Goal: Task Accomplishment & Management: Use online tool/utility

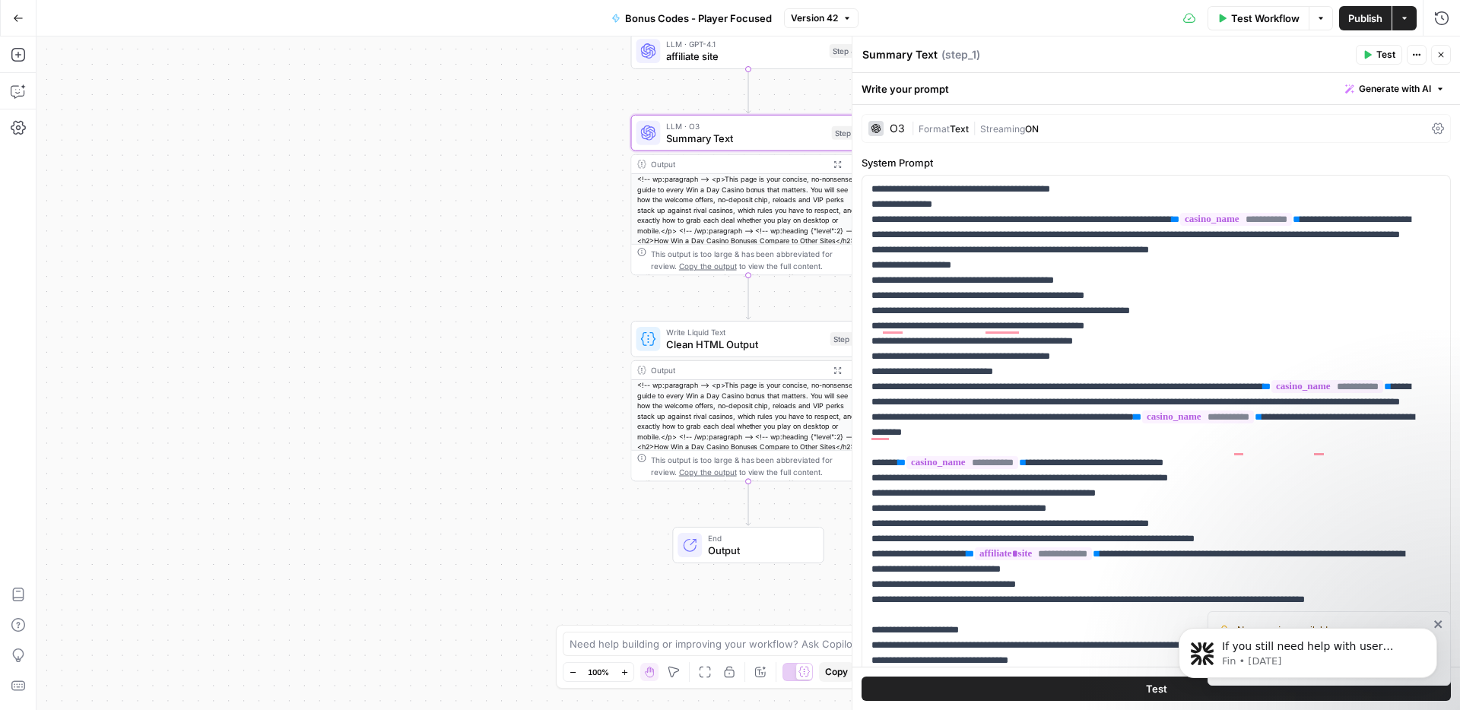
scroll to position [1750, 0]
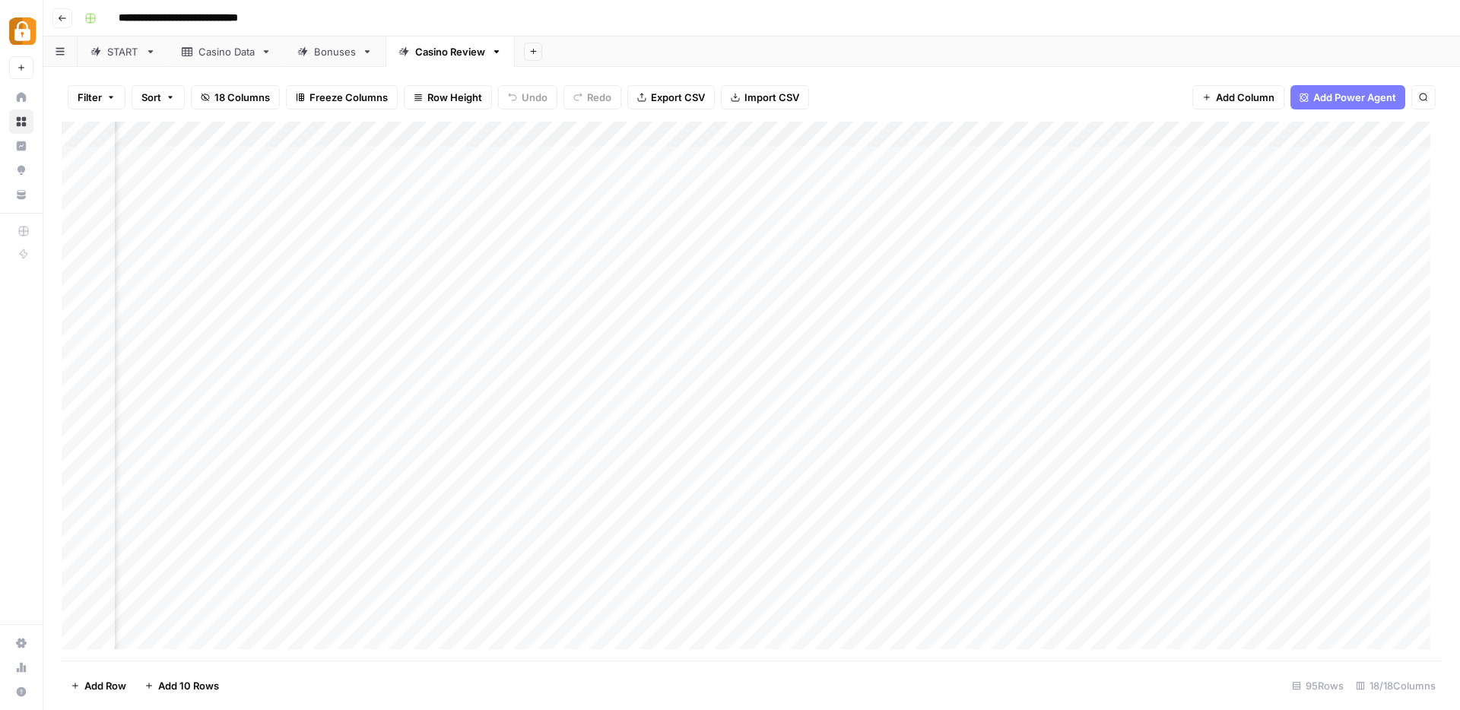
scroll to position [0, 1006]
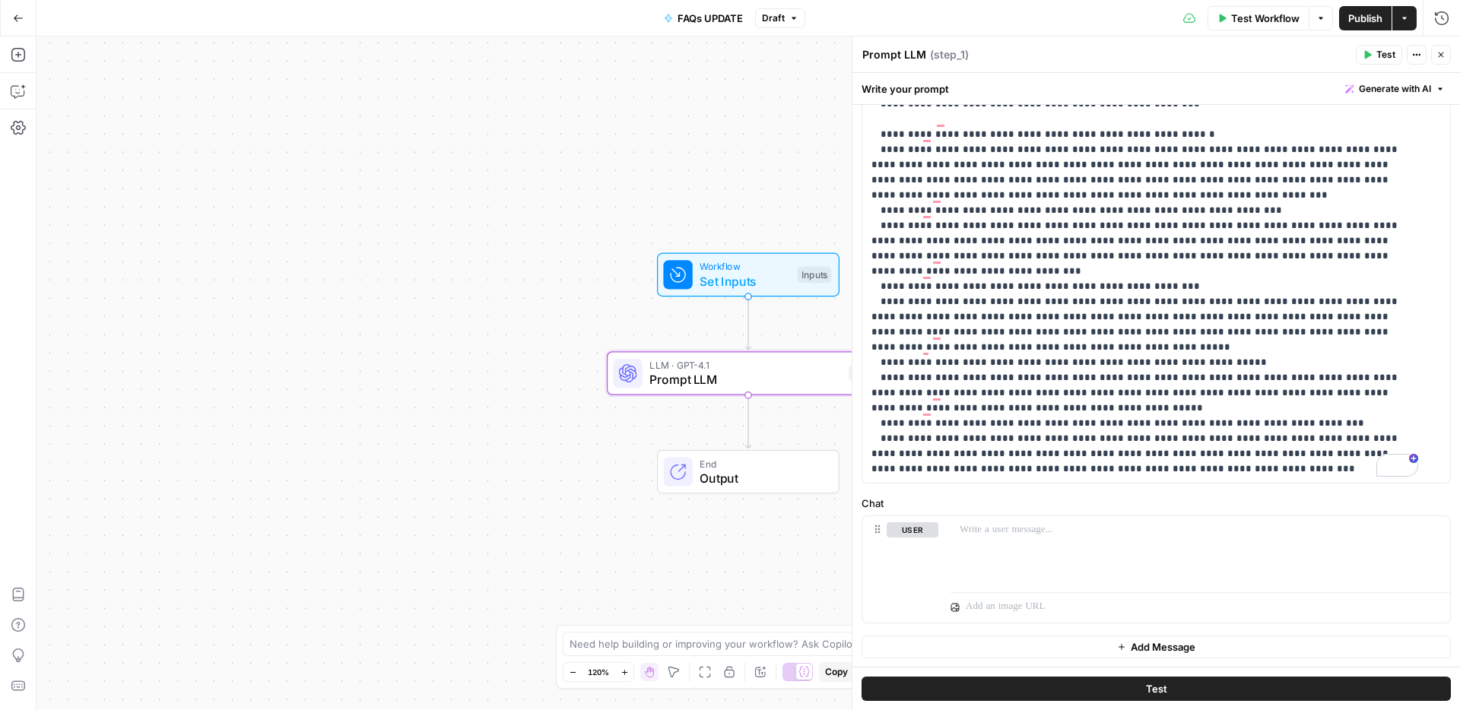
scroll to position [313, 0]
click at [1362, 17] on span "Publish" at bounding box center [1365, 18] width 34 height 15
click at [1107, 469] on p "**********" at bounding box center [1144, 156] width 547 height 639
click at [1444, 50] on icon "button" at bounding box center [1440, 54] width 9 height 9
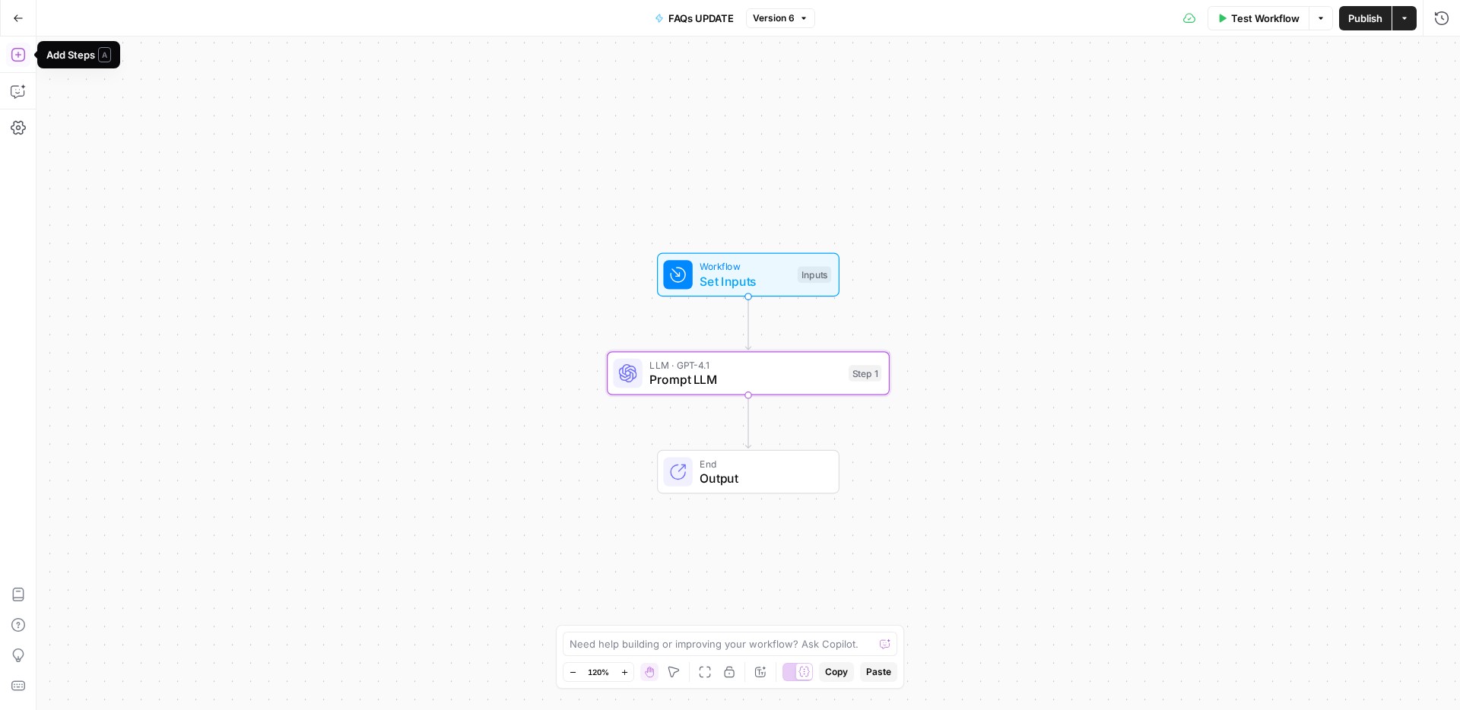
click at [20, 55] on icon "button" at bounding box center [18, 54] width 15 height 15
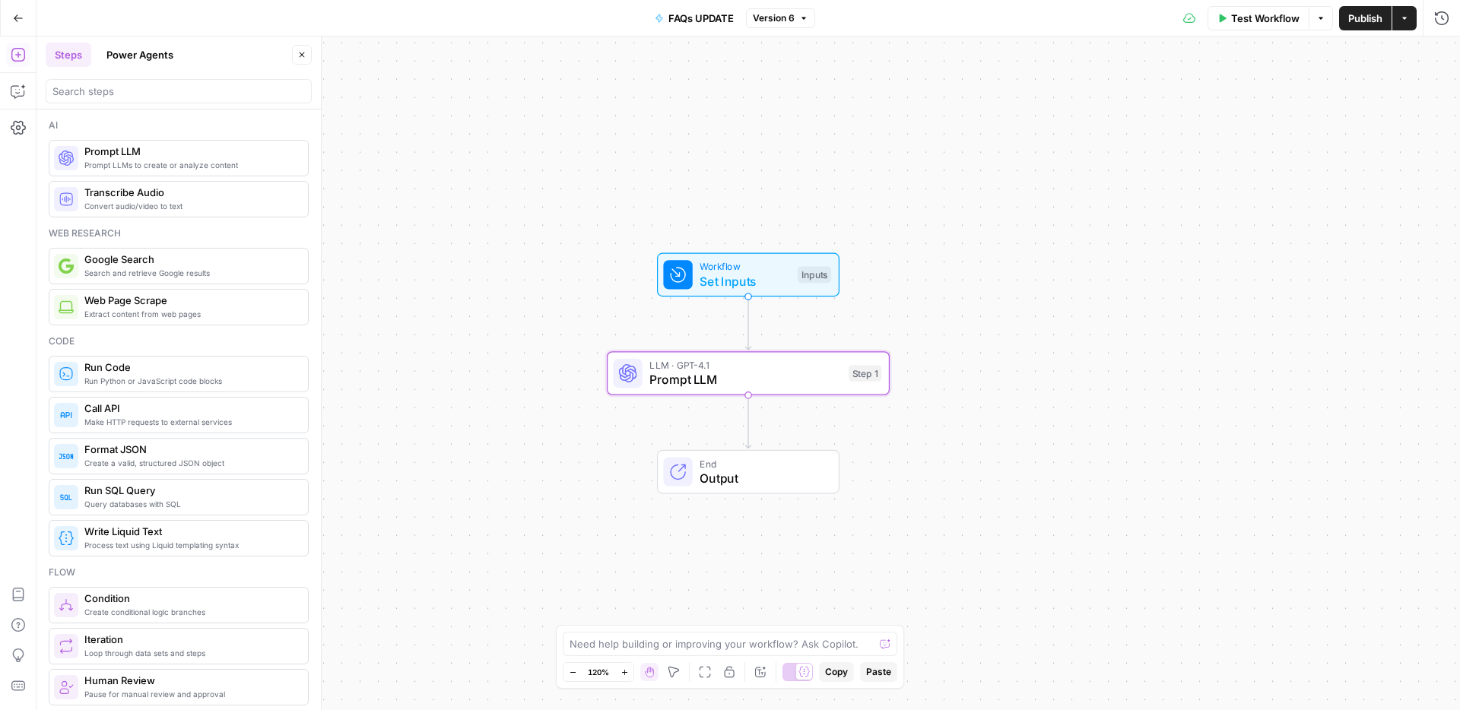
scroll to position [3, 0]
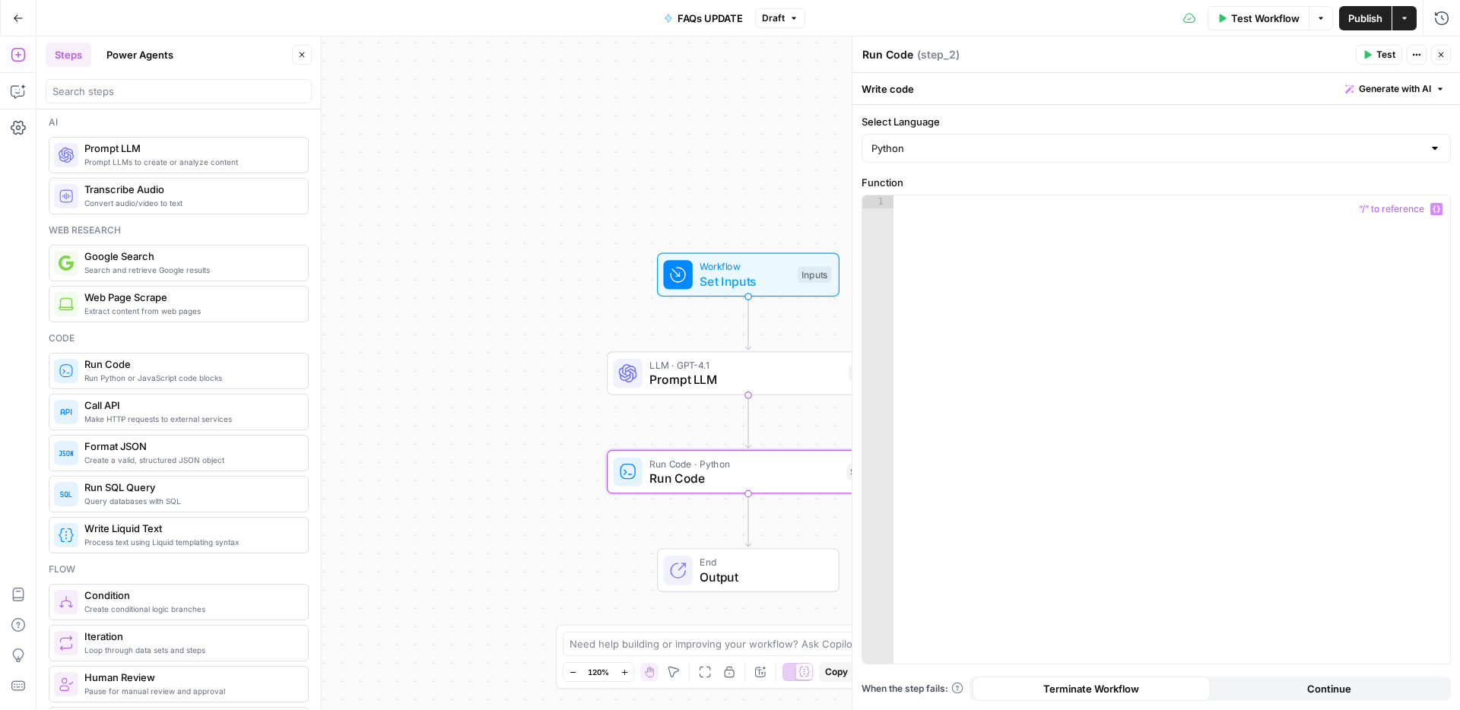
click at [956, 235] on div at bounding box center [1171, 442] width 557 height 494
paste textarea "**********"
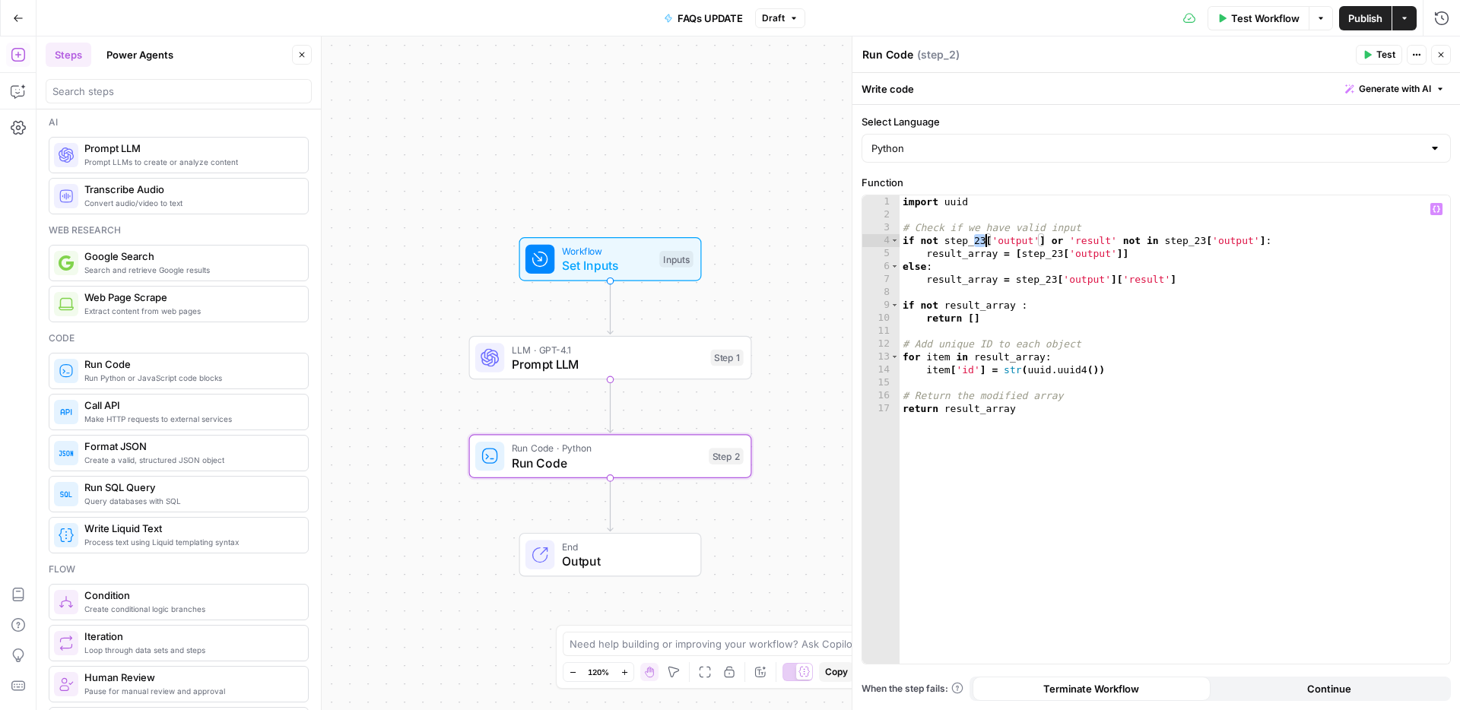
drag, startPoint x: 973, startPoint y: 239, endPoint x: 983, endPoint y: 236, distance: 10.3
click at [983, 236] on div "import uuid # Check if we have valid input if not step_23 [ 'output' ] or 'resu…" at bounding box center [1174, 442] width 550 height 494
drag, startPoint x: 1190, startPoint y: 240, endPoint x: 1201, endPoint y: 239, distance: 11.5
click at [1201, 239] on div "import uuid # Check if we have valid input if not step_1 [ 'output' ] or 'resul…" at bounding box center [1174, 442] width 550 height 494
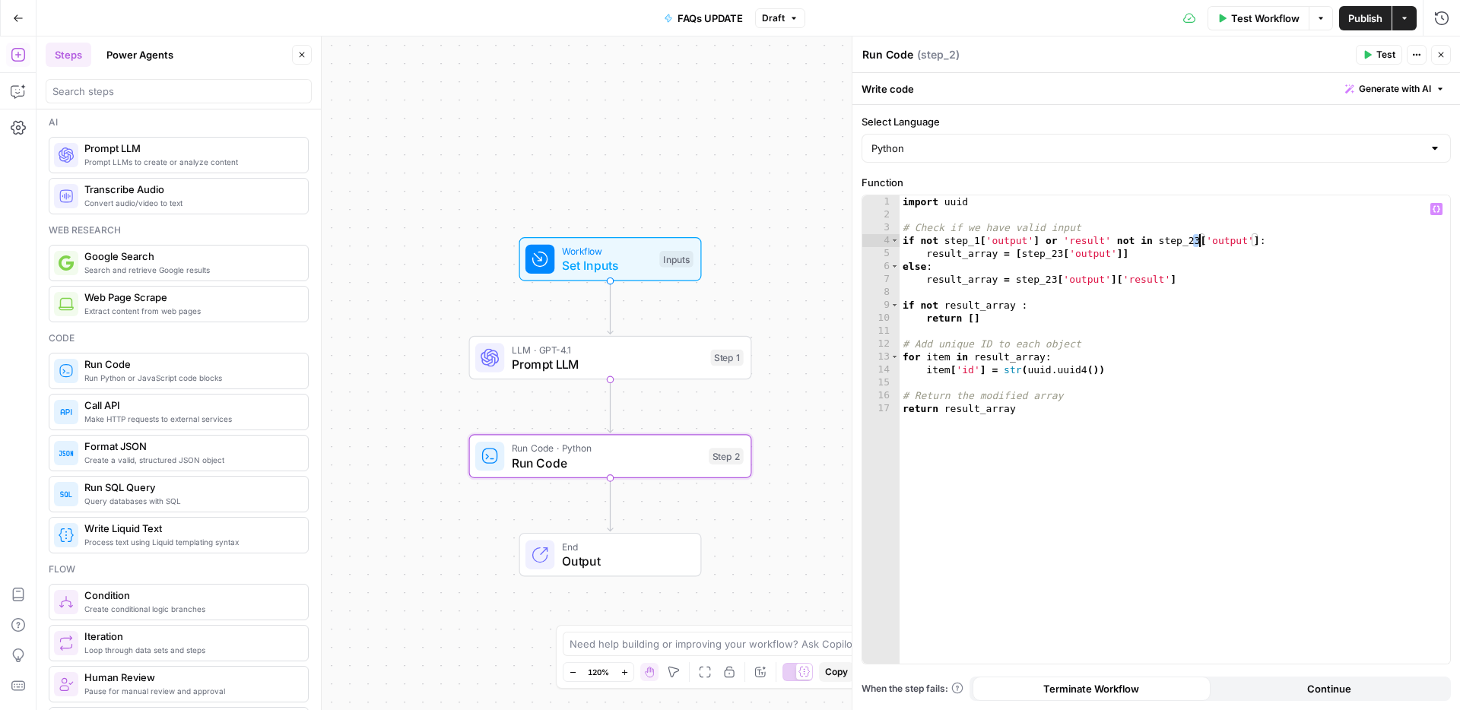
click at [1192, 271] on div "import uuid # Check if we have valid input if not step_1 [ 'output' ] or 'resul…" at bounding box center [1174, 442] width 550 height 494
drag, startPoint x: 1189, startPoint y: 237, endPoint x: 1197, endPoint y: 236, distance: 8.4
click at [1197, 236] on div "import uuid # Check if we have valid input if not step_1 [ 'output' ] or 'resul…" at bounding box center [1174, 442] width 550 height 494
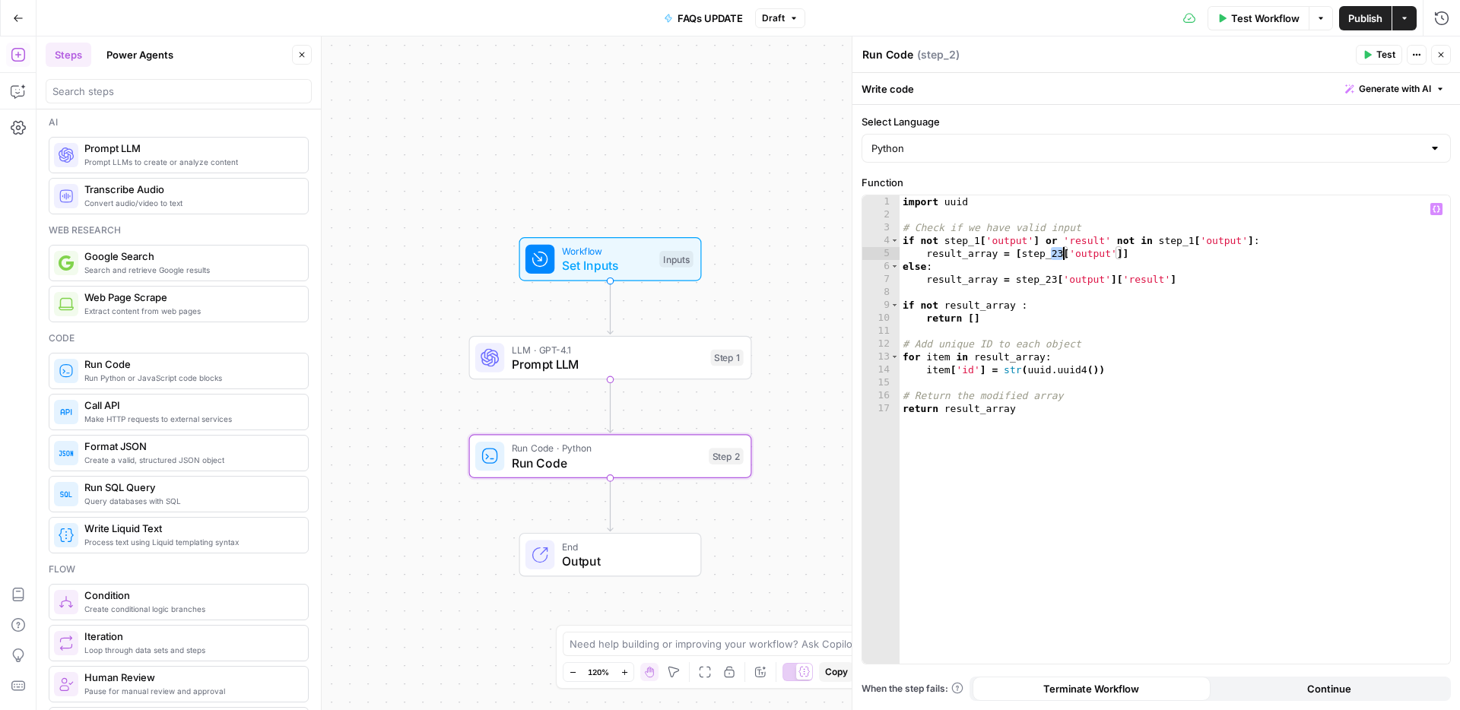
drag, startPoint x: 1052, startPoint y: 253, endPoint x: 1061, endPoint y: 250, distance: 9.6
click at [1061, 250] on div "import uuid # Check if we have valid input if not step_1 [ 'output' ] or 'resul…" at bounding box center [1174, 442] width 550 height 494
drag, startPoint x: 1047, startPoint y: 277, endPoint x: 1055, endPoint y: 277, distance: 8.4
click at [1055, 277] on div "import uuid # Check if we have valid input if not step_1 [ 'output' ] or 'resul…" at bounding box center [1174, 442] width 550 height 494
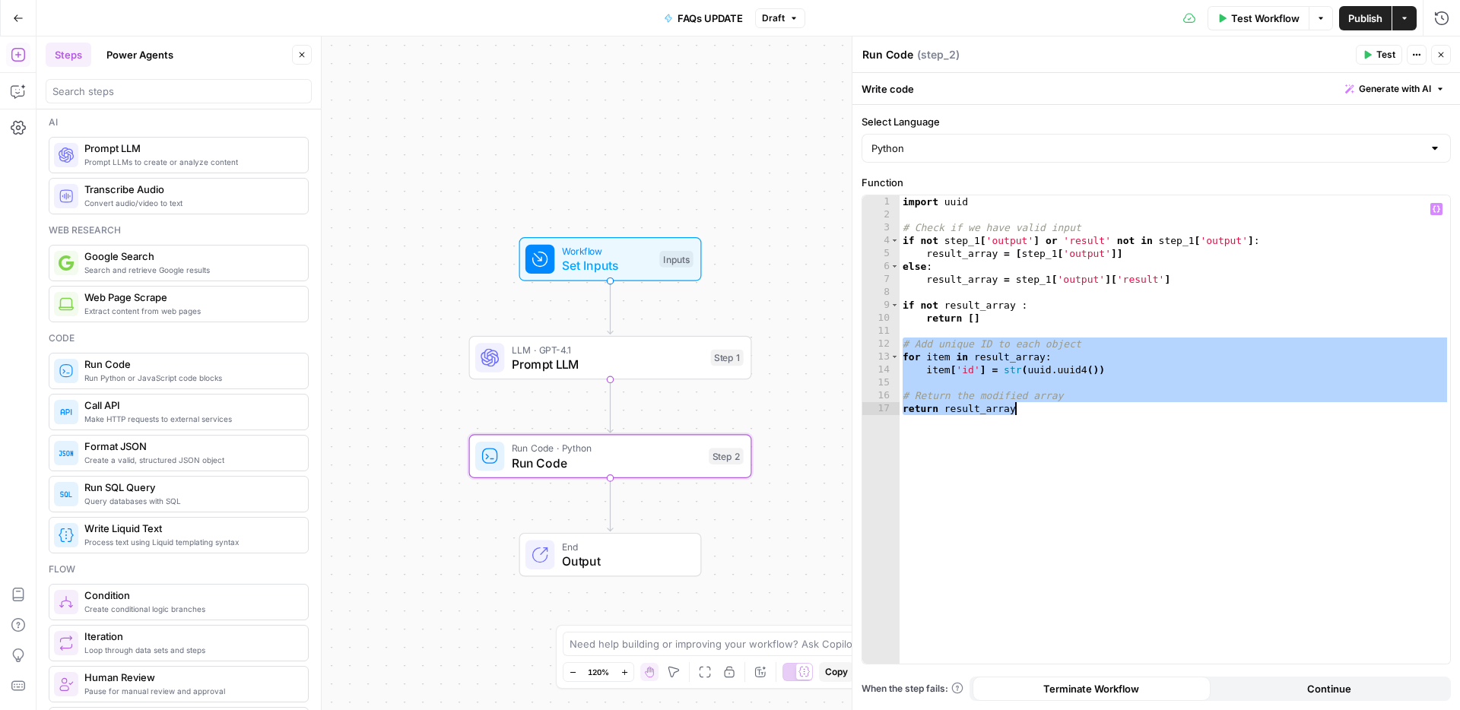
drag, startPoint x: 902, startPoint y: 344, endPoint x: 1054, endPoint y: 445, distance: 181.5
click at [1054, 445] on div "import uuid # Check if we have valid input if not step_1 [ 'output' ] or 'resul…" at bounding box center [1174, 442] width 550 height 494
type textarea "**********"
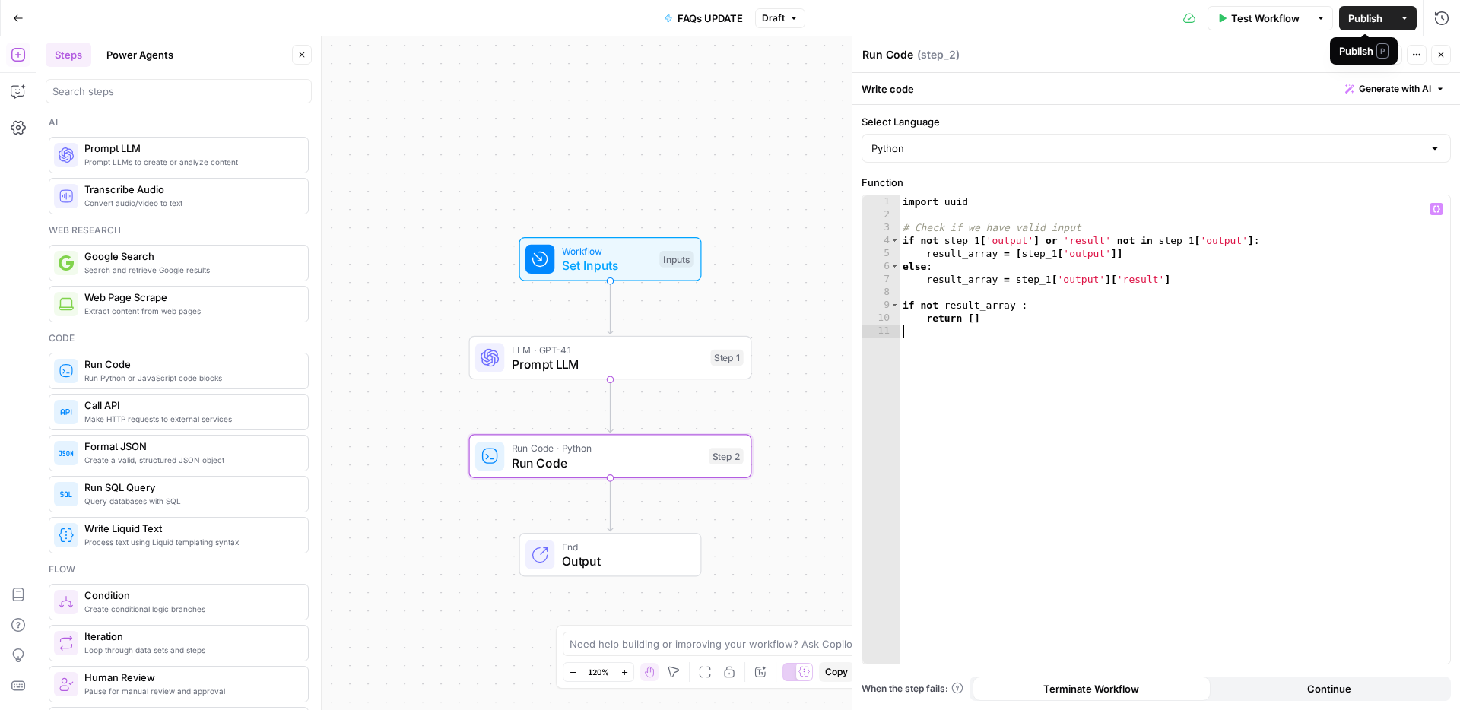
click at [1357, 12] on span "Publish" at bounding box center [1365, 18] width 34 height 15
click at [660, 363] on span "Prompt LLM" at bounding box center [608, 364] width 192 height 18
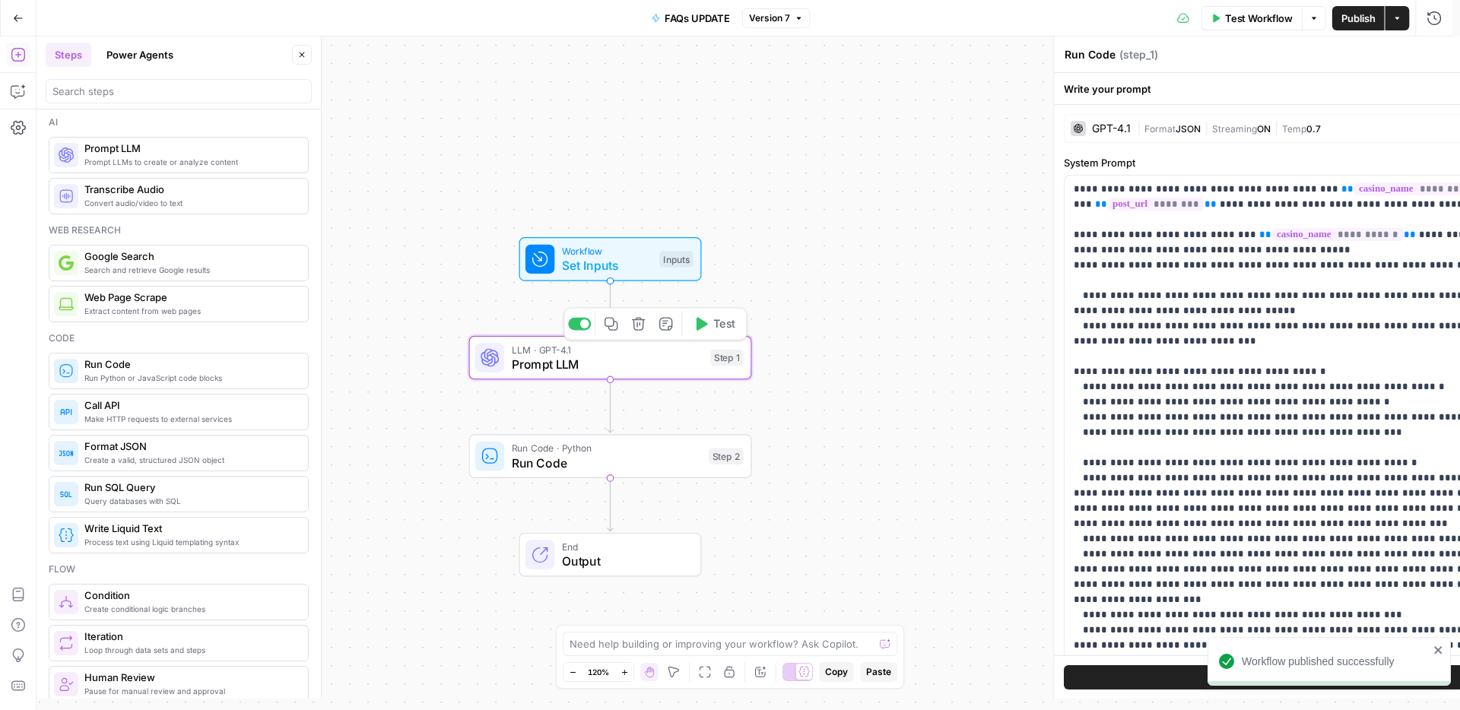
type textarea "Prompt LLM"
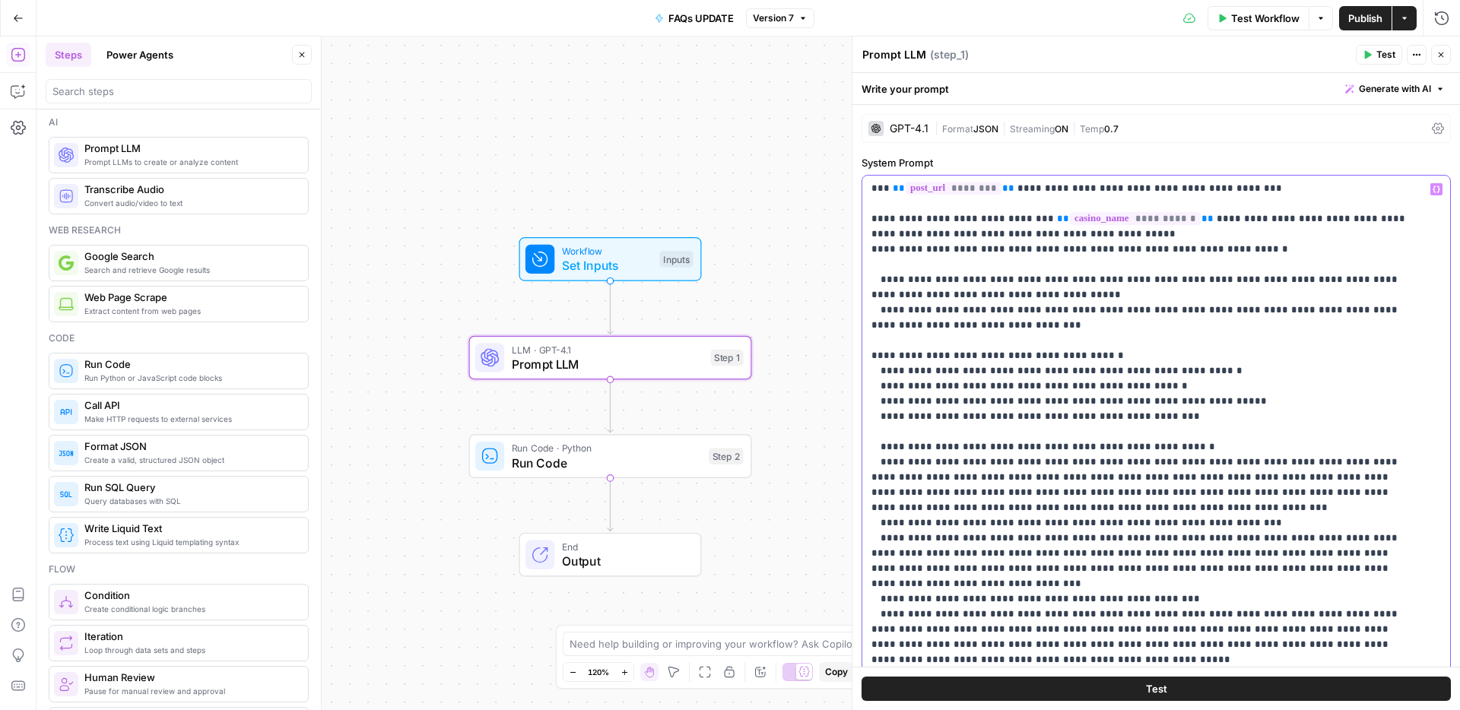
scroll to position [31, 0]
drag, startPoint x: 875, startPoint y: 431, endPoint x: 1060, endPoint y: 578, distance: 235.9
click at [1060, 578] on p "**********" at bounding box center [1144, 470] width 547 height 639
drag, startPoint x: 877, startPoint y: 426, endPoint x: 886, endPoint y: 525, distance: 99.9
click at [886, 525] on p "**********" at bounding box center [1144, 470] width 547 height 639
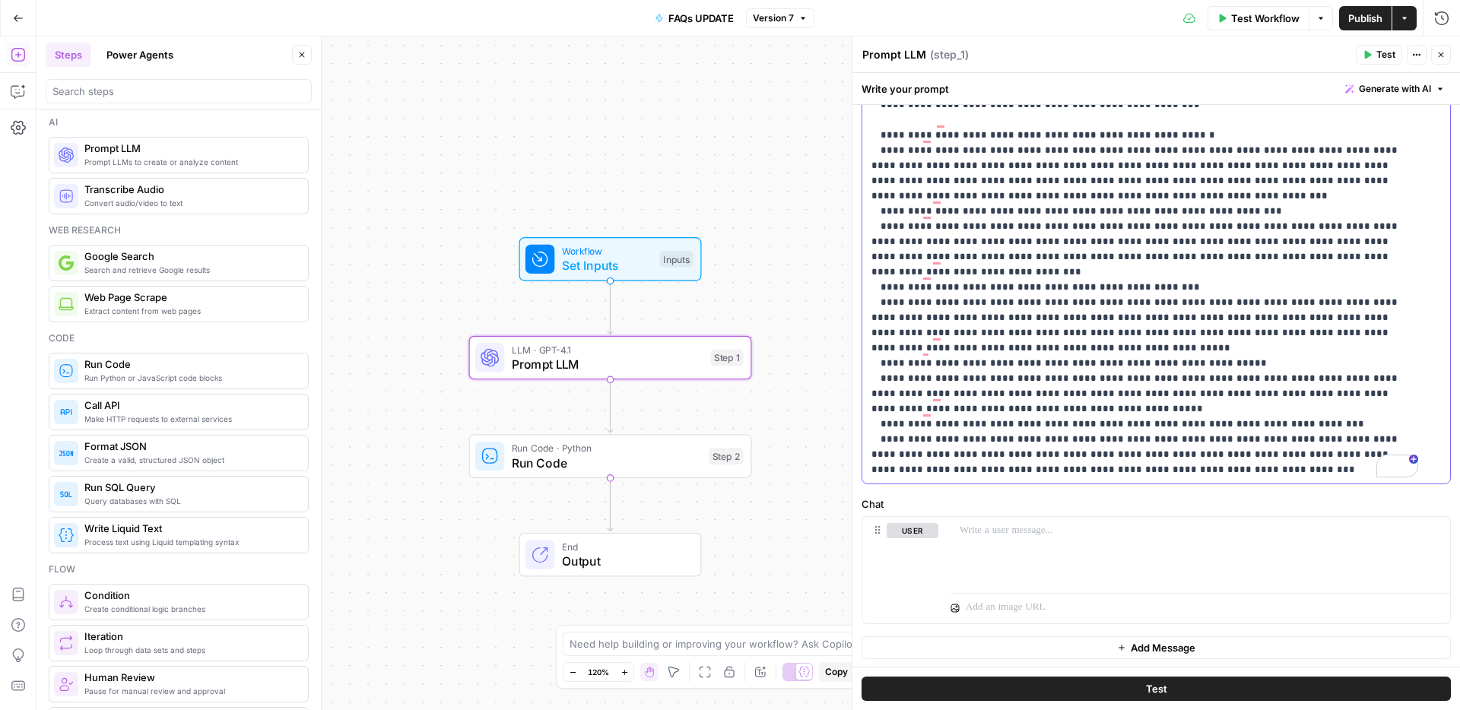
scroll to position [0, 0]
click at [1184, 436] on p "**********" at bounding box center [1144, 156] width 547 height 639
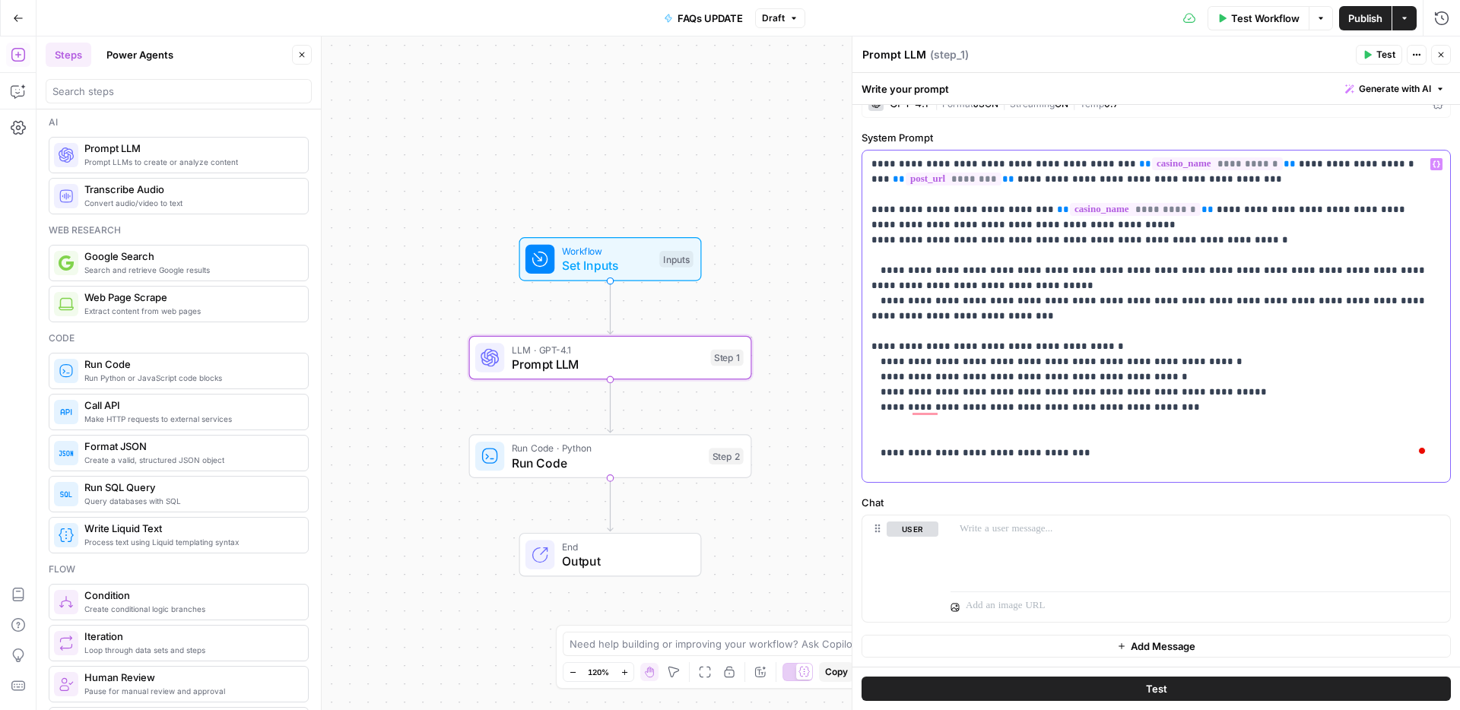
scroll to position [10, 0]
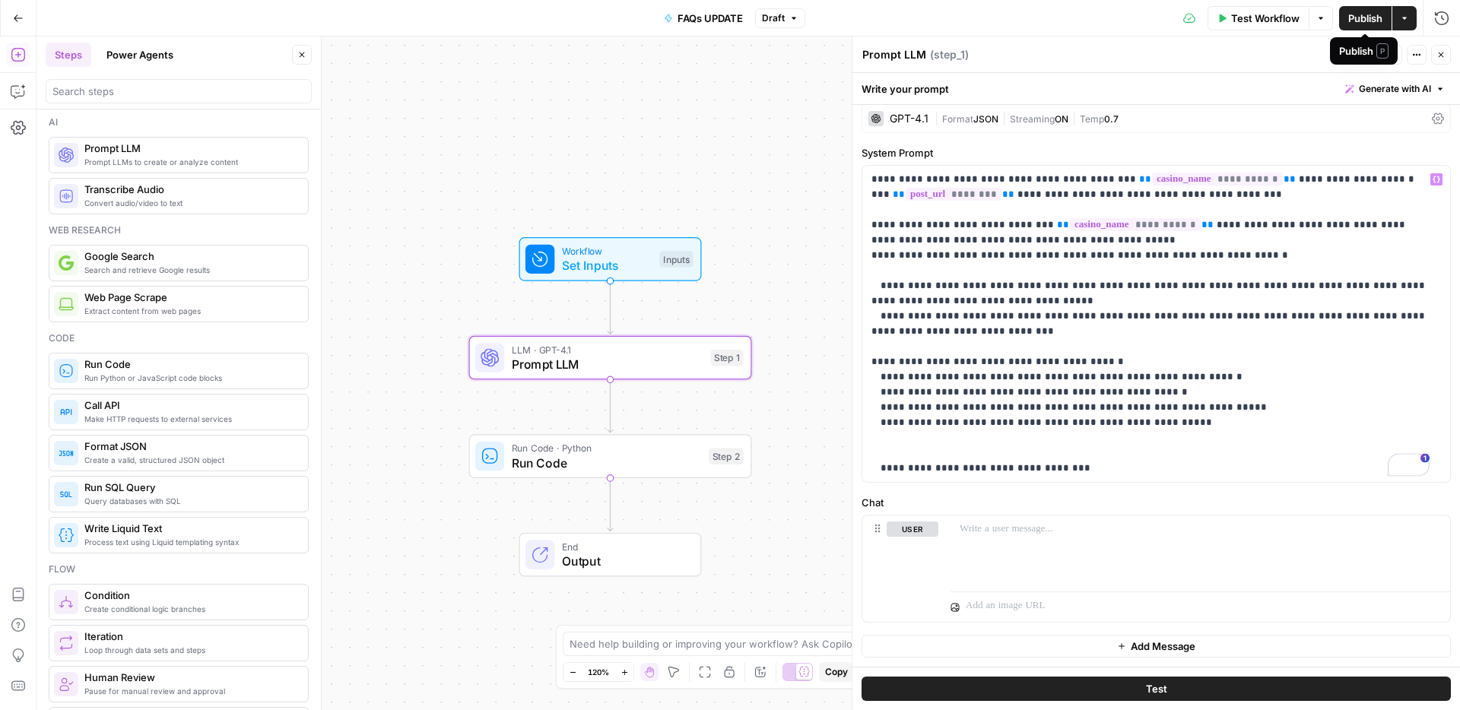
click at [1353, 17] on span "Publish" at bounding box center [1365, 18] width 34 height 15
drag, startPoint x: 928, startPoint y: 254, endPoint x: 937, endPoint y: 250, distance: 9.9
click at [937, 250] on p "**********" at bounding box center [1150, 324] width 558 height 304
drag, startPoint x: 1034, startPoint y: 254, endPoint x: 1042, endPoint y: 252, distance: 8.5
click at [1042, 252] on p "**********" at bounding box center [1150, 324] width 558 height 304
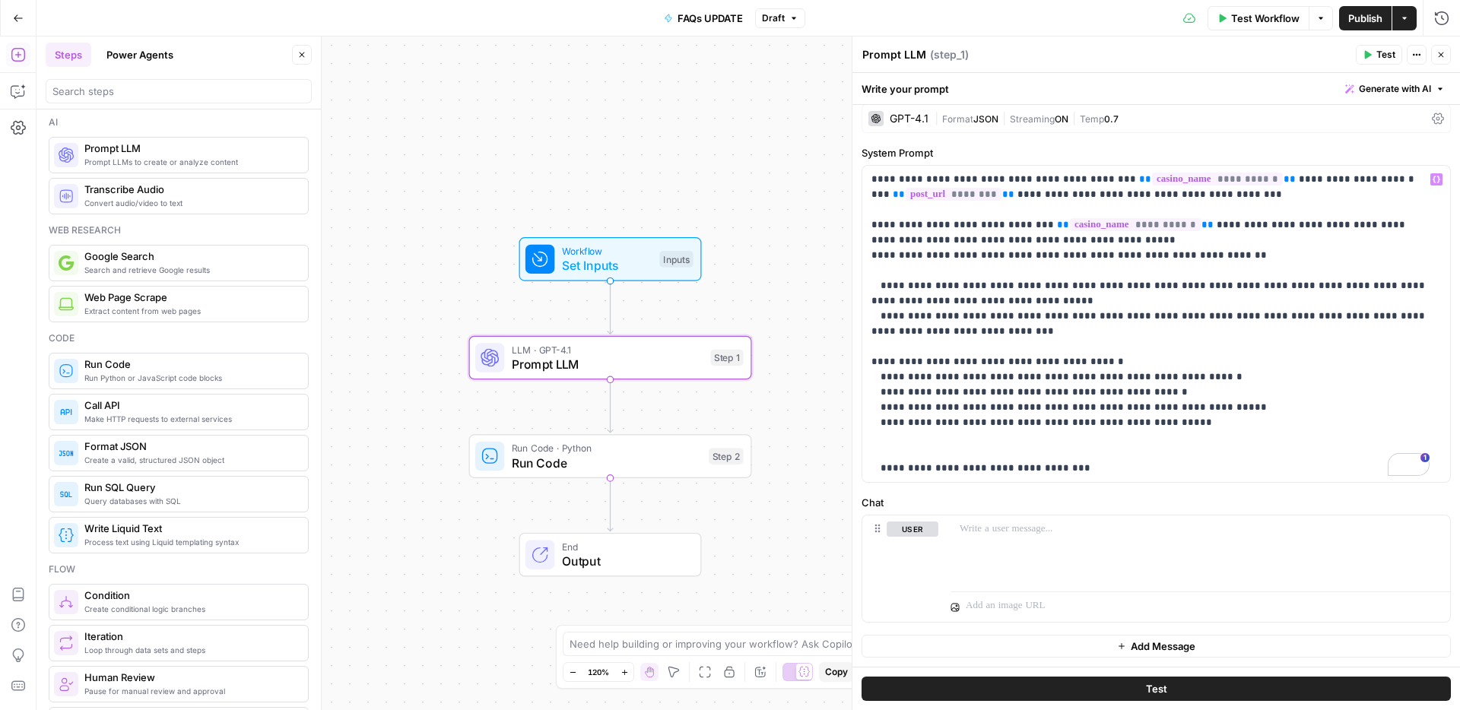
click at [1374, 16] on span "Publish" at bounding box center [1365, 18] width 34 height 15
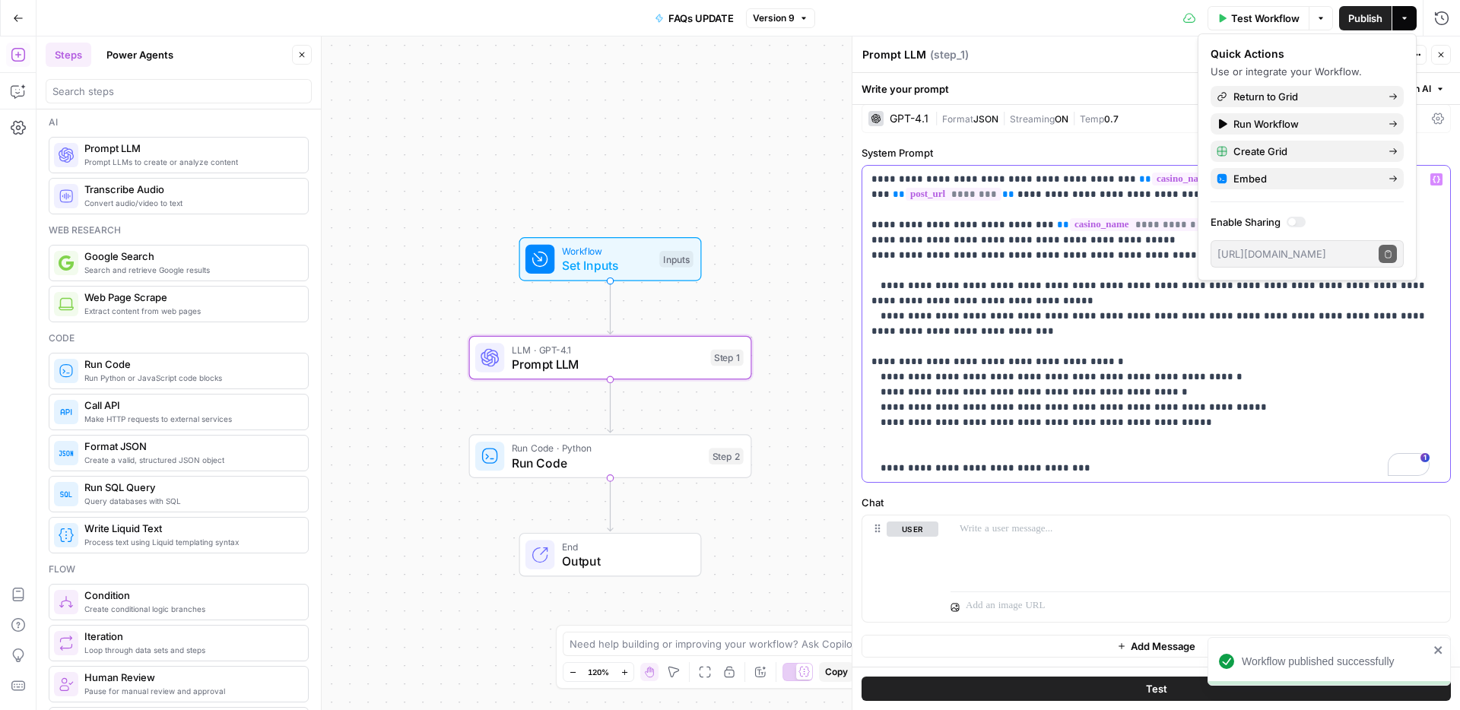
click at [942, 255] on p "**********" at bounding box center [1150, 324] width 558 height 304
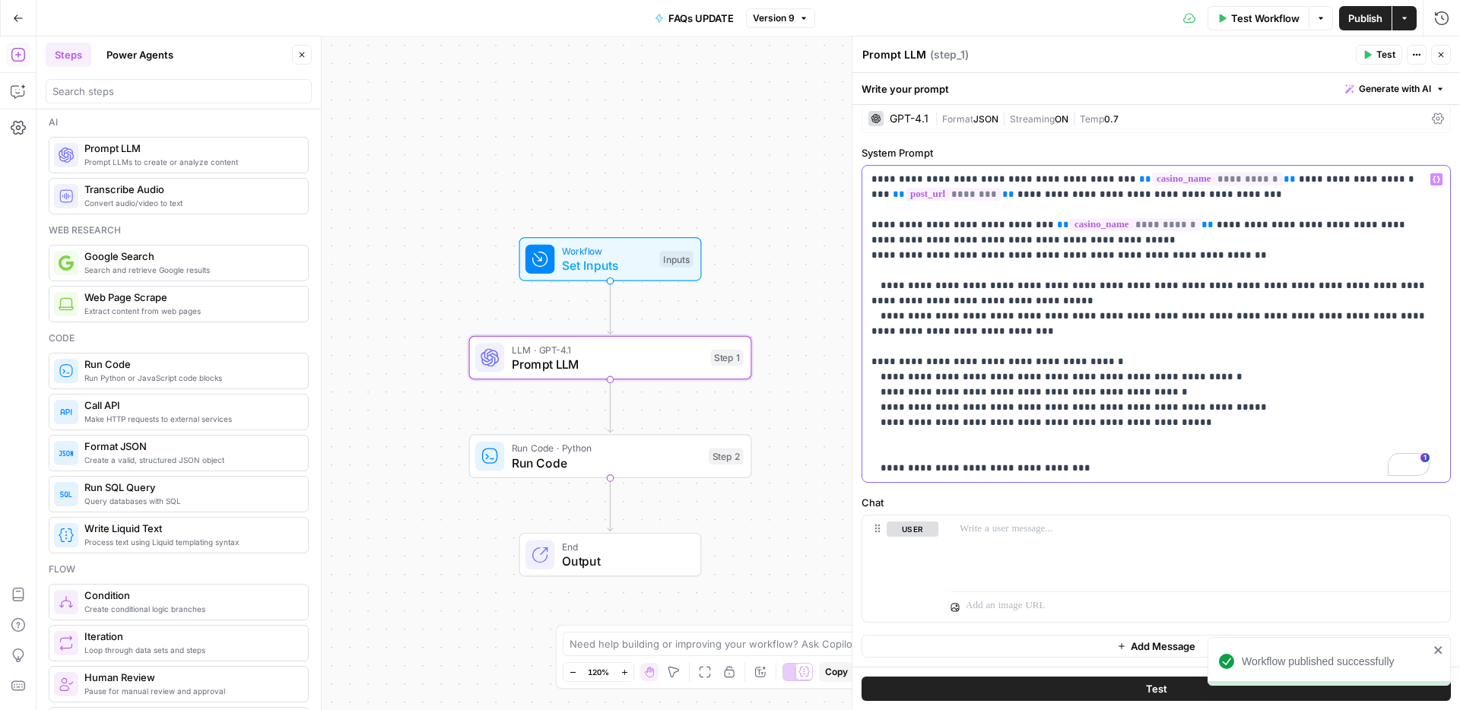
drag, startPoint x: 935, startPoint y: 255, endPoint x: 950, endPoint y: 252, distance: 14.8
click at [950, 252] on p "**********" at bounding box center [1150, 324] width 558 height 304
click at [1356, 21] on span "Publish" at bounding box center [1365, 18] width 34 height 15
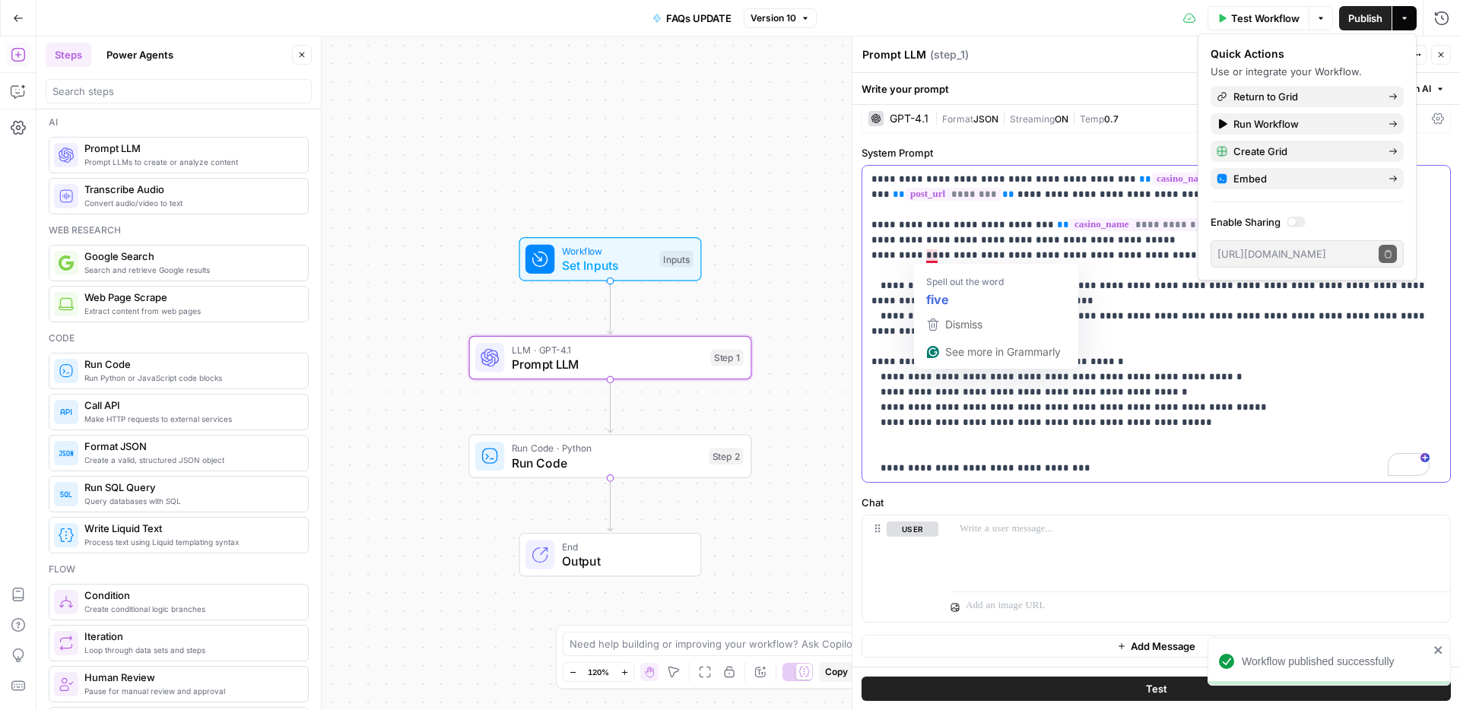
click at [883, 265] on p "**********" at bounding box center [1150, 324] width 558 height 304
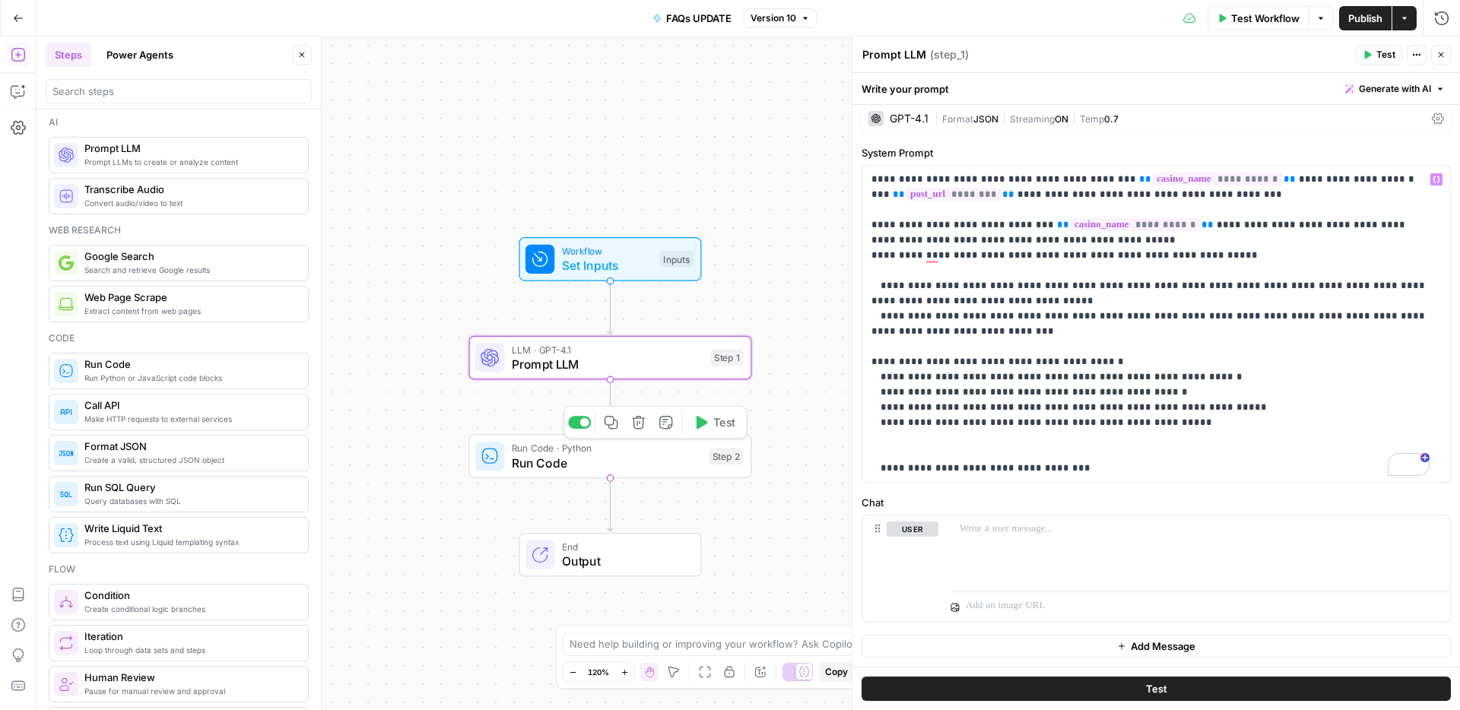
click at [585, 422] on div at bounding box center [584, 422] width 9 height 9
click at [1362, 11] on span "Publish" at bounding box center [1365, 18] width 34 height 15
click at [1258, 198] on p "**********" at bounding box center [1150, 324] width 558 height 304
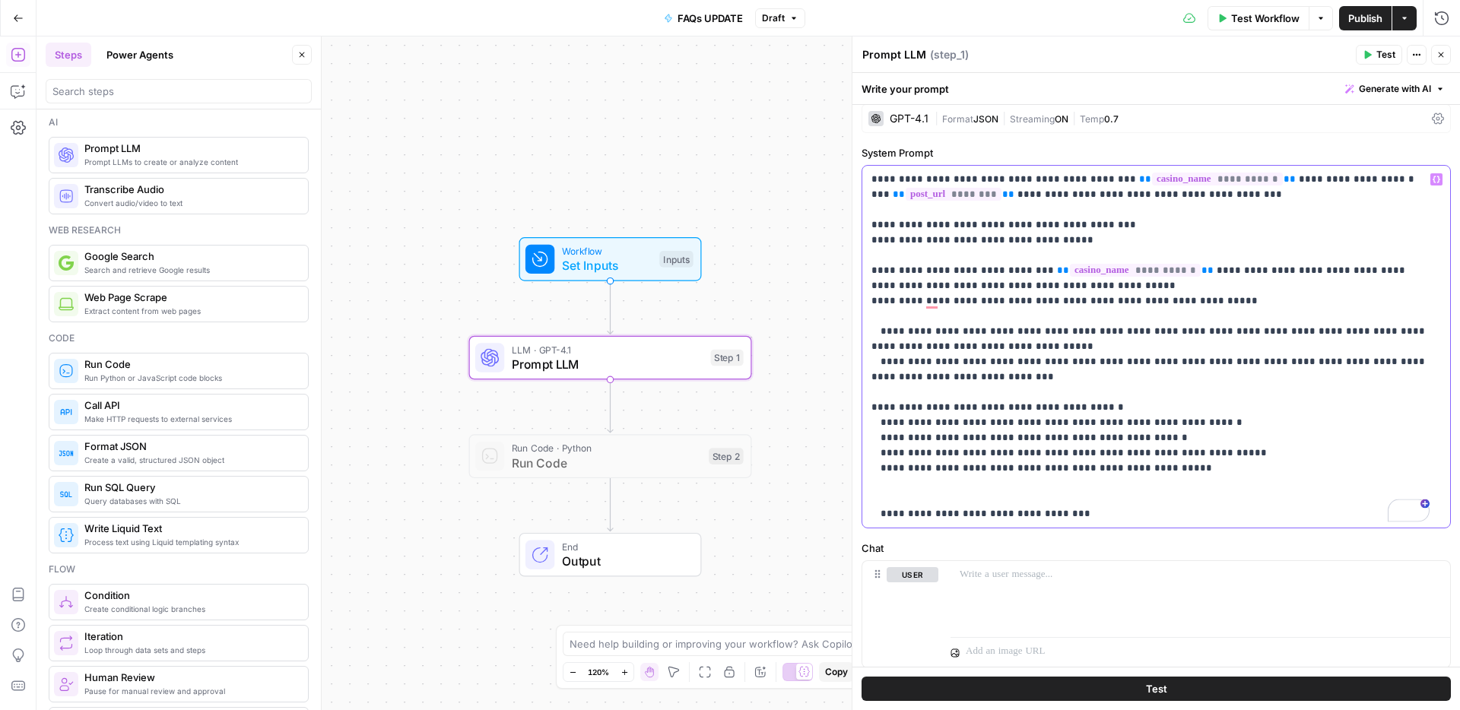
click at [872, 237] on p "**********" at bounding box center [1150, 347] width 558 height 350
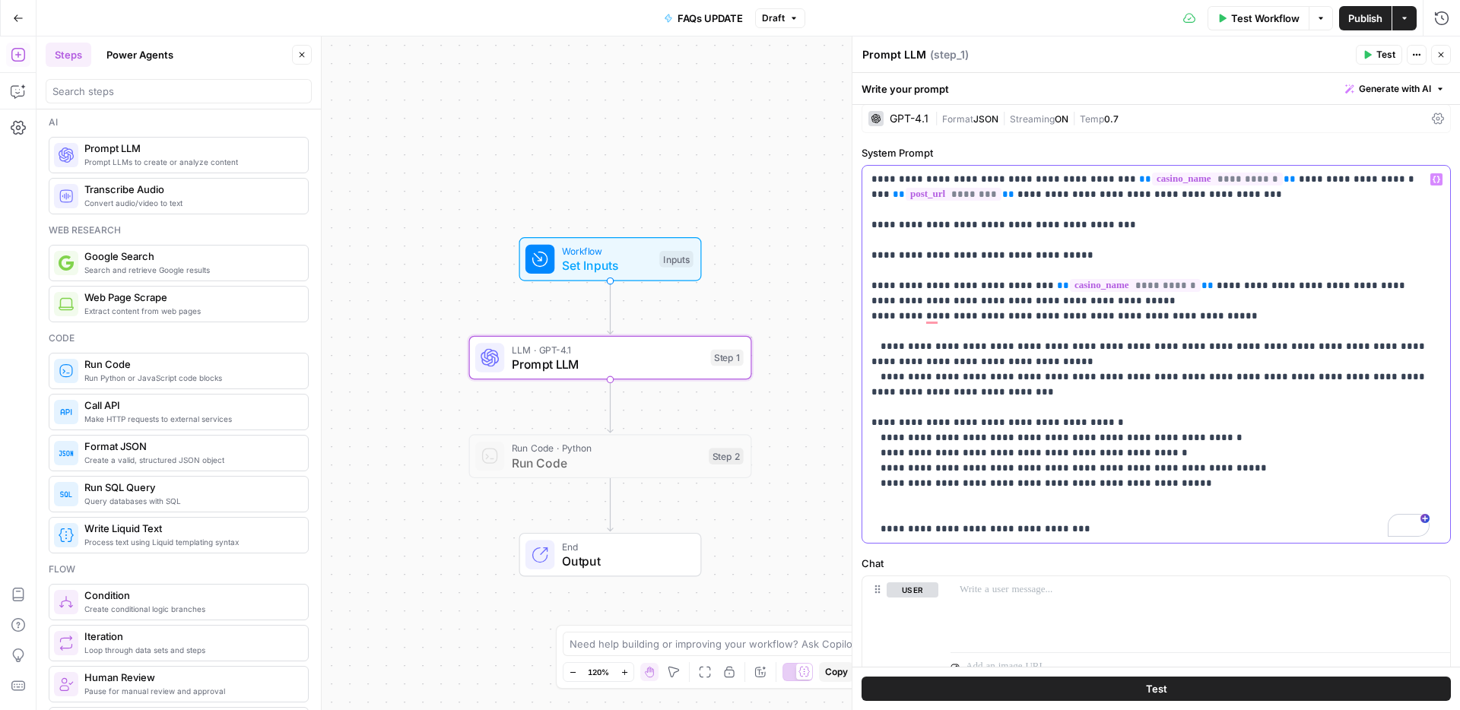
click at [1089, 251] on p "**********" at bounding box center [1150, 354] width 558 height 365
drag, startPoint x: 1083, startPoint y: 249, endPoint x: 872, endPoint y: 253, distance: 210.6
click at [872, 253] on p "**********" at bounding box center [1150, 354] width 558 height 365
click at [896, 325] on p "**********" at bounding box center [1150, 354] width 558 height 365
click at [921, 260] on p "**********" at bounding box center [1150, 354] width 558 height 365
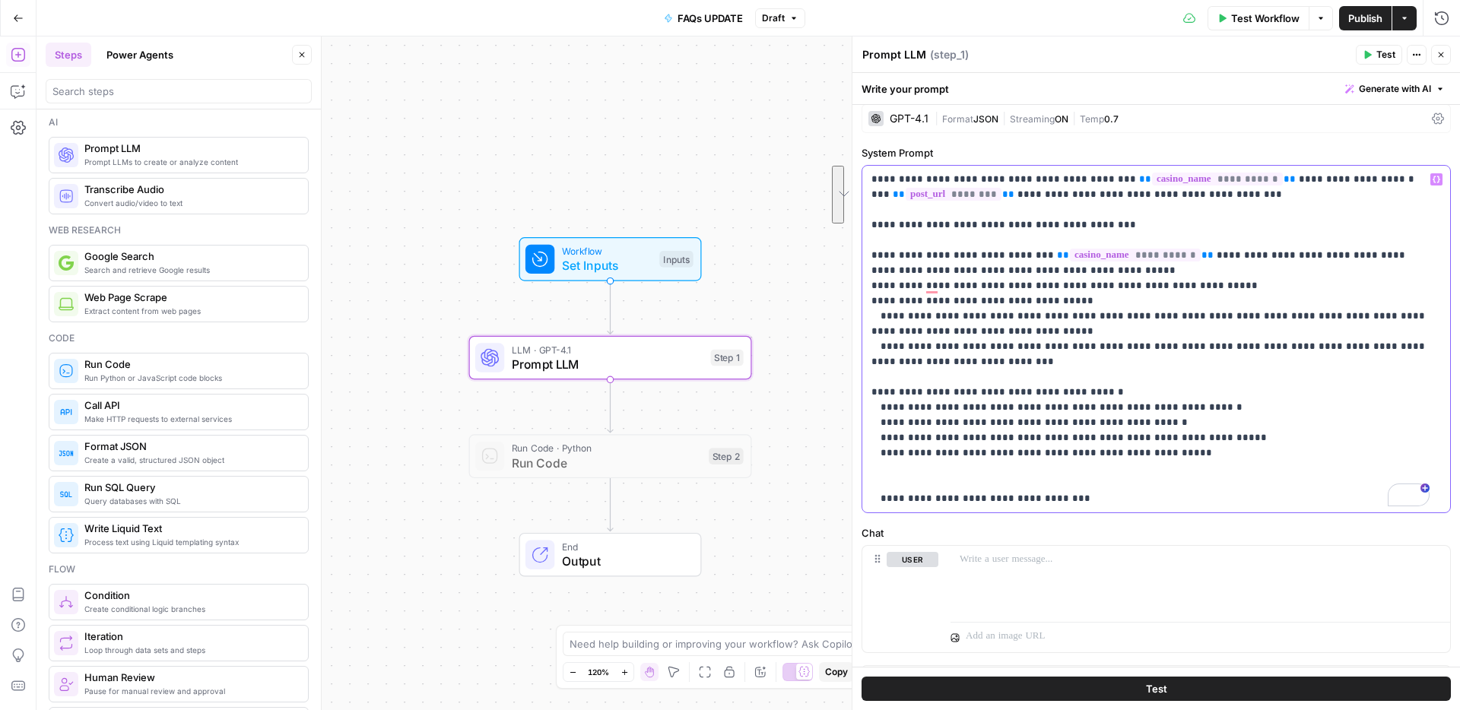
drag, startPoint x: 1168, startPoint y: 453, endPoint x: 870, endPoint y: 404, distance: 302.0
click at [870, 404] on div "**********" at bounding box center [1150, 339] width 576 height 347
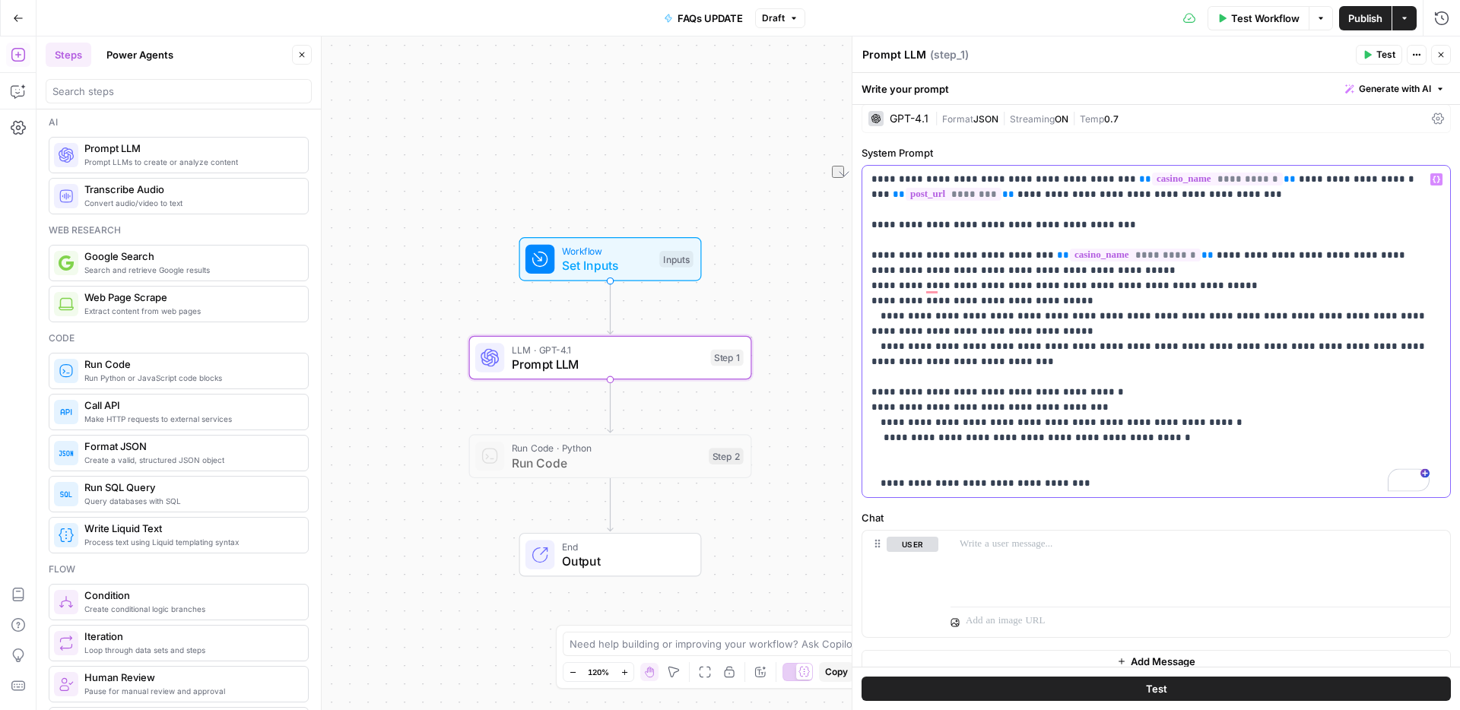
drag, startPoint x: 1121, startPoint y: 393, endPoint x: 885, endPoint y: 392, distance: 236.4
click at [885, 392] on p "**********" at bounding box center [1150, 331] width 558 height 319
click at [1224, 376] on p "**********" at bounding box center [1150, 331] width 558 height 319
drag, startPoint x: 1117, startPoint y: 408, endPoint x: 862, endPoint y: 410, distance: 254.7
click at [862, 410] on div "**********" at bounding box center [1150, 331] width 576 height 331
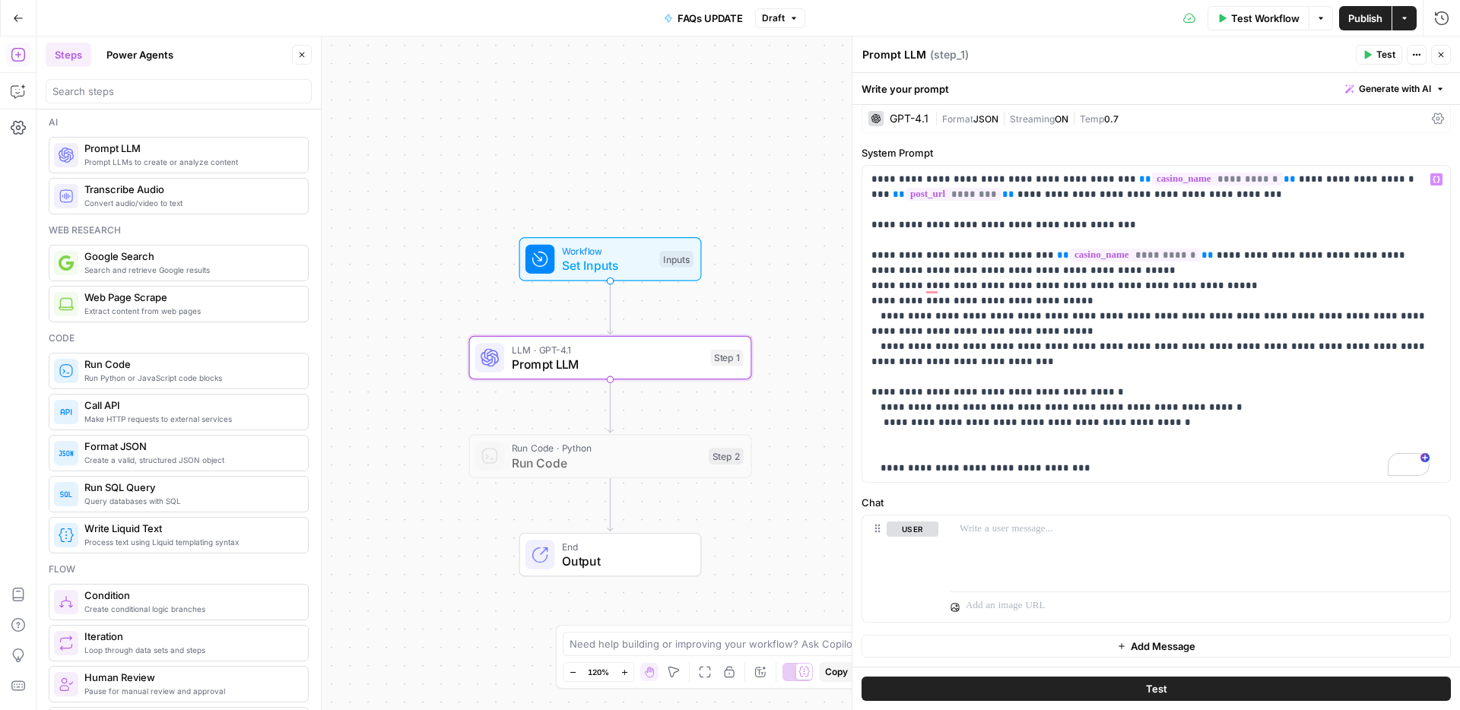
click at [1349, 16] on span "Publish" at bounding box center [1365, 18] width 34 height 15
click at [1149, 425] on p "**********" at bounding box center [1150, 324] width 558 height 304
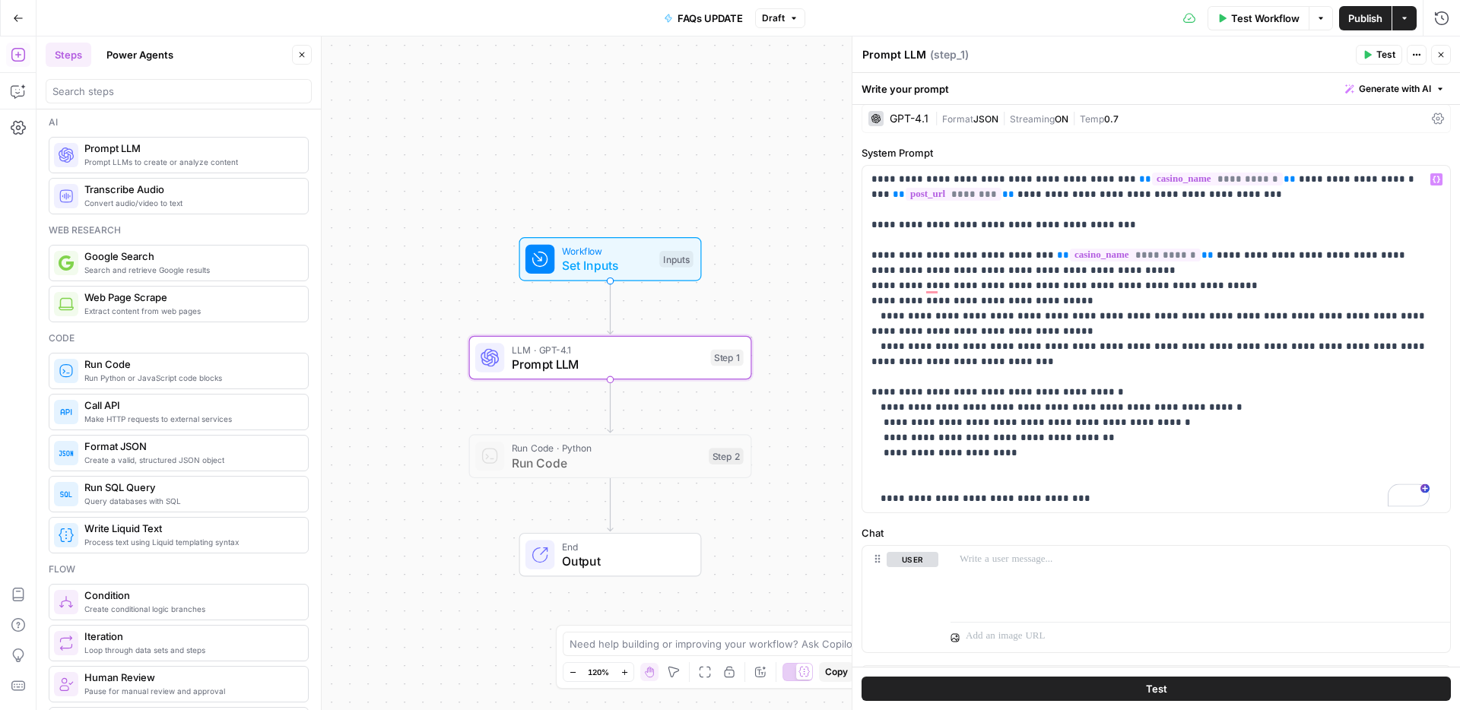
click at [1362, 26] on button "Publish" at bounding box center [1365, 18] width 52 height 24
click at [1014, 455] on p "**********" at bounding box center [1150, 339] width 558 height 335
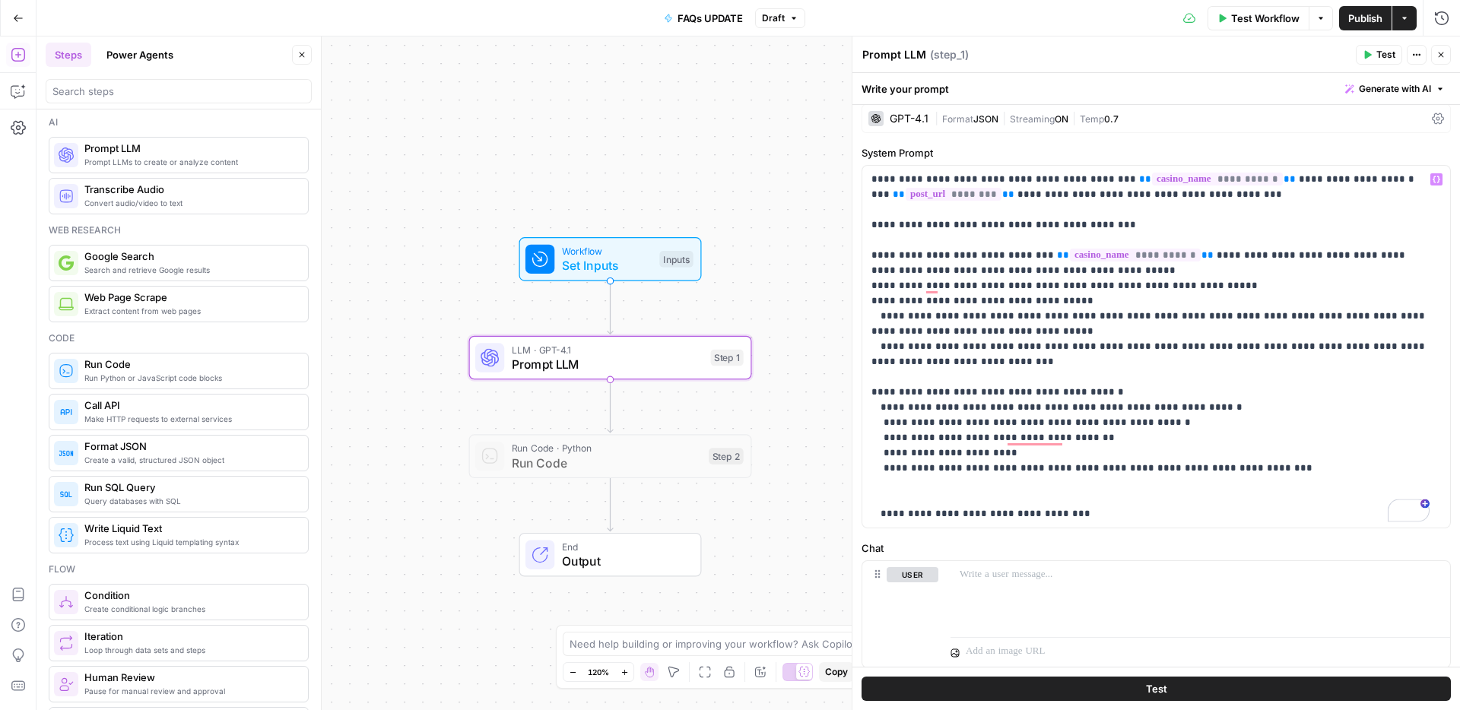
click at [1349, 22] on span "Publish" at bounding box center [1365, 18] width 34 height 15
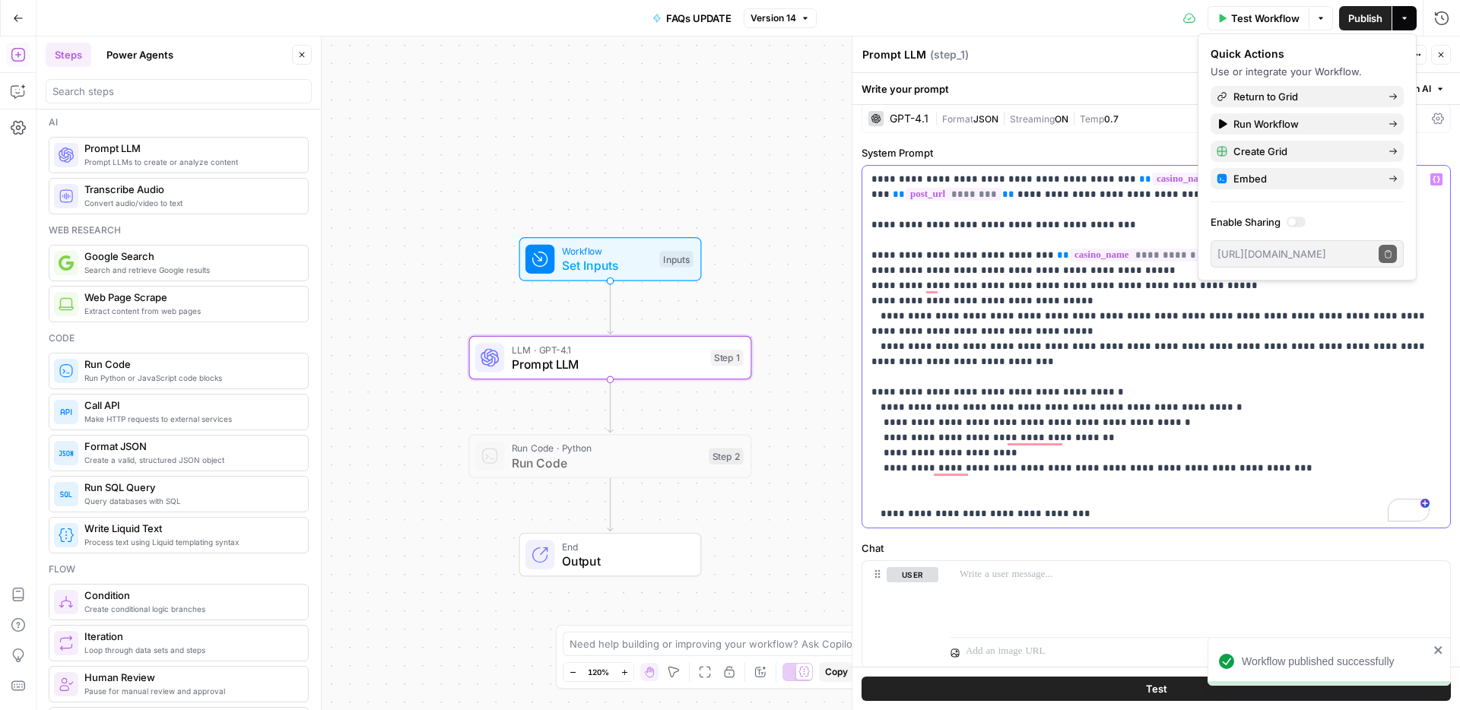
click at [1034, 430] on p "**********" at bounding box center [1150, 347] width 558 height 350
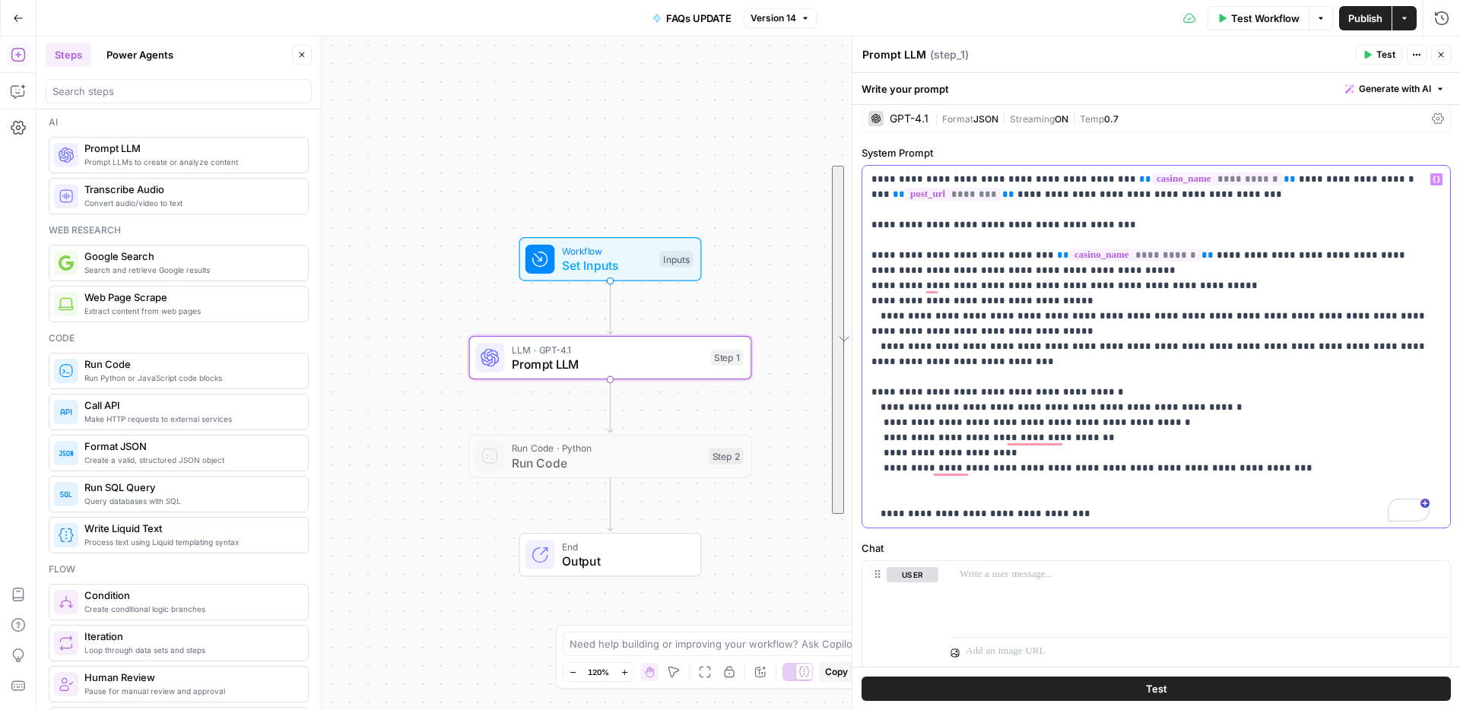
drag, startPoint x: 1137, startPoint y: 512, endPoint x: 866, endPoint y: 183, distance: 426.1
click at [866, 183] on div "**********" at bounding box center [1150, 347] width 576 height 362
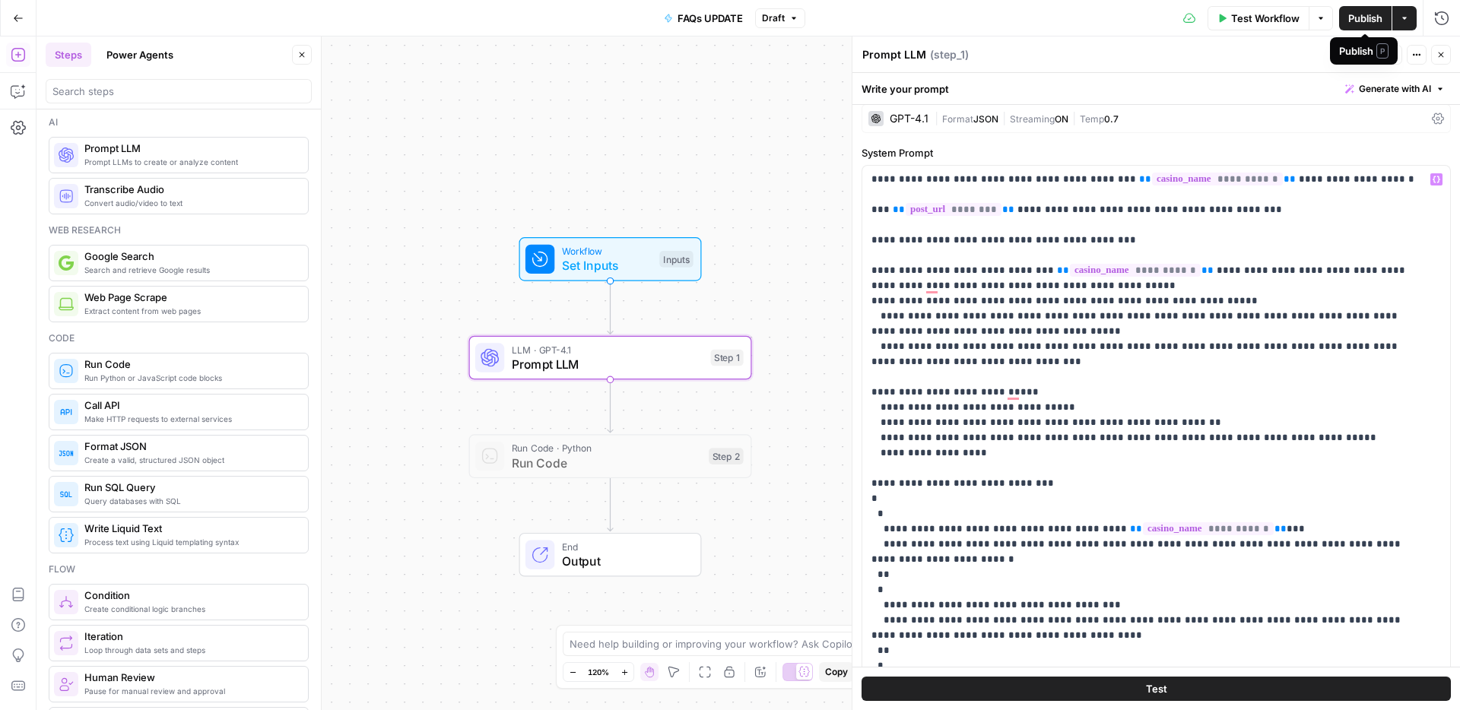
click at [1364, 21] on span "Publish" at bounding box center [1365, 18] width 34 height 15
click at [988, 237] on p "**********" at bounding box center [1144, 529] width 547 height 715
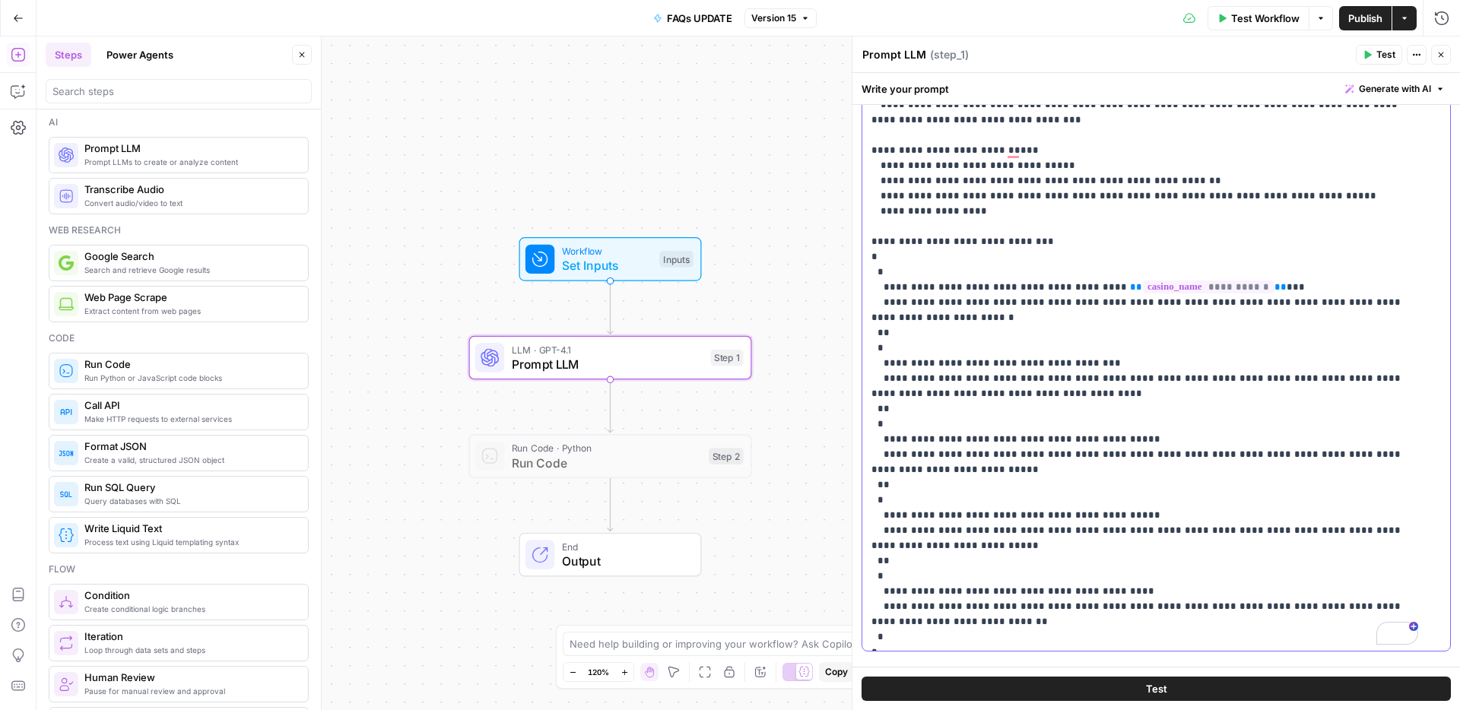
scroll to position [313, 0]
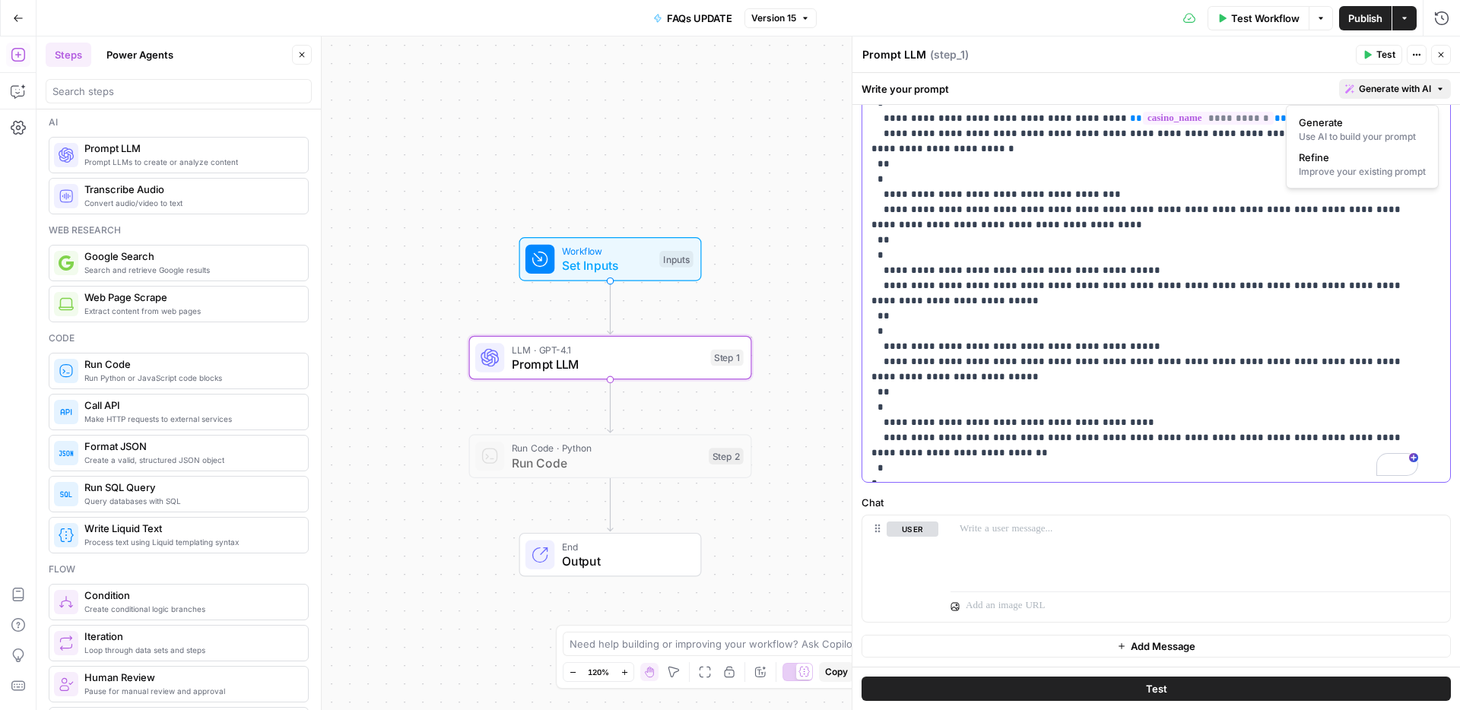
click at [1370, 88] on span "Generate with AI" at bounding box center [1395, 89] width 72 height 14
click at [764, 16] on span "Version 15" at bounding box center [773, 18] width 45 height 14
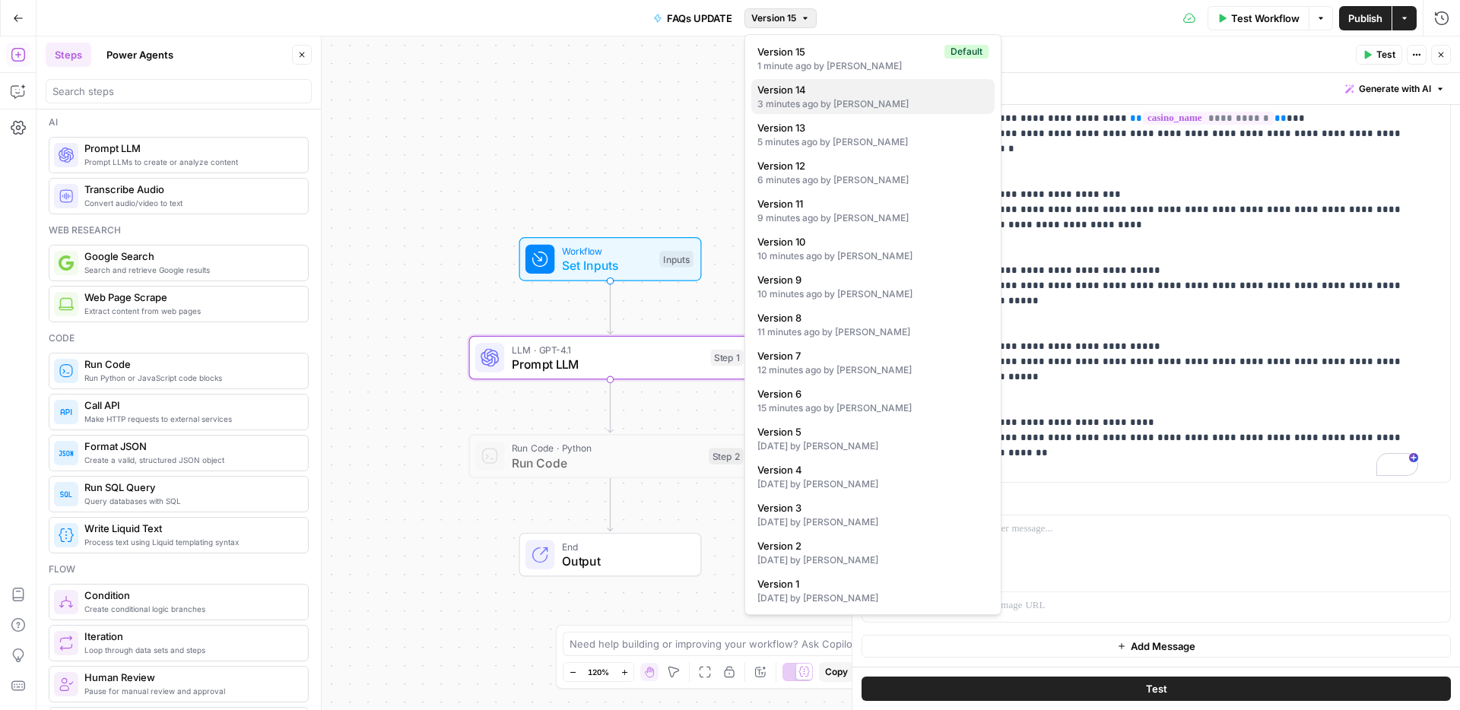
click at [813, 101] on div "3 minutes ago by Rina null" at bounding box center [872, 104] width 231 height 14
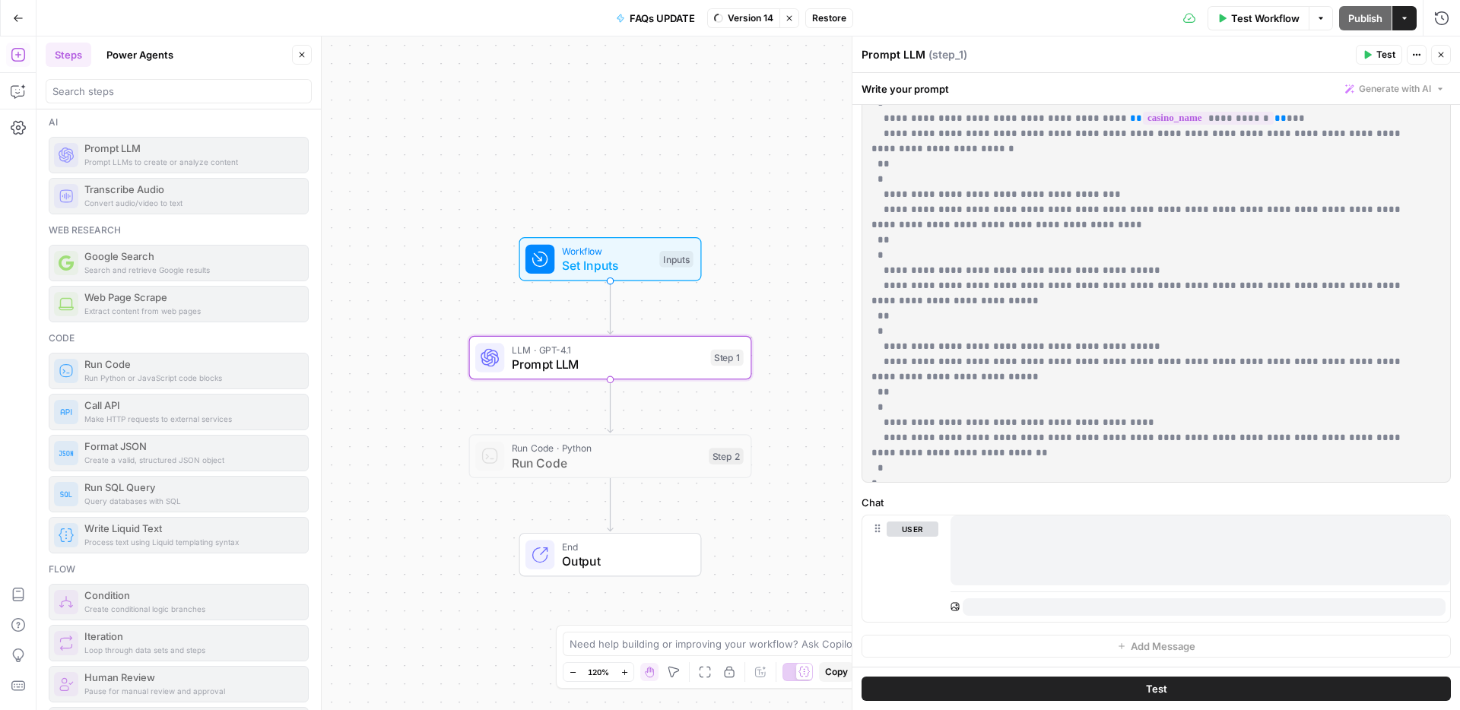
scroll to position [0, 0]
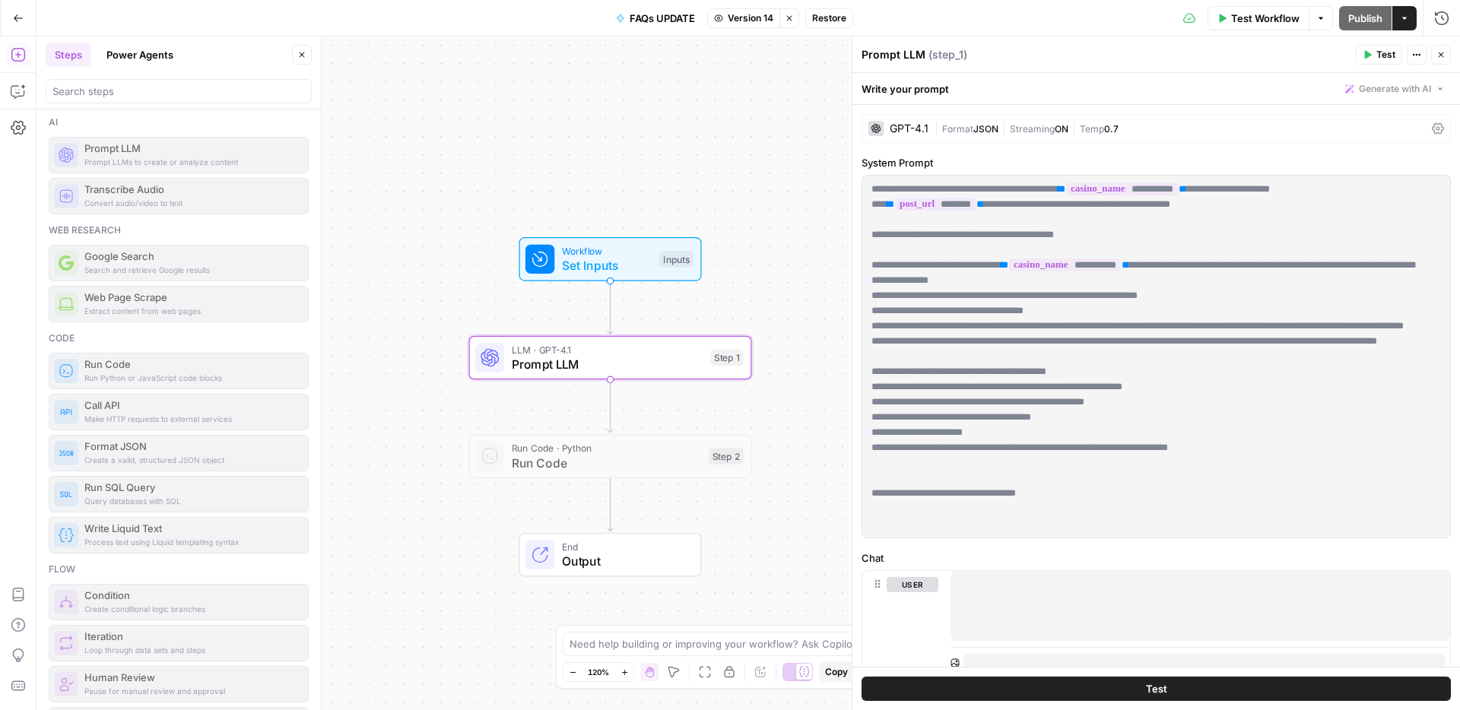
click at [834, 11] on span "Restore" at bounding box center [829, 18] width 34 height 14
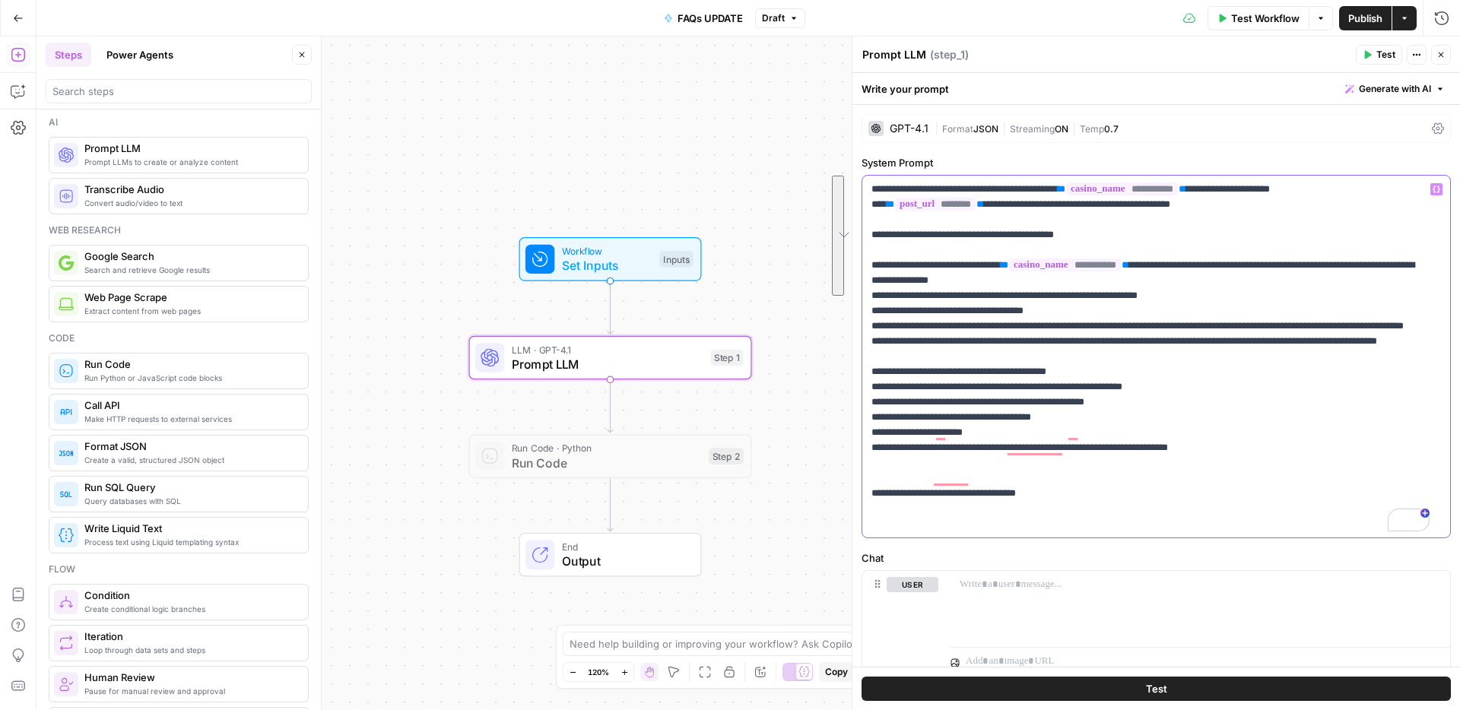
drag, startPoint x: 980, startPoint y: 374, endPoint x: 872, endPoint y: 261, distance: 156.5
click at [872, 261] on p "**********" at bounding box center [1150, 357] width 558 height 350
click at [1416, 85] on span "Generate with AI" at bounding box center [1395, 89] width 72 height 14
click at [1314, 165] on div "Improve your existing prompt" at bounding box center [1362, 172] width 127 height 14
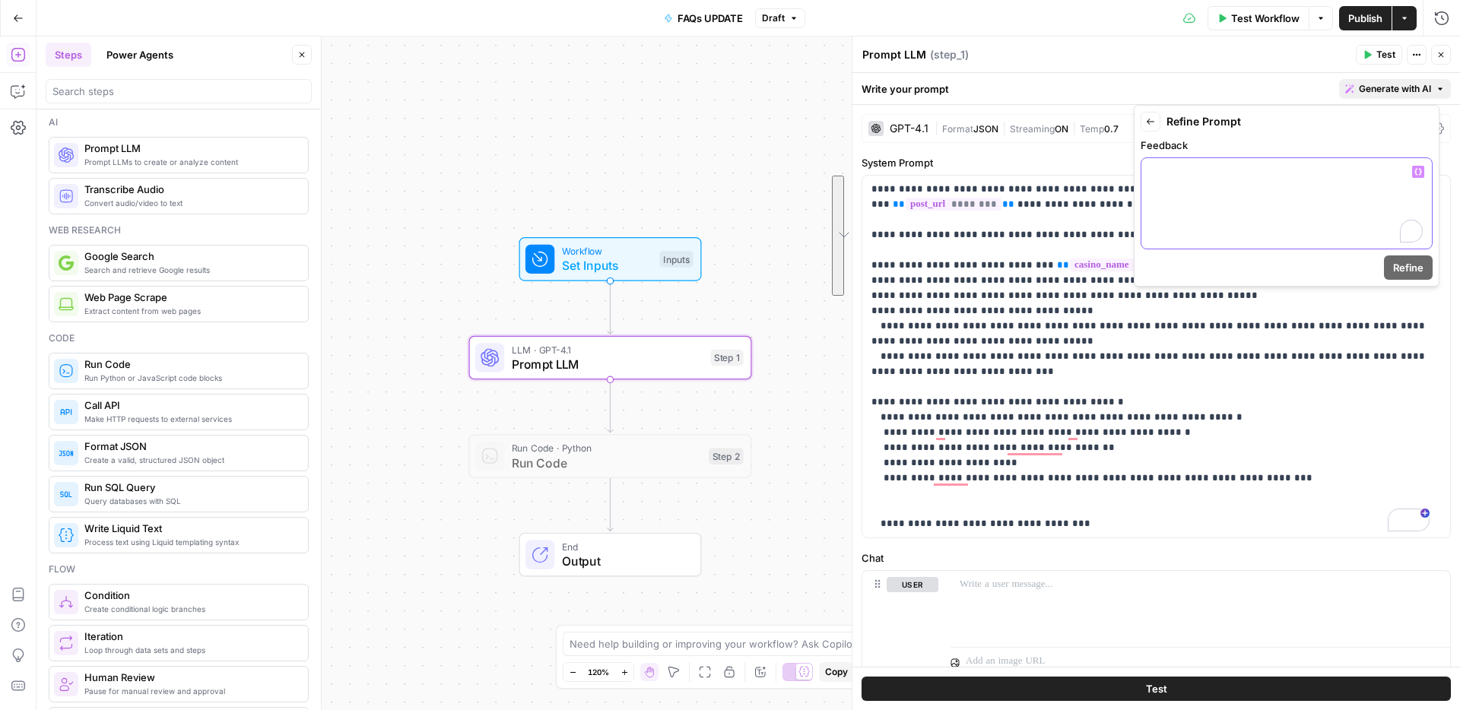
click at [1219, 192] on div "To enrich screen reader interactions, please activate Accessibility in Grammarl…" at bounding box center [1286, 203] width 290 height 90
click at [1422, 270] on span "Refine" at bounding box center [1408, 267] width 30 height 15
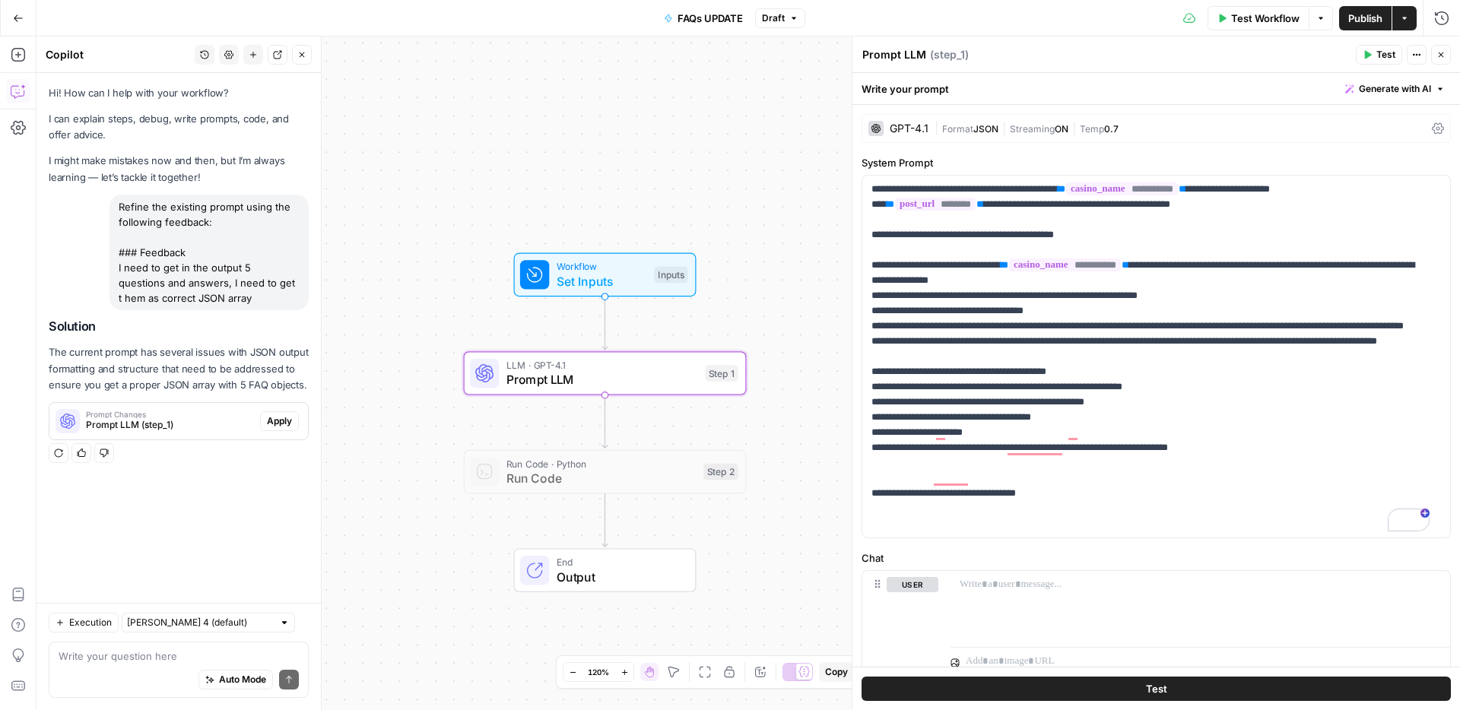
click at [281, 423] on span "Apply" at bounding box center [279, 421] width 25 height 14
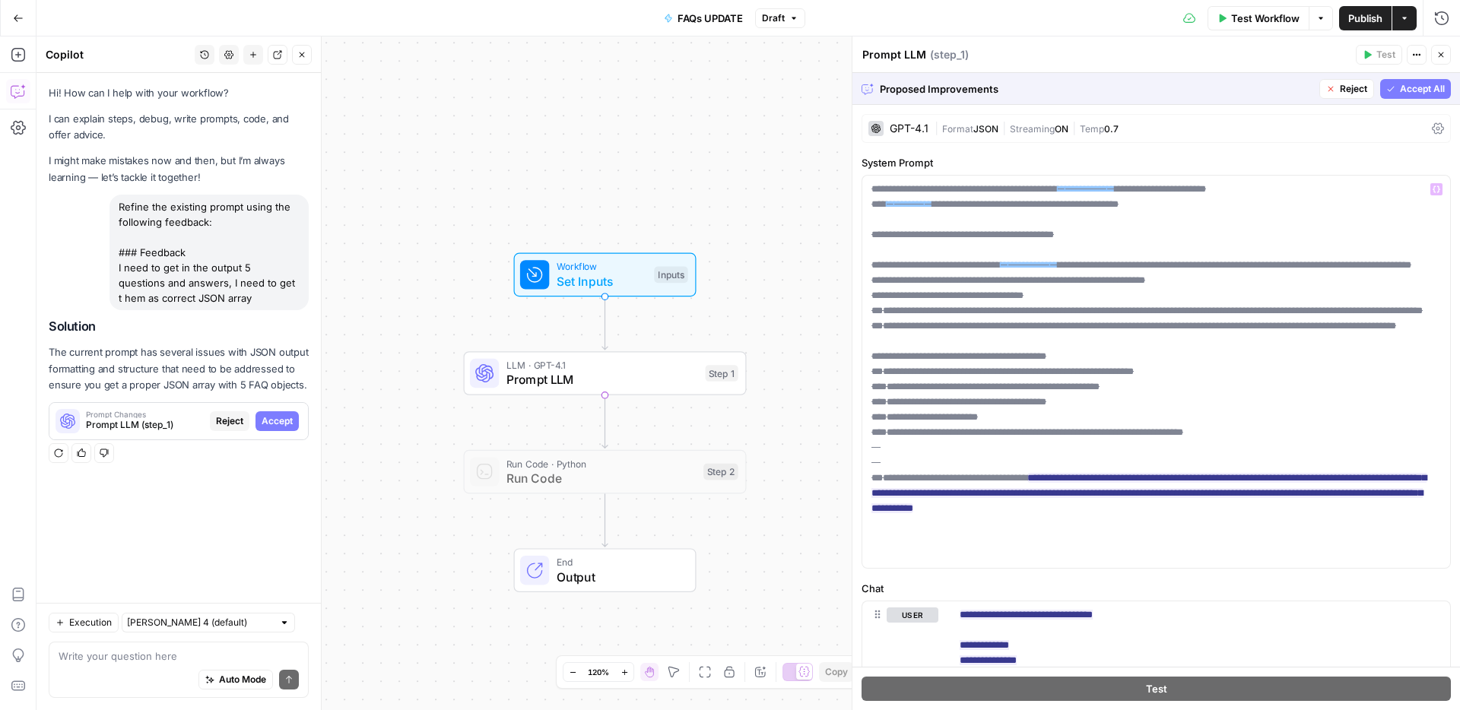
click at [1417, 91] on span "Accept All" at bounding box center [1422, 89] width 45 height 14
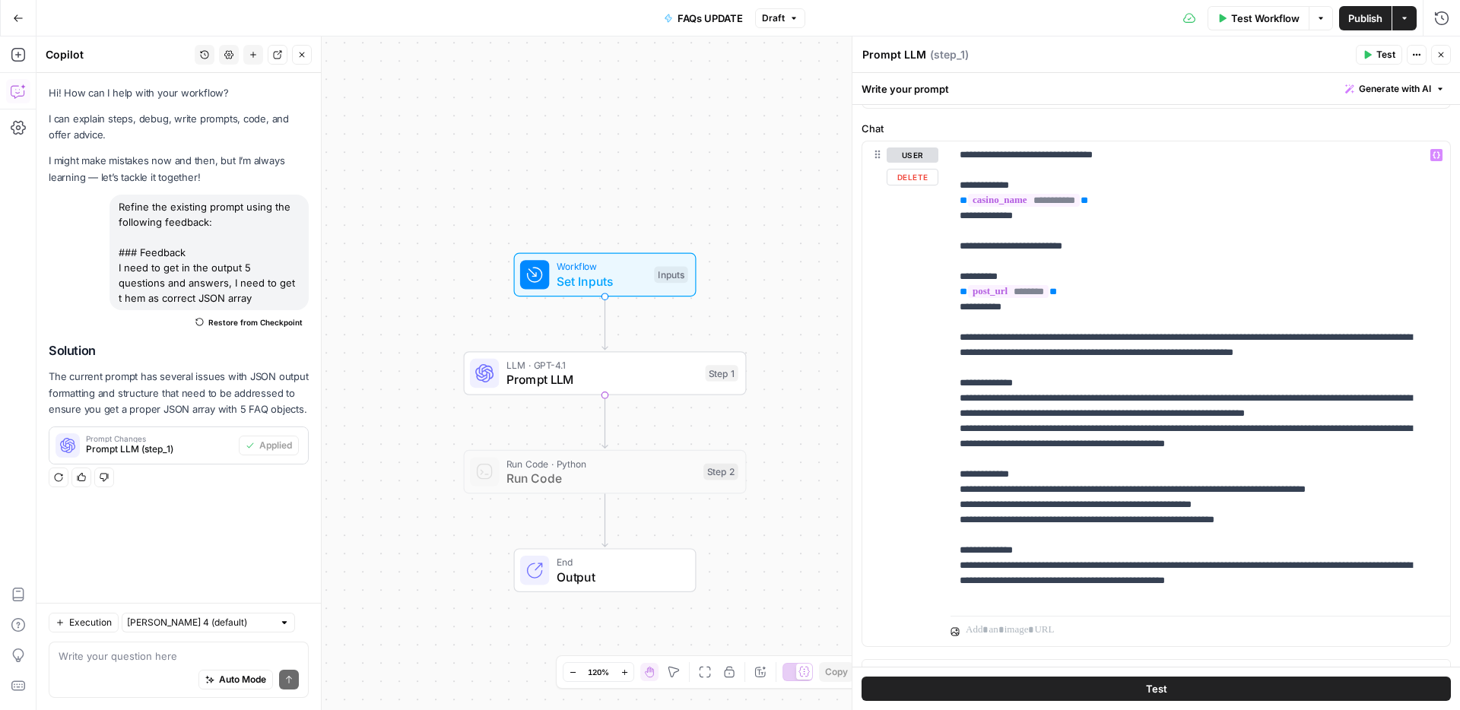
scroll to position [162, 0]
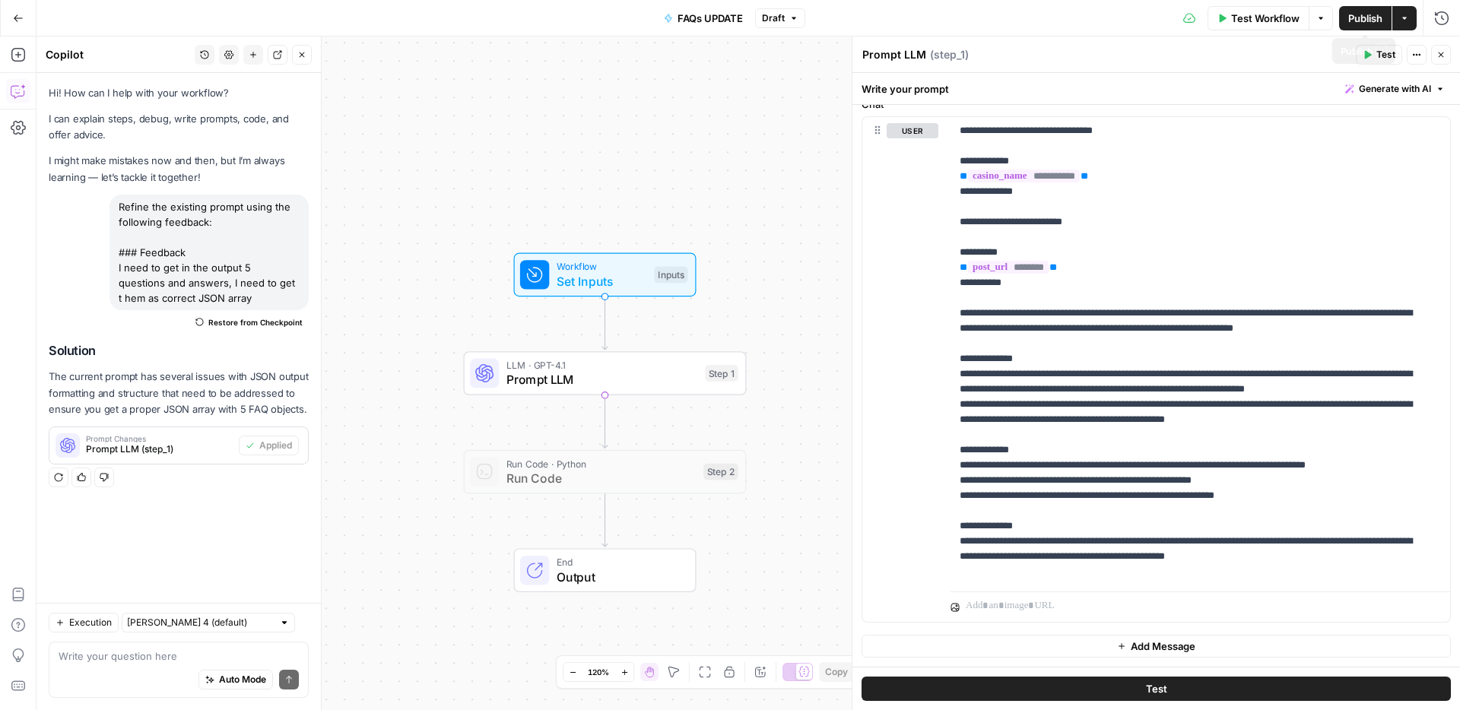
click at [1362, 14] on span "Publish" at bounding box center [1365, 18] width 34 height 15
click at [1273, 22] on span "Test Workflow" at bounding box center [1265, 18] width 68 height 15
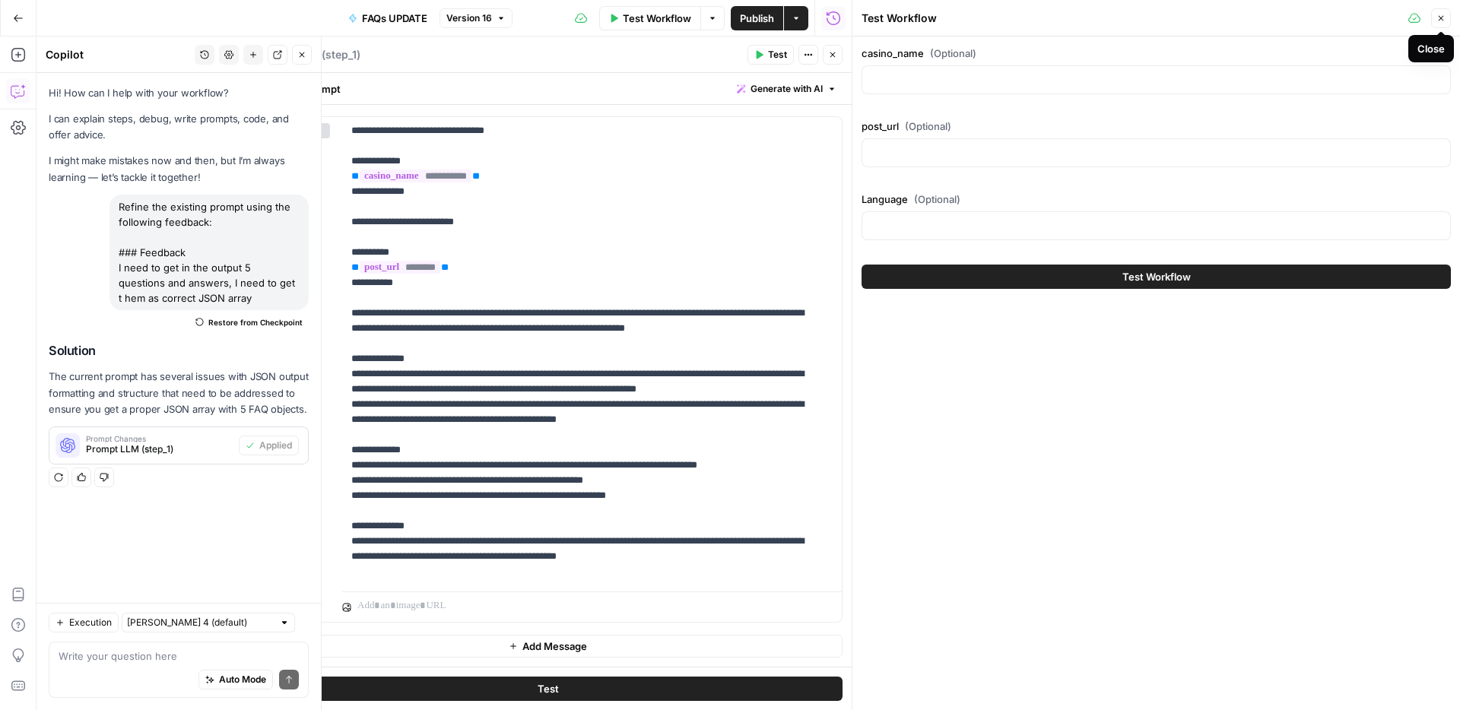
click at [1448, 19] on button "Close" at bounding box center [1441, 18] width 20 height 20
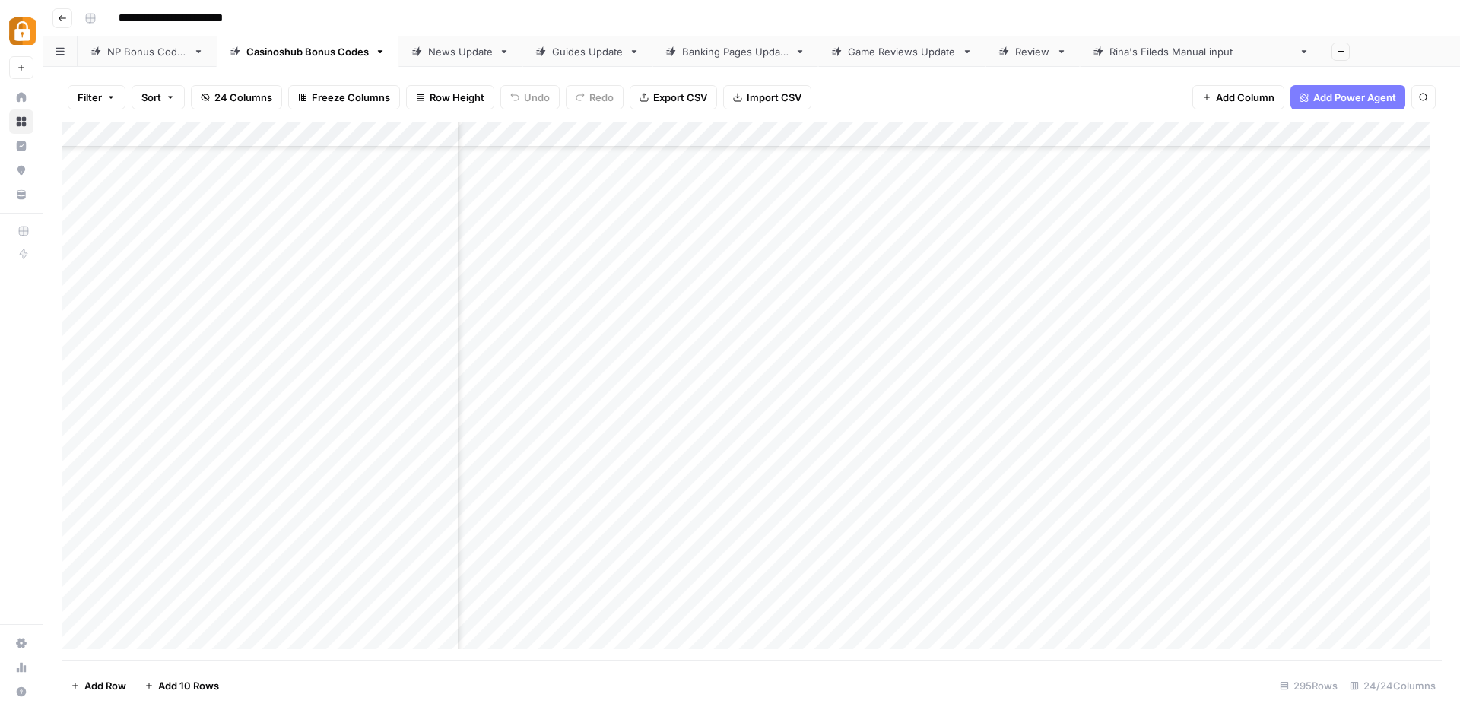
scroll to position [7146, 1514]
click at [1017, 378] on div "Add Column" at bounding box center [752, 391] width 1380 height 539
click at [1019, 379] on div "Add Column" at bounding box center [752, 391] width 1380 height 539
click at [1020, 613] on div "Add Column" at bounding box center [752, 391] width 1380 height 539
click at [1159, 611] on div "Add Column" at bounding box center [752, 391] width 1380 height 539
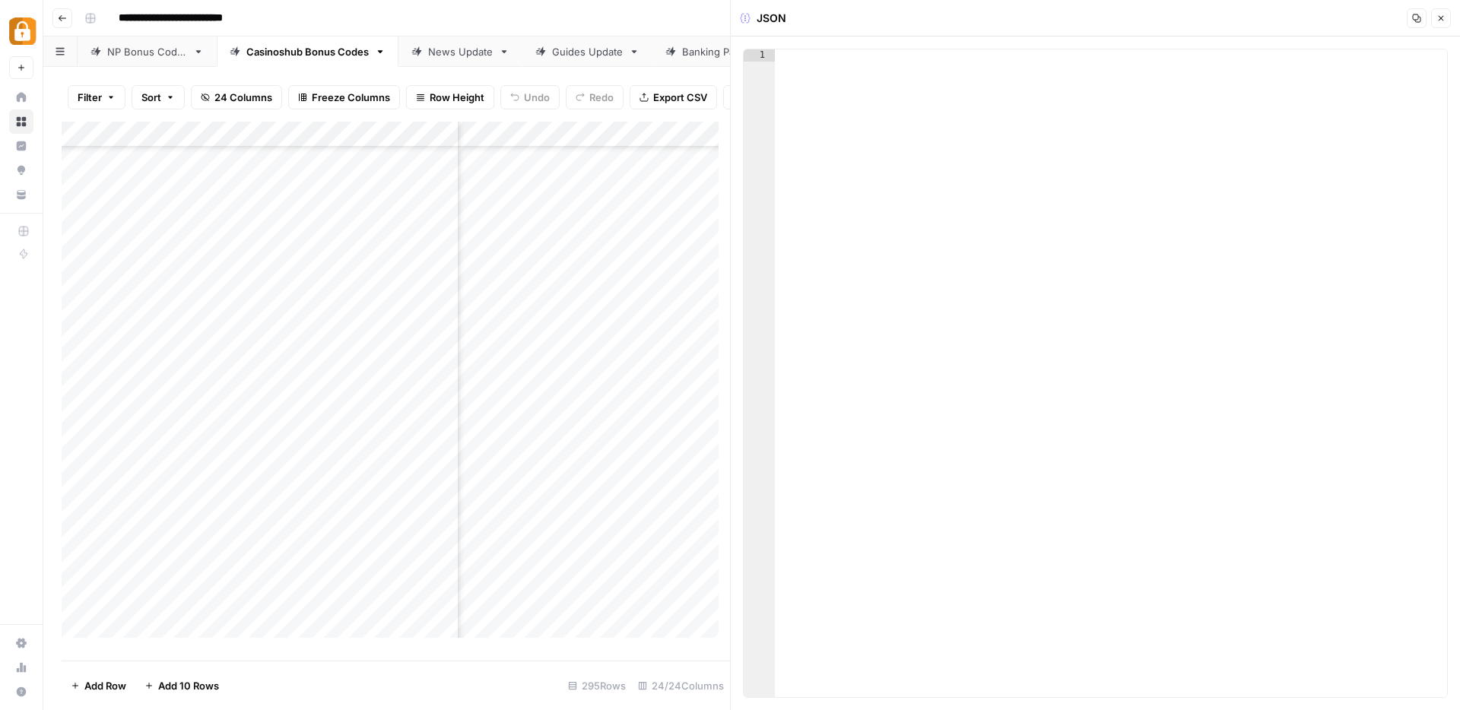
click at [1441, 19] on icon "button" at bounding box center [1440, 18] width 5 height 5
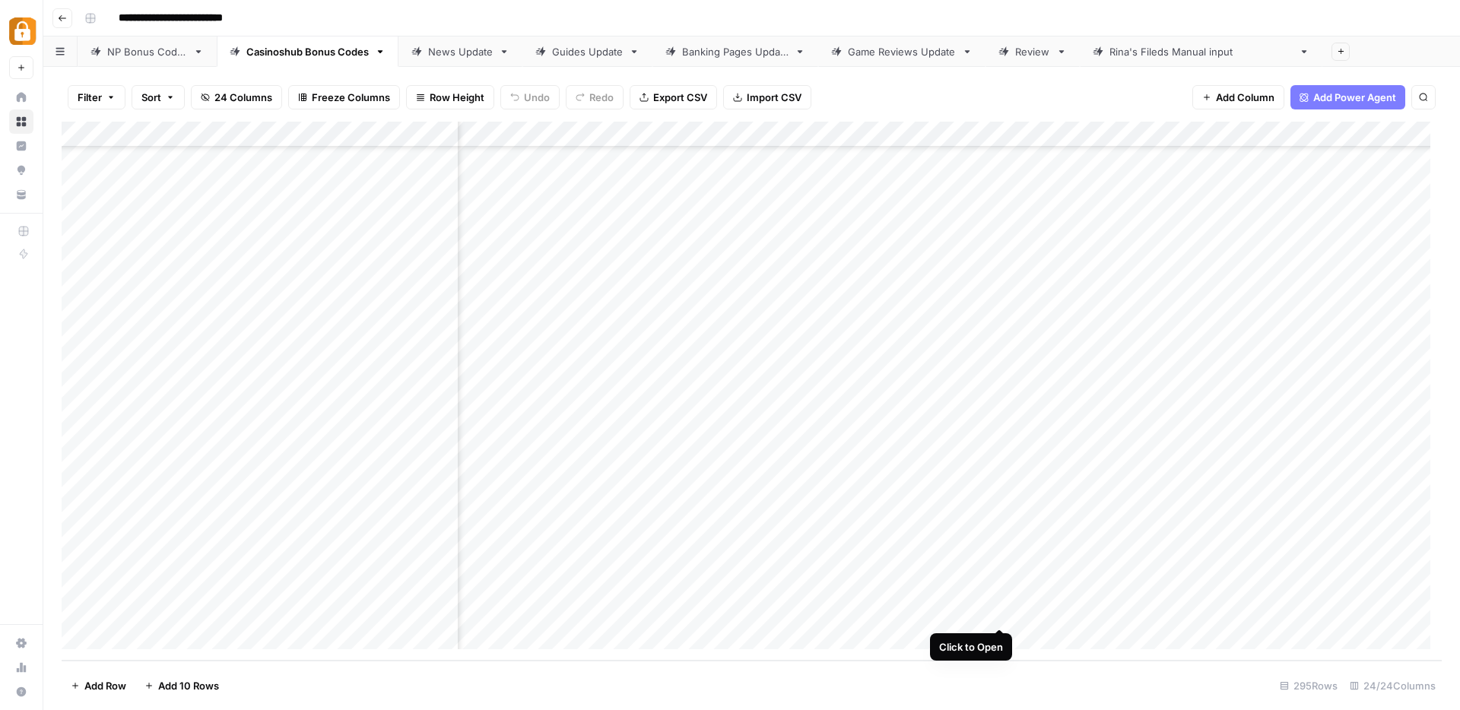
click at [996, 612] on div "Add Column" at bounding box center [752, 391] width 1380 height 539
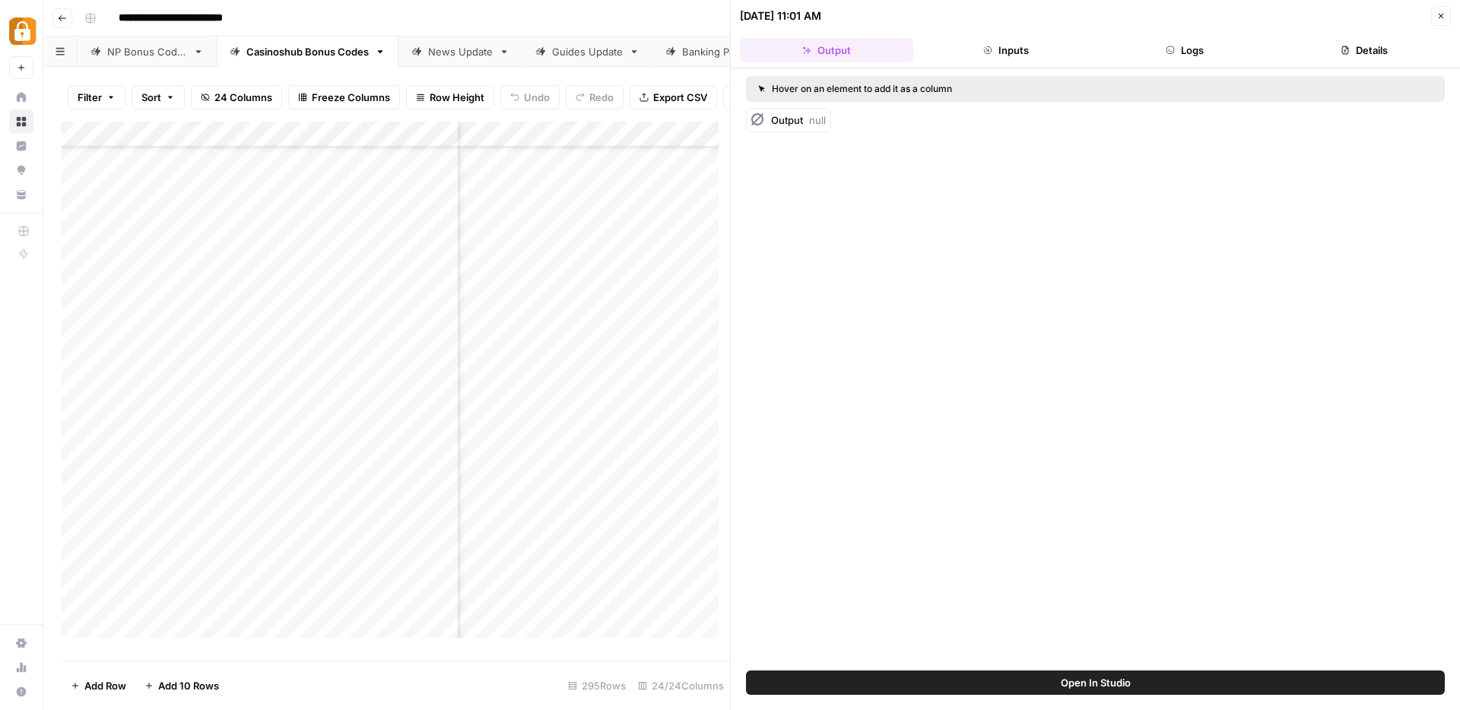
click at [1192, 58] on button "Logs" at bounding box center [1185, 50] width 173 height 24
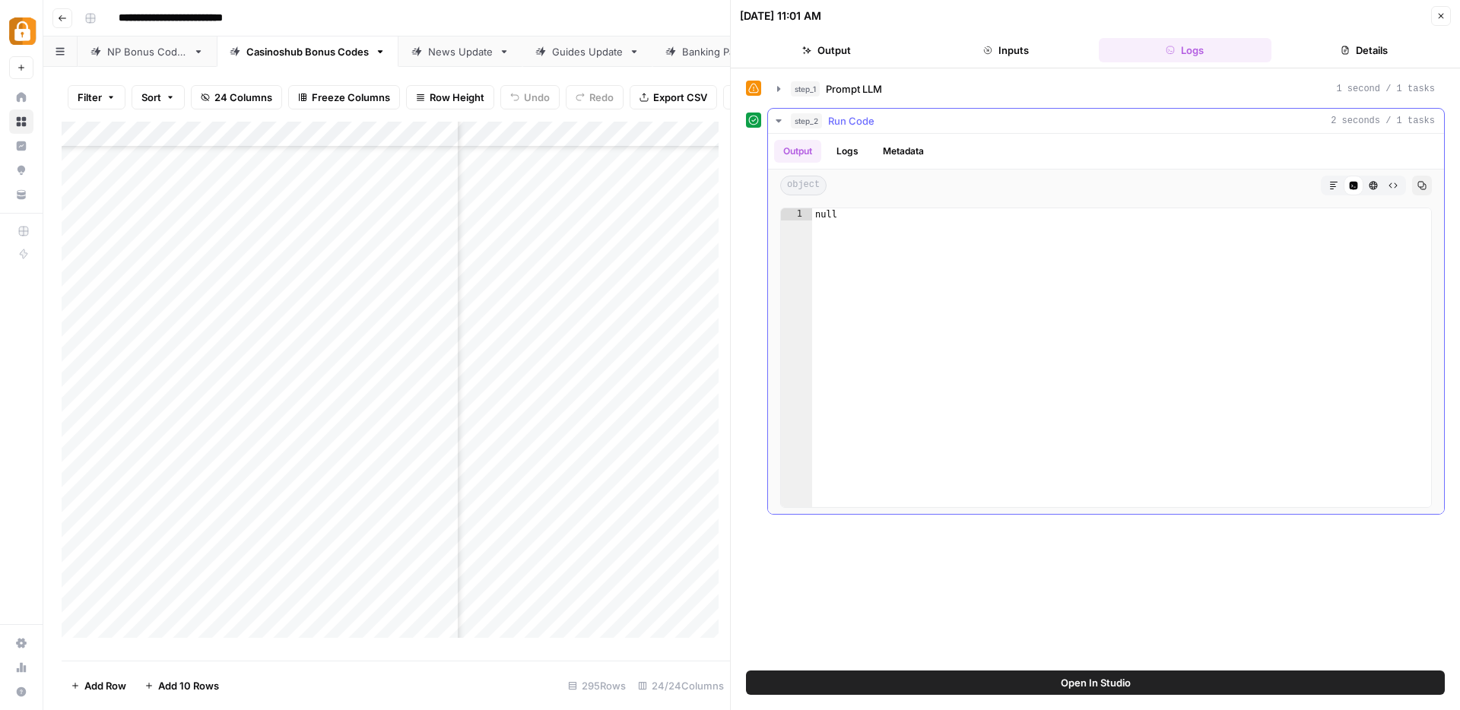
click at [847, 155] on button "Logs" at bounding box center [847, 151] width 40 height 23
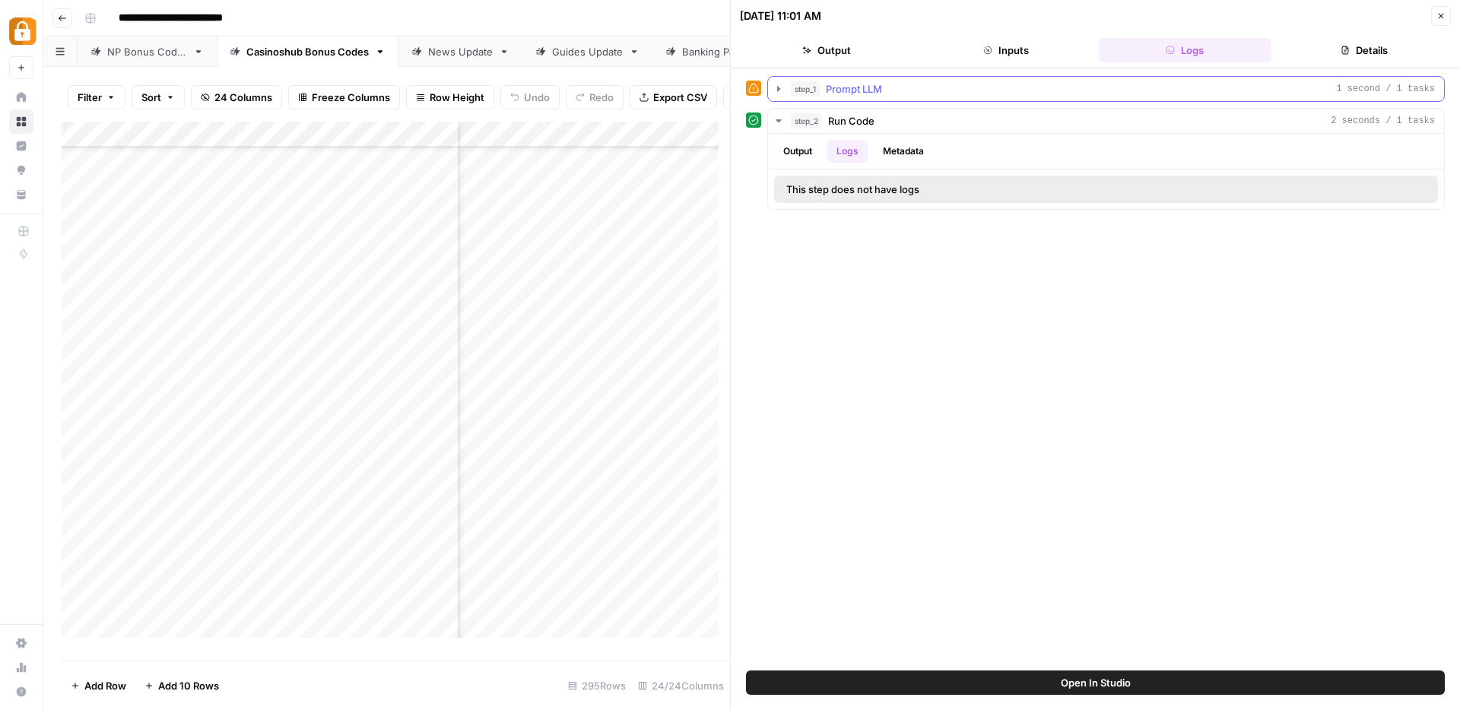
click at [776, 92] on icon "button" at bounding box center [778, 89] width 12 height 12
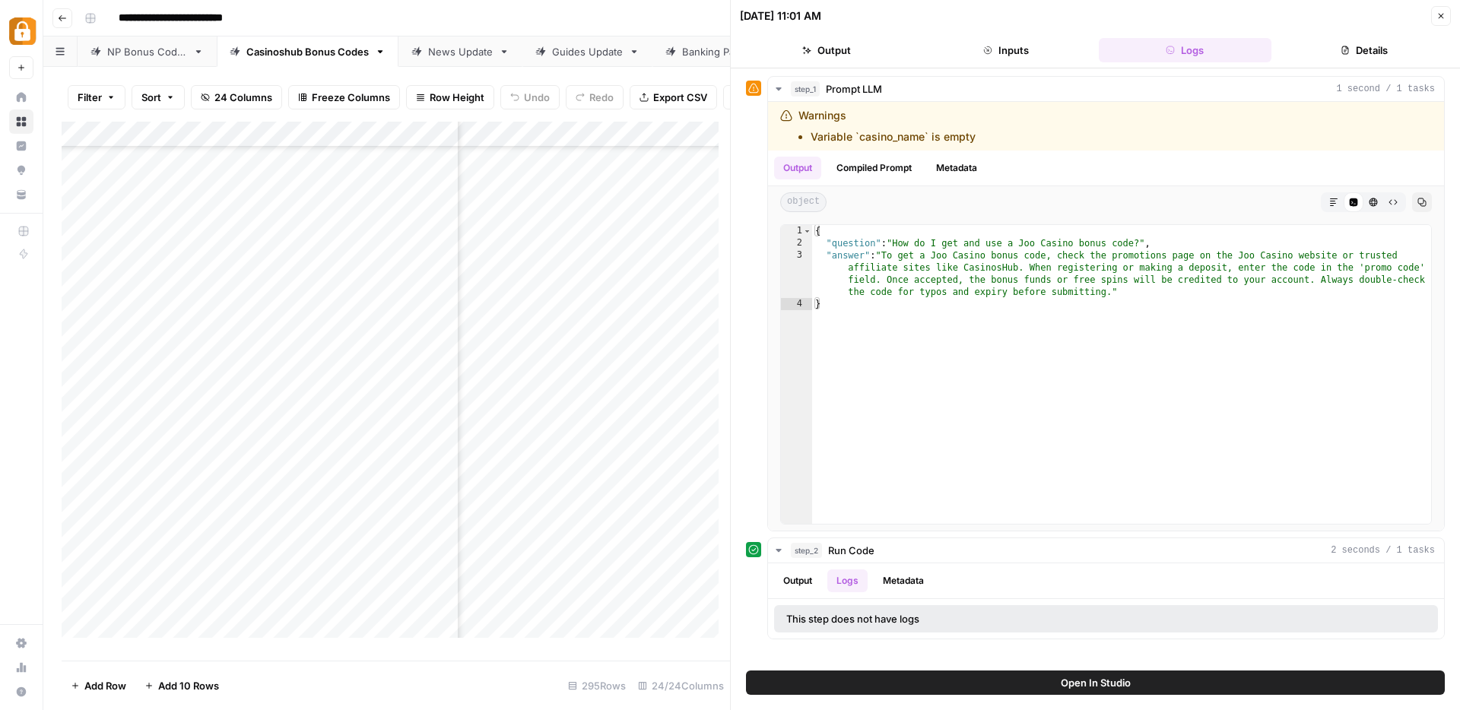
click at [1438, 16] on icon "button" at bounding box center [1440, 15] width 9 height 9
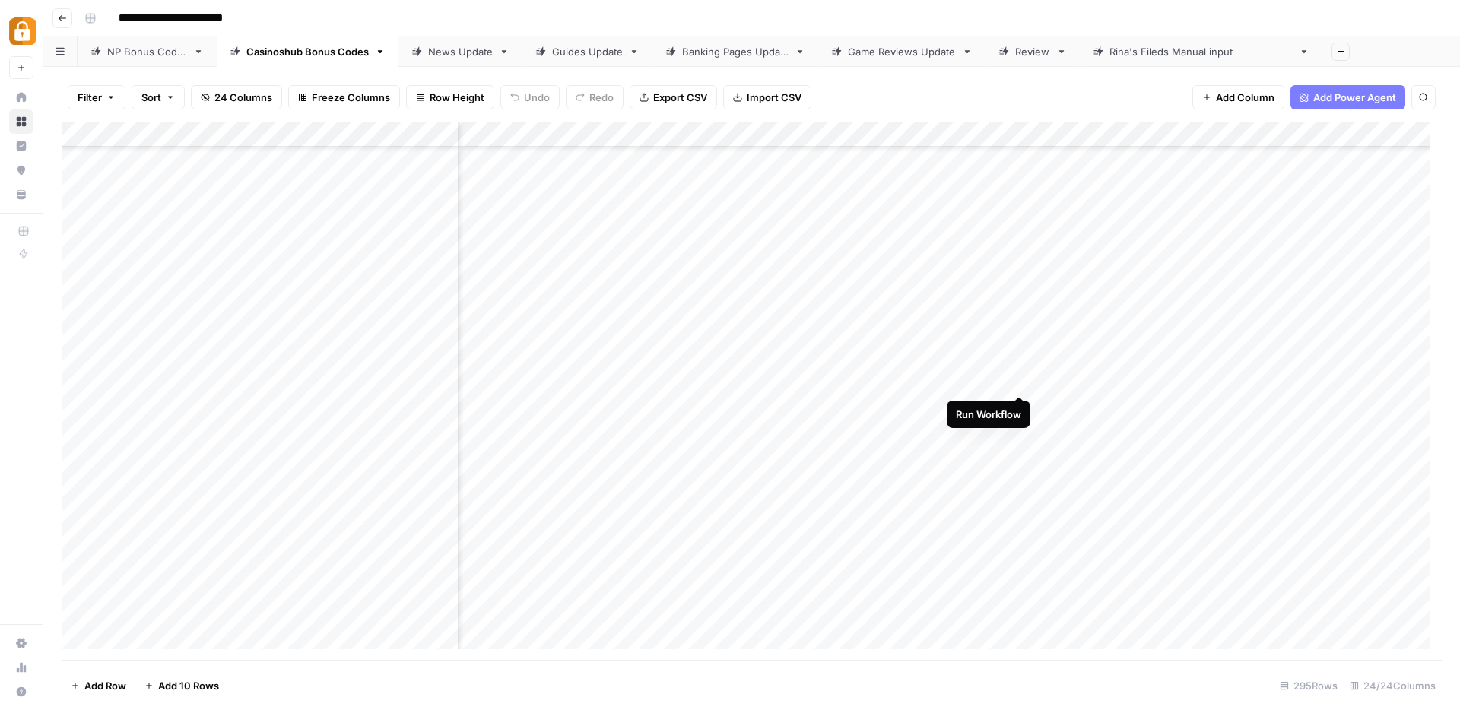
click at [1016, 380] on div "Add Column" at bounding box center [752, 391] width 1380 height 539
click at [1021, 614] on div "Add Column" at bounding box center [752, 391] width 1380 height 539
click at [1000, 382] on div "Add Column" at bounding box center [752, 391] width 1380 height 539
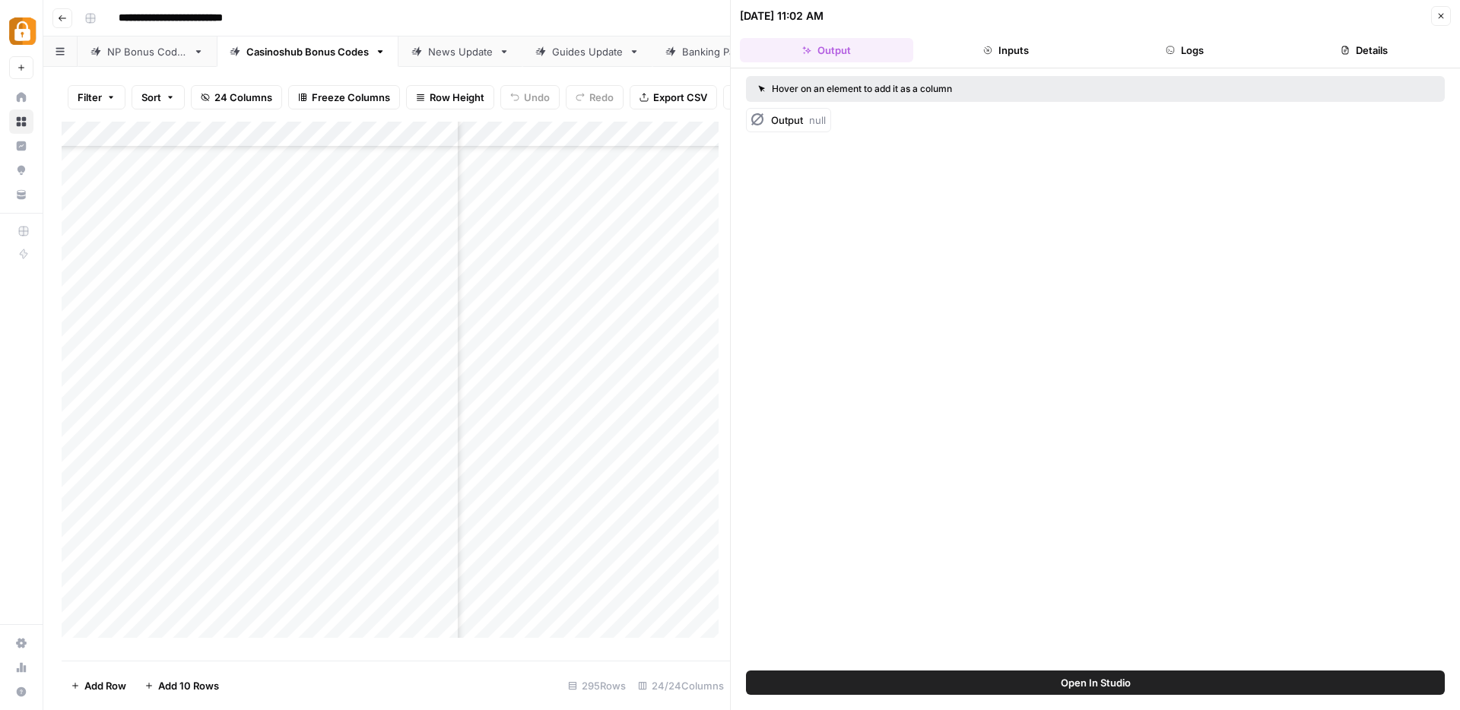
click at [1186, 47] on button "Logs" at bounding box center [1185, 50] width 173 height 24
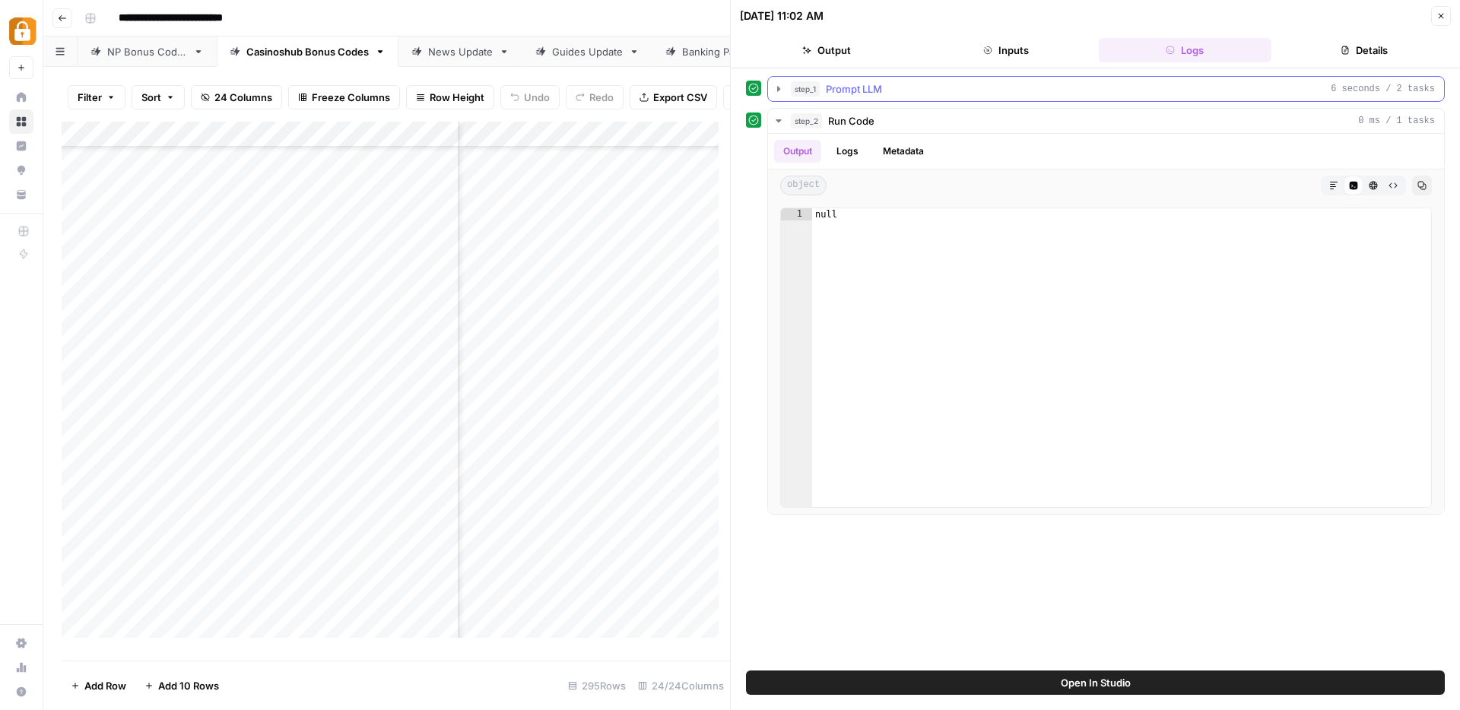
click at [777, 89] on icon "button" at bounding box center [778, 88] width 3 height 5
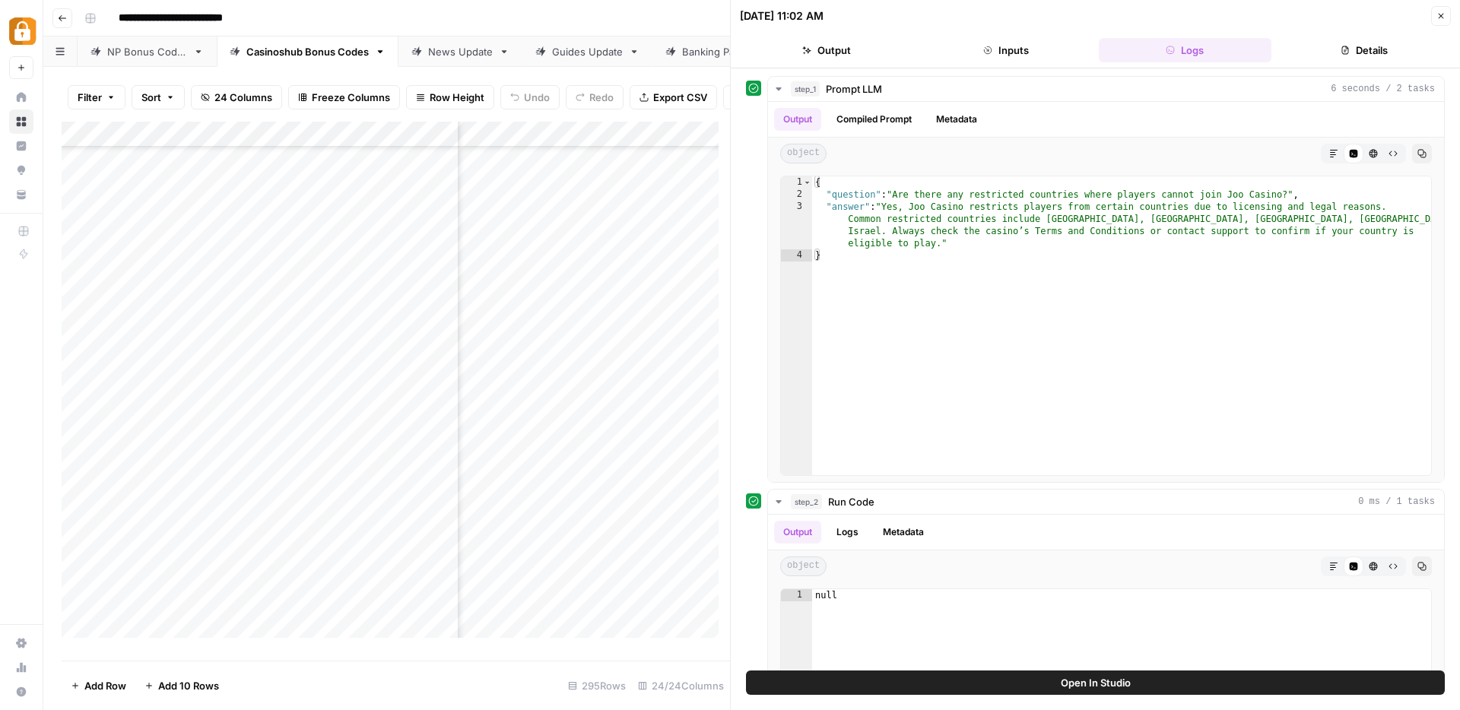
click at [1441, 16] on icon "button" at bounding box center [1440, 15] width 9 height 9
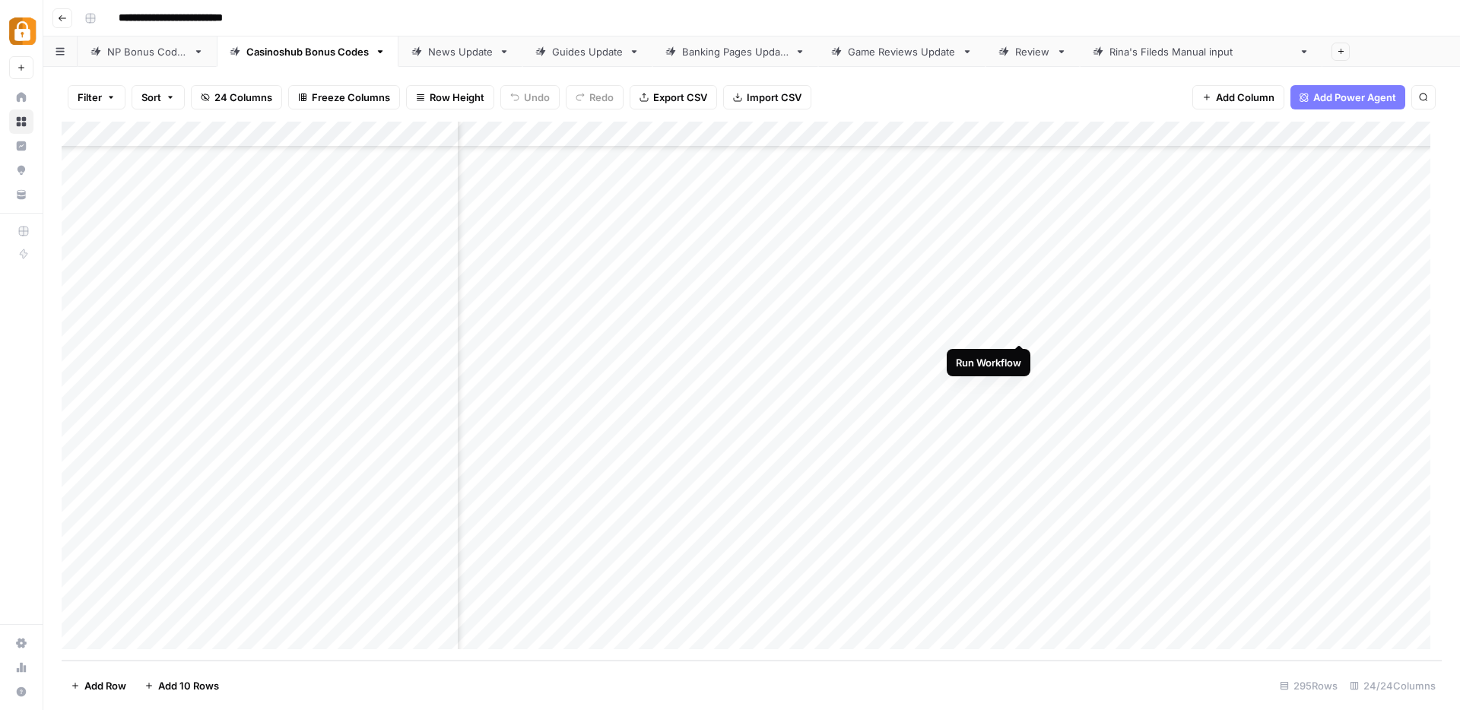
click at [1018, 330] on div "Add Column" at bounding box center [752, 391] width 1380 height 539
click at [1019, 378] on div "Add Column" at bounding box center [752, 391] width 1380 height 539
click at [1020, 611] on div "Add Column" at bounding box center [752, 391] width 1380 height 539
click at [1000, 331] on div "Add Column" at bounding box center [752, 391] width 1380 height 539
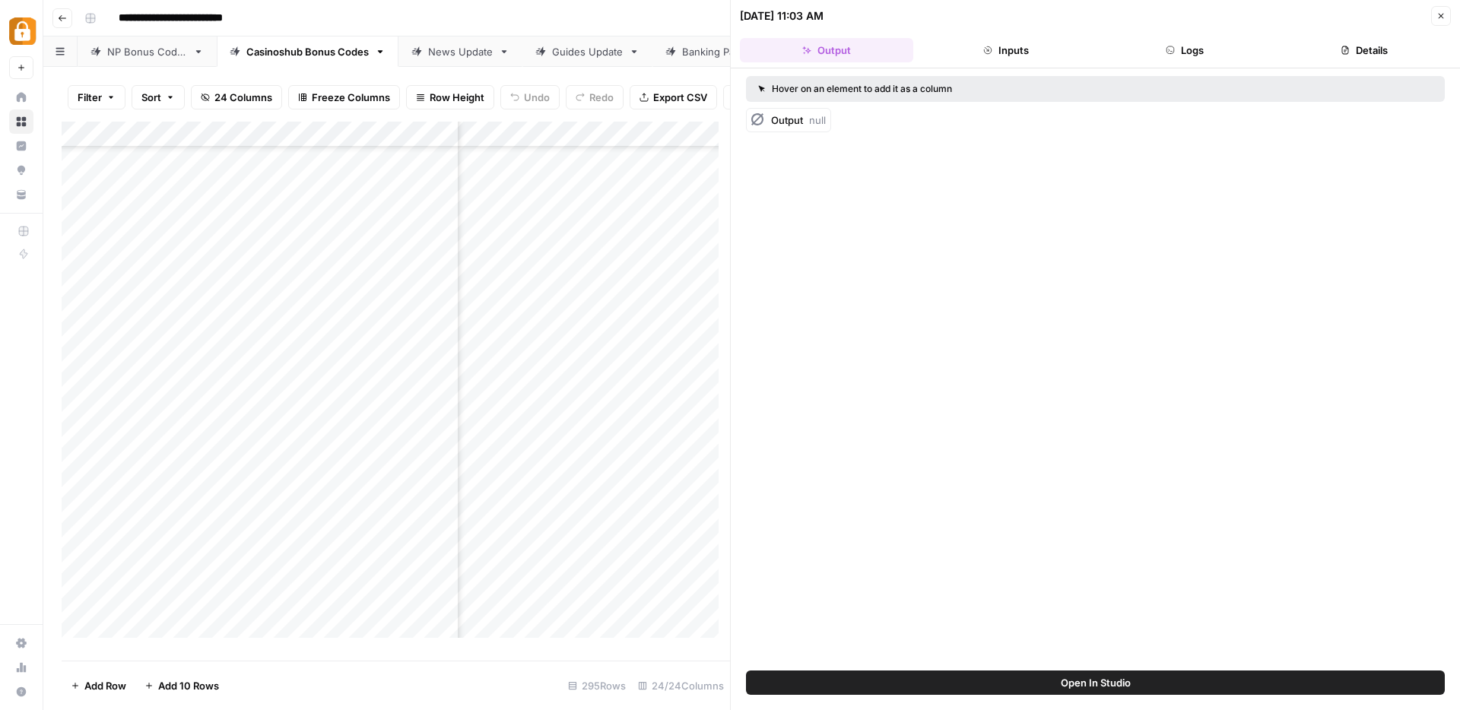
click at [1180, 49] on button "Logs" at bounding box center [1185, 50] width 173 height 24
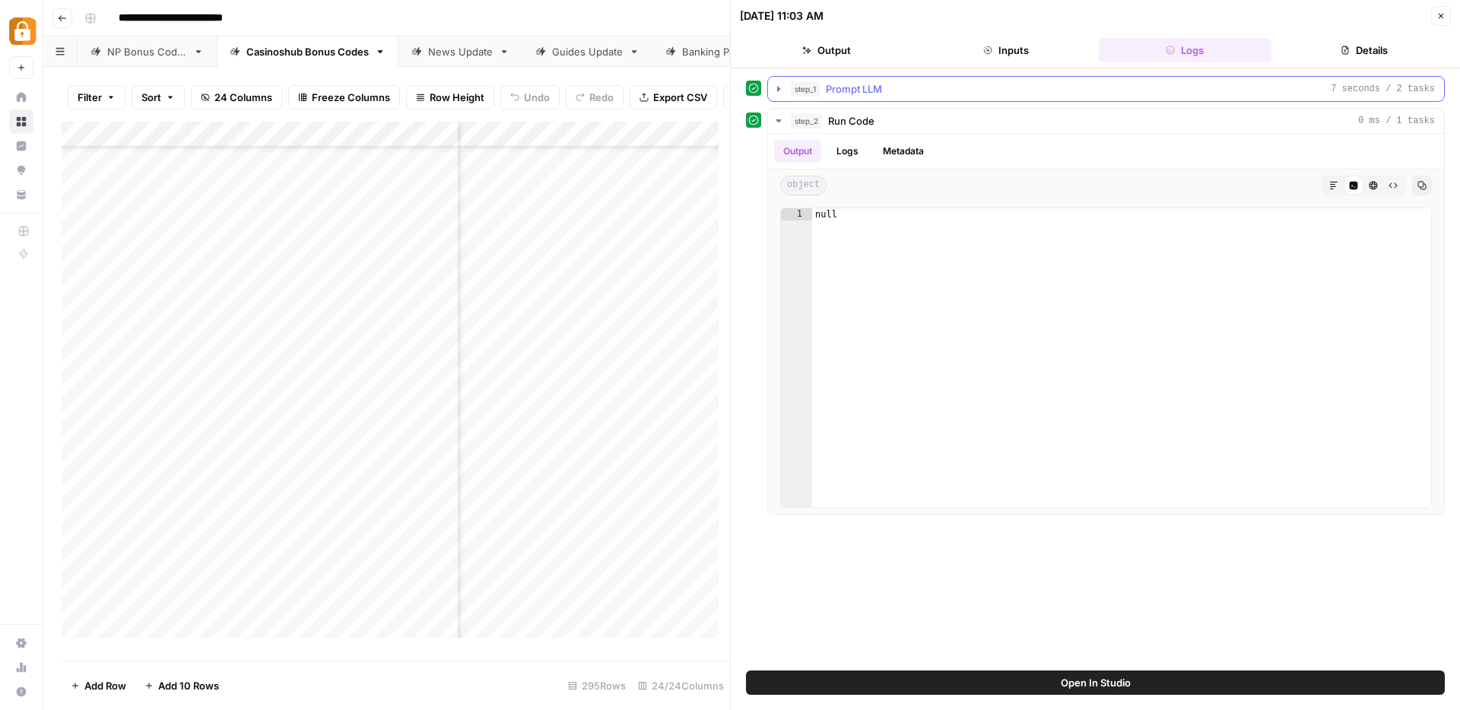
click at [781, 90] on icon "button" at bounding box center [778, 89] width 12 height 12
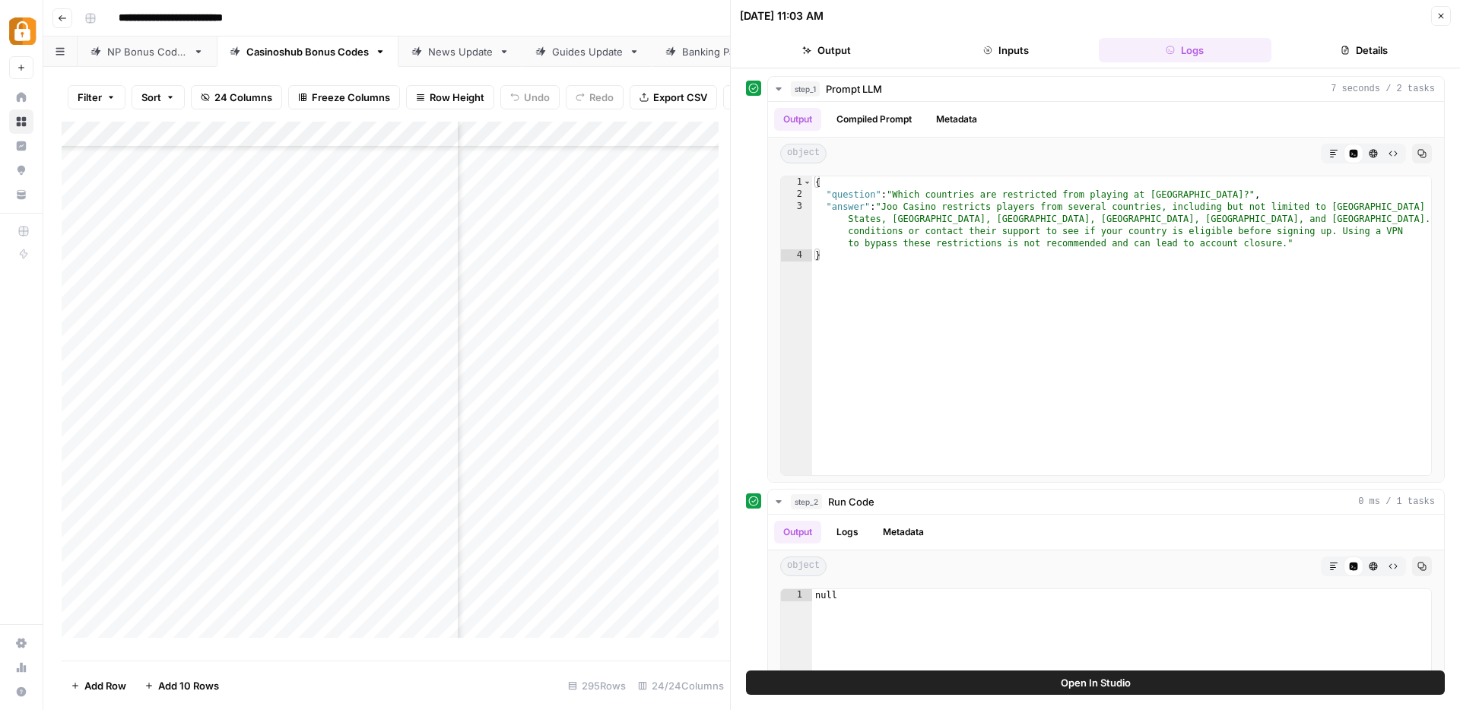
click at [1445, 20] on button "Close" at bounding box center [1441, 16] width 20 height 20
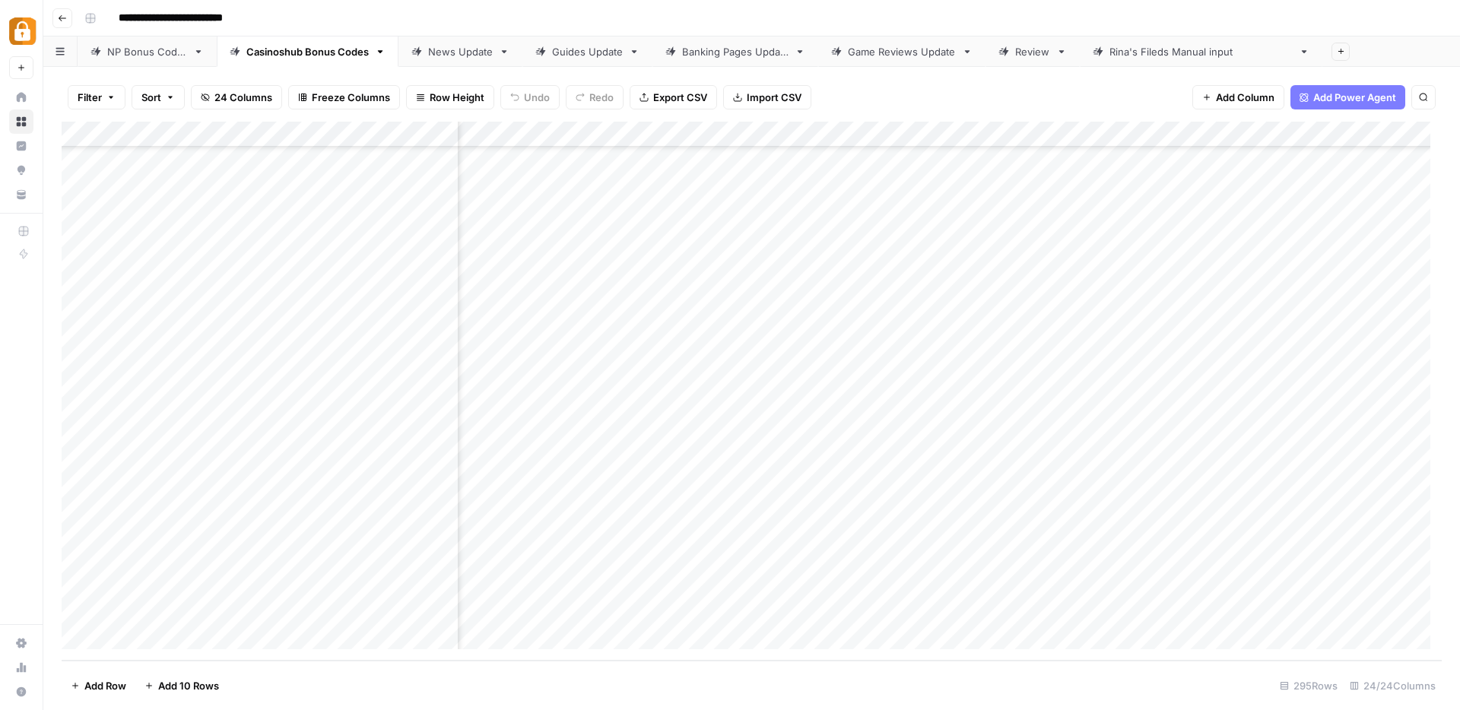
click at [1017, 330] on div "Add Column" at bounding box center [752, 391] width 1380 height 539
click at [1020, 382] on div "Add Column" at bounding box center [752, 391] width 1380 height 539
click at [1020, 328] on div "Add Column" at bounding box center [752, 391] width 1380 height 539
click at [1020, 382] on div "Add Column" at bounding box center [752, 391] width 1380 height 539
click at [1160, 131] on div "Add Column" at bounding box center [752, 391] width 1380 height 539
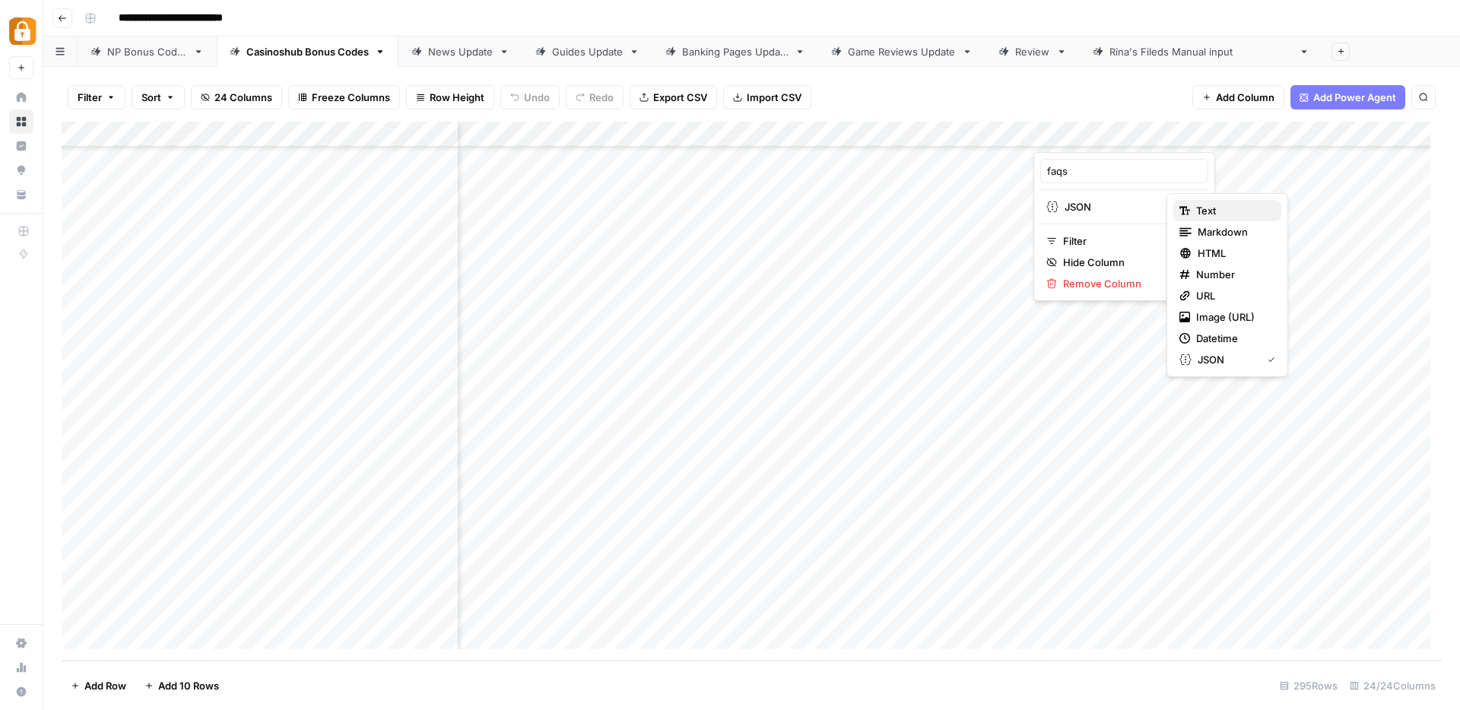
click at [1182, 211] on icon "button" at bounding box center [1183, 211] width 8 height 8
click at [1020, 327] on div "Add Column" at bounding box center [752, 391] width 1380 height 539
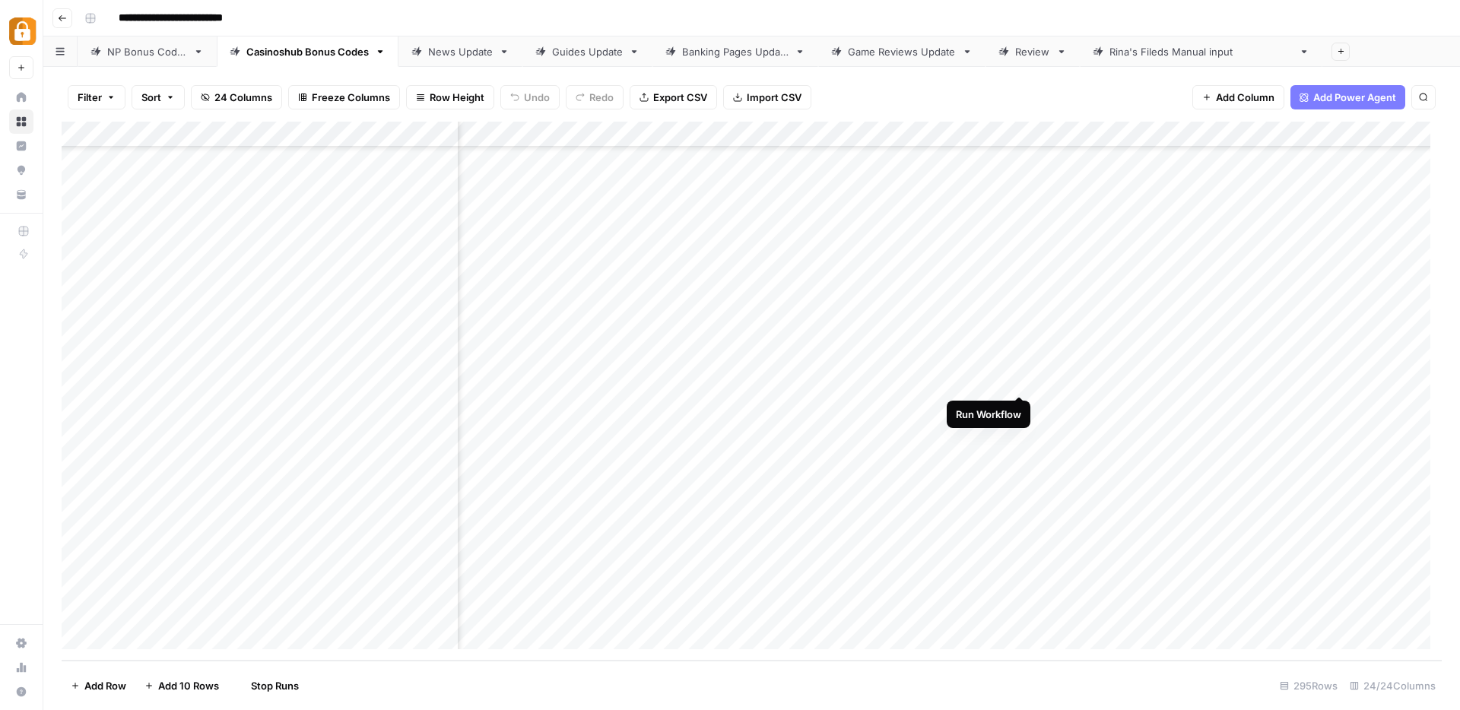
click at [1023, 382] on div "Add Column" at bounding box center [752, 391] width 1380 height 539
click at [1059, 324] on div "Add Column" at bounding box center [752, 391] width 1380 height 539
click at [1095, 379] on div "Add Column" at bounding box center [752, 391] width 1380 height 539
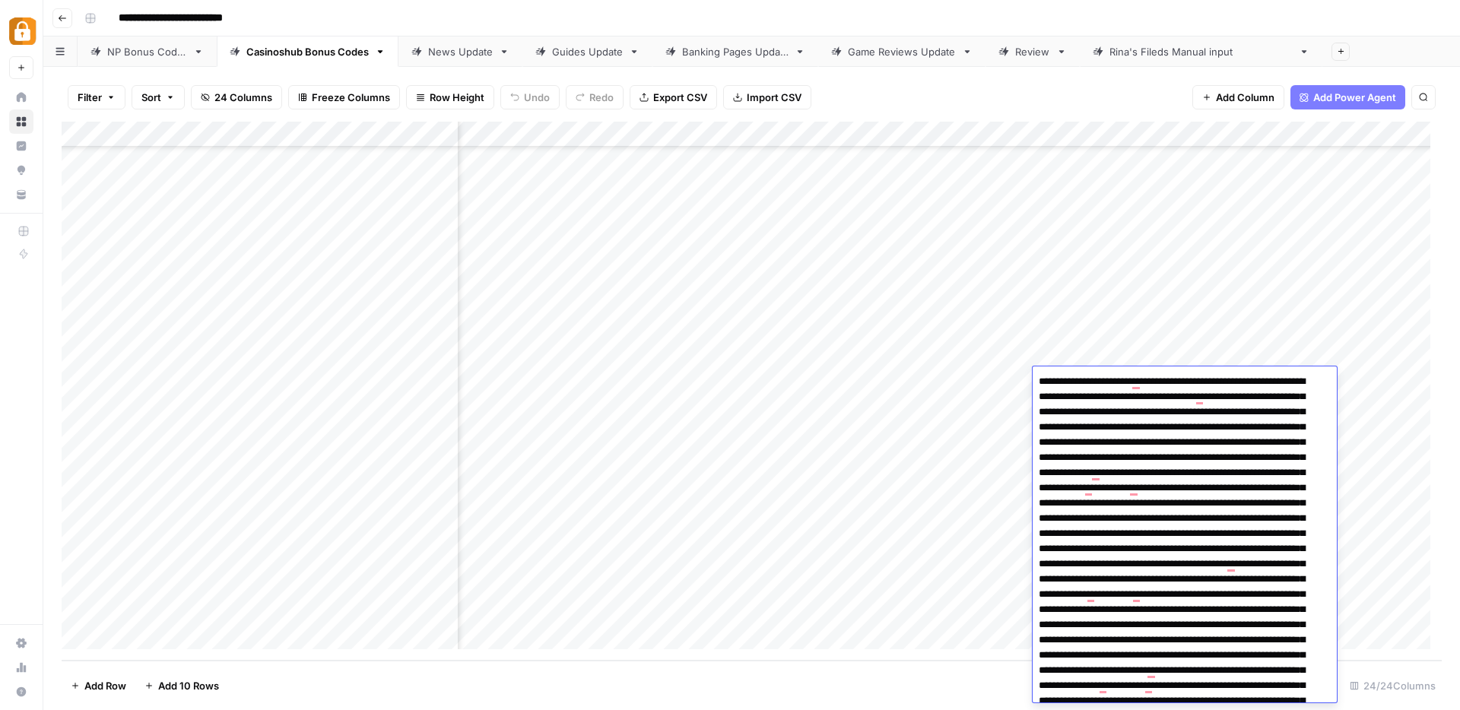
drag, startPoint x: 1039, startPoint y: 381, endPoint x: 1076, endPoint y: 379, distance: 36.5
click at [1076, 379] on textarea "To enrich screen reader interactions, please activate Accessibility in Grammarl…" at bounding box center [1178, 617] width 293 height 493
click at [1018, 328] on div "Add Column" at bounding box center [752, 391] width 1380 height 539
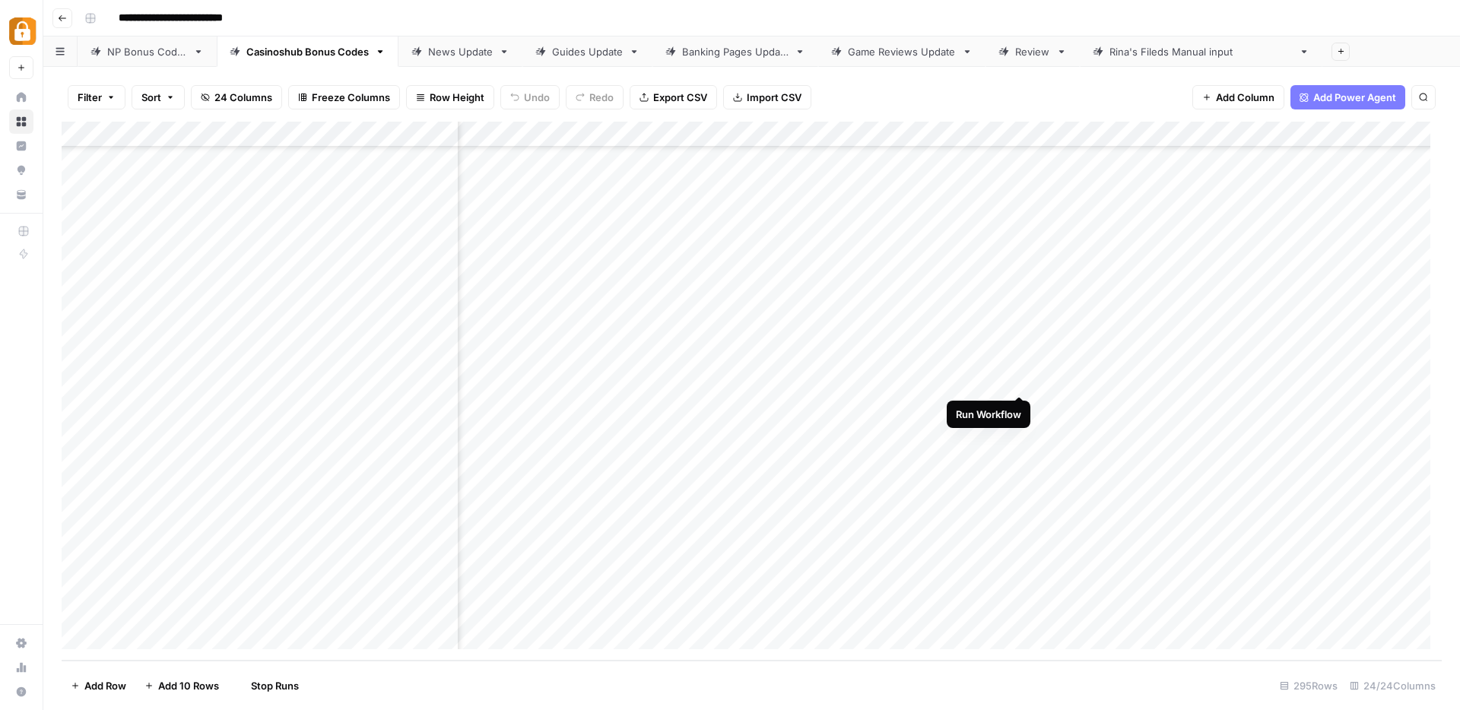
click at [1022, 382] on div "Add Column" at bounding box center [752, 391] width 1380 height 539
click at [1020, 331] on div "Add Column" at bounding box center [752, 391] width 1380 height 539
click at [1072, 383] on div "Add Column" at bounding box center [752, 391] width 1380 height 539
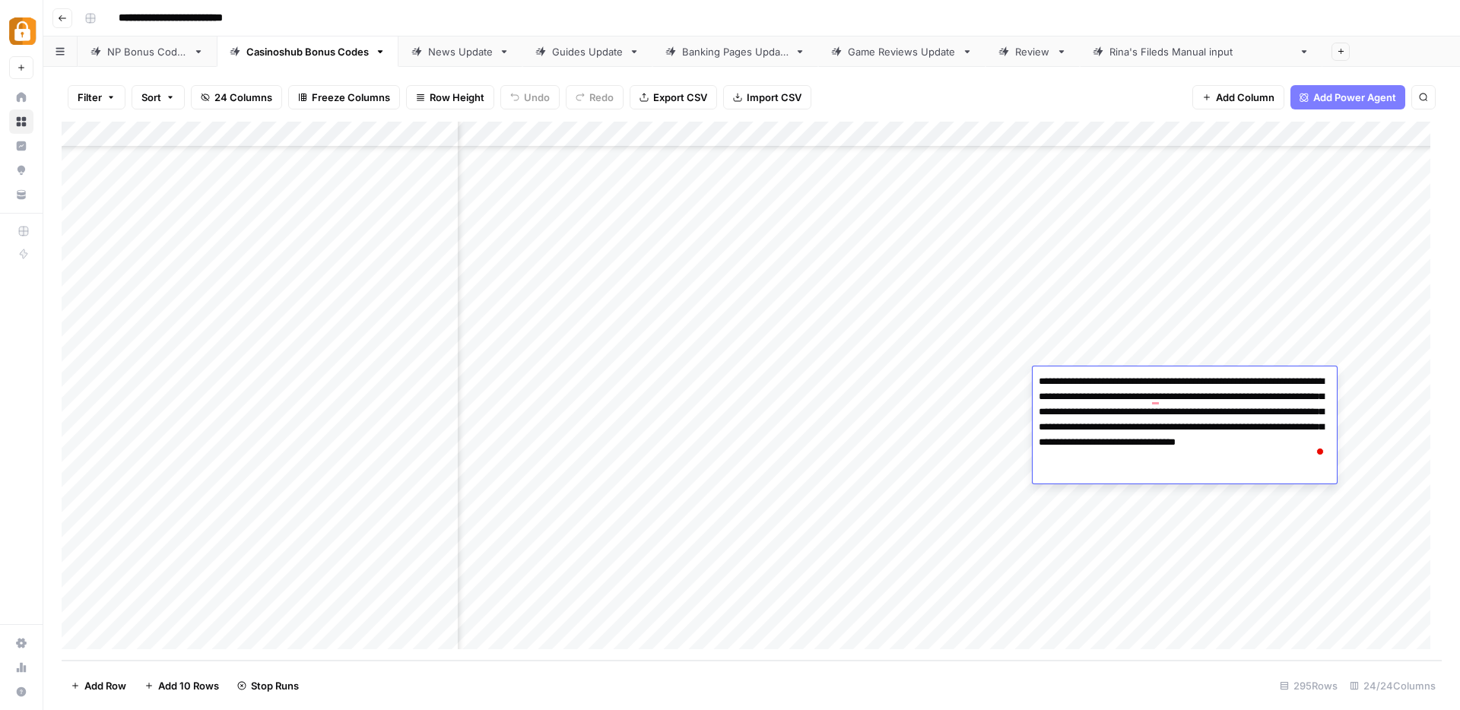
click at [1269, 325] on div "Add Column" at bounding box center [752, 391] width 1380 height 539
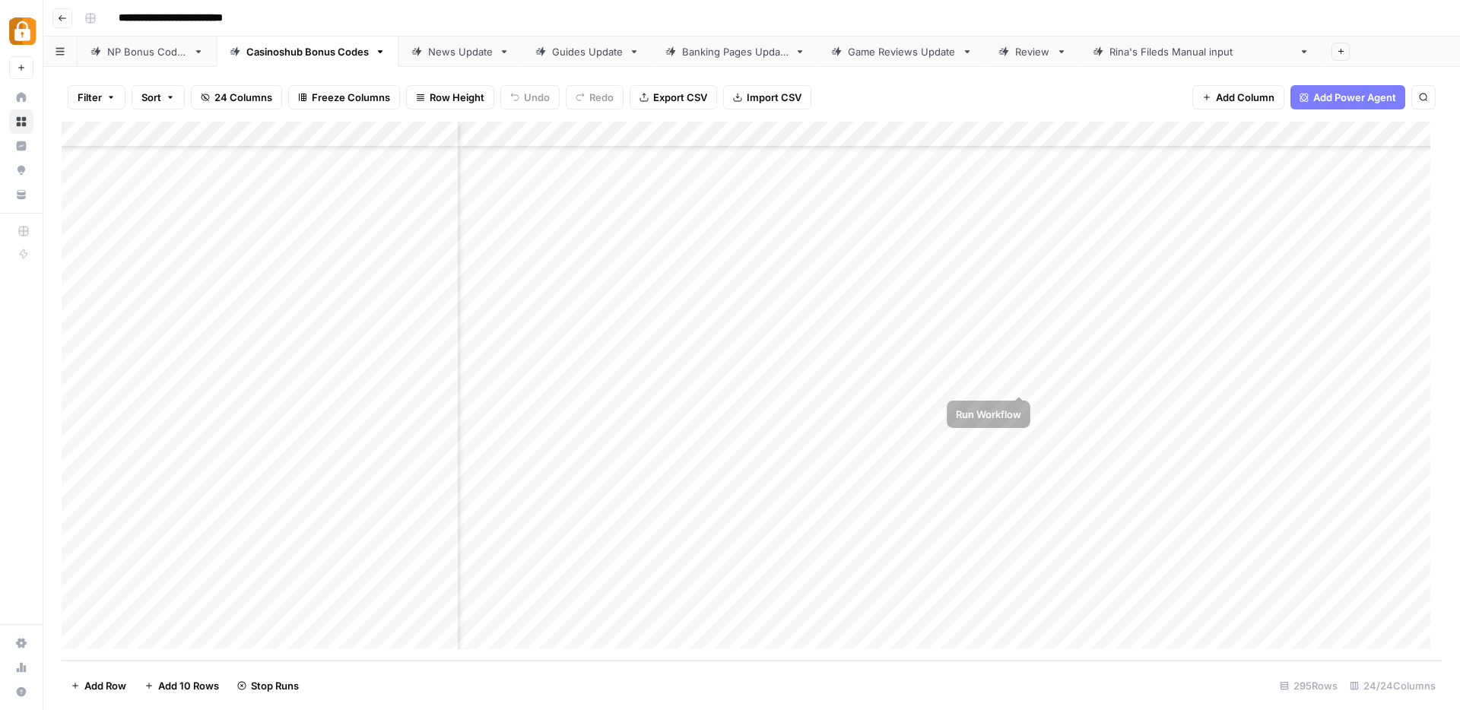
click at [1020, 379] on div "Add Column" at bounding box center [752, 391] width 1380 height 539
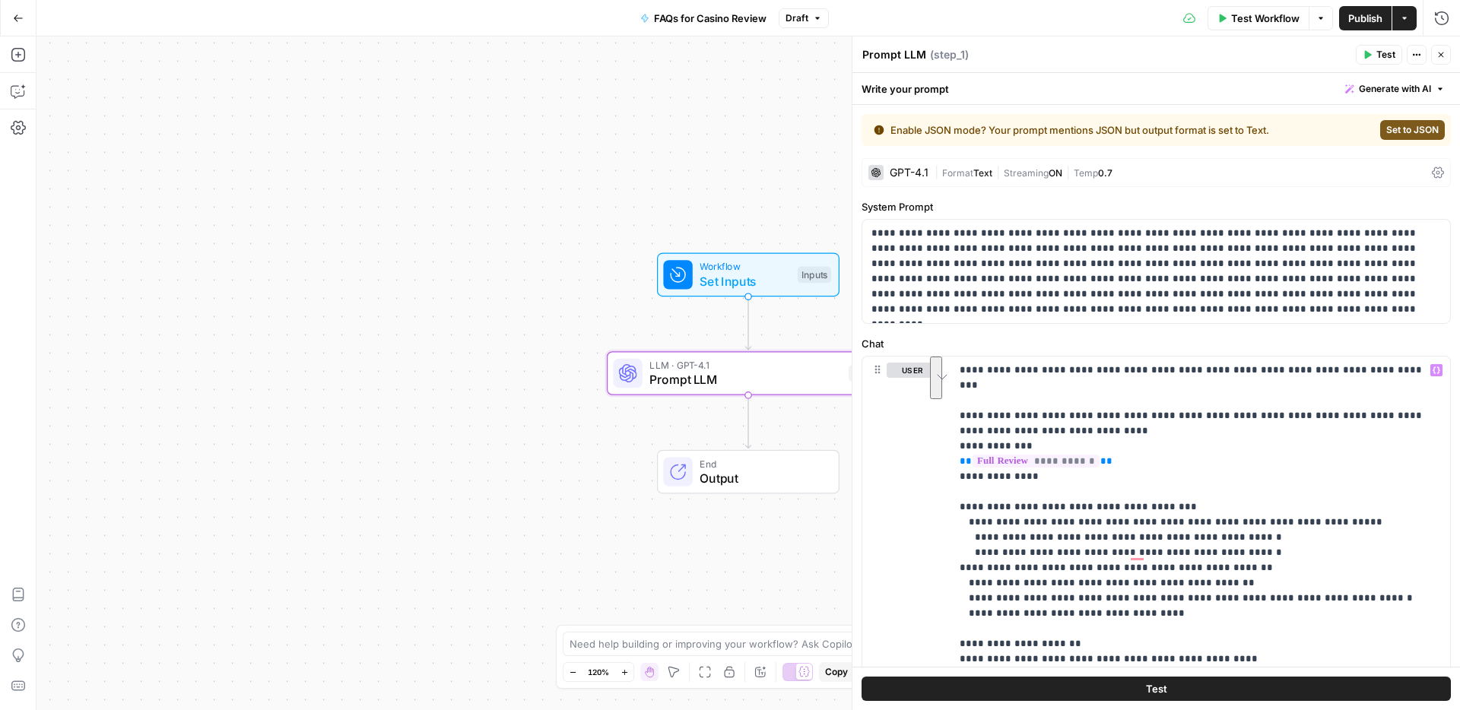
scroll to position [294, 0]
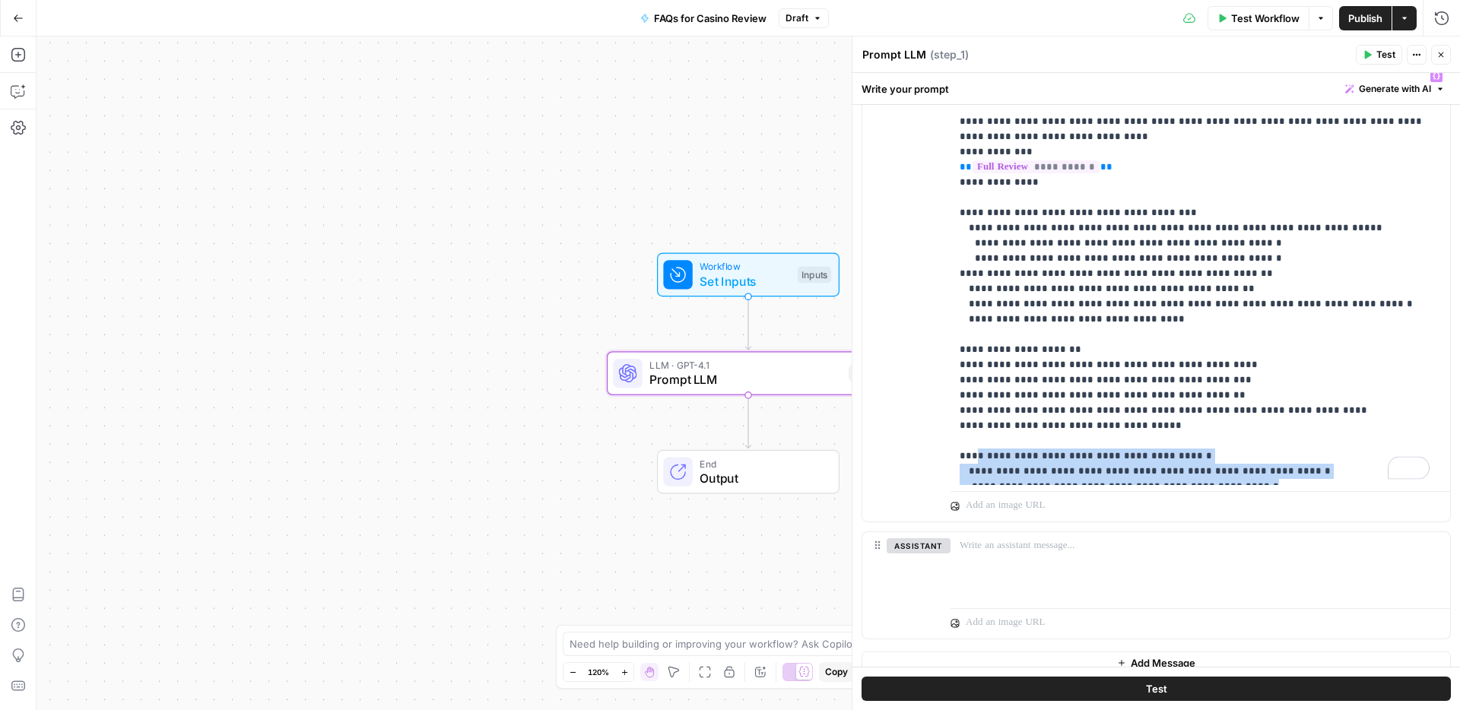
click at [1444, 55] on icon "button" at bounding box center [1440, 54] width 9 height 9
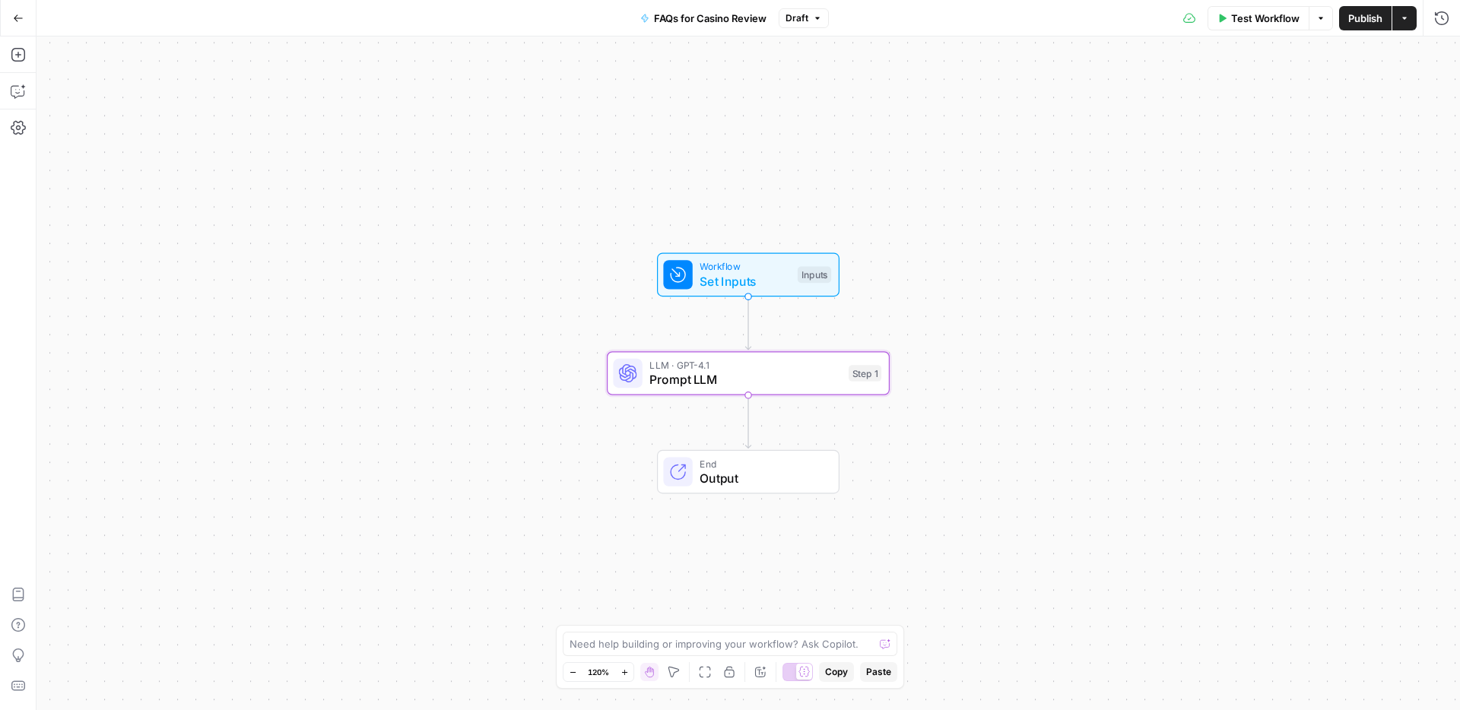
click at [18, 16] on icon "button" at bounding box center [18, 18] width 11 height 11
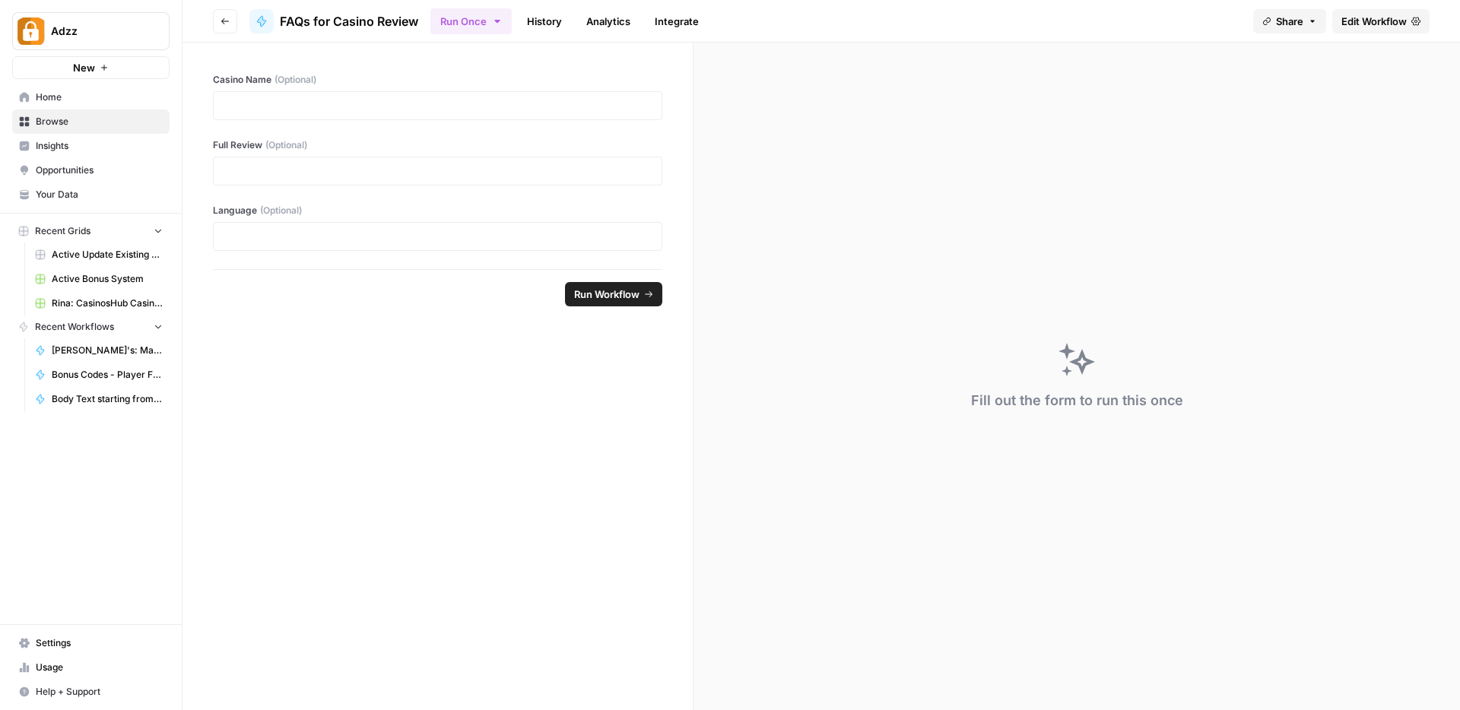
click at [80, 118] on span "Browse" at bounding box center [99, 122] width 127 height 14
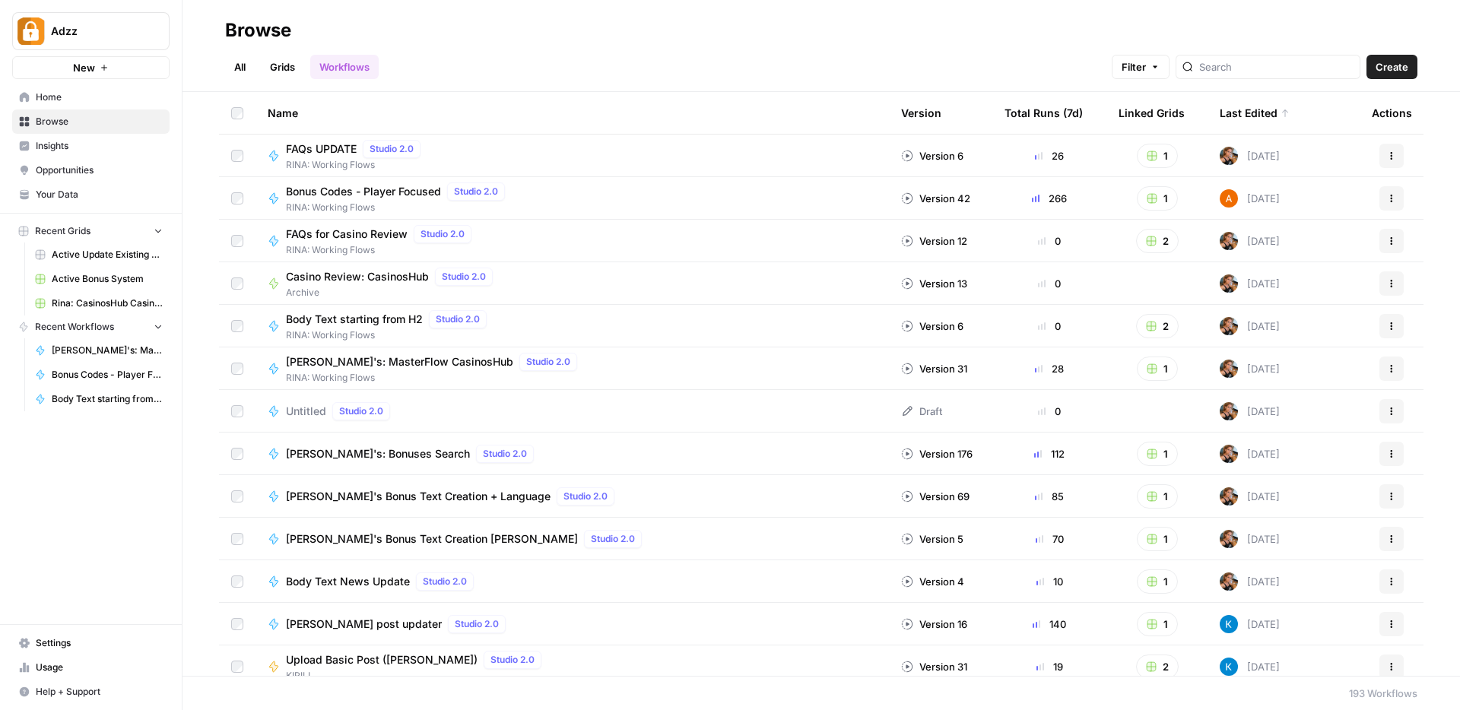
click at [283, 57] on link "Grids" at bounding box center [282, 67] width 43 height 24
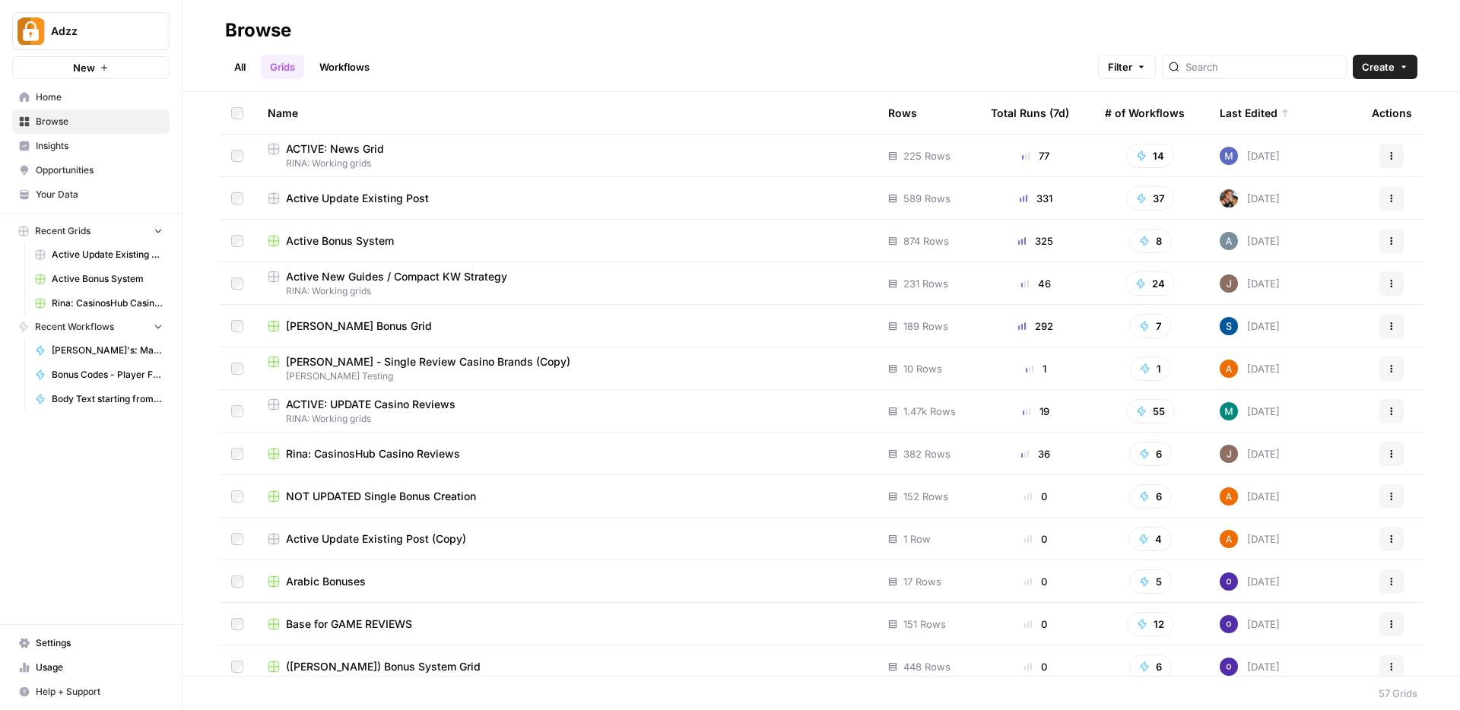
click at [335, 229] on td "Active Bonus System" at bounding box center [565, 241] width 620 height 42
click at [361, 237] on span "Active Bonus System" at bounding box center [340, 240] width 108 height 15
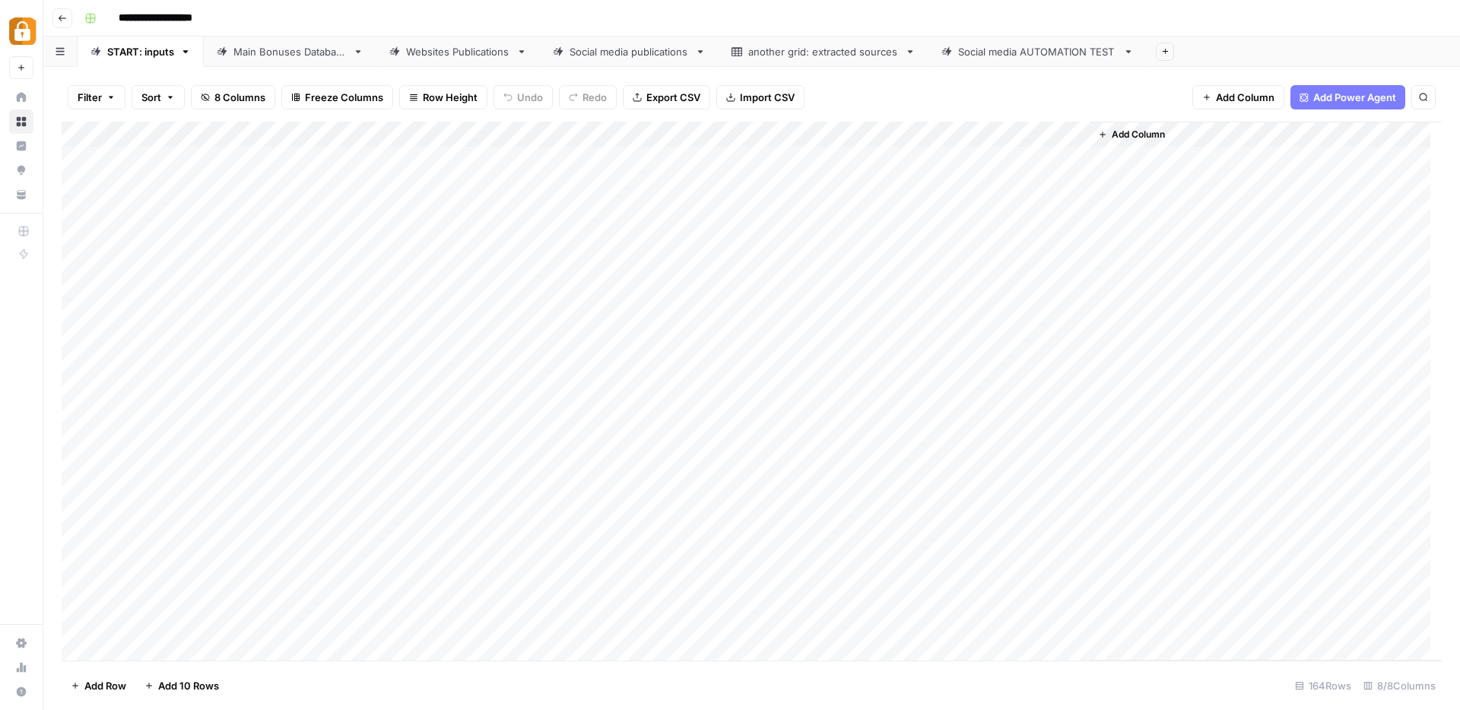
click at [1059, 136] on div "Add Column" at bounding box center [752, 391] width 1380 height 539
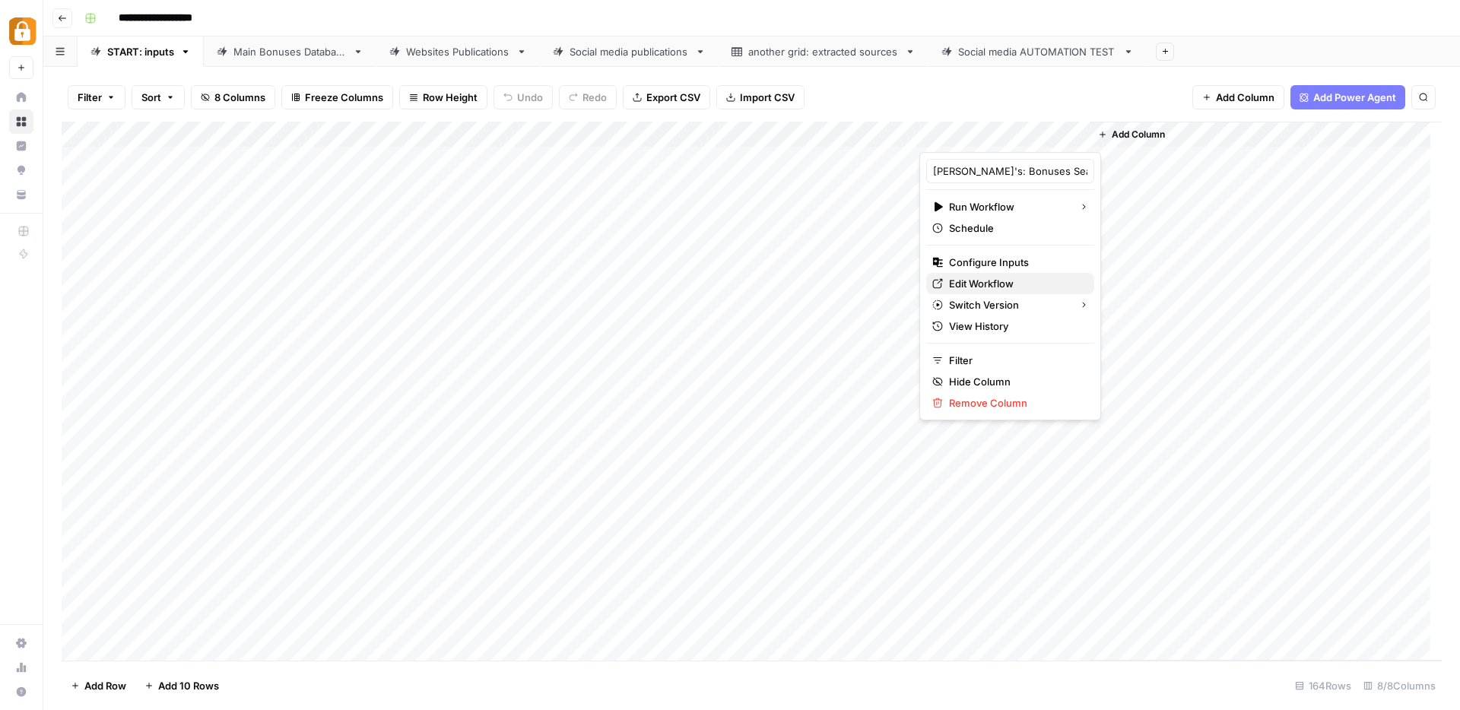
click at [949, 288] on span "Edit Workflow" at bounding box center [1015, 283] width 133 height 15
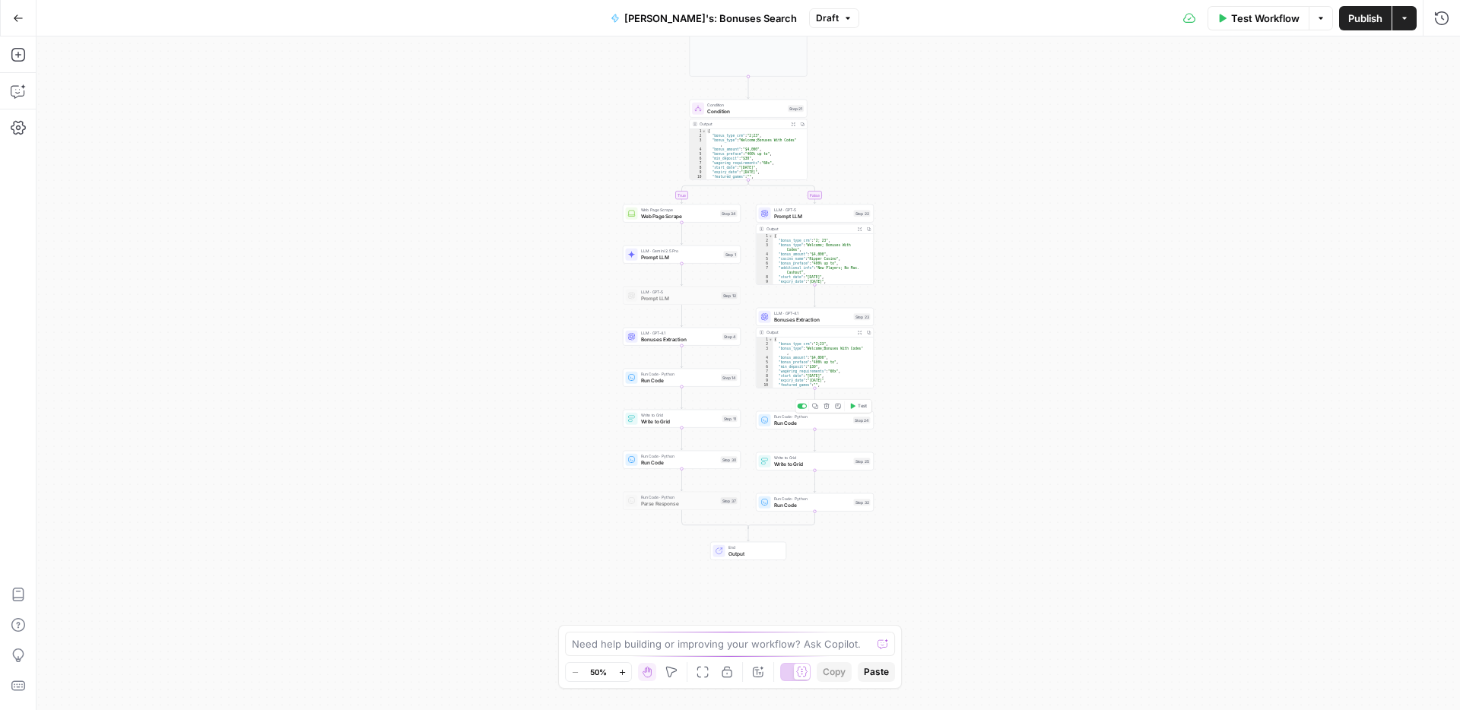
click at [789, 421] on span "Run Code" at bounding box center [812, 423] width 77 height 8
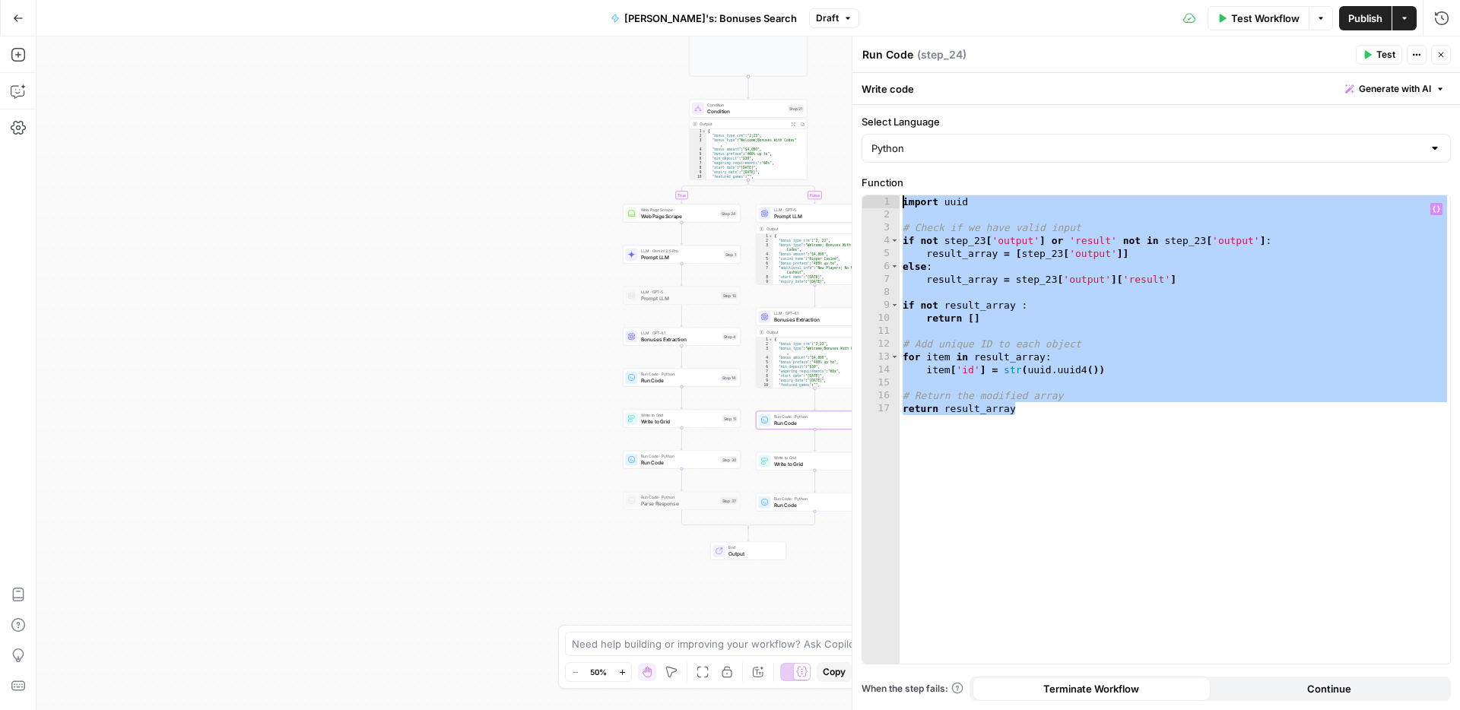
drag, startPoint x: 1024, startPoint y: 408, endPoint x: 896, endPoint y: 177, distance: 264.1
click at [896, 177] on div "**********" at bounding box center [1155, 420] width 589 height 490
type textarea "**********"
click at [1446, 56] on button "Close" at bounding box center [1441, 55] width 20 height 20
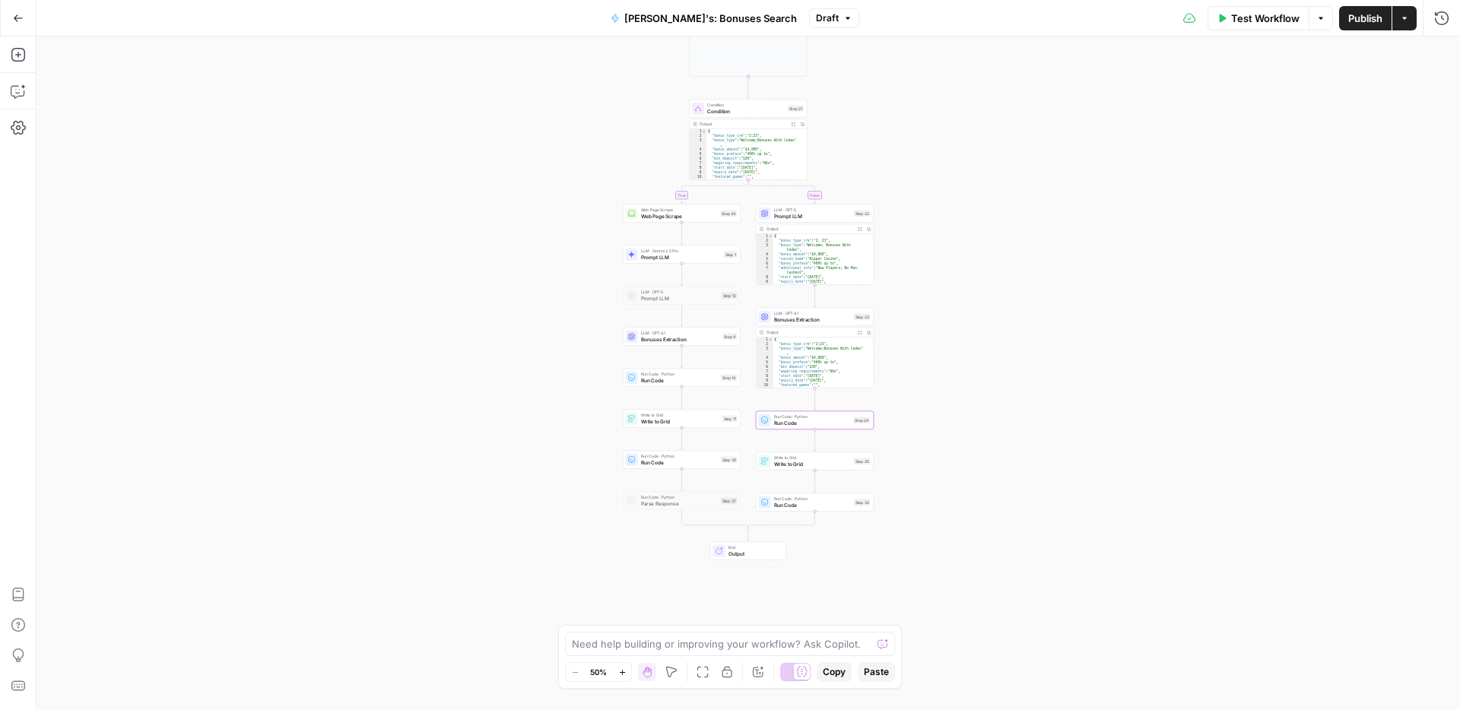
click at [23, 14] on icon "button" at bounding box center [18, 18] width 11 height 11
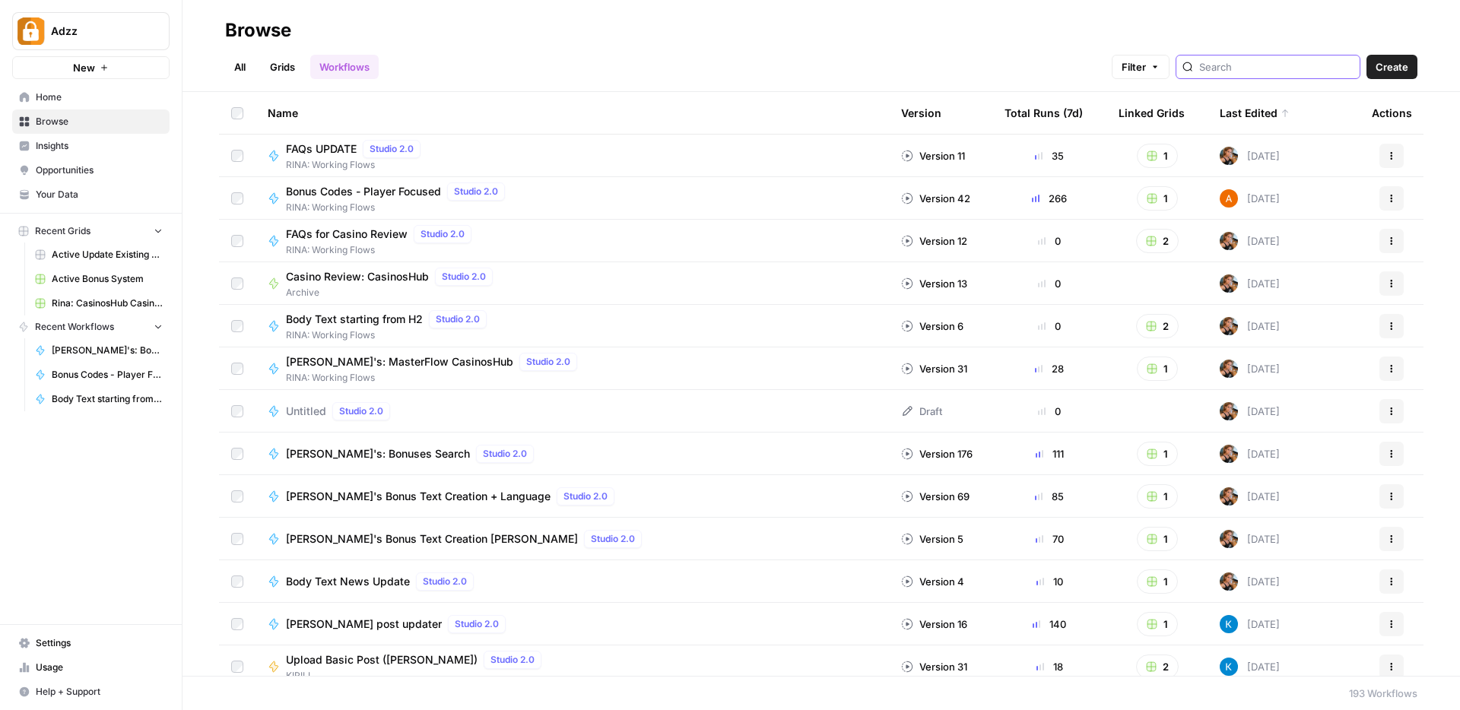
click at [1318, 74] on input "search" at bounding box center [1276, 66] width 154 height 15
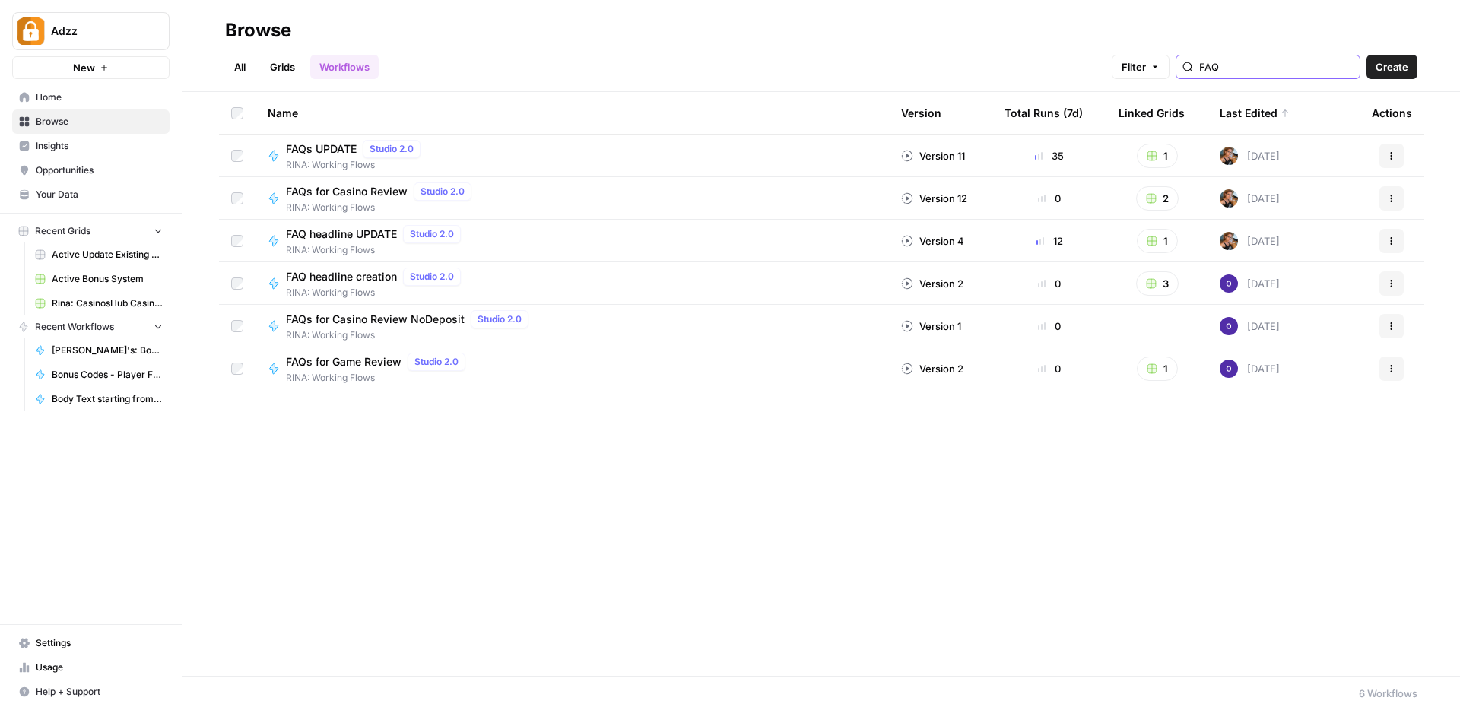
type input "FAQ"
click at [364, 195] on span "FAQs for Casino Review" at bounding box center [347, 191] width 122 height 15
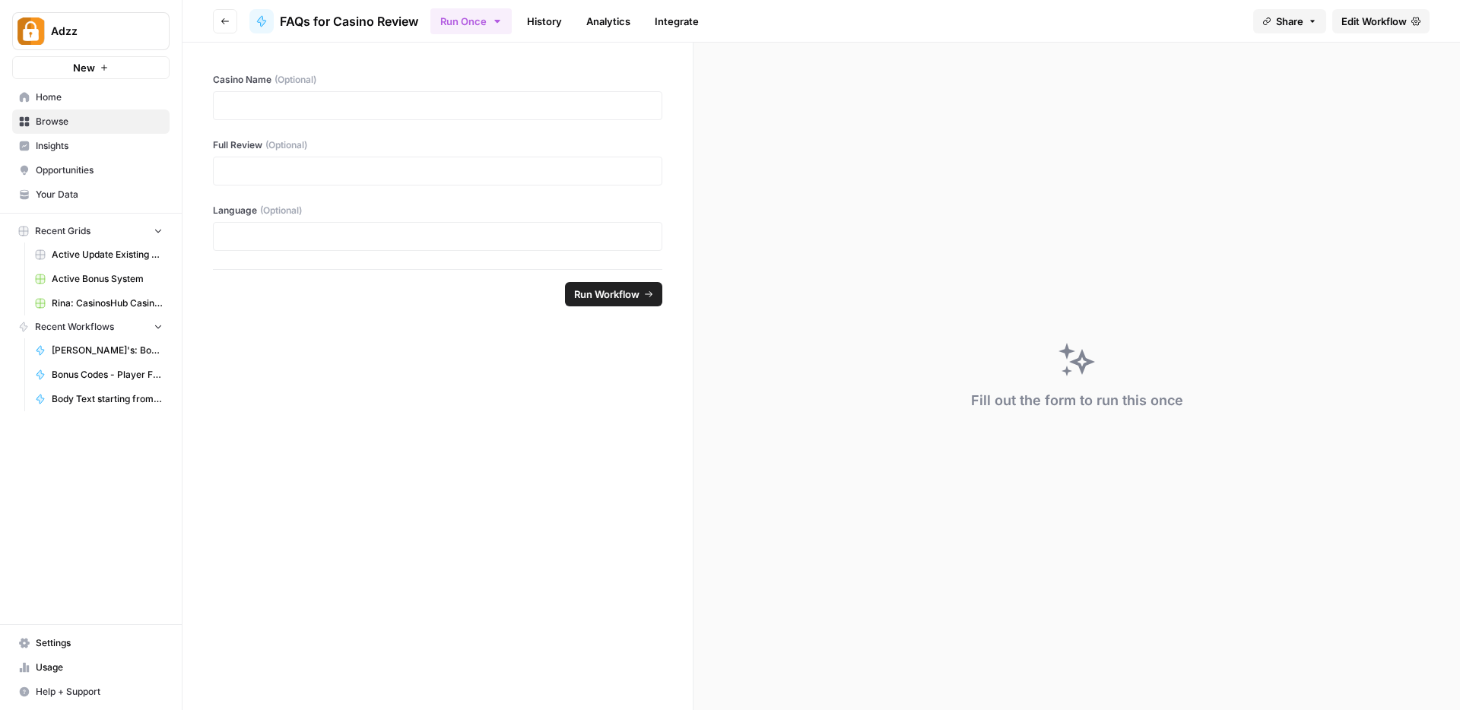
click at [1361, 22] on span "Edit Workflow" at bounding box center [1373, 21] width 65 height 15
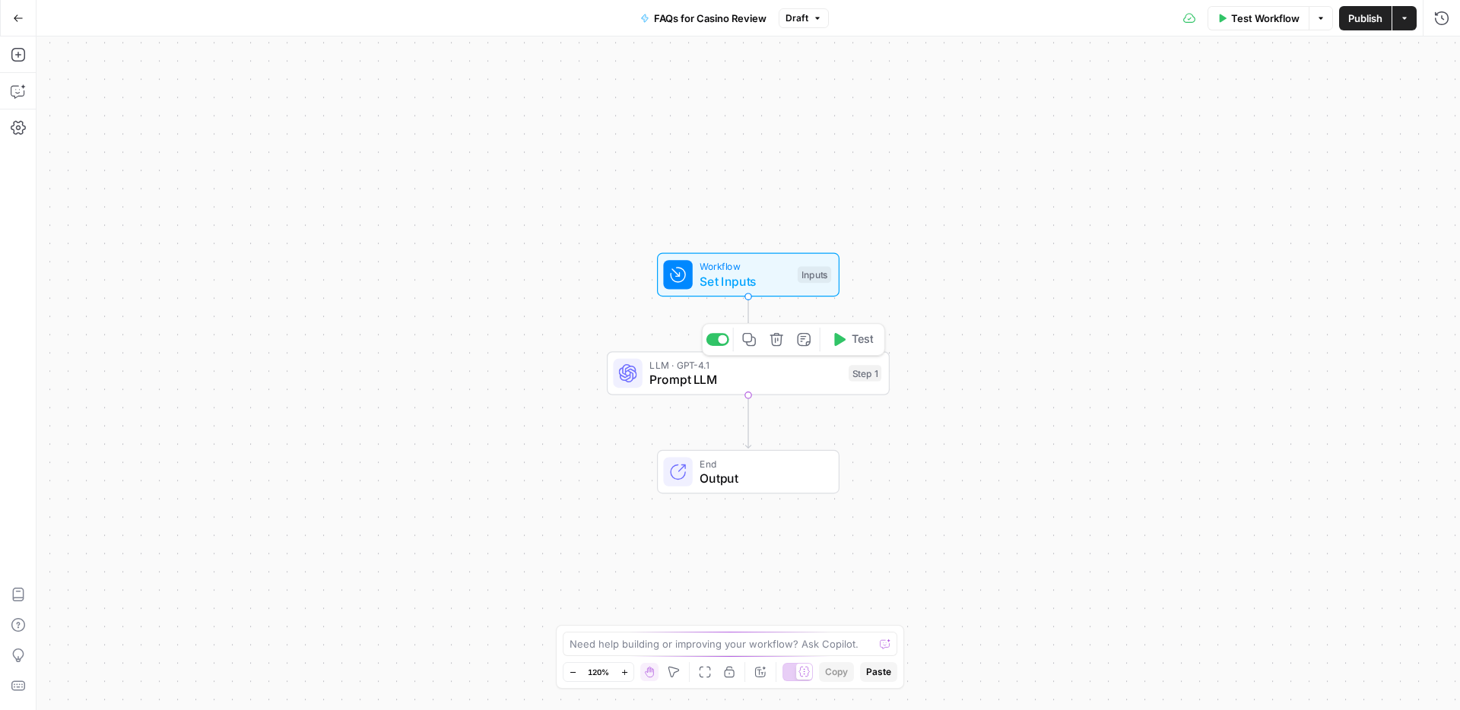
click at [726, 379] on span "Prompt LLM" at bounding box center [745, 379] width 192 height 18
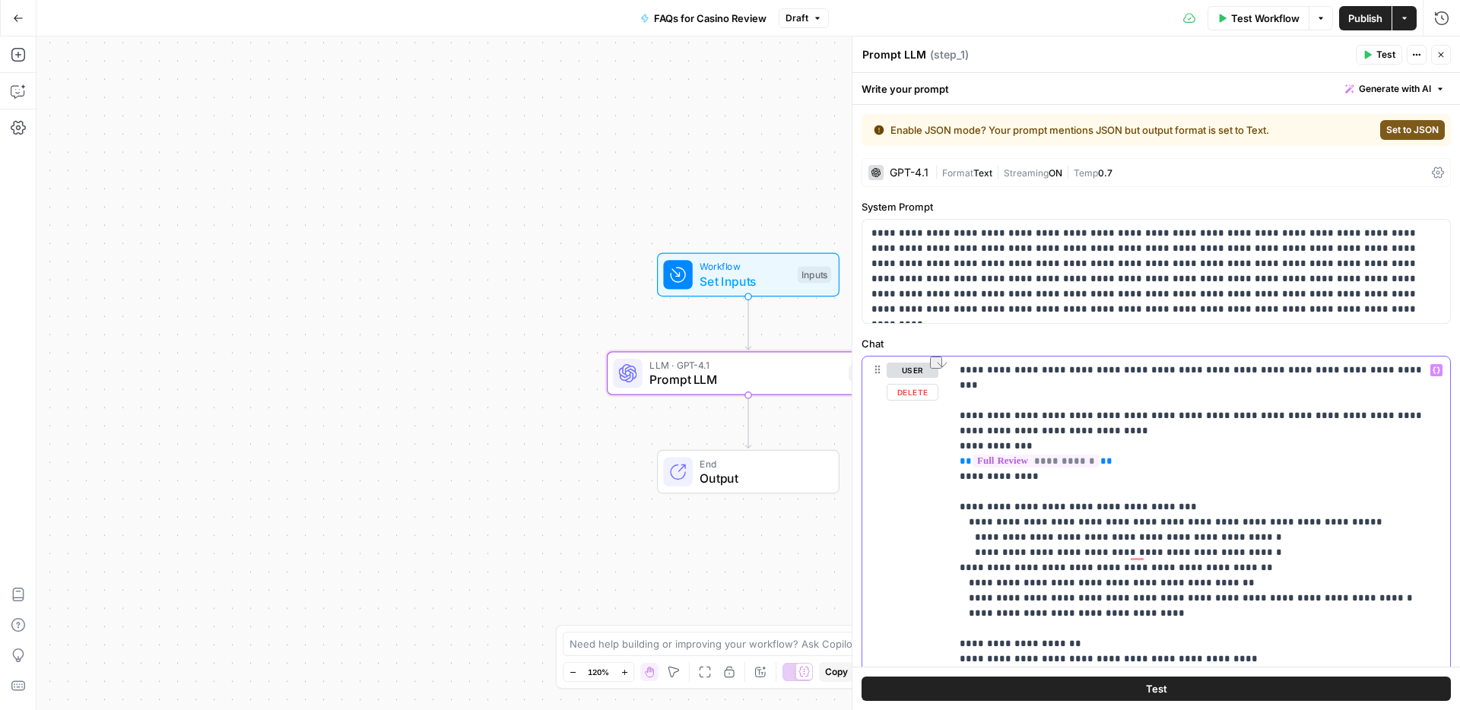
drag, startPoint x: 970, startPoint y: 490, endPoint x: 1166, endPoint y: 491, distance: 196.2
click at [1166, 491] on p "**********" at bounding box center [1194, 568] width 470 height 411
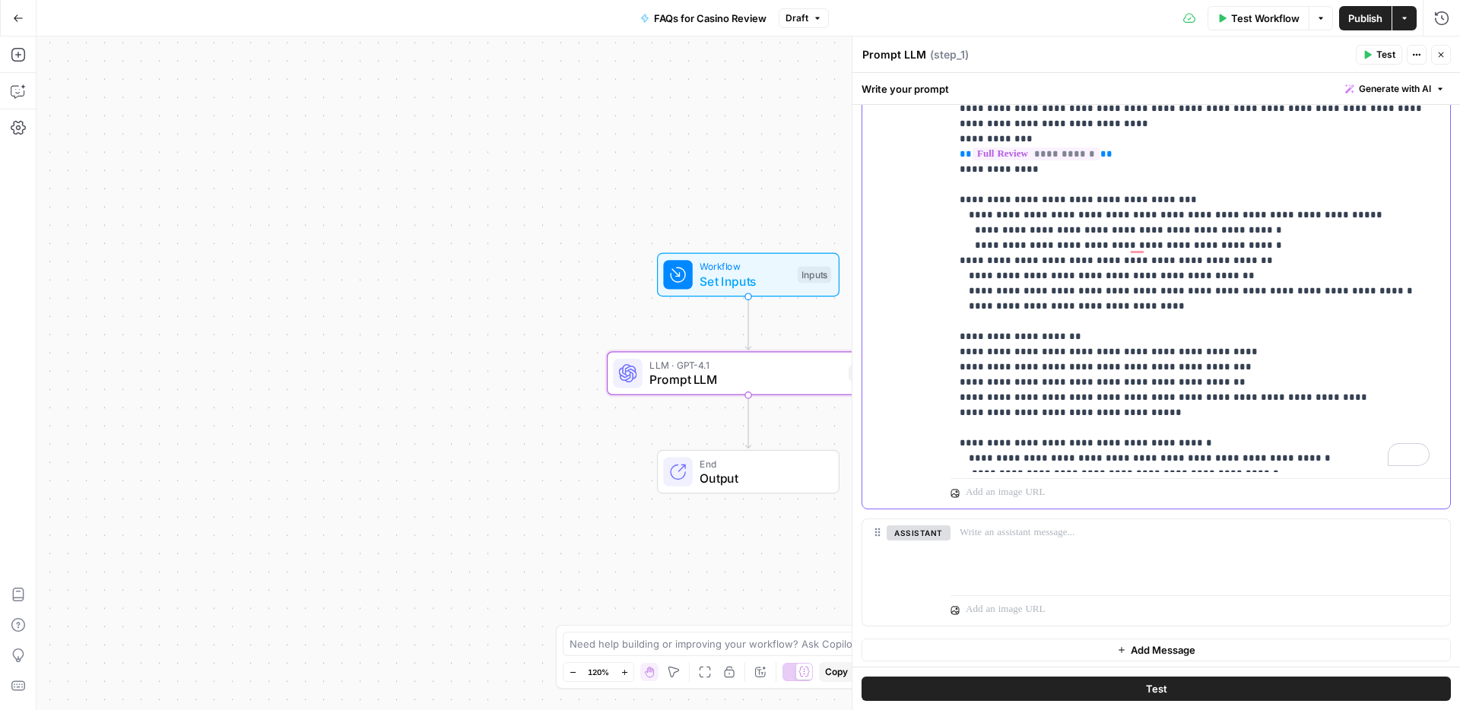
scroll to position [311, 0]
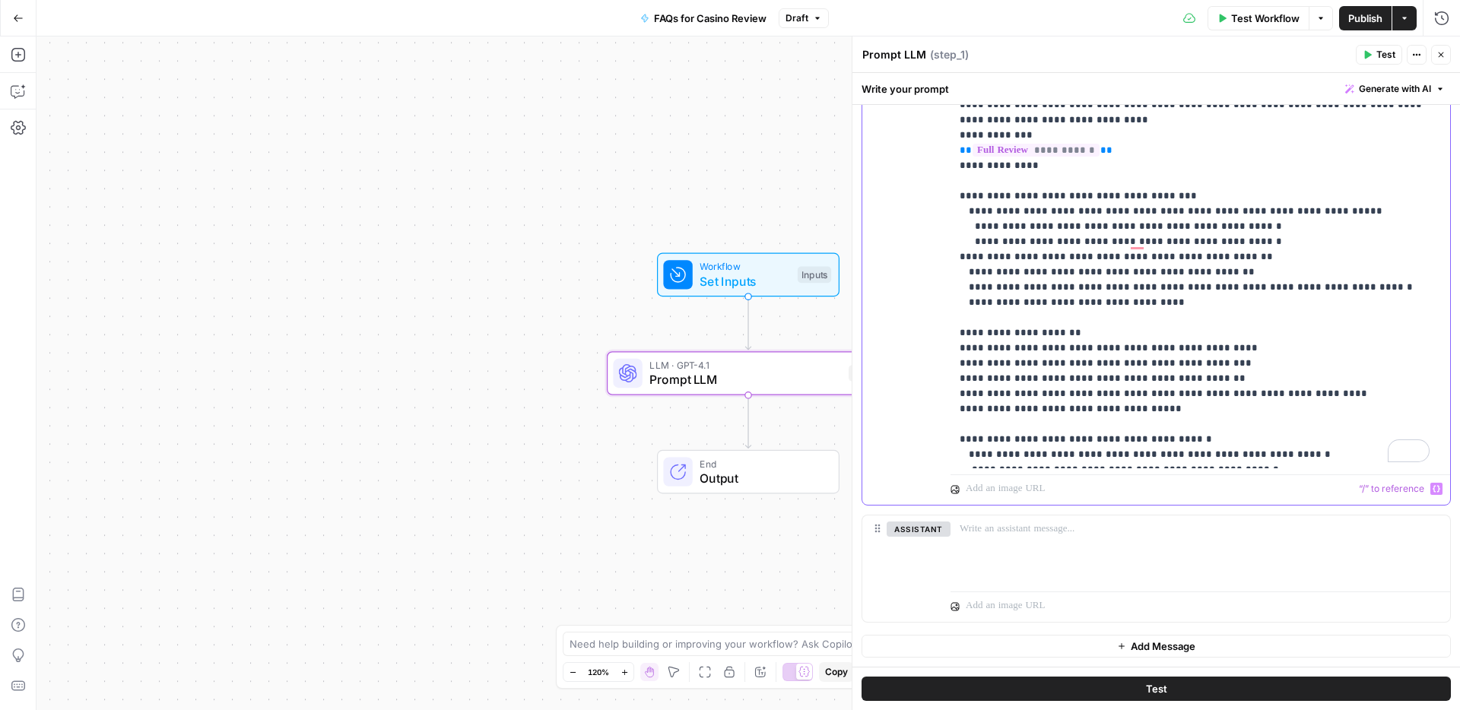
copy p "**********"
click at [1044, 315] on p "**********" at bounding box center [1194, 257] width 470 height 411
drag, startPoint x: 1232, startPoint y: 455, endPoint x: 972, endPoint y: 423, distance: 262.0
click at [972, 423] on p "**********" at bounding box center [1194, 257] width 470 height 411
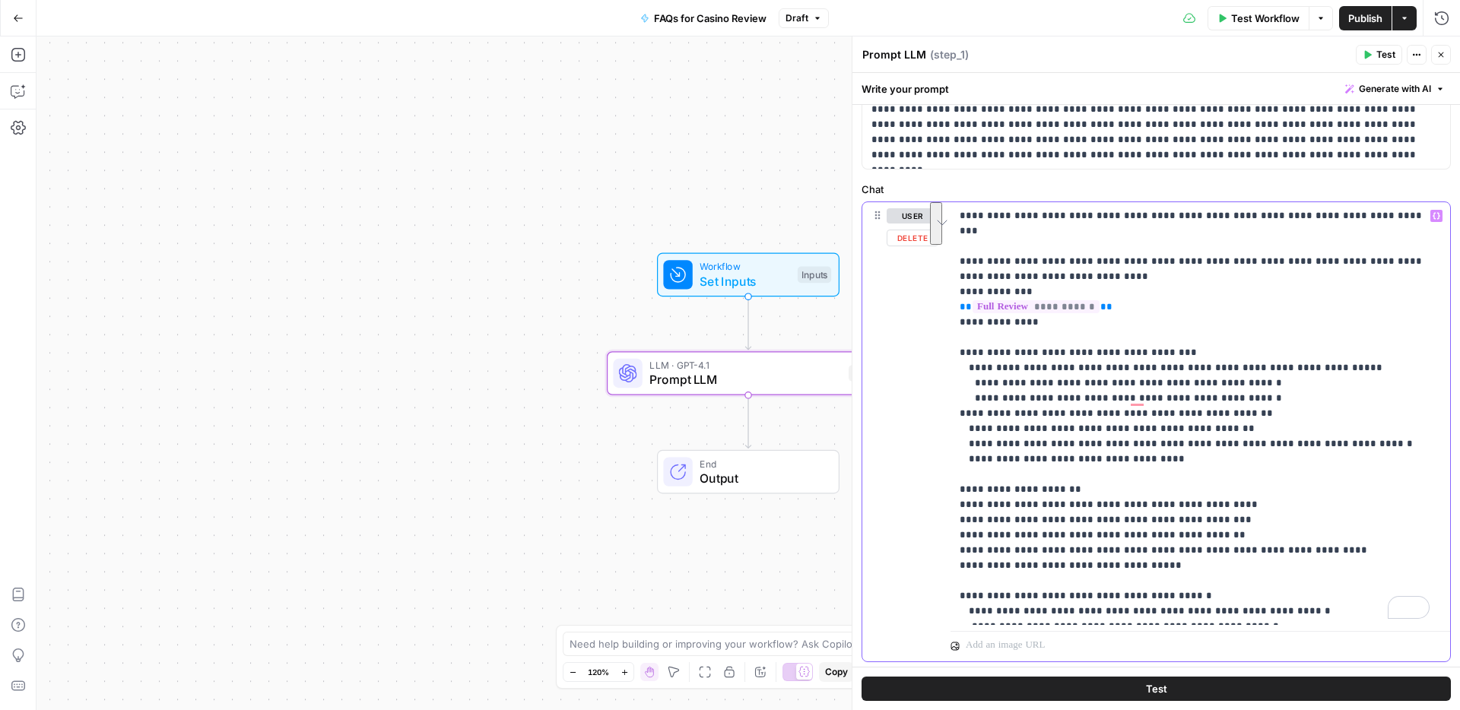
scroll to position [0, 0]
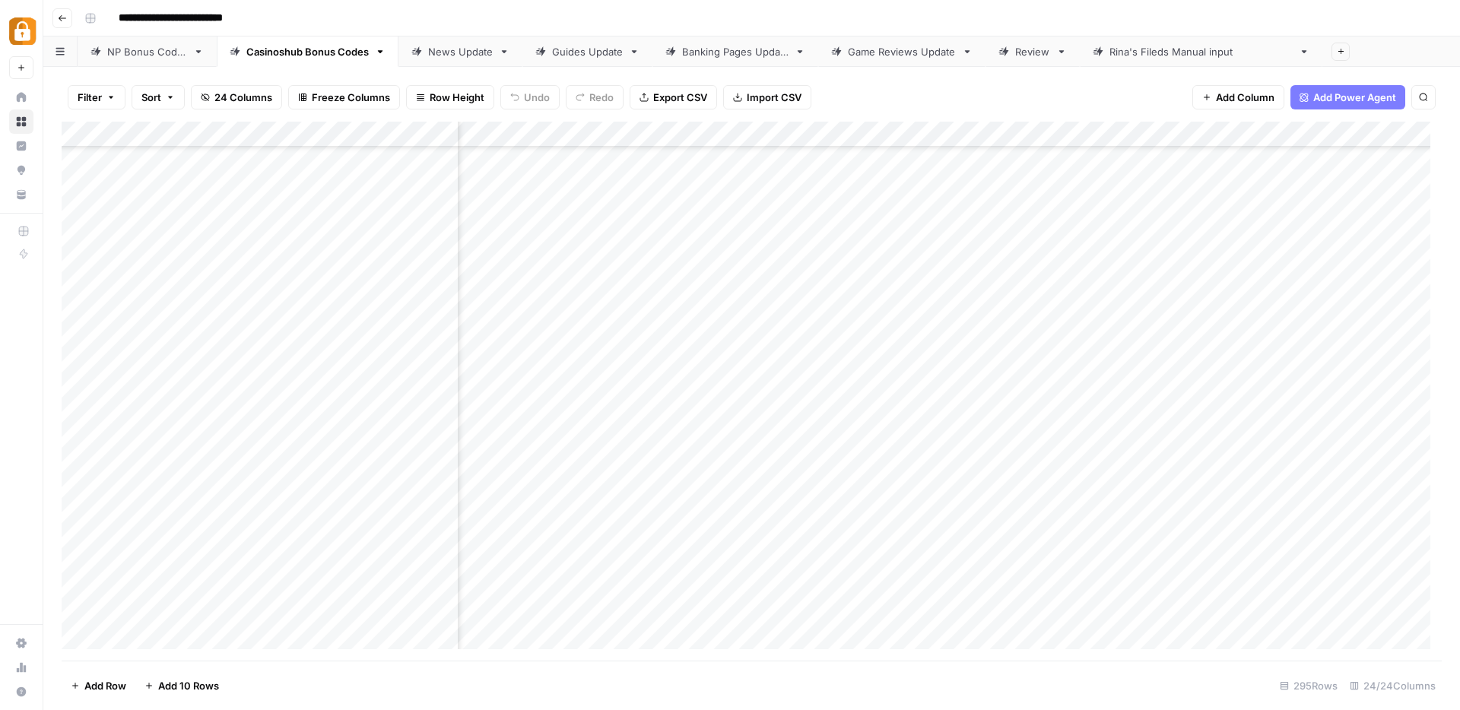
scroll to position [232, 1450]
click at [1084, 498] on div "Add Column" at bounding box center [752, 391] width 1380 height 539
click at [1086, 522] on div "Add Column" at bounding box center [752, 391] width 1380 height 539
click at [1081, 547] on div "Add Column" at bounding box center [752, 391] width 1380 height 539
click at [1082, 442] on div "Add Column" at bounding box center [752, 391] width 1380 height 539
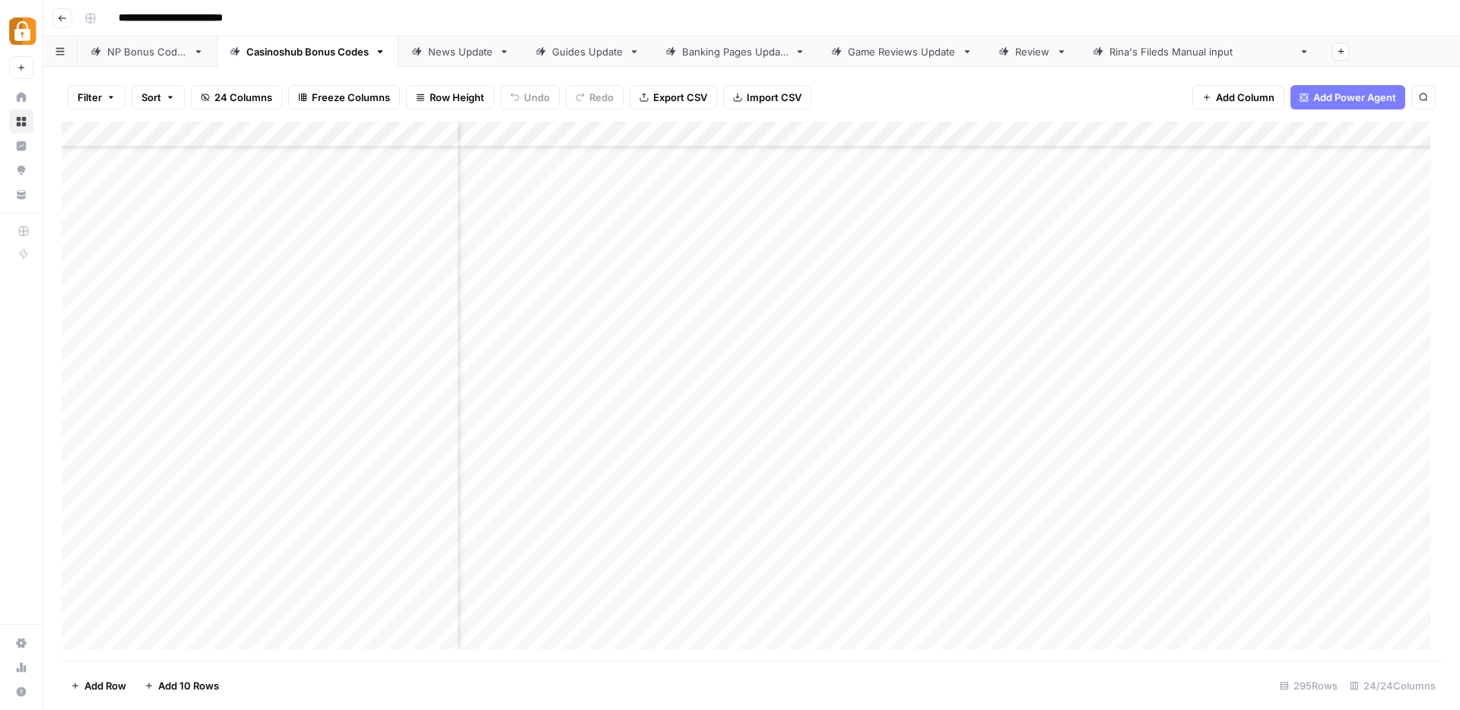
click at [1149, 498] on div "Add Column" at bounding box center [752, 391] width 1380 height 539
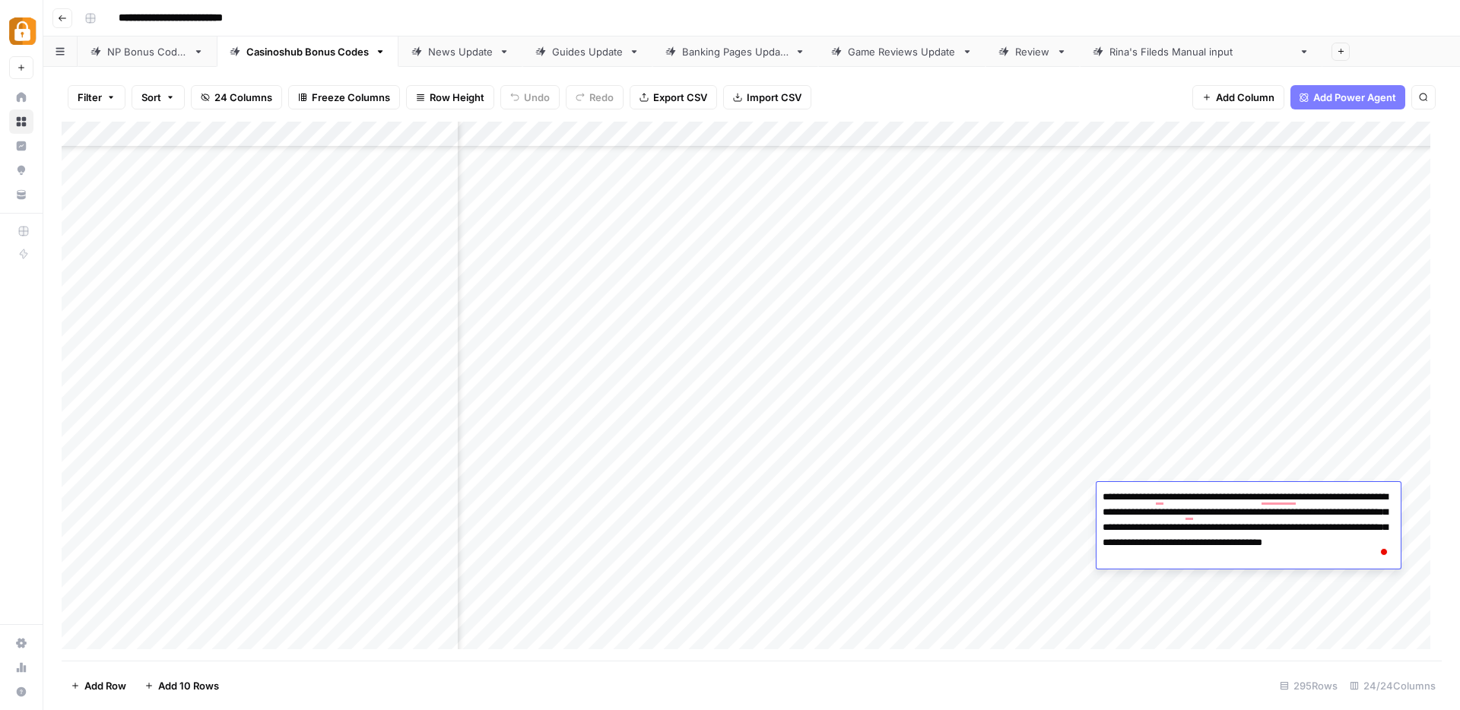
drag, startPoint x: 1278, startPoint y: 560, endPoint x: 1088, endPoint y: 493, distance: 201.7
click at [1088, 493] on body "**********" at bounding box center [730, 355] width 1460 height 710
click at [1087, 446] on div "Add Column" at bounding box center [752, 391] width 1380 height 539
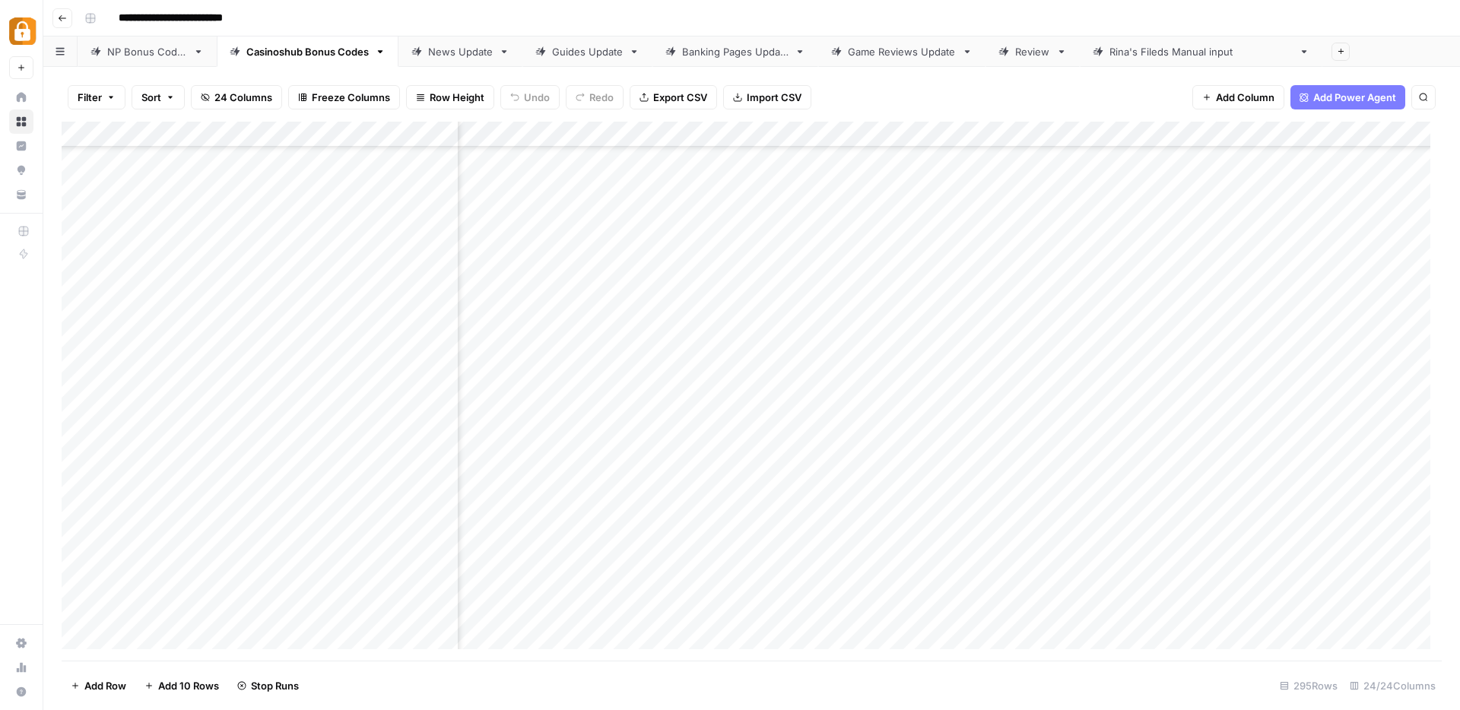
click at [1083, 493] on div "Add Column" at bounding box center [752, 391] width 1380 height 539
click at [1083, 522] on div "Add Column" at bounding box center [752, 391] width 1380 height 539
click at [1085, 545] on div "Add Column" at bounding box center [752, 391] width 1380 height 539
click at [1164, 439] on div "Add Column" at bounding box center [752, 391] width 1380 height 539
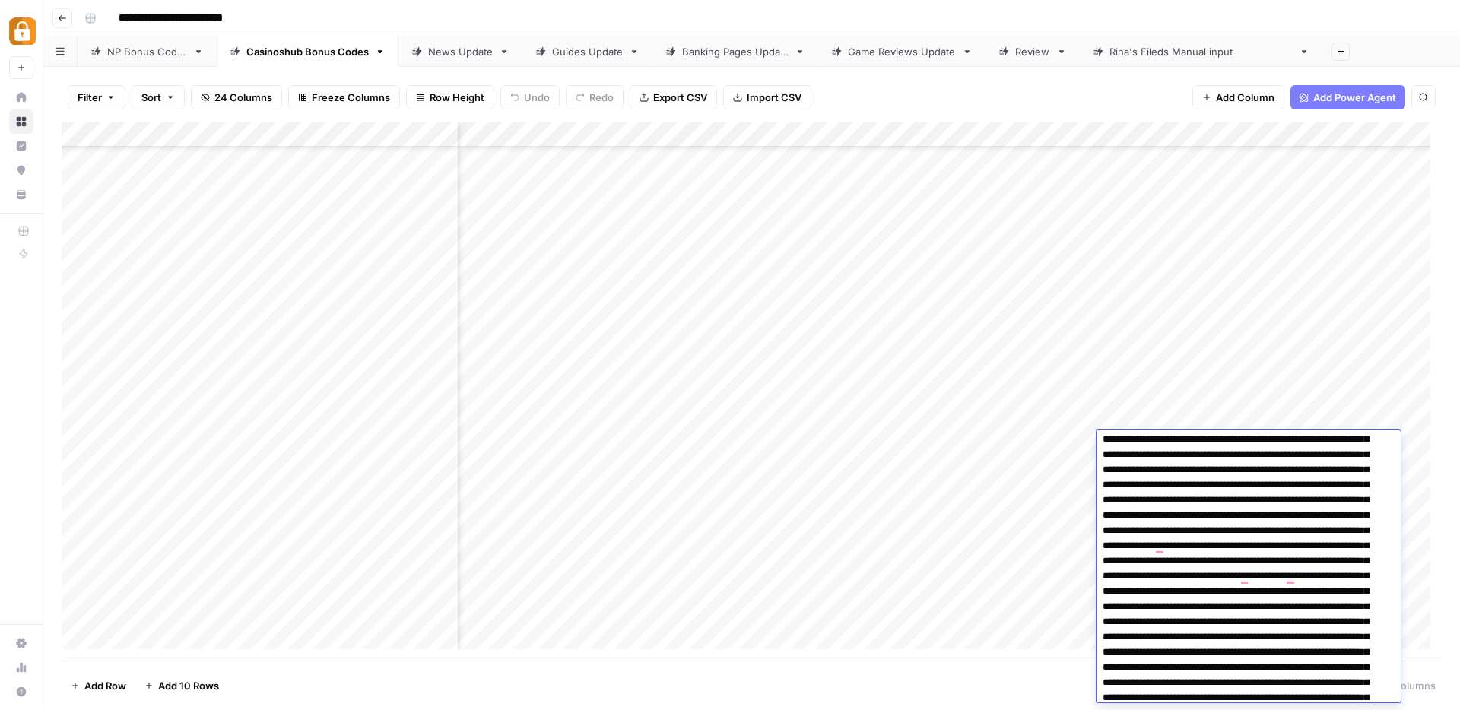
scroll to position [251, 0]
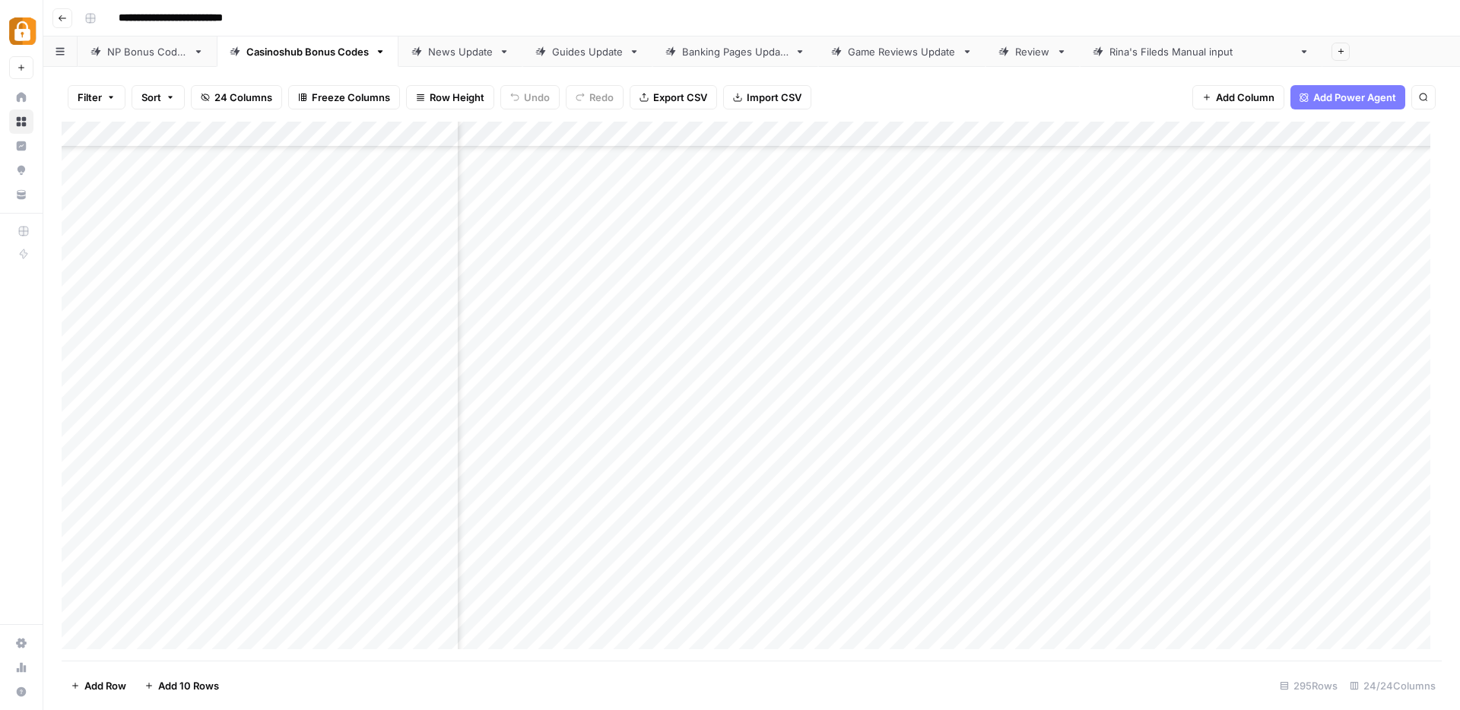
click at [1224, 137] on div "Add Column" at bounding box center [752, 391] width 1380 height 539
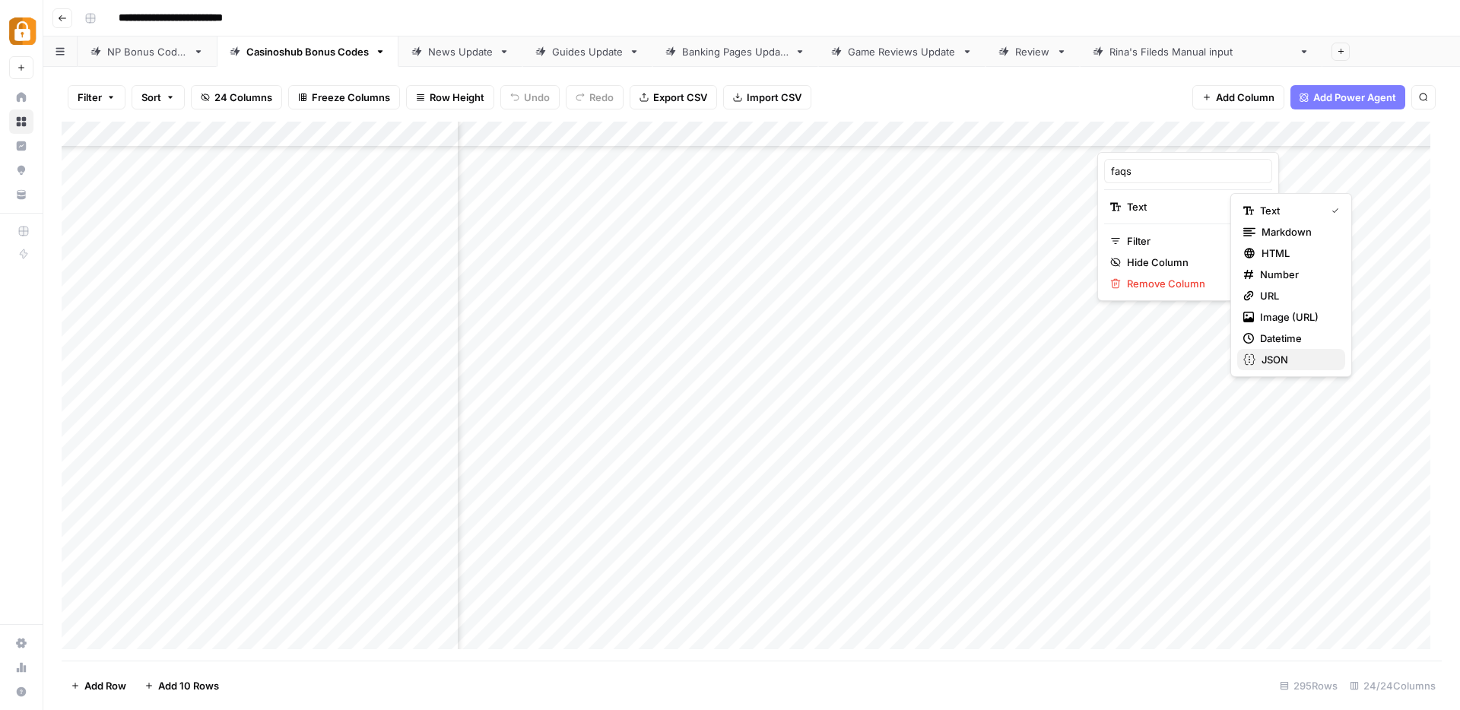
click at [1264, 360] on span "JSON" at bounding box center [1296, 359] width 71 height 15
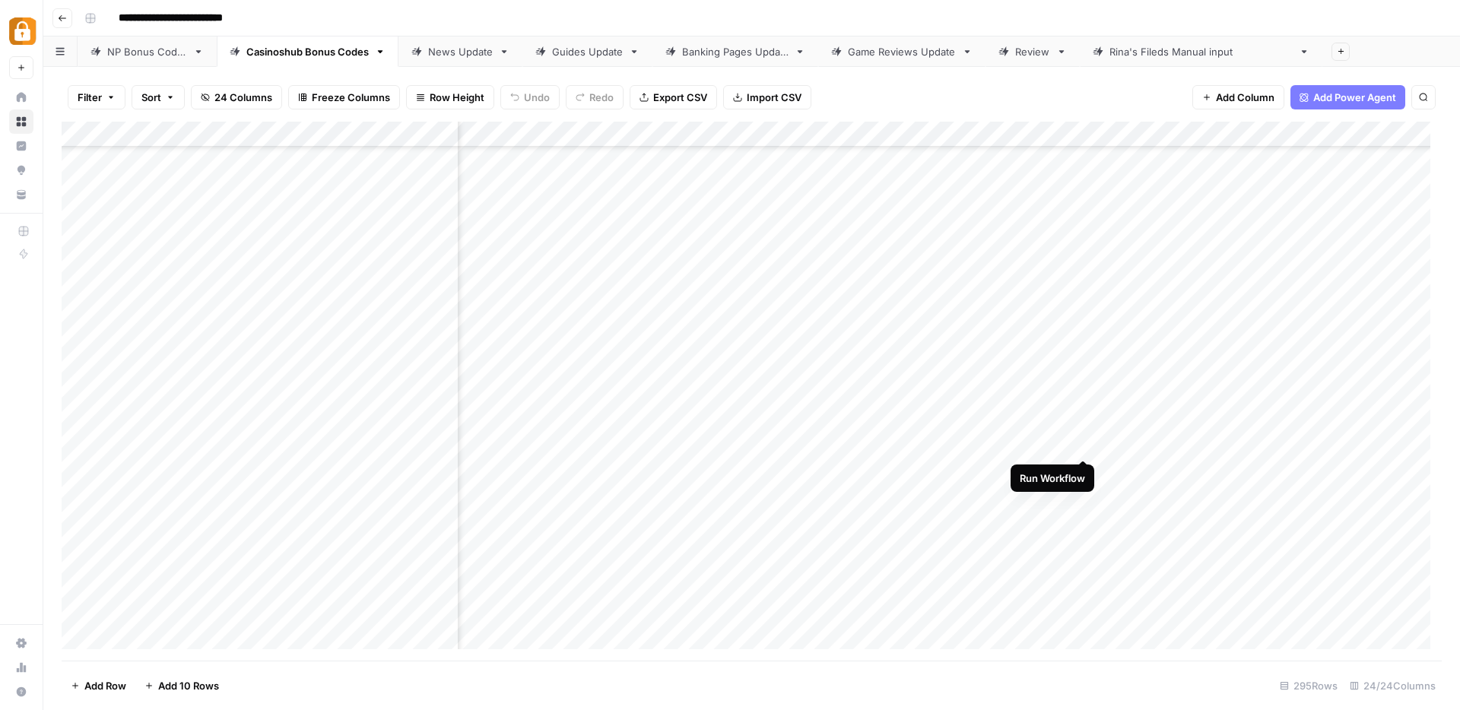
click at [1085, 439] on div "Add Column" at bounding box center [752, 391] width 1380 height 539
click at [1083, 493] on div "Add Column" at bounding box center [752, 391] width 1380 height 539
click at [1082, 525] on div "Add Column" at bounding box center [752, 391] width 1380 height 539
click at [1087, 549] on div "Add Column" at bounding box center [752, 391] width 1380 height 539
click at [1086, 496] on div "Add Column" at bounding box center [752, 391] width 1380 height 539
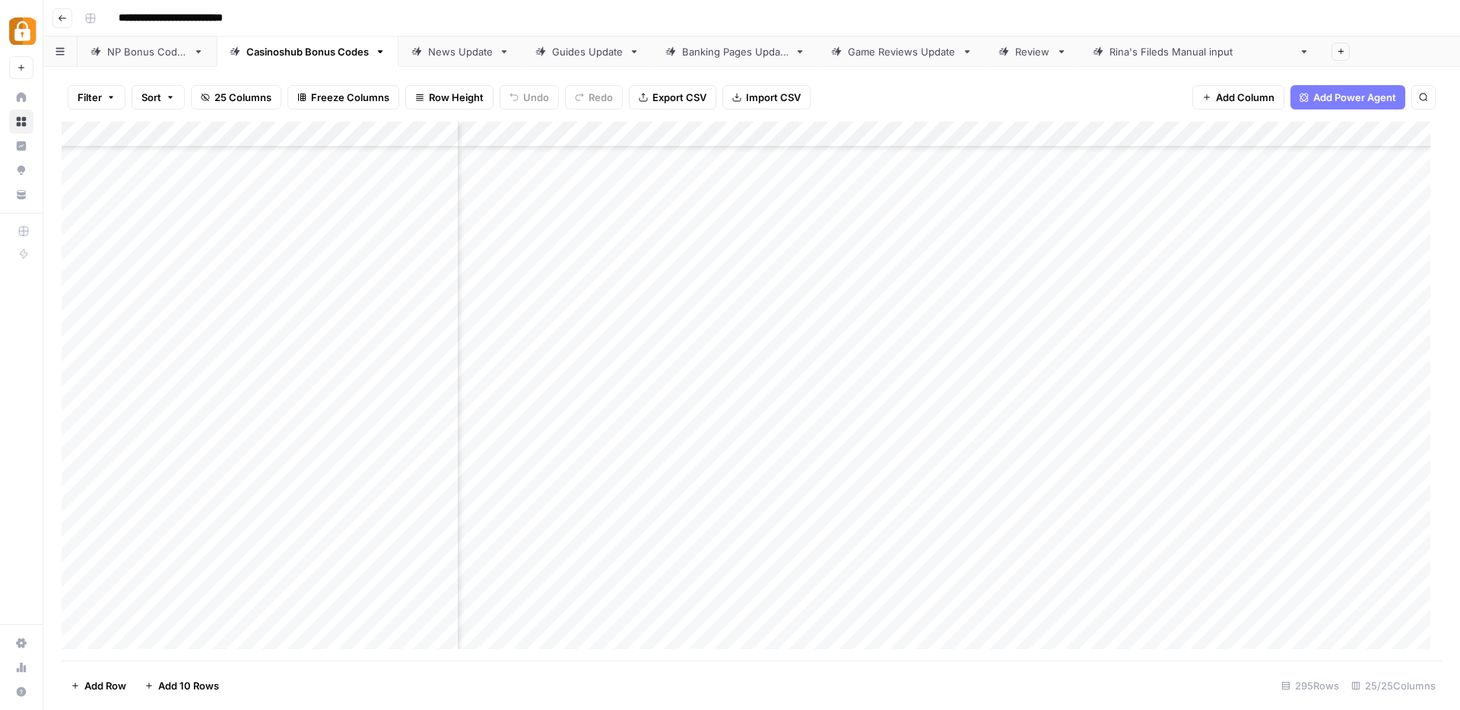
click at [1083, 446] on div "Add Column" at bounding box center [752, 391] width 1380 height 539
click at [1084, 521] on div "Add Column" at bounding box center [752, 391] width 1380 height 539
click at [1085, 548] on div "Add Column" at bounding box center [752, 391] width 1380 height 539
click at [1081, 442] on div "Add Column" at bounding box center [752, 391] width 1380 height 539
click at [1083, 496] on div "Add Column" at bounding box center [752, 391] width 1380 height 539
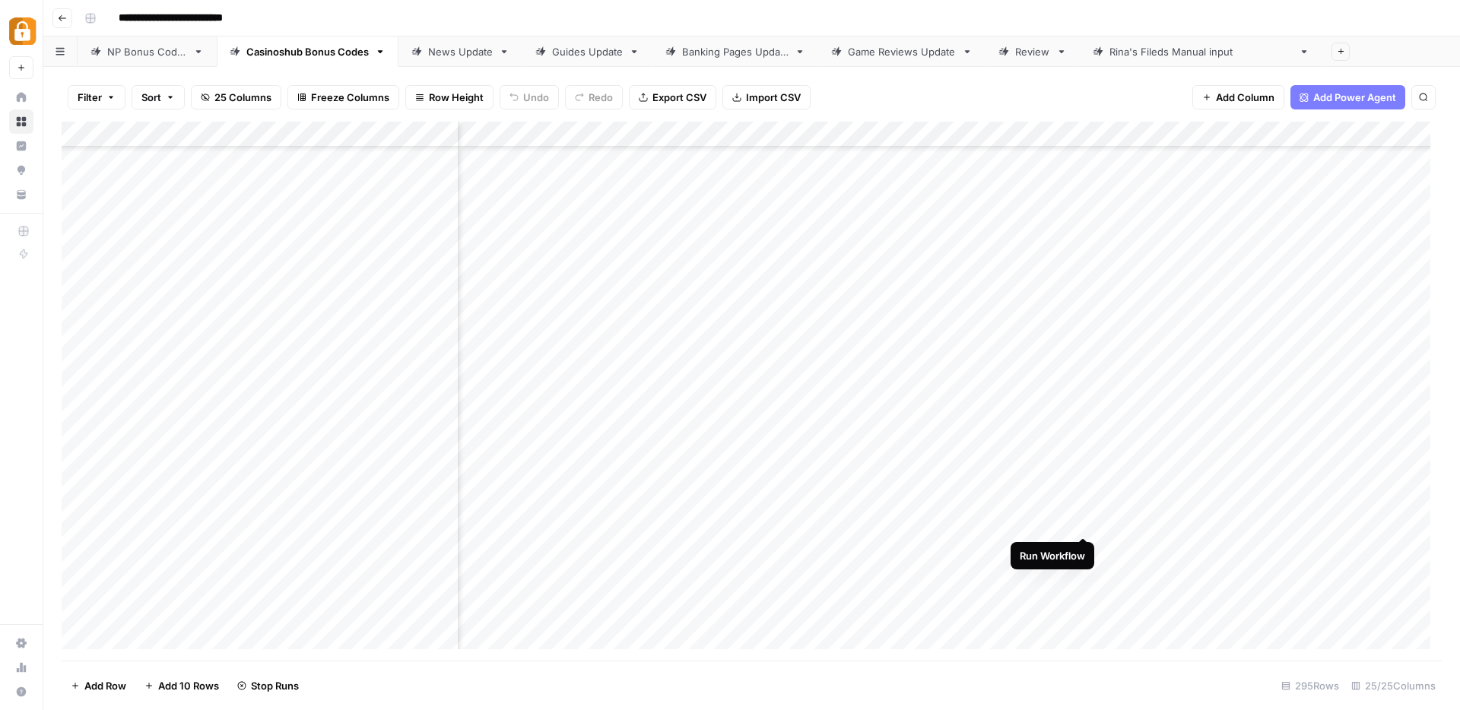
click at [1083, 519] on div "Add Column" at bounding box center [752, 391] width 1380 height 539
click at [1085, 545] on div "Add Column" at bounding box center [752, 391] width 1380 height 539
click at [1062, 442] on div "Add Column" at bounding box center [752, 391] width 1380 height 539
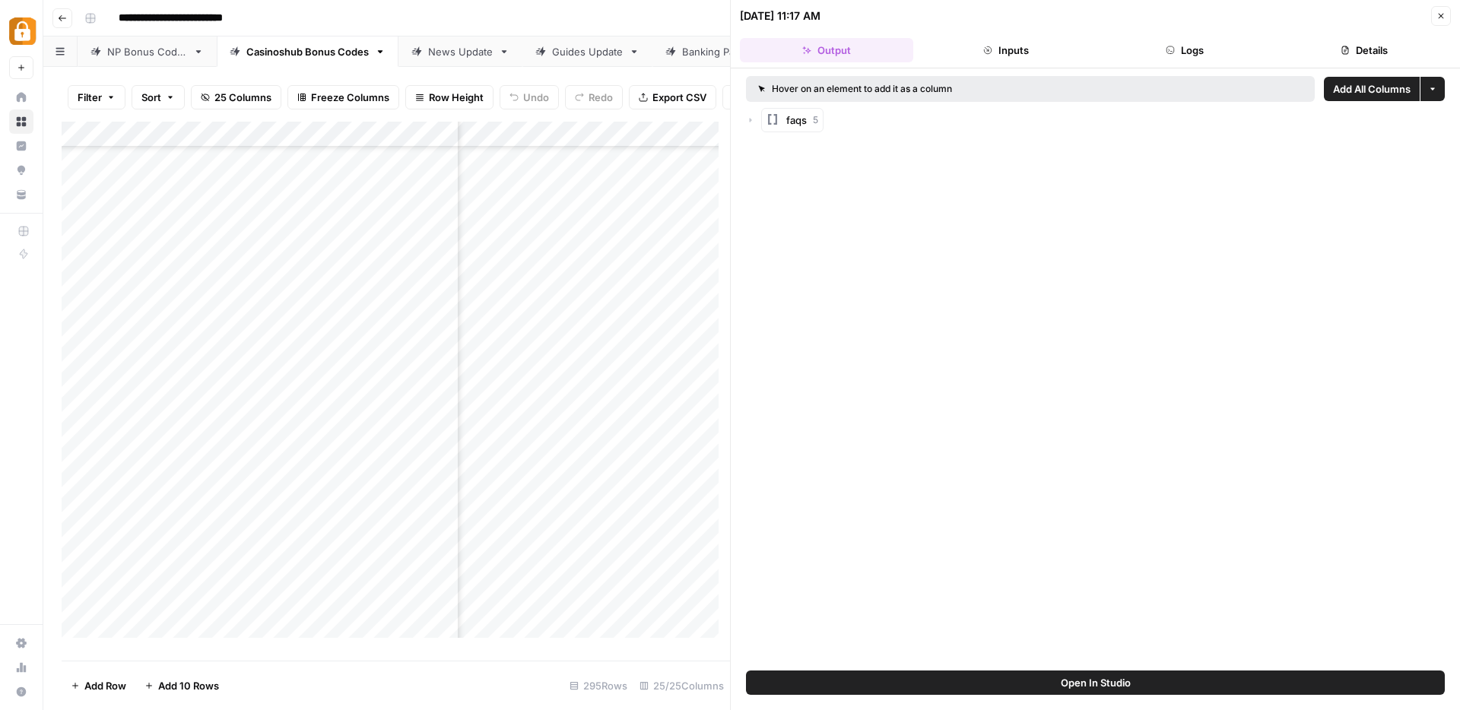
click at [1187, 46] on button "Logs" at bounding box center [1185, 50] width 173 height 24
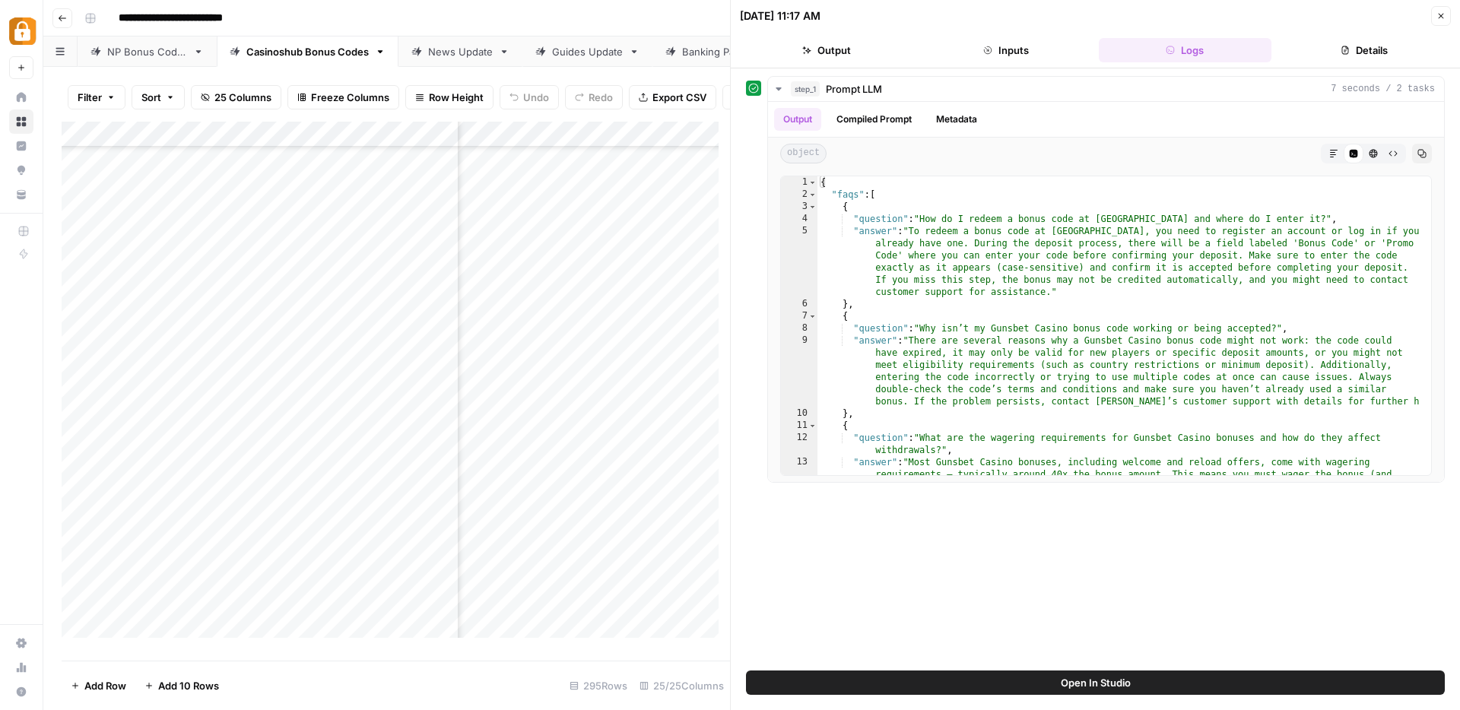
click at [1441, 14] on icon "button" at bounding box center [1440, 15] width 9 height 9
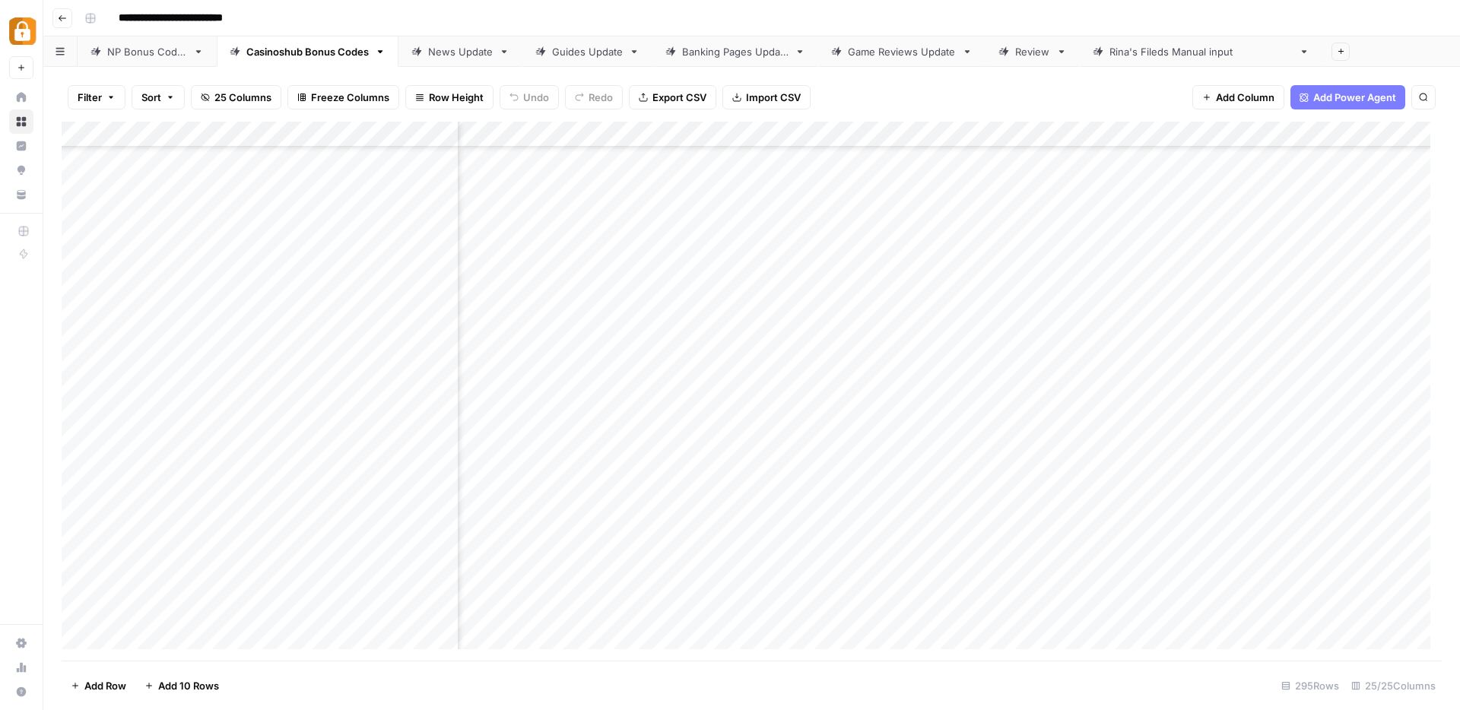
click at [1357, 131] on div "Add Column" at bounding box center [752, 391] width 1380 height 539
click at [1297, 286] on span "Remove Column" at bounding box center [1330, 283] width 133 height 15
click at [683, 158] on span "Delete" at bounding box center [675, 157] width 33 height 15
click at [1084, 446] on div "Add Column" at bounding box center [752, 391] width 1380 height 539
click at [1061, 448] on div "Add Column" at bounding box center [752, 391] width 1380 height 539
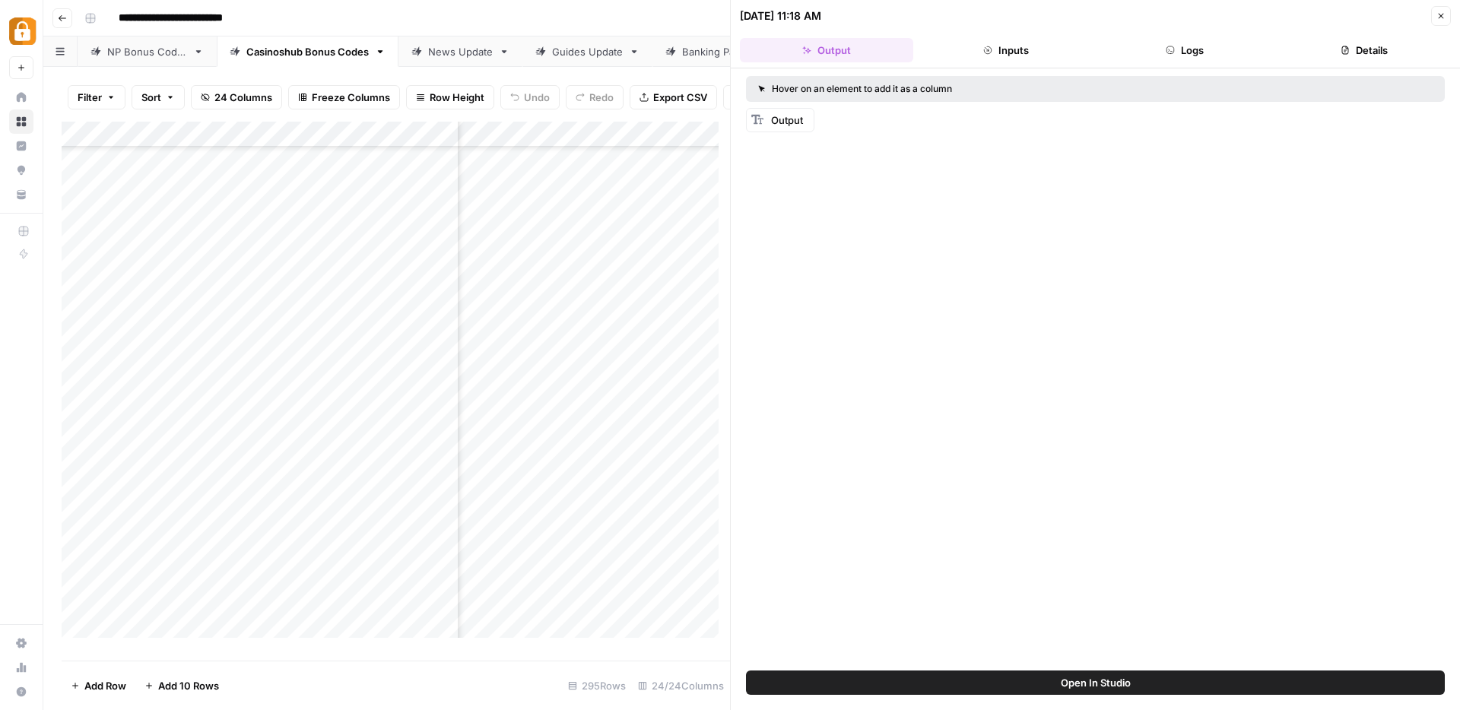
click at [1200, 48] on button "Logs" at bounding box center [1185, 50] width 173 height 24
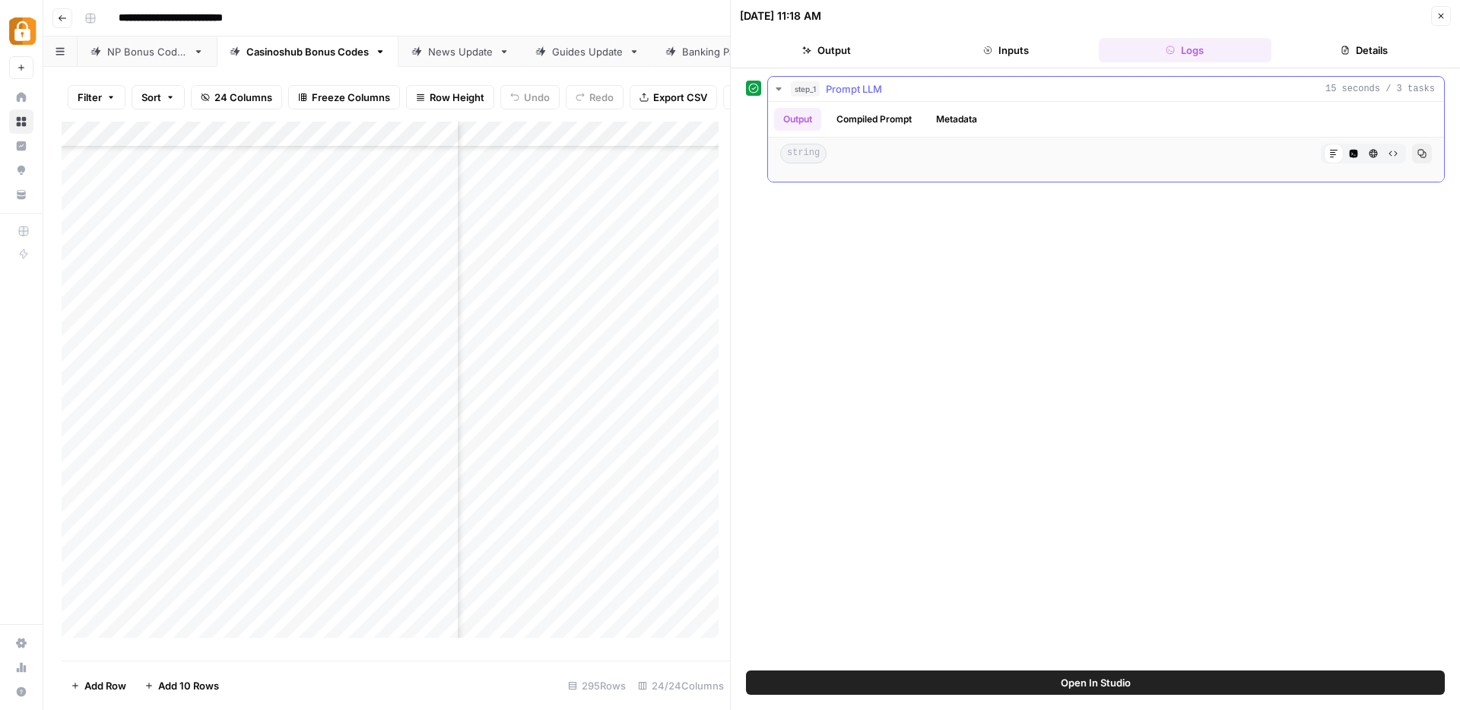
click at [785, 90] on button "step_1 Prompt LLM 15 seconds / 3 tasks" at bounding box center [1106, 89] width 676 height 24
click at [782, 89] on icon "button" at bounding box center [778, 89] width 12 height 12
click at [1451, 17] on header "[DATE] 11:18 AM Close Output Inputs Logs Details" at bounding box center [1095, 34] width 729 height 68
click at [1435, 16] on button "Close" at bounding box center [1441, 16] width 20 height 20
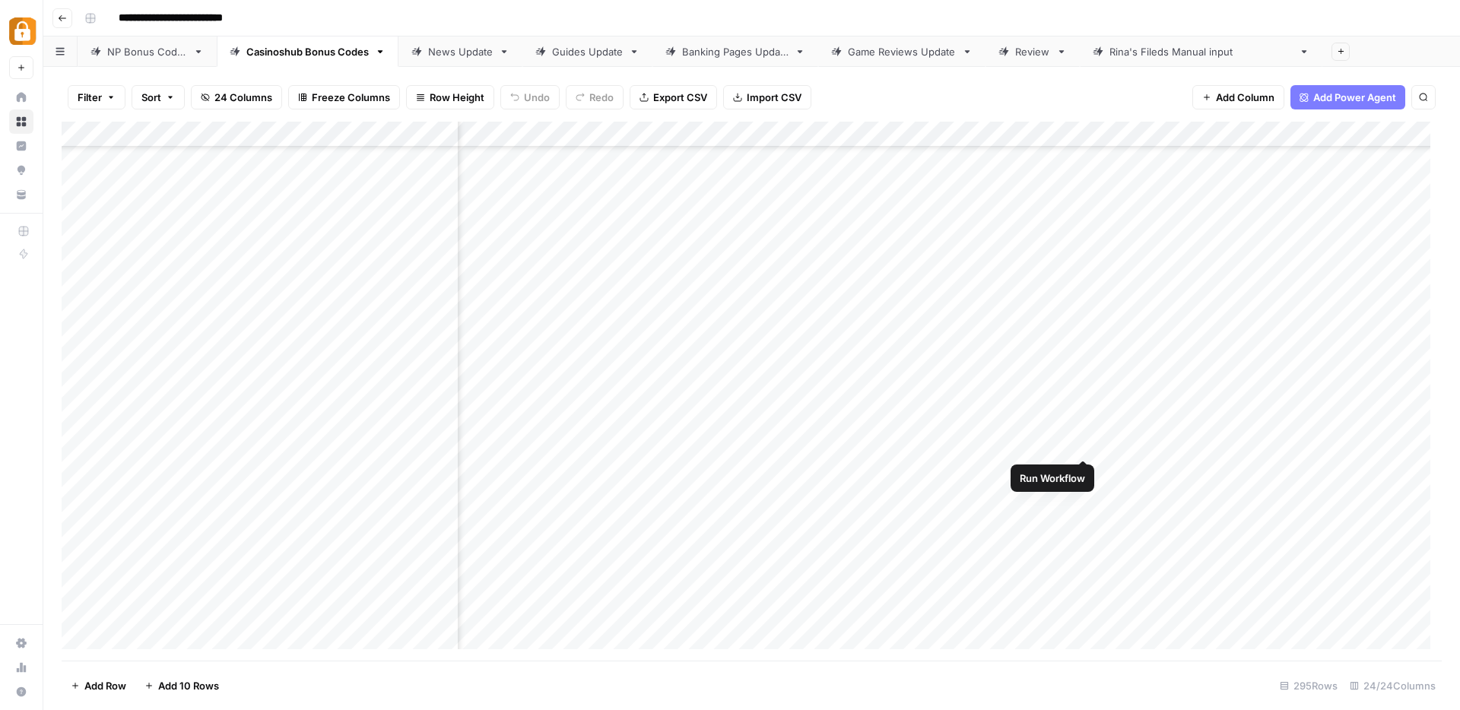
click at [1084, 445] on div "Add Column" at bounding box center [752, 391] width 1380 height 539
click at [1083, 442] on div "Add Column" at bounding box center [752, 391] width 1380 height 539
click at [1063, 498] on div "Add Column" at bounding box center [752, 391] width 1380 height 539
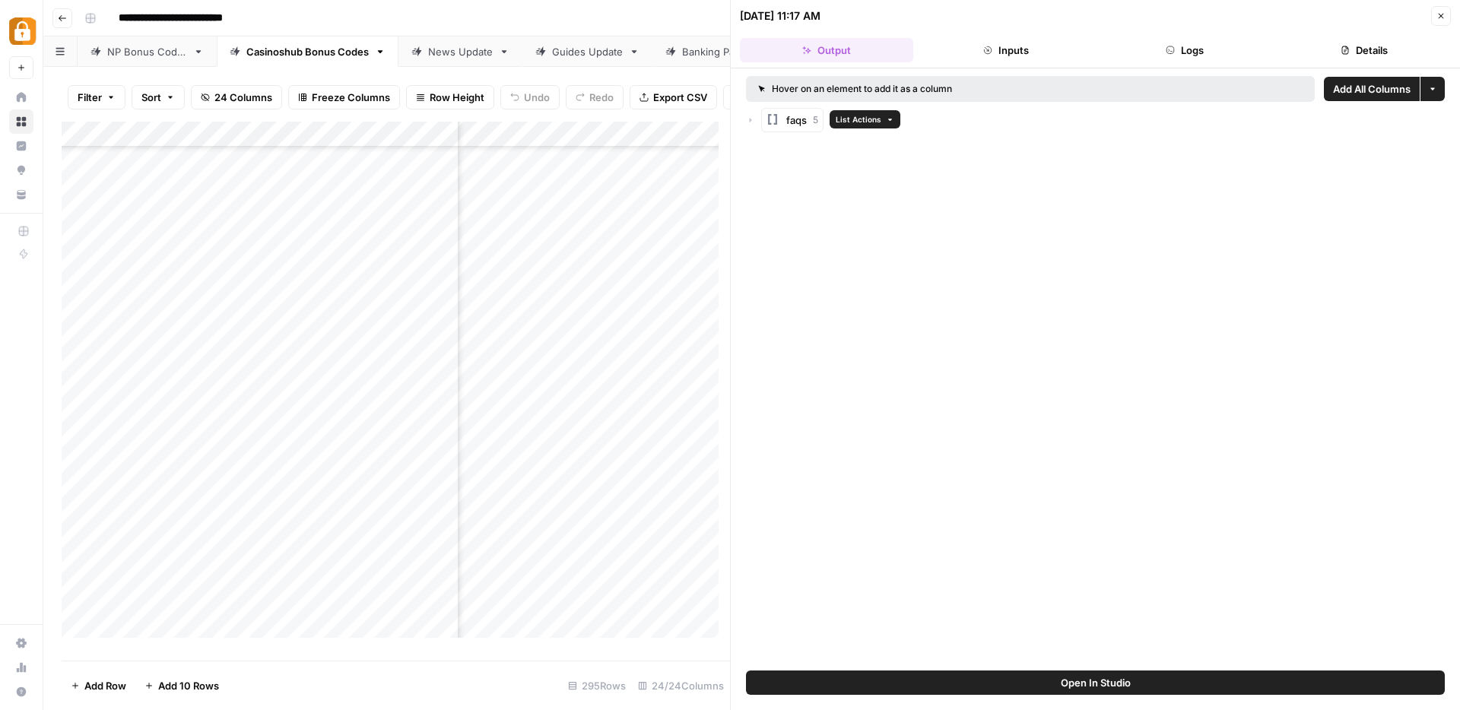
click at [788, 119] on span "faqs" at bounding box center [796, 120] width 21 height 15
click at [1440, 85] on button "More options" at bounding box center [1432, 89] width 24 height 24
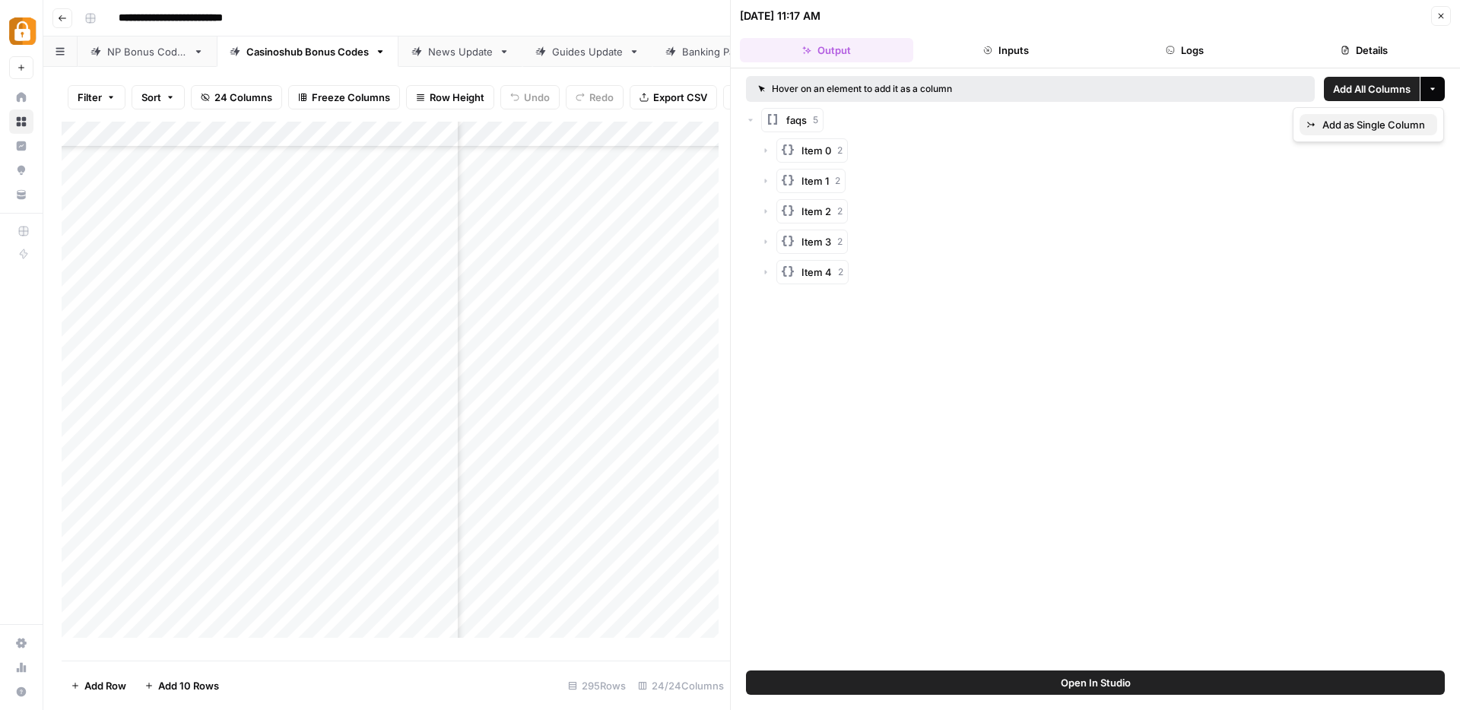
click at [1326, 125] on span "Add as Single Column" at bounding box center [1373, 124] width 103 height 15
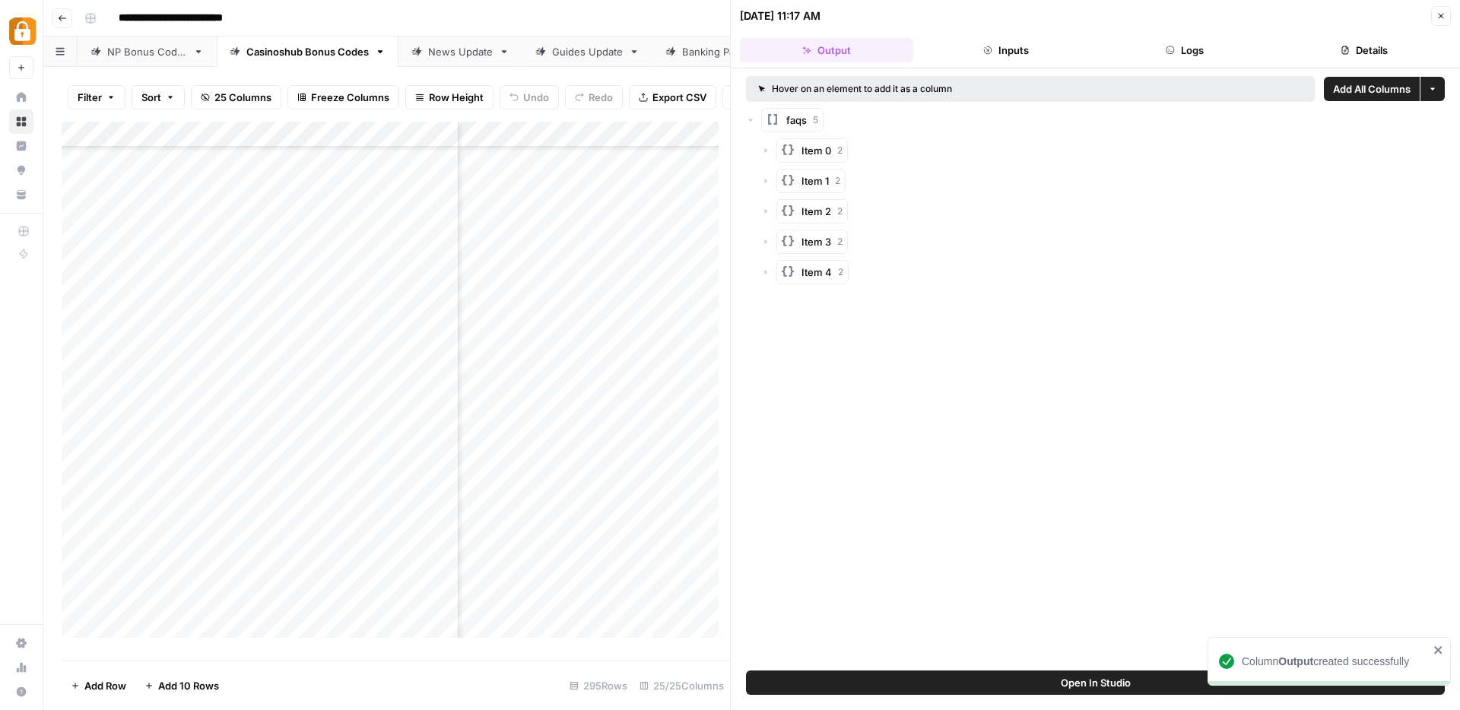
scroll to position [232, 2080]
click at [1442, 12] on icon "button" at bounding box center [1440, 15] width 9 height 9
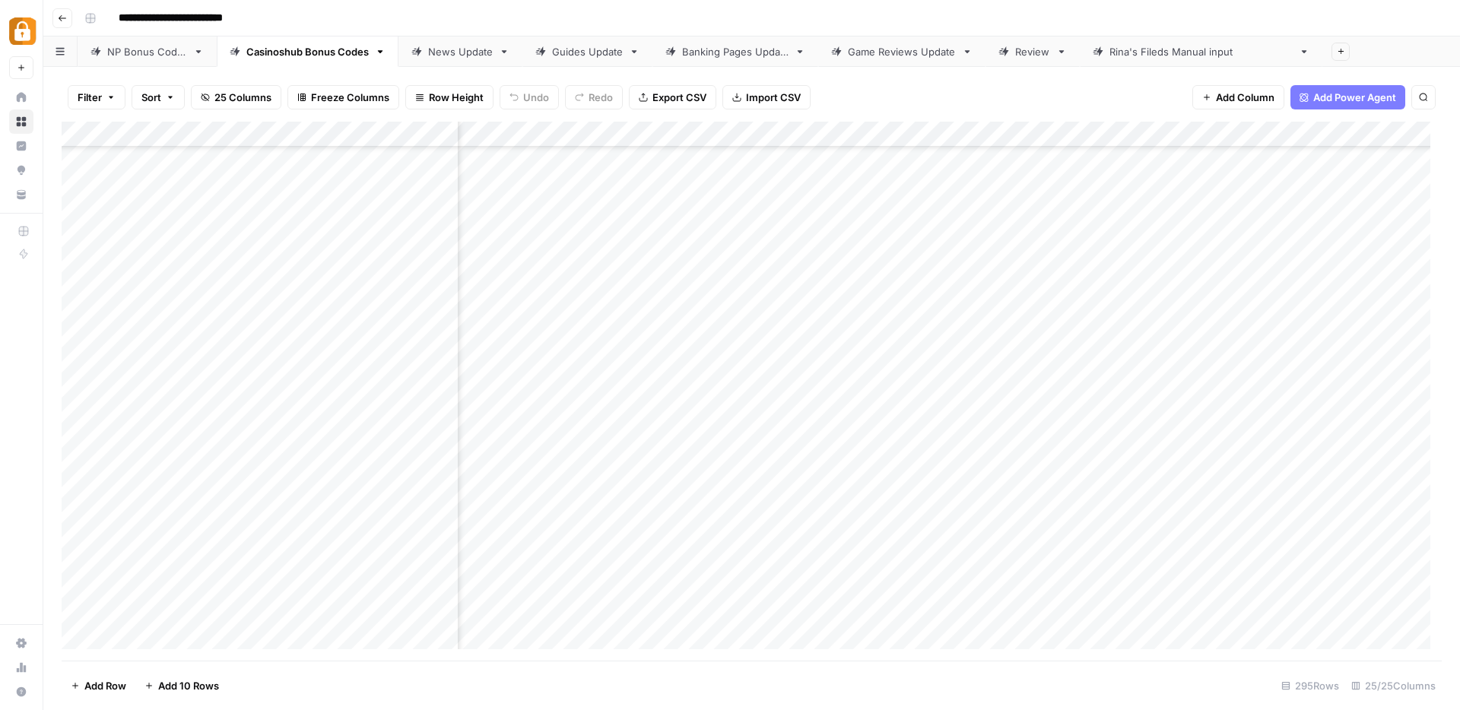
scroll to position [232, 1663]
click at [1007, 133] on div "Add Column" at bounding box center [752, 391] width 1380 height 539
click at [943, 286] on span "Remove Column" at bounding box center [979, 283] width 133 height 15
click at [677, 162] on span "Delete" at bounding box center [675, 157] width 33 height 15
click at [920, 443] on div "Add Column" at bounding box center [752, 391] width 1380 height 539
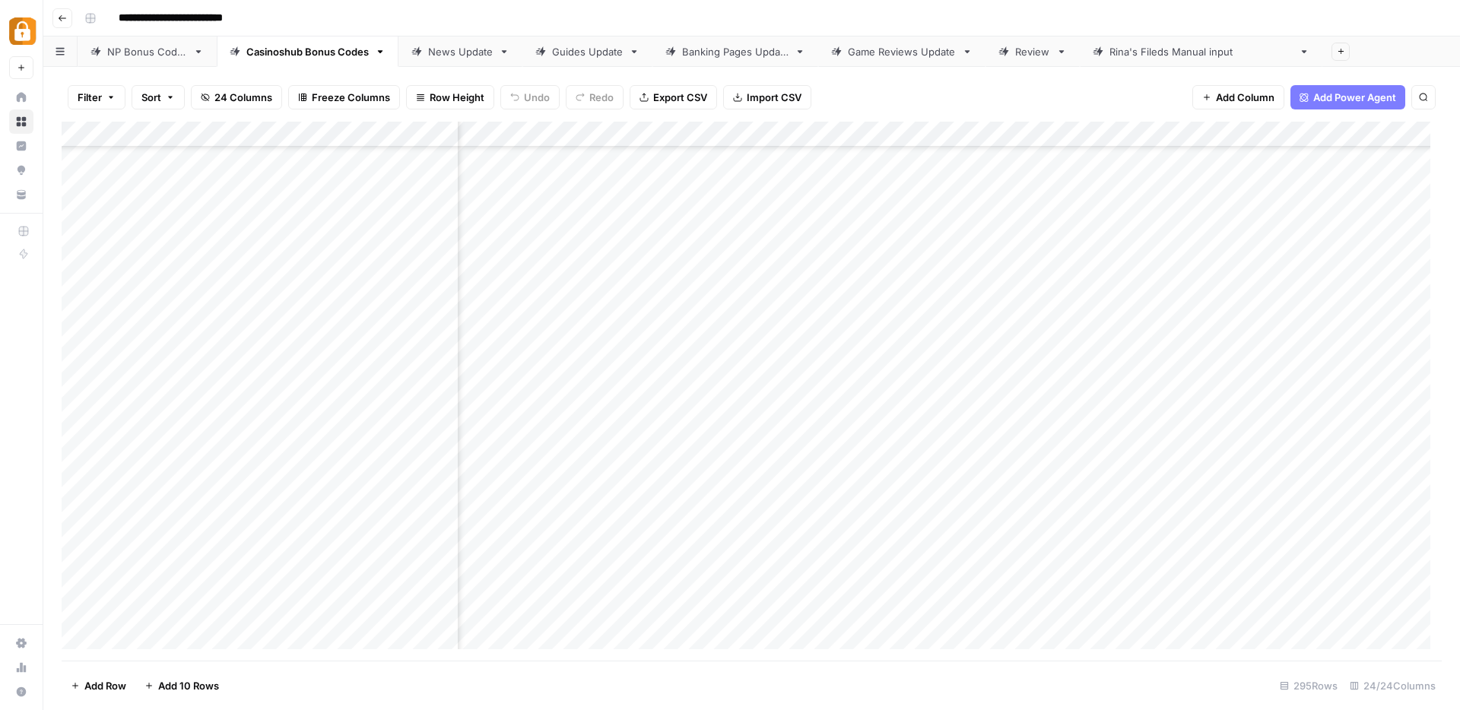
click at [920, 443] on div "Add Column" at bounding box center [752, 391] width 1380 height 539
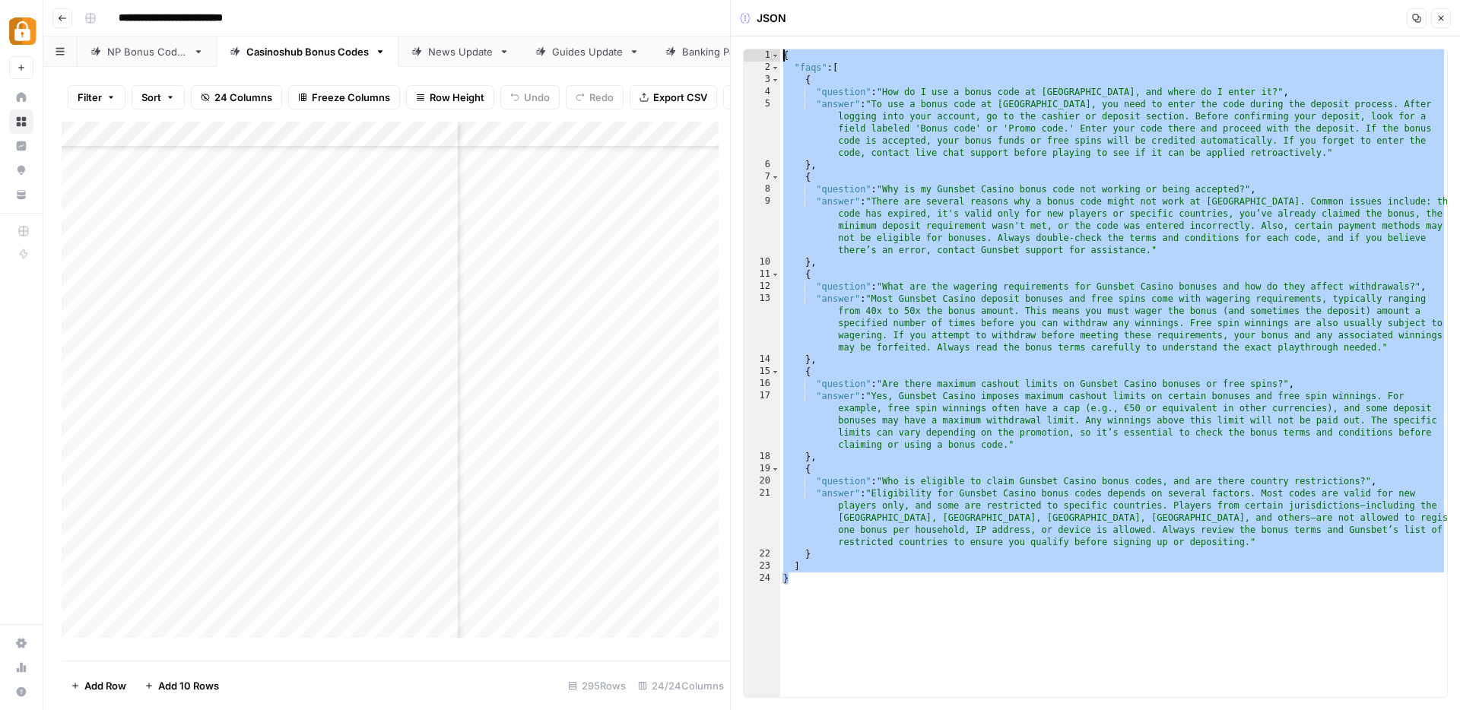
drag, startPoint x: 815, startPoint y: 582, endPoint x: 807, endPoint y: -54, distance: 635.6
click at [807, 0] on html "**********" at bounding box center [730, 355] width 1460 height 710
type textarea "**********"
click at [1446, 16] on button "Close" at bounding box center [1441, 18] width 20 height 20
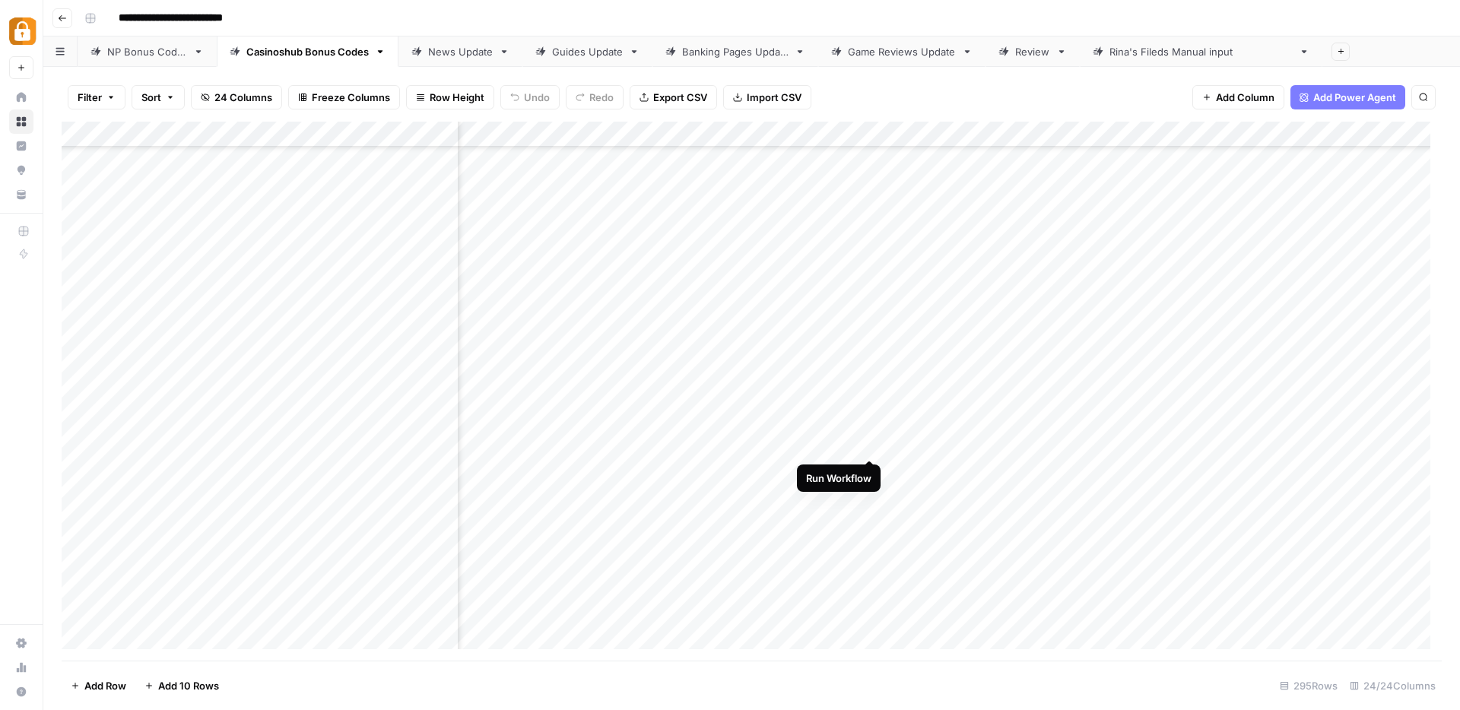
click at [867, 443] on div "Add Column" at bounding box center [752, 391] width 1380 height 539
click at [934, 443] on div "Add Column" at bounding box center [752, 391] width 1380 height 539
click at [905, 439] on div "Add Column" at bounding box center [752, 391] width 1380 height 539
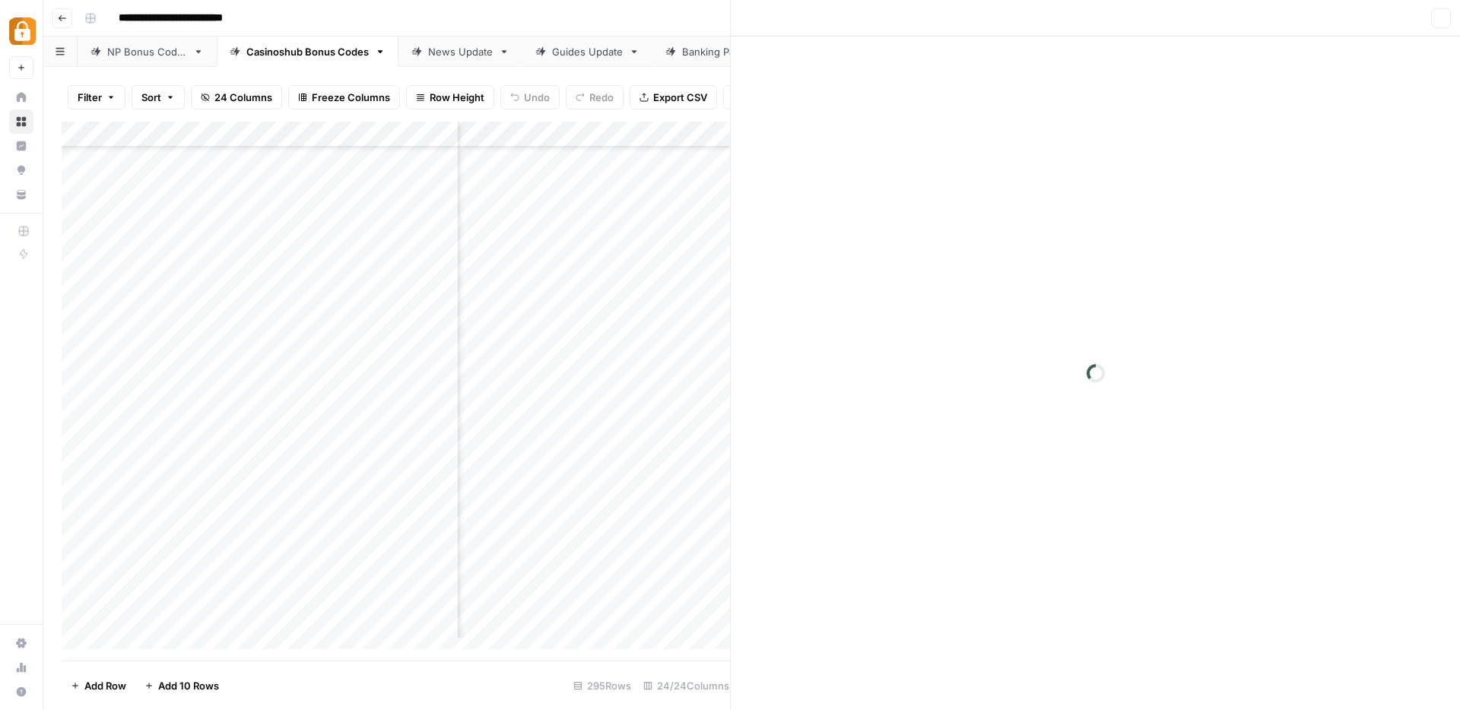
click at [905, 439] on div at bounding box center [952, 444] width 139 height 28
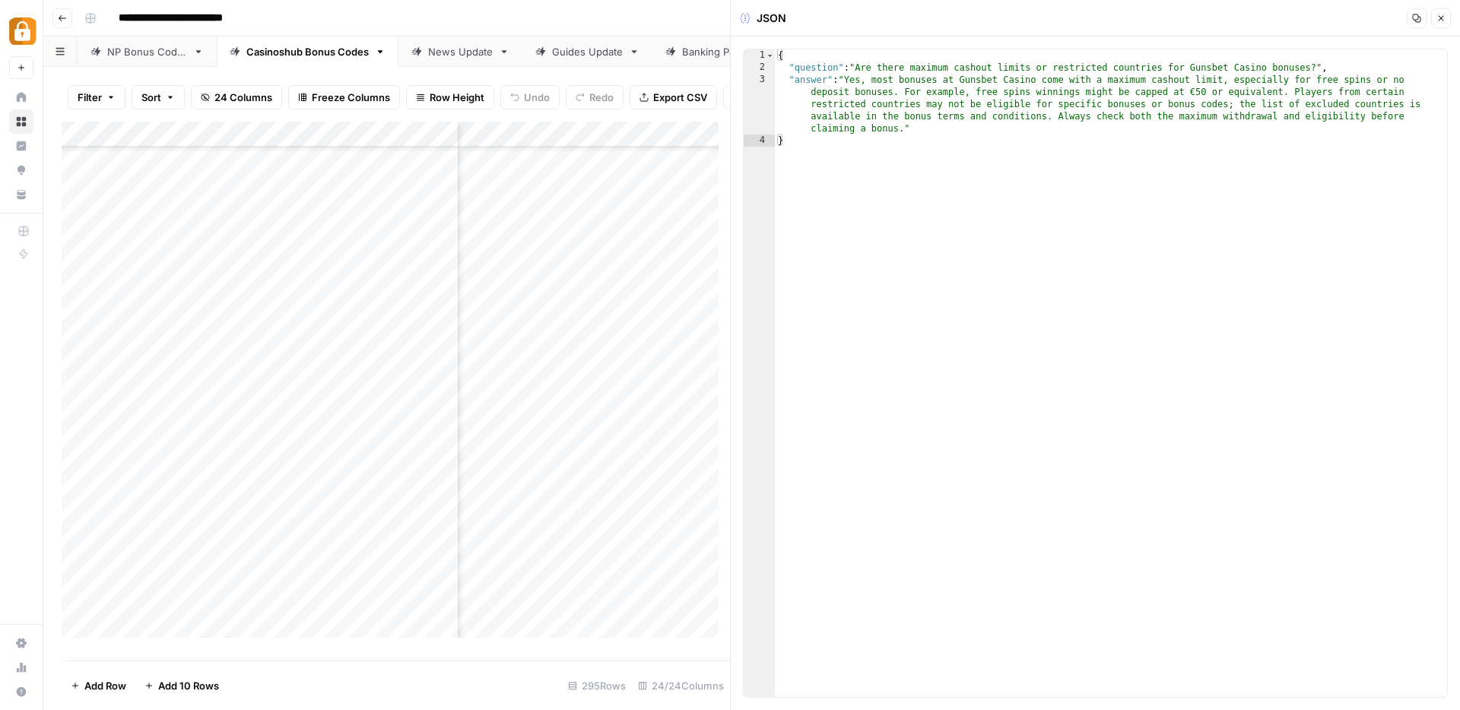
click at [1441, 21] on icon "button" at bounding box center [1440, 18] width 9 height 9
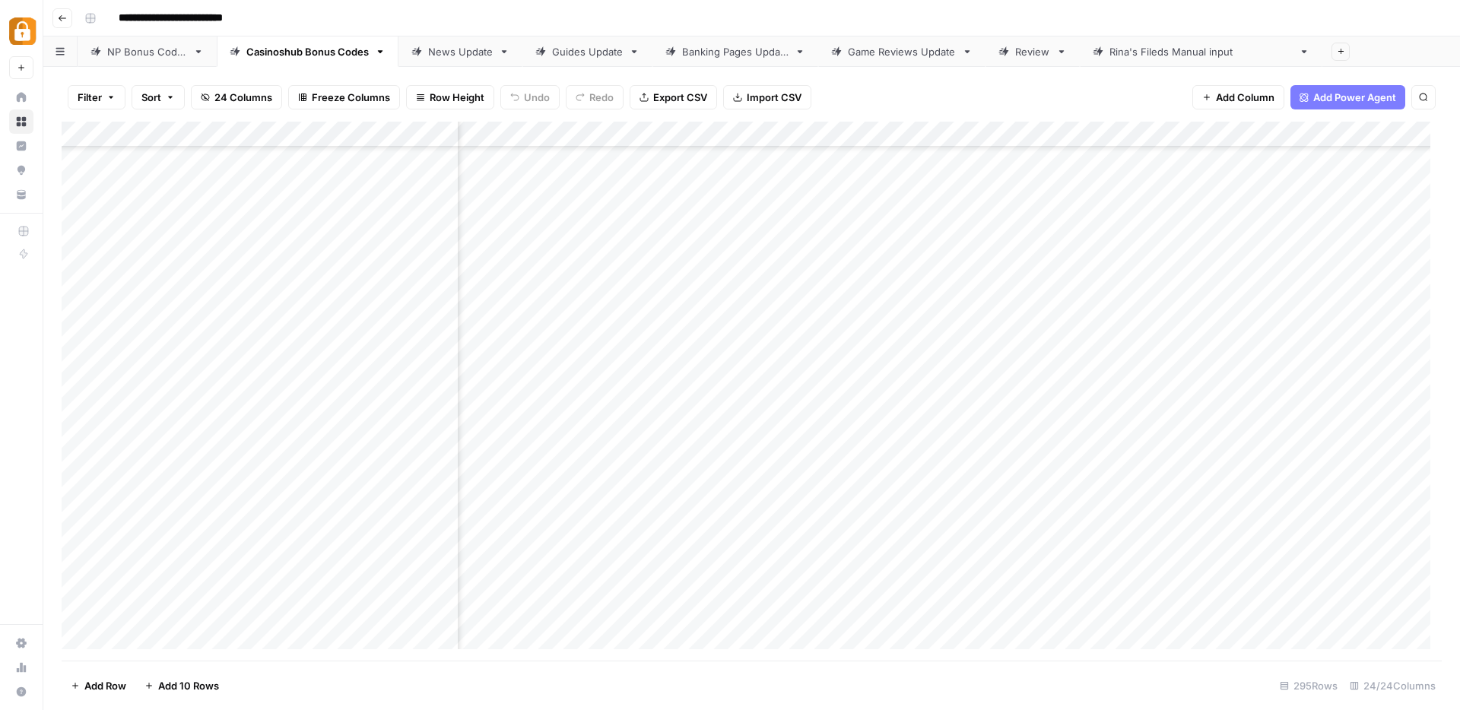
click at [1010, 138] on div "Add Column" at bounding box center [752, 391] width 1380 height 539
click at [933, 286] on span "Remove Column" at bounding box center [979, 283] width 133 height 15
click at [690, 181] on span "Delete" at bounding box center [675, 184] width 33 height 15
click at [870, 443] on div "Add Column" at bounding box center [752, 391] width 1380 height 539
click at [870, 496] on div "Add Column" at bounding box center [752, 391] width 1380 height 539
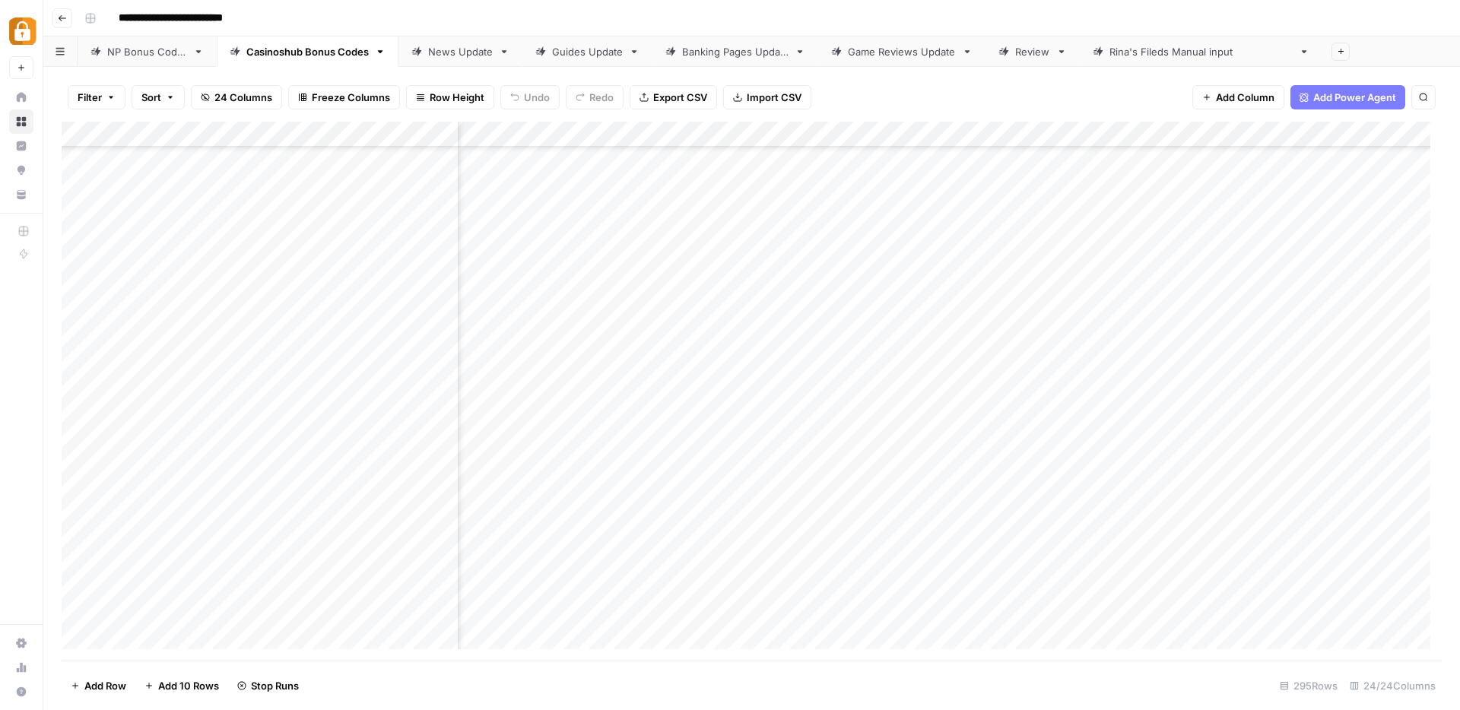
click at [962, 129] on div "Add Column" at bounding box center [752, 391] width 1380 height 539
drag, startPoint x: 952, startPoint y: 172, endPoint x: 885, endPoint y: 167, distance: 67.1
click at [885, 167] on div "Output JSON Filter Hide Column Remove Column" at bounding box center [974, 226] width 182 height 149
type input "faqs"
click at [870, 524] on div "Add Column" at bounding box center [752, 391] width 1380 height 539
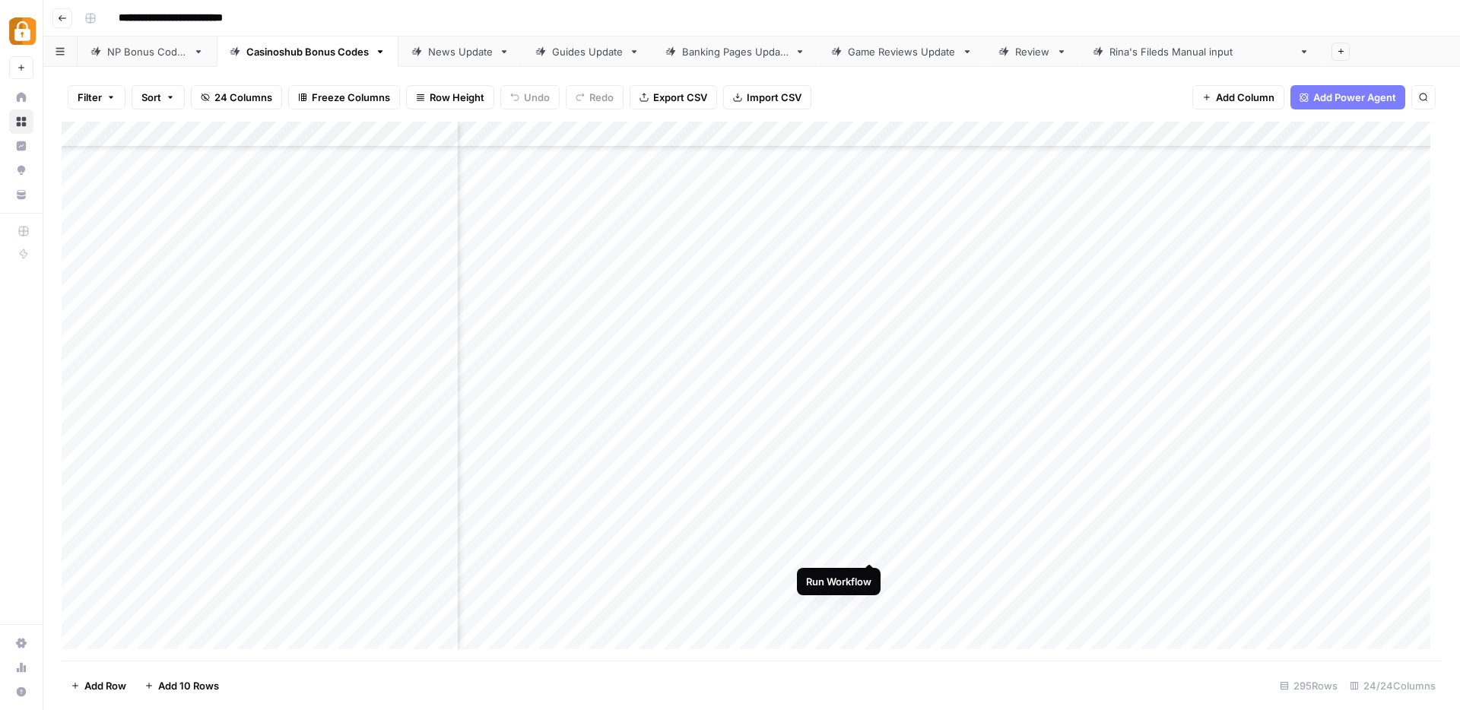
click at [871, 548] on div "Add Column" at bounding box center [752, 391] width 1380 height 539
click at [595, 136] on div "Add Column" at bounding box center [752, 391] width 1380 height 539
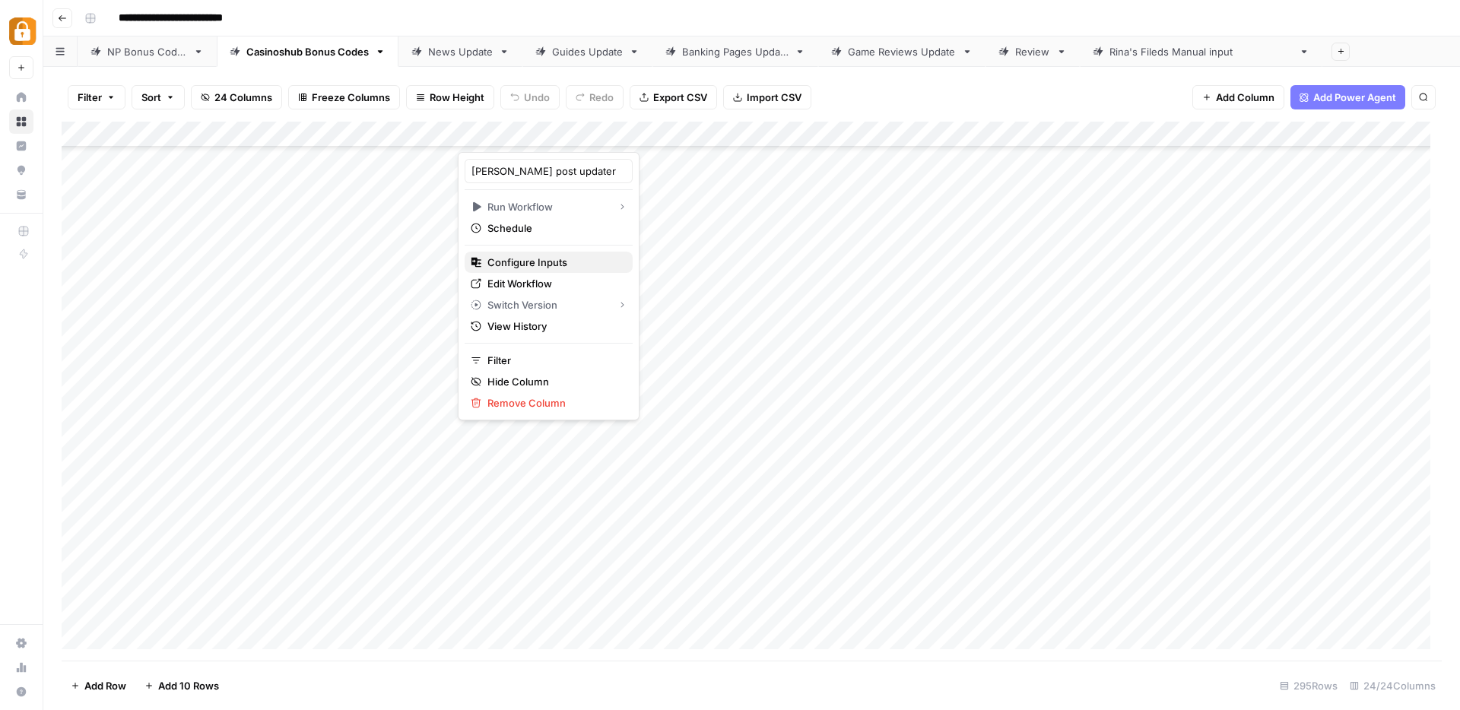
click at [522, 259] on span "Configure Inputs" at bounding box center [553, 262] width 133 height 15
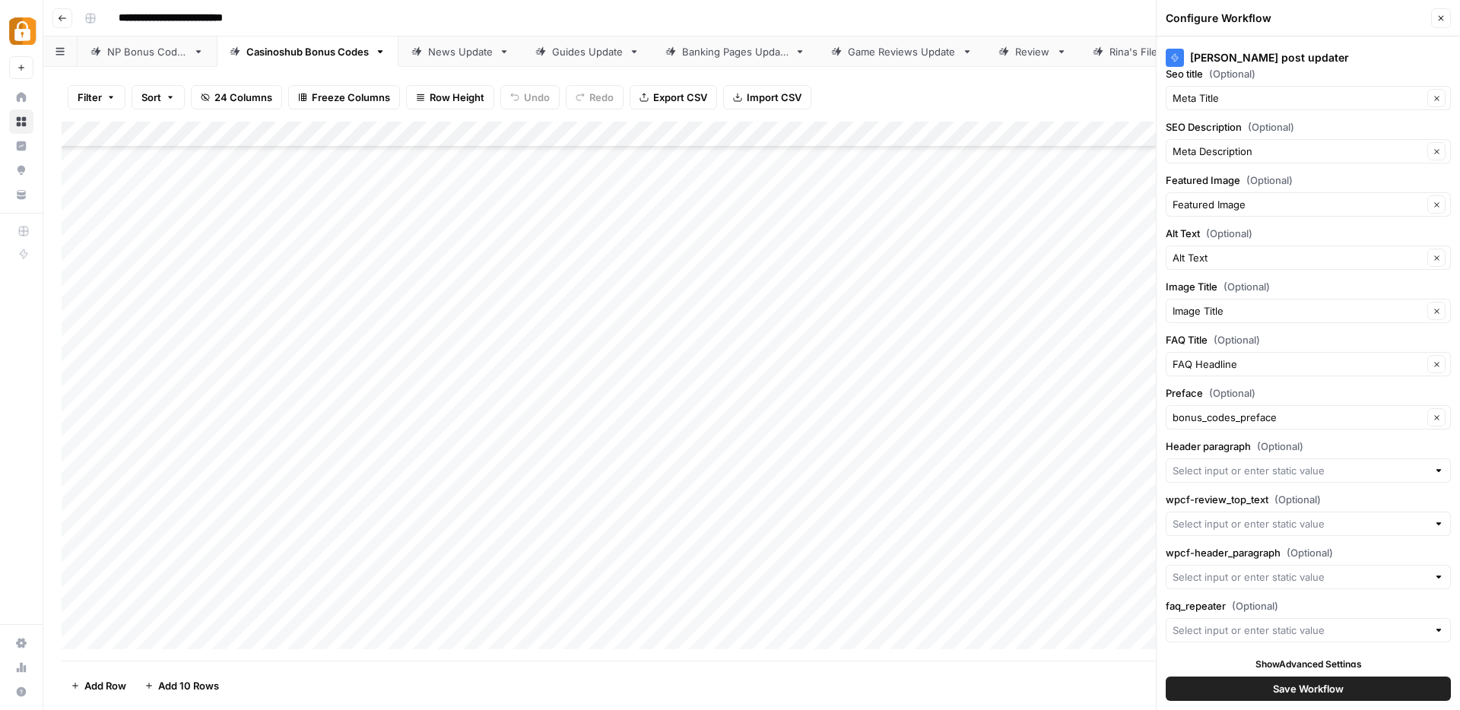
scroll to position [182, 0]
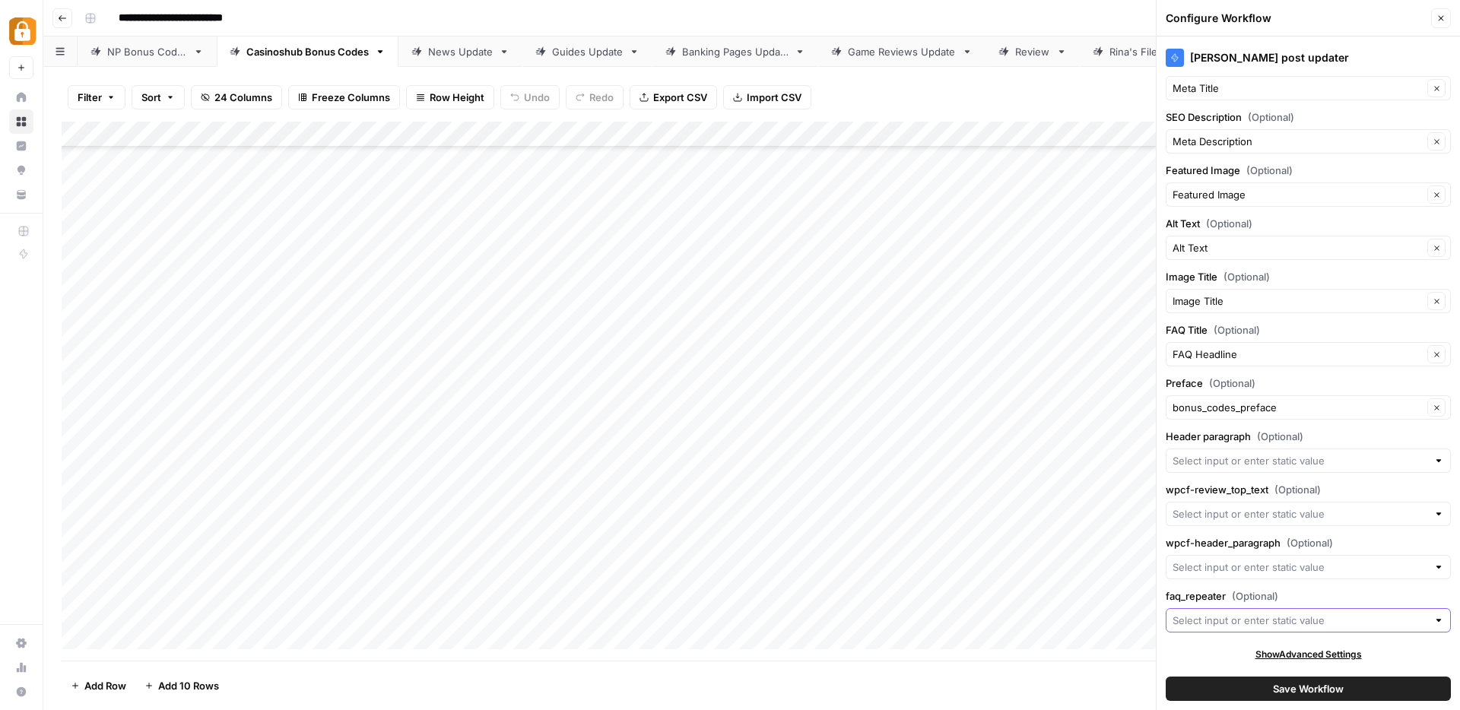
click at [1204, 620] on input "faq_repeater (Optional)" at bounding box center [1299, 620] width 255 height 15
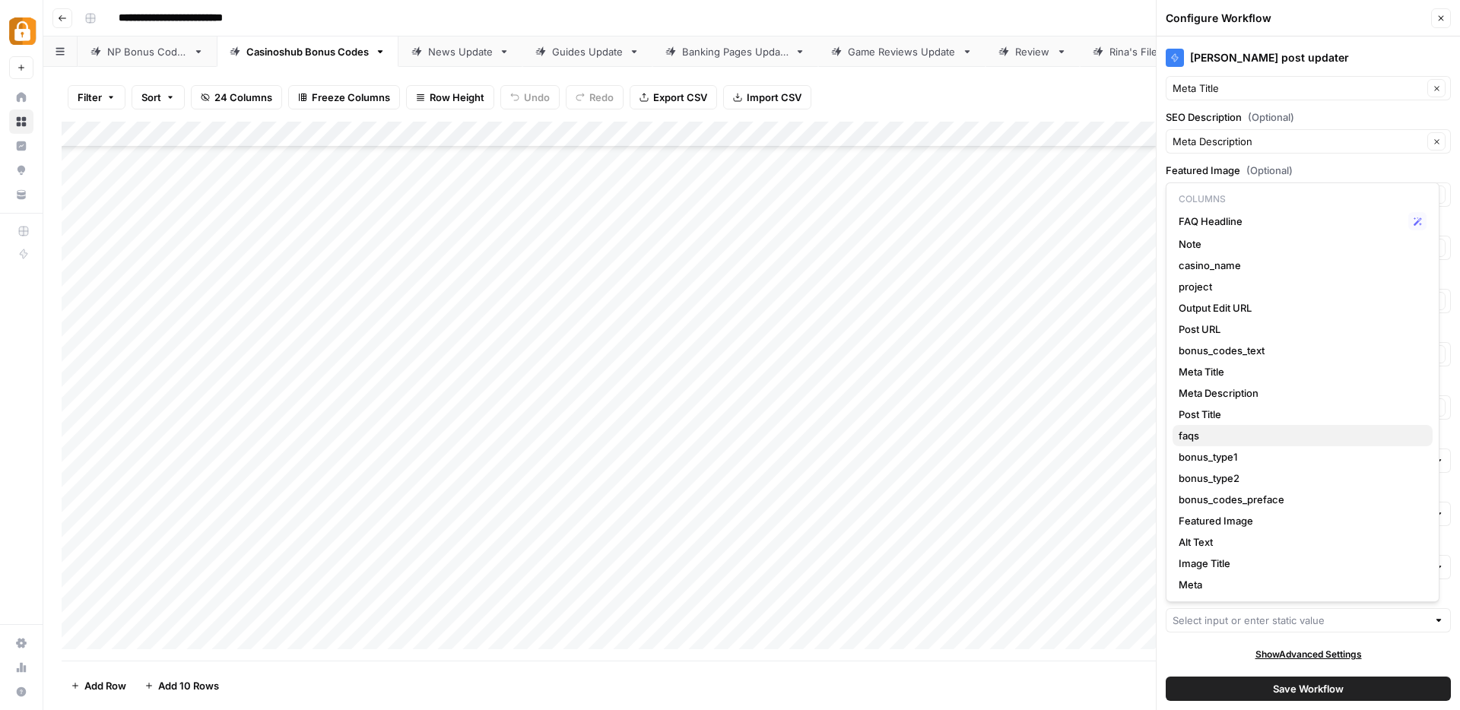
click at [1203, 433] on span "faqs" at bounding box center [1299, 435] width 242 height 15
type input "faqs"
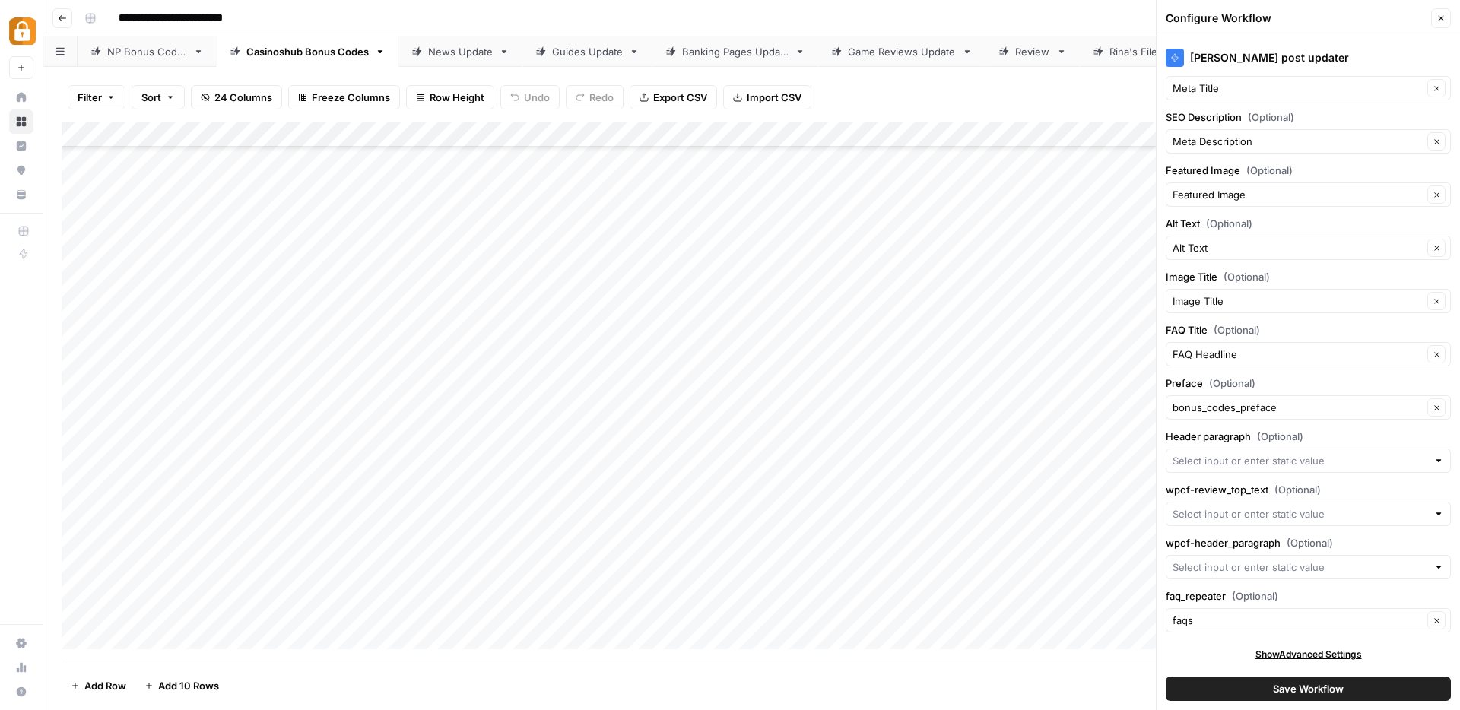
click at [1291, 687] on span "Save Workflow" at bounding box center [1308, 688] width 71 height 15
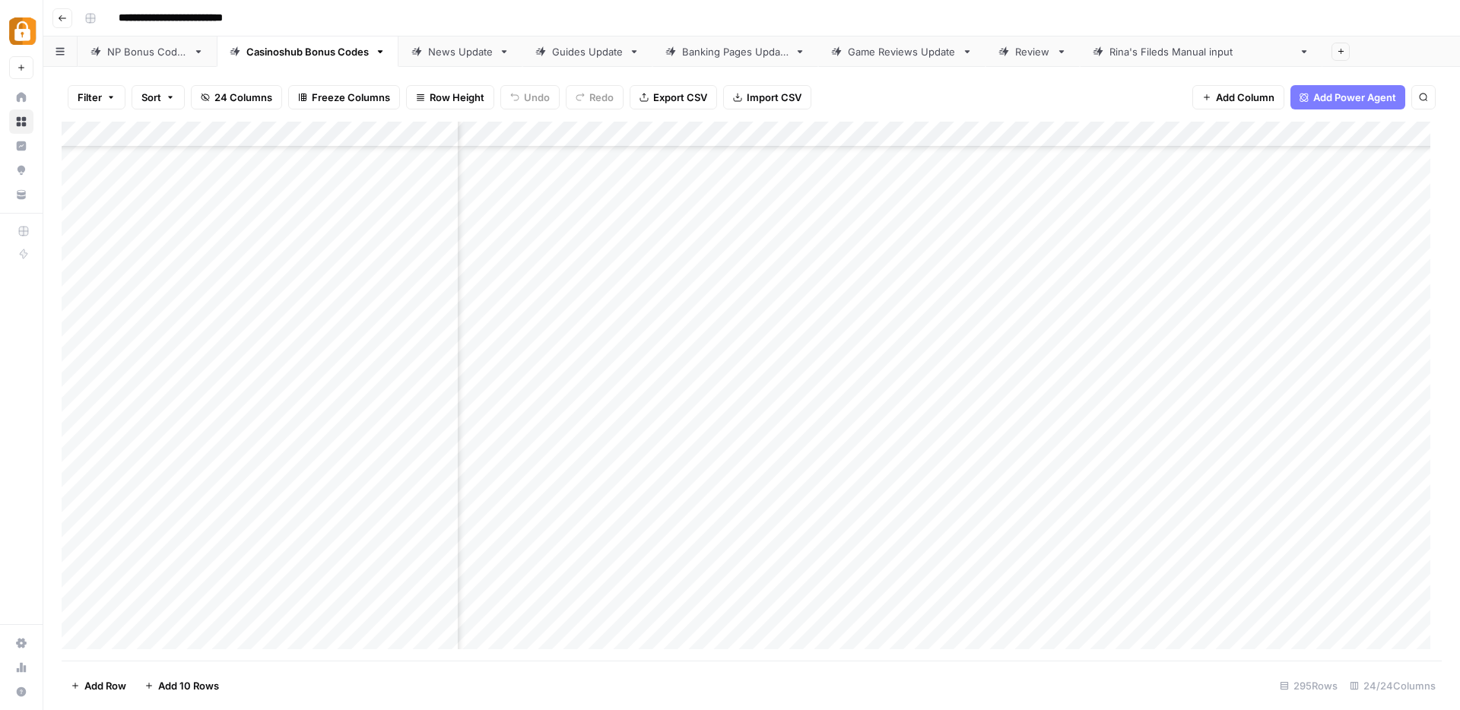
scroll to position [232, 1888]
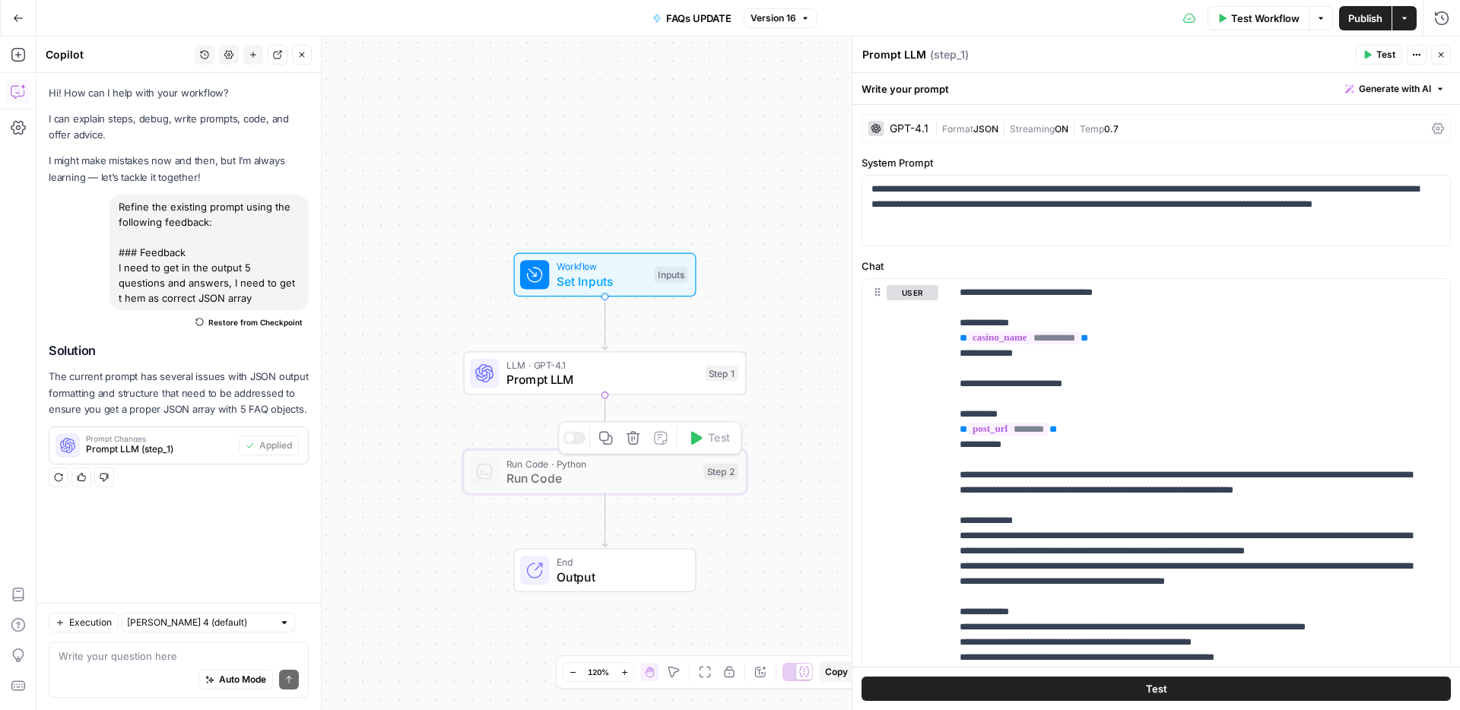
scroll to position [162, 0]
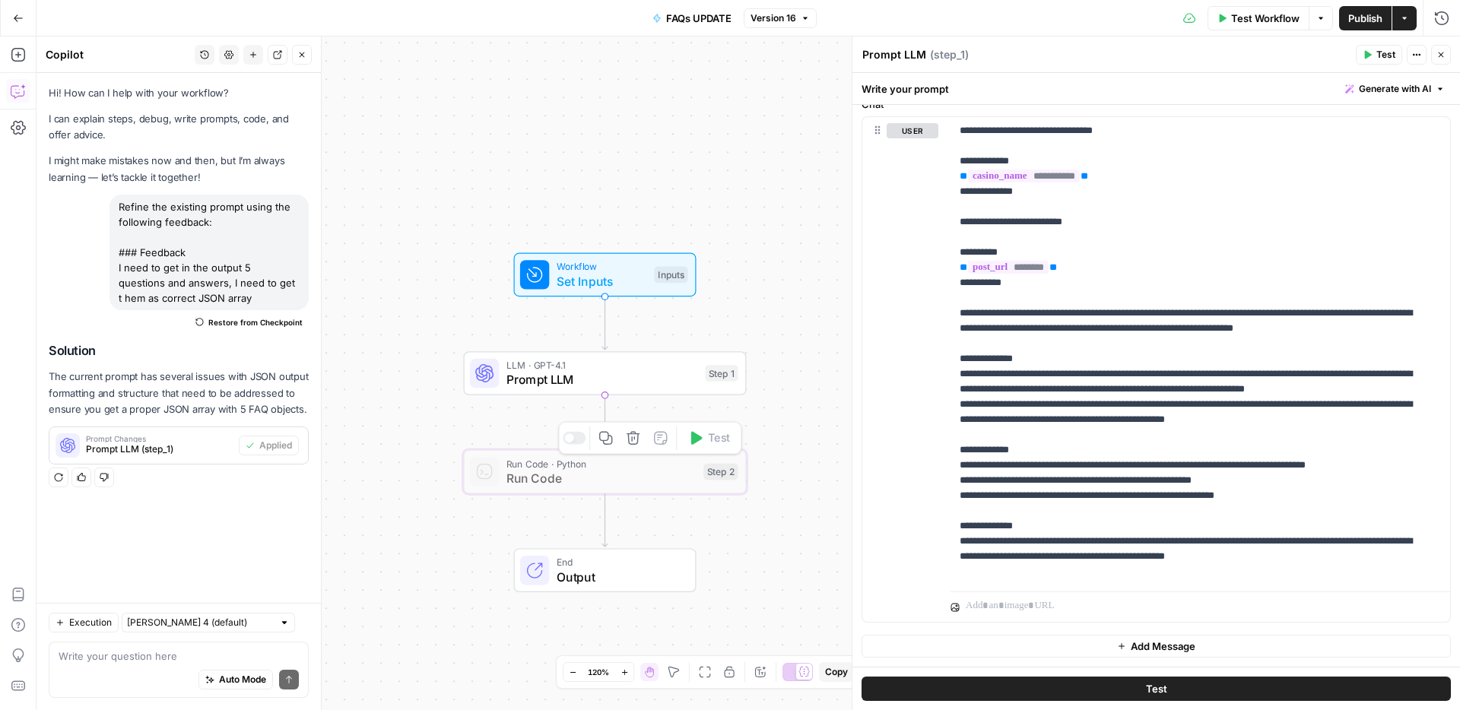
click at [569, 447] on div "Copy step Delete step Add Note Test" at bounding box center [649, 438] width 183 height 33
click at [576, 436] on div at bounding box center [574, 438] width 23 height 13
click at [639, 465] on span "Run Code · Python" at bounding box center [601, 463] width 190 height 14
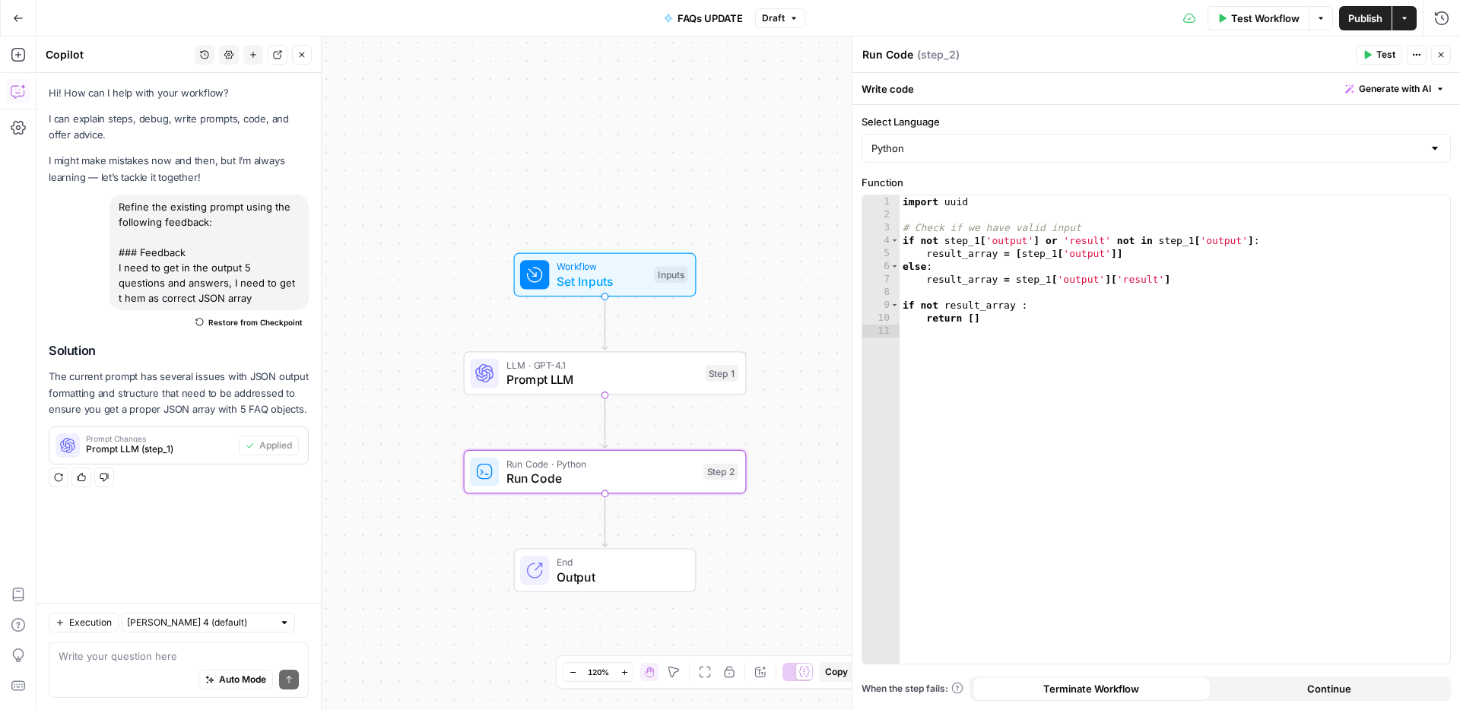
click at [1388, 82] on span "Generate with AI" at bounding box center [1395, 89] width 72 height 14
click at [1230, 173] on div "To enrich screen reader interactions, please activate Accessibility in Grammarl…" at bounding box center [1298, 177] width 290 height 90
click at [1425, 144] on icon "button" at bounding box center [1429, 146] width 8 height 8
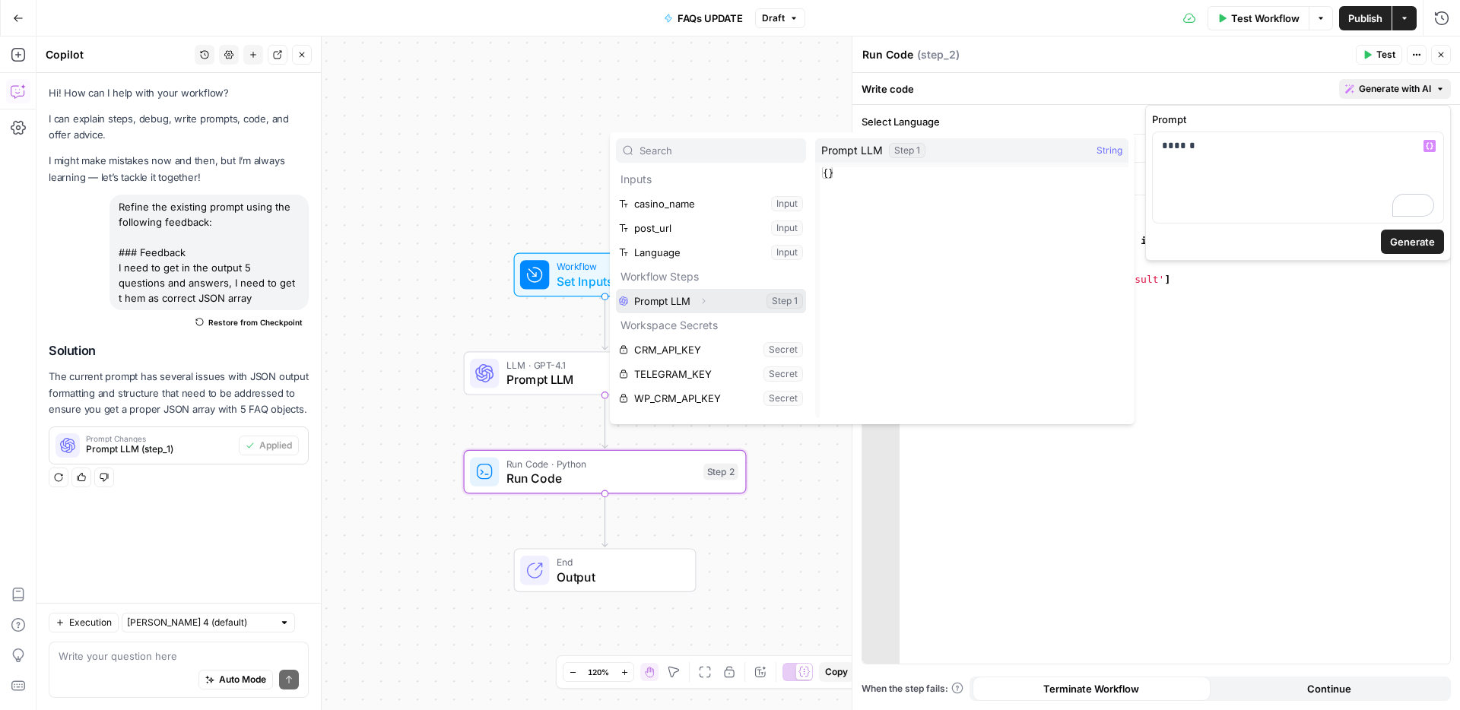
click at [688, 298] on button "Select variable Prompt LLM" at bounding box center [711, 301] width 190 height 24
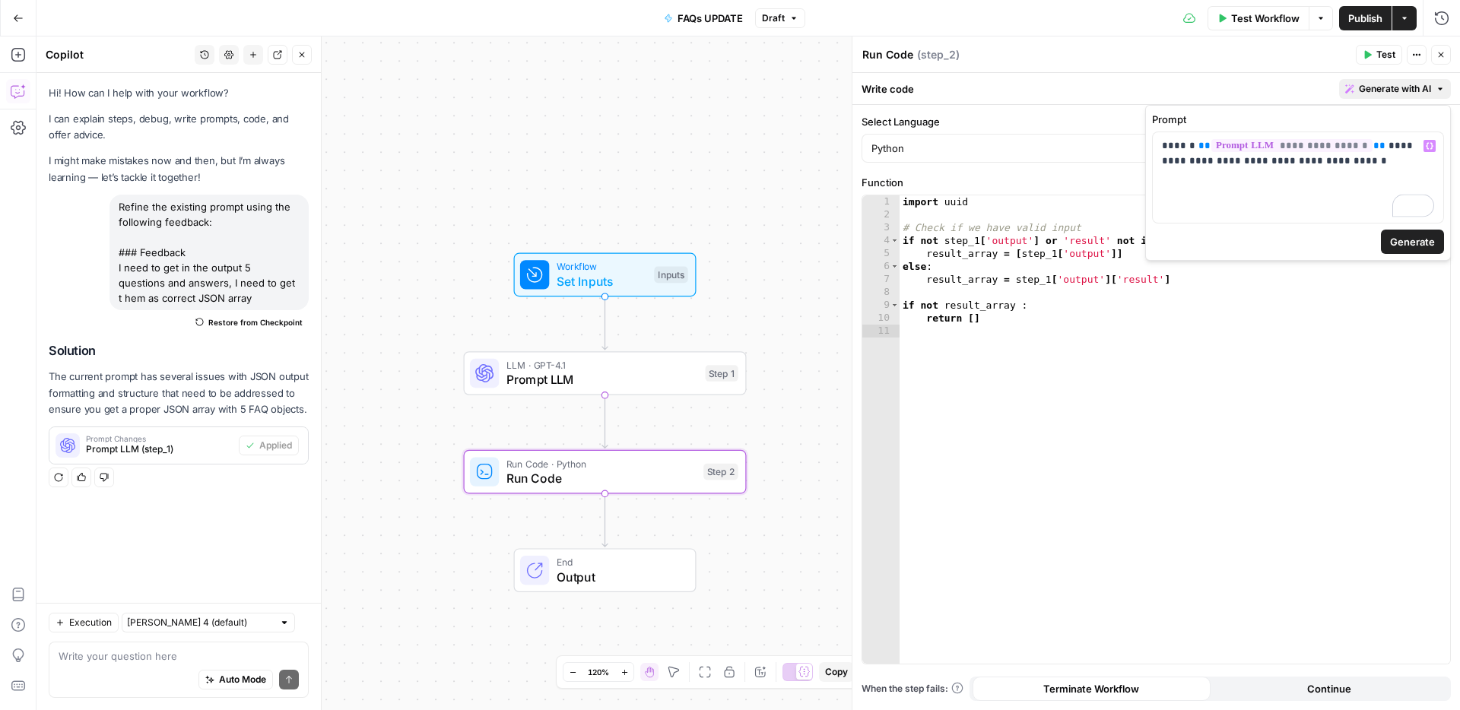
click at [1400, 239] on span "Generate" at bounding box center [1412, 241] width 45 height 15
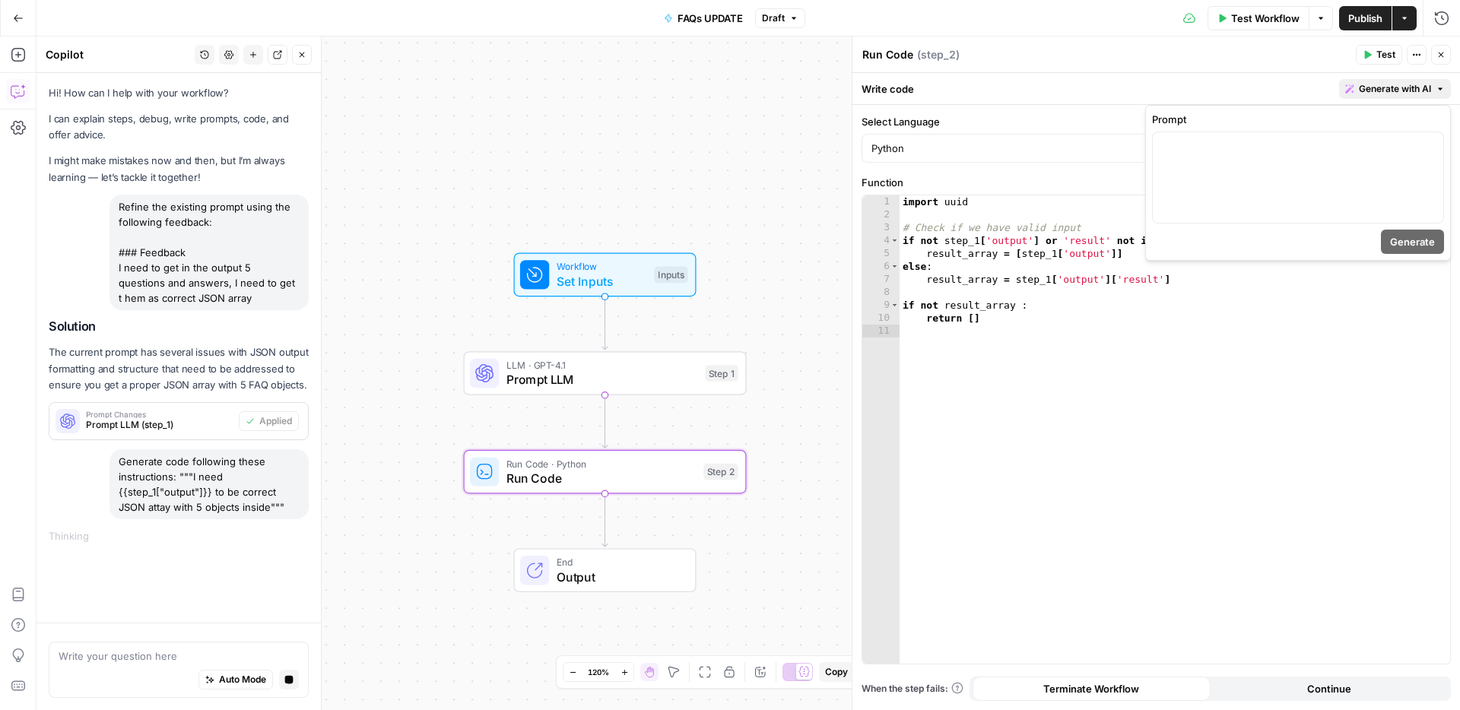
click at [1398, 82] on span "Generate with AI" at bounding box center [1395, 89] width 72 height 14
click at [1207, 167] on div at bounding box center [1298, 177] width 290 height 90
click at [214, 484] on div "Generate code following these instructions: """I need {{step_1["output"]}} to b…" at bounding box center [208, 484] width 199 height 70
click at [98, 664] on div "Auto Mode Stop generating" at bounding box center [179, 680] width 240 height 33
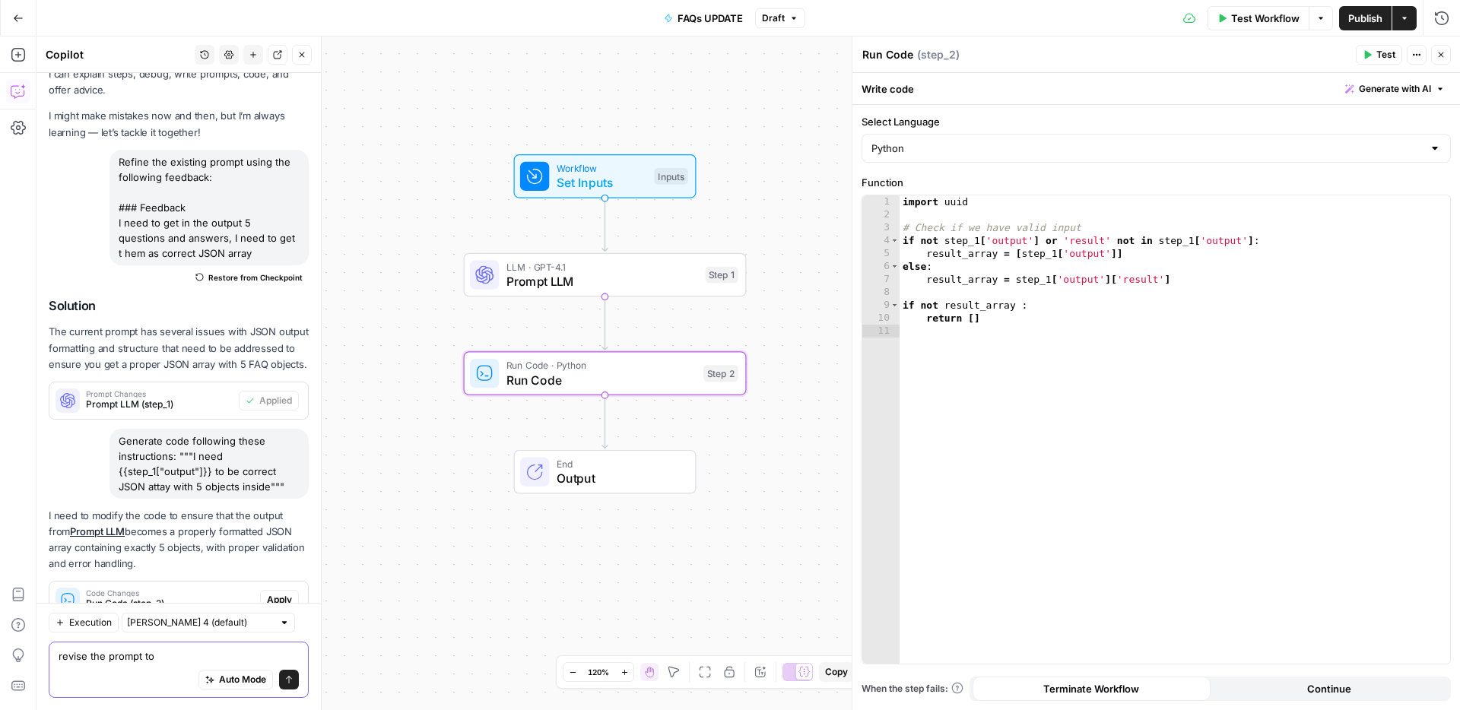
scroll to position [113, 0]
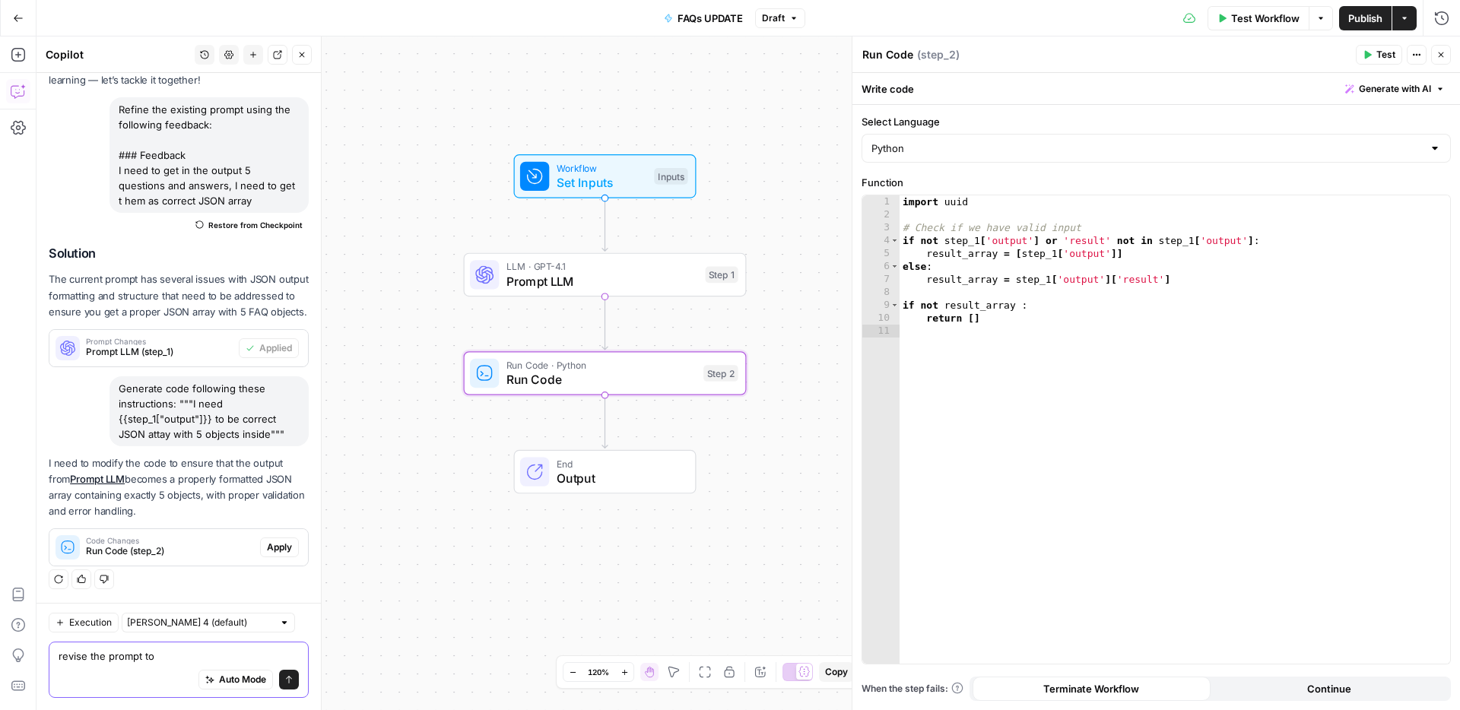
type textarea "revise the prompt to"
click at [267, 547] on span "Apply" at bounding box center [279, 548] width 25 height 14
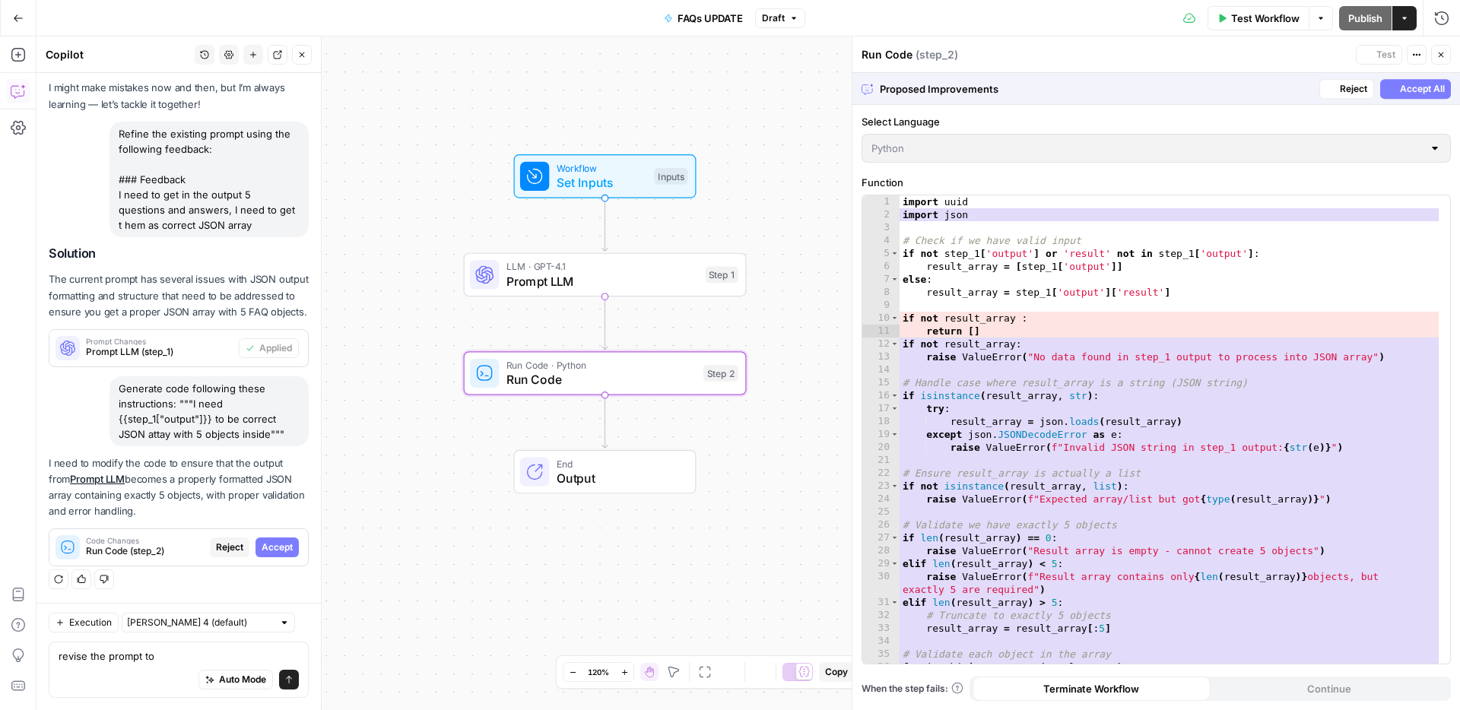
scroll to position [89, 0]
click at [1427, 90] on span "Accept All" at bounding box center [1422, 89] width 45 height 14
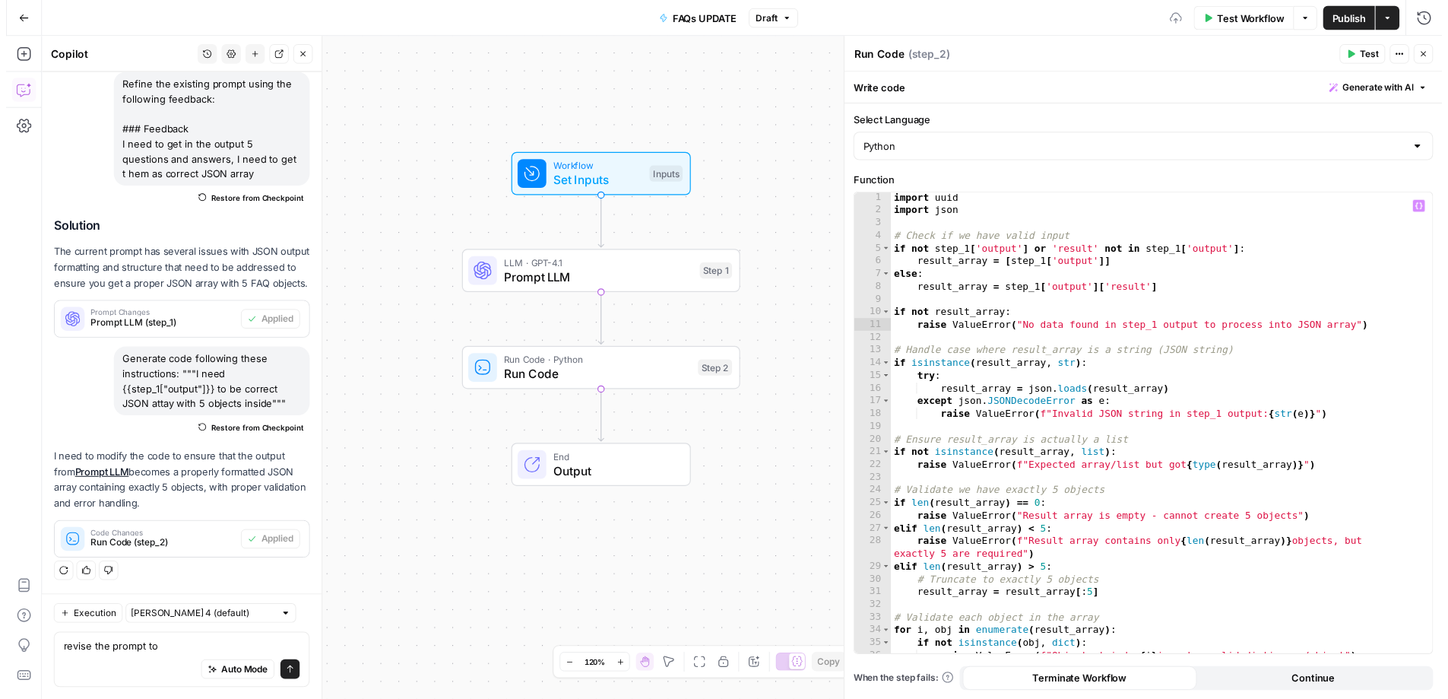
scroll to position [36, 0]
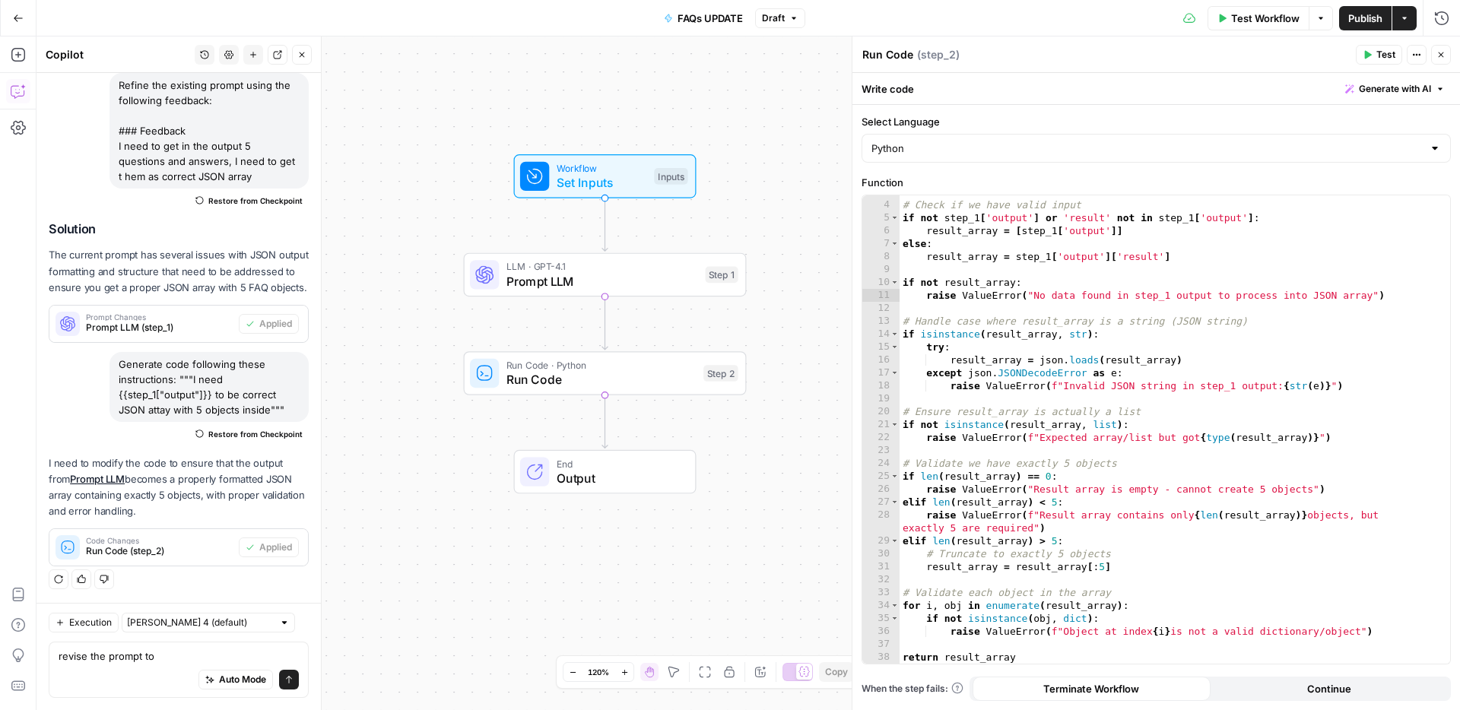
click at [1371, 14] on span "Publish" at bounding box center [1365, 18] width 34 height 15
click at [573, 341] on div at bounding box center [574, 339] width 23 height 13
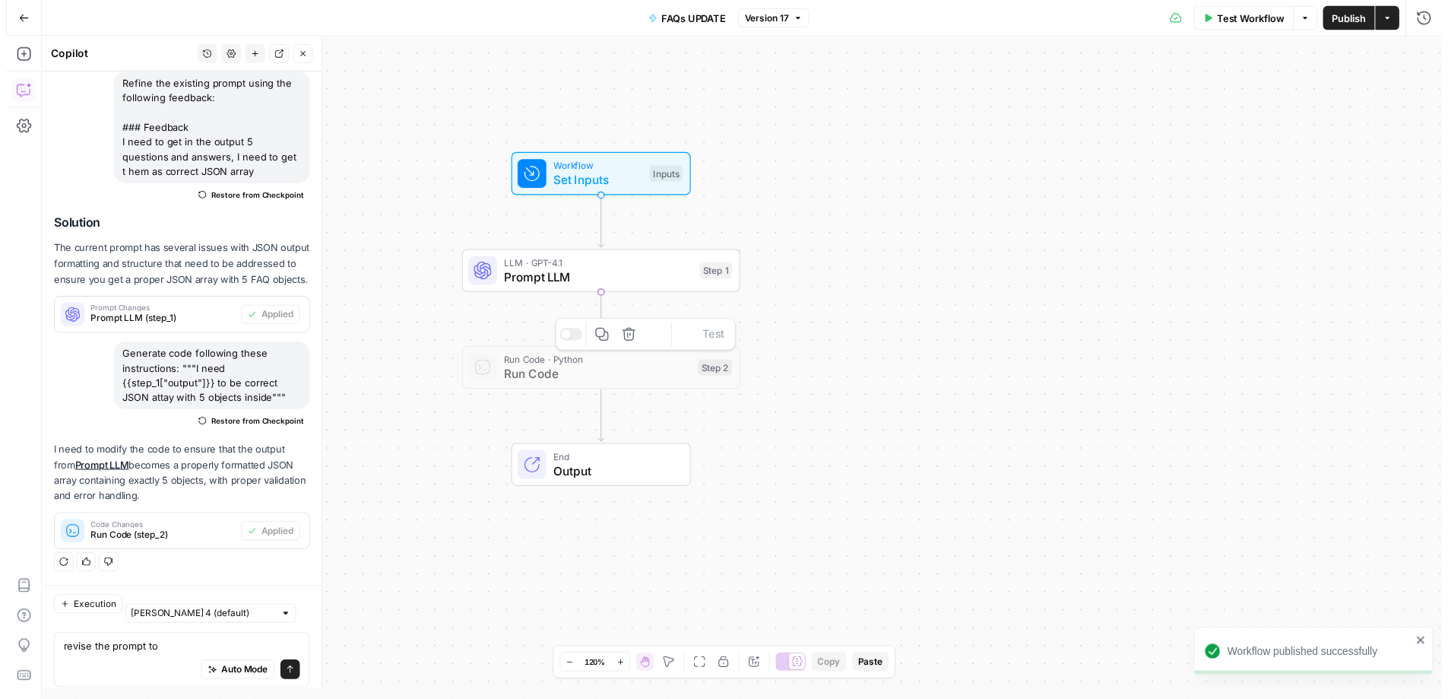
scroll to position [138, 0]
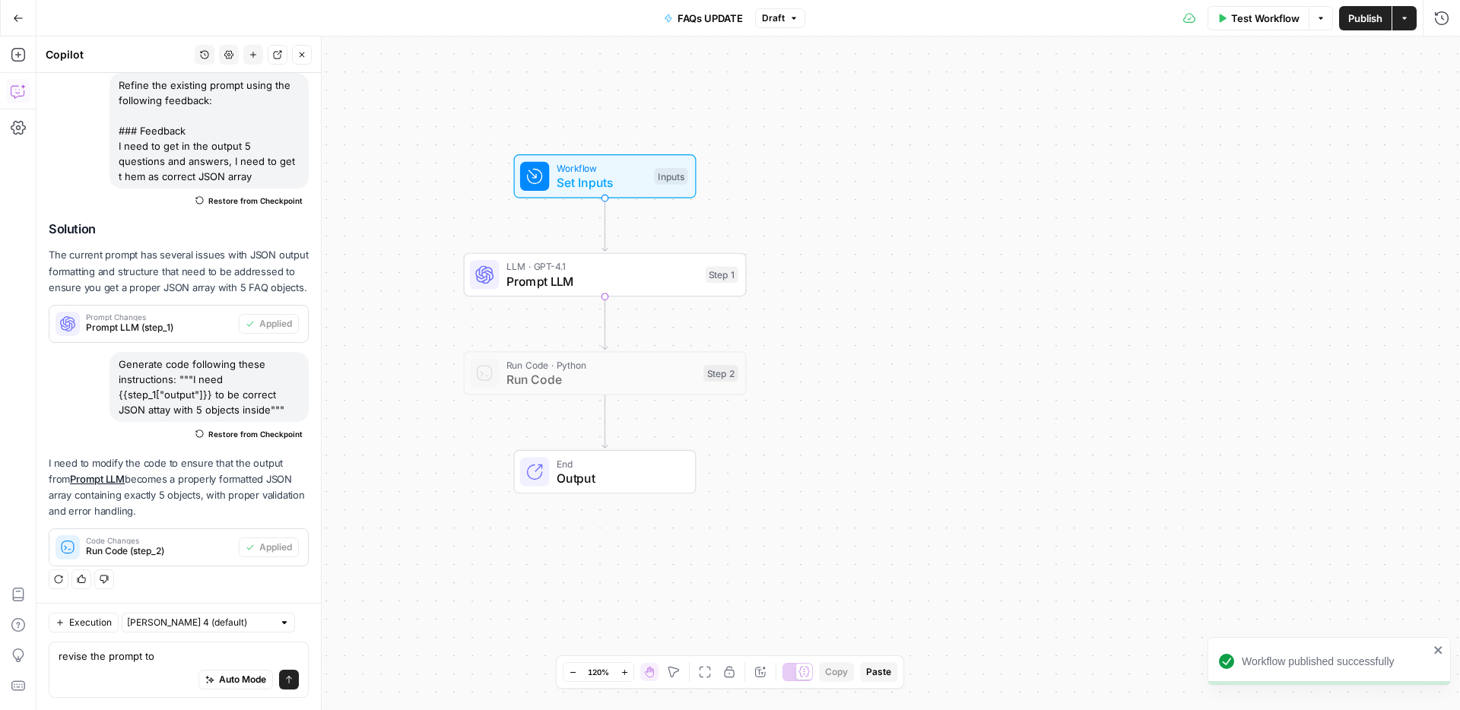
click at [1348, 16] on span "Publish" at bounding box center [1365, 18] width 34 height 15
click at [549, 278] on span "Prompt LLM" at bounding box center [602, 281] width 192 height 18
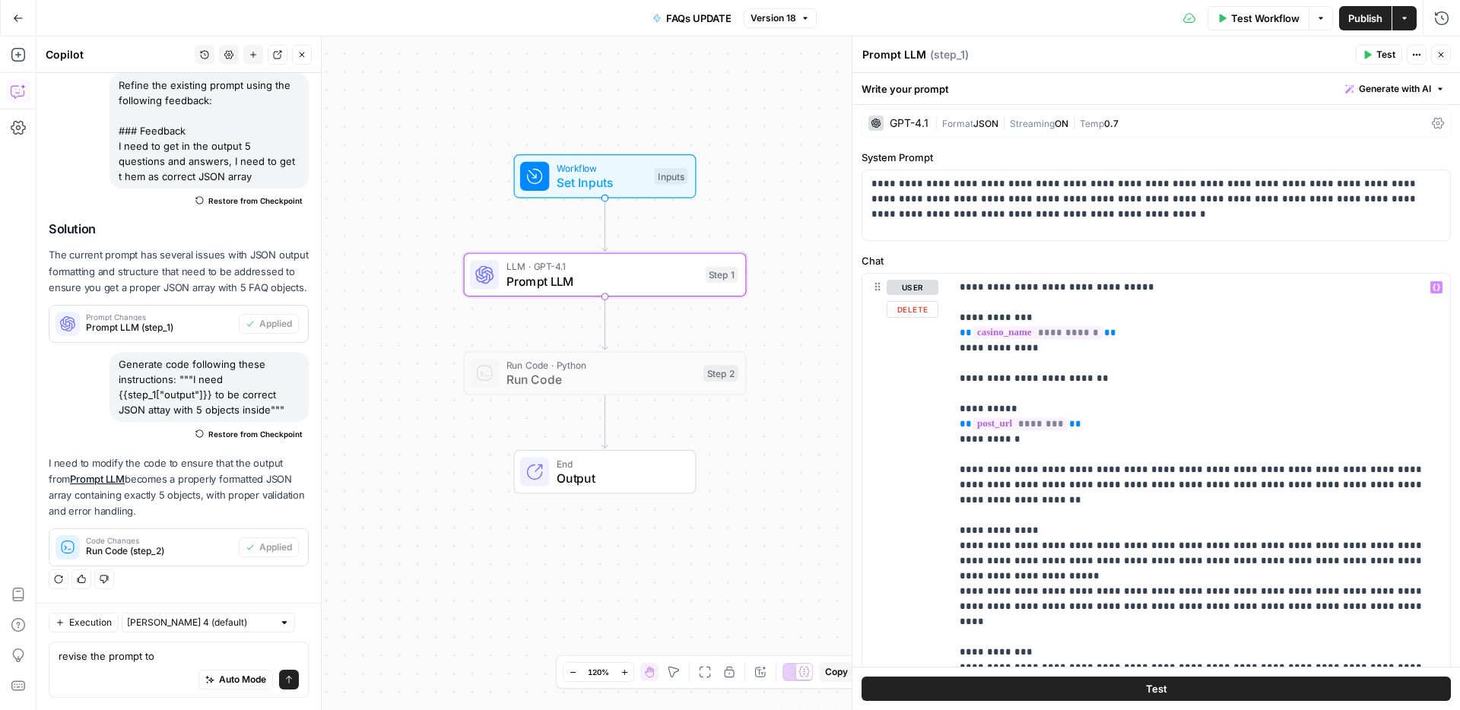
scroll to position [0, 0]
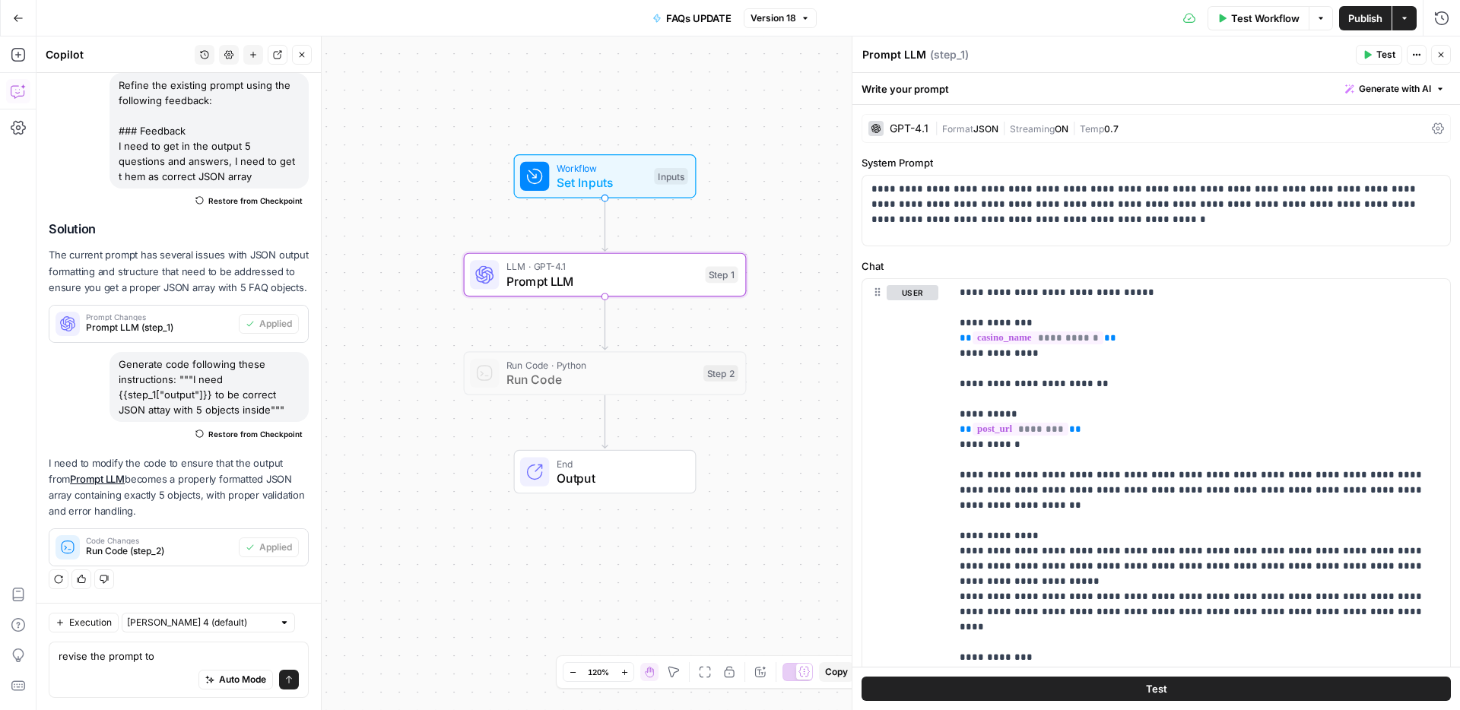
click at [1432, 124] on icon at bounding box center [1438, 128] width 12 height 12
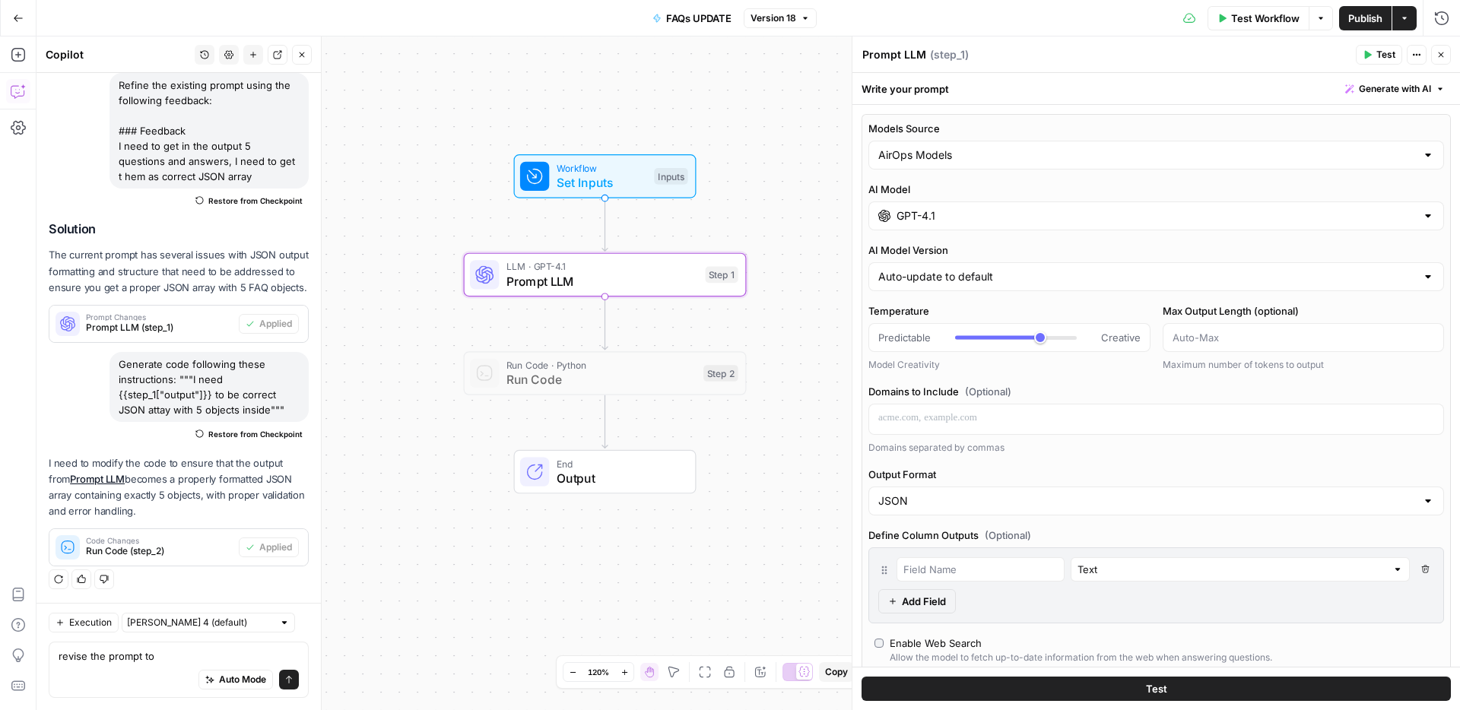
click at [992, 203] on div "GPT-4.1" at bounding box center [1156, 215] width 576 height 29
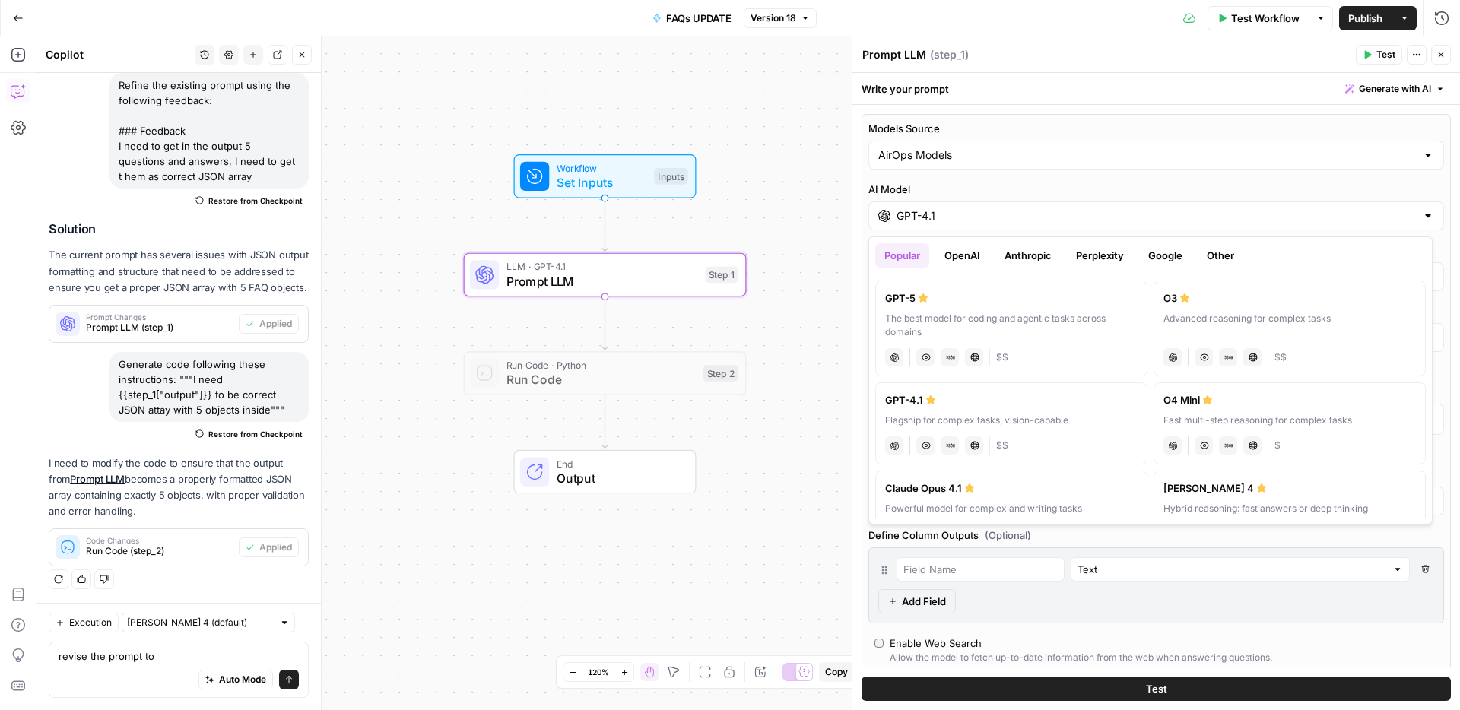
click at [1220, 417] on div "Fast multi-step reasoning for complex tasks" at bounding box center [1289, 421] width 252 height 14
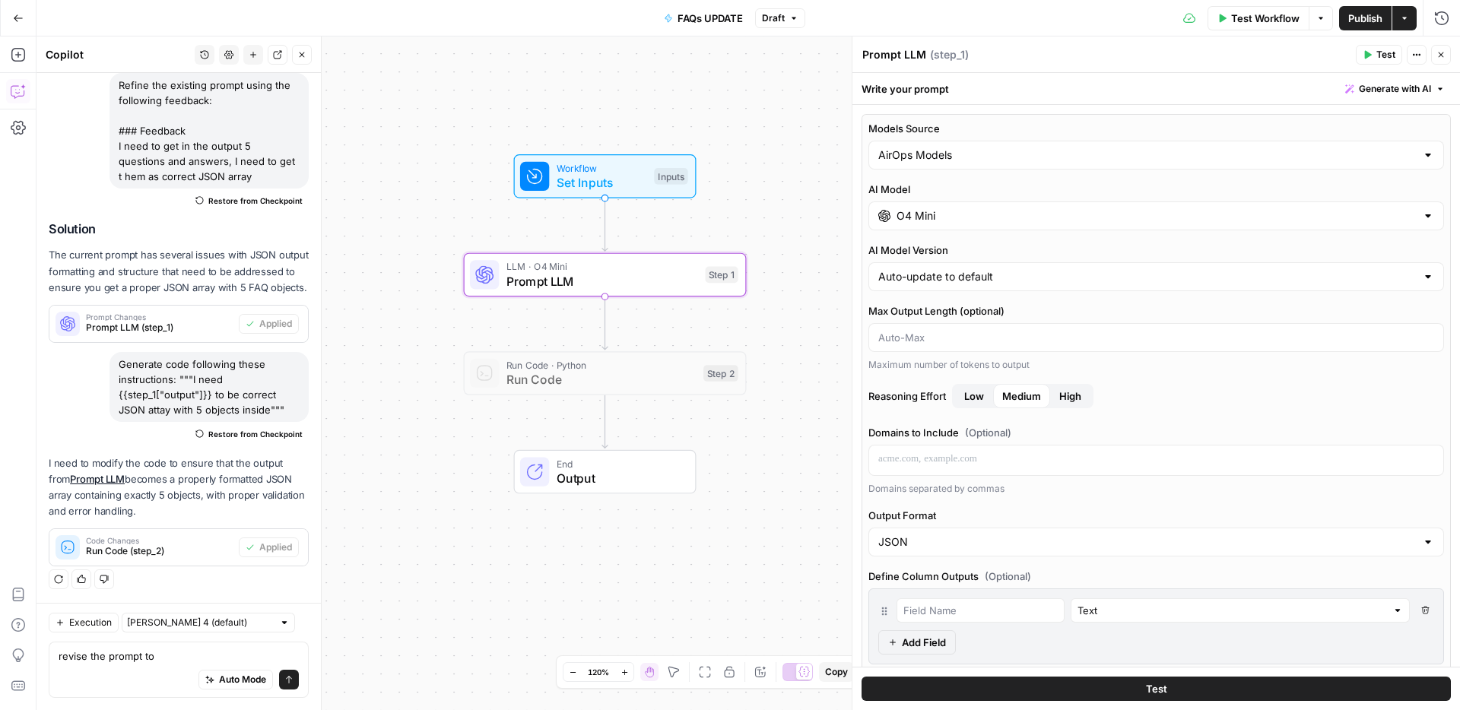
click at [1365, 17] on span "Publish" at bounding box center [1365, 18] width 34 height 15
click at [1148, 224] on div "O4 Mini" at bounding box center [1156, 215] width 576 height 29
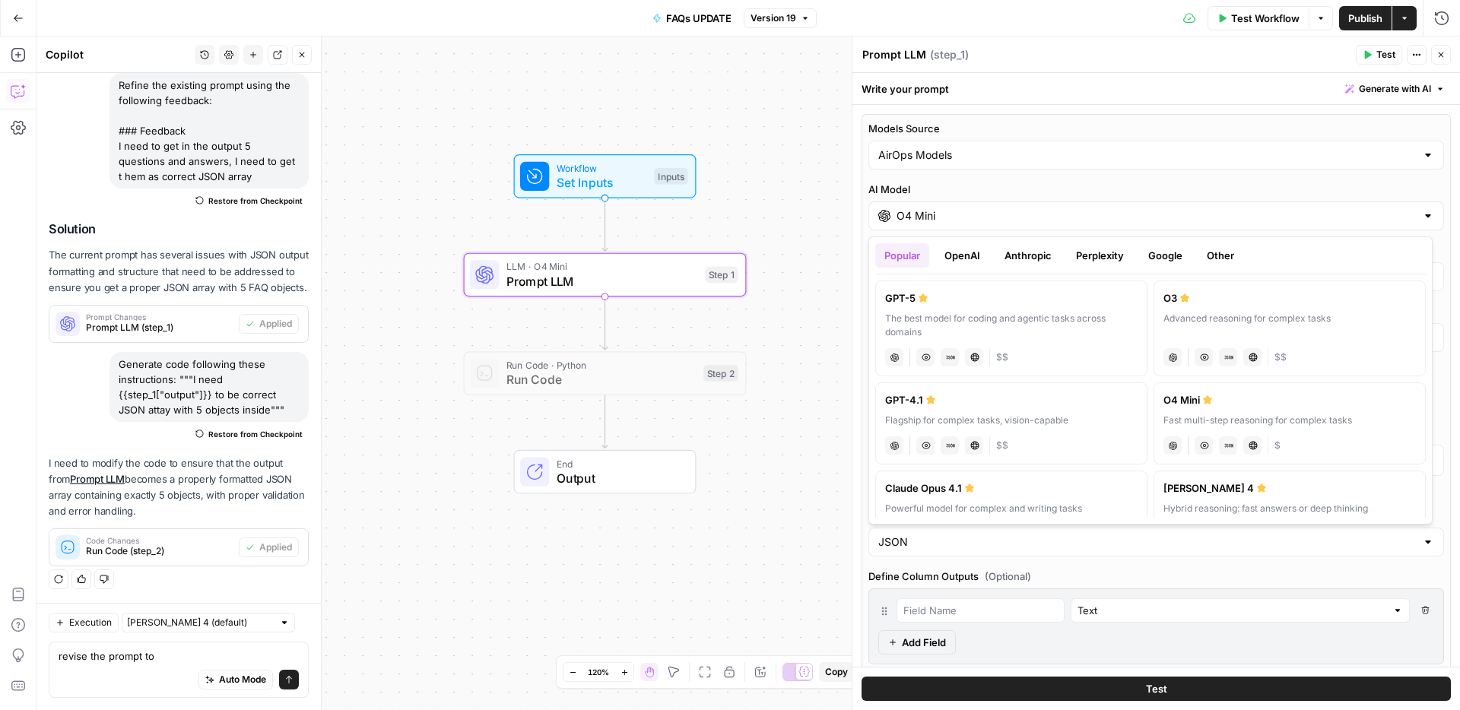
click at [1000, 433] on div "chat Vision Capabilities JSON Mode Live Web Research $$" at bounding box center [1011, 443] width 252 height 21
type input "GPT-4.1"
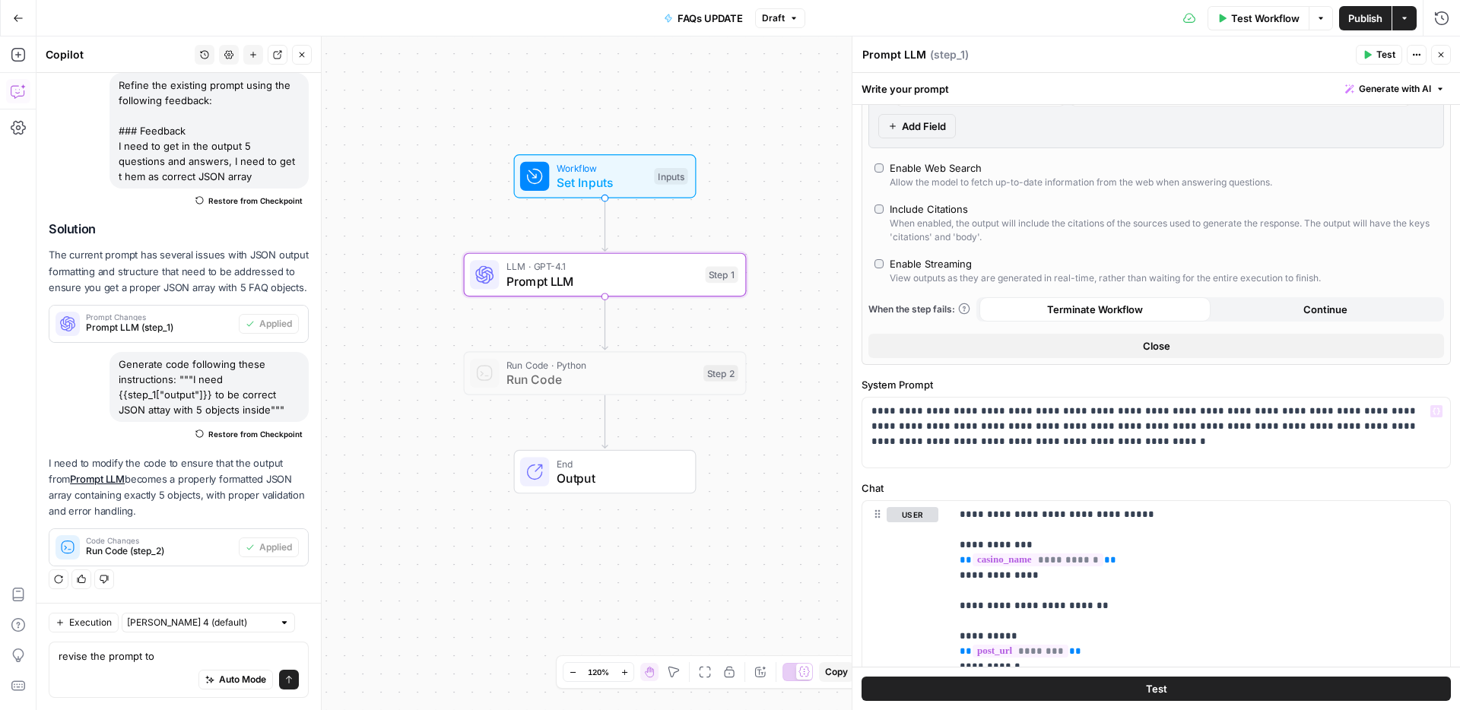
scroll to position [859, 0]
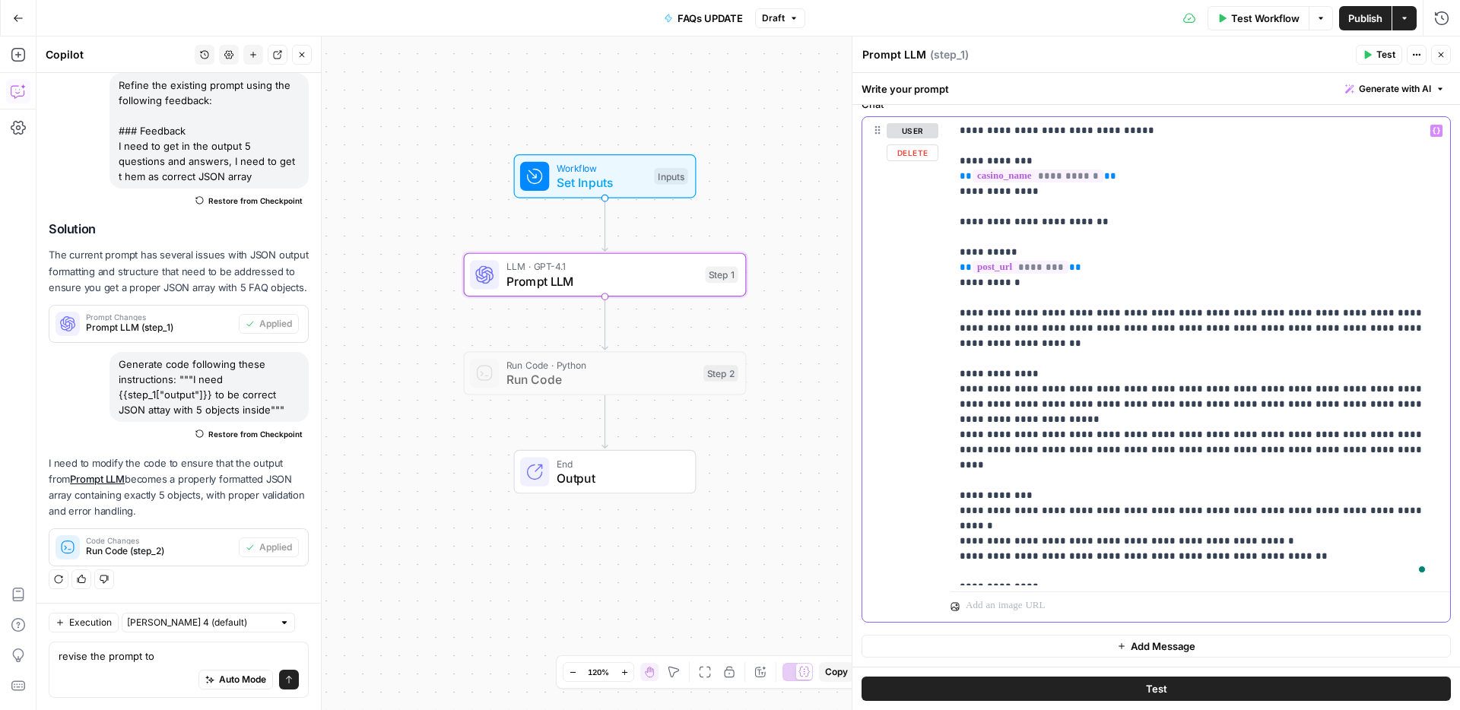
click at [1150, 560] on p "**********" at bounding box center [1194, 351] width 470 height 456
click at [1378, 580] on div "**********" at bounding box center [1199, 351] width 499 height 468
click at [1363, 20] on span "Publish" at bounding box center [1365, 18] width 34 height 15
click at [1343, 569] on p "**********" at bounding box center [1194, 351] width 470 height 456
drag, startPoint x: 954, startPoint y: 539, endPoint x: 1345, endPoint y: 594, distance: 394.6
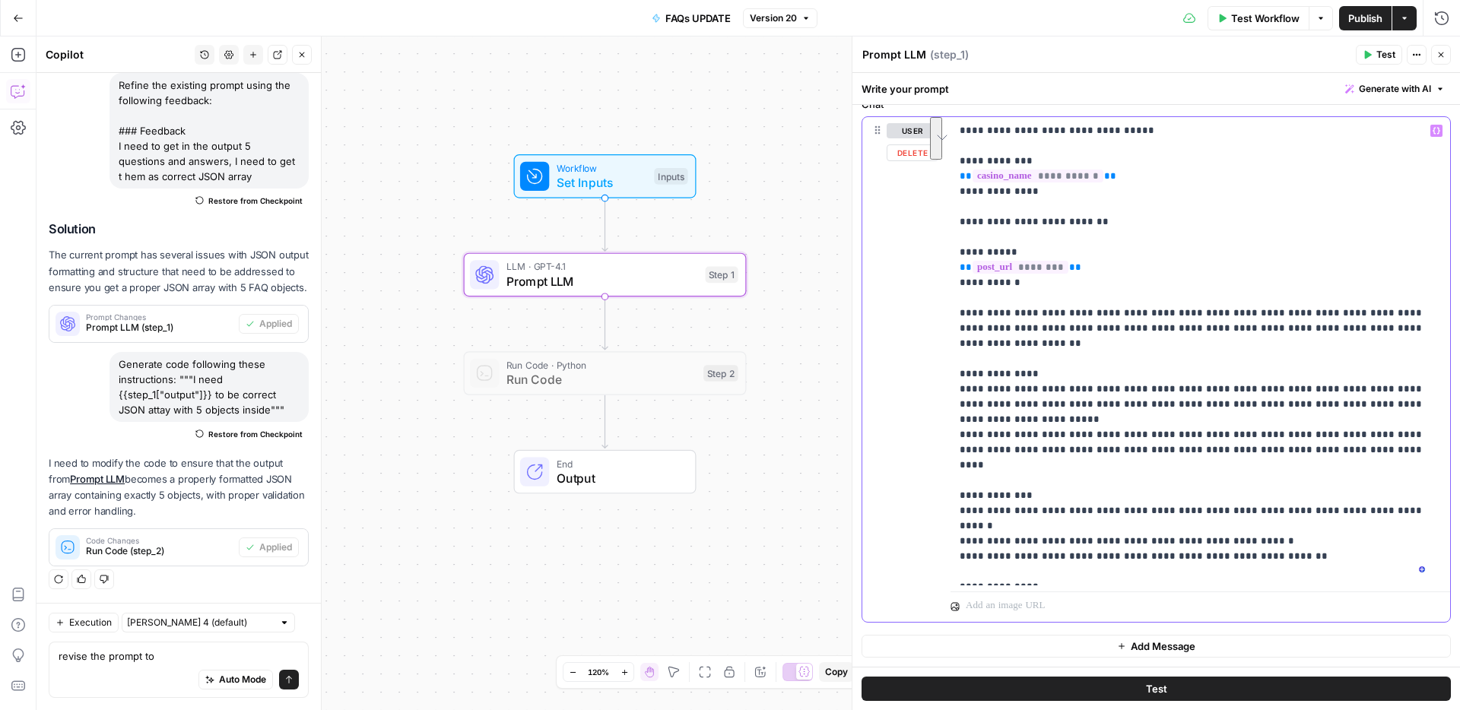
click at [1345, 594] on div "**********" at bounding box center [1199, 369] width 499 height 505
paste div "To enrich screen reader interactions, please activate Accessibility in Grammarl…"
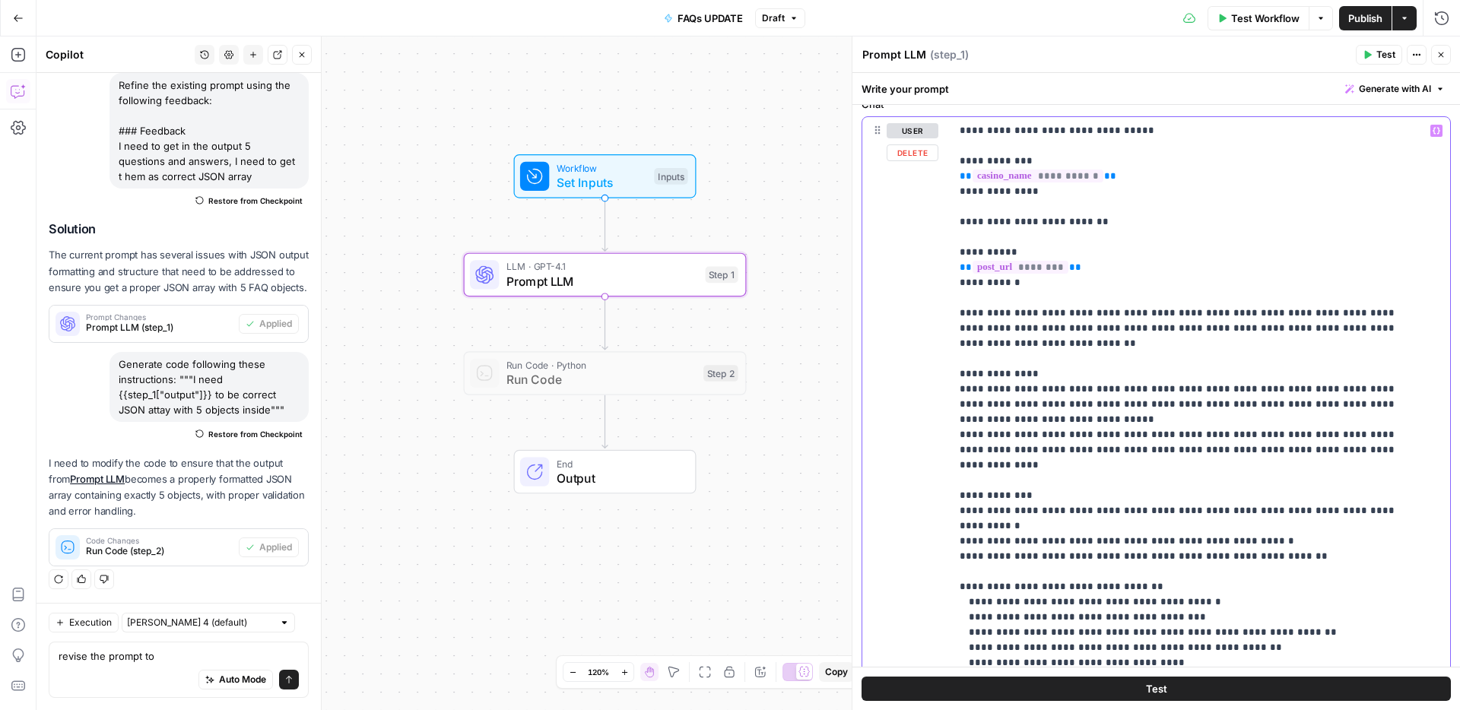
click at [973, 542] on p "**********" at bounding box center [1188, 564] width 458 height 882
click at [1128, 541] on p "**********" at bounding box center [1188, 564] width 458 height 882
click at [1055, 539] on p "**********" at bounding box center [1188, 564] width 458 height 882
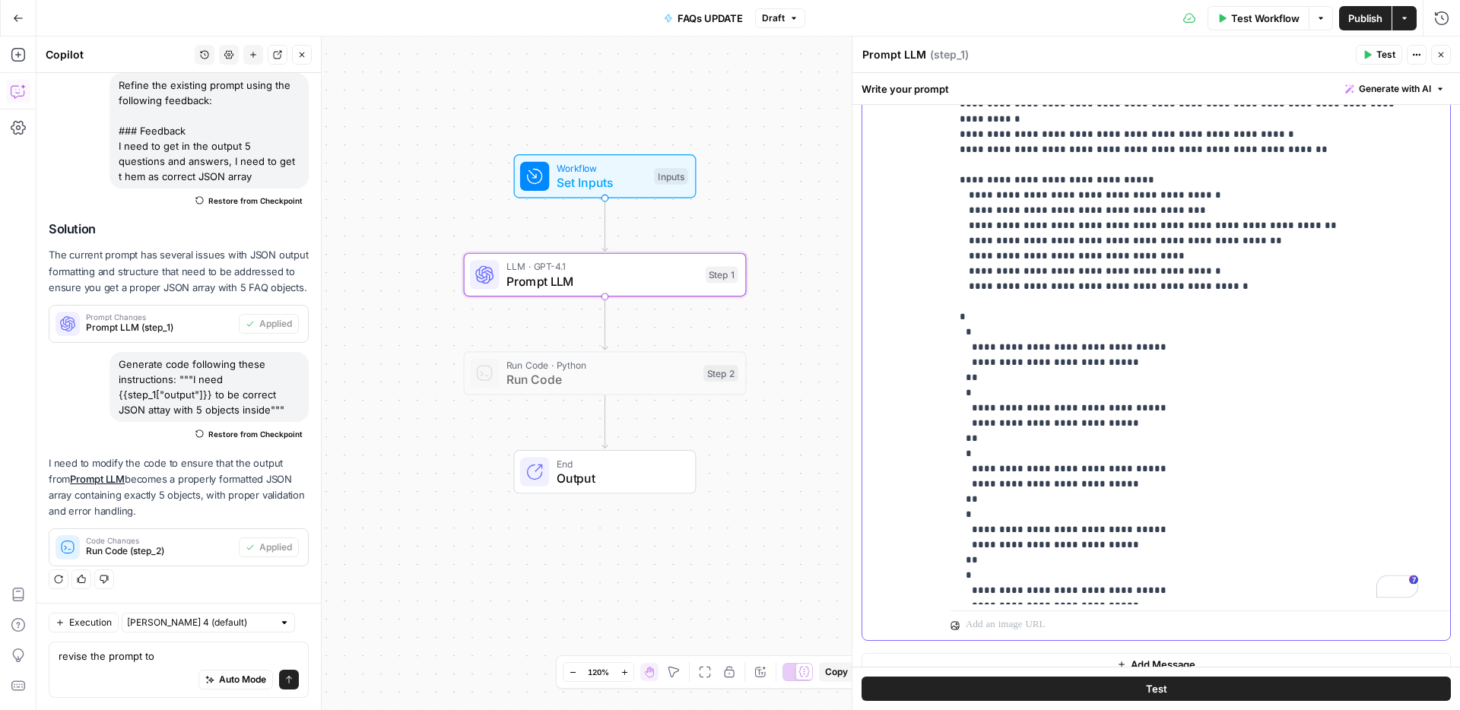
scroll to position [1010, 0]
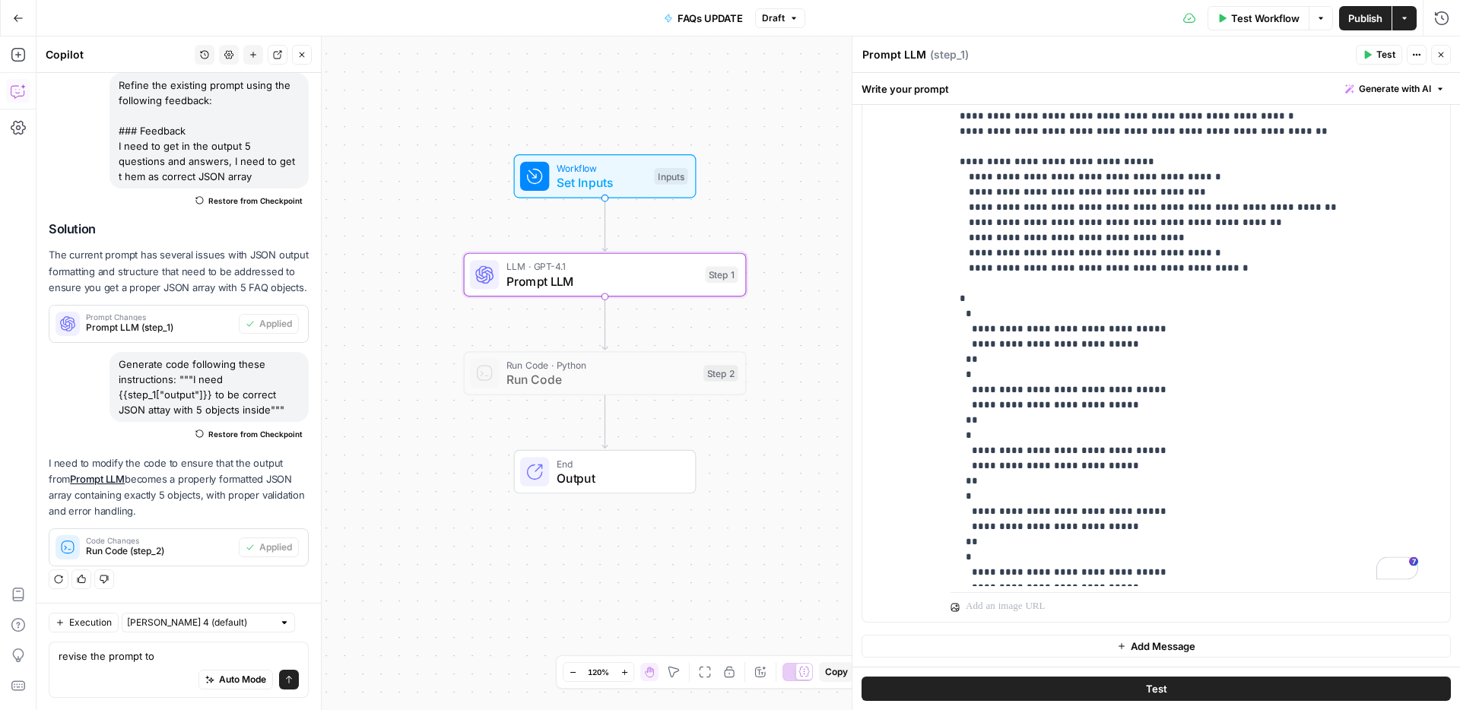
click at [1361, 17] on span "Publish" at bounding box center [1365, 18] width 34 height 15
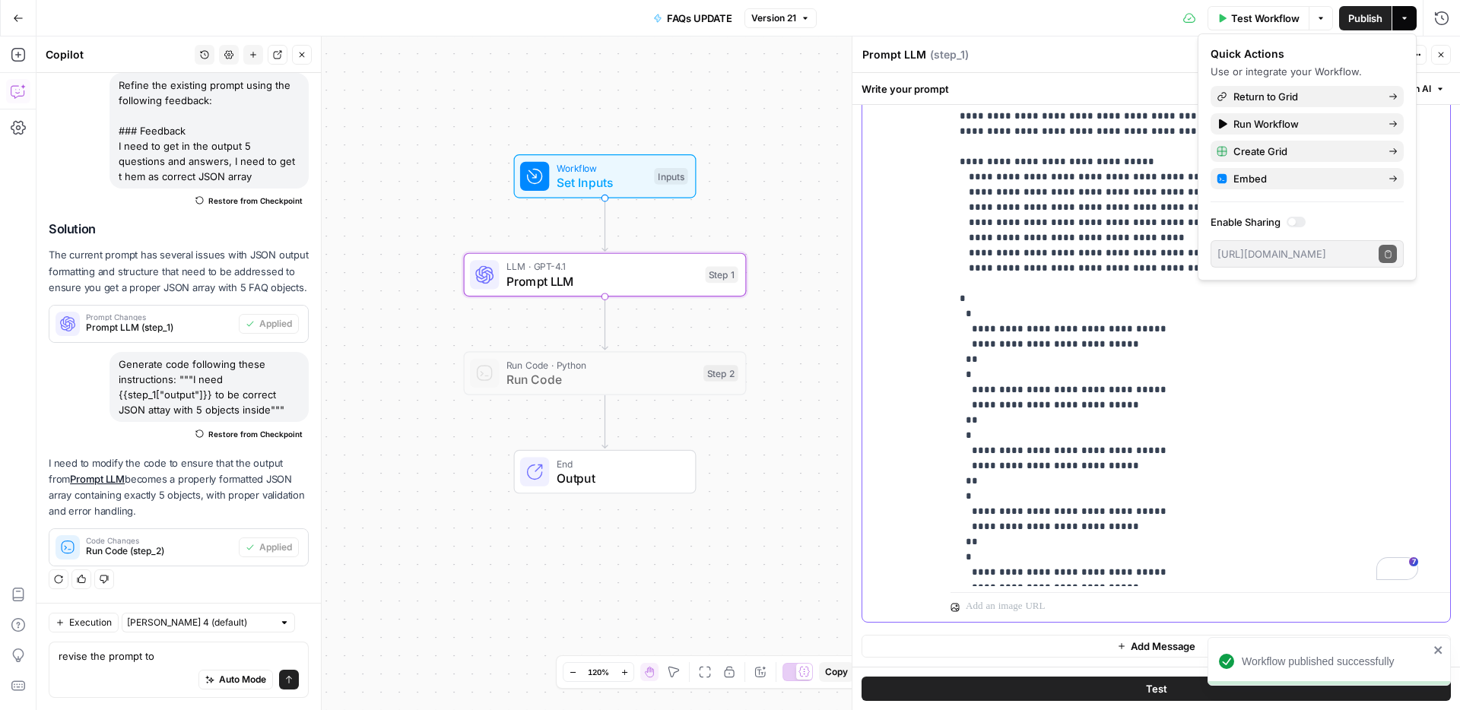
click at [1235, 477] on p "**********" at bounding box center [1188, 139] width 458 height 882
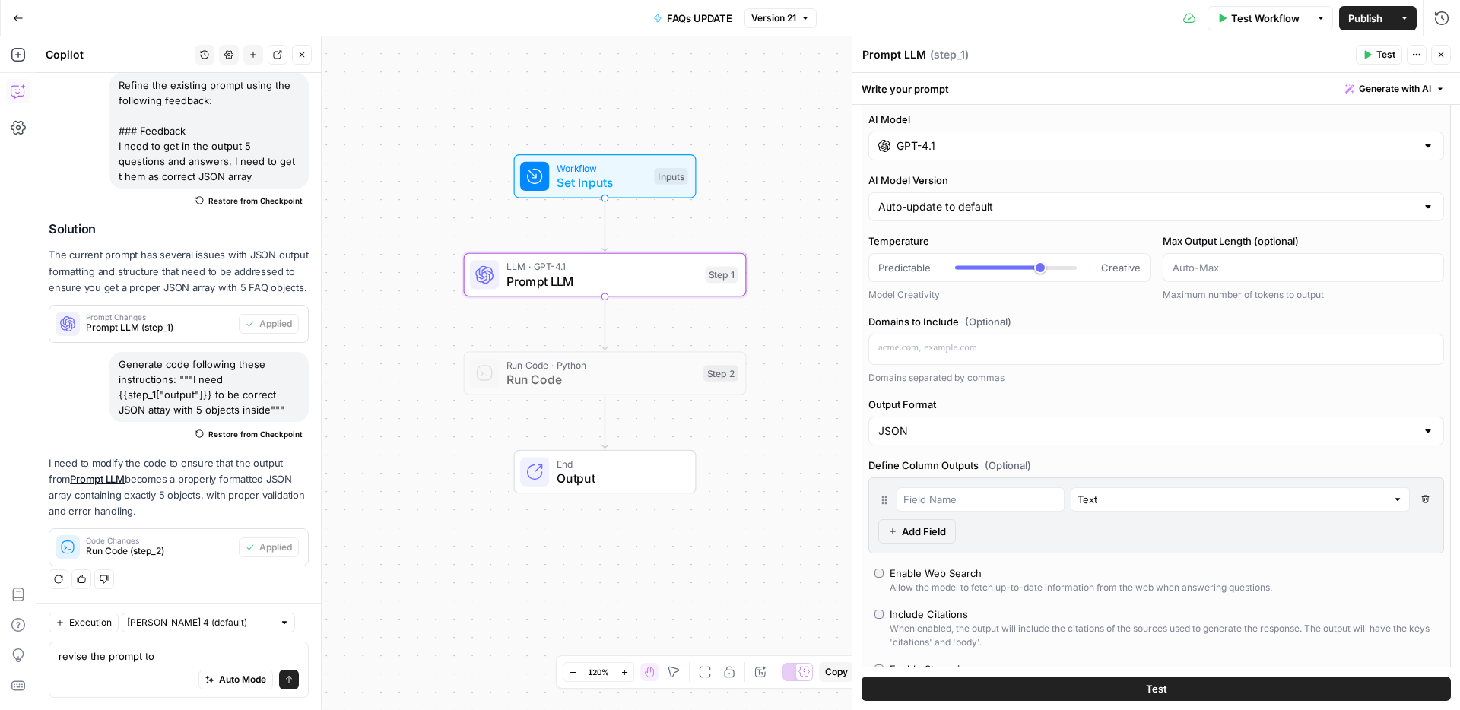
scroll to position [0, 0]
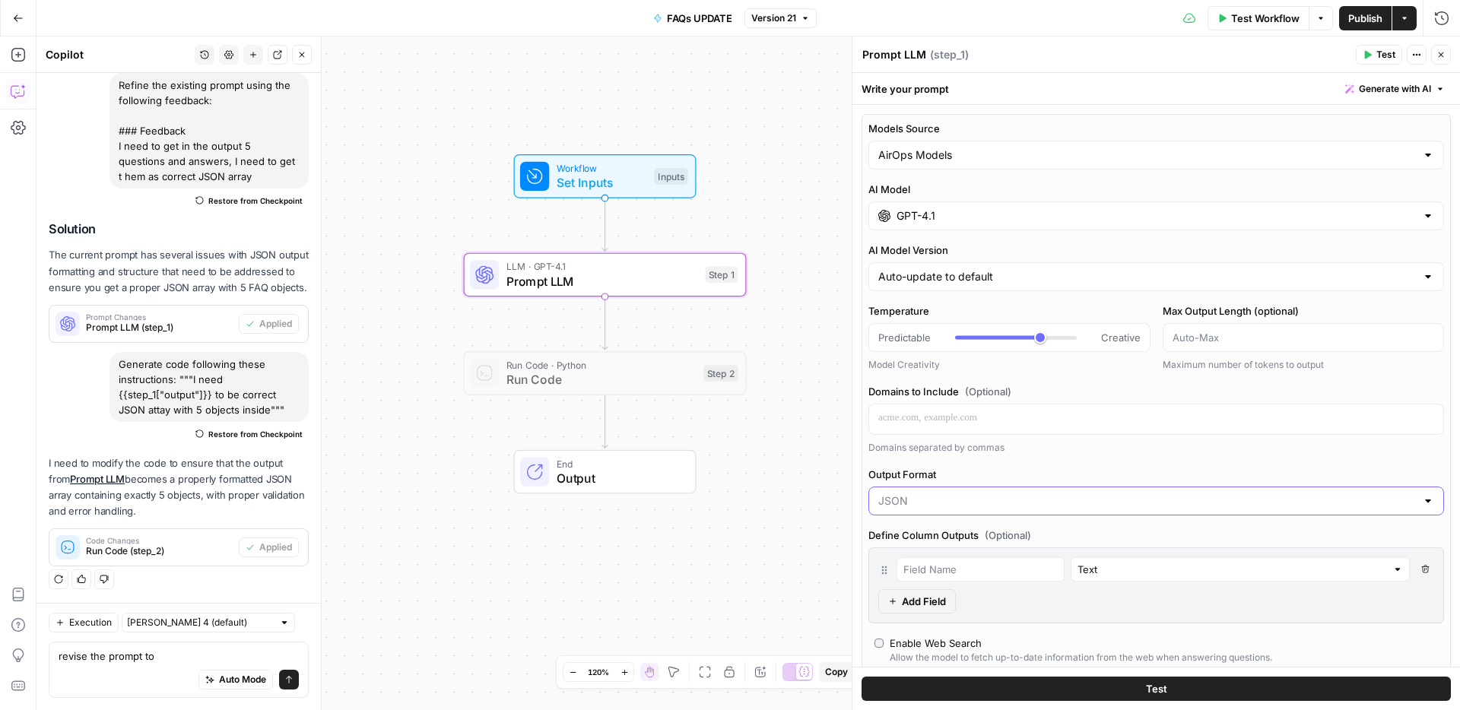
click at [1039, 508] on input "Output Format" at bounding box center [1147, 500] width 538 height 15
click at [960, 537] on span "Text" at bounding box center [1147, 538] width 532 height 15
type input "Text"
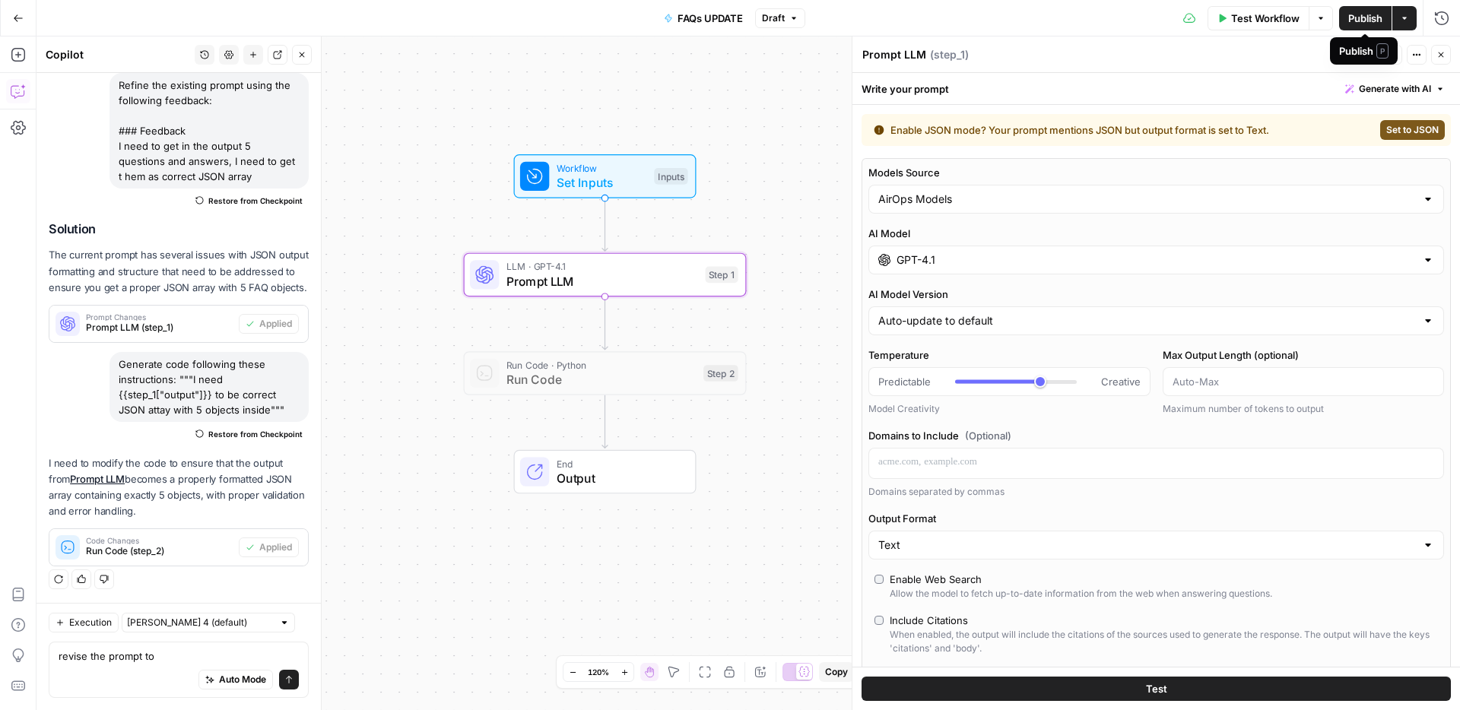
click at [1348, 15] on span "Publish" at bounding box center [1365, 18] width 34 height 15
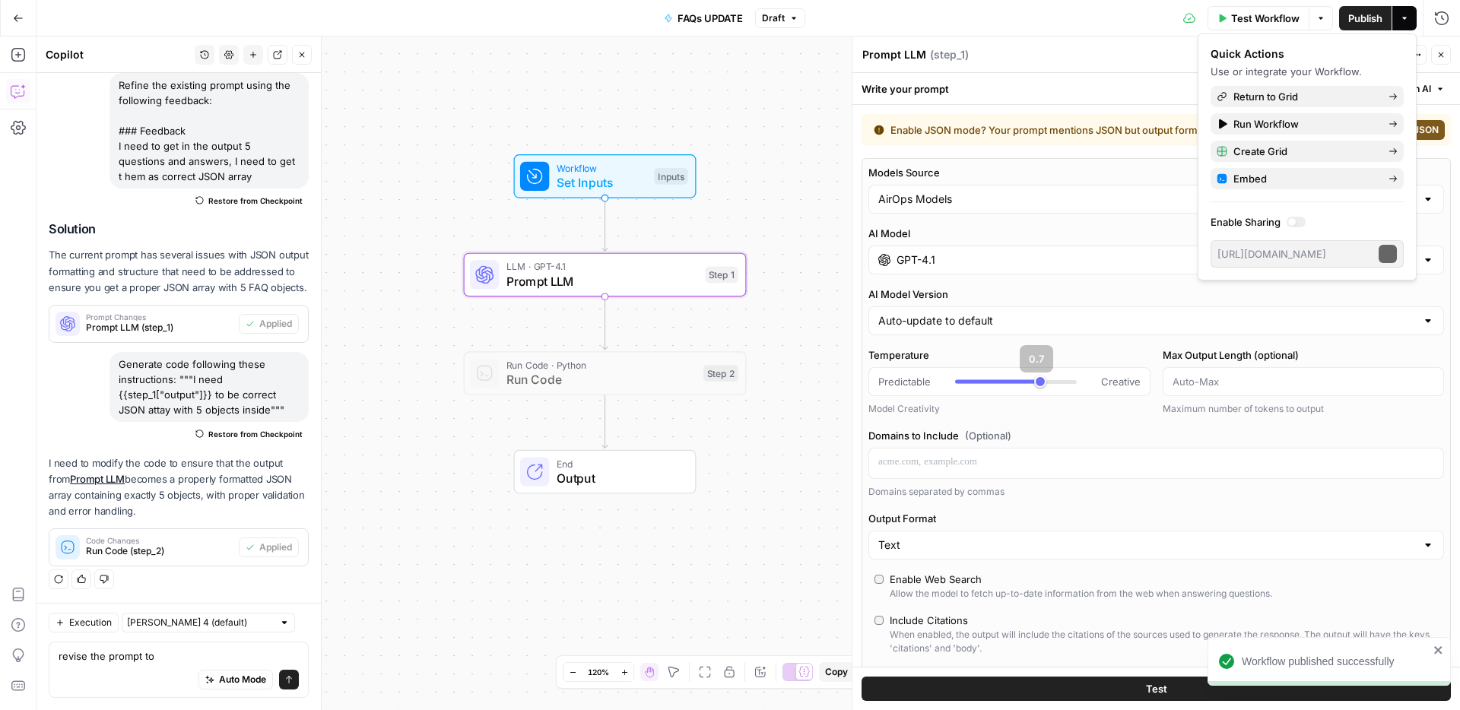
scroll to position [480, 0]
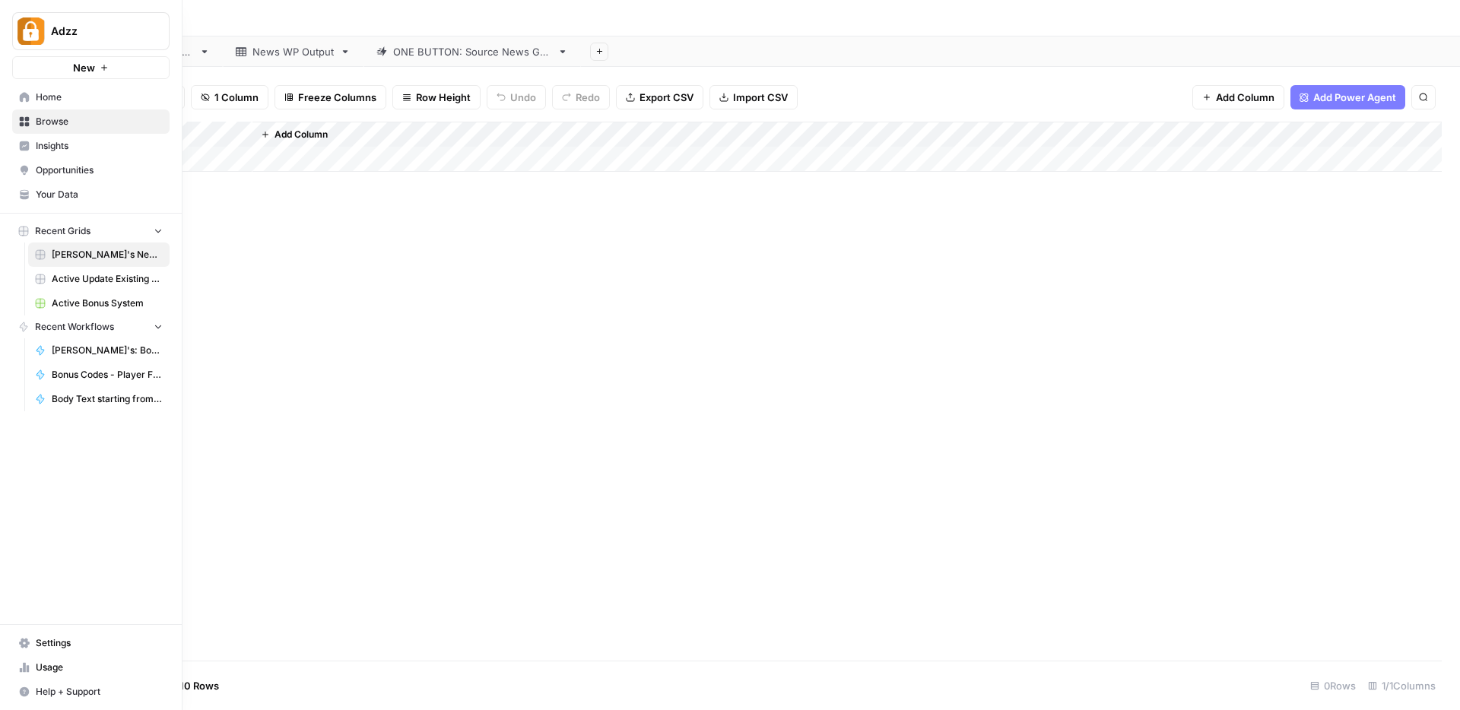
click at [58, 123] on span "Browse" at bounding box center [99, 122] width 127 height 14
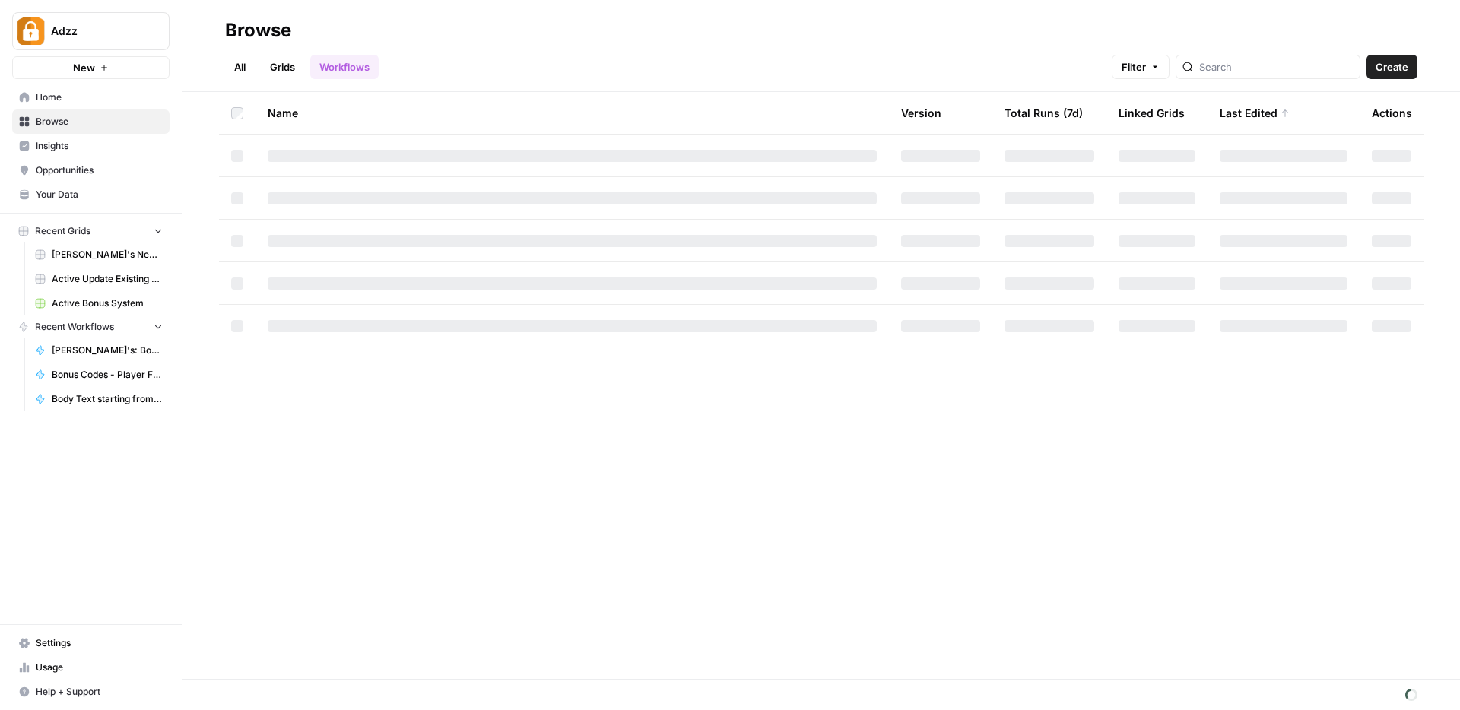
click at [291, 68] on link "Grids" at bounding box center [282, 67] width 43 height 24
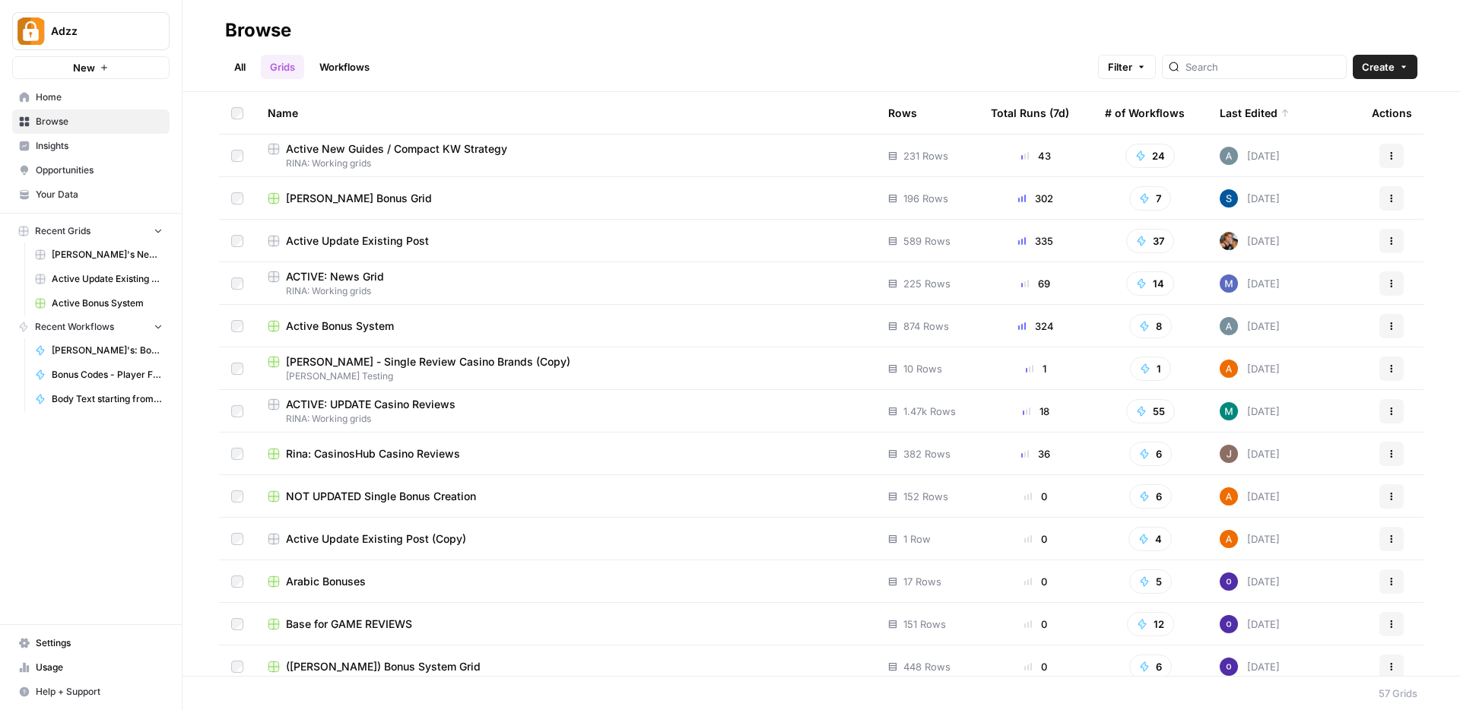
click at [376, 239] on span "Active Update Existing Post" at bounding box center [357, 240] width 143 height 15
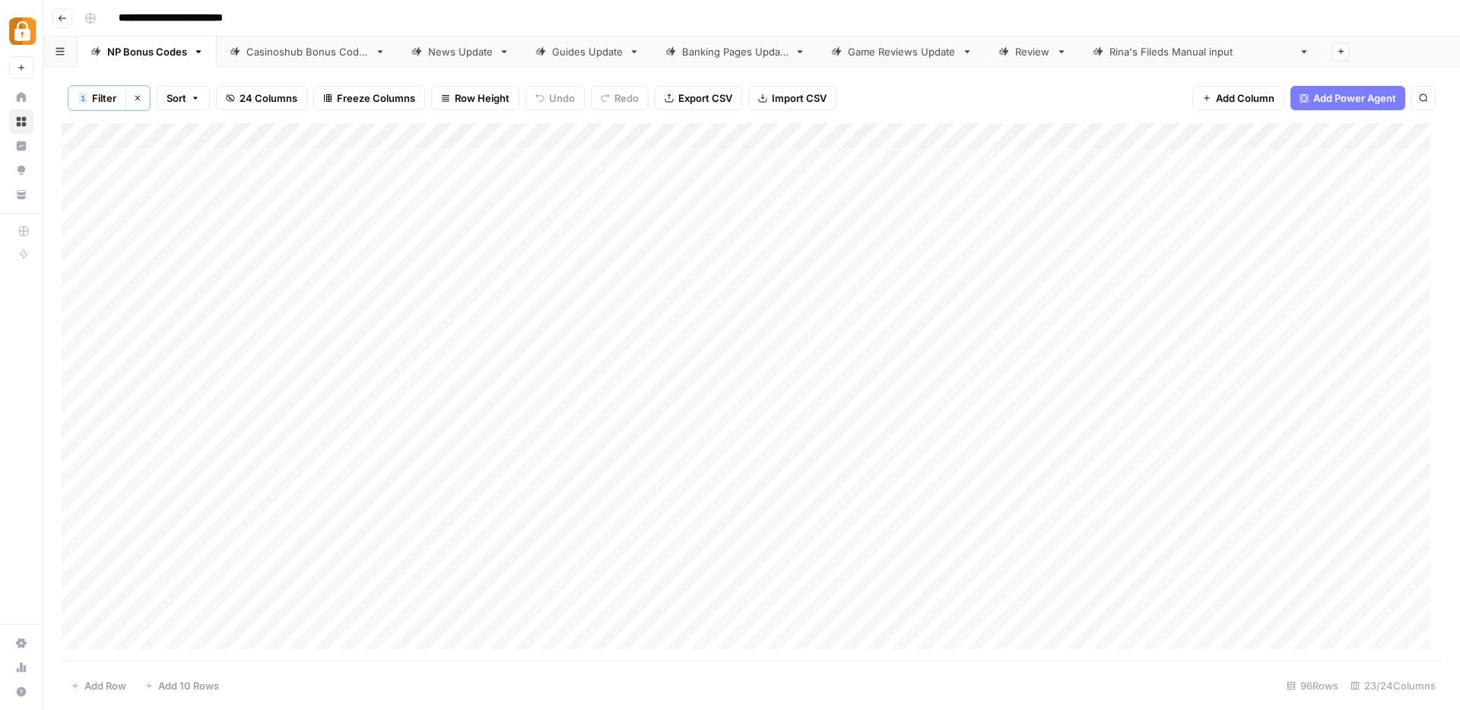
click at [764, 138] on div "Add Column" at bounding box center [752, 392] width 1380 height 538
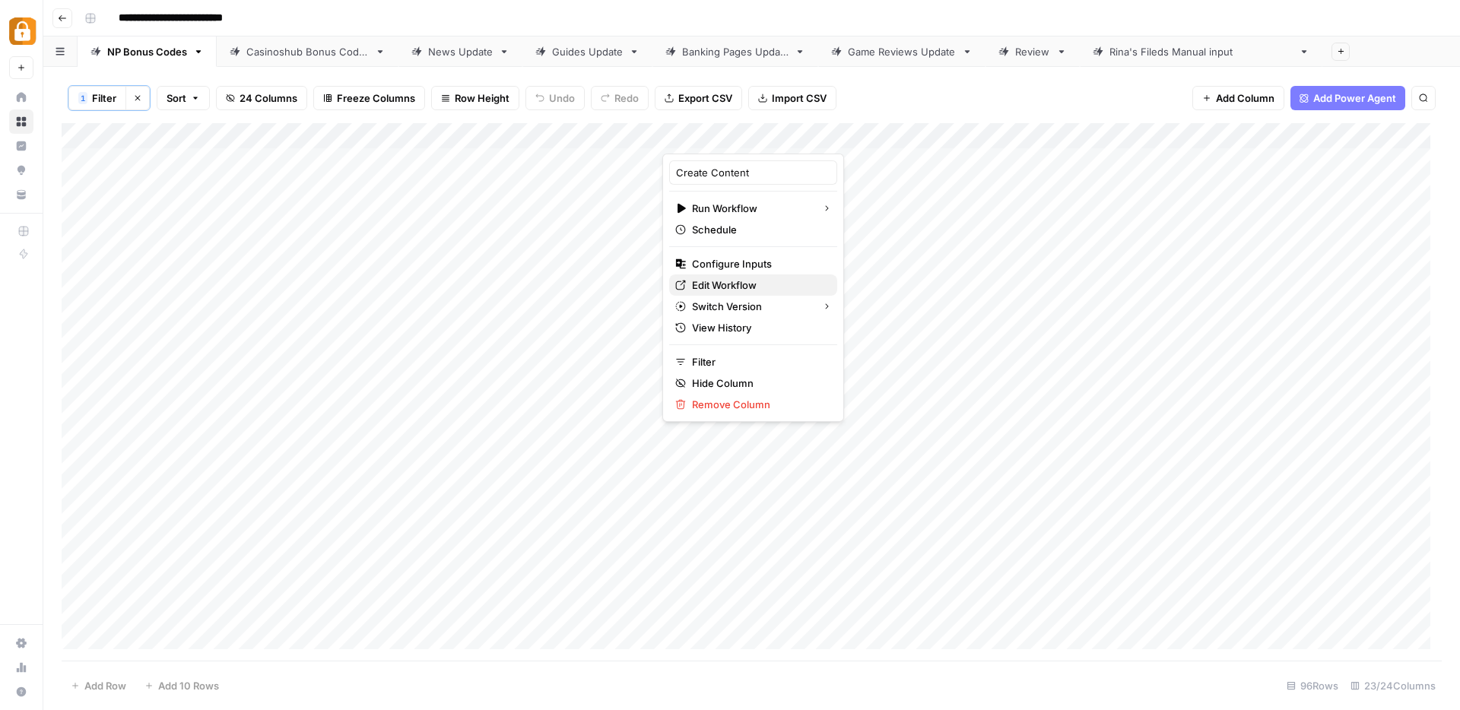
click at [694, 283] on span "Edit Workflow" at bounding box center [758, 284] width 133 height 15
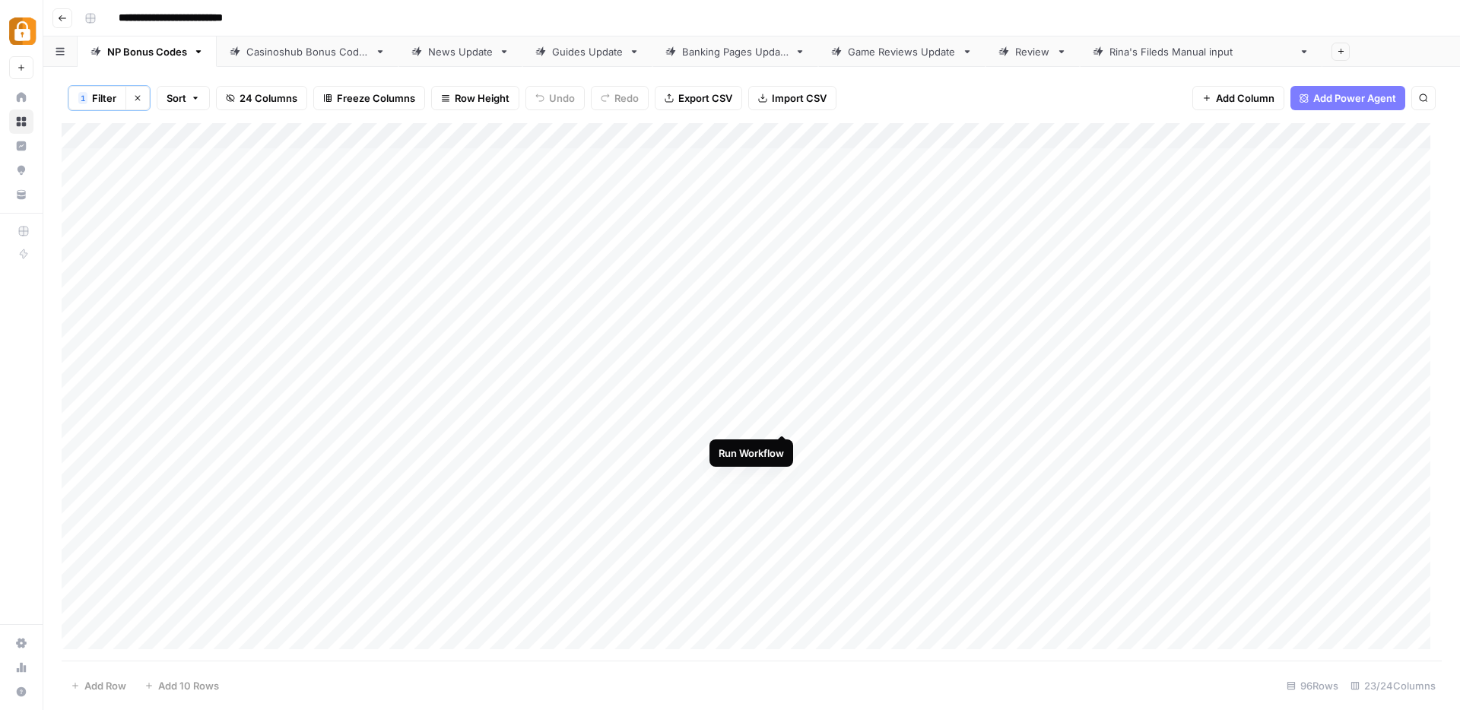
click at [784, 417] on div "Add Column" at bounding box center [752, 392] width 1380 height 538
click at [780, 420] on div "Add Column" at bounding box center [752, 392] width 1380 height 538
click at [1010, 441] on div "Add Column" at bounding box center [752, 392] width 1380 height 538
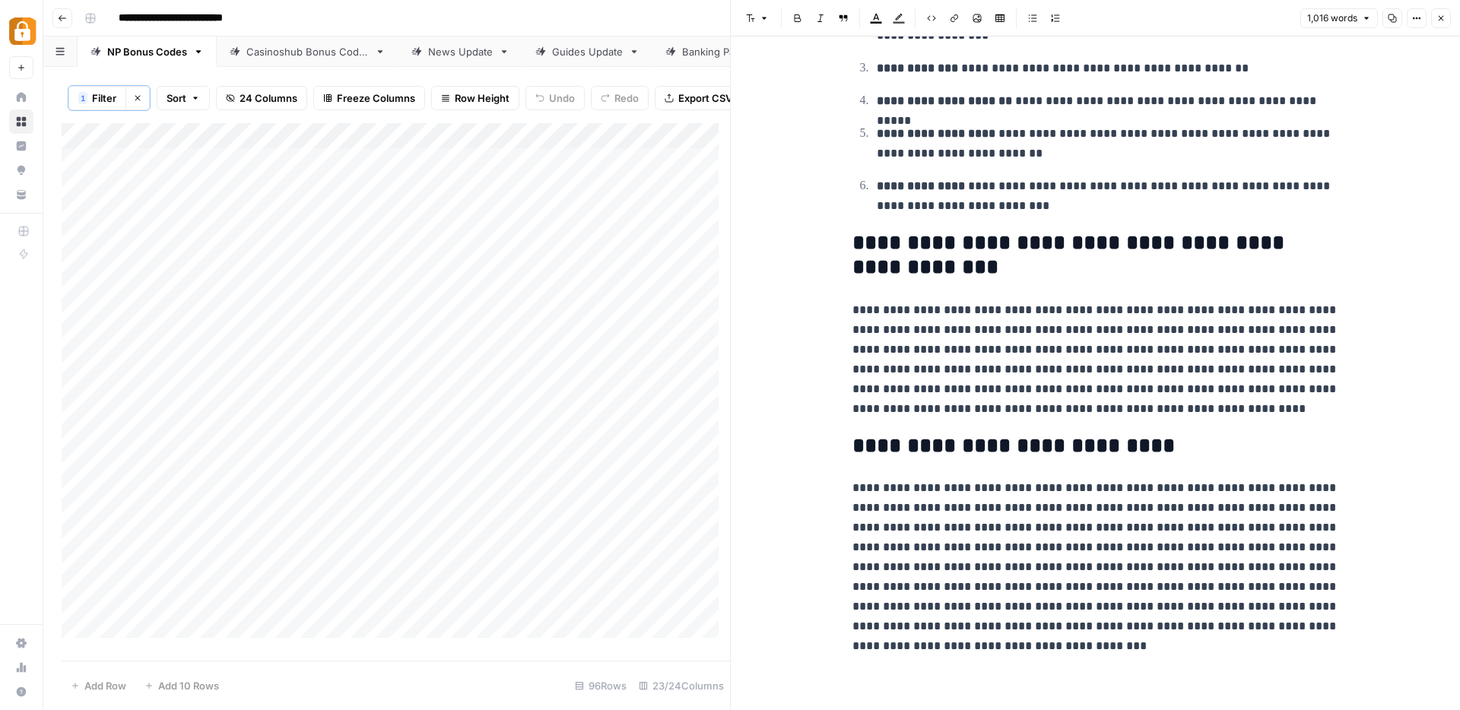
scroll to position [2185, 0]
click at [1446, 15] on button "Close" at bounding box center [1441, 18] width 20 height 20
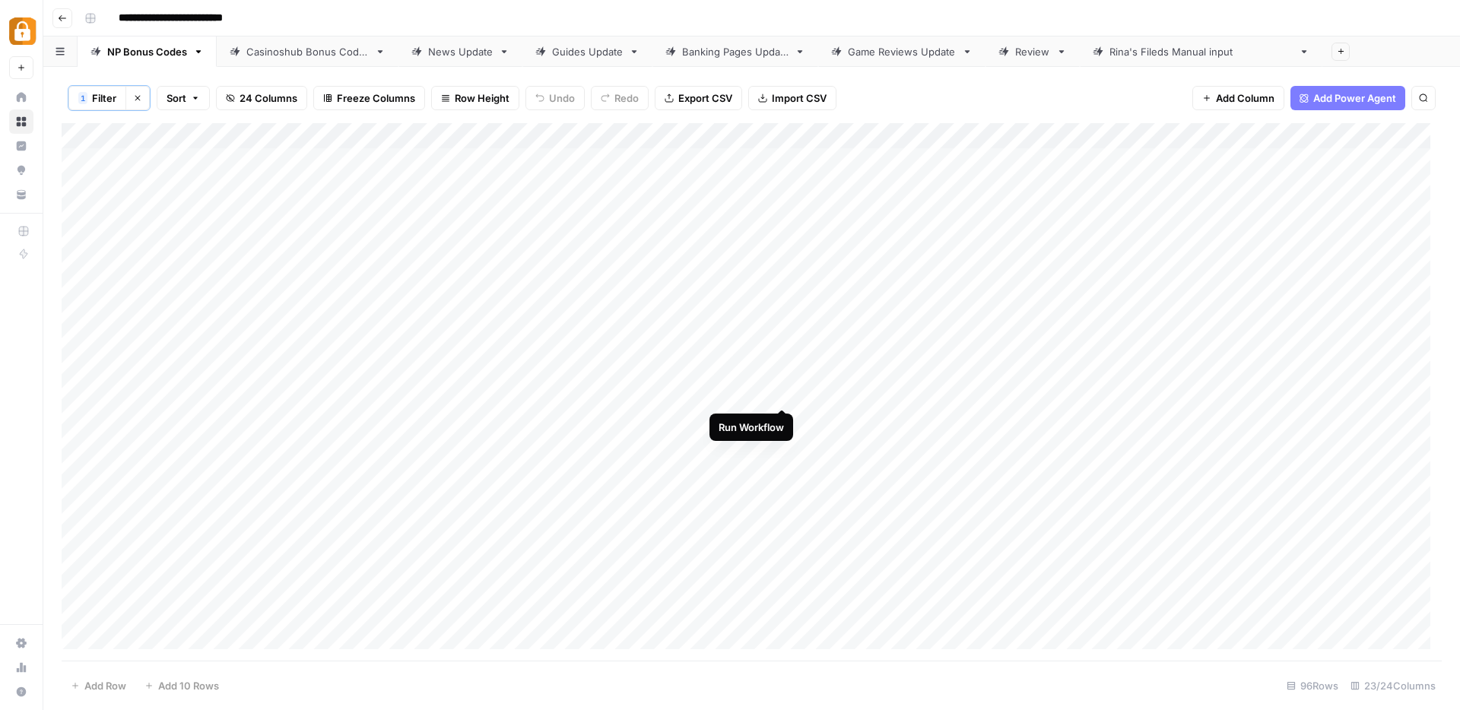
click at [786, 393] on div "Add Column" at bounding box center [752, 392] width 1380 height 538
click at [780, 366] on div "Add Column" at bounding box center [752, 392] width 1380 height 538
click at [781, 398] on div "Add Column" at bounding box center [752, 392] width 1380 height 538
click at [781, 392] on div "Add Column" at bounding box center [752, 392] width 1380 height 538
click at [729, 470] on div "Add Column" at bounding box center [752, 392] width 1380 height 538
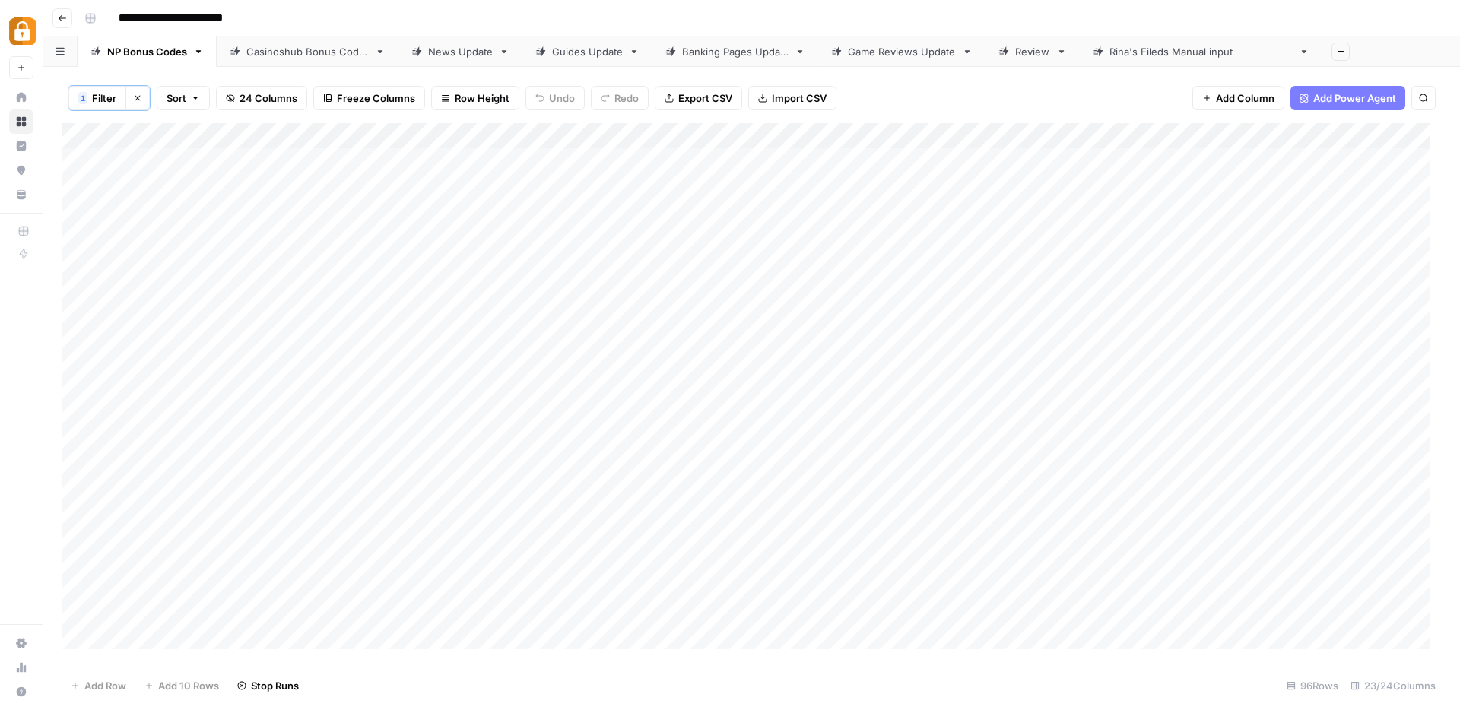
click at [728, 496] on div "Add Column" at bounding box center [752, 392] width 1380 height 538
click at [732, 523] on div "Add Column" at bounding box center [752, 392] width 1380 height 538
click at [782, 522] on div "Add Column" at bounding box center [752, 392] width 1380 height 538
click at [785, 496] on div "Add Column" at bounding box center [752, 392] width 1380 height 538
click at [785, 499] on div "Add Column" at bounding box center [752, 392] width 1380 height 538
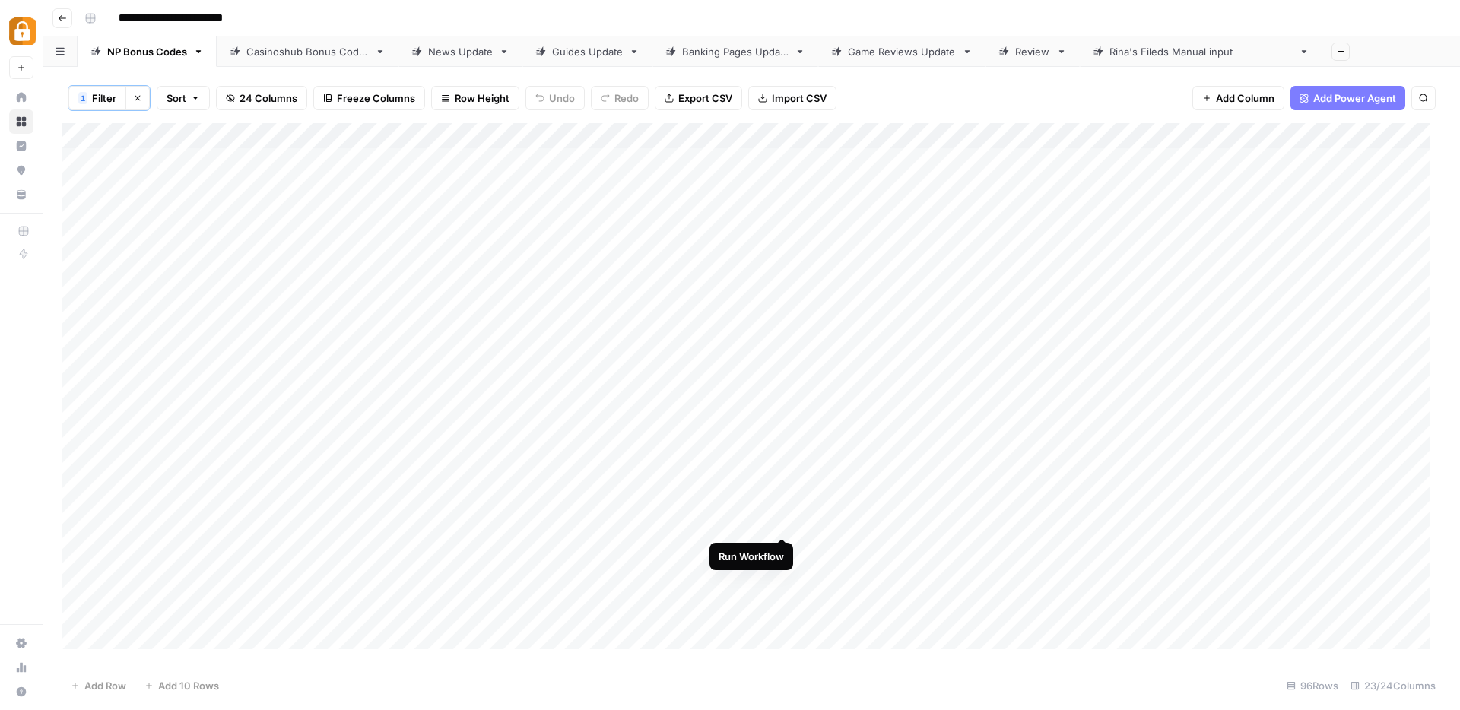
click at [782, 522] on div "Add Column" at bounding box center [752, 392] width 1380 height 538
click at [781, 526] on div "Add Column" at bounding box center [752, 392] width 1380 height 538
click at [786, 496] on div "Add Column" at bounding box center [752, 392] width 1380 height 538
click at [733, 547] on div "Add Column" at bounding box center [752, 392] width 1380 height 538
click at [733, 572] on div "Add Column" at bounding box center [752, 392] width 1380 height 538
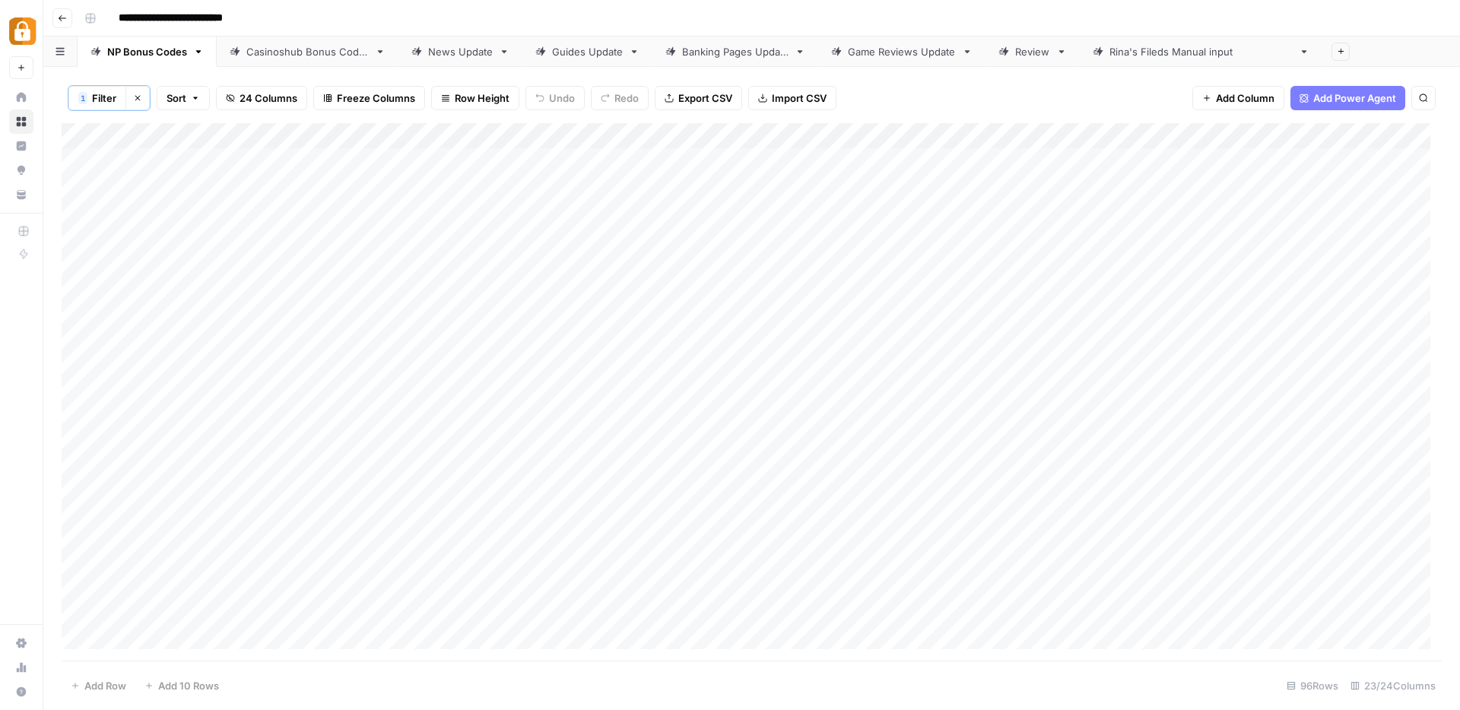
click at [877, 523] on div "Add Column" at bounding box center [752, 392] width 1380 height 538
click at [782, 496] on div "Add Column" at bounding box center [752, 392] width 1380 height 538
click at [782, 524] on div "Add Column" at bounding box center [752, 392] width 1380 height 538
click at [782, 549] on div "Add Column" at bounding box center [752, 392] width 1380 height 538
click at [783, 570] on div "Add Column" at bounding box center [752, 392] width 1380 height 538
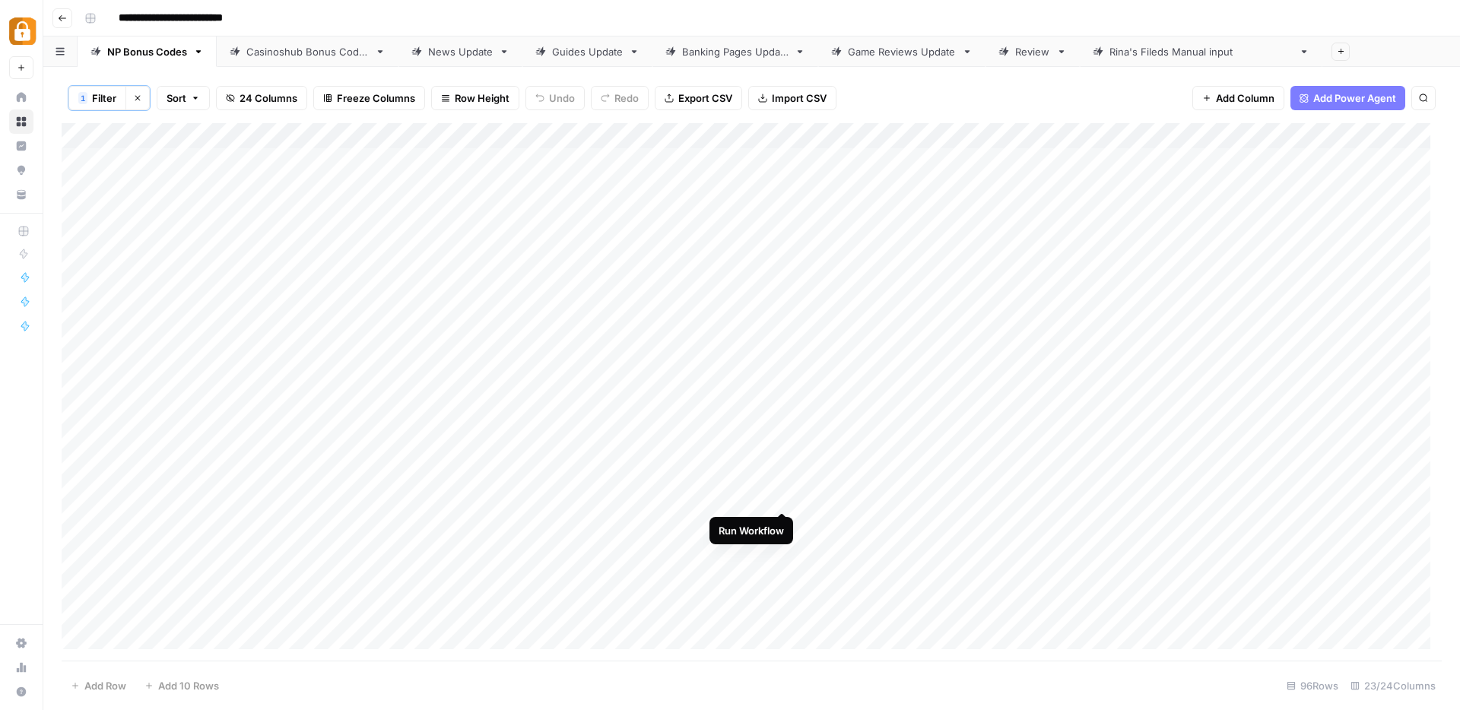
click at [787, 496] on div "Add Column" at bounding box center [752, 392] width 1380 height 538
click at [783, 523] on div "Add Column" at bounding box center [752, 392] width 1380 height 538
click at [785, 547] on div "Add Column" at bounding box center [752, 392] width 1380 height 538
click at [787, 574] on div "Add Column" at bounding box center [752, 392] width 1380 height 538
click at [1010, 138] on div "Add Column" at bounding box center [752, 392] width 1380 height 538
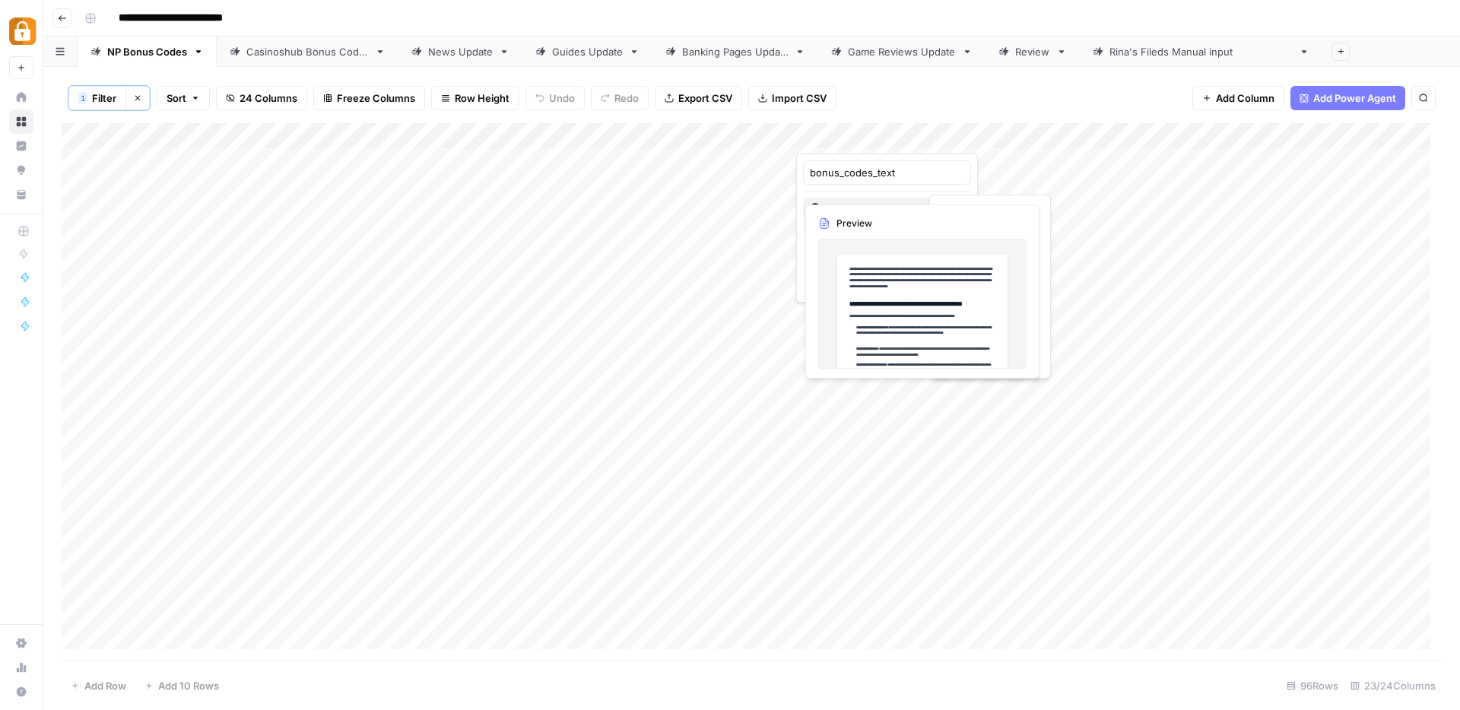
click at [906, 201] on div "HTML" at bounding box center [887, 208] width 156 height 15
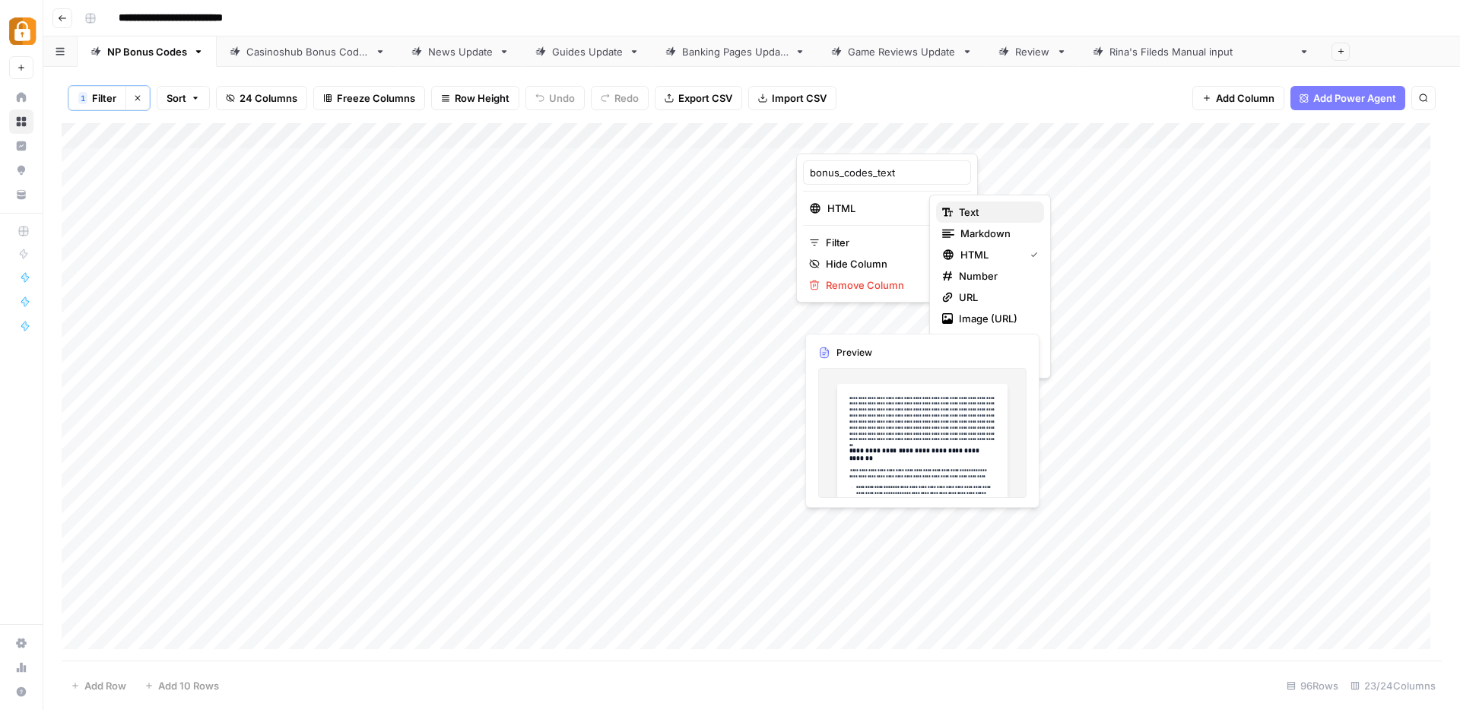
click at [969, 214] on span "Text" at bounding box center [995, 212] width 73 height 15
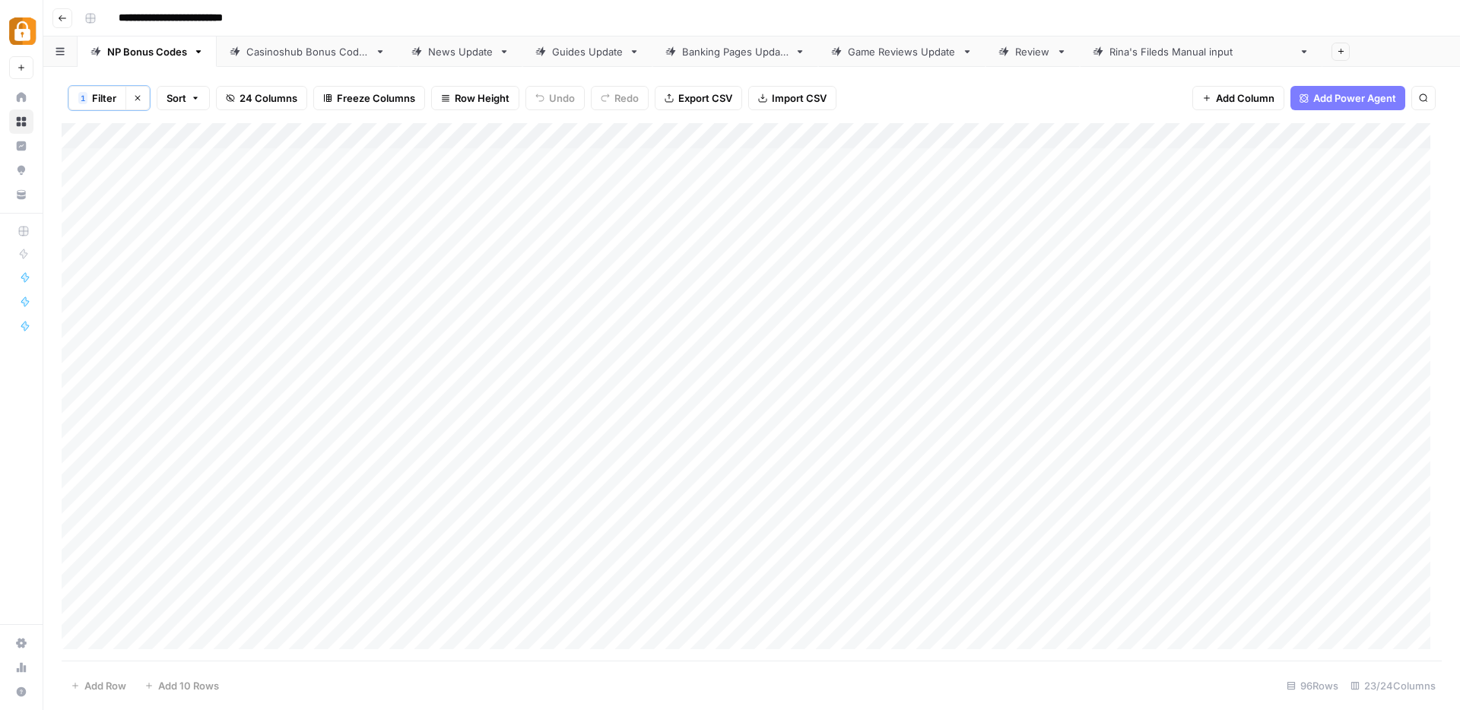
click at [927, 572] on div "Add Column" at bounding box center [752, 392] width 1380 height 538
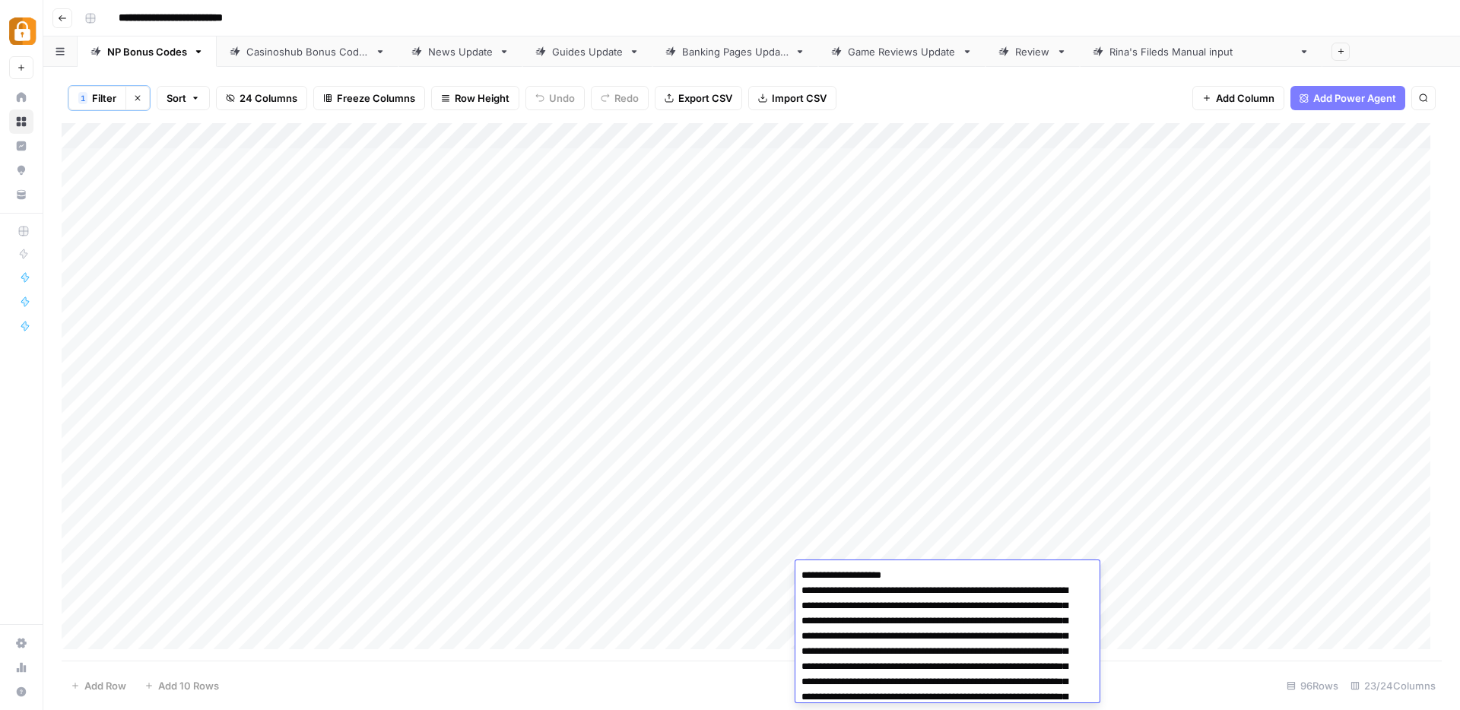
click at [1052, 522] on div "Add Column" at bounding box center [752, 392] width 1380 height 538
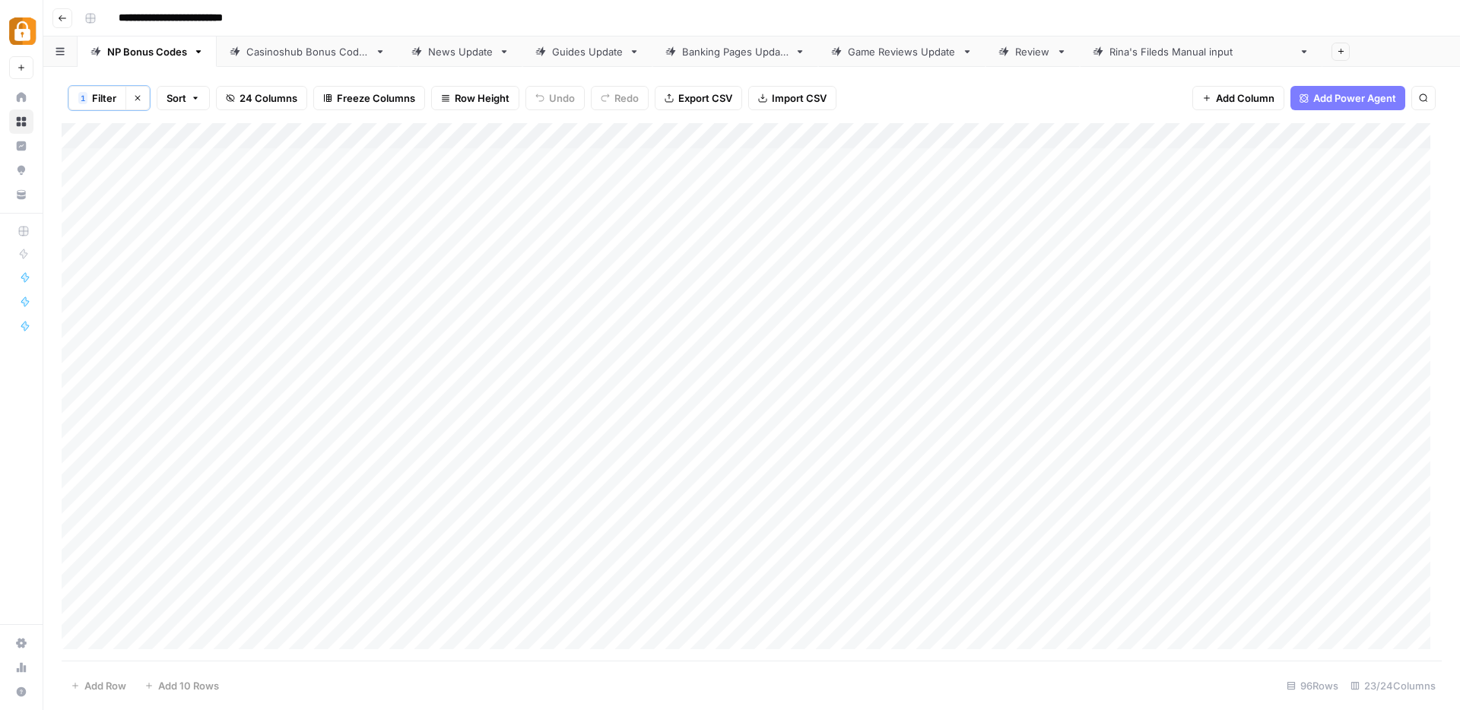
click at [731, 600] on div "Add Column" at bounding box center [752, 392] width 1380 height 538
click at [1010, 137] on div "Add Column" at bounding box center [752, 392] width 1380 height 538
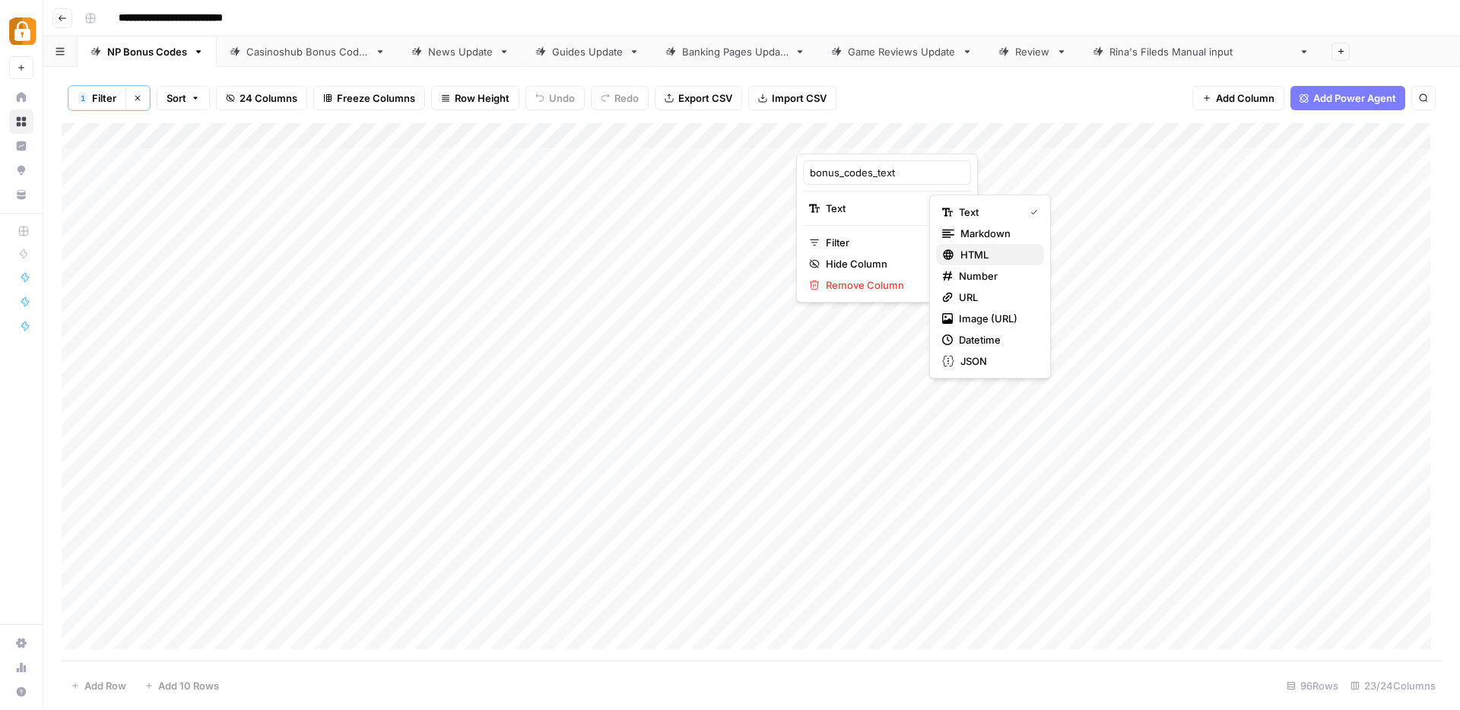
click at [954, 254] on div "HTML" at bounding box center [990, 254] width 96 height 15
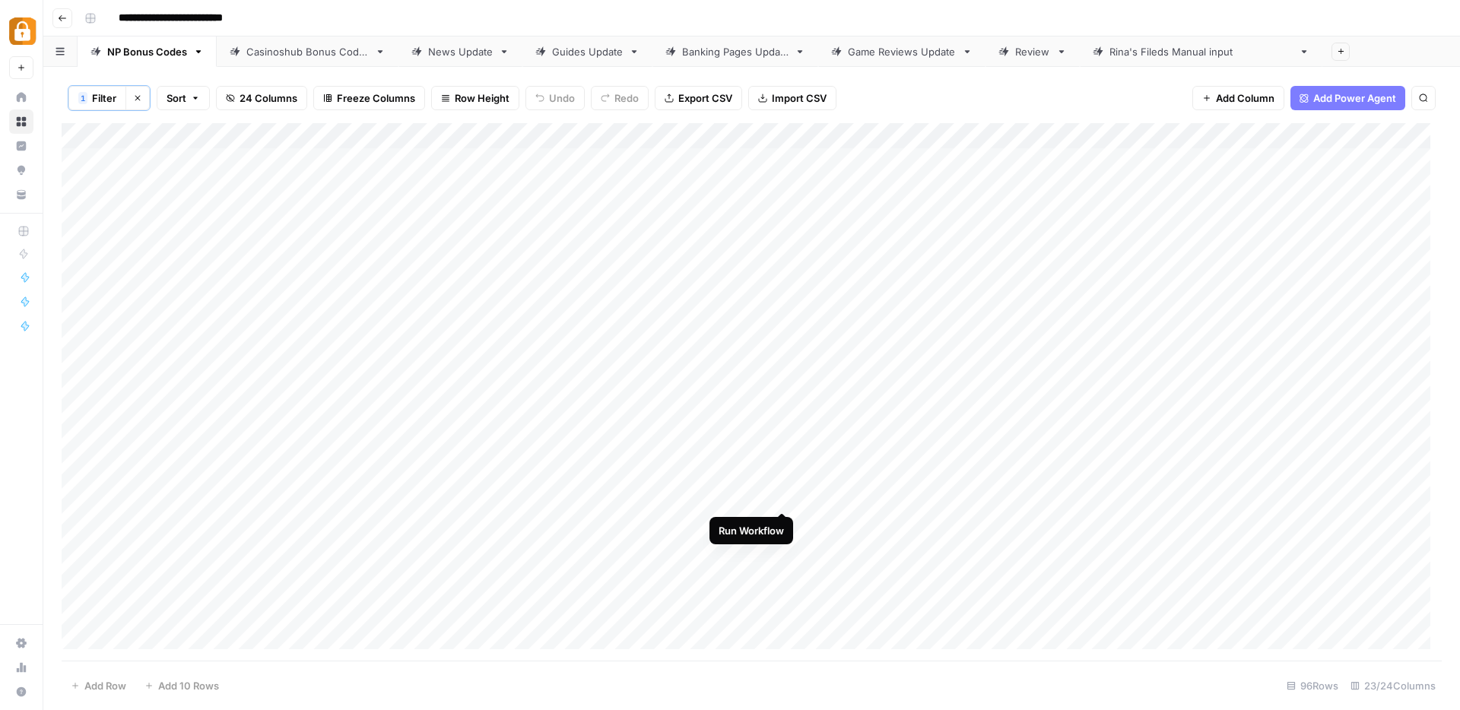
click at [780, 497] on div "Add Column" at bounding box center [752, 392] width 1380 height 538
click at [782, 522] on div "Add Column" at bounding box center [752, 392] width 1380 height 538
click at [784, 546] on div "Add Column" at bounding box center [752, 392] width 1380 height 538
click at [783, 572] on div "Add Column" at bounding box center [752, 392] width 1380 height 538
click at [783, 603] on div "Add Column" at bounding box center [752, 392] width 1380 height 538
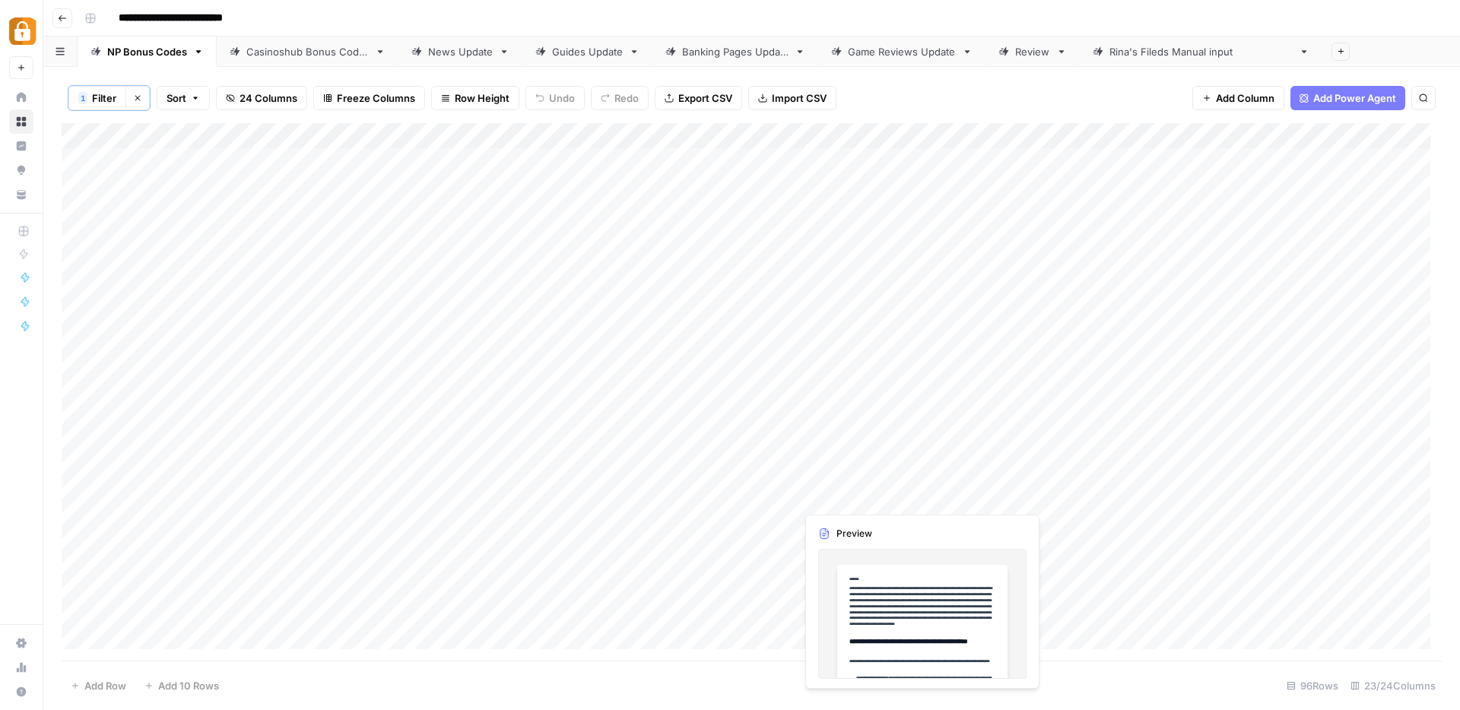
click at [840, 491] on div "Add Column" at bounding box center [752, 392] width 1380 height 538
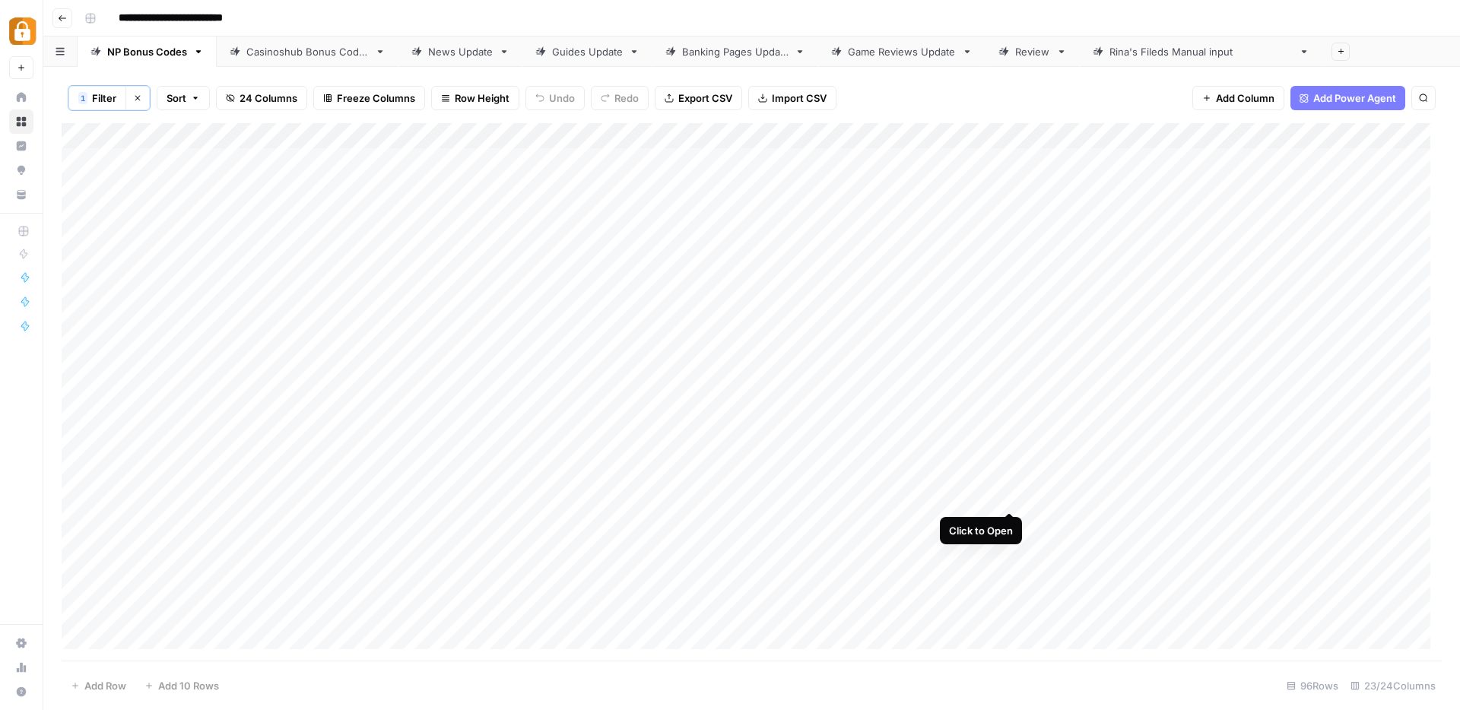
click at [1006, 495] on div "Add Column" at bounding box center [752, 392] width 1380 height 538
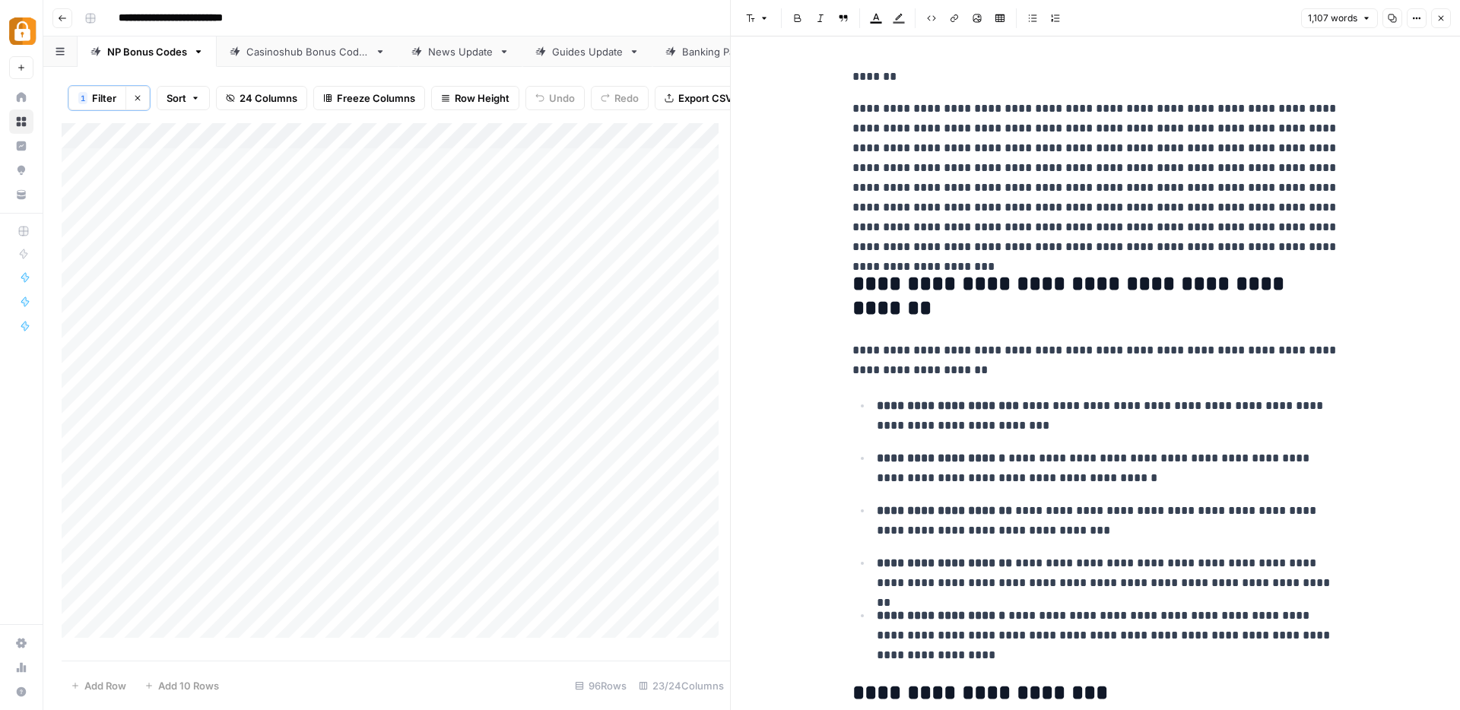
click at [896, 85] on p "*******" at bounding box center [1095, 77] width 487 height 20
drag, startPoint x: 906, startPoint y: 78, endPoint x: 827, endPoint y: 77, distance: 79.1
click at [975, 71] on p "*******" at bounding box center [1095, 77] width 487 height 20
drag, startPoint x: 975, startPoint y: 71, endPoint x: 849, endPoint y: 73, distance: 125.5
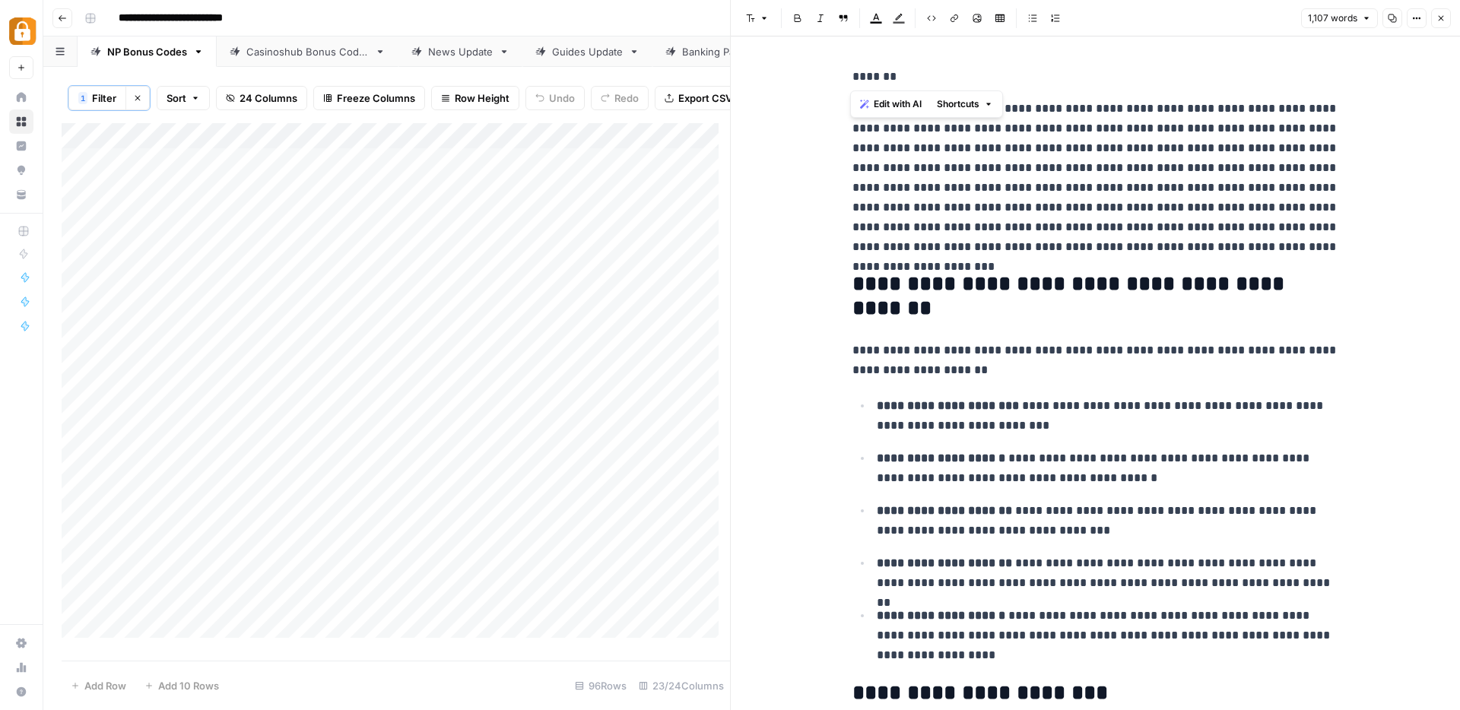
click at [852, 73] on p "*******" at bounding box center [1095, 77] width 487 height 20
click at [1440, 14] on icon "button" at bounding box center [1440, 18] width 9 height 9
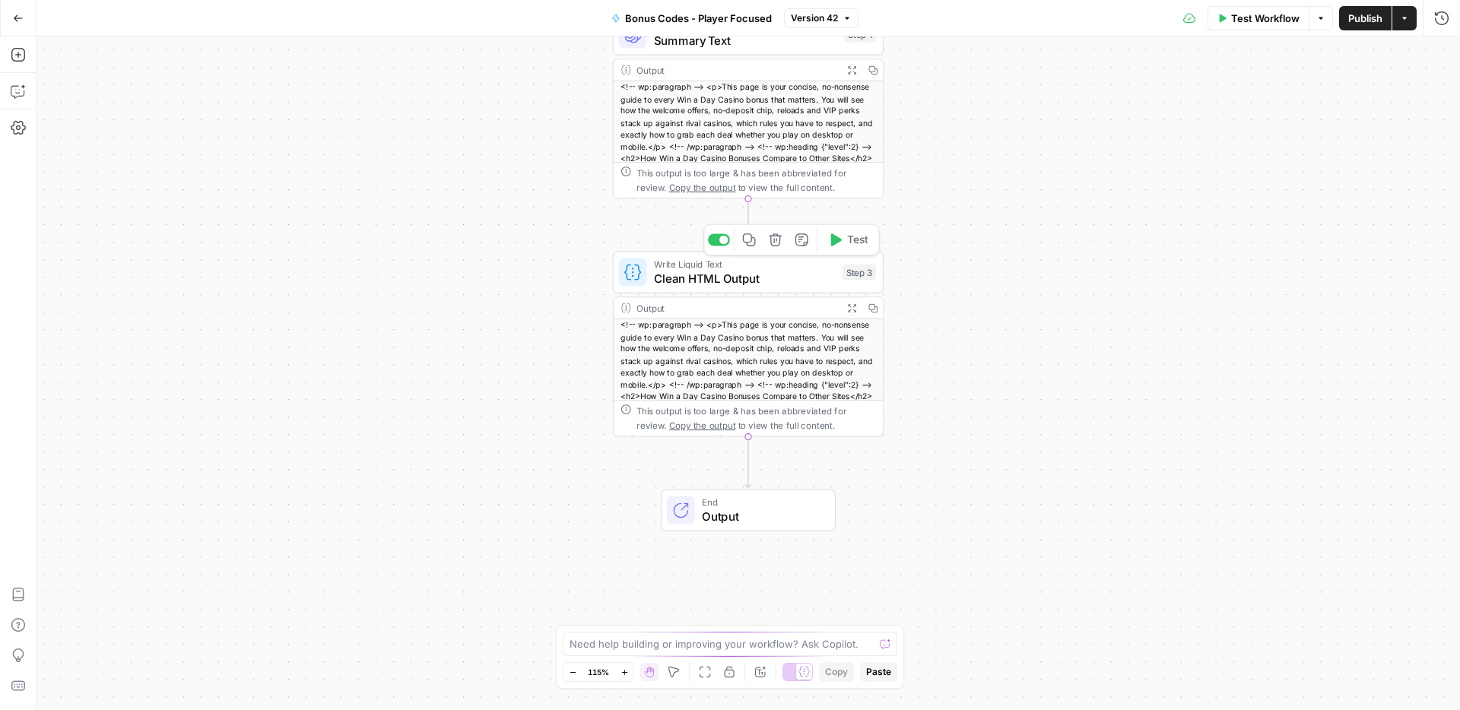
click at [693, 275] on span "Clean HTML Output" at bounding box center [745, 278] width 182 height 17
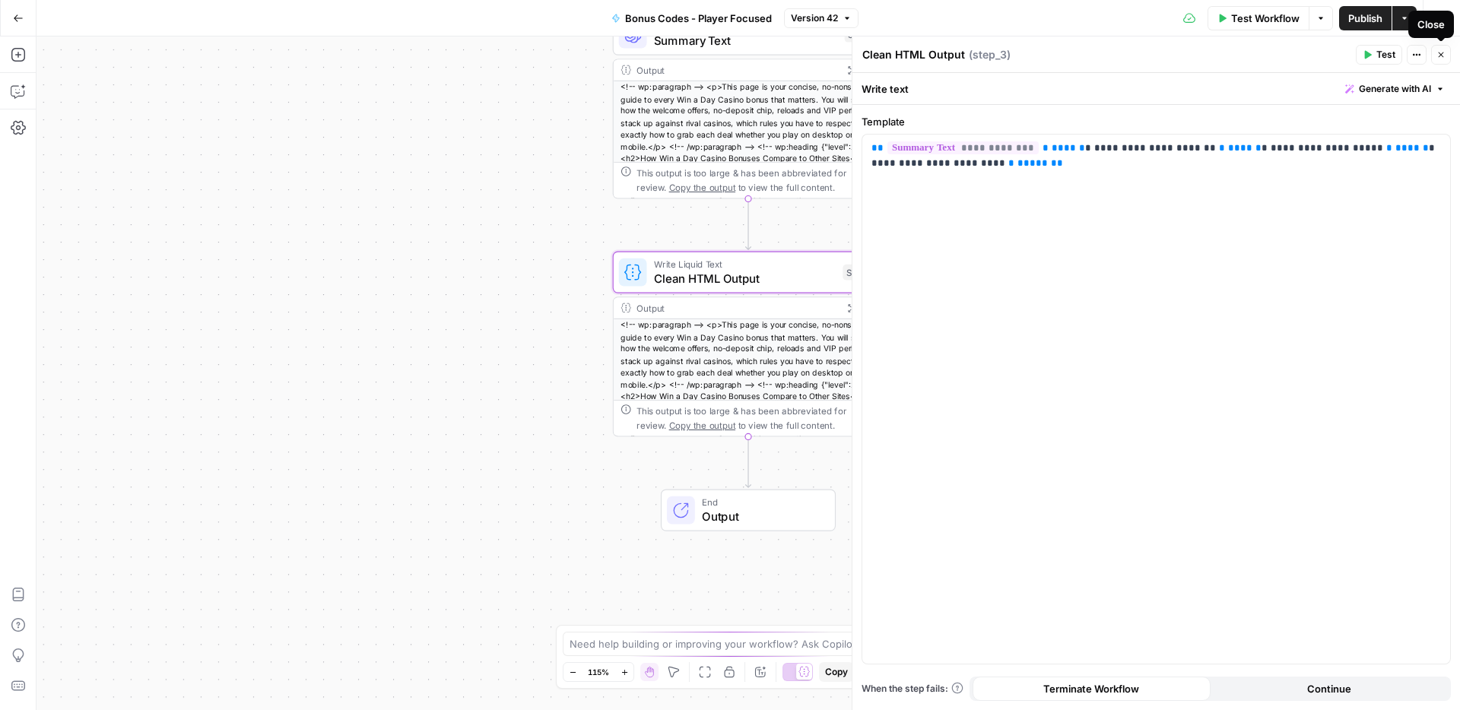
click at [1441, 50] on icon "button" at bounding box center [1440, 54] width 9 height 9
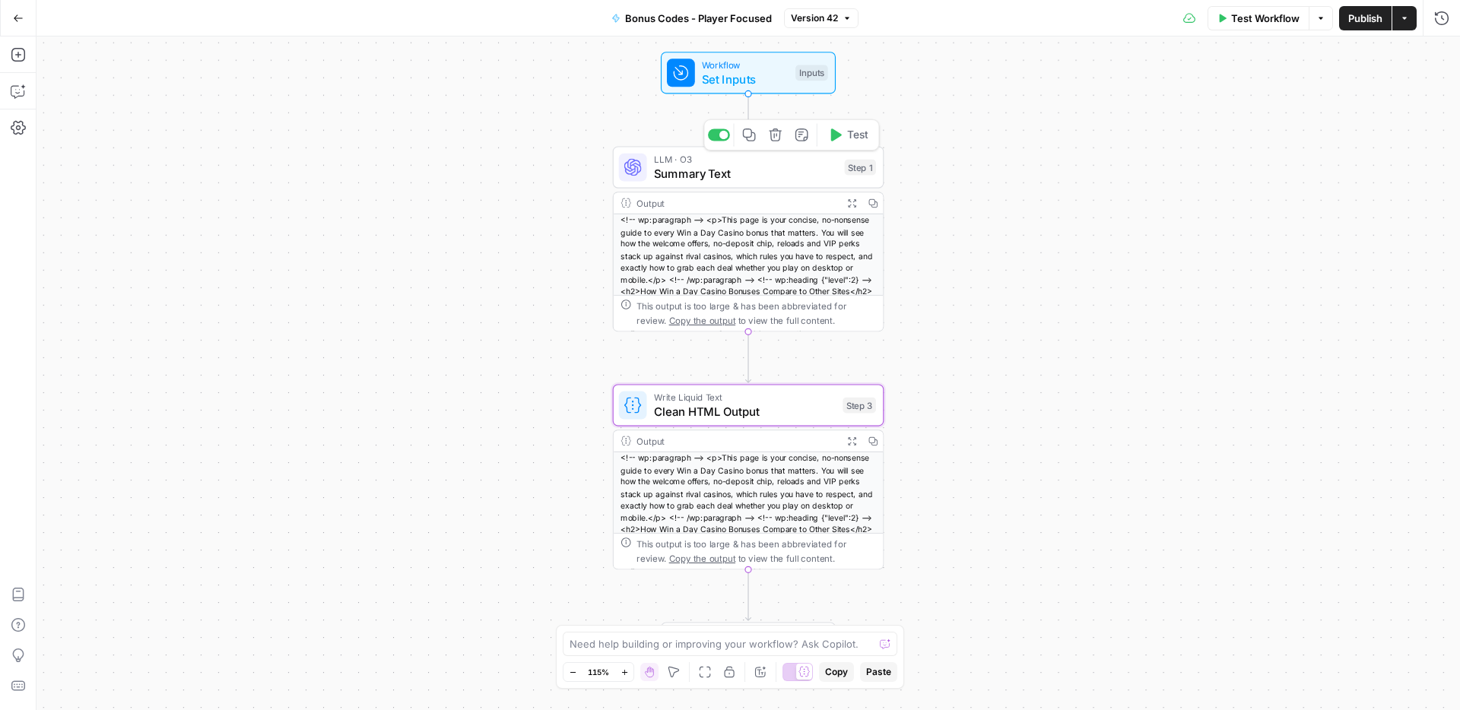
click at [693, 165] on span "Summary Text" at bounding box center [746, 173] width 184 height 17
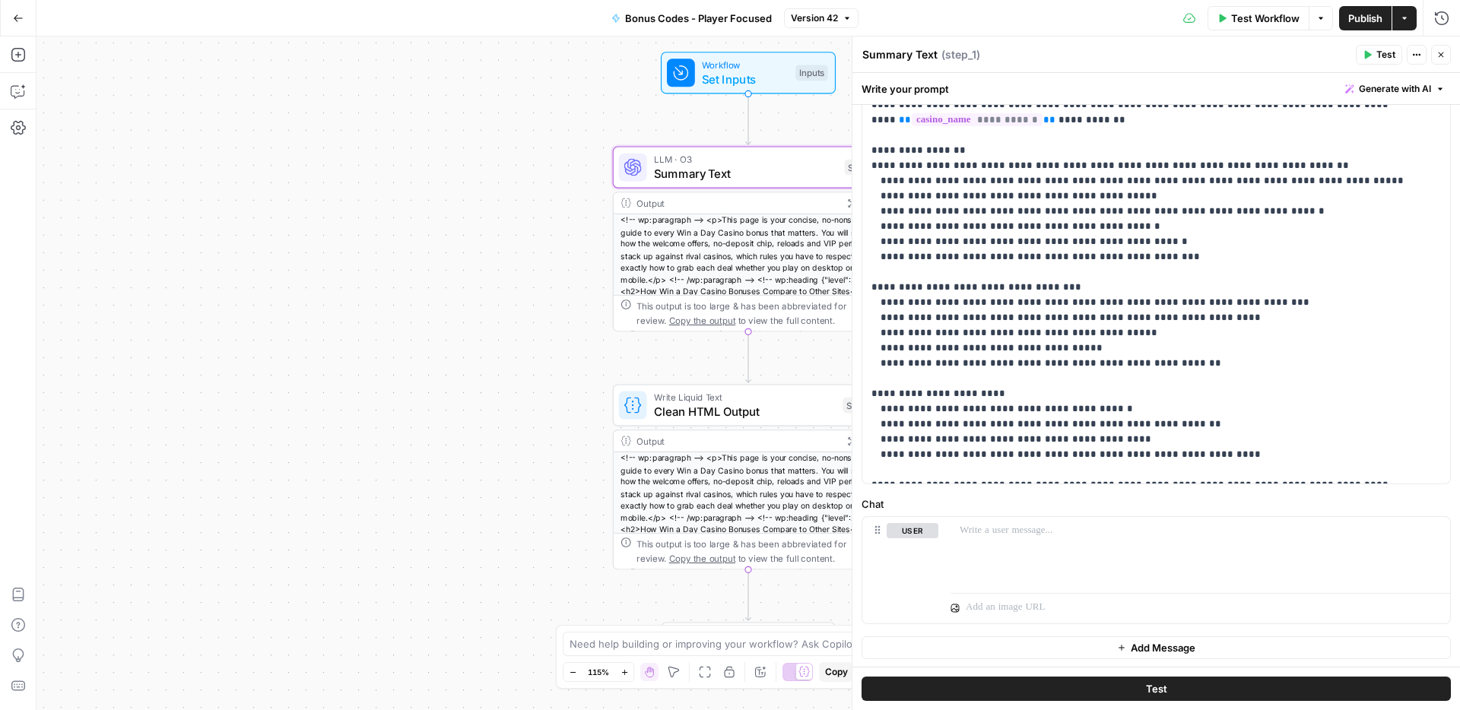
scroll to position [313, 0]
click at [798, 405] on span "Clean HTML Output" at bounding box center [745, 411] width 182 height 17
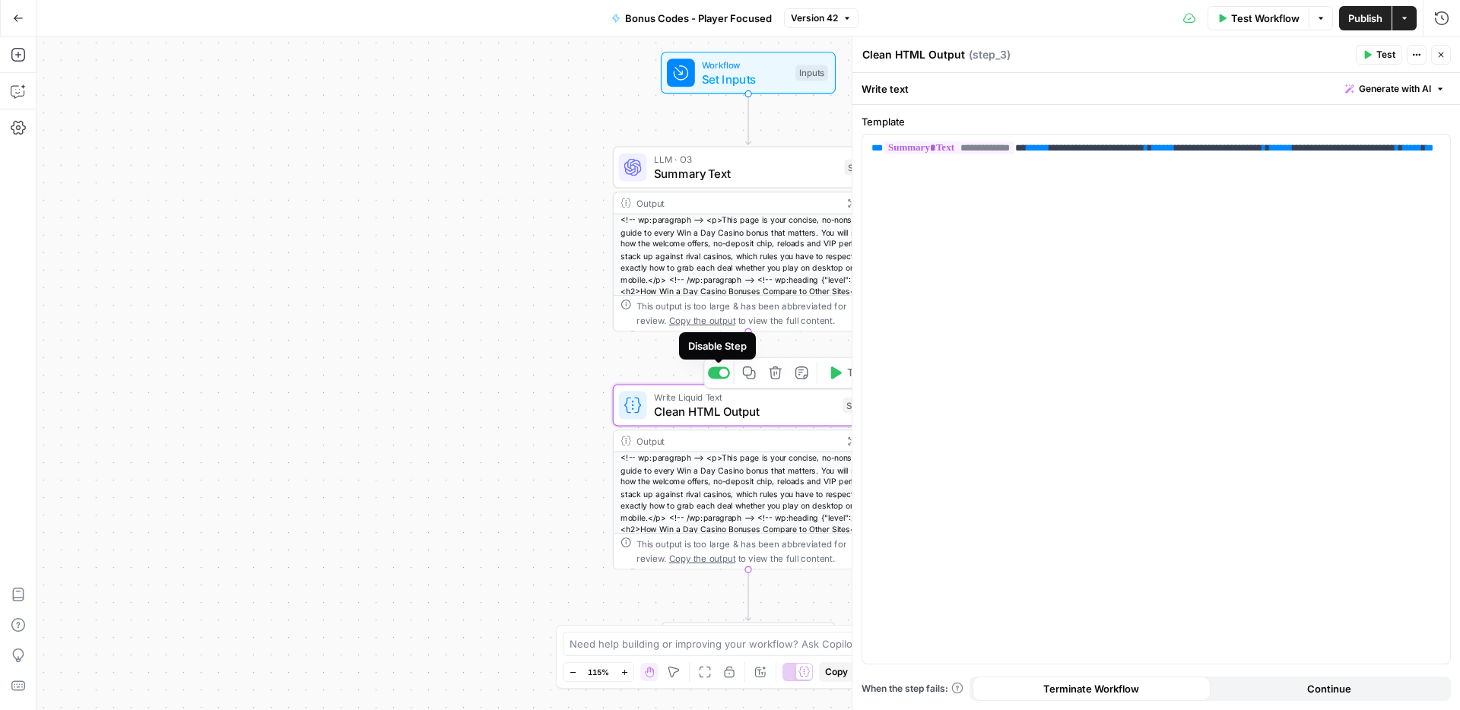
click at [721, 369] on div at bounding box center [723, 373] width 9 height 9
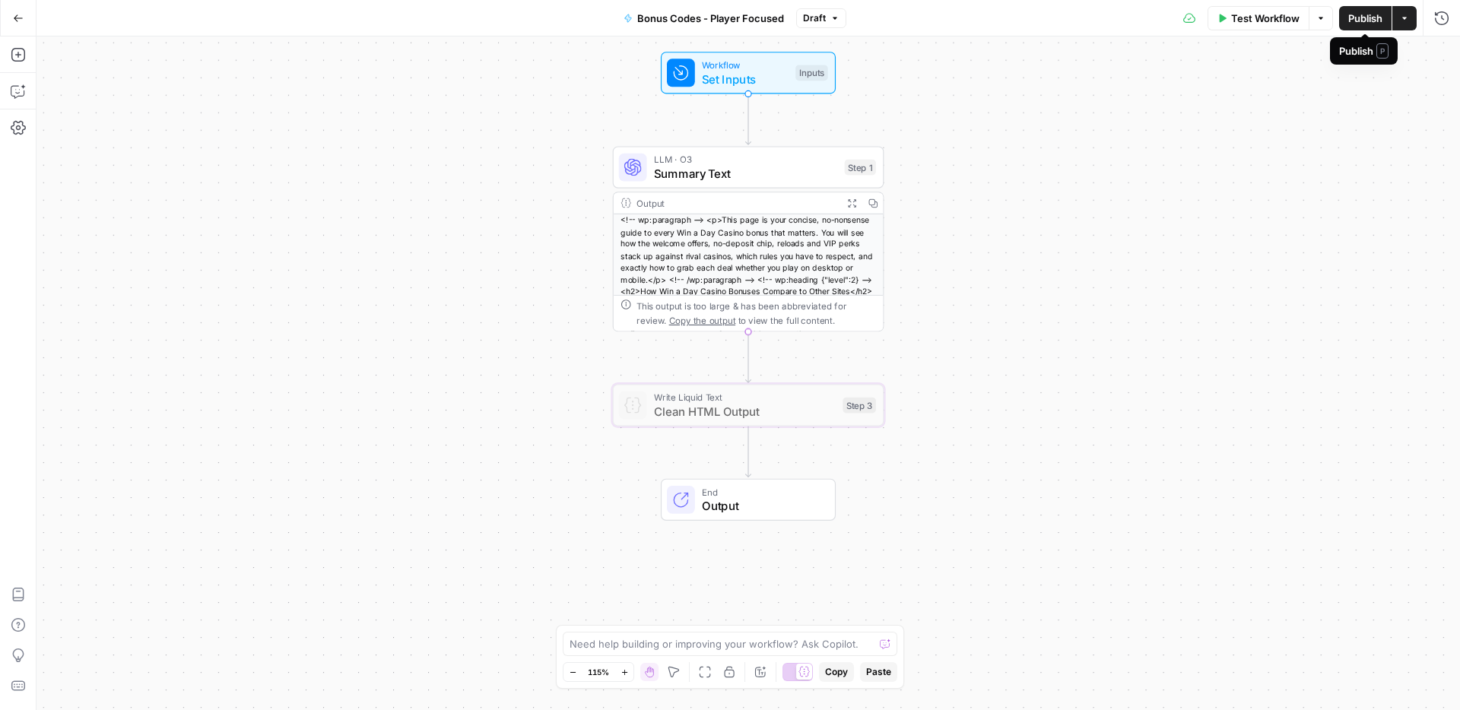
click at [1350, 17] on span "Publish" at bounding box center [1365, 18] width 34 height 15
click at [718, 175] on span "Summary Text" at bounding box center [746, 173] width 184 height 17
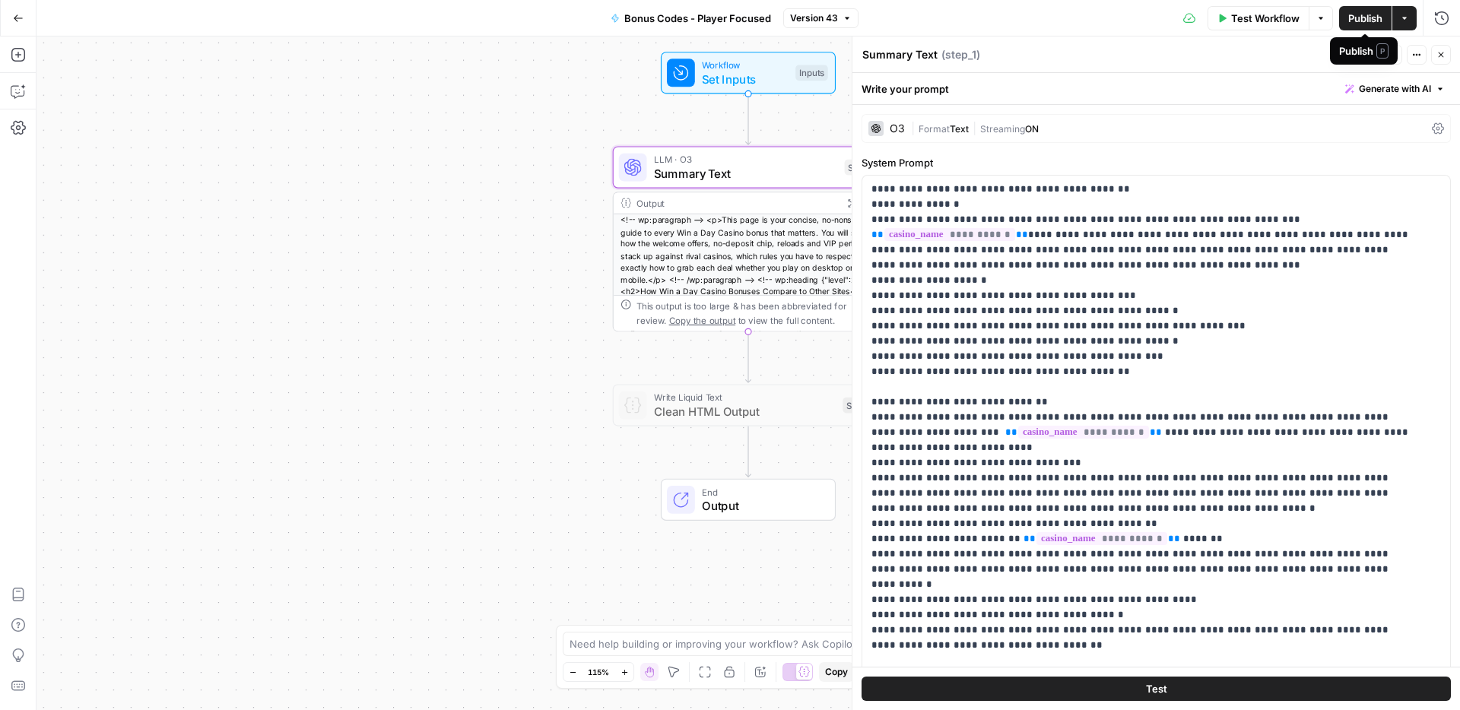
click at [1357, 15] on span "Publish" at bounding box center [1365, 18] width 34 height 15
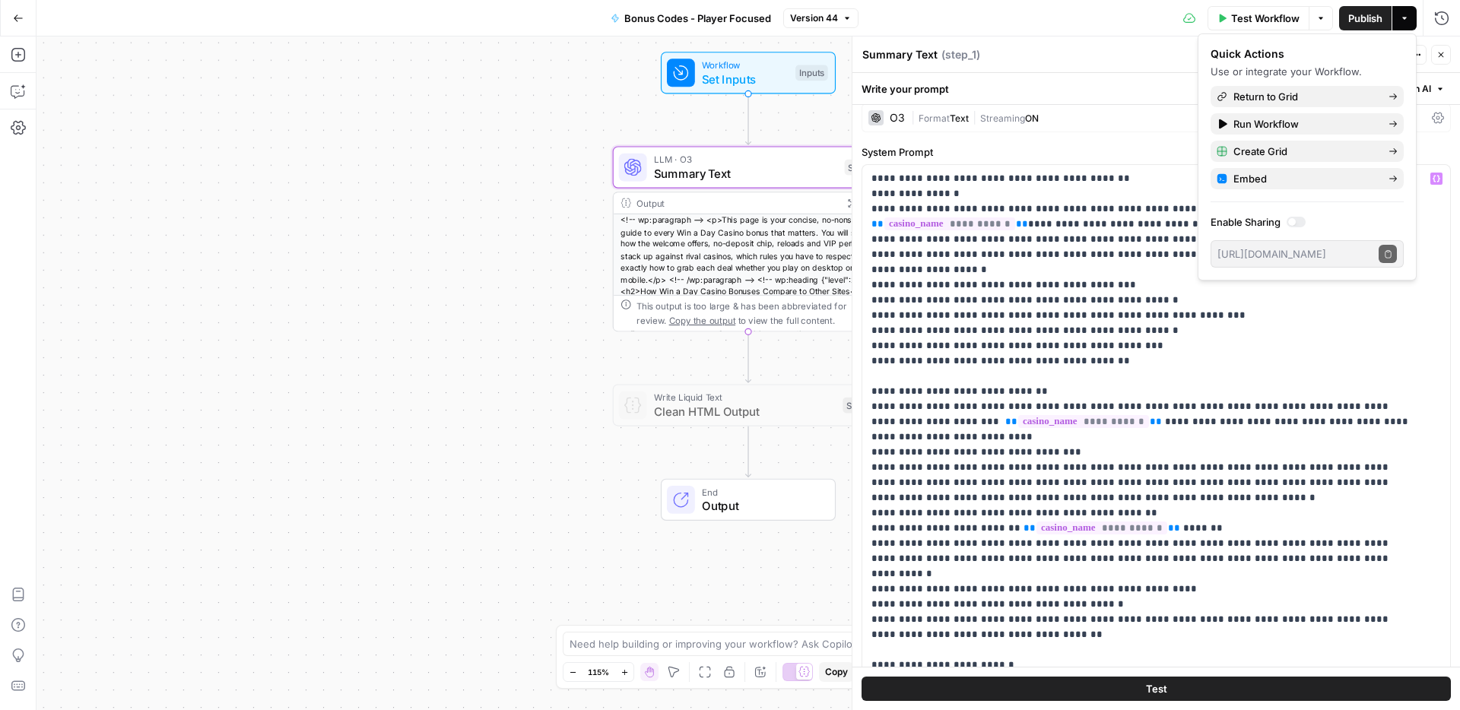
scroll to position [0, 0]
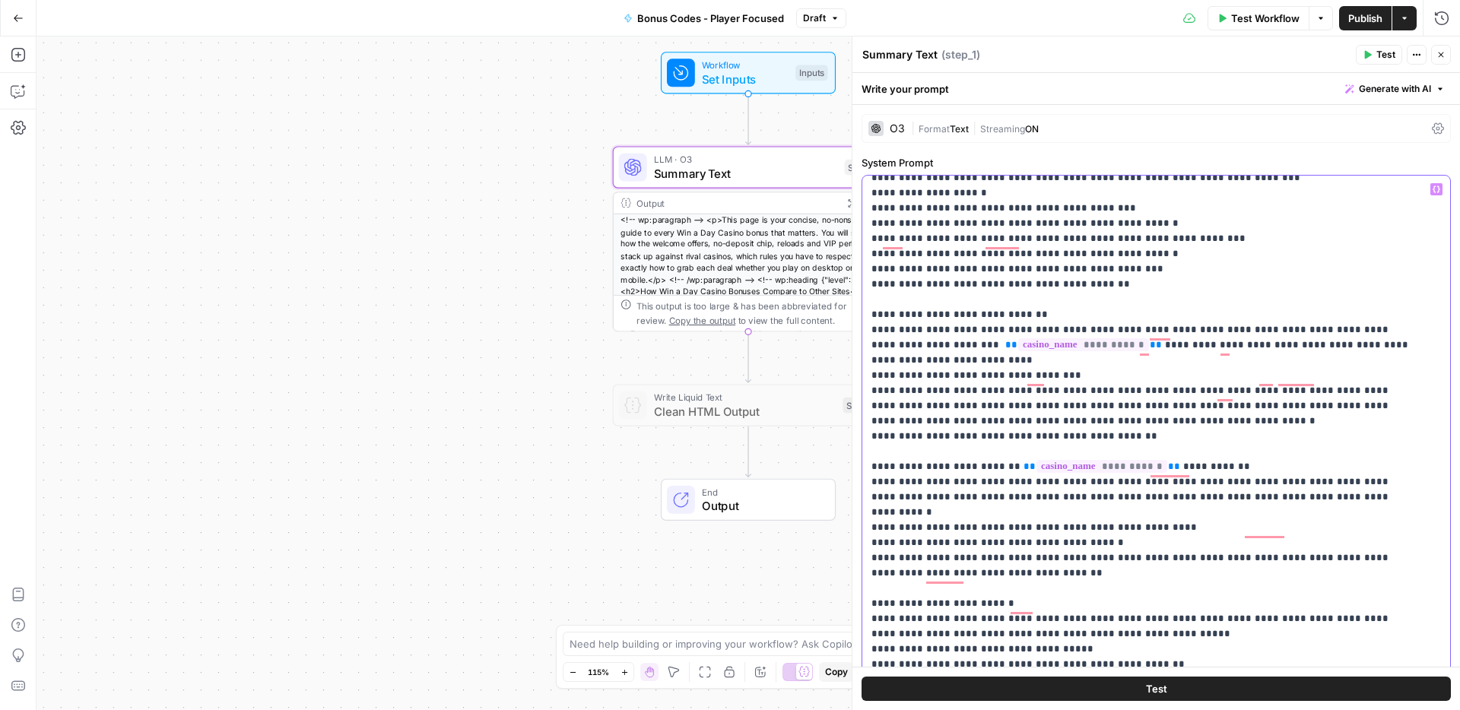
scroll to position [87, 0]
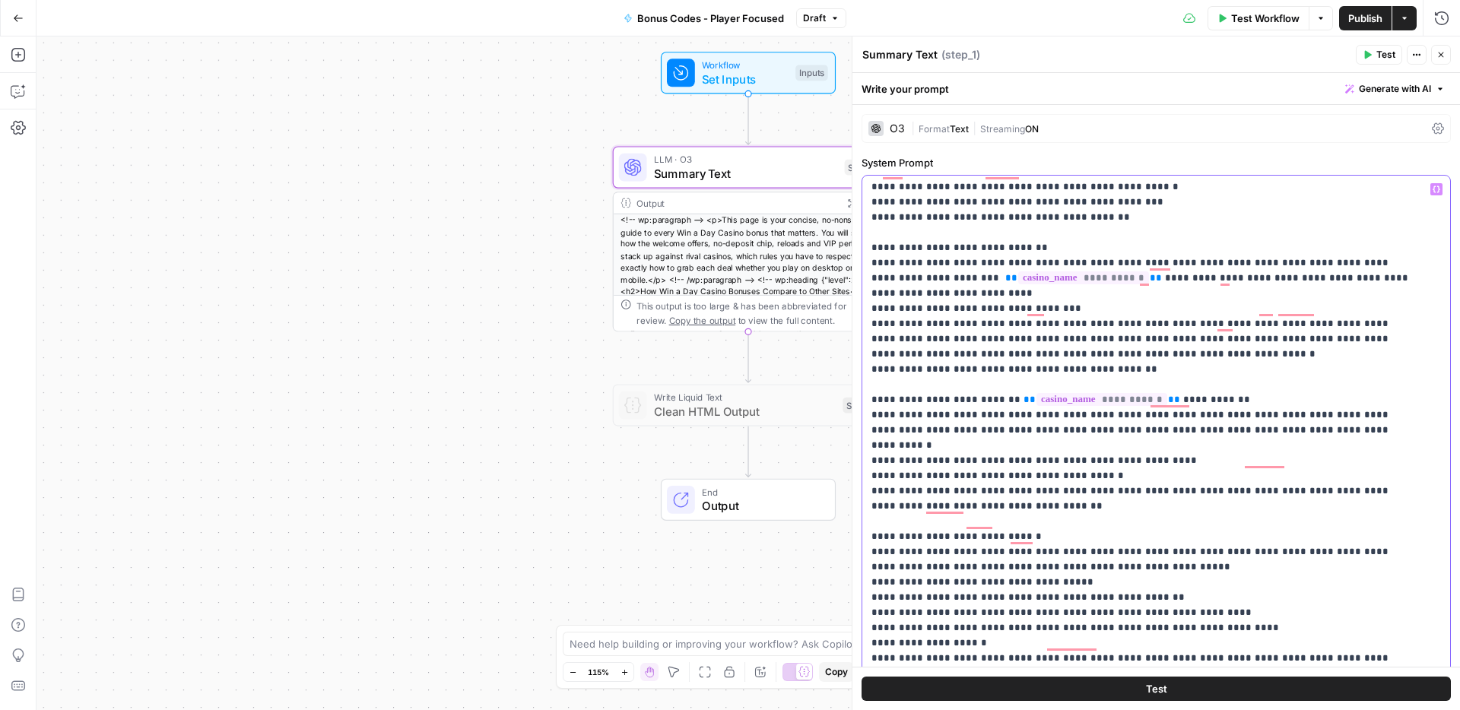
scroll to position [166, 0]
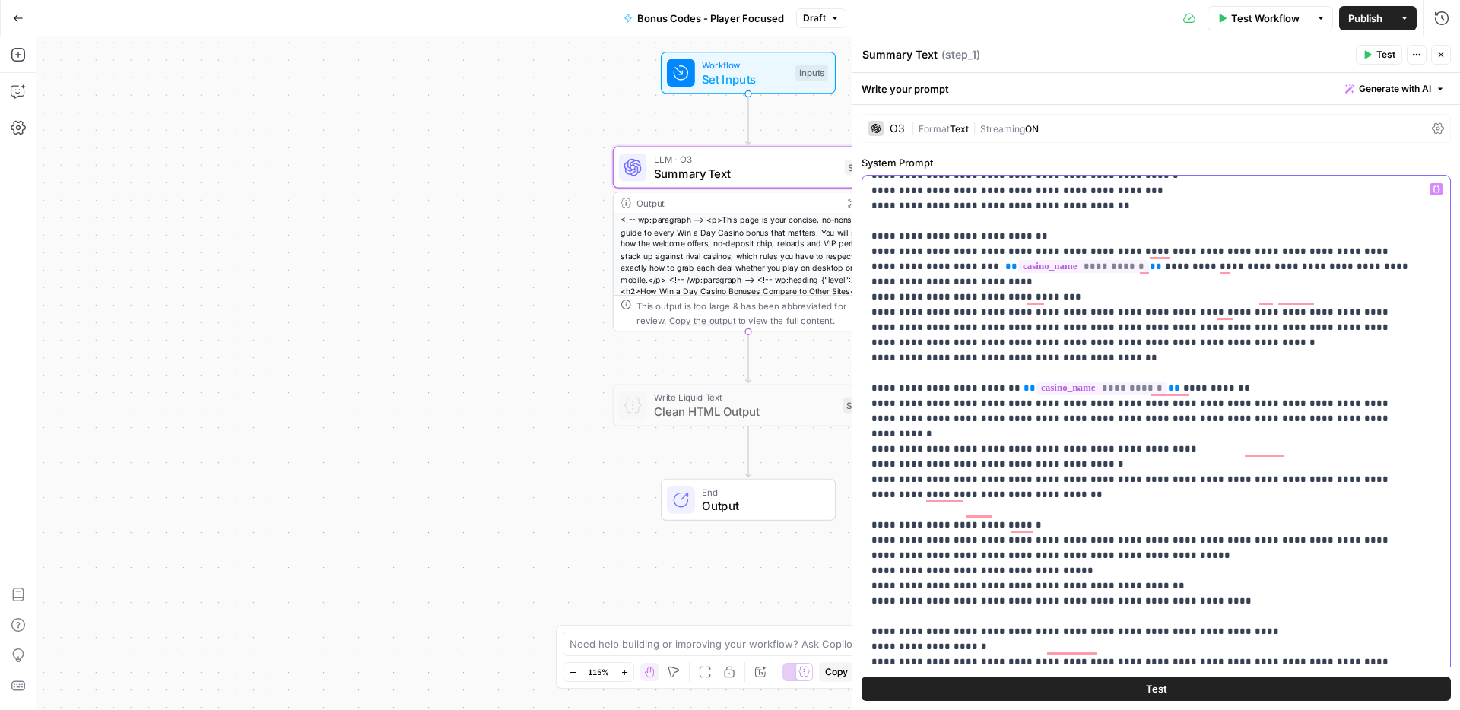
click at [866, 617] on div "**********" at bounding box center [1150, 486] width 576 height 620
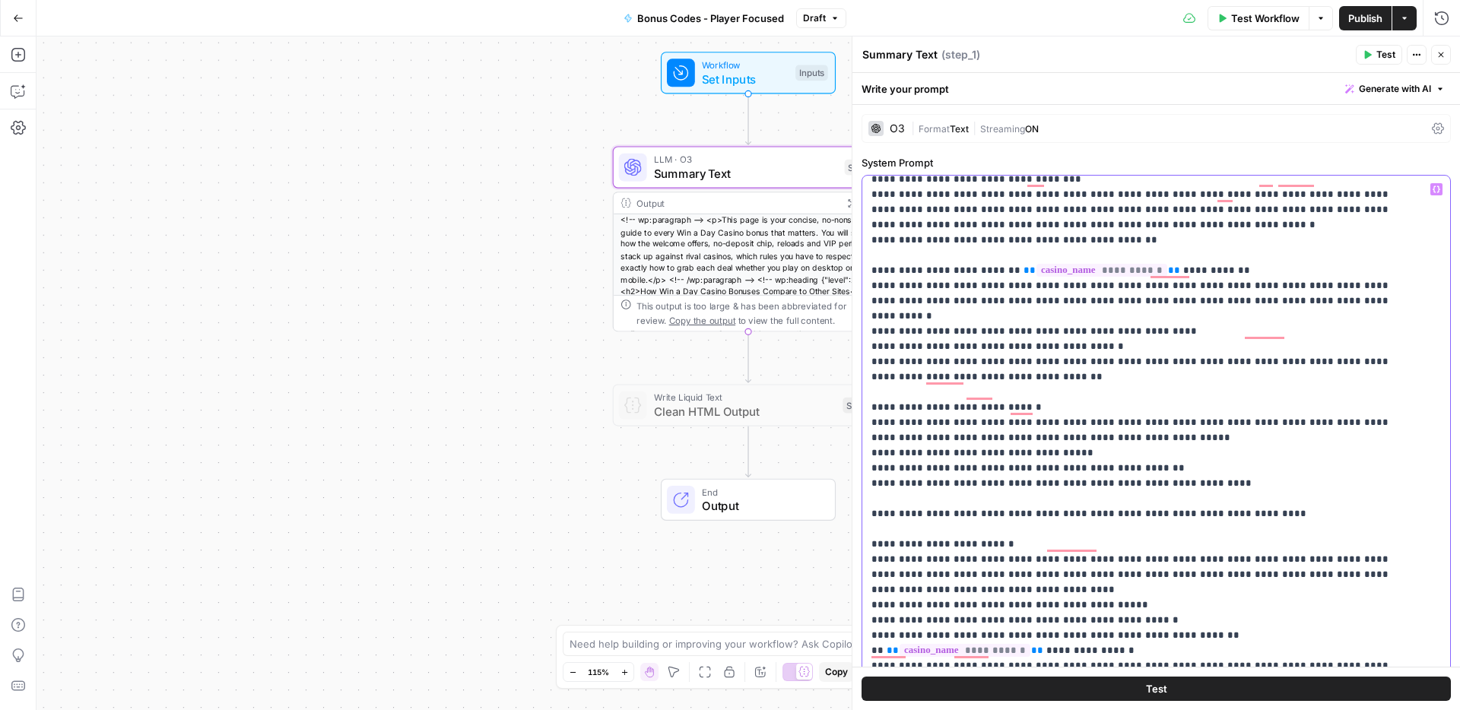
scroll to position [0, 0]
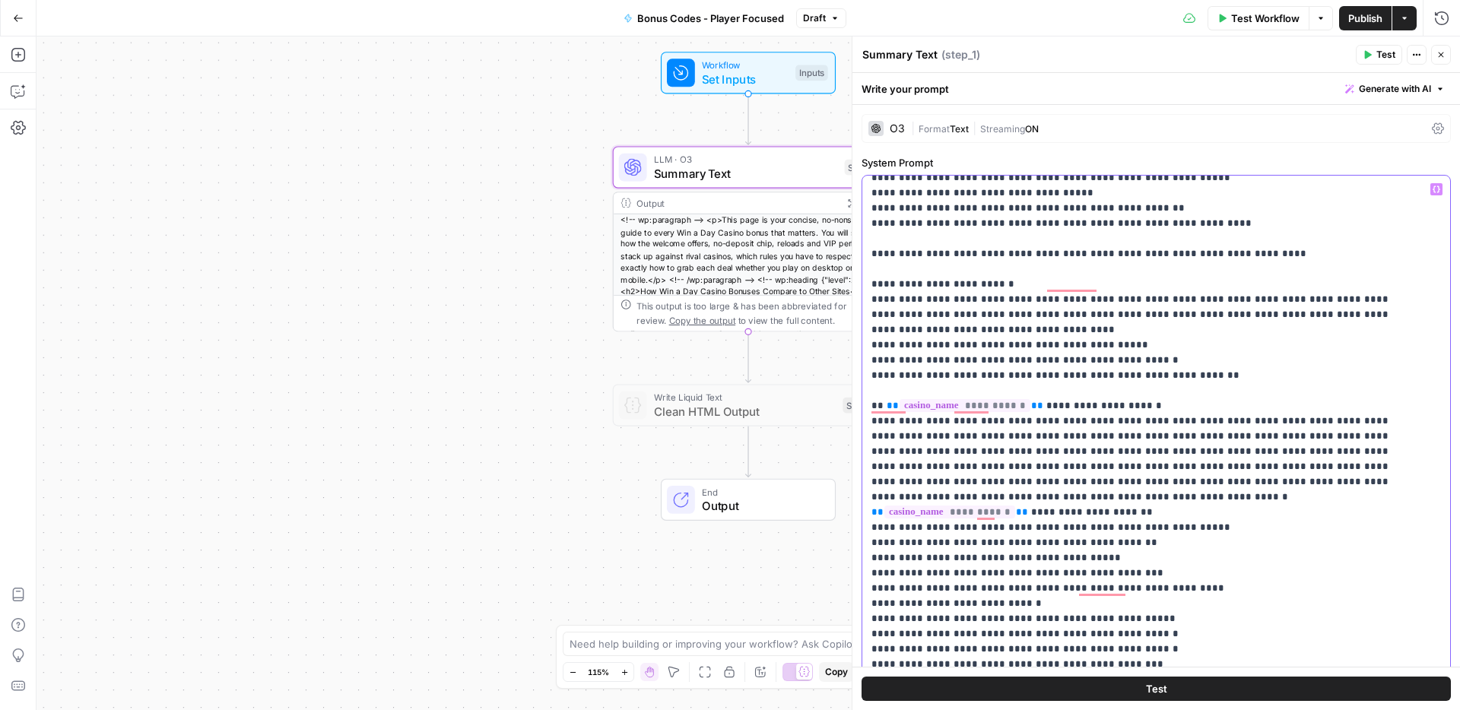
click at [870, 557] on div "**********" at bounding box center [1150, 486] width 576 height 620
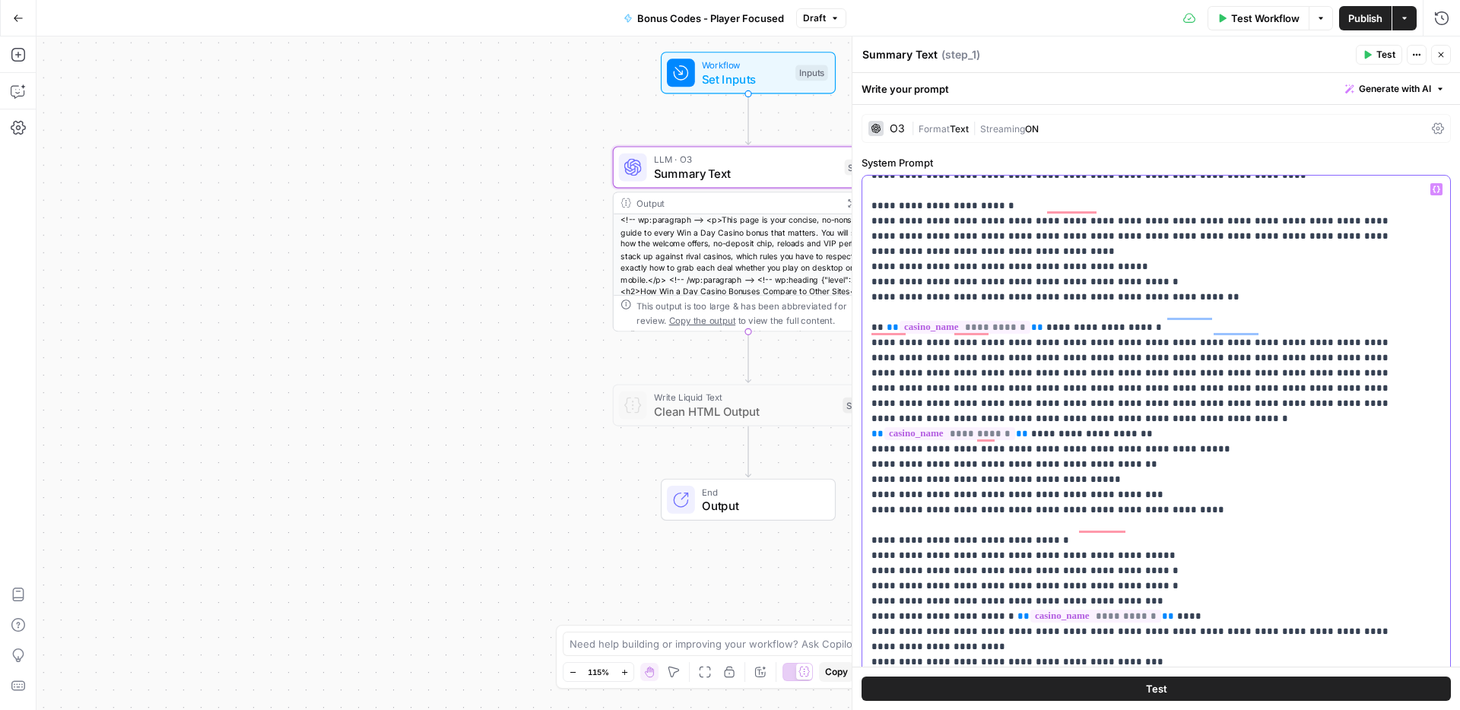
click at [870, 572] on div "**********" at bounding box center [1150, 486] width 576 height 620
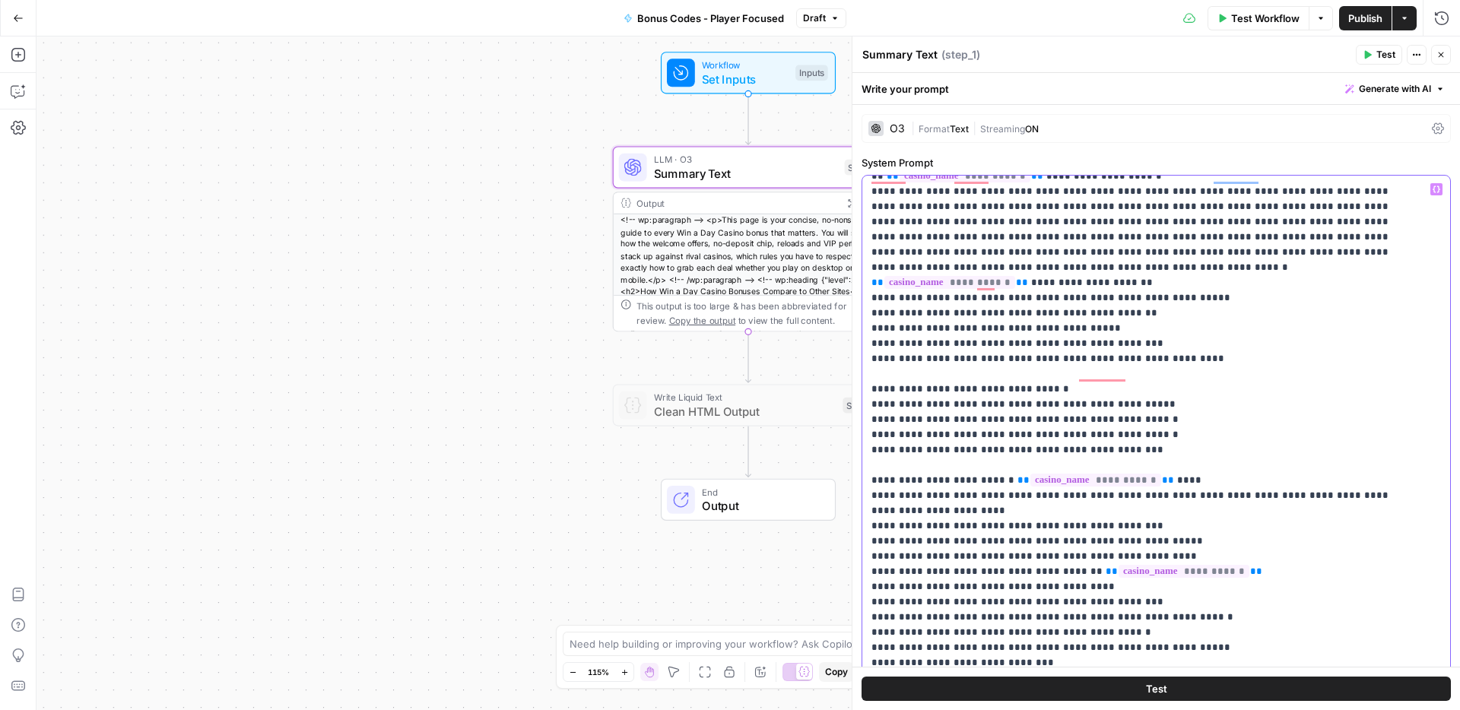
click at [871, 509] on p "**********" at bounding box center [1144, 557] width 547 height 2296
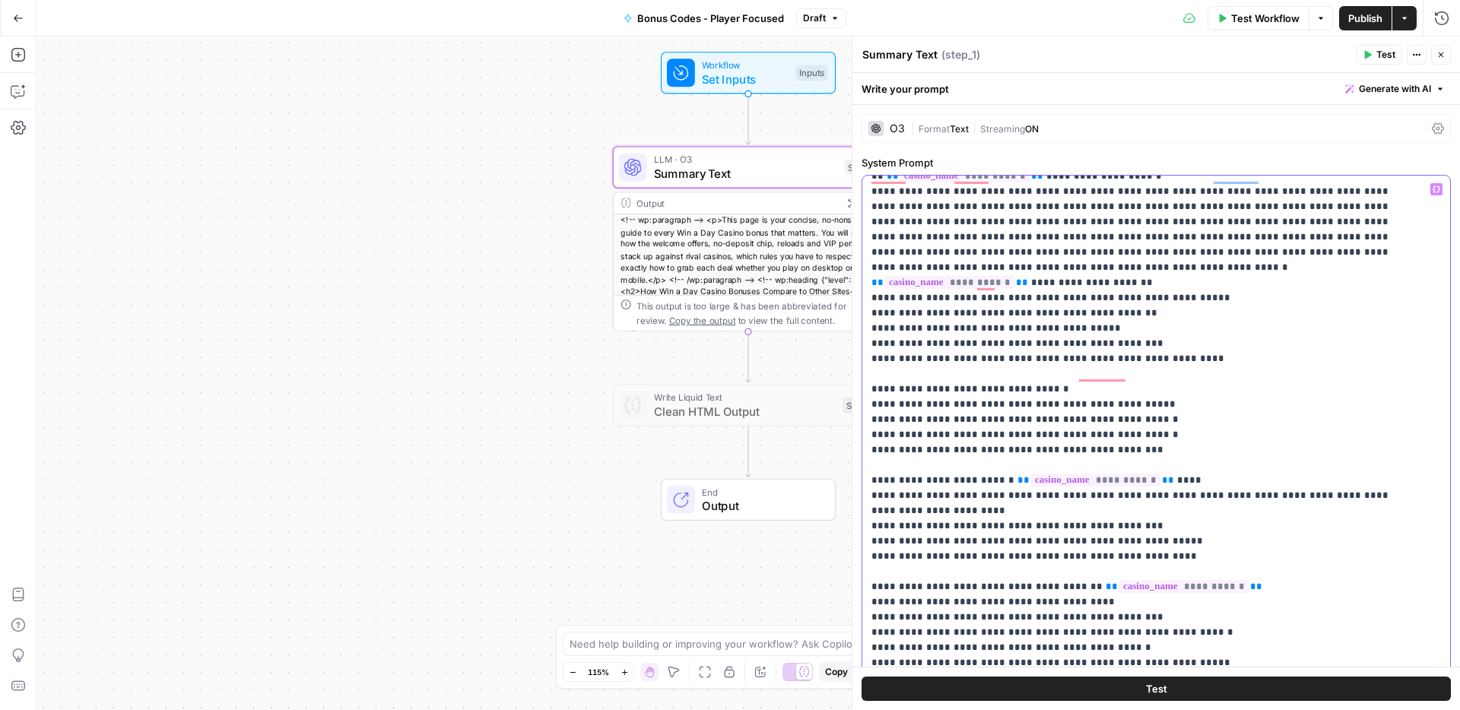
click at [1267, 523] on p "**********" at bounding box center [1144, 564] width 547 height 2311
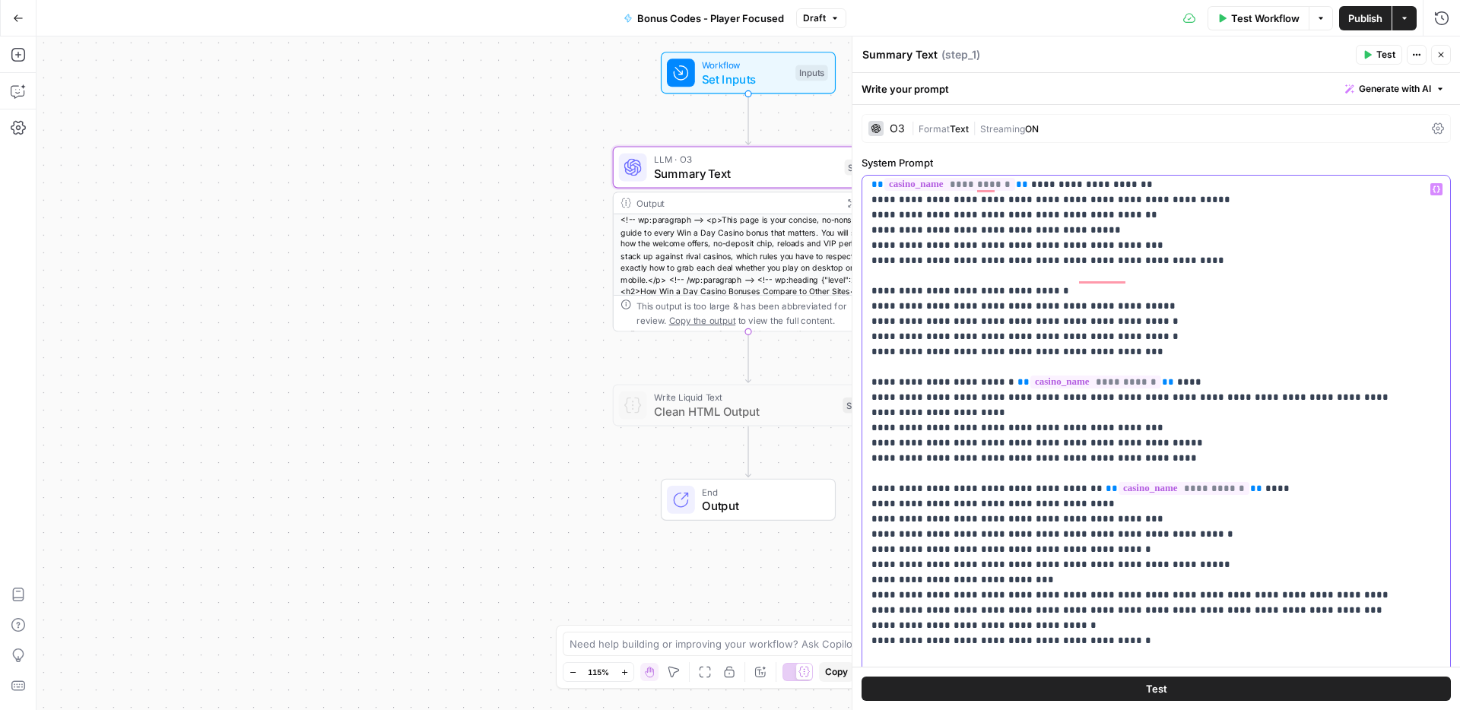
click at [867, 518] on div "**********" at bounding box center [1150, 486] width 576 height 620
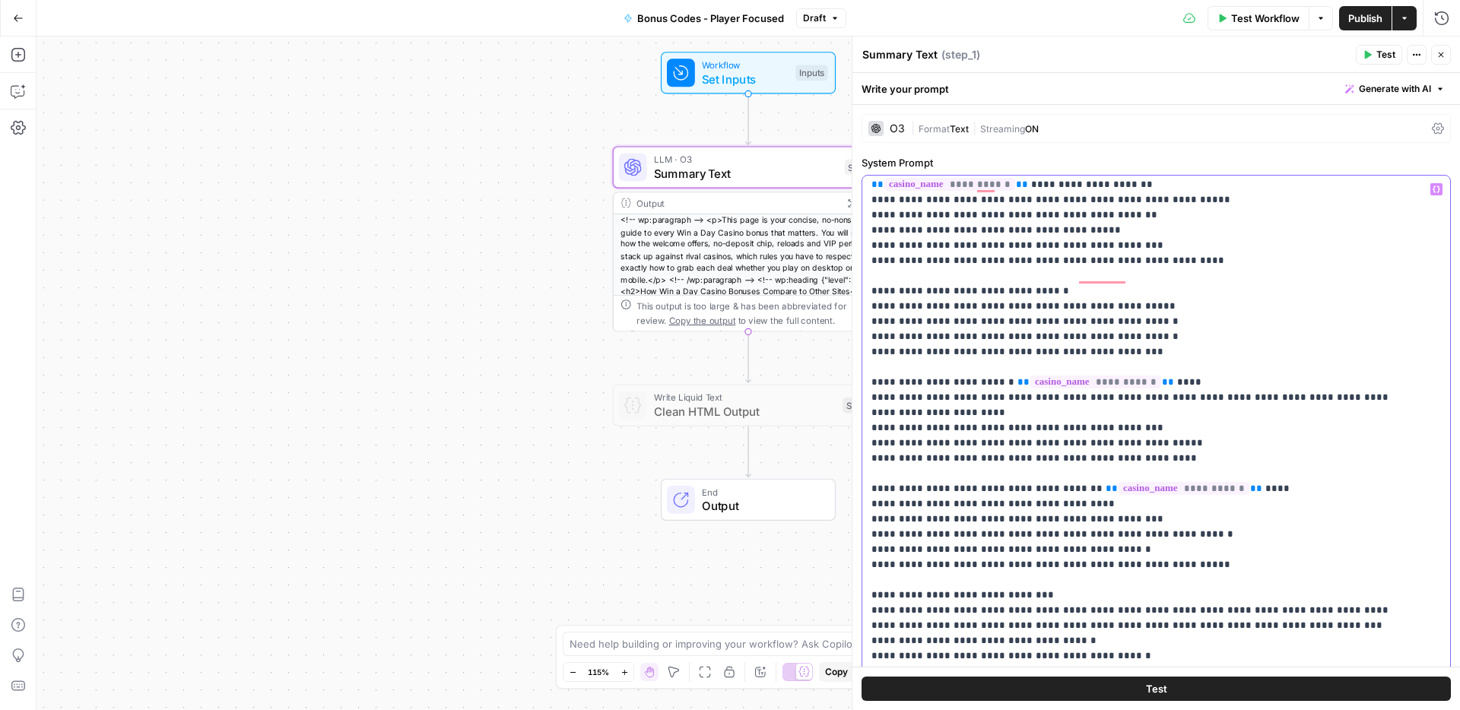
click at [1072, 538] on p "**********" at bounding box center [1144, 473] width 547 height 2326
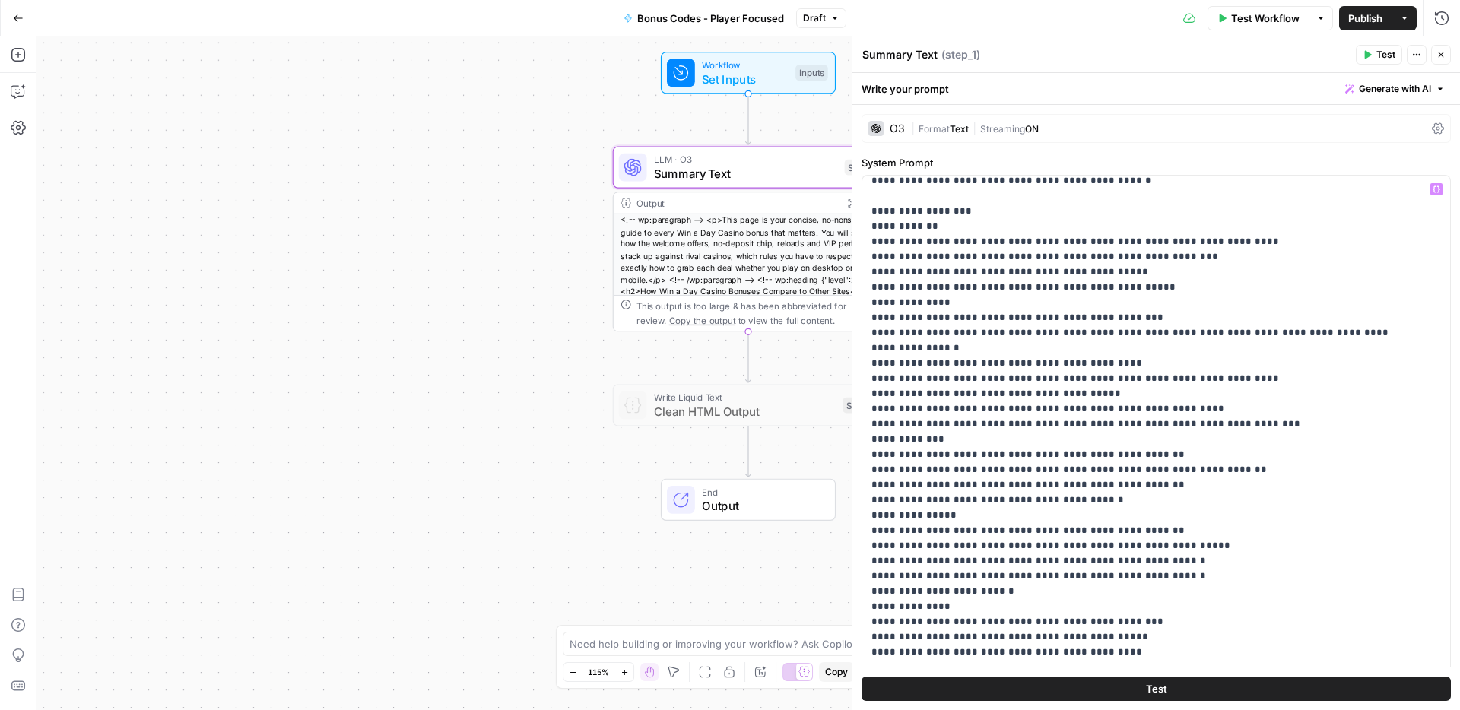
click at [1348, 15] on span "Publish" at bounding box center [1365, 18] width 34 height 15
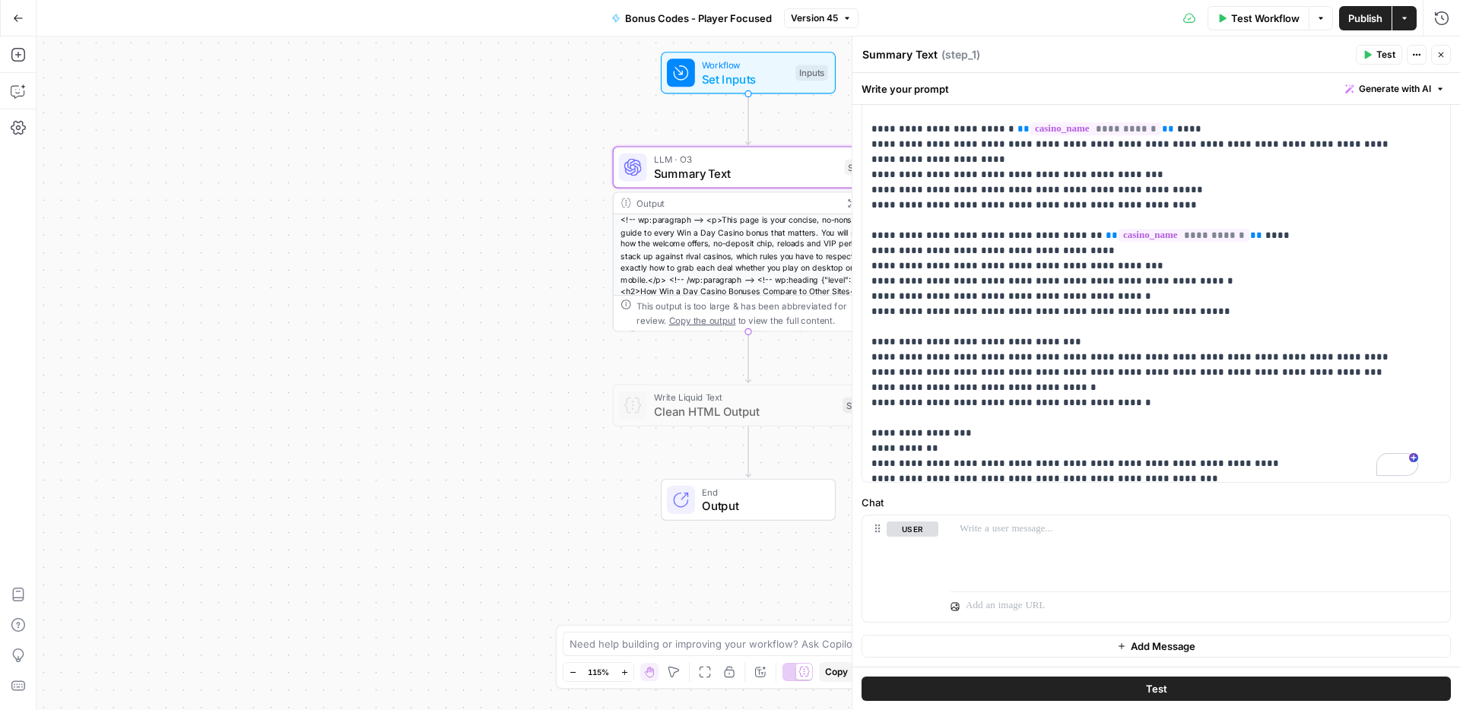
scroll to position [685, 0]
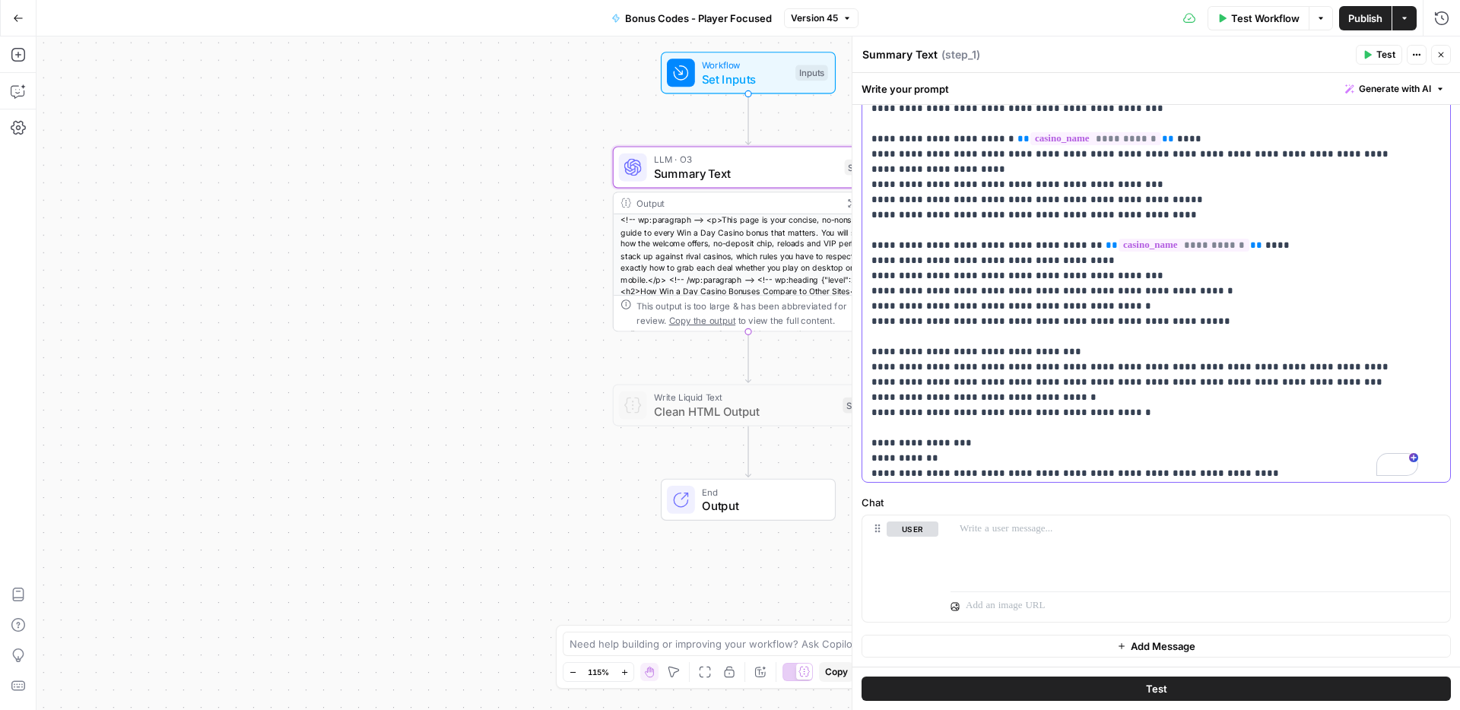
click at [1149, 351] on p "**********" at bounding box center [1144, 230] width 547 height 2326
click at [1366, 16] on span "Publish" at bounding box center [1365, 18] width 34 height 15
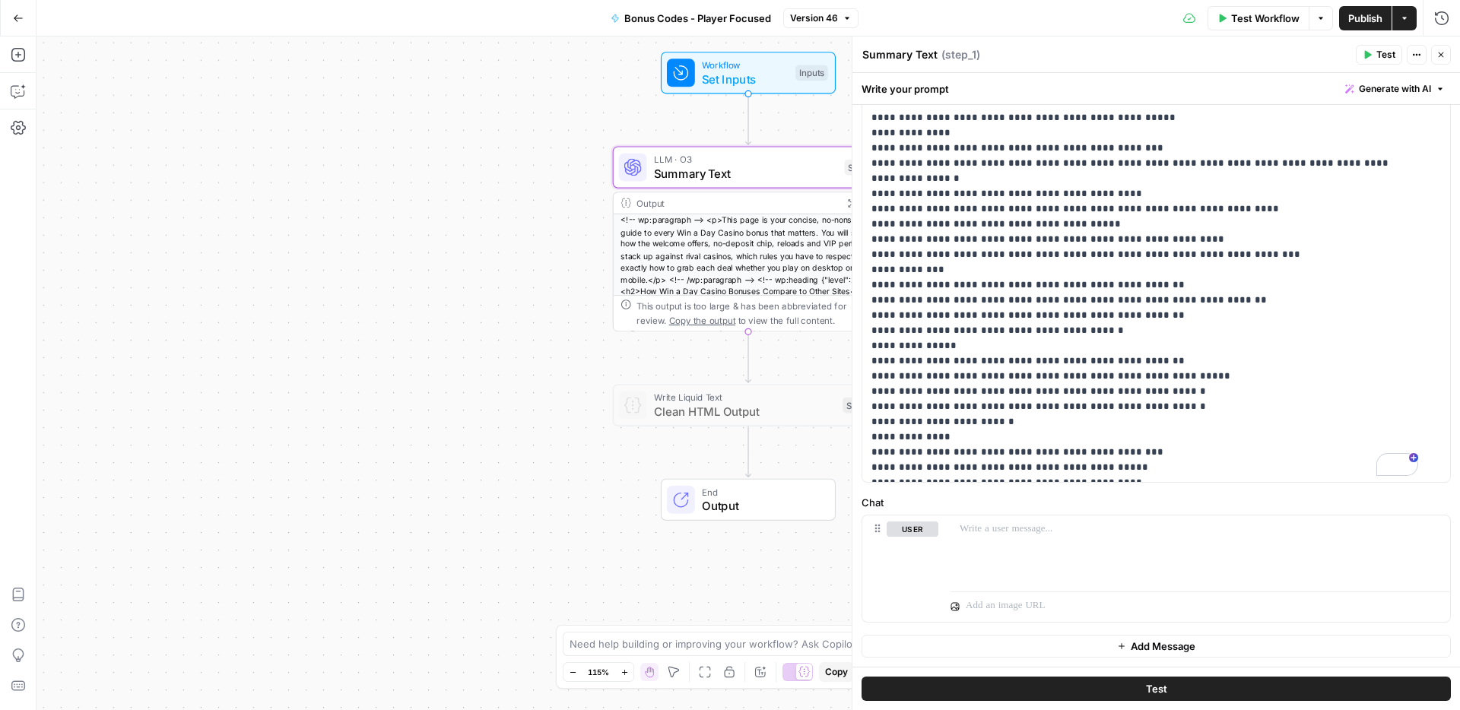
scroll to position [1275, 0]
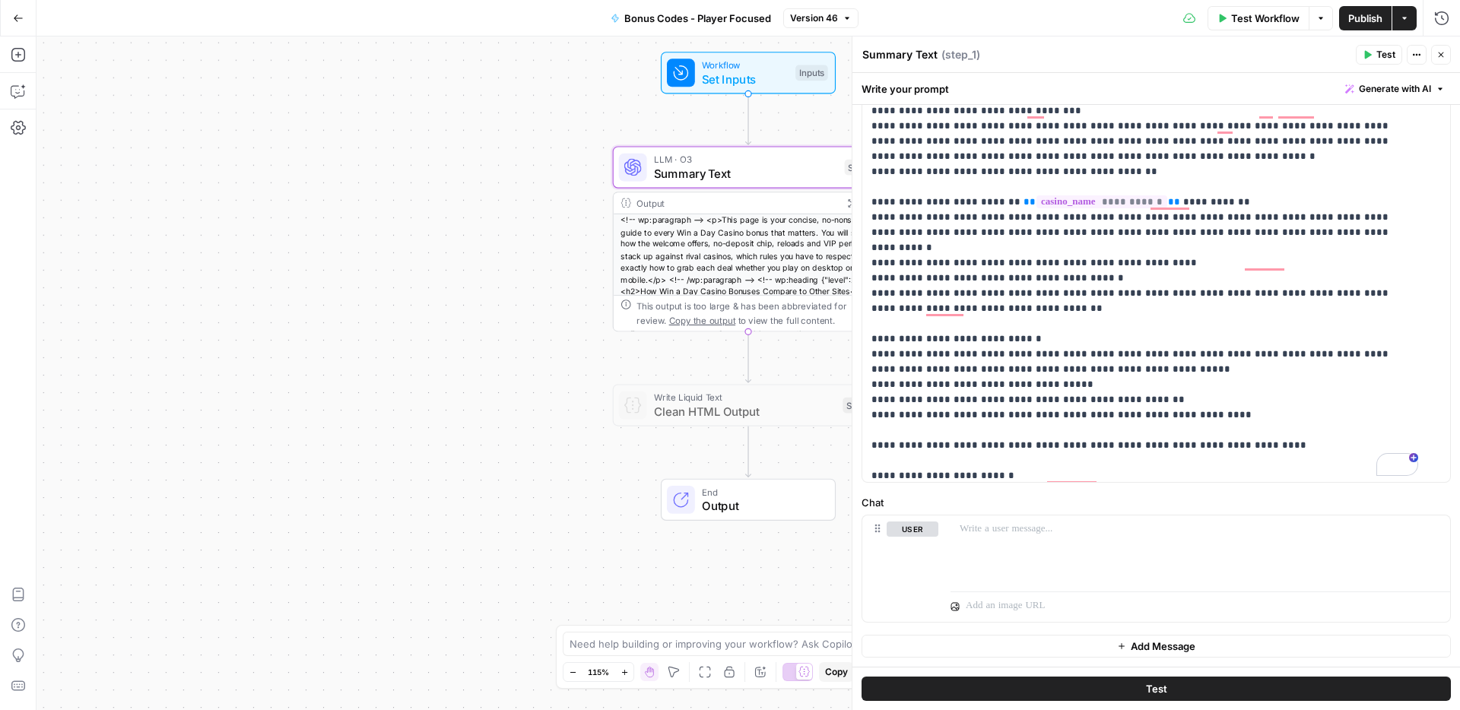
scroll to position [0, 0]
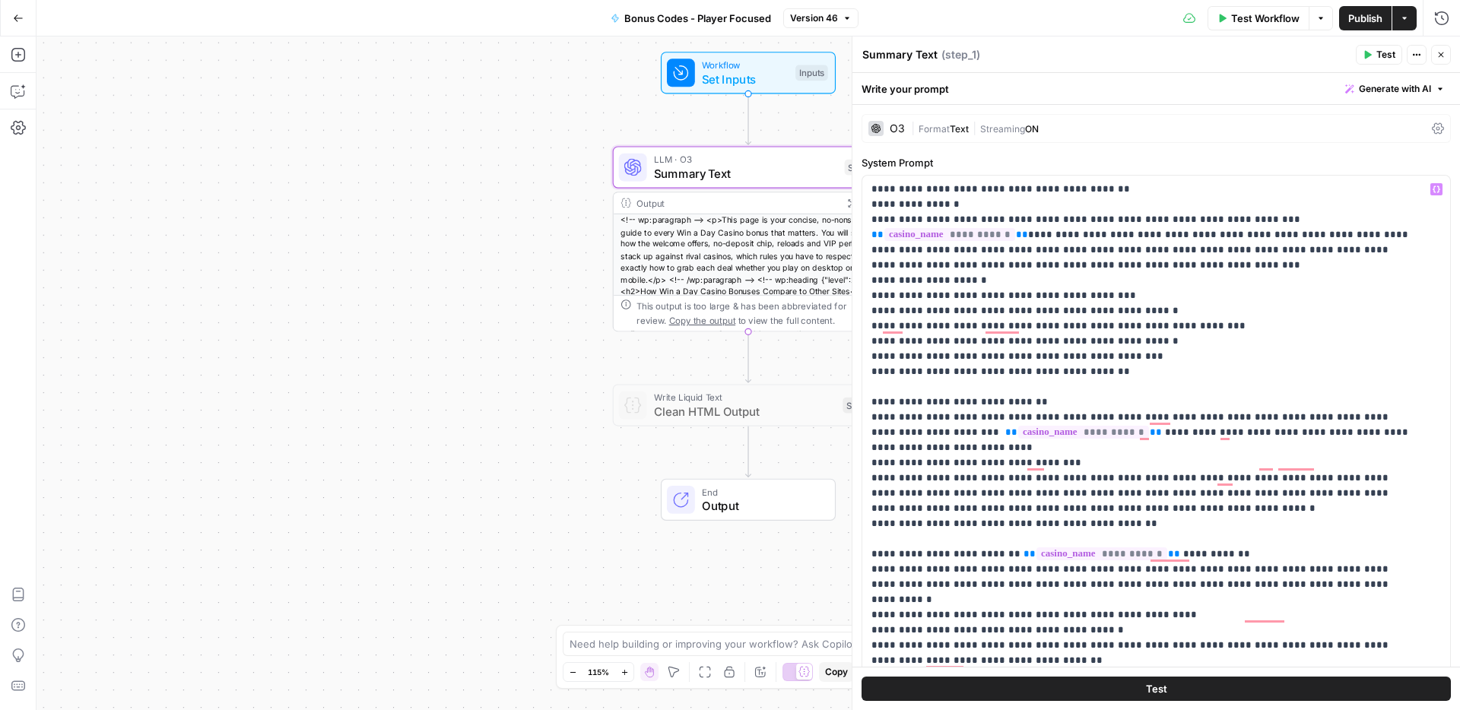
click at [1432, 128] on icon at bounding box center [1438, 128] width 12 height 12
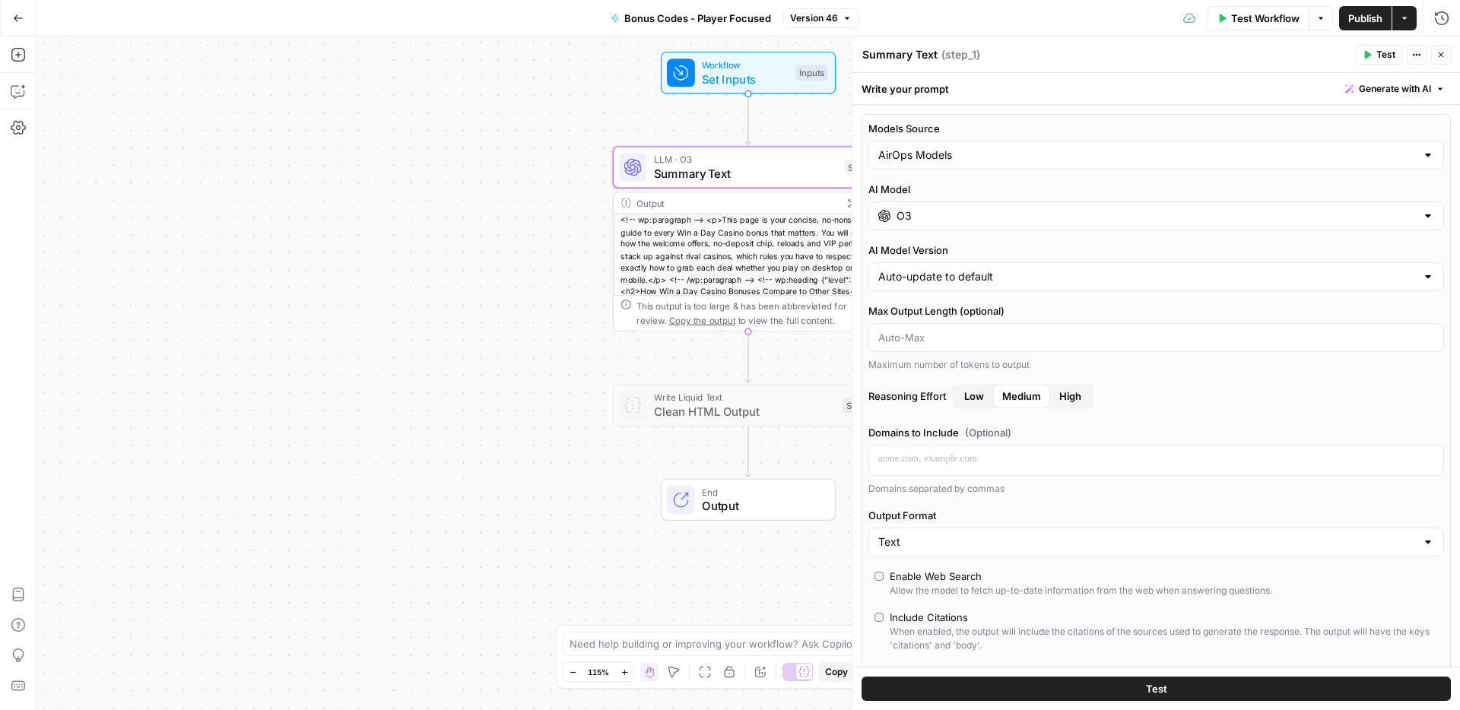
click at [1074, 222] on input "O3" at bounding box center [1155, 215] width 519 height 15
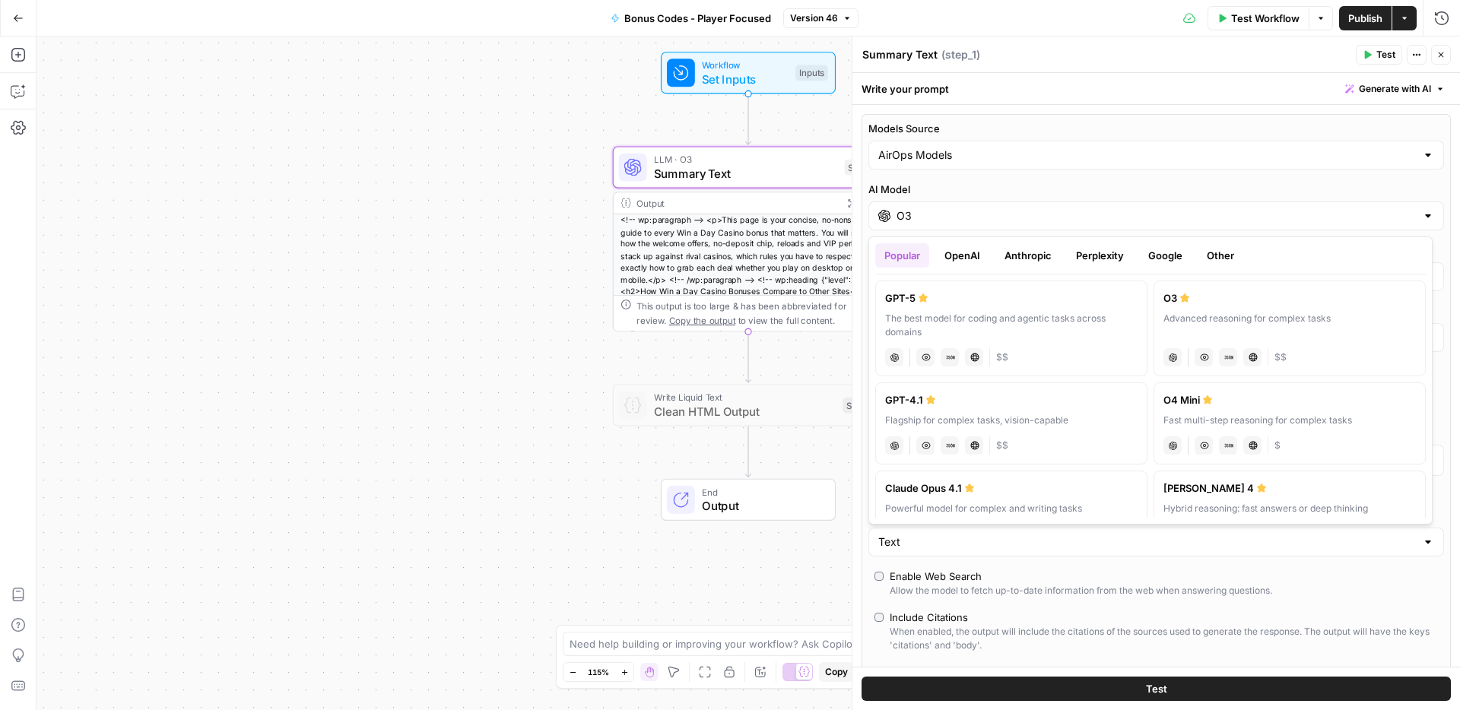
click at [1059, 414] on div "Flagship for complex tasks, vision-capable" at bounding box center [1011, 421] width 252 height 14
type input "GPT-4.1"
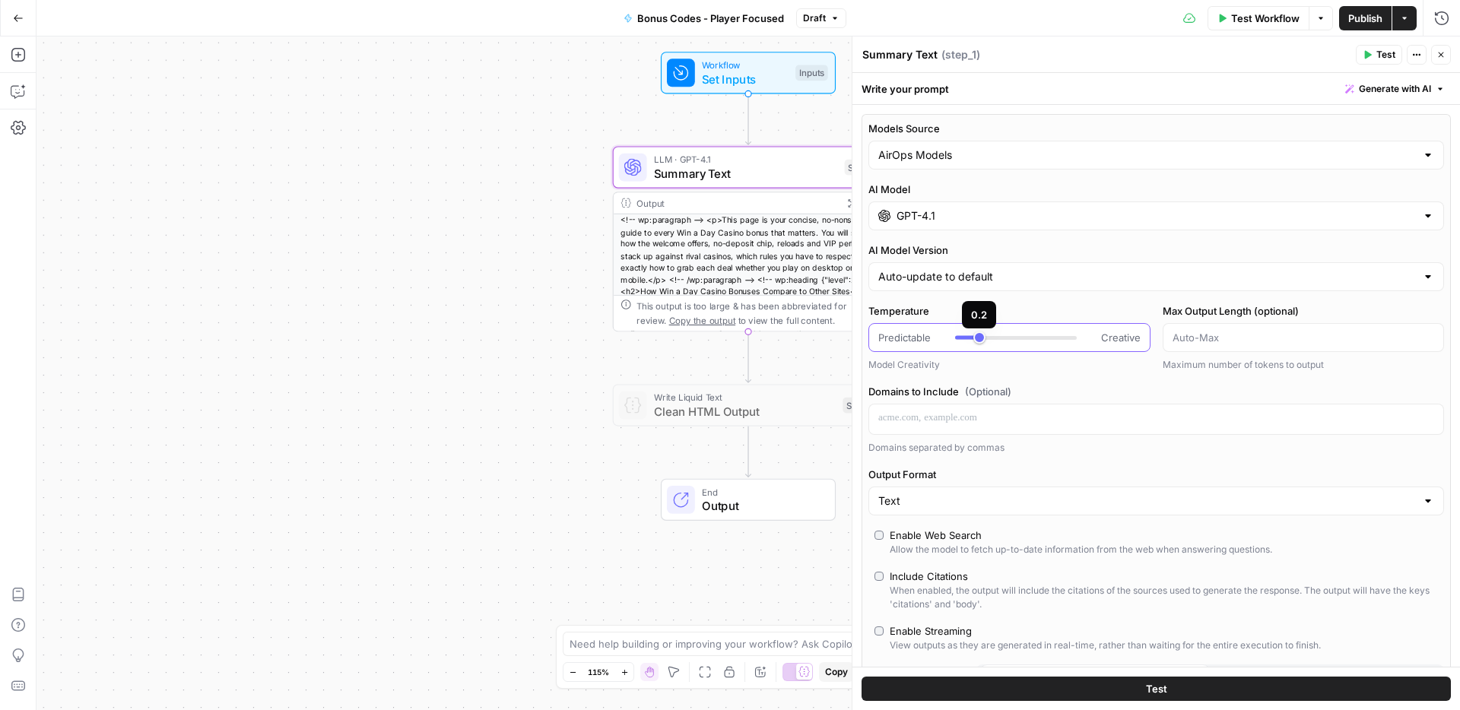
type input "***"
drag, startPoint x: 959, startPoint y: 338, endPoint x: 985, endPoint y: 341, distance: 26.8
click at [985, 341] on div at bounding box center [1016, 337] width 122 height 15
click at [1361, 11] on span "Publish" at bounding box center [1365, 18] width 34 height 15
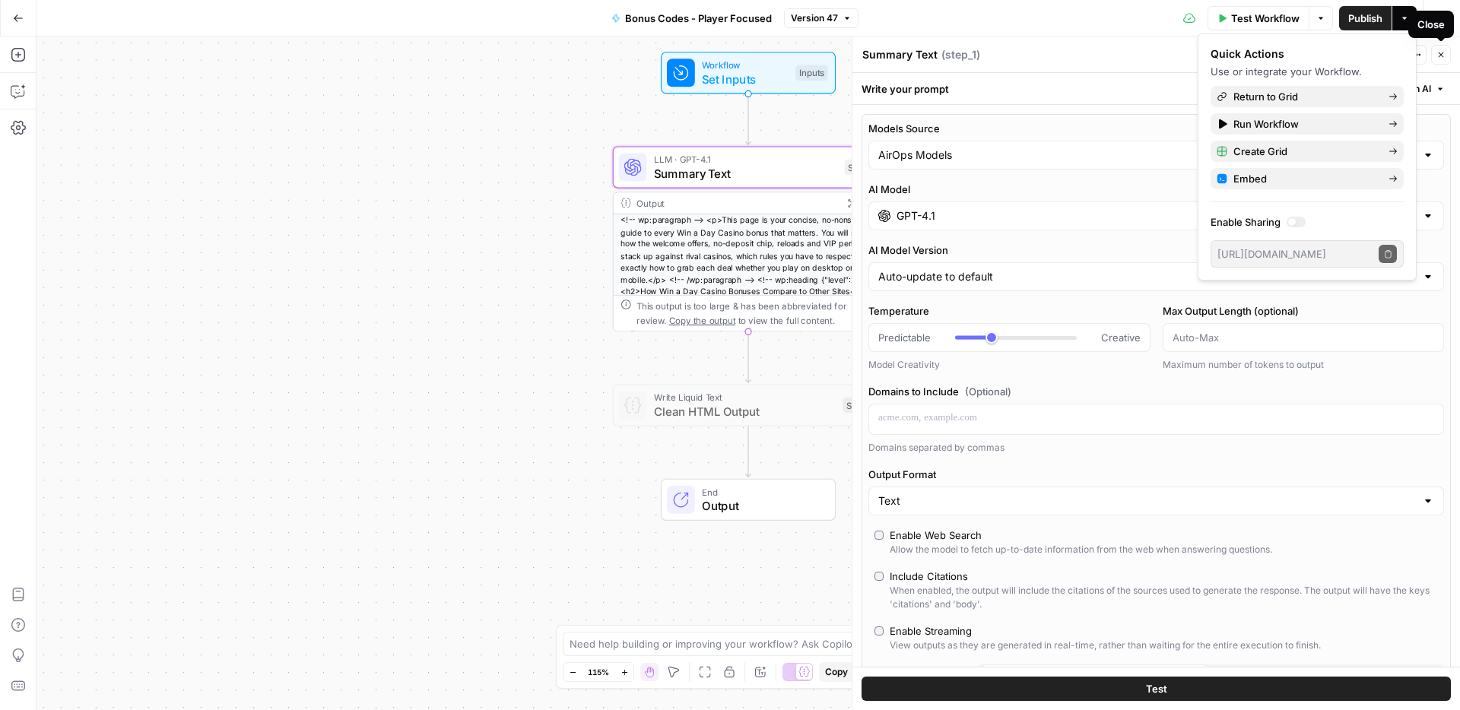
click at [1444, 52] on icon "button" at bounding box center [1440, 54] width 9 height 9
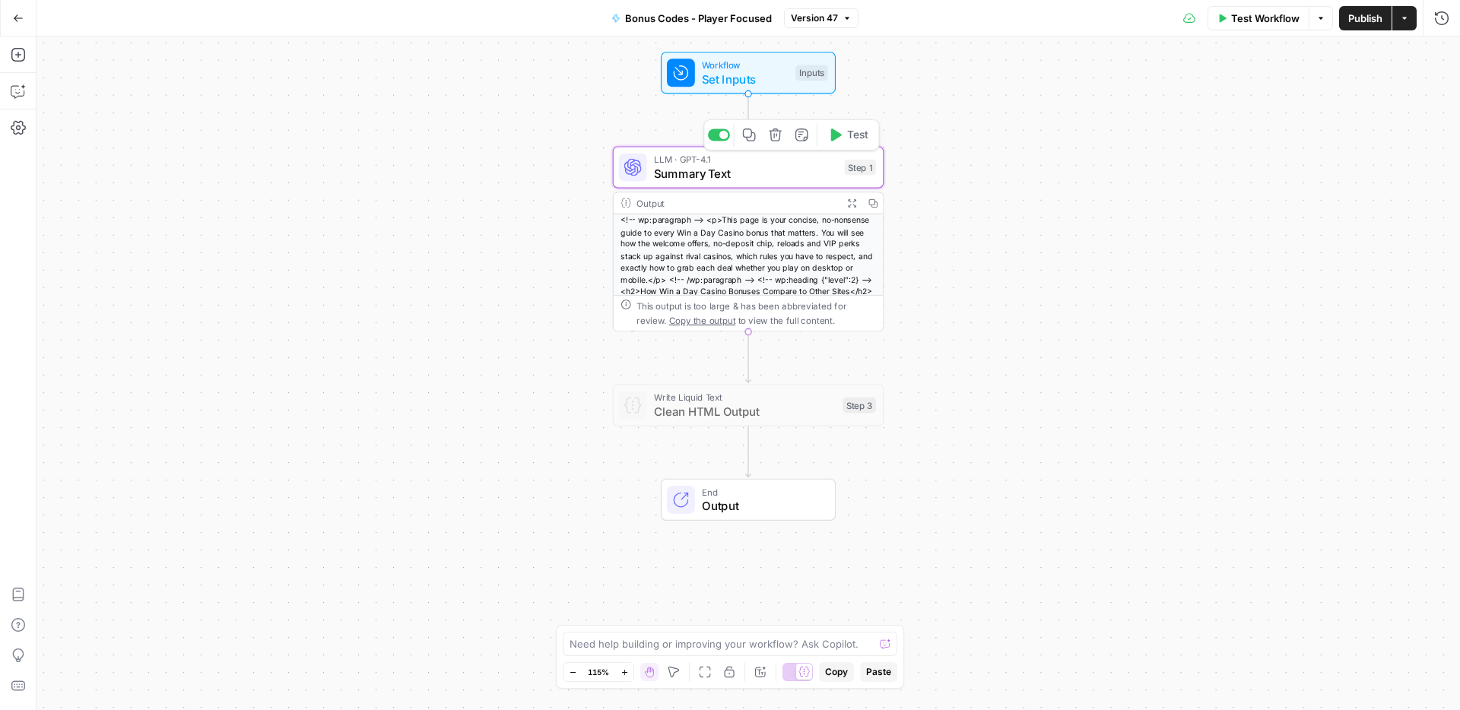
click at [807, 176] on span "Summary Text" at bounding box center [746, 173] width 184 height 17
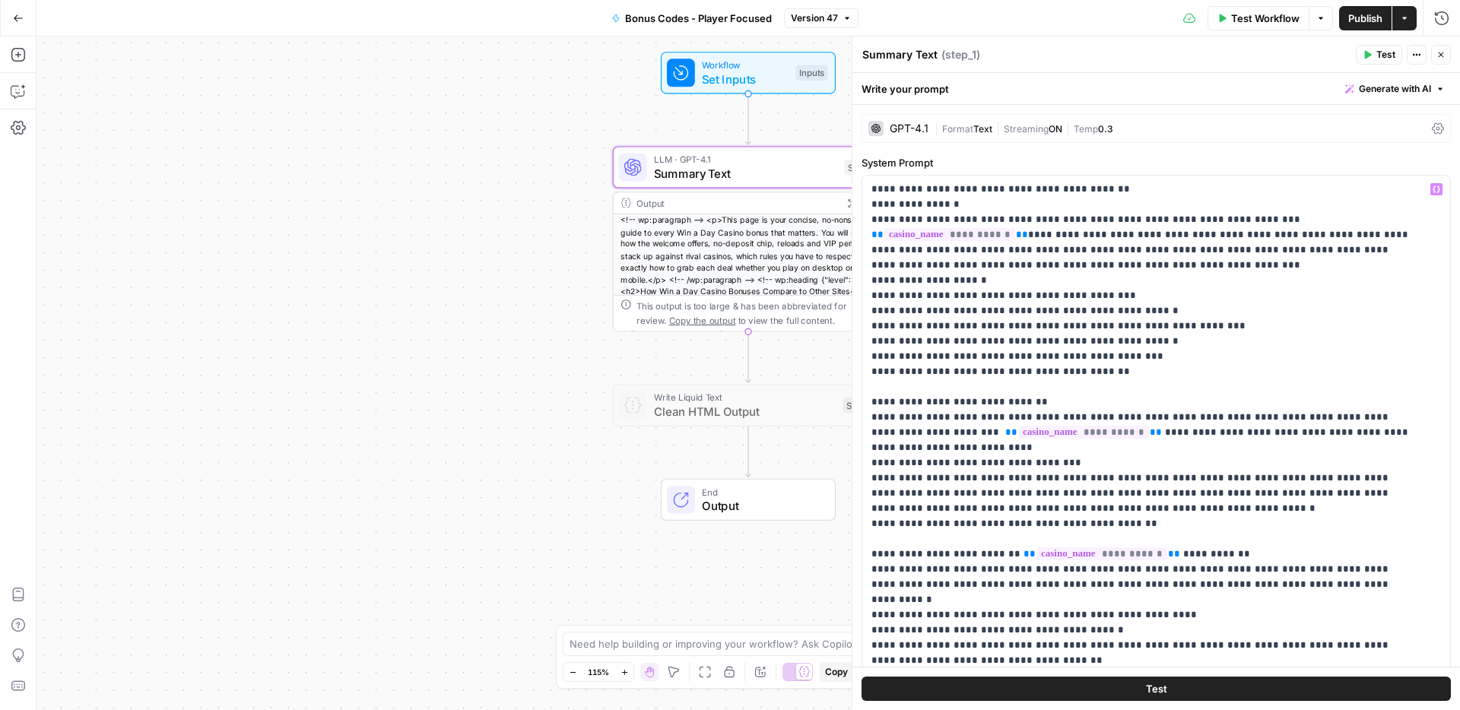
scroll to position [3, 0]
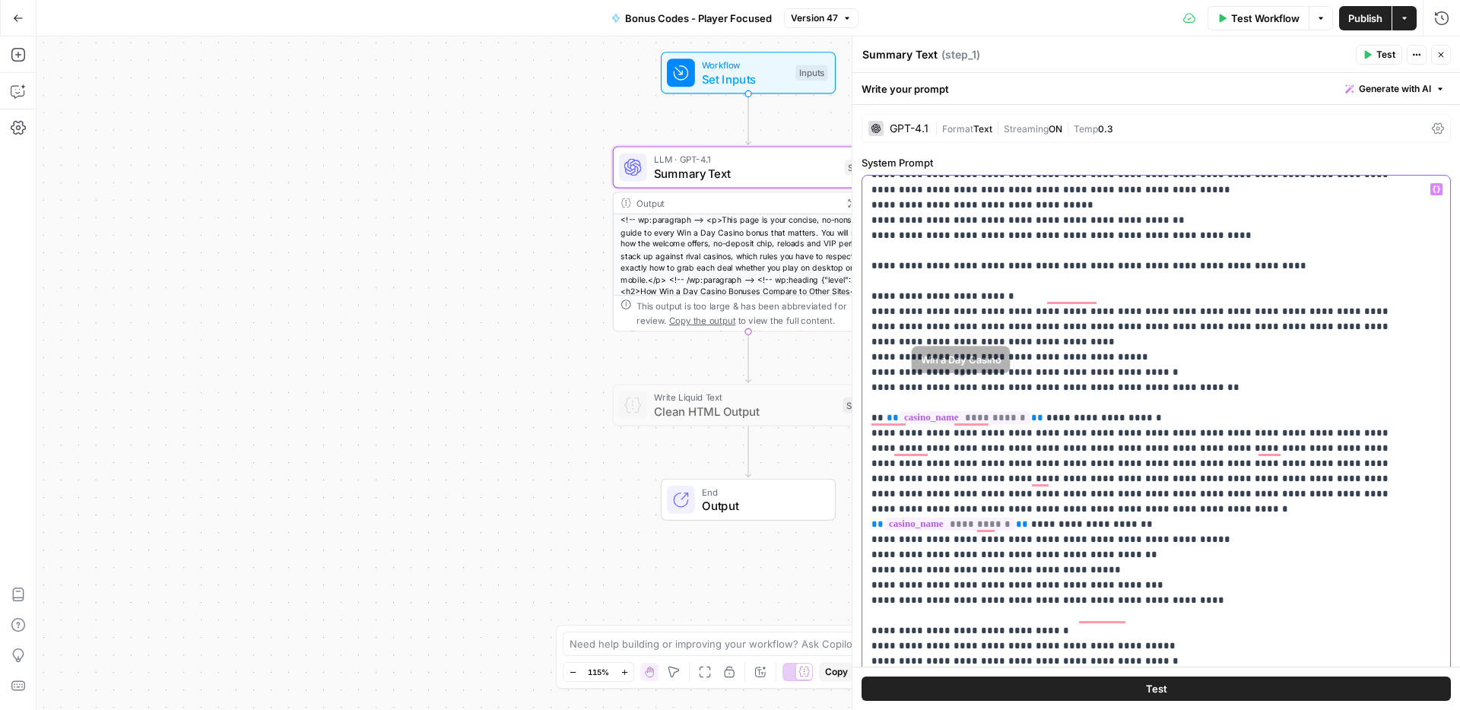
scroll to position [534, 0]
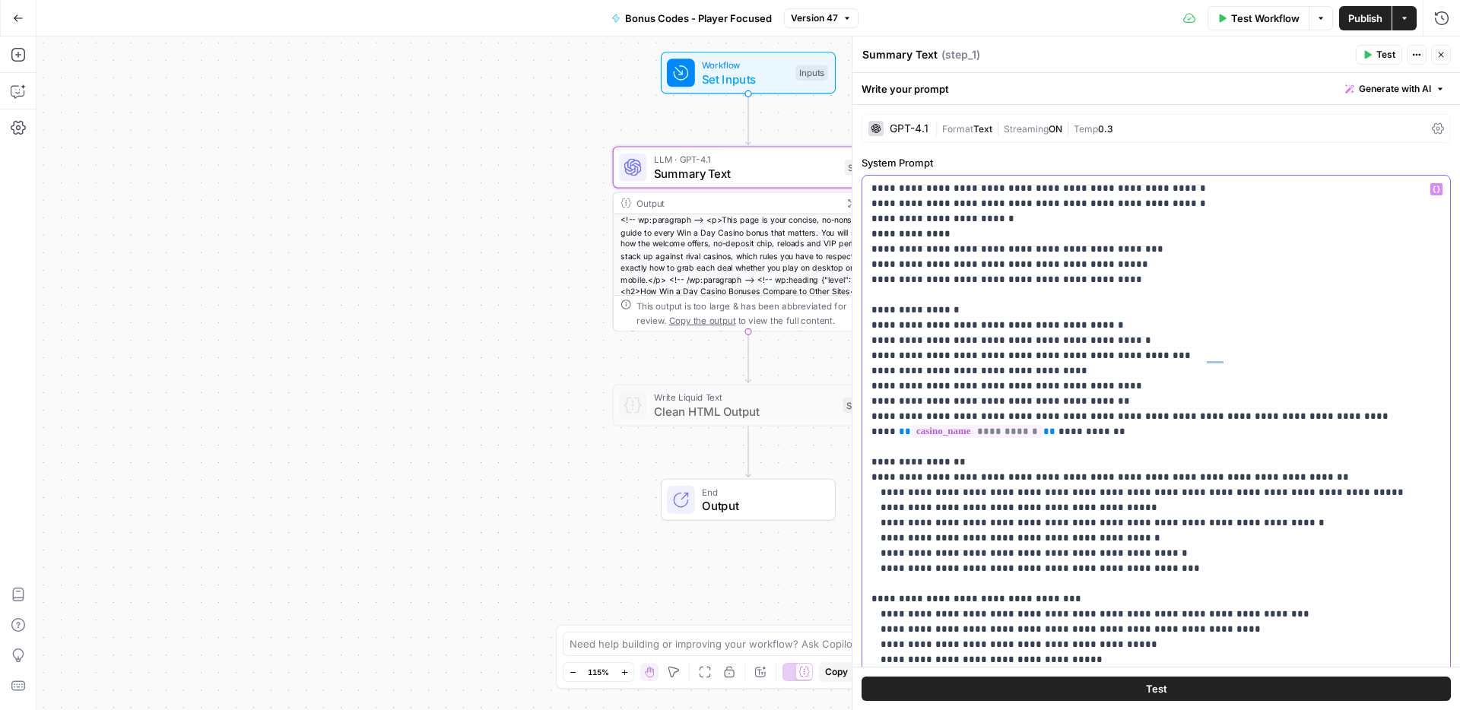
drag, startPoint x: 874, startPoint y: 404, endPoint x: 1087, endPoint y: 672, distance: 343.0
click at [1087, 672] on div "**********" at bounding box center [1155, 391] width 607 height 637
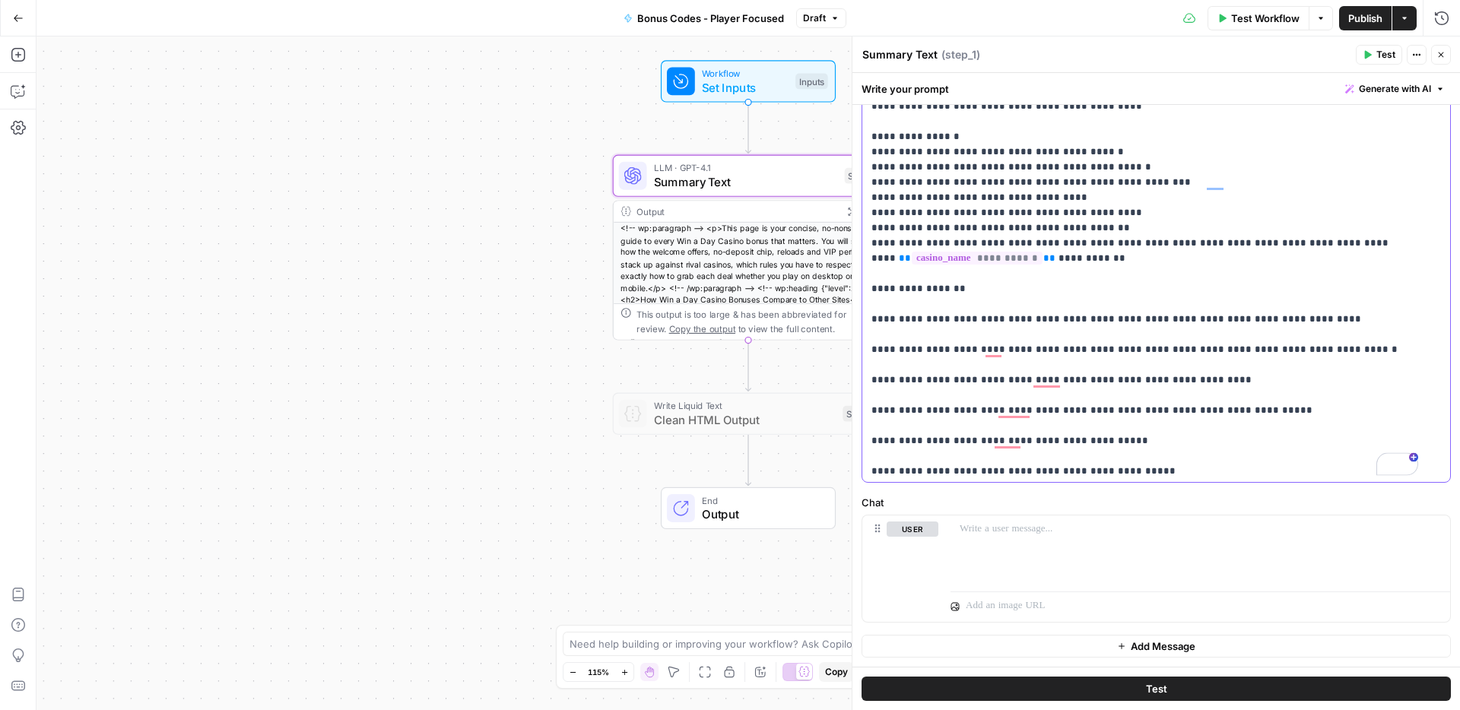
click at [867, 258] on div "**********" at bounding box center [1150, 172] width 576 height 620
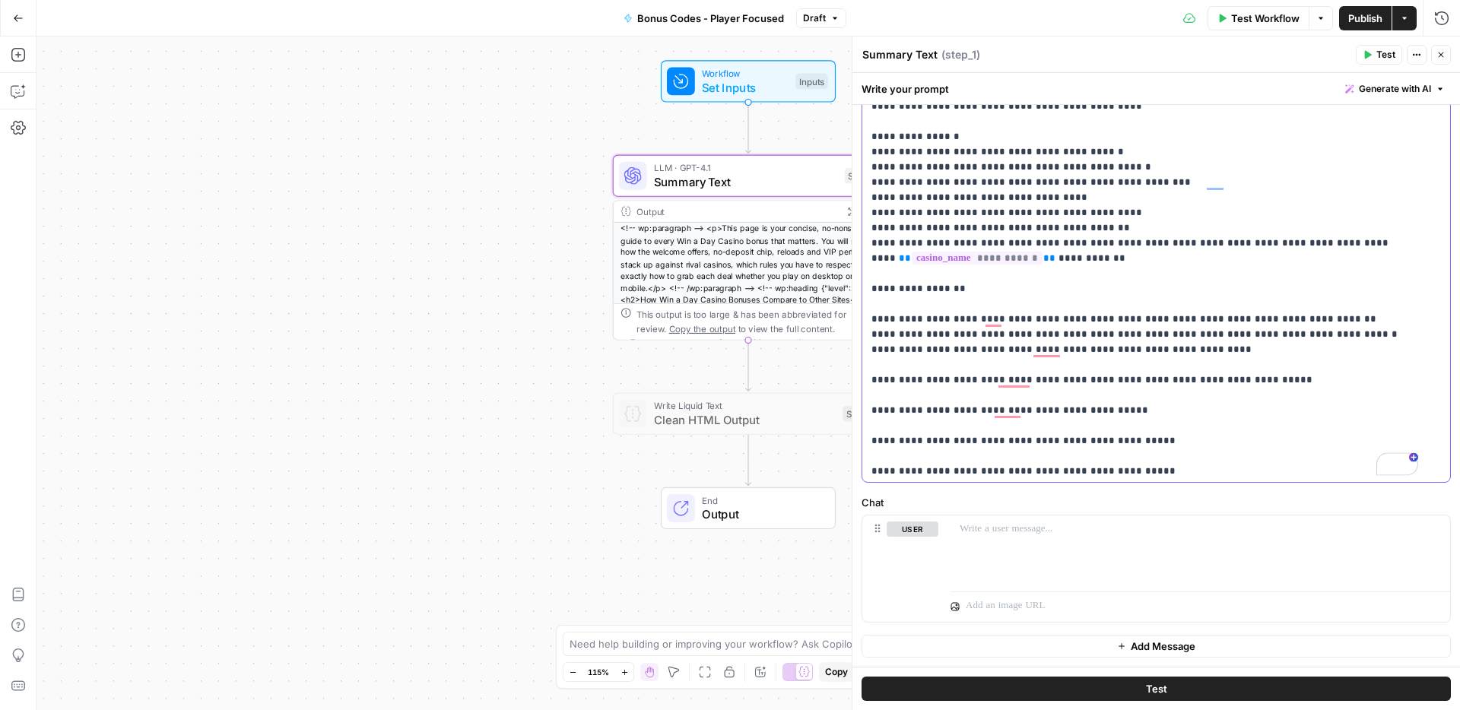
click at [870, 318] on div "**********" at bounding box center [1150, 172] width 576 height 620
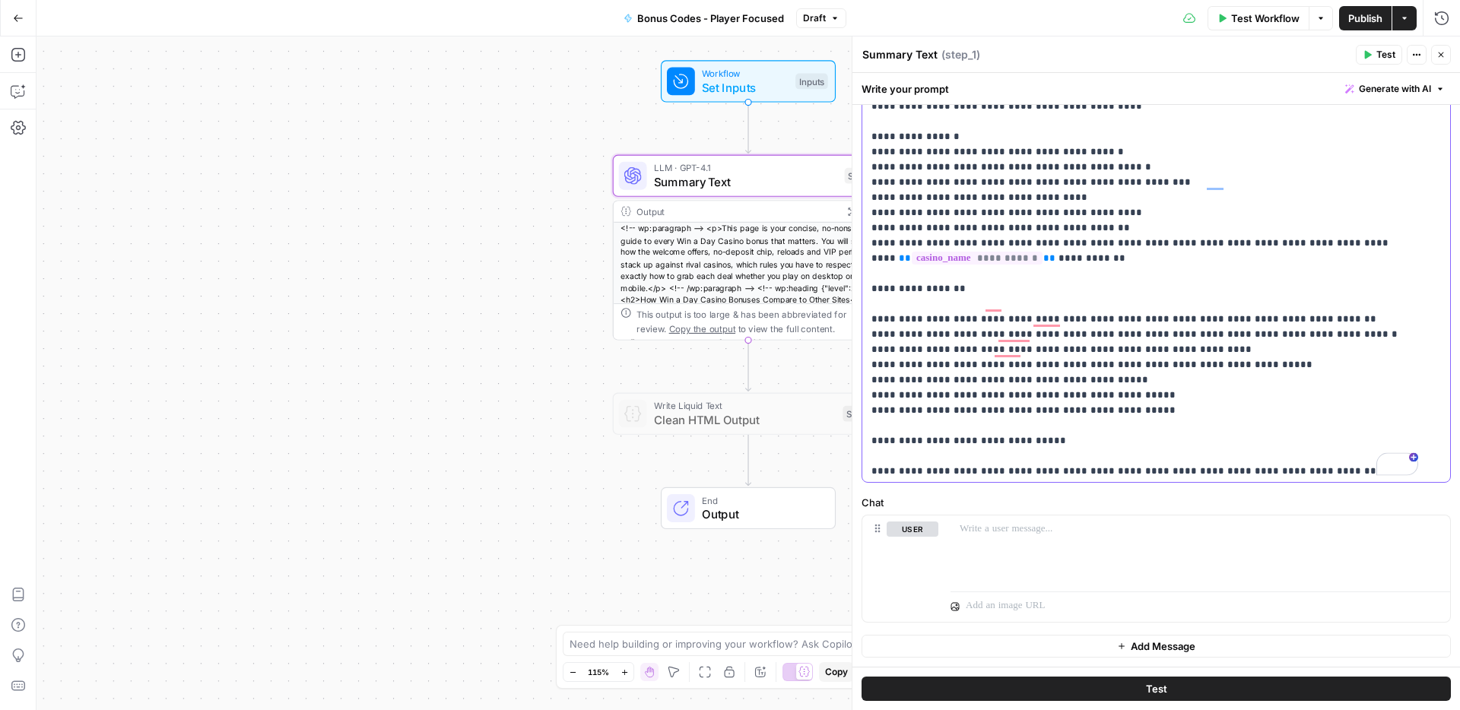
drag, startPoint x: 1137, startPoint y: 334, endPoint x: 853, endPoint y: 337, distance: 283.6
click at [853, 337] on div "**********" at bounding box center [1155, 373] width 608 height 674
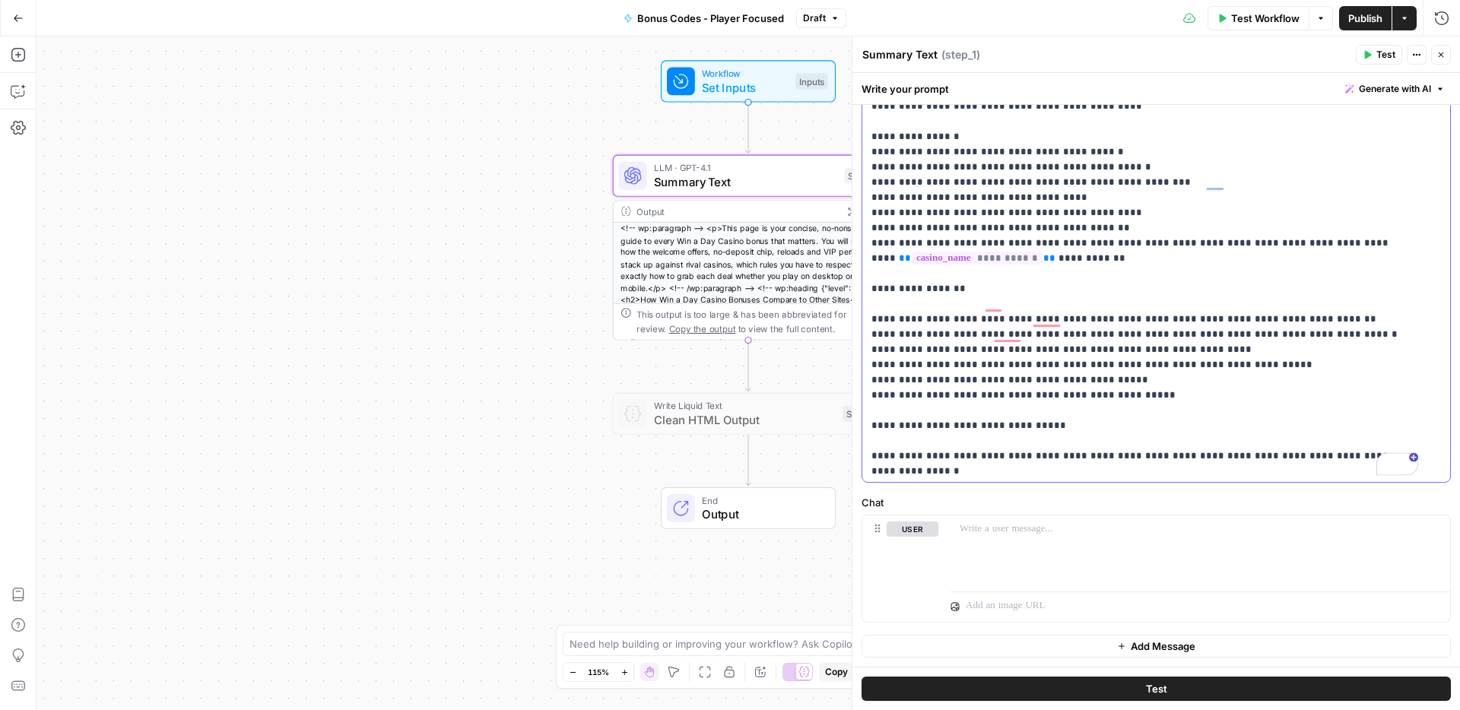
click at [867, 395] on div "**********" at bounding box center [1150, 172] width 576 height 620
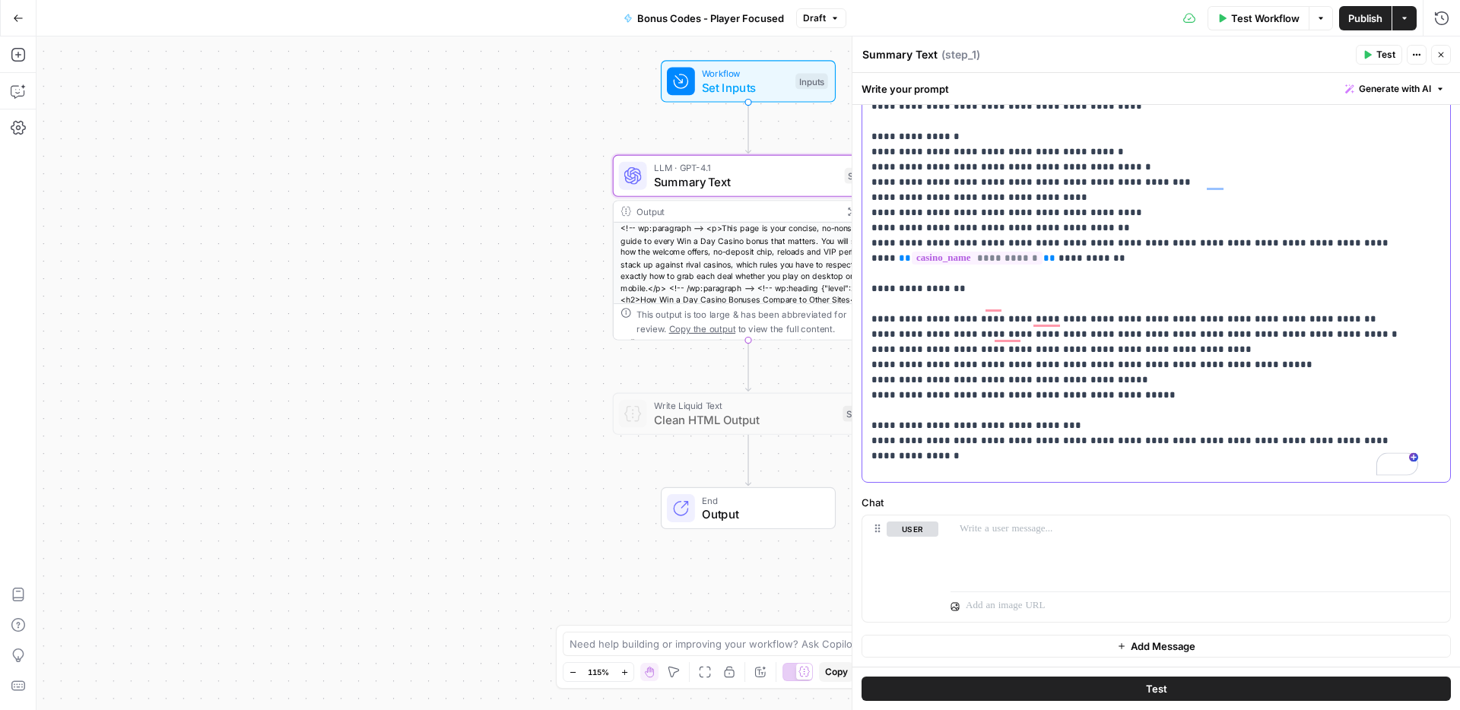
click at [869, 409] on div "**********" at bounding box center [1150, 172] width 576 height 620
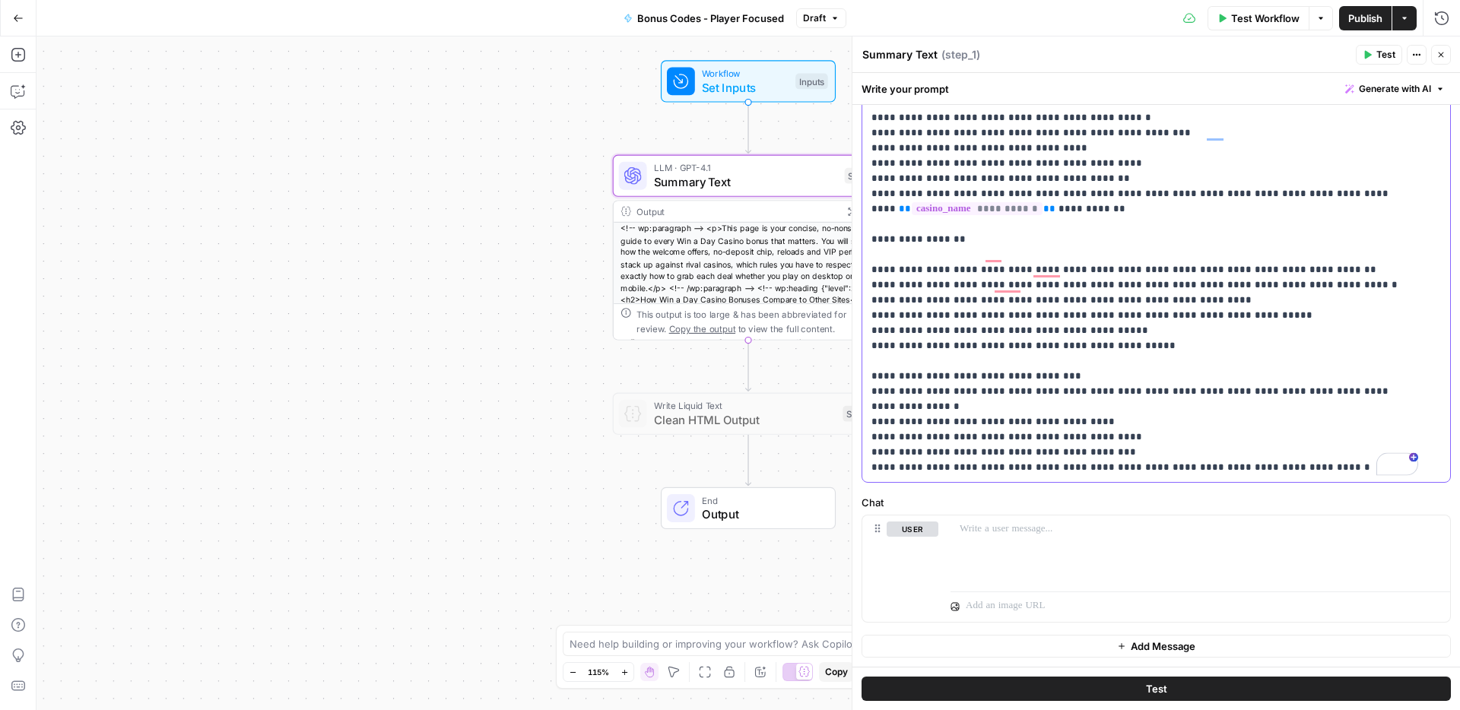
click at [869, 451] on div "**********" at bounding box center [1150, 172] width 576 height 620
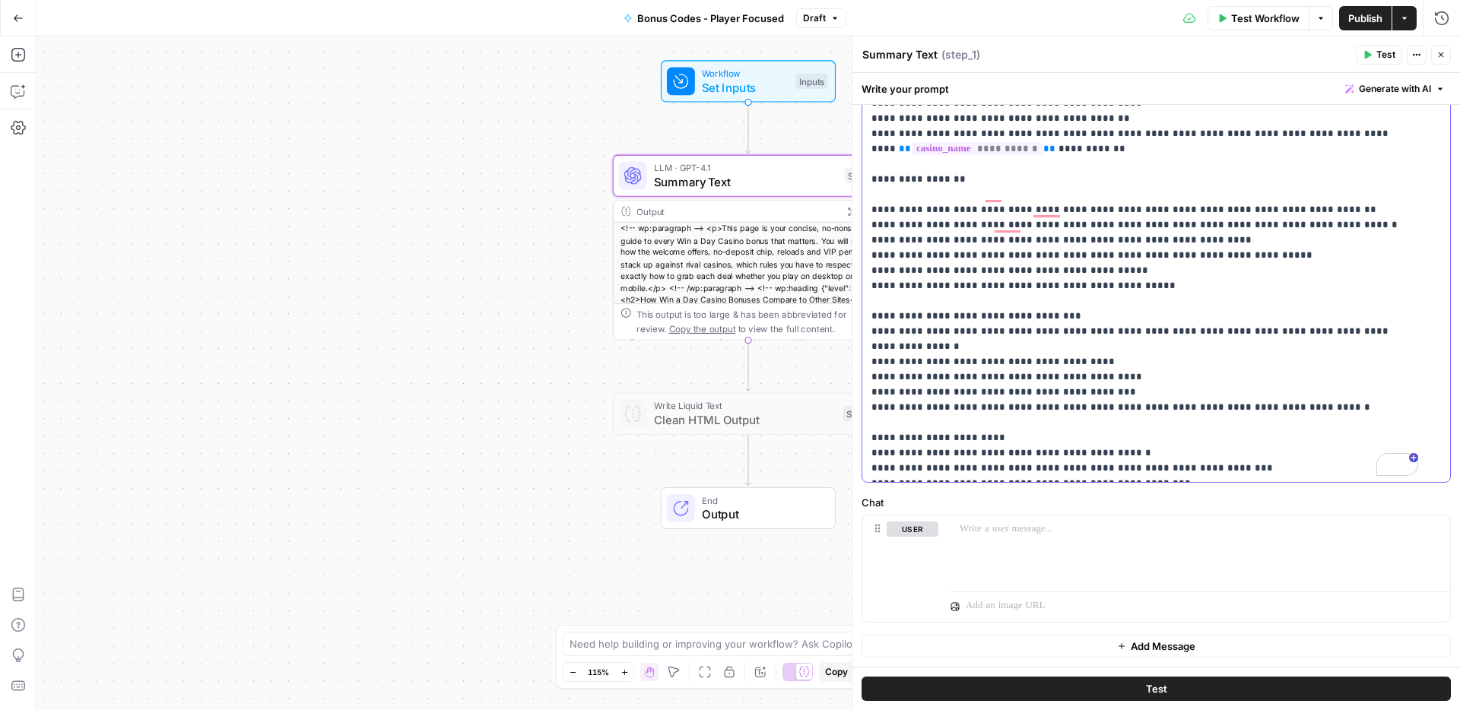
click at [868, 438] on div "**********" at bounding box center [1150, 172] width 576 height 620
drag, startPoint x: 1179, startPoint y: 467, endPoint x: 907, endPoint y: 458, distance: 272.3
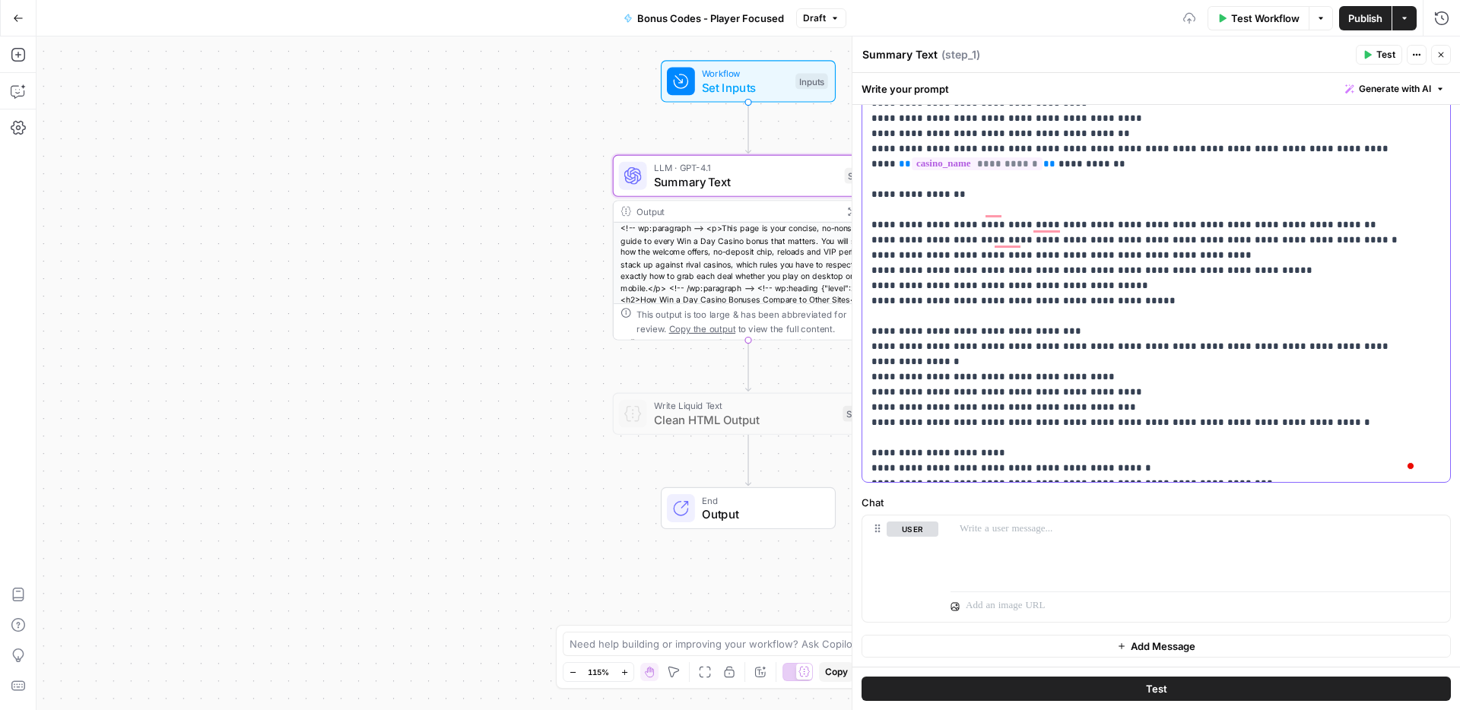
scroll to position [1689, 0]
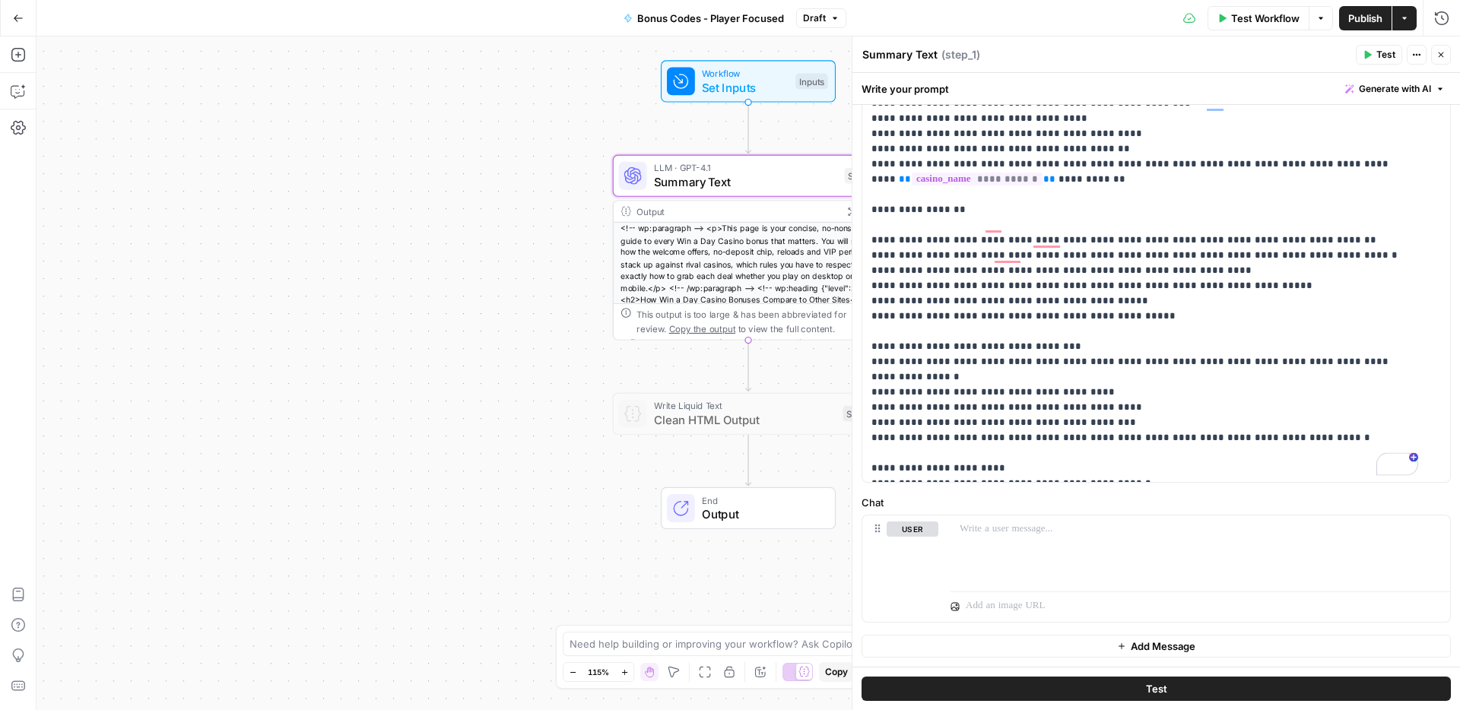
click at [1351, 23] on span "Publish" at bounding box center [1365, 18] width 34 height 15
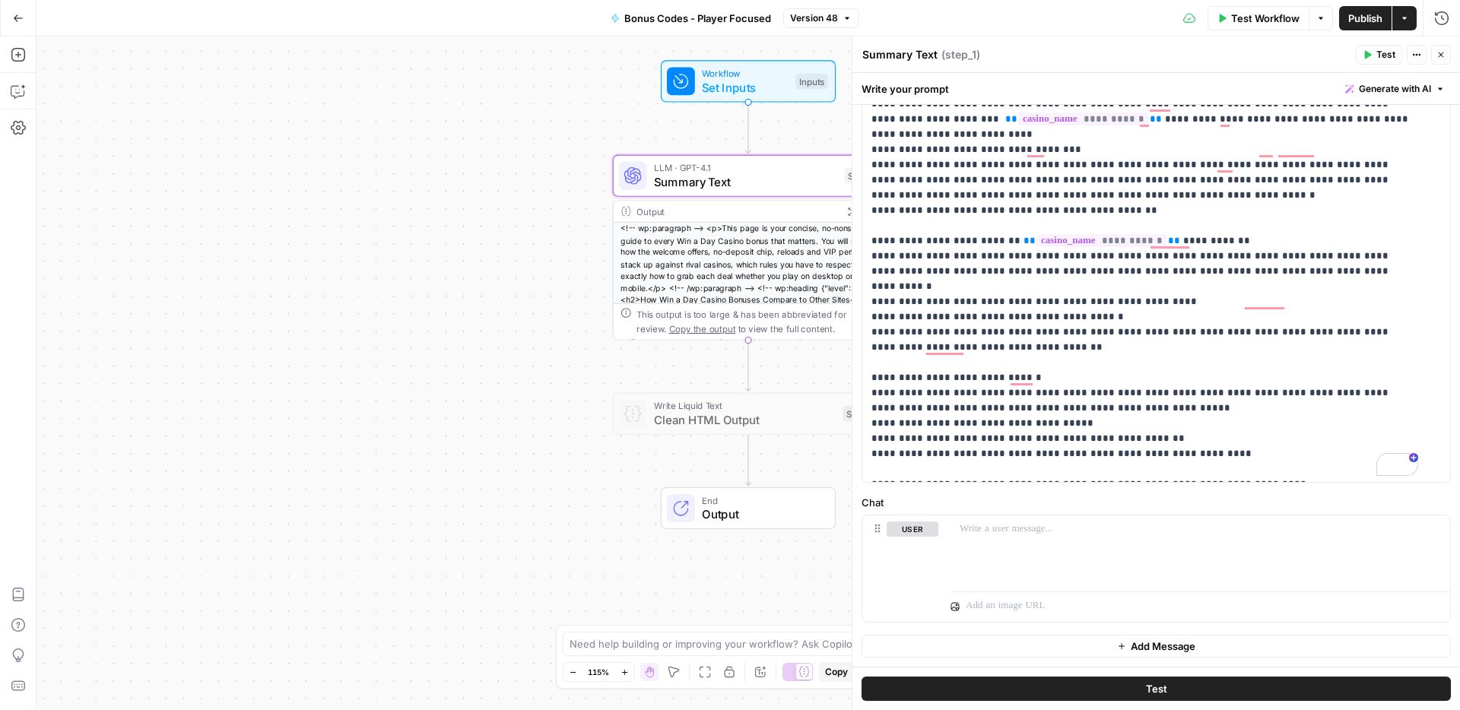
scroll to position [0, 0]
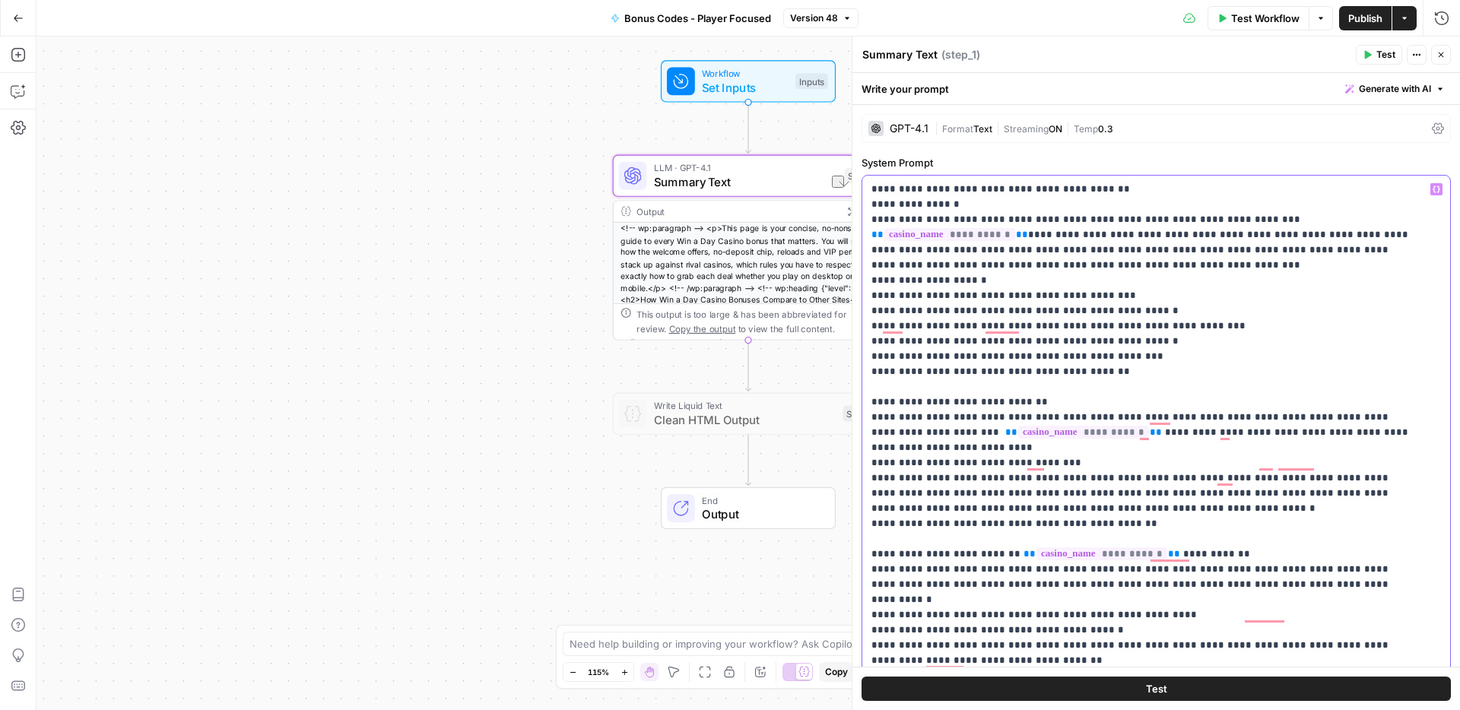
drag, startPoint x: 1040, startPoint y: 402, endPoint x: 884, endPoint y: 407, distance: 155.9
drag, startPoint x: 1262, startPoint y: 534, endPoint x: 881, endPoint y: 535, distance: 380.9
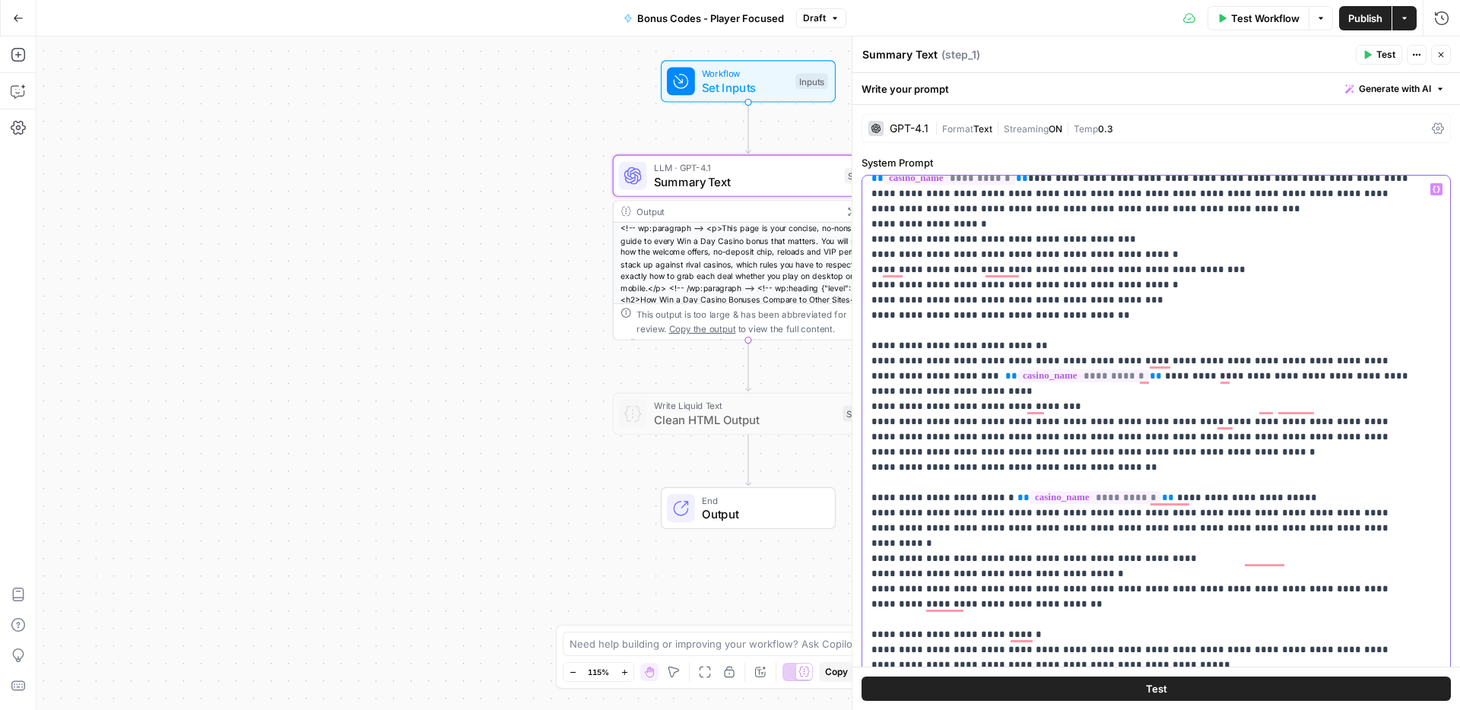
scroll to position [65, 0]
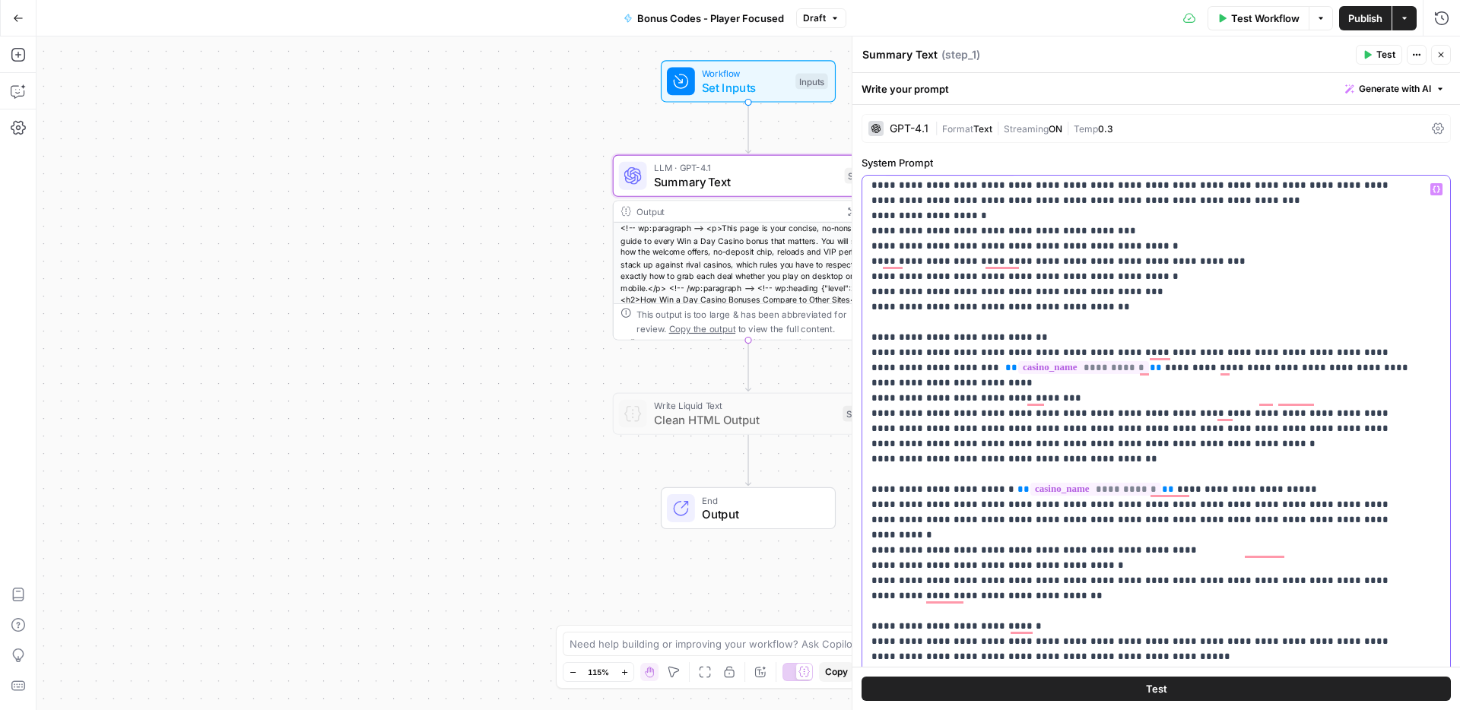
drag, startPoint x: 1041, startPoint y: 595, endPoint x: 883, endPoint y: 592, distance: 157.4
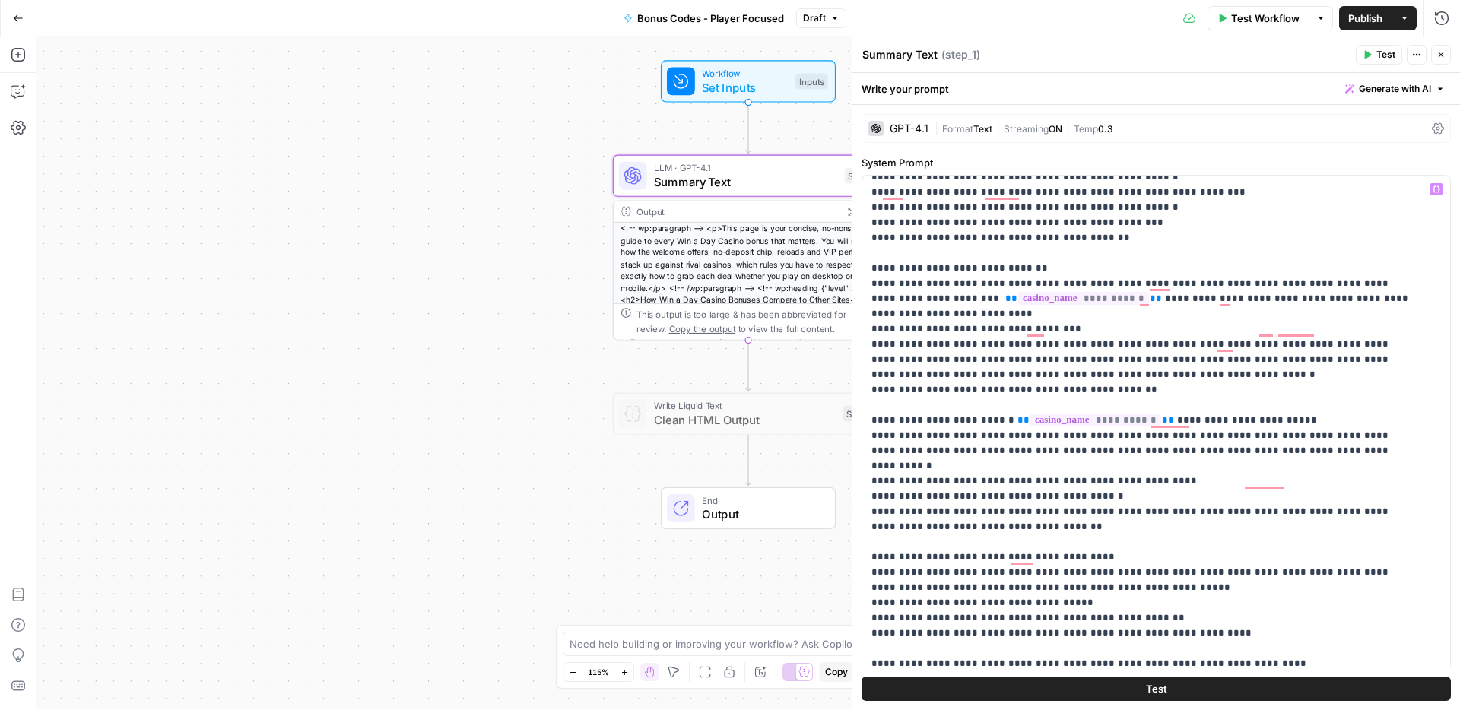
scroll to position [193, 0]
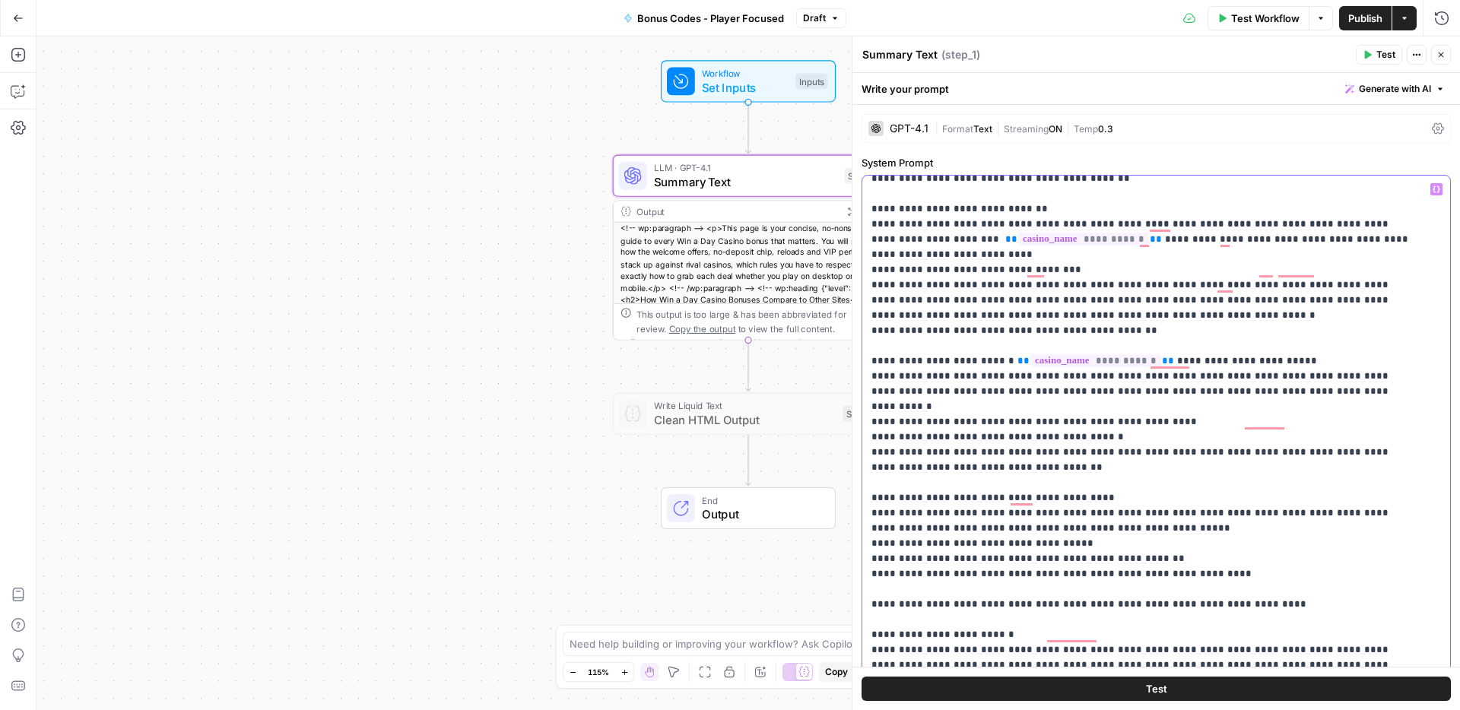
drag, startPoint x: 1247, startPoint y: 581, endPoint x: 1220, endPoint y: 577, distance: 26.9
drag, startPoint x: 1032, startPoint y: 604, endPoint x: 982, endPoint y: 603, distance: 49.4
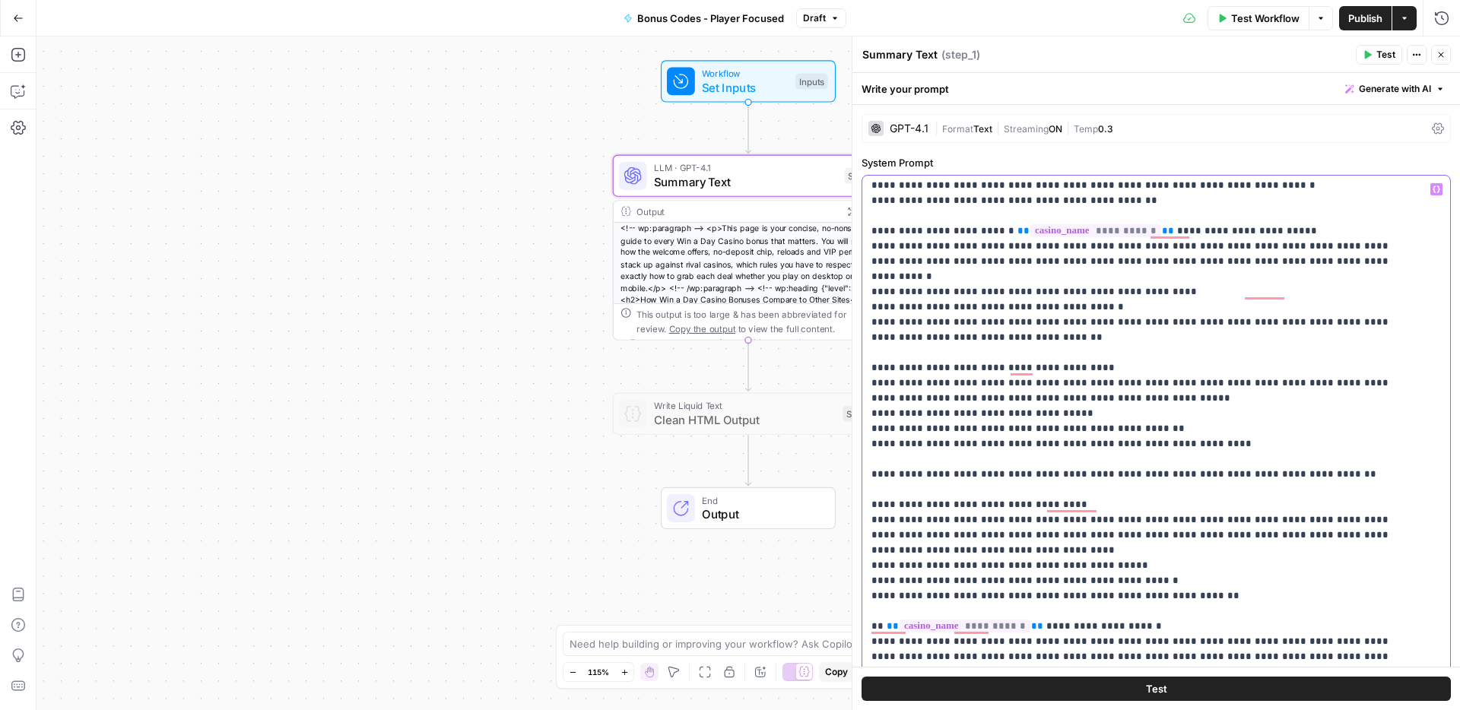
scroll to position [354, 0]
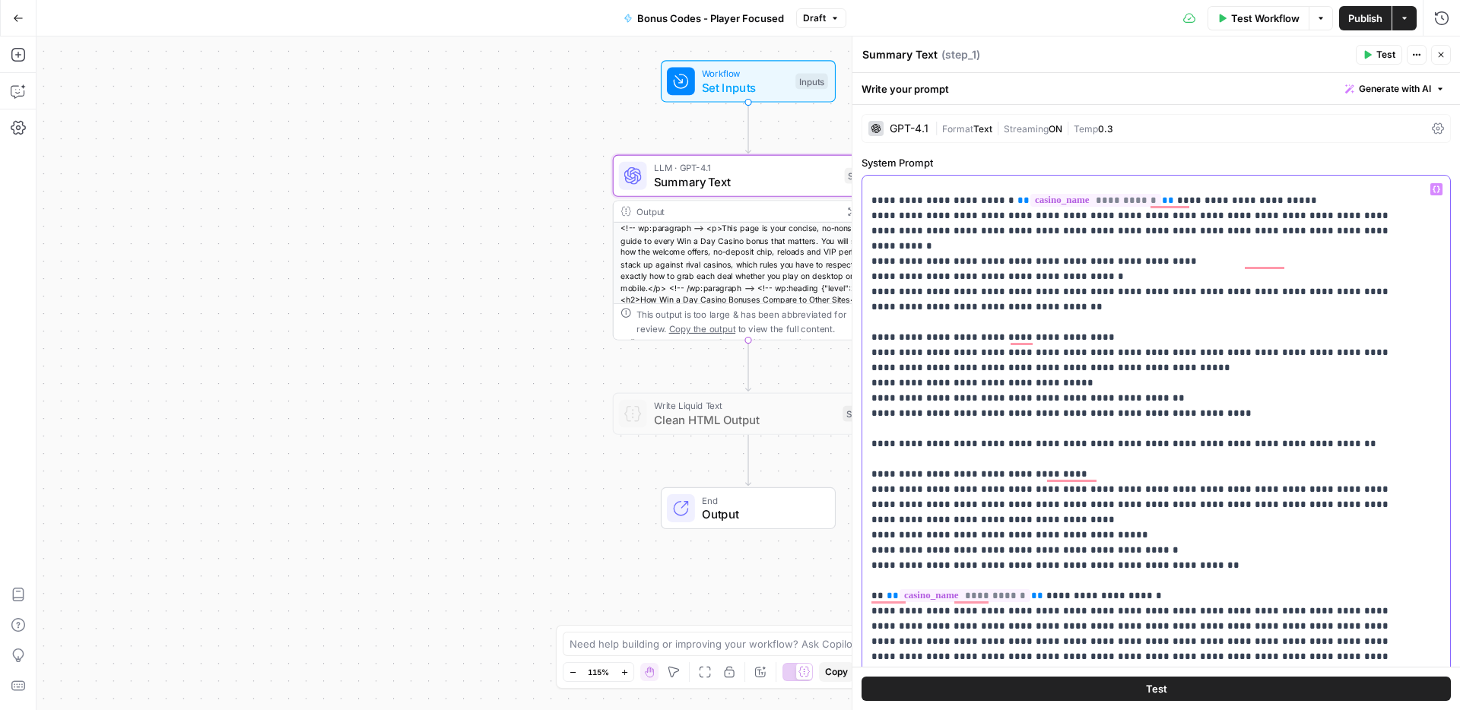
drag, startPoint x: 1164, startPoint y: 567, endPoint x: 1127, endPoint y: 568, distance: 36.5
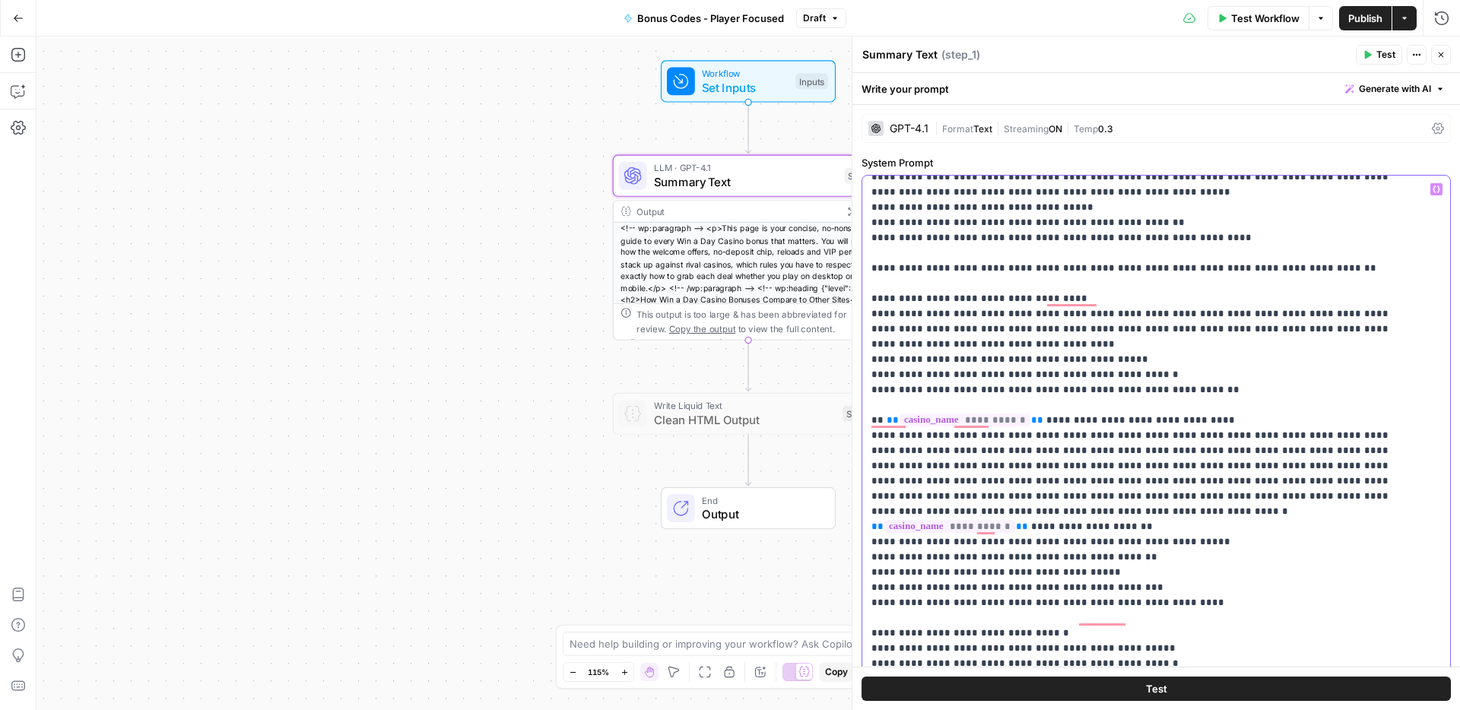
drag, startPoint x: 1068, startPoint y: 588, endPoint x: 1029, endPoint y: 586, distance: 39.6
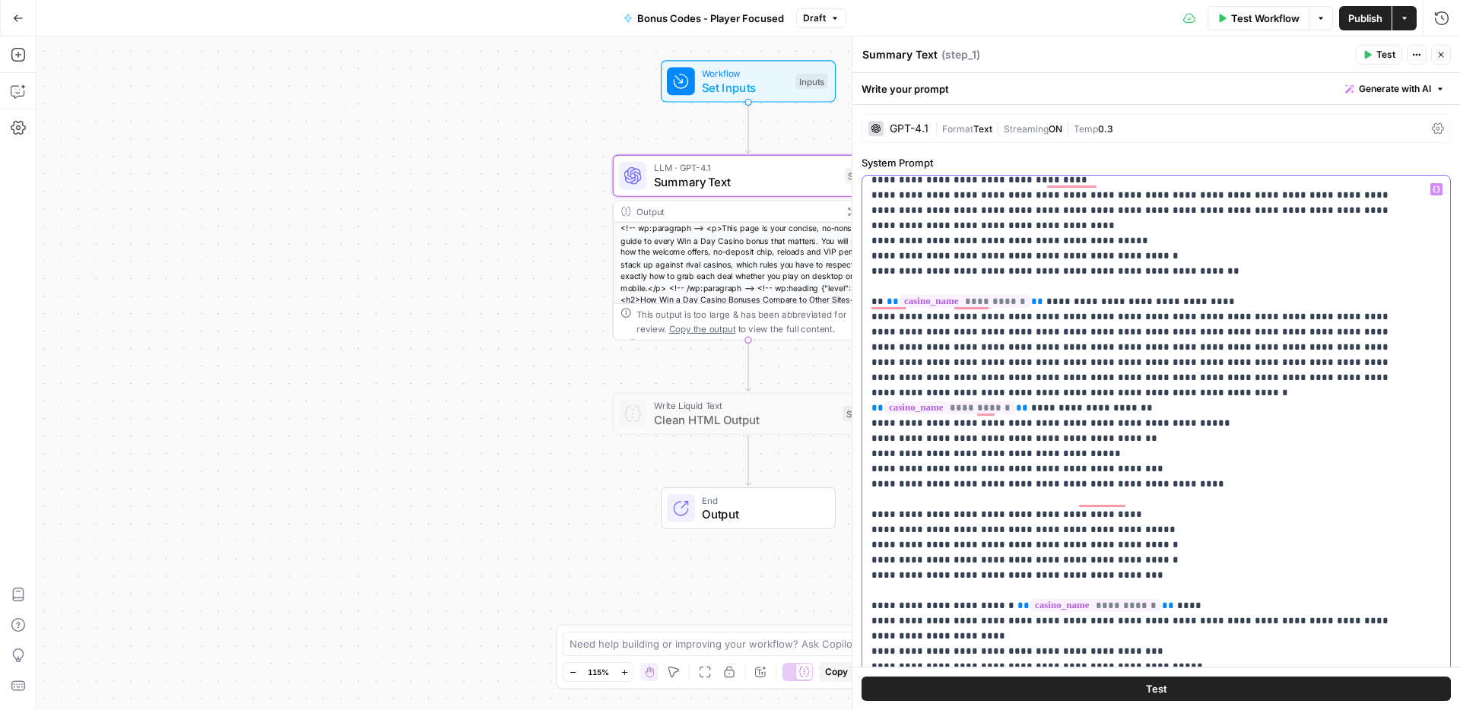
drag, startPoint x: 1193, startPoint y: 557, endPoint x: 1164, endPoint y: 556, distance: 28.9
click at [1164, 556] on p "**********" at bounding box center [1144, 682] width 547 height 2296
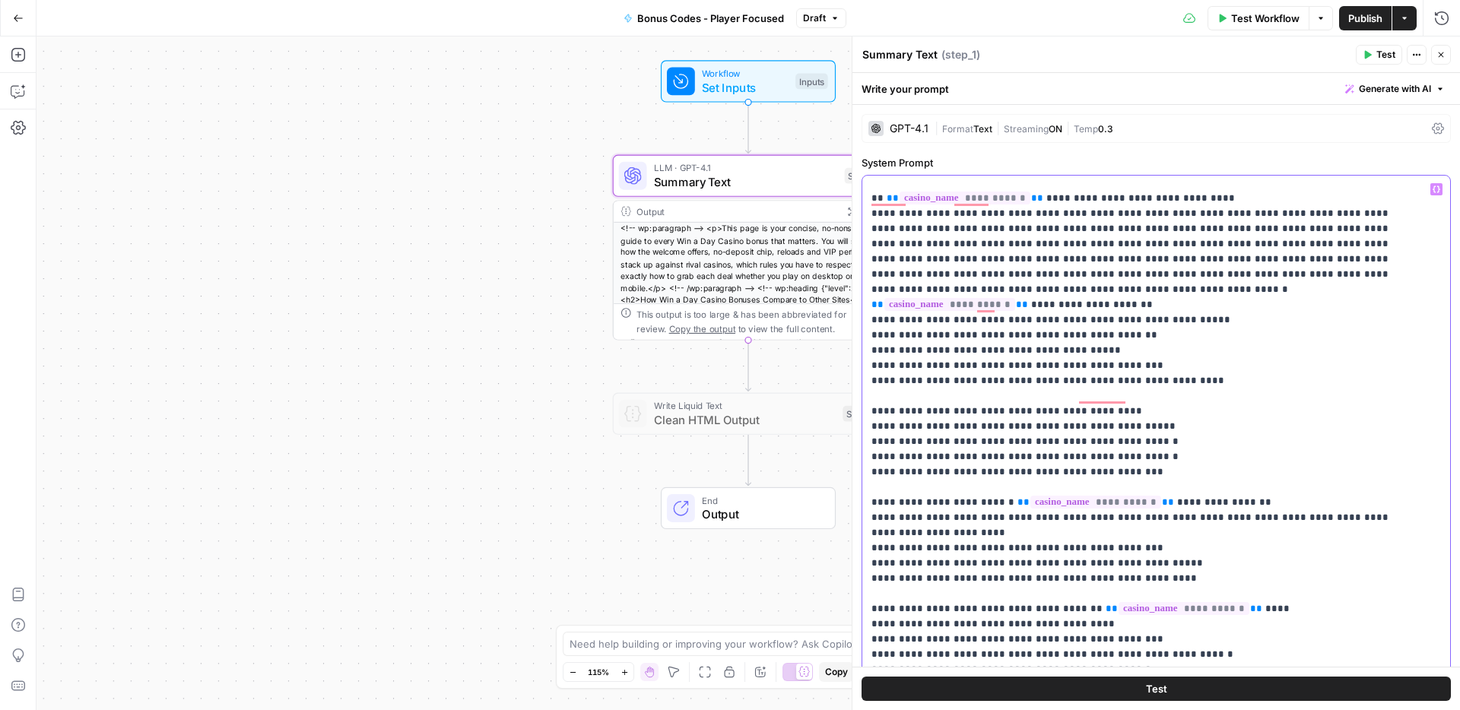
drag, startPoint x: 1263, startPoint y: 552, endPoint x: 1235, endPoint y: 552, distance: 28.1
click at [1235, 552] on p "**********" at bounding box center [1144, 579] width 547 height 2296
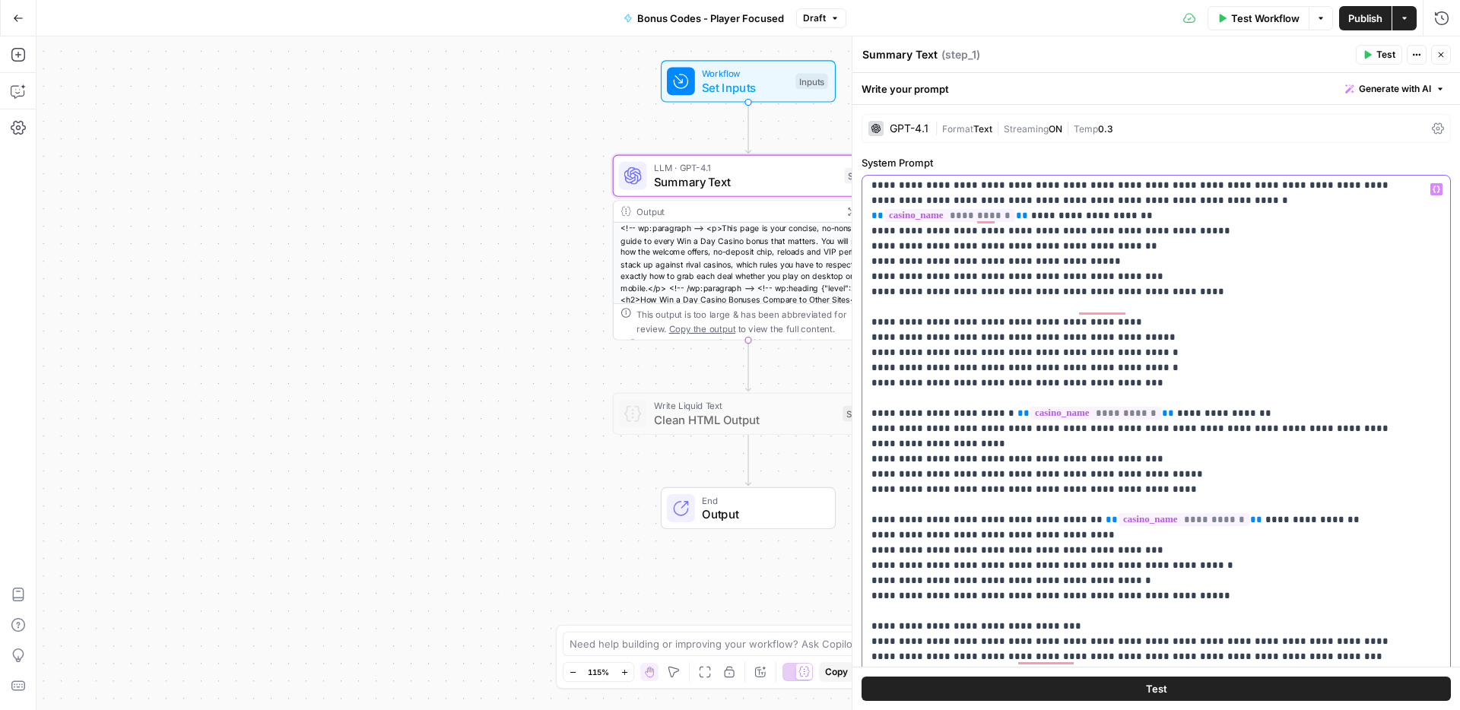
drag, startPoint x: 1085, startPoint y: 566, endPoint x: 1035, endPoint y: 566, distance: 49.4
click at [1035, 566] on p "**********" at bounding box center [1144, 490] width 547 height 2296
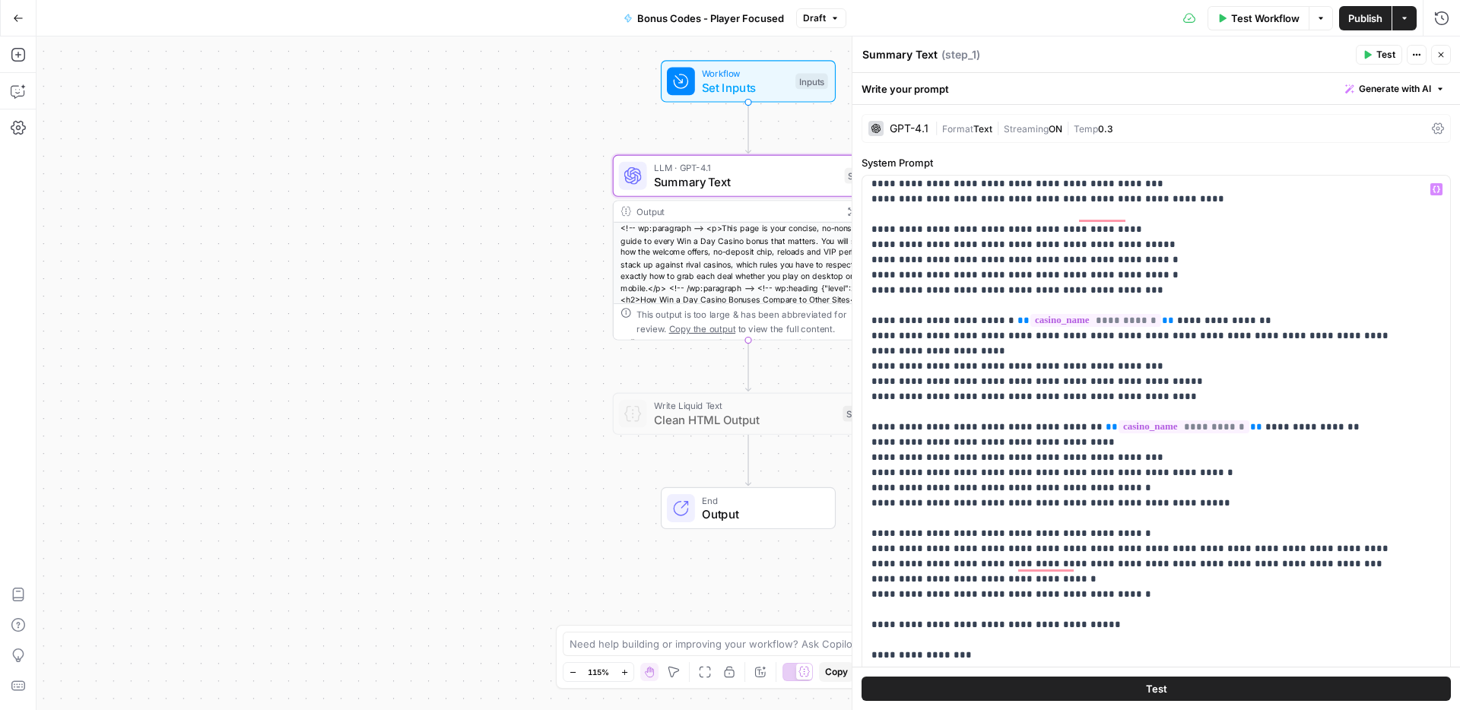
click at [1350, 13] on span "Publish" at bounding box center [1365, 18] width 34 height 15
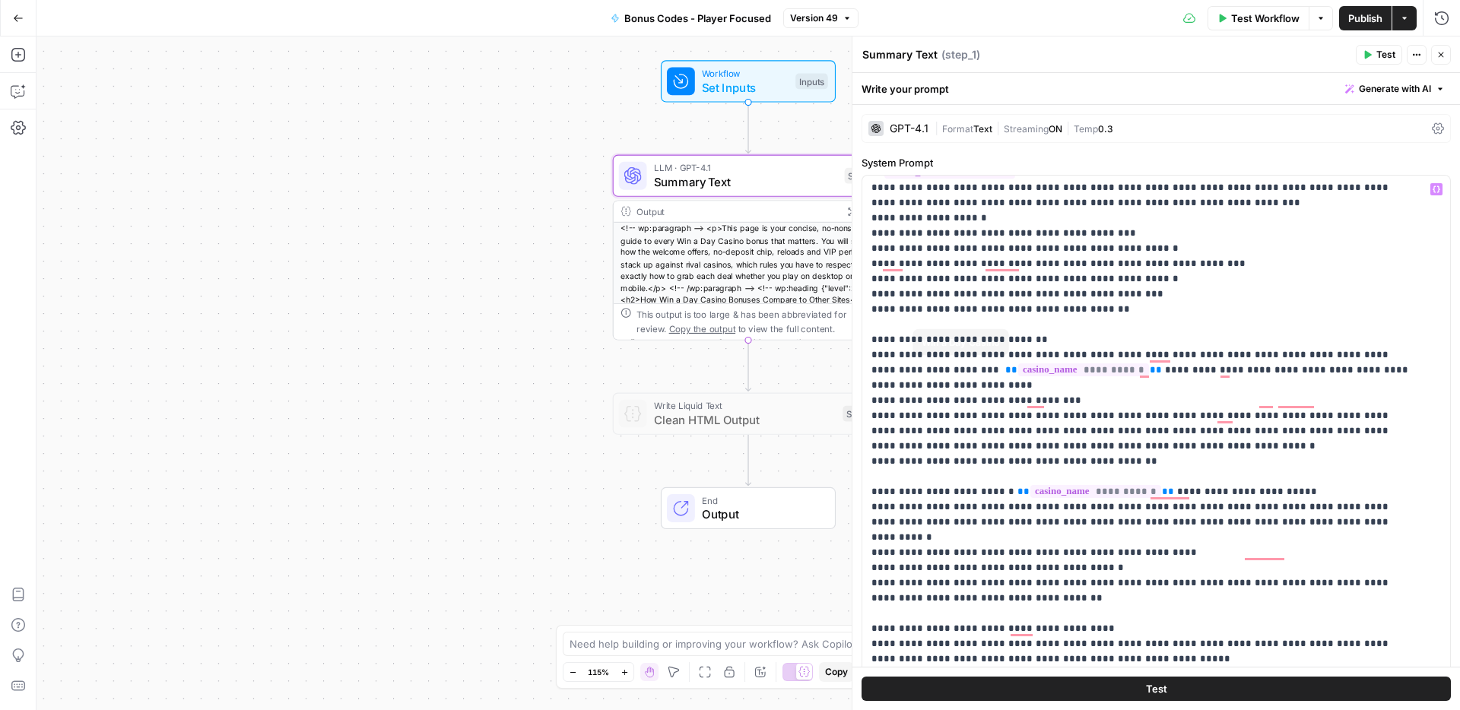
scroll to position [52, 0]
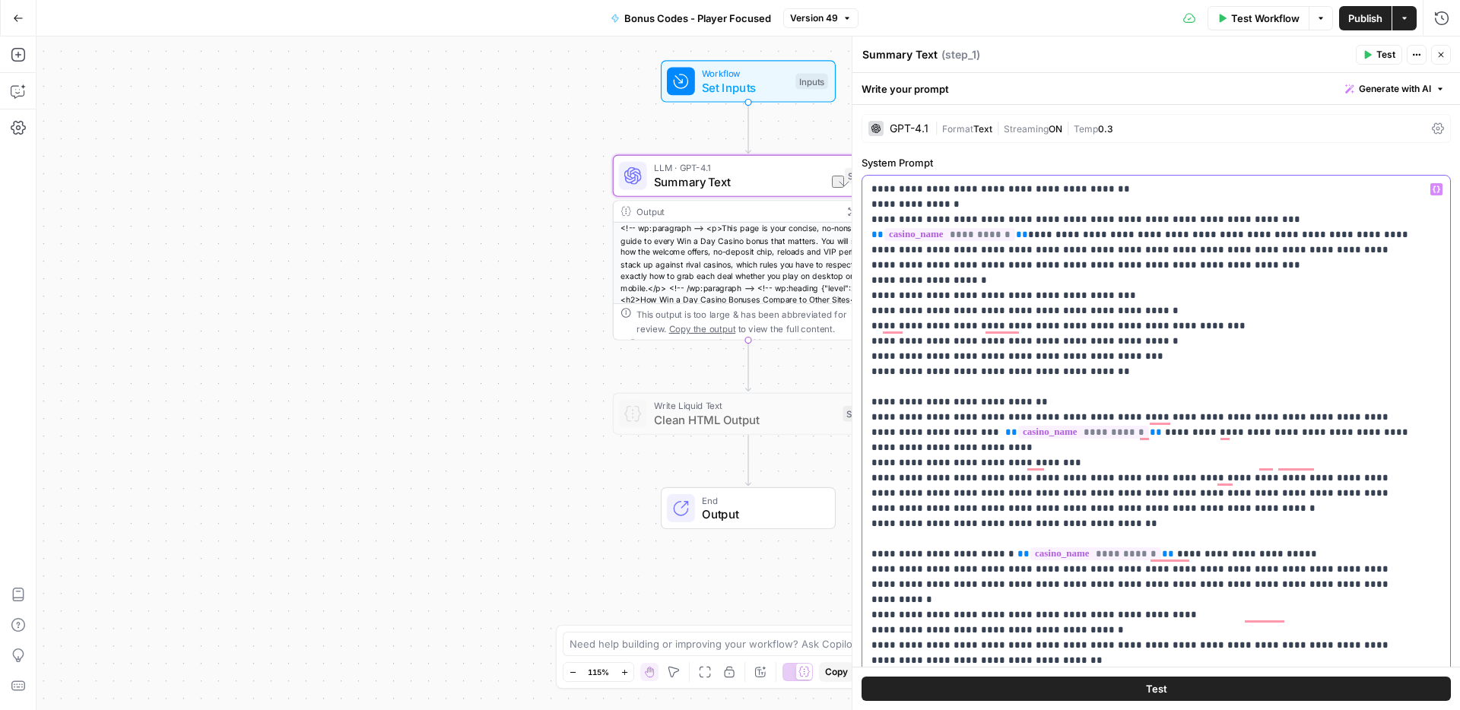
drag, startPoint x: 1314, startPoint y: 538, endPoint x: 1214, endPoint y: 535, distance: 100.4
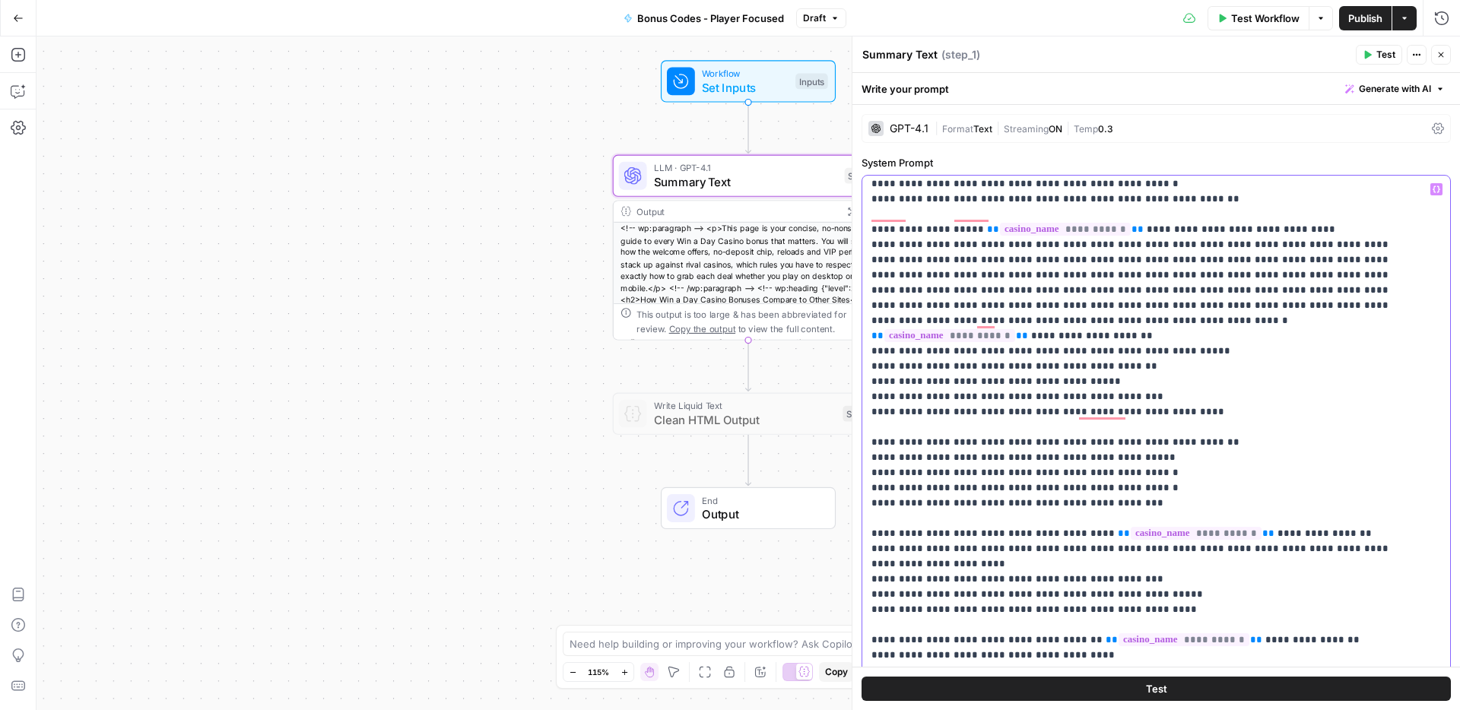
click at [884, 566] on p "**********" at bounding box center [1144, 595] width 547 height 2296
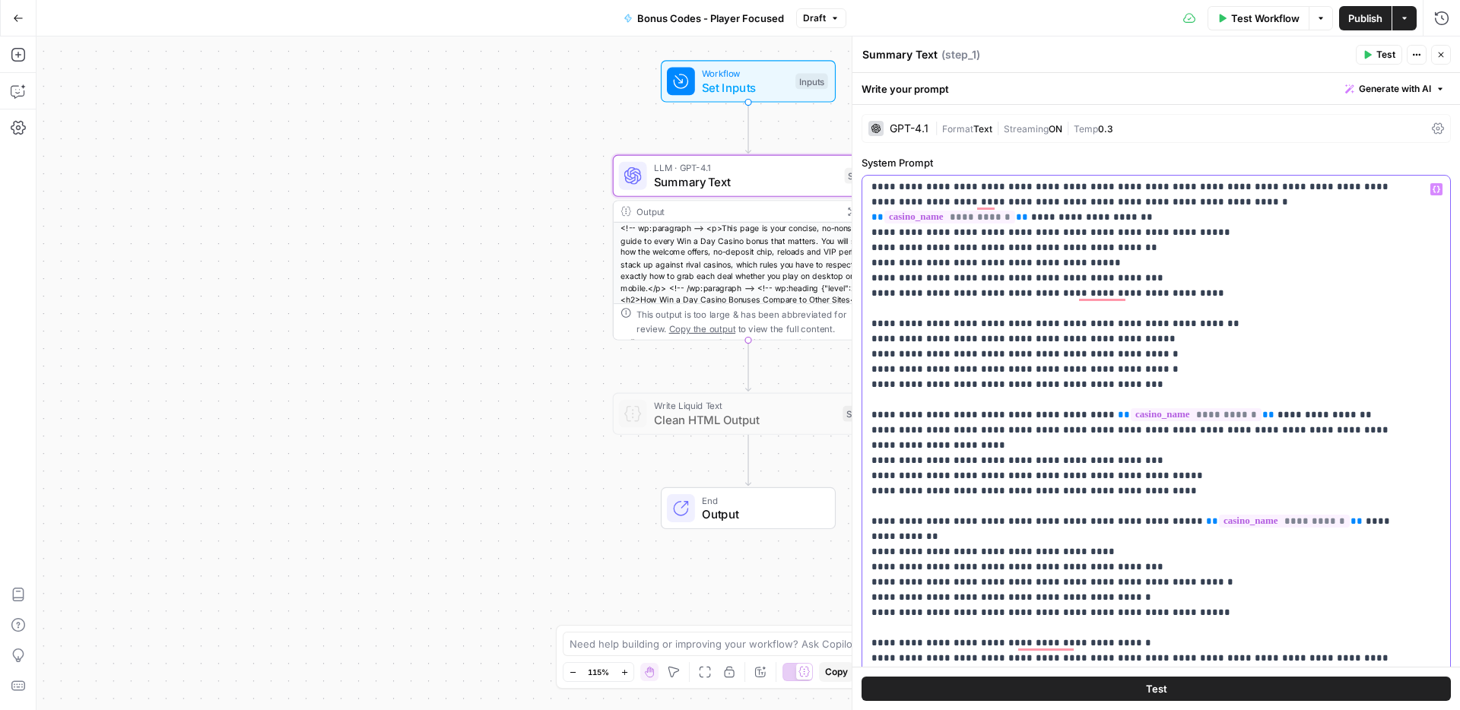
click at [886, 549] on p "**********" at bounding box center [1144, 476] width 547 height 2296
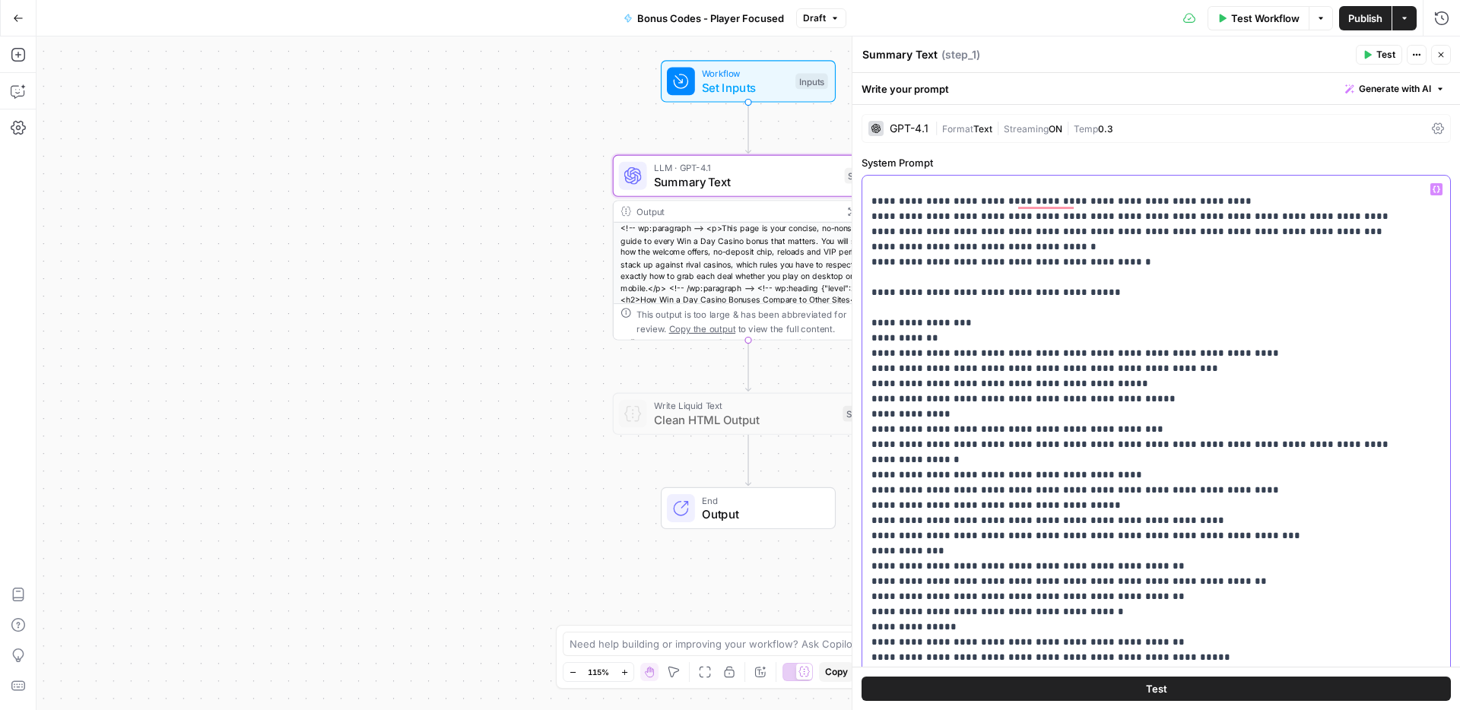
scroll to position [833, 0]
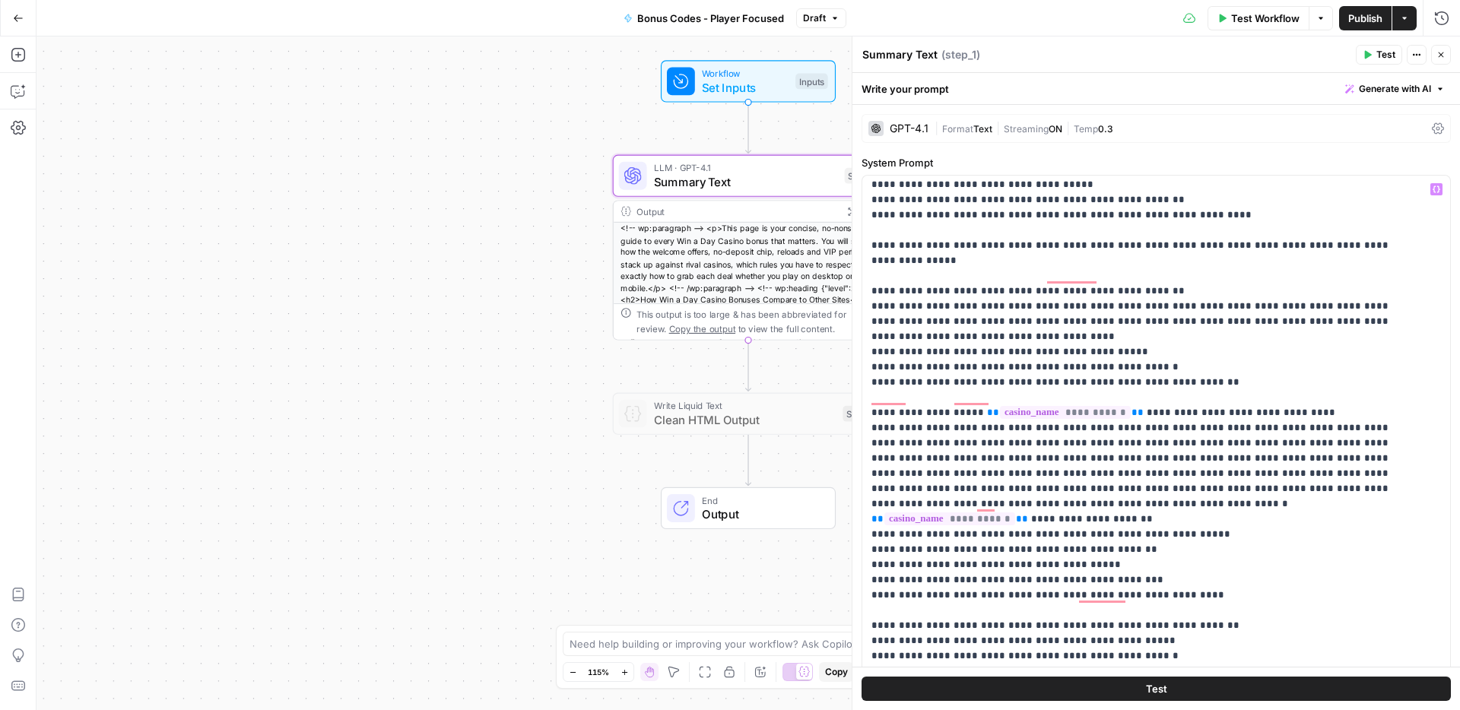
click at [1372, 18] on span "Publish" at bounding box center [1365, 18] width 34 height 15
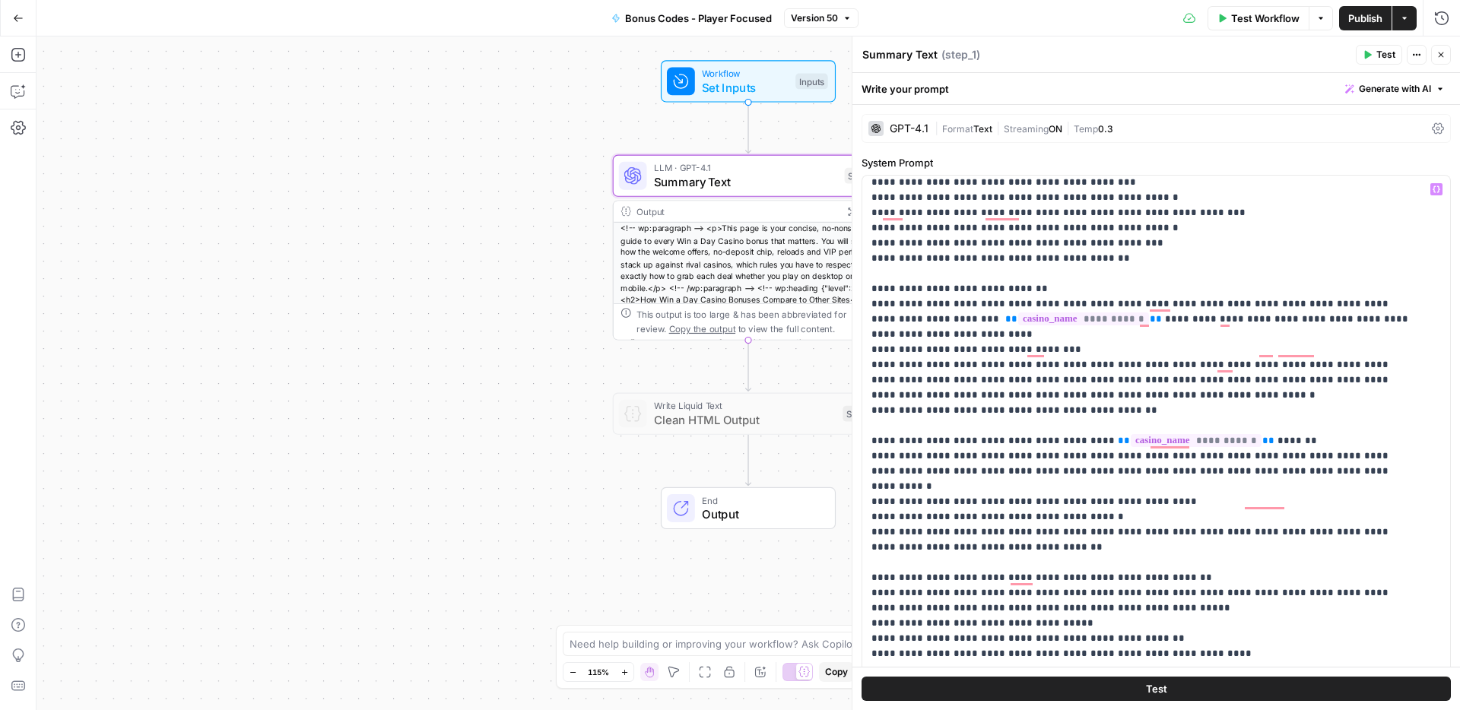
scroll to position [0, 0]
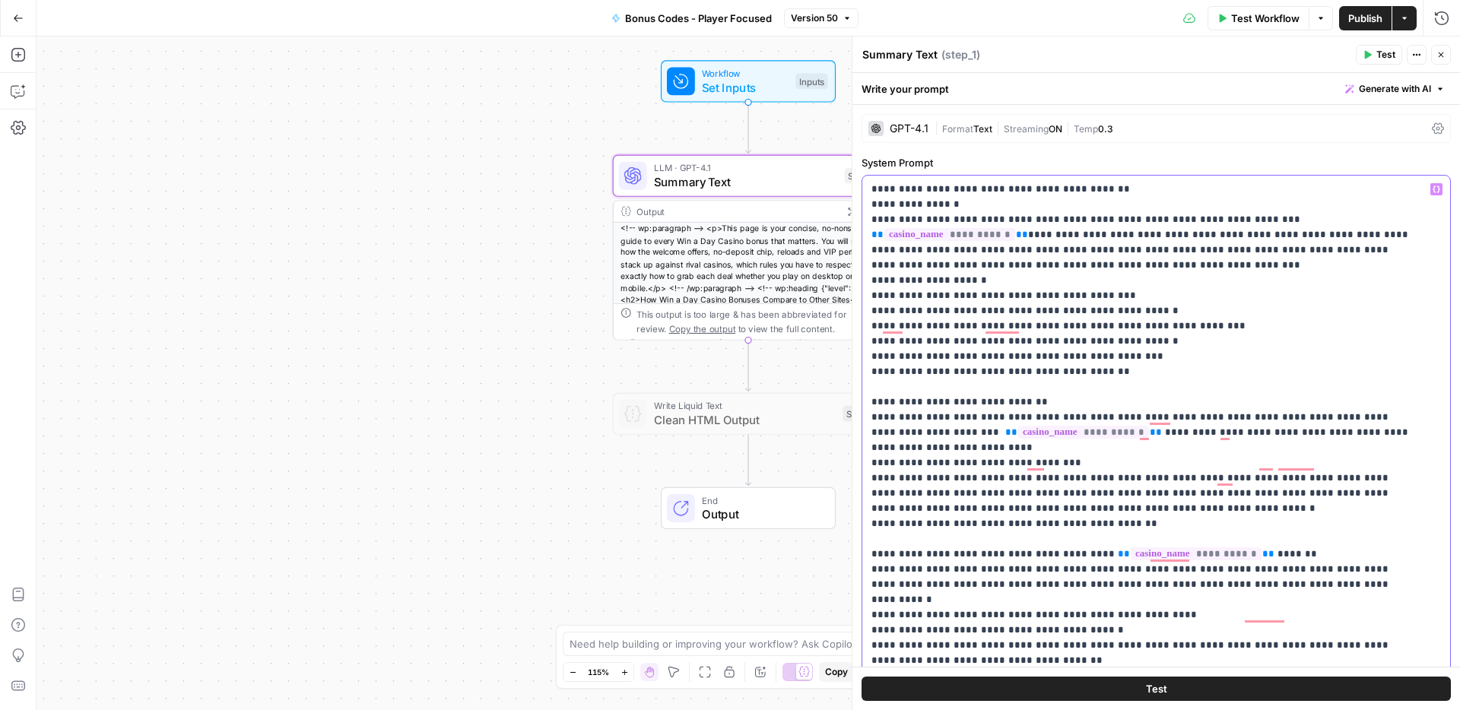
drag, startPoint x: 871, startPoint y: 373, endPoint x: 933, endPoint y: 496, distance: 137.0
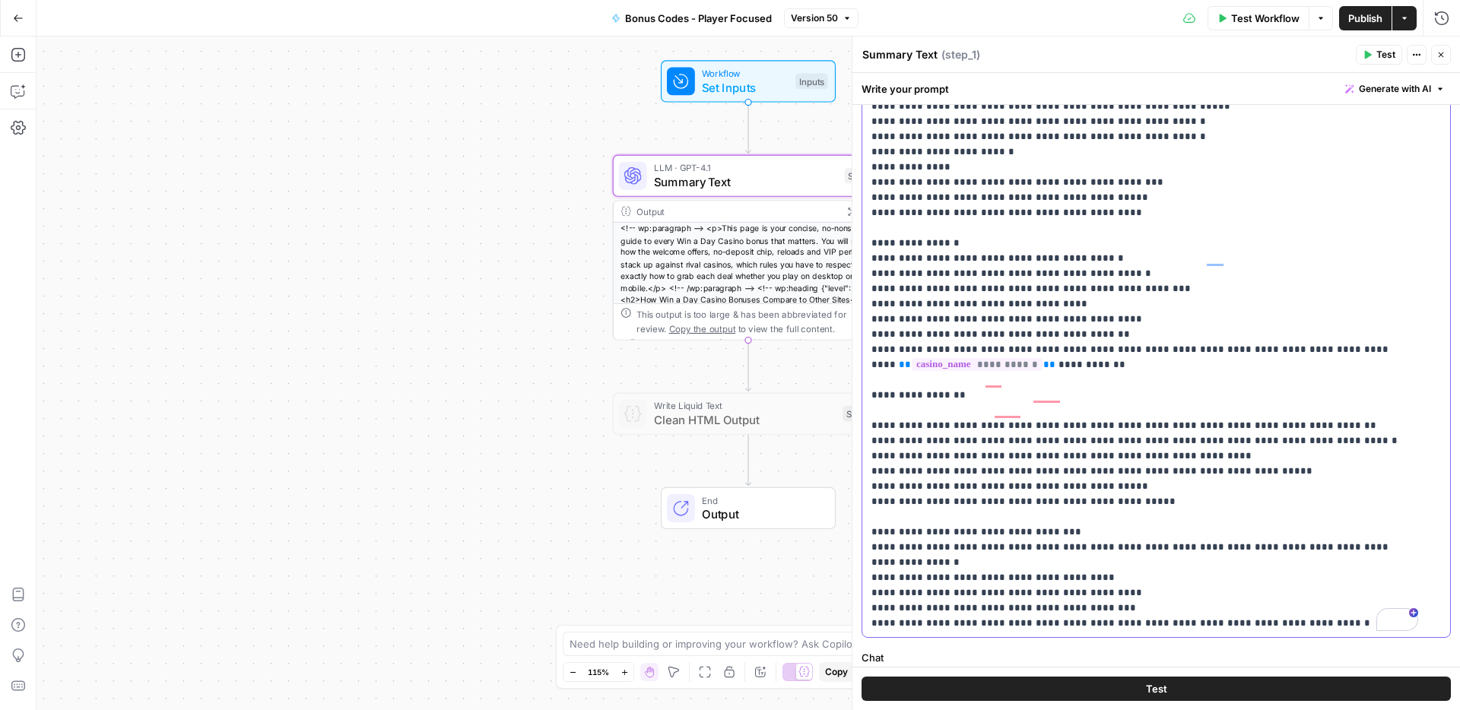
scroll to position [313, 0]
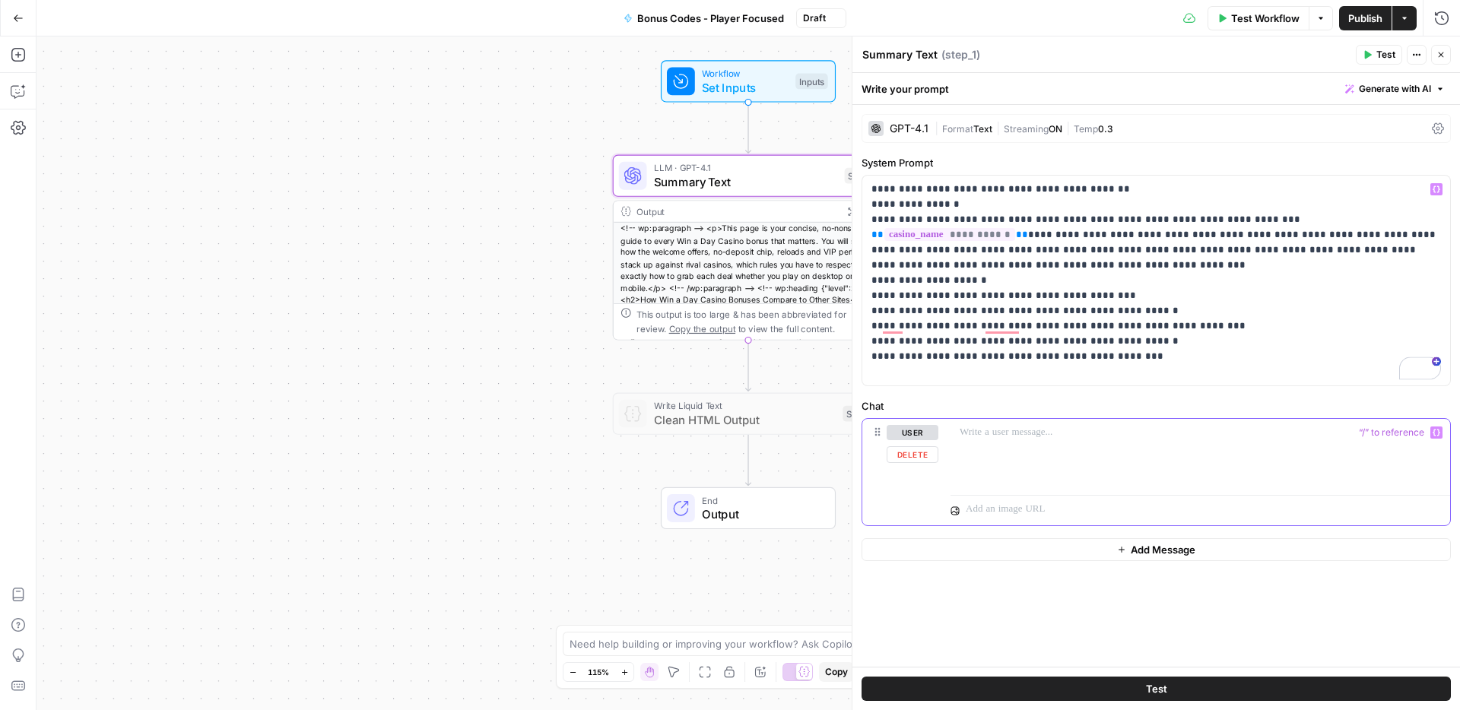
click at [1020, 439] on p at bounding box center [1199, 432] width 481 height 15
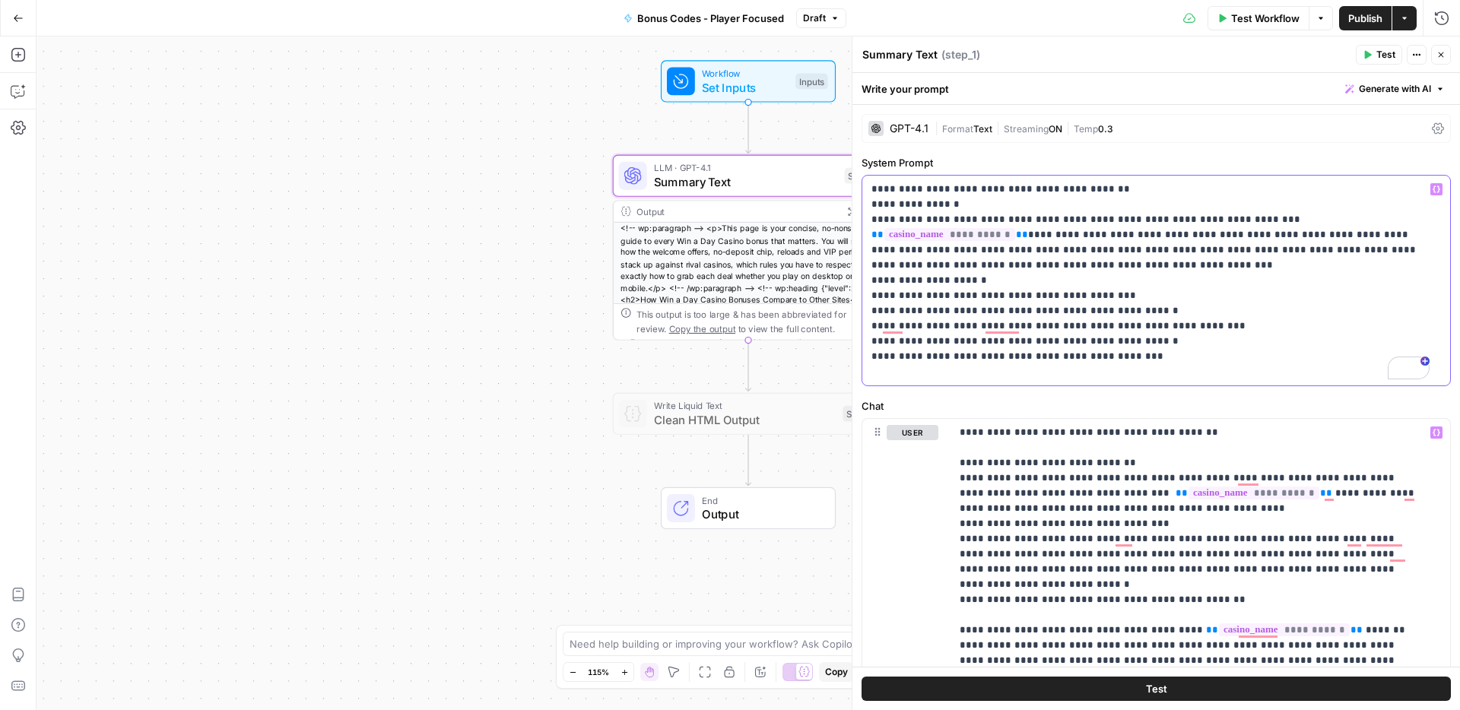
click at [998, 375] on p "**********" at bounding box center [1150, 281] width 558 height 198
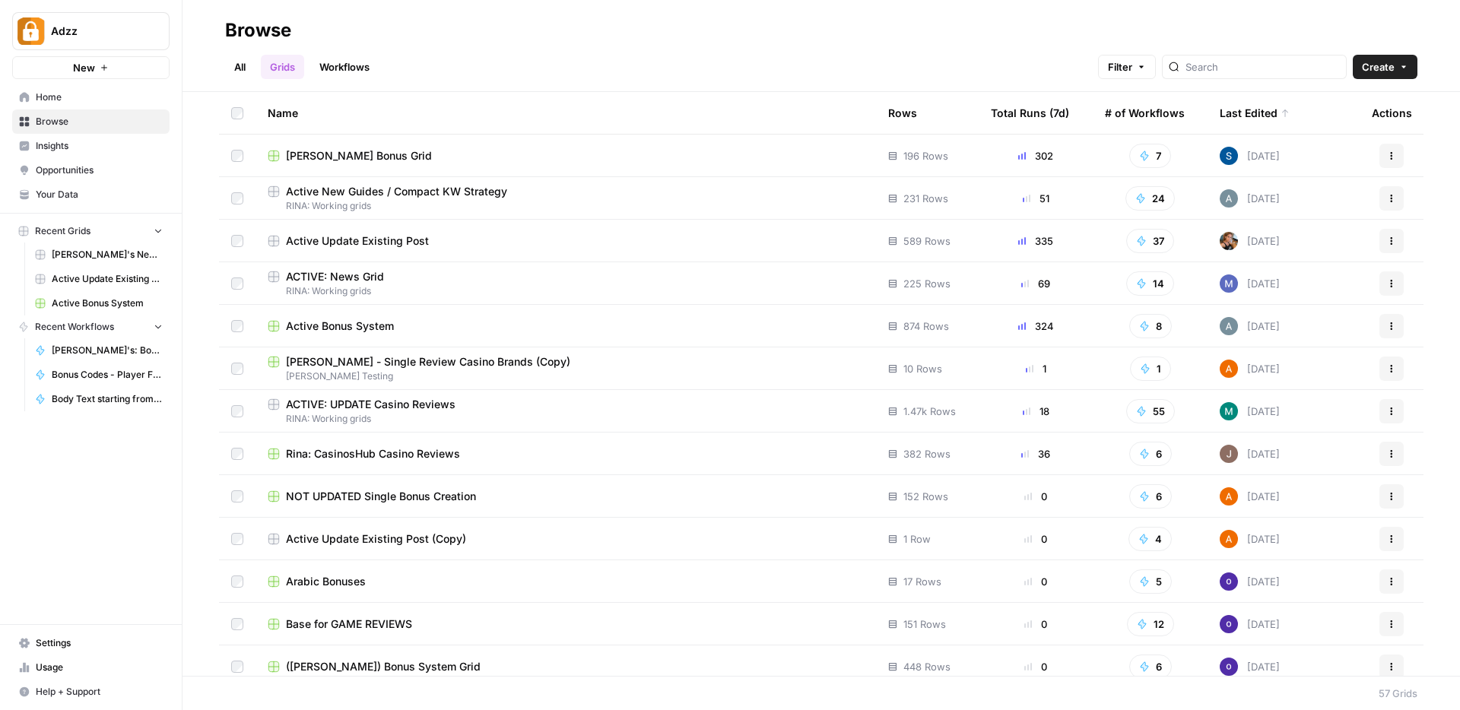
click at [439, 164] on td "[PERSON_NAME] Bonus Grid" at bounding box center [565, 156] width 620 height 42
click at [384, 156] on div "[PERSON_NAME] Bonus Grid" at bounding box center [566, 155] width 596 height 15
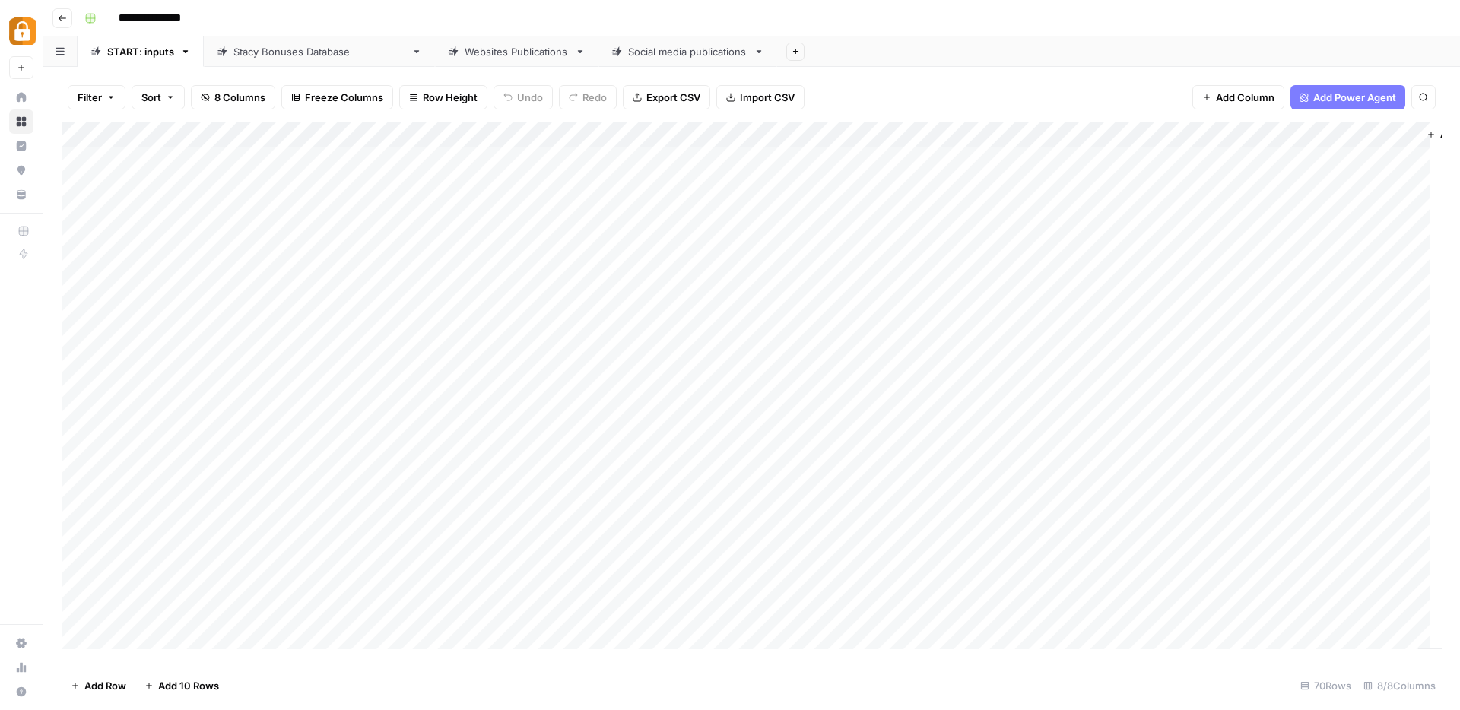
click at [693, 134] on div "Add Column" at bounding box center [752, 391] width 1380 height 539
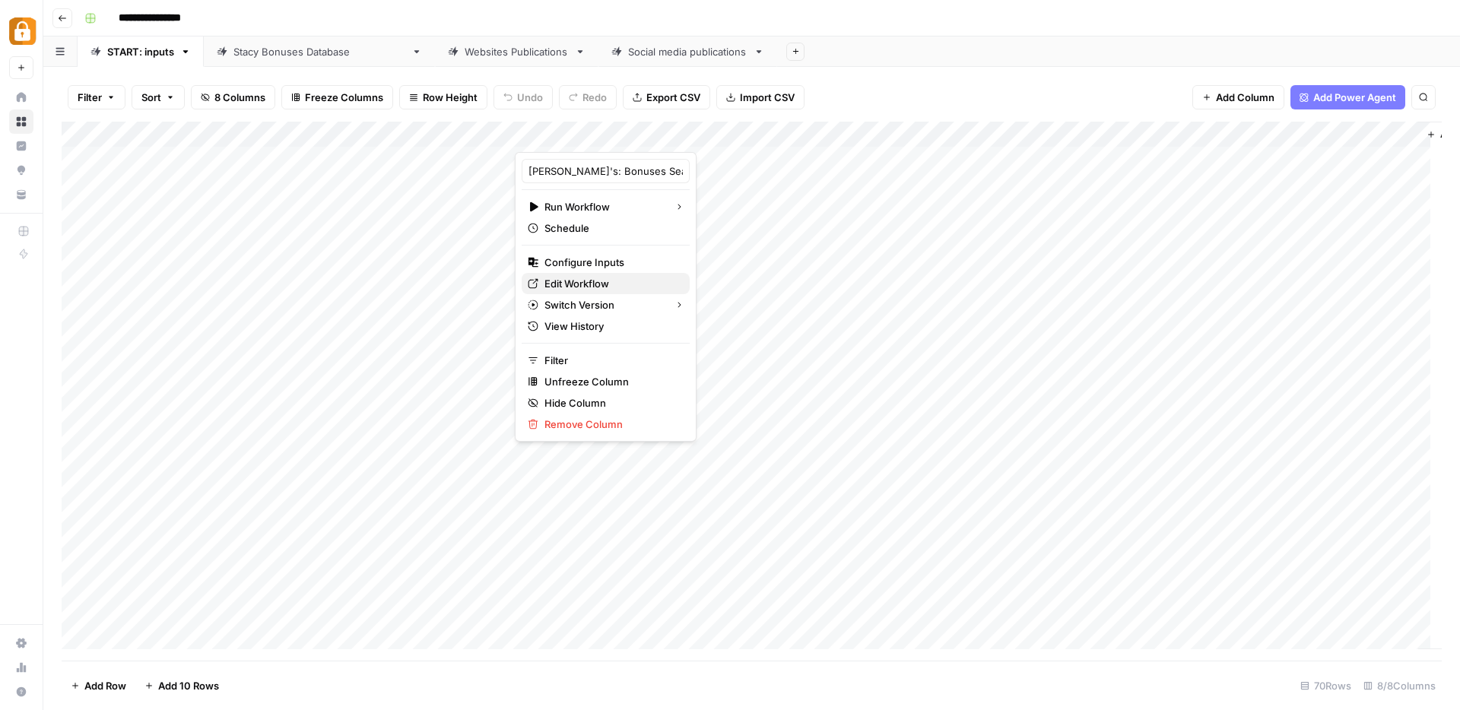
click at [557, 284] on span "Edit Workflow" at bounding box center [610, 283] width 133 height 15
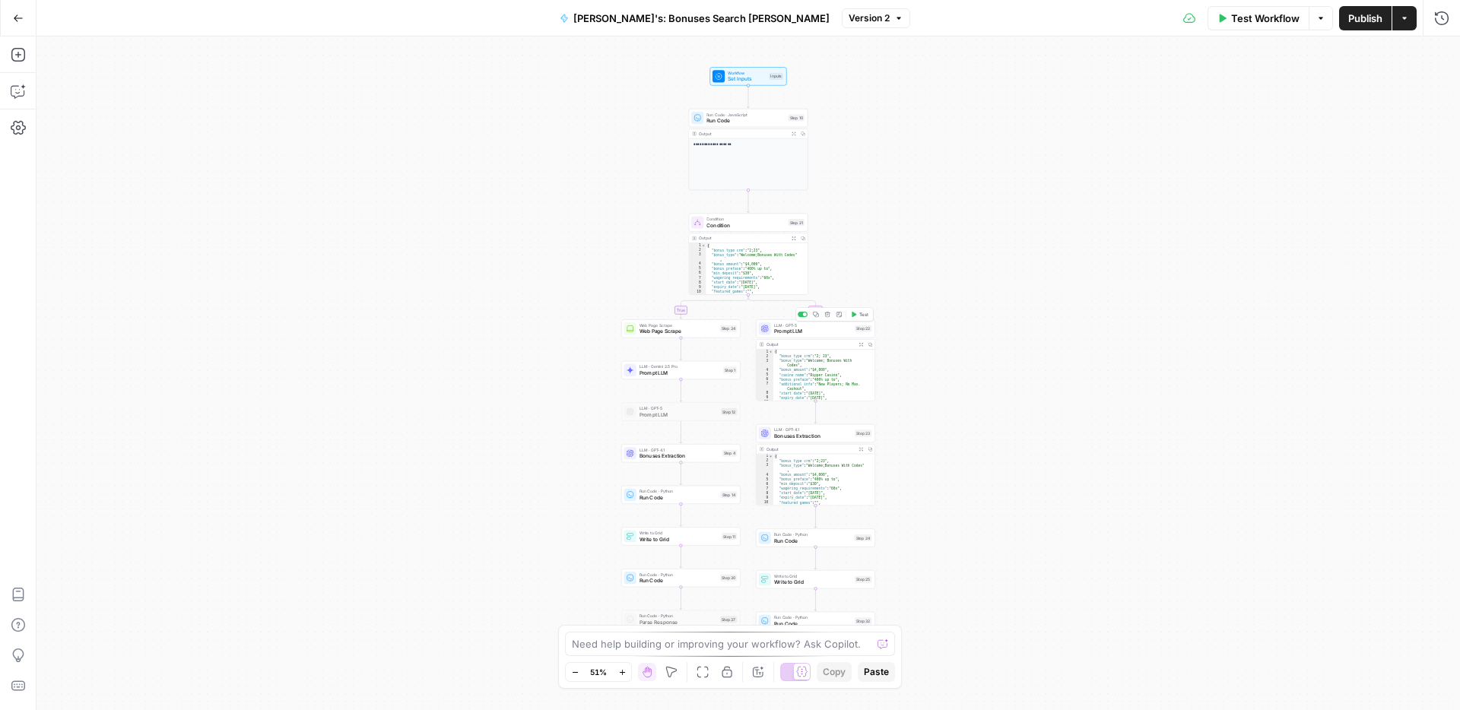
click at [779, 330] on span "Prompt LLM" at bounding box center [813, 332] width 78 height 8
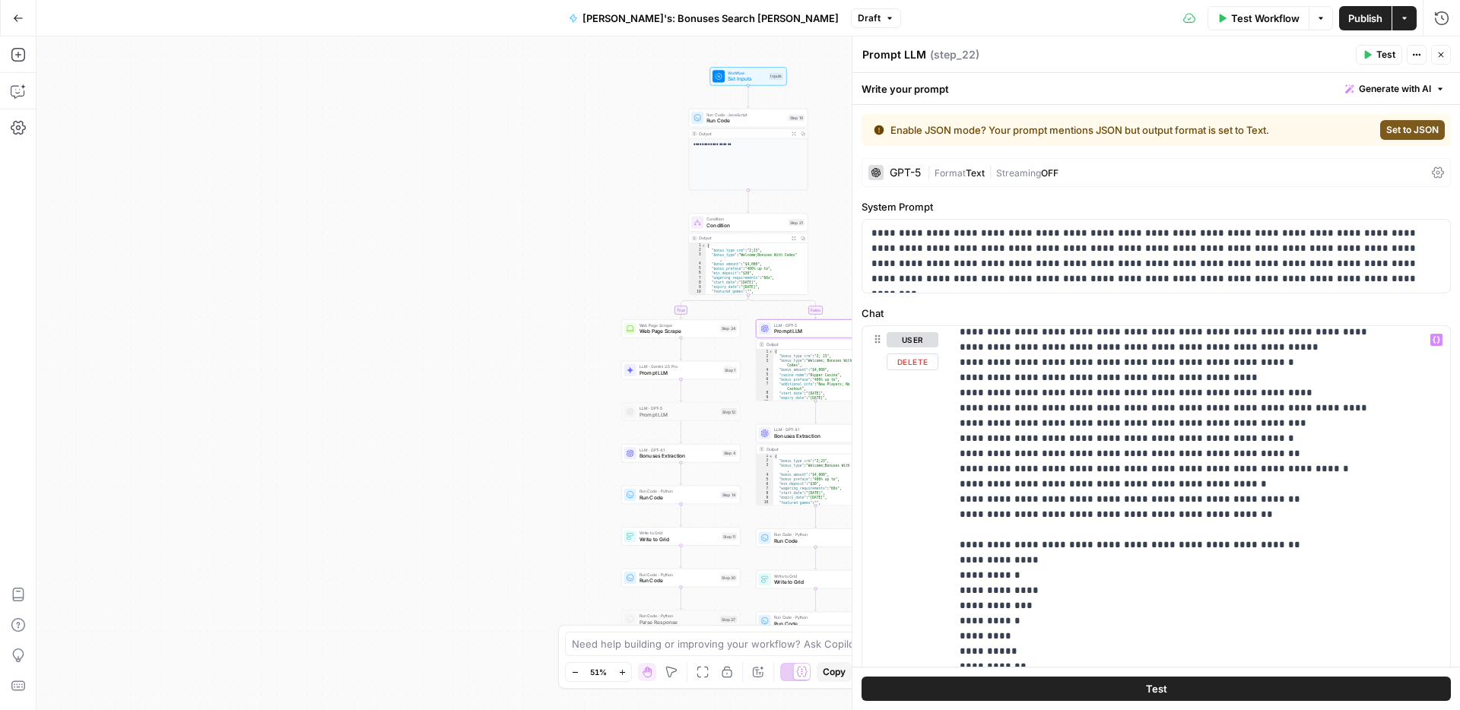
scroll to position [3978, 0]
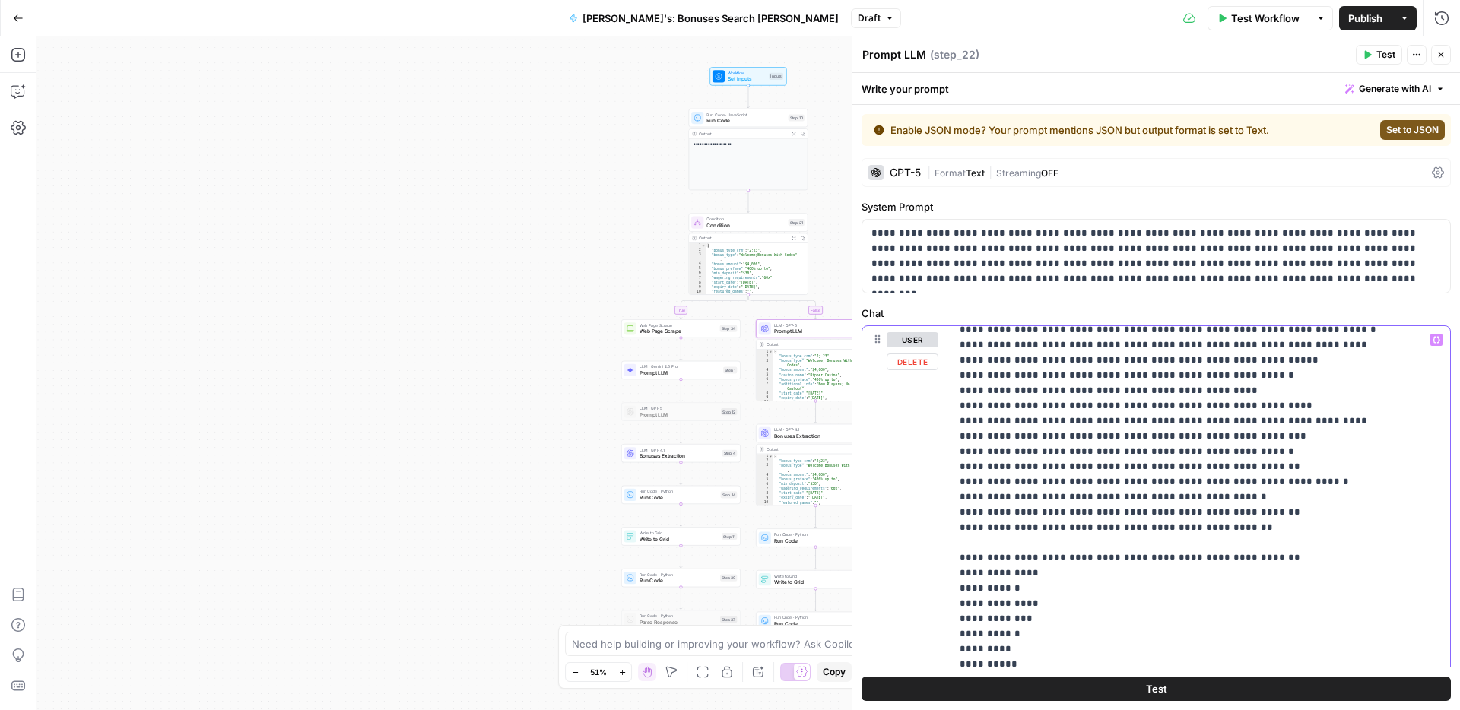
drag, startPoint x: 1091, startPoint y: 600, endPoint x: 939, endPoint y: 598, distance: 152.1
click at [939, 598] on div "**********" at bounding box center [1156, 653] width 588 height 655
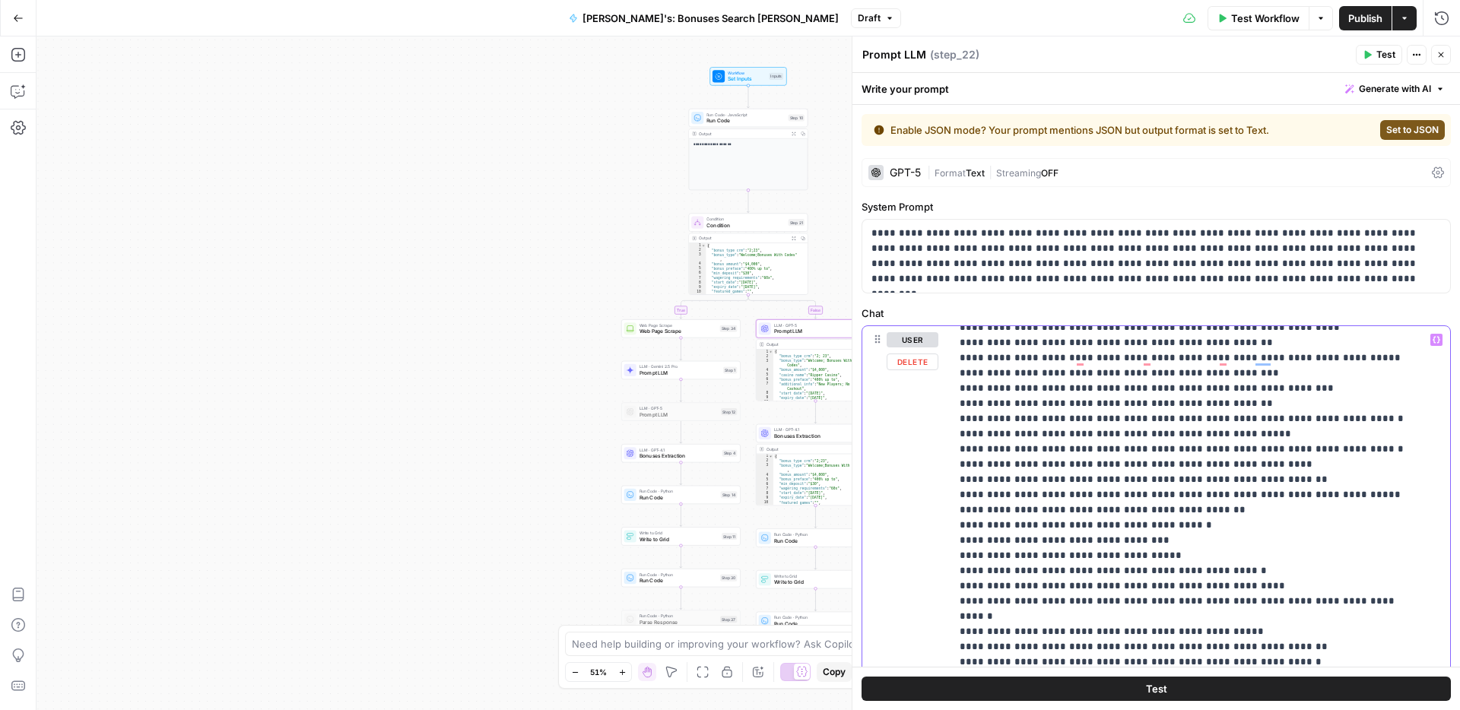
scroll to position [3476, 0]
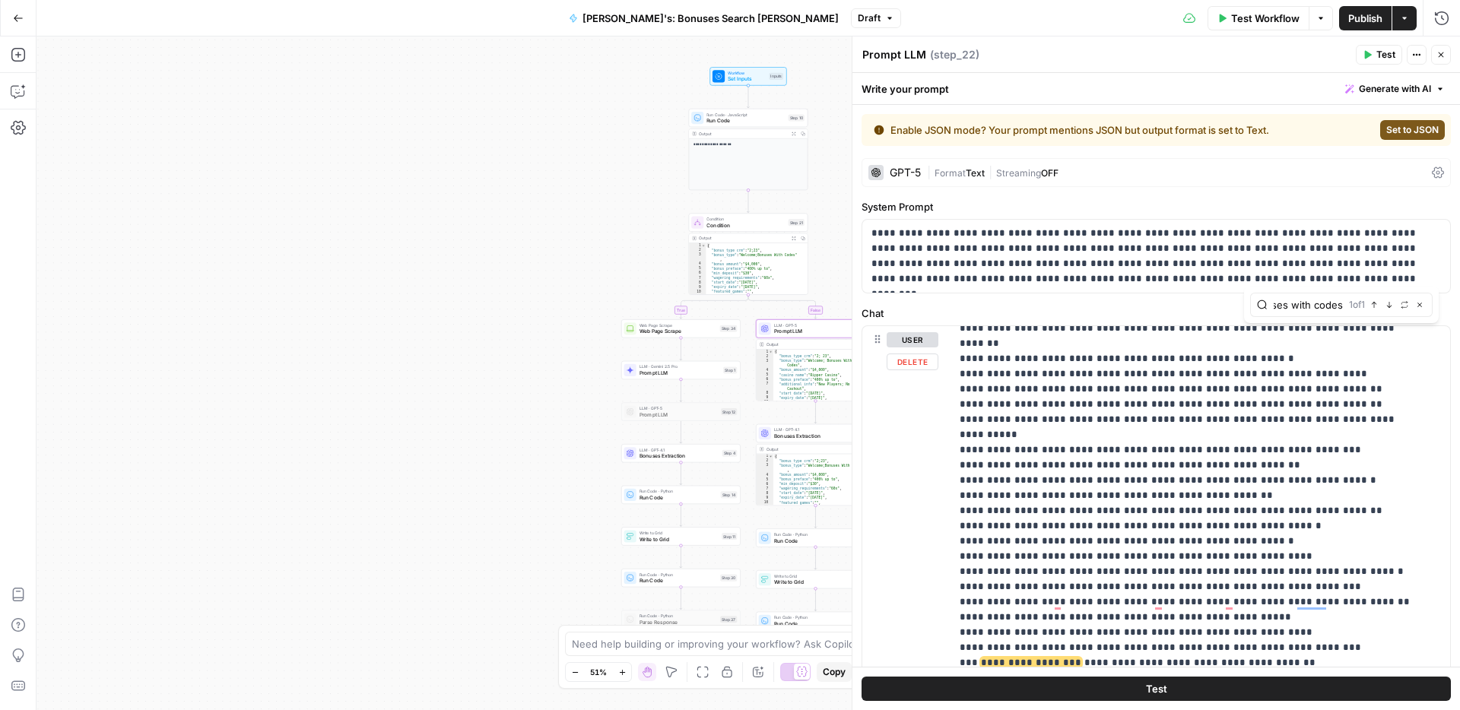
type input "bonuses with codes"
drag, startPoint x: 953, startPoint y: 373, endPoint x: 1224, endPoint y: 390, distance: 271.9
click at [1224, 390] on div "**********" at bounding box center [1194, 636] width 488 height 620
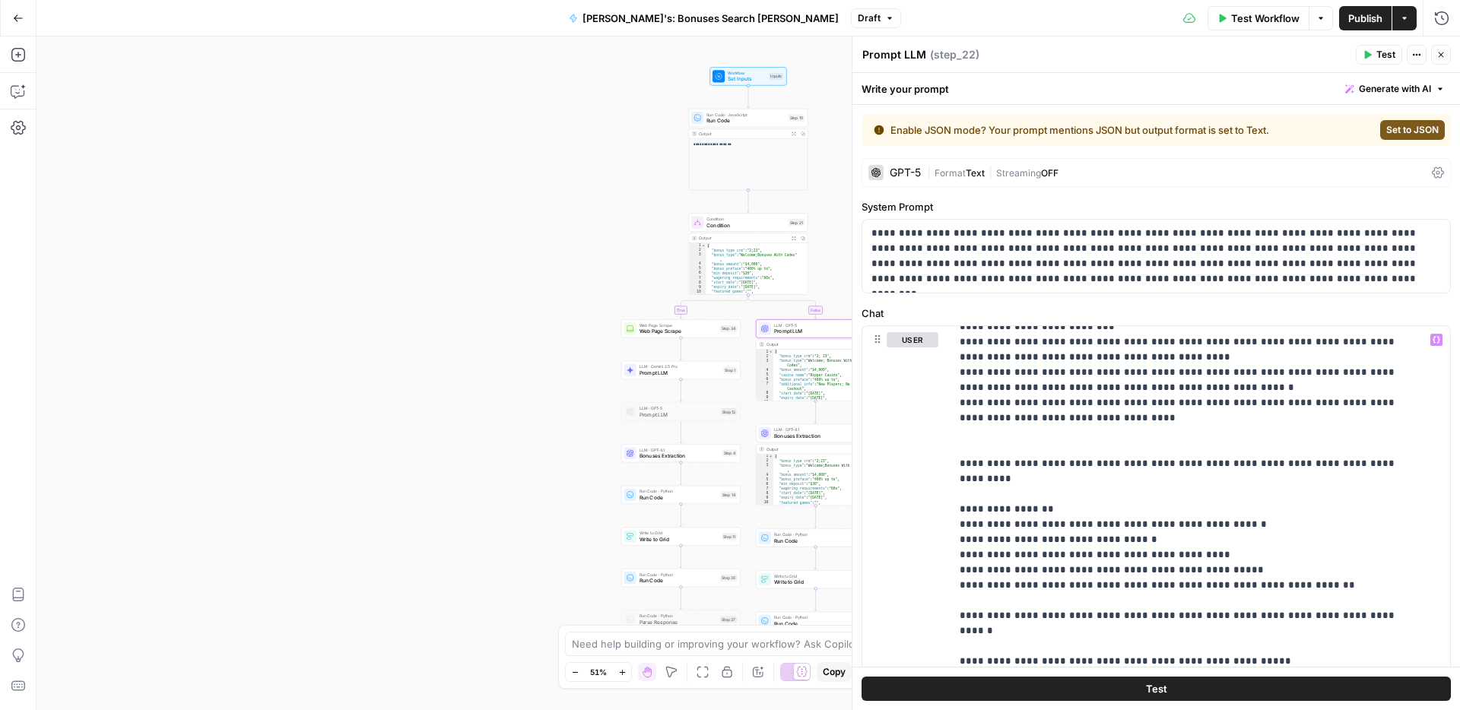
click at [1362, 22] on span "Publish" at bounding box center [1365, 18] width 34 height 15
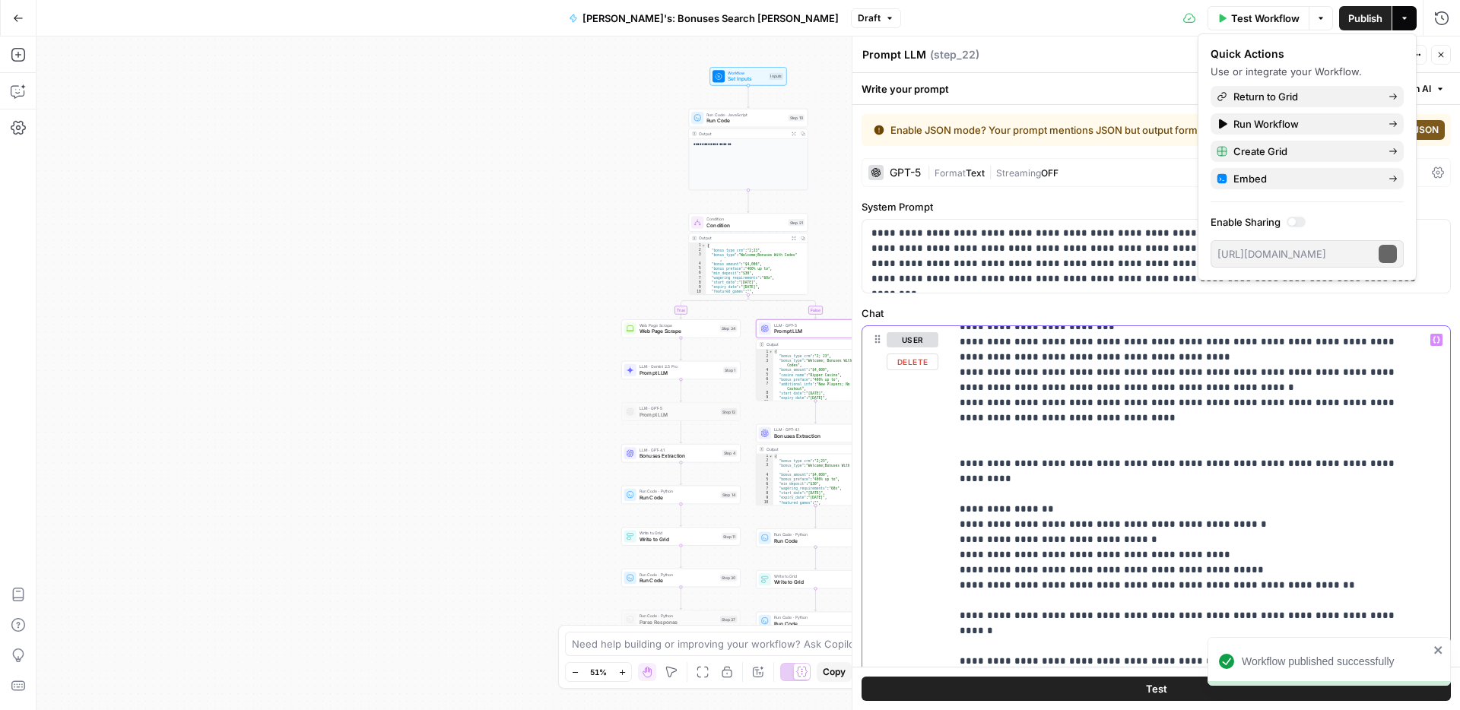
click at [991, 401] on p "**********" at bounding box center [1188, 706] width 458 height 5519
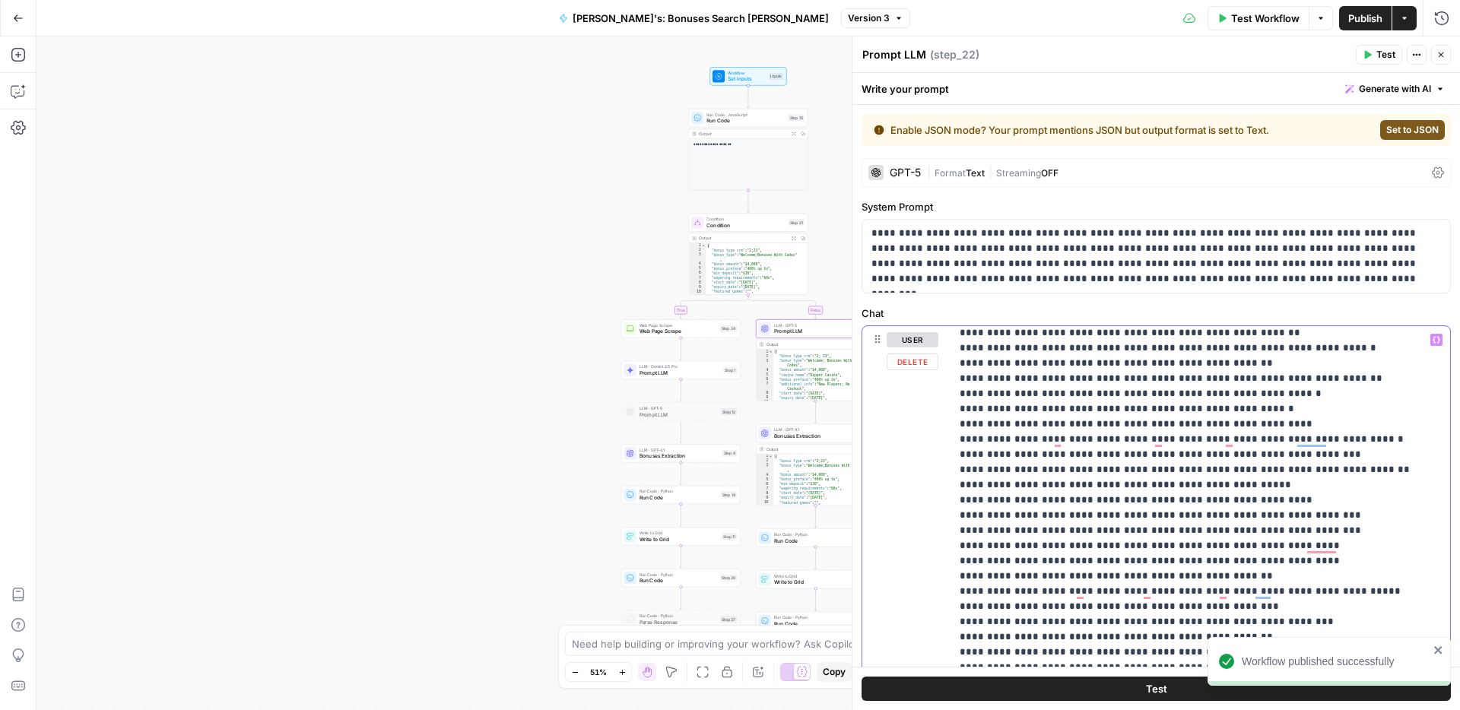
click at [671, 373] on span "Prompt LLM" at bounding box center [679, 373] width 81 height 8
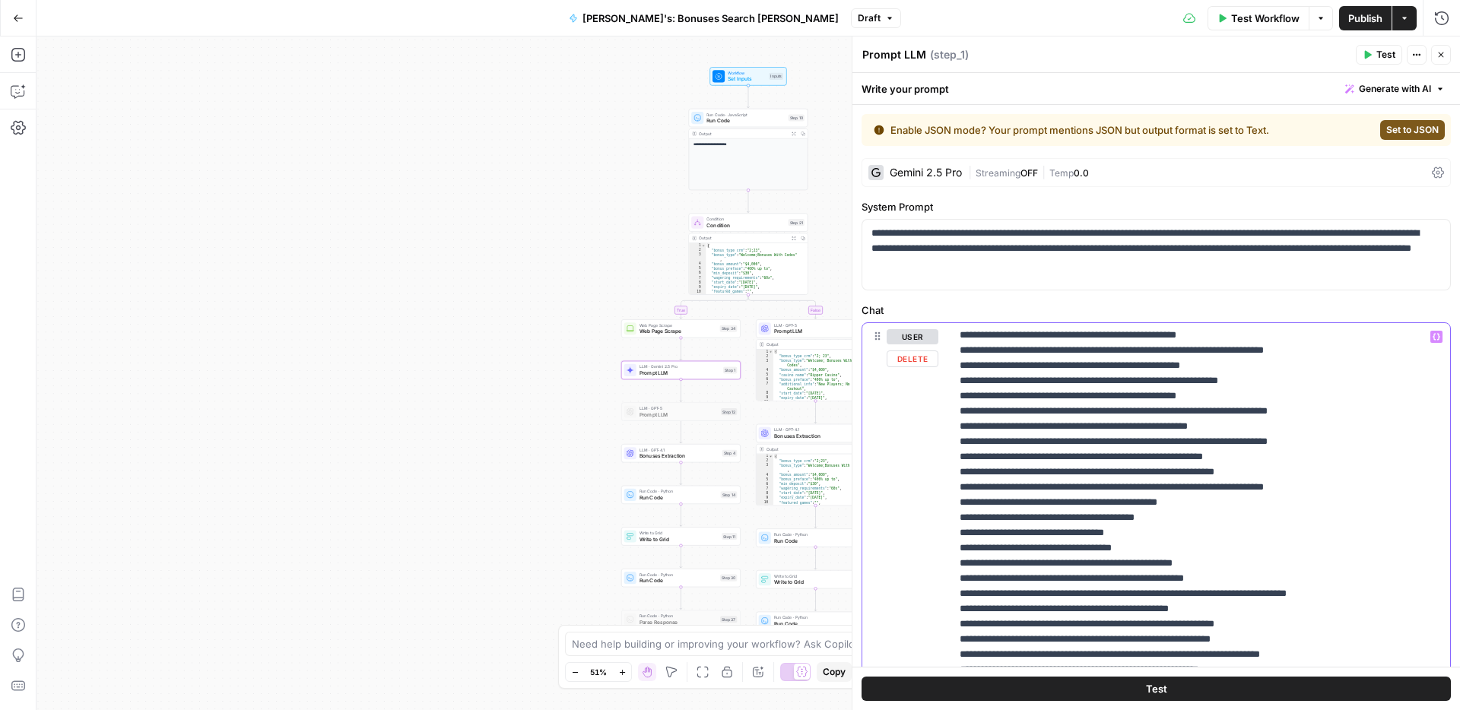
drag, startPoint x: 959, startPoint y: 519, endPoint x: 1279, endPoint y: 529, distance: 319.5
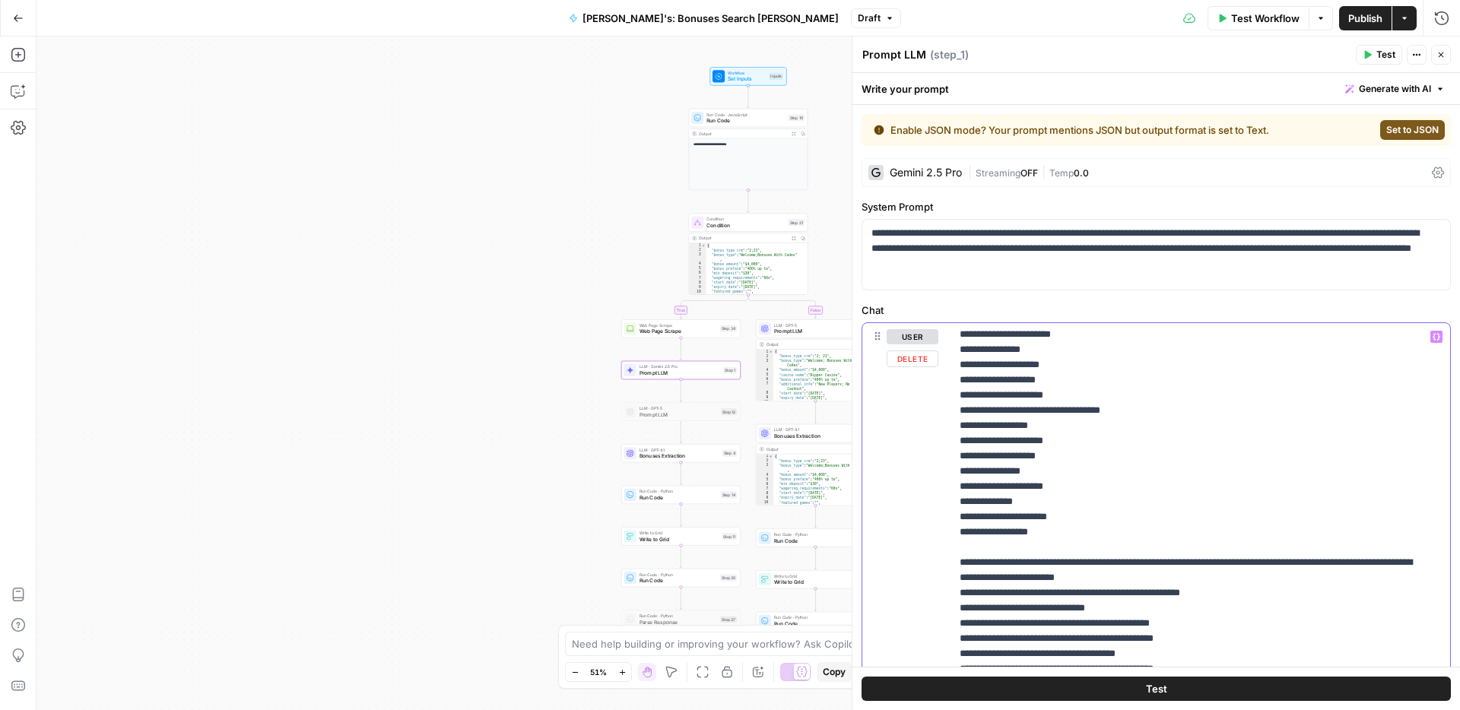
drag, startPoint x: 1116, startPoint y: 421, endPoint x: 937, endPoint y: 428, distance: 179.6
click at [937, 428] on div "**********" at bounding box center [1156, 633] width 588 height 620
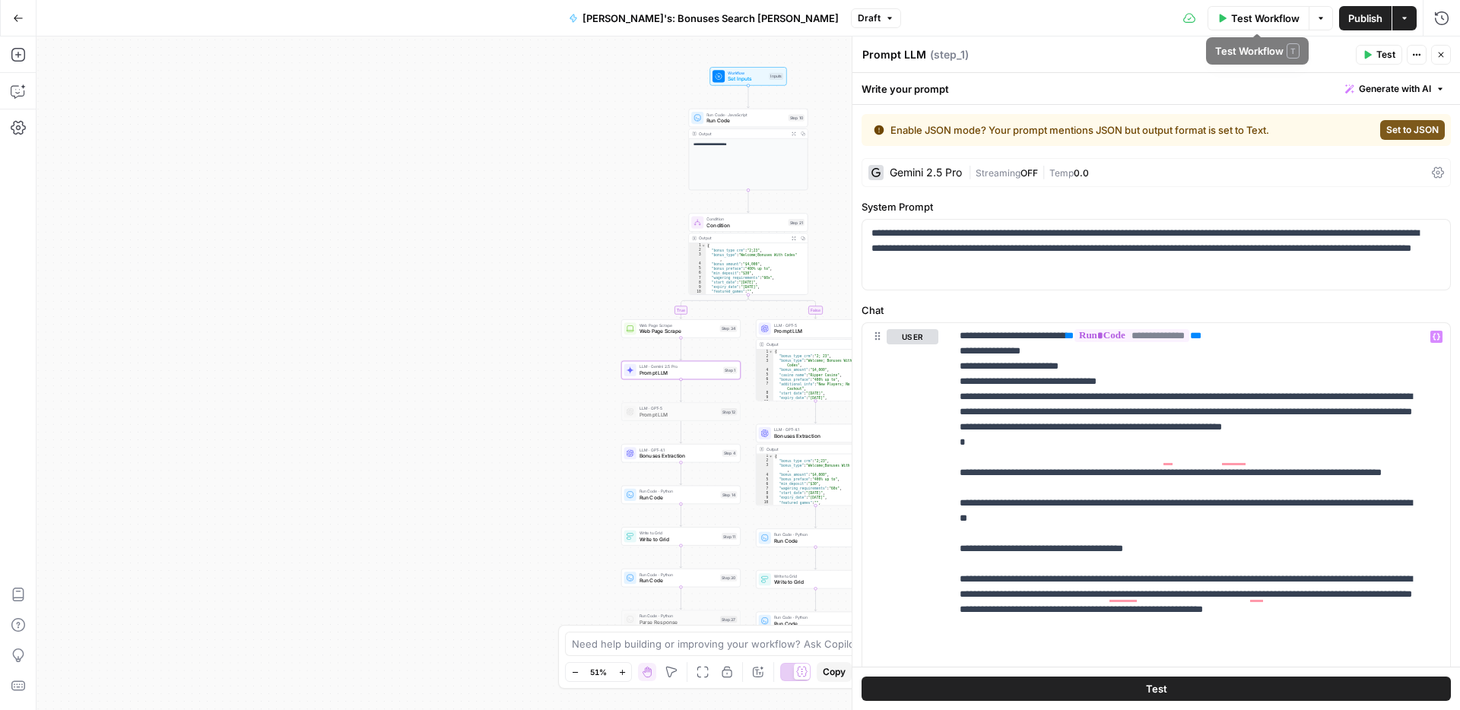
click at [1363, 14] on span "Publish" at bounding box center [1365, 18] width 34 height 15
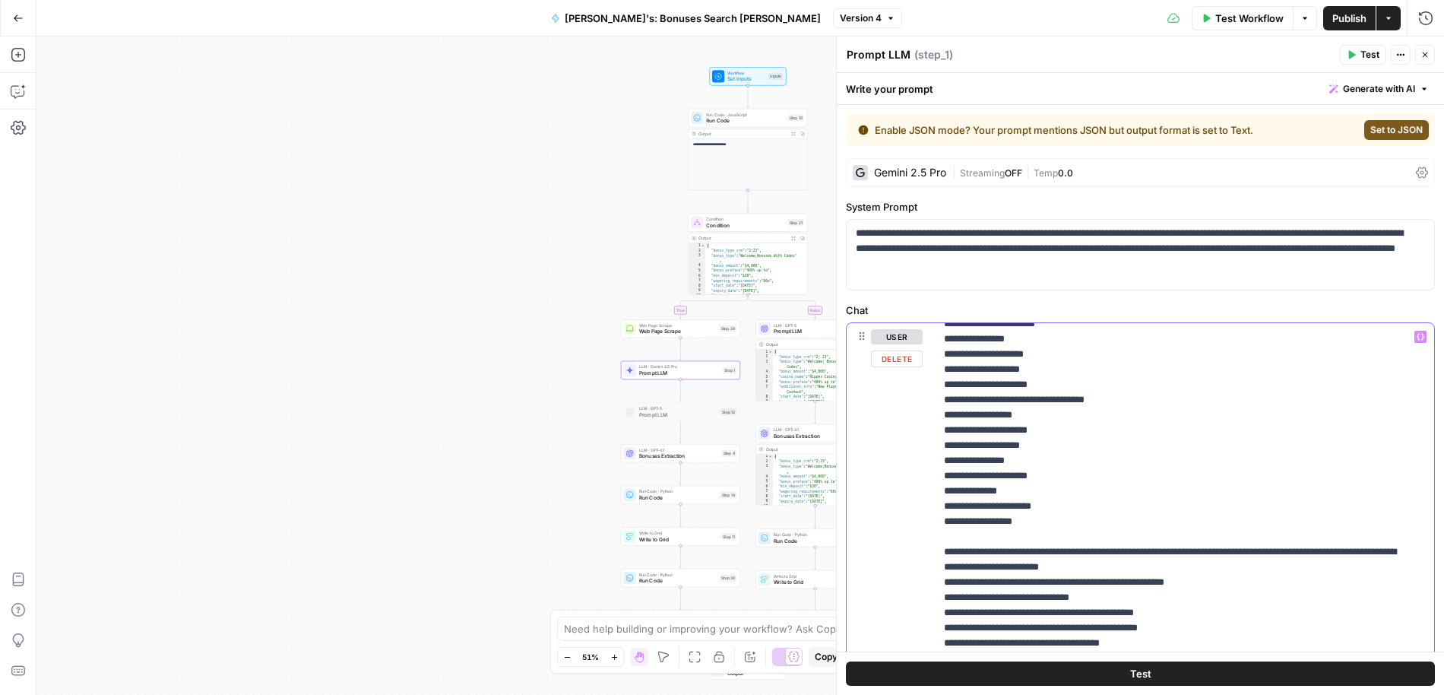
click at [939, 385] on div "**********" at bounding box center [1140, 384] width 607 height 622
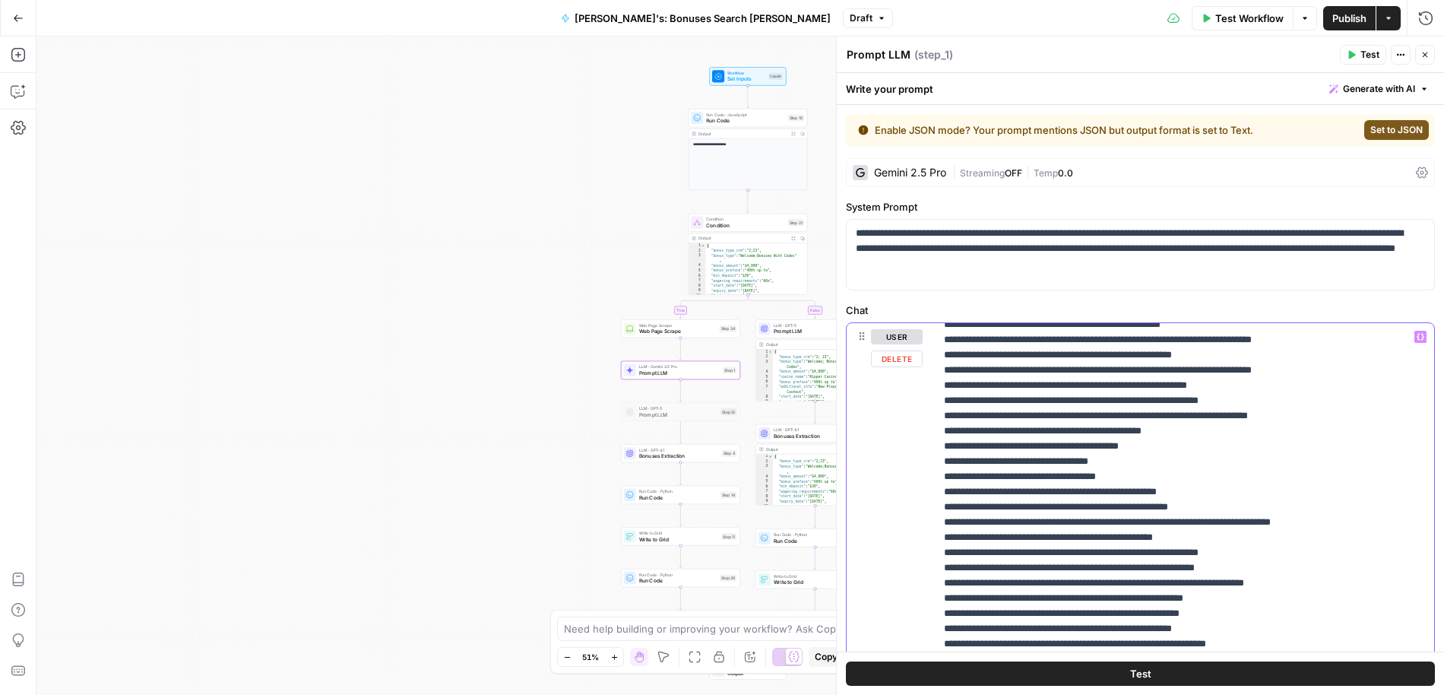
drag, startPoint x: 942, startPoint y: 386, endPoint x: 1292, endPoint y: 397, distance: 349.9
click at [1292, 397] on div "**********" at bounding box center [1179, 633] width 488 height 620
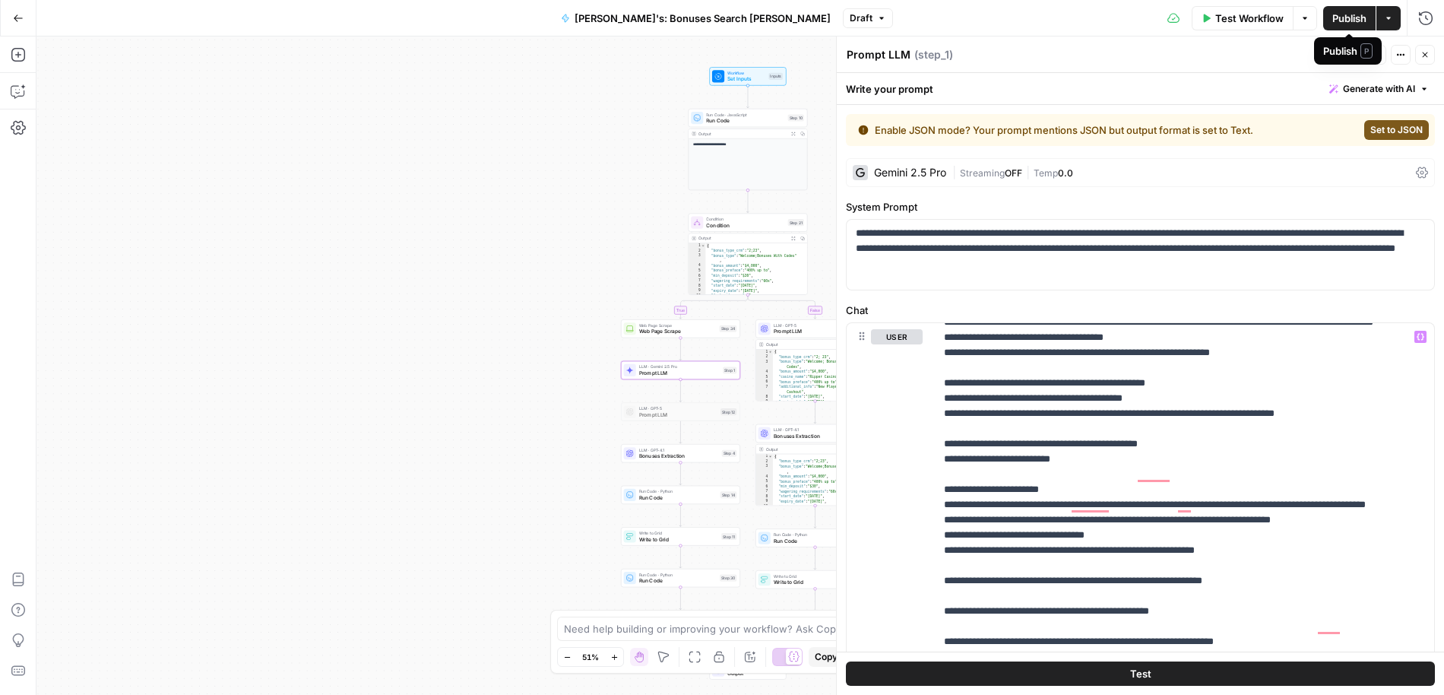
click at [1350, 22] on span "Publish" at bounding box center [1350, 18] width 34 height 15
click at [788, 331] on span "Prompt LLM" at bounding box center [813, 332] width 78 height 8
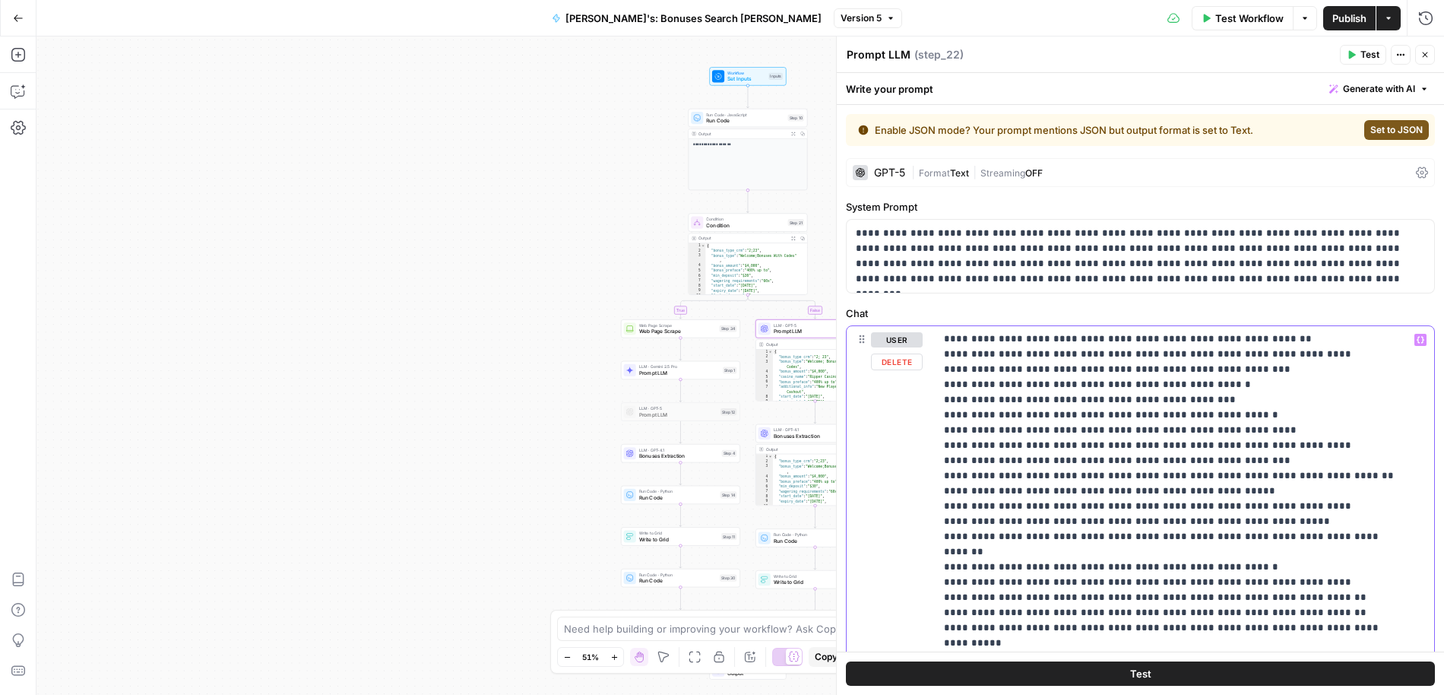
drag, startPoint x: 939, startPoint y: 490, endPoint x: 1306, endPoint y: 503, distance: 367.4
click at [1306, 503] on div "**********" at bounding box center [1179, 636] width 488 height 620
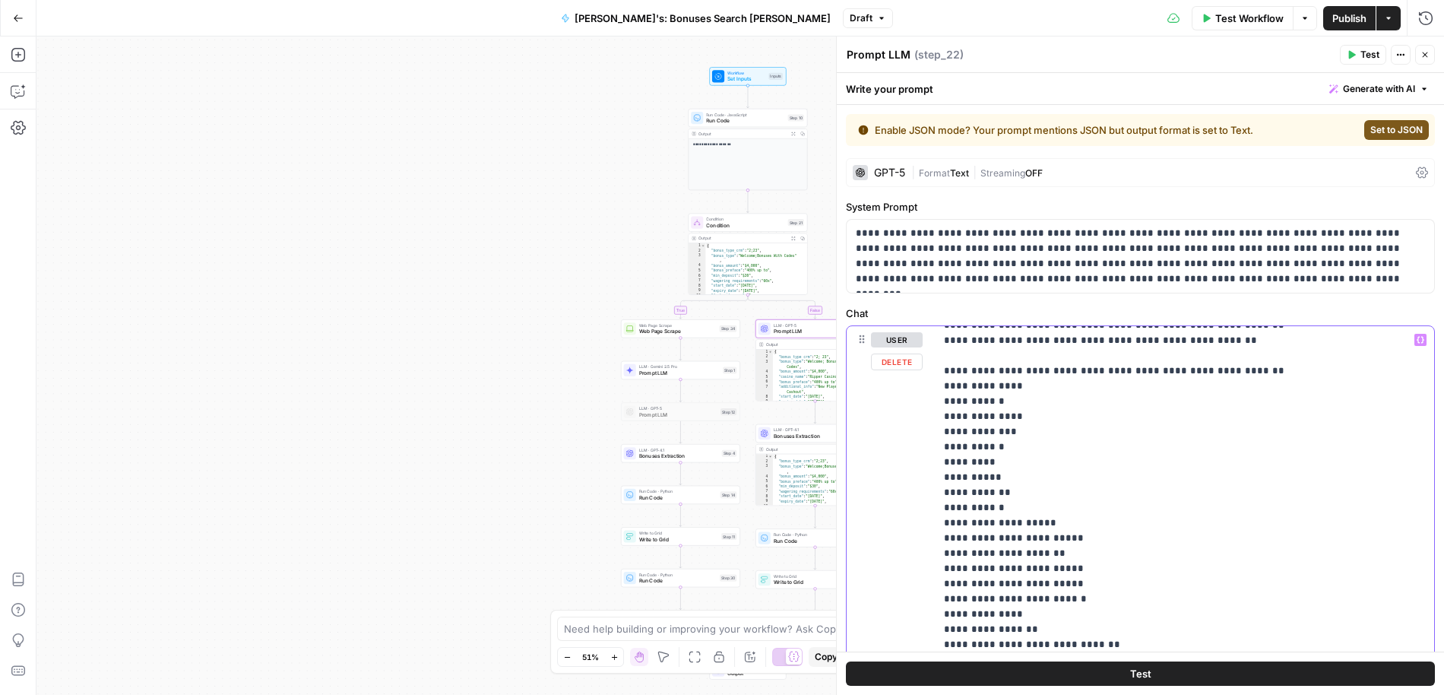
drag, startPoint x: 941, startPoint y: 369, endPoint x: 1099, endPoint y: 378, distance: 157.6
click at [1099, 378] on div "**********" at bounding box center [1179, 636] width 488 height 620
click at [1343, 12] on span "Publish" at bounding box center [1350, 18] width 34 height 15
click at [1340, 21] on span "Publish" at bounding box center [1350, 18] width 34 height 15
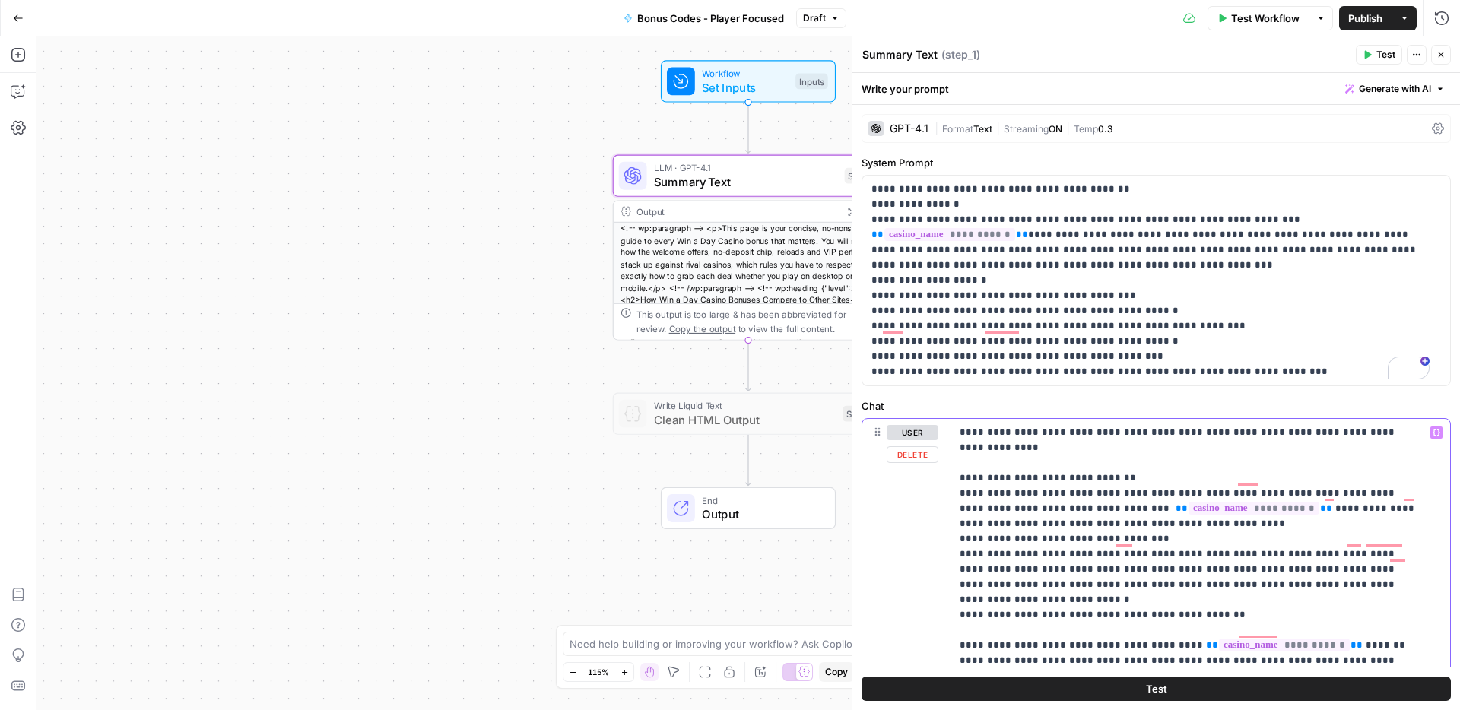
click at [1432, 433] on icon "button" at bounding box center [1436, 433] width 8 height 8
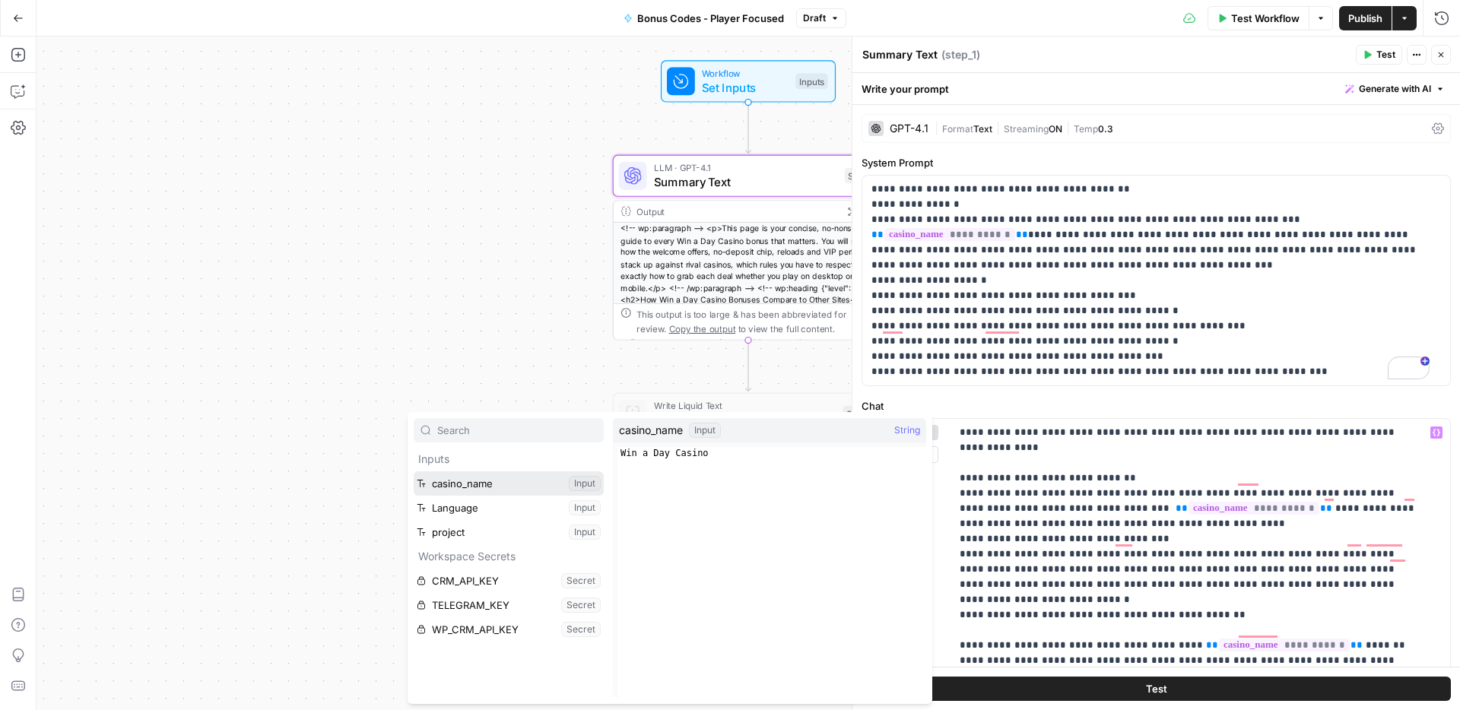
click at [471, 487] on button "Select variable casino_name" at bounding box center [509, 483] width 190 height 24
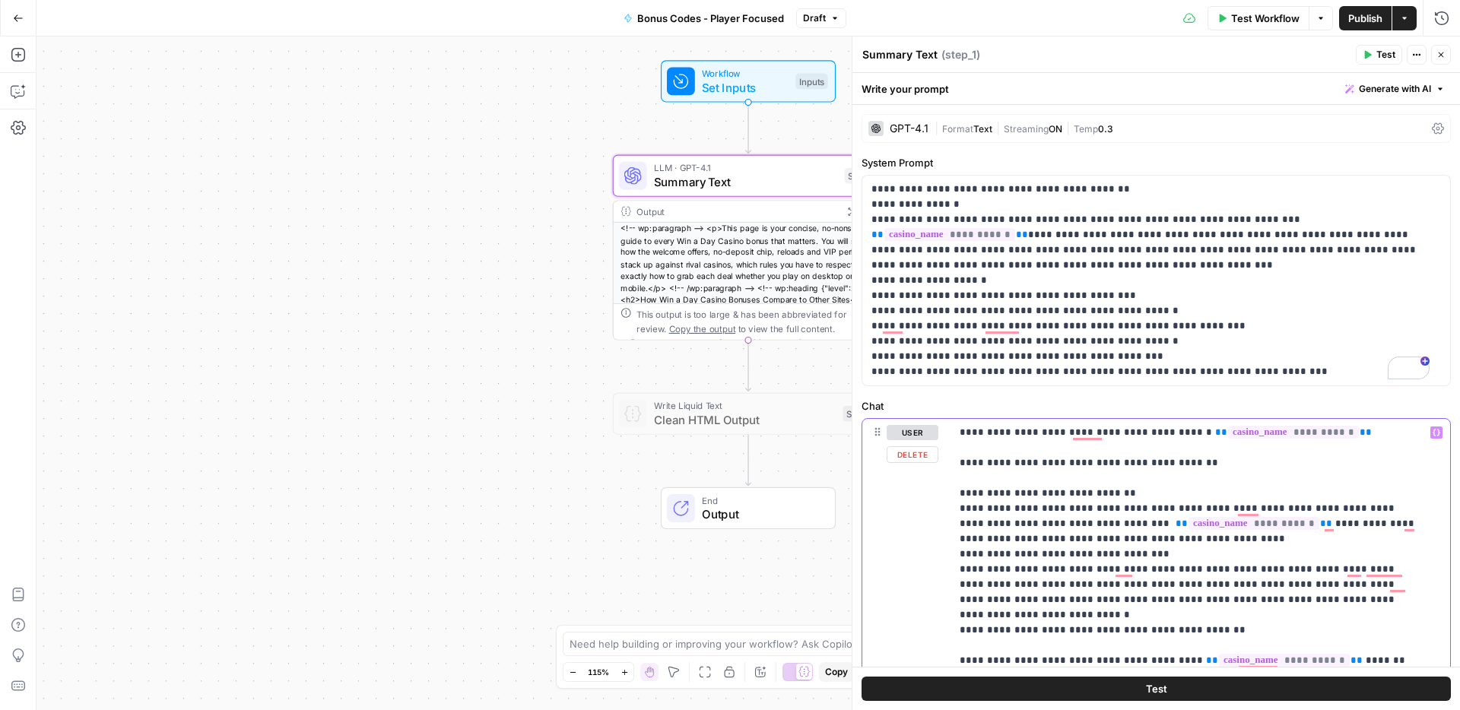
click at [1362, 17] on span "Publish" at bounding box center [1365, 18] width 34 height 15
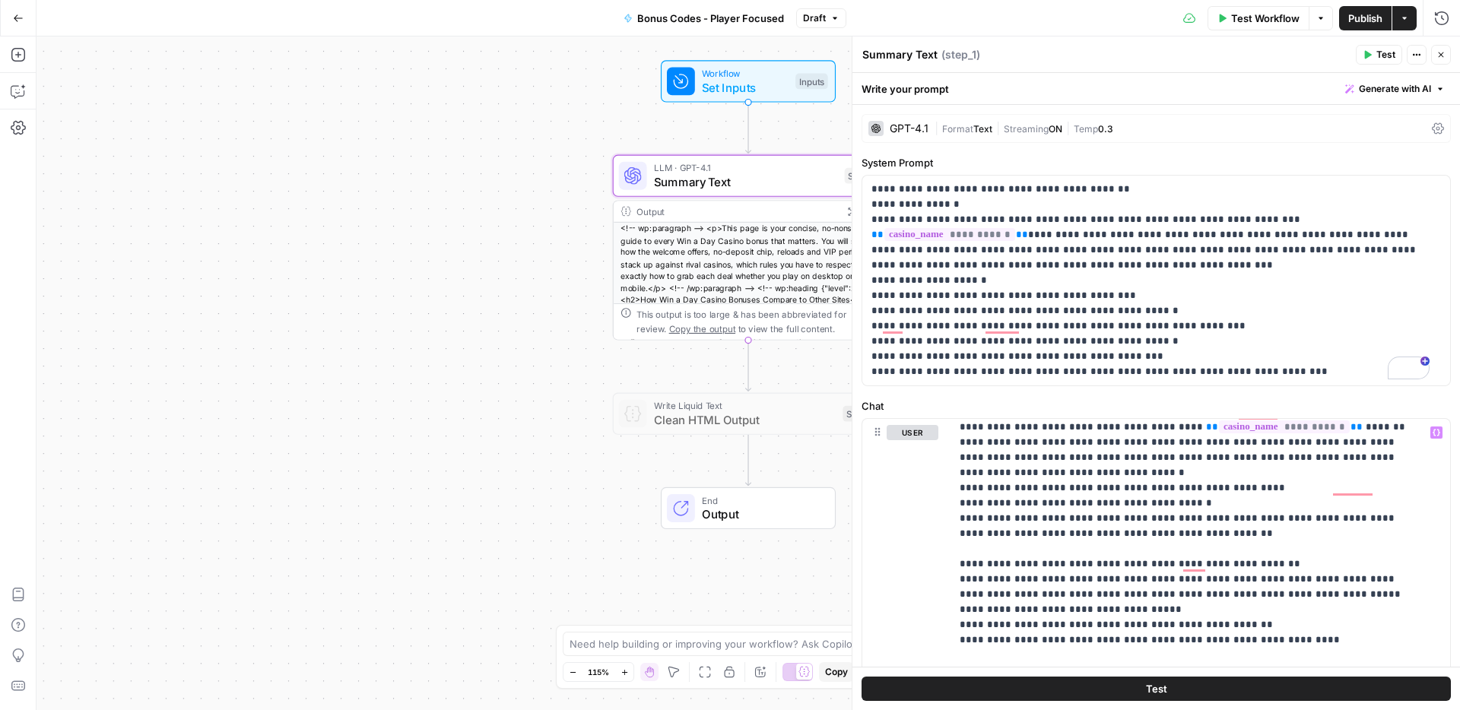
click at [1361, 22] on span "Publish" at bounding box center [1365, 18] width 34 height 15
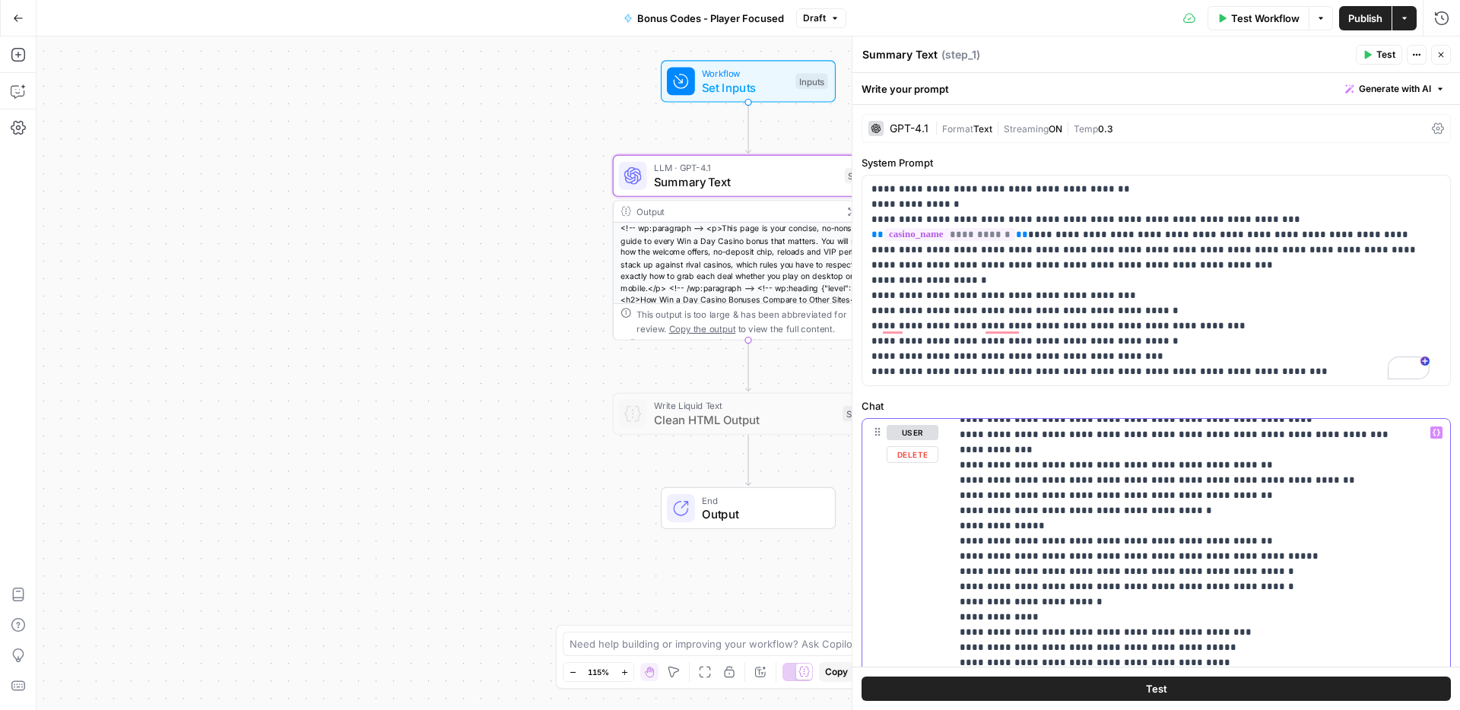
drag, startPoint x: 959, startPoint y: 528, endPoint x: 1211, endPoint y: 566, distance: 254.6
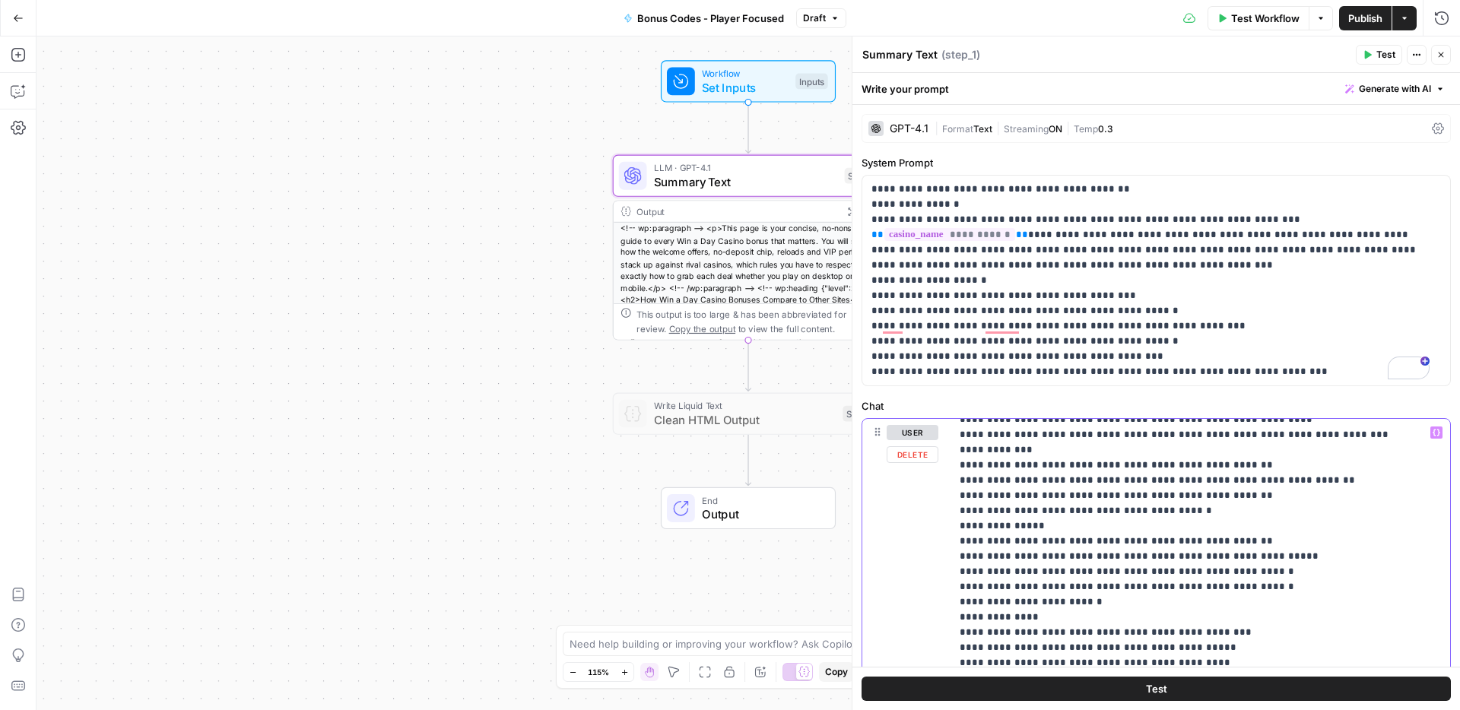
drag, startPoint x: 955, startPoint y: 524, endPoint x: 1230, endPoint y: 566, distance: 278.4
drag, startPoint x: 1122, startPoint y: 509, endPoint x: 936, endPoint y: 509, distance: 186.3
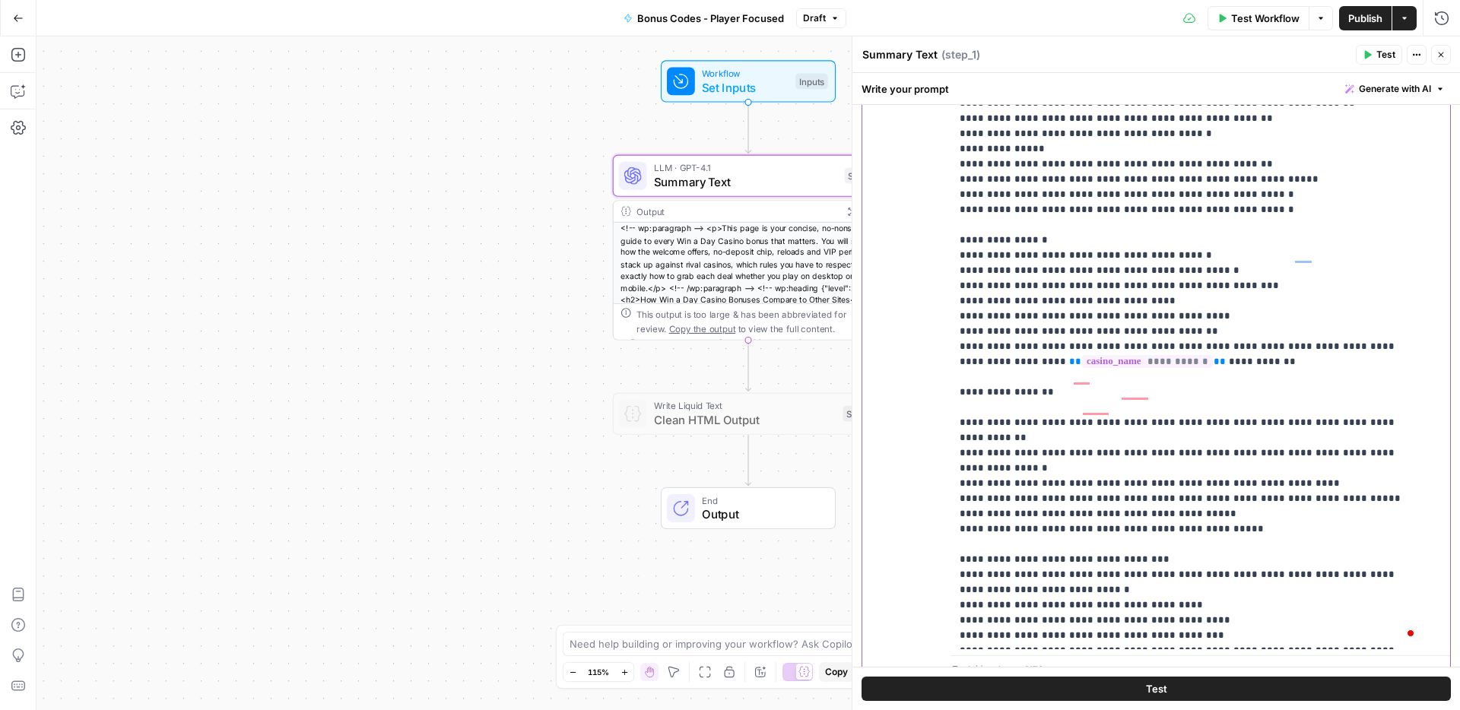
drag, startPoint x: 956, startPoint y: 299, endPoint x: 1124, endPoint y: 619, distance: 361.8
click at [1124, 619] on div "**********" at bounding box center [1194, 340] width 488 height 620
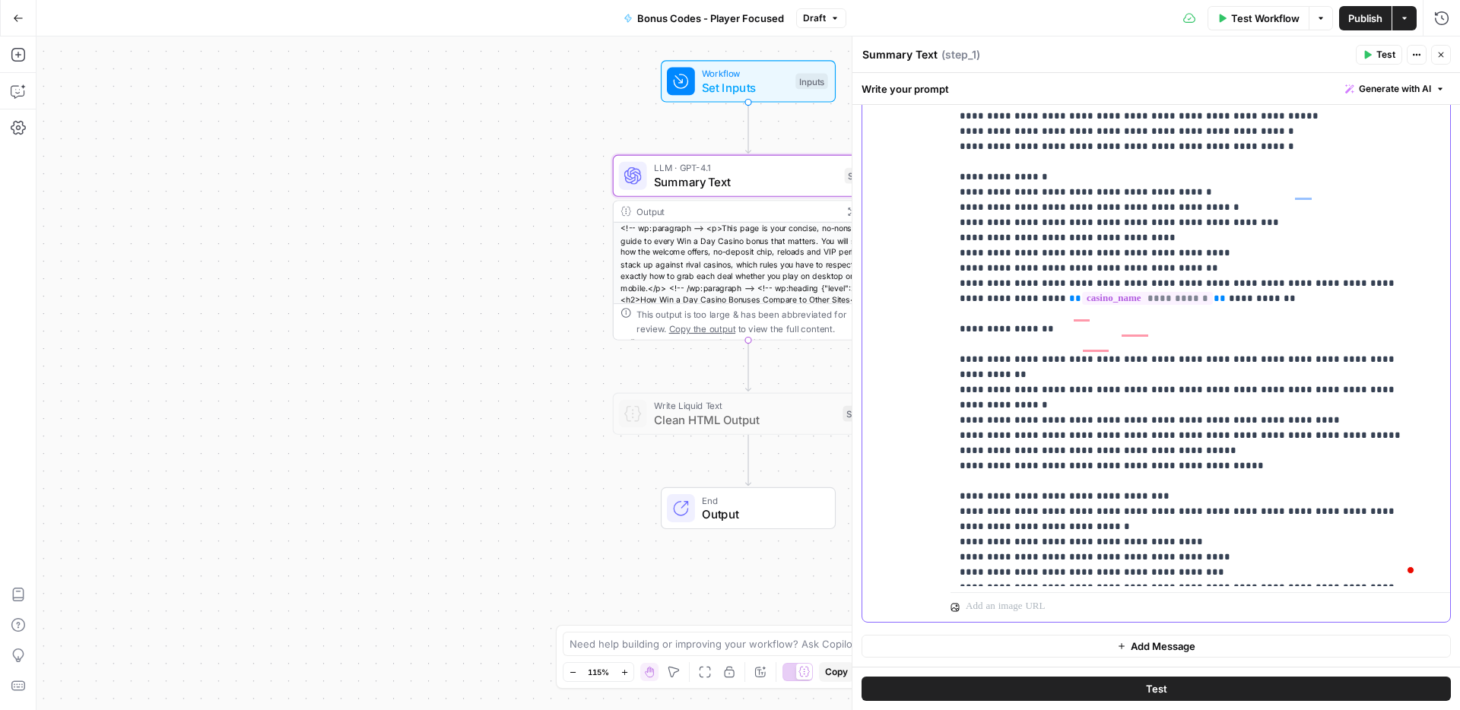
click at [1421, 571] on div "**********" at bounding box center [1194, 277] width 488 height 620
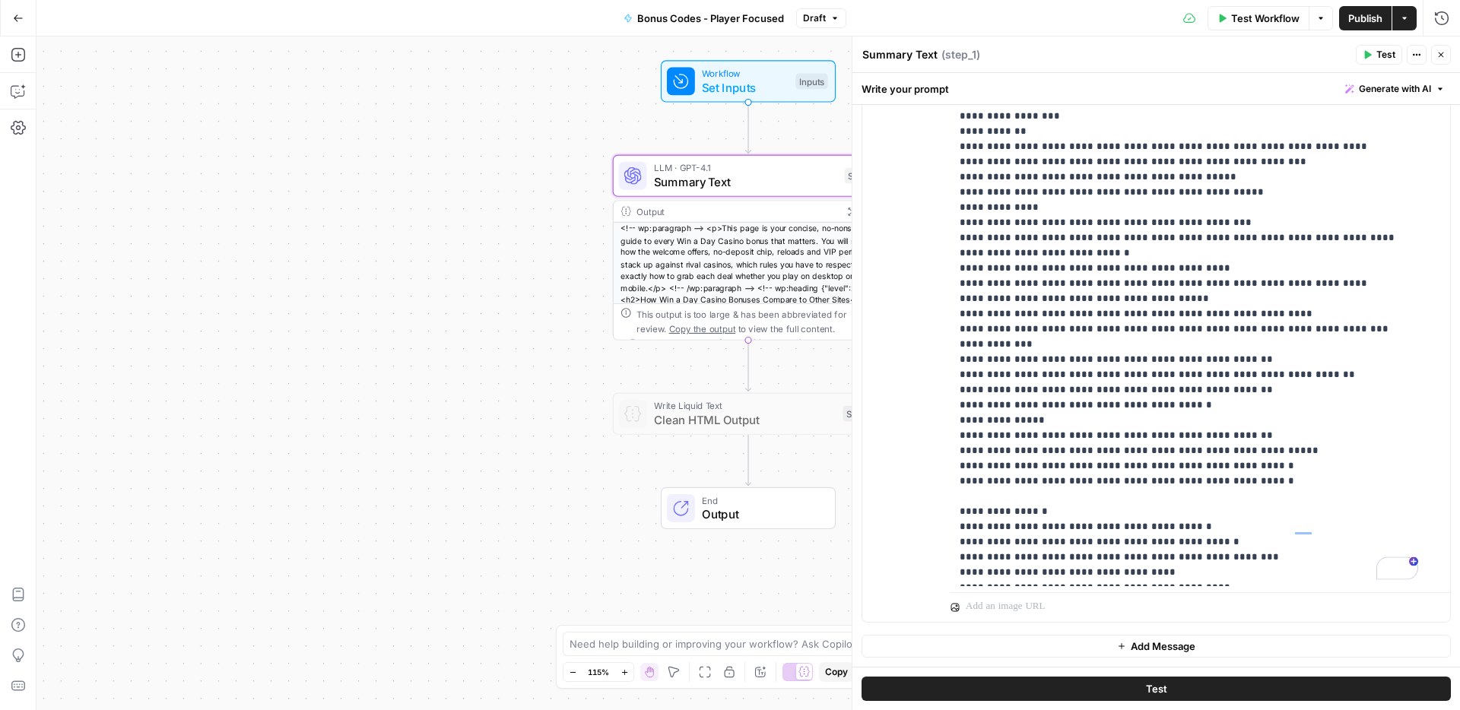
click at [491, 175] on div "Workflow Set Inputs Inputs LLM · GPT-4.1 Summary Text Step 1 Output Expand Outp…" at bounding box center [747, 373] width 1423 height 674
click at [12, 55] on icon "button" at bounding box center [18, 54] width 15 height 15
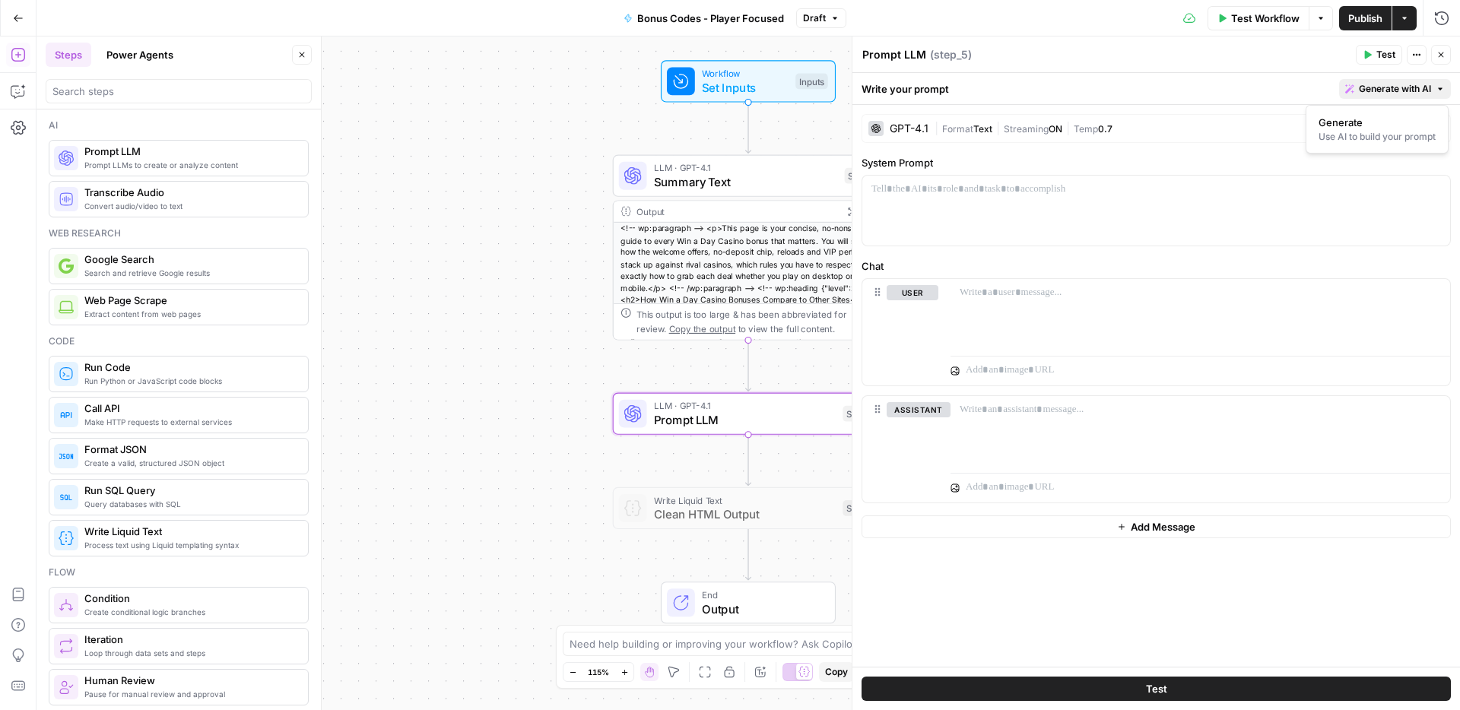
click at [1375, 88] on span "Generate with AI" at bounding box center [1395, 89] width 72 height 14
click at [1384, 89] on span "Generate with AI" at bounding box center [1395, 89] width 72 height 14
click at [1387, 91] on span "Generate with AI" at bounding box center [1395, 89] width 72 height 14
click at [1369, 124] on span "Generate" at bounding box center [1373, 122] width 111 height 15
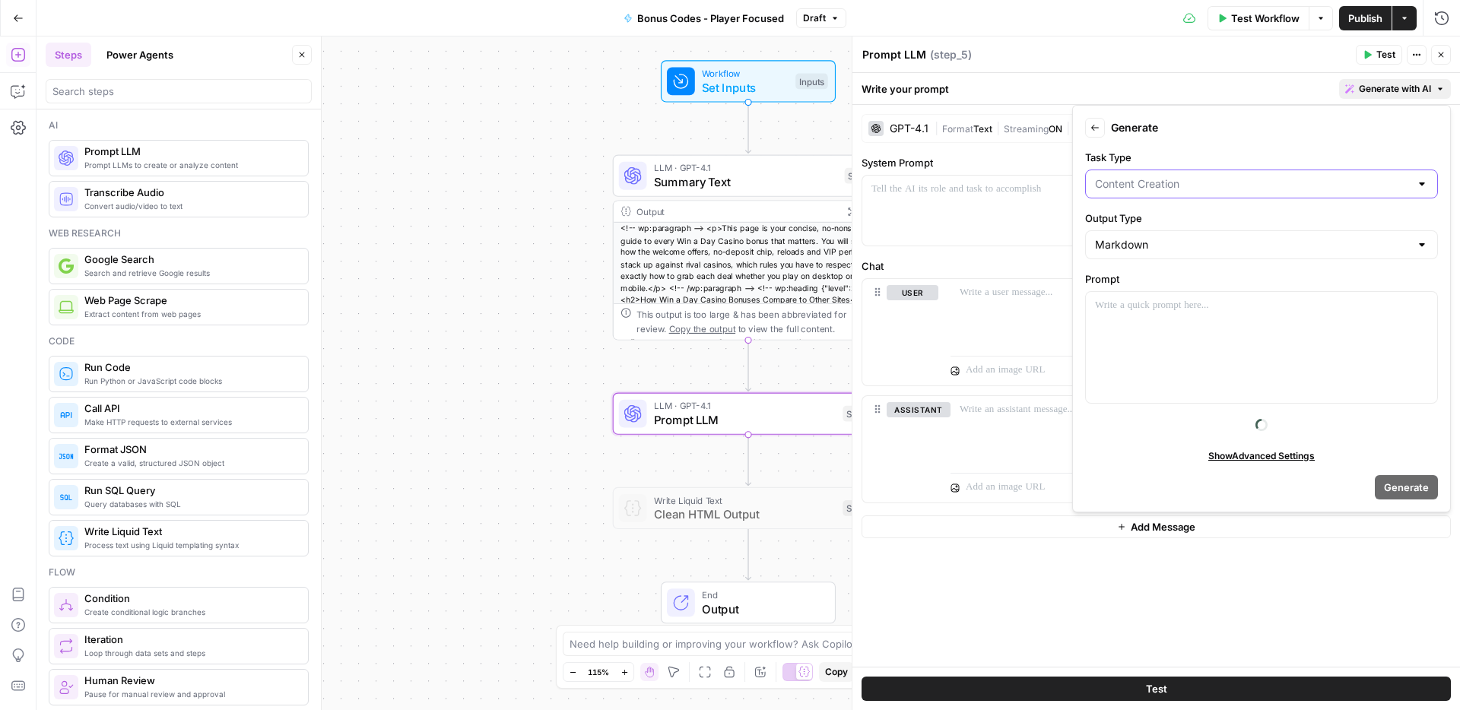
click at [1254, 184] on input "Task Type" at bounding box center [1252, 183] width 315 height 15
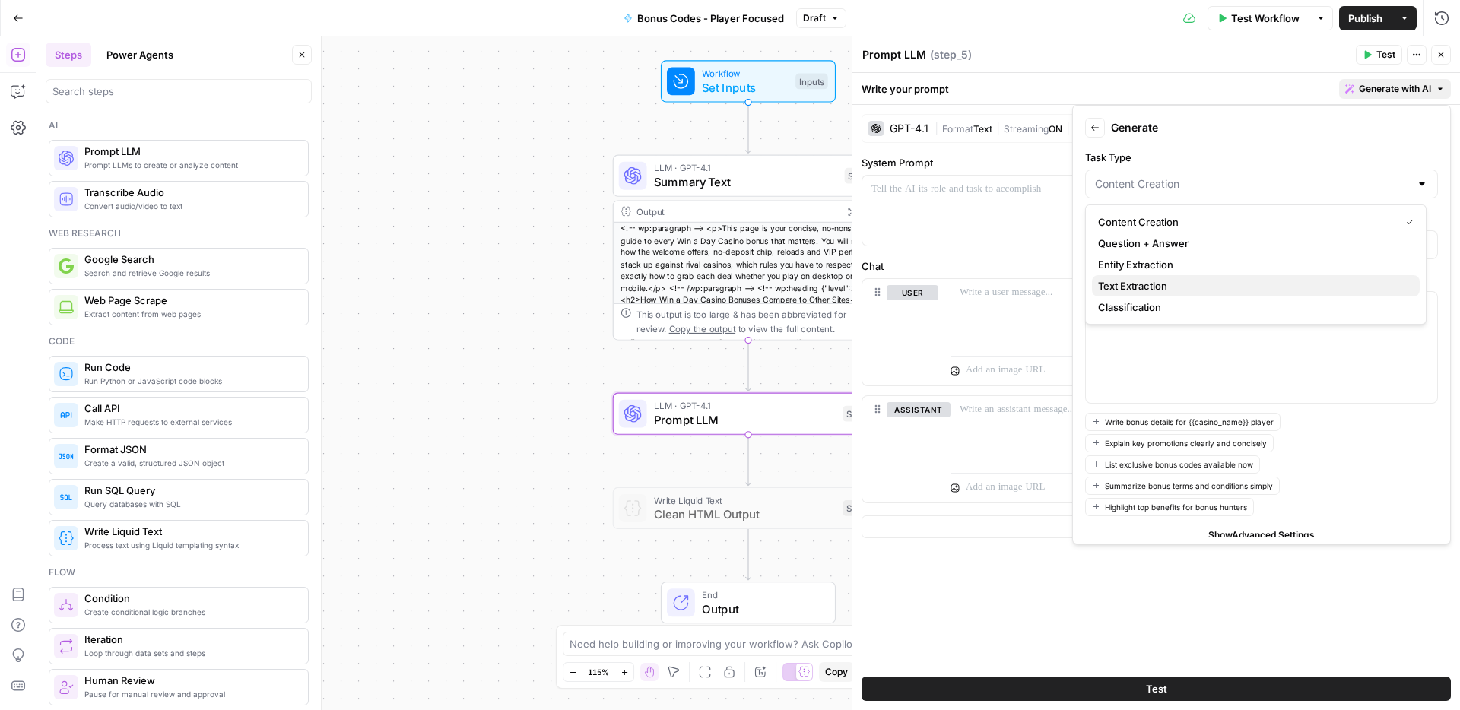
click at [1197, 279] on span "Text Extraction" at bounding box center [1252, 285] width 309 height 15
type input "Text Extraction"
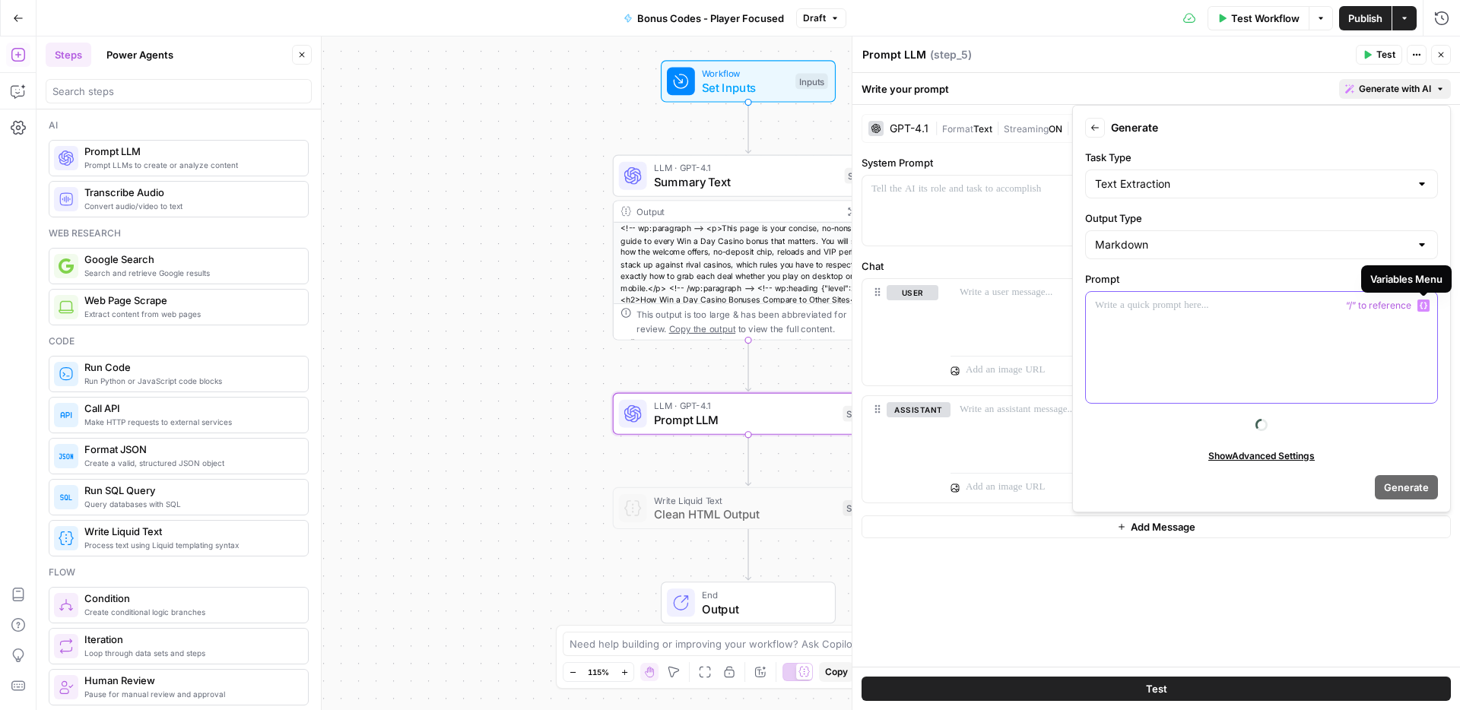
click at [1419, 303] on icon "button" at bounding box center [1423, 306] width 8 height 8
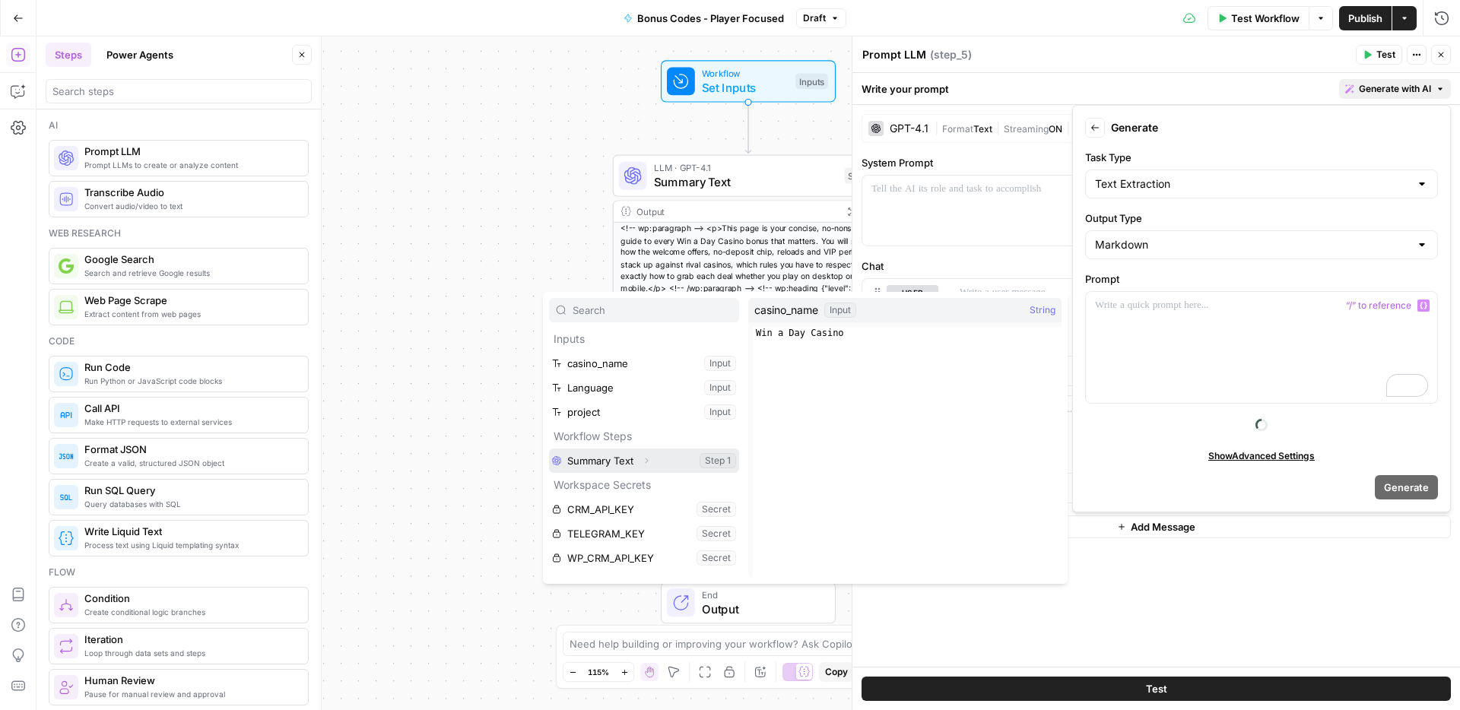
click at [644, 461] on icon "button" at bounding box center [646, 460] width 9 height 9
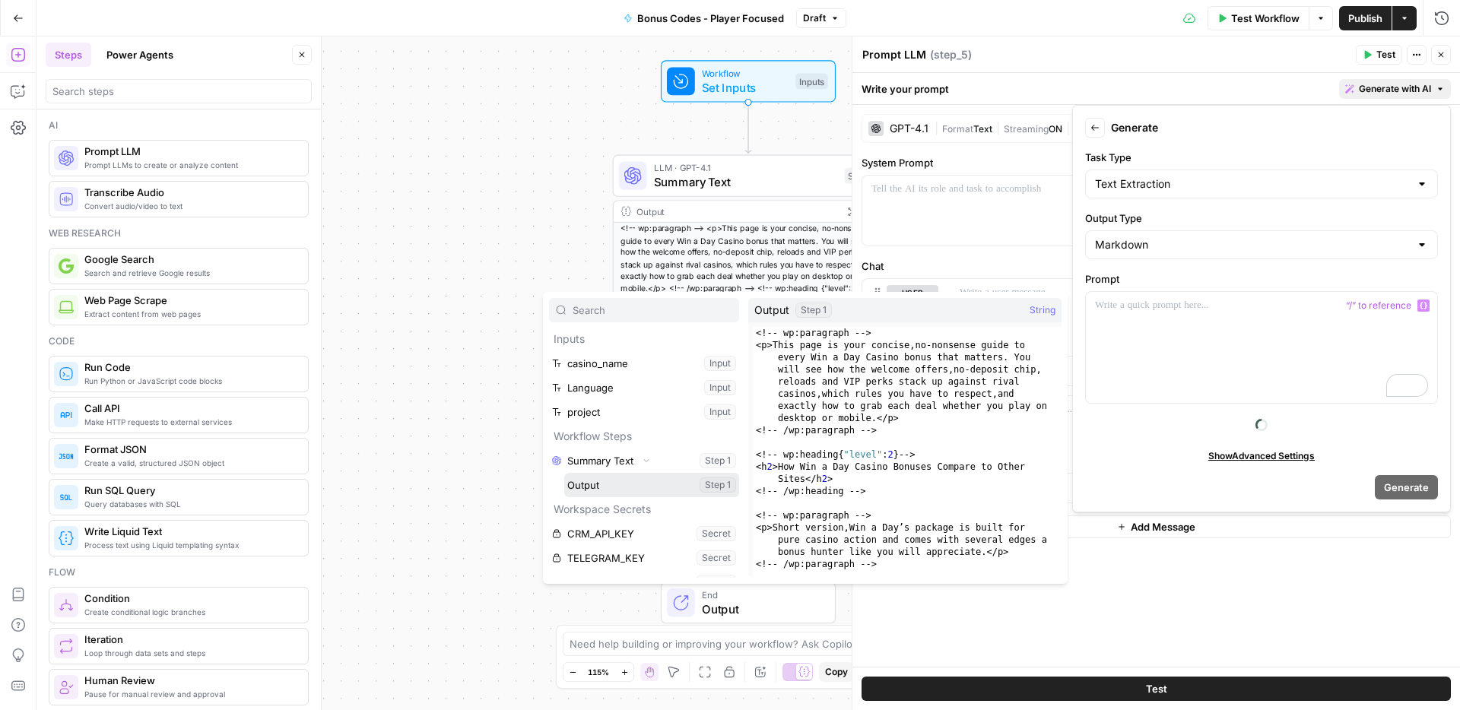
click at [637, 490] on button "Select variable Output" at bounding box center [651, 485] width 175 height 24
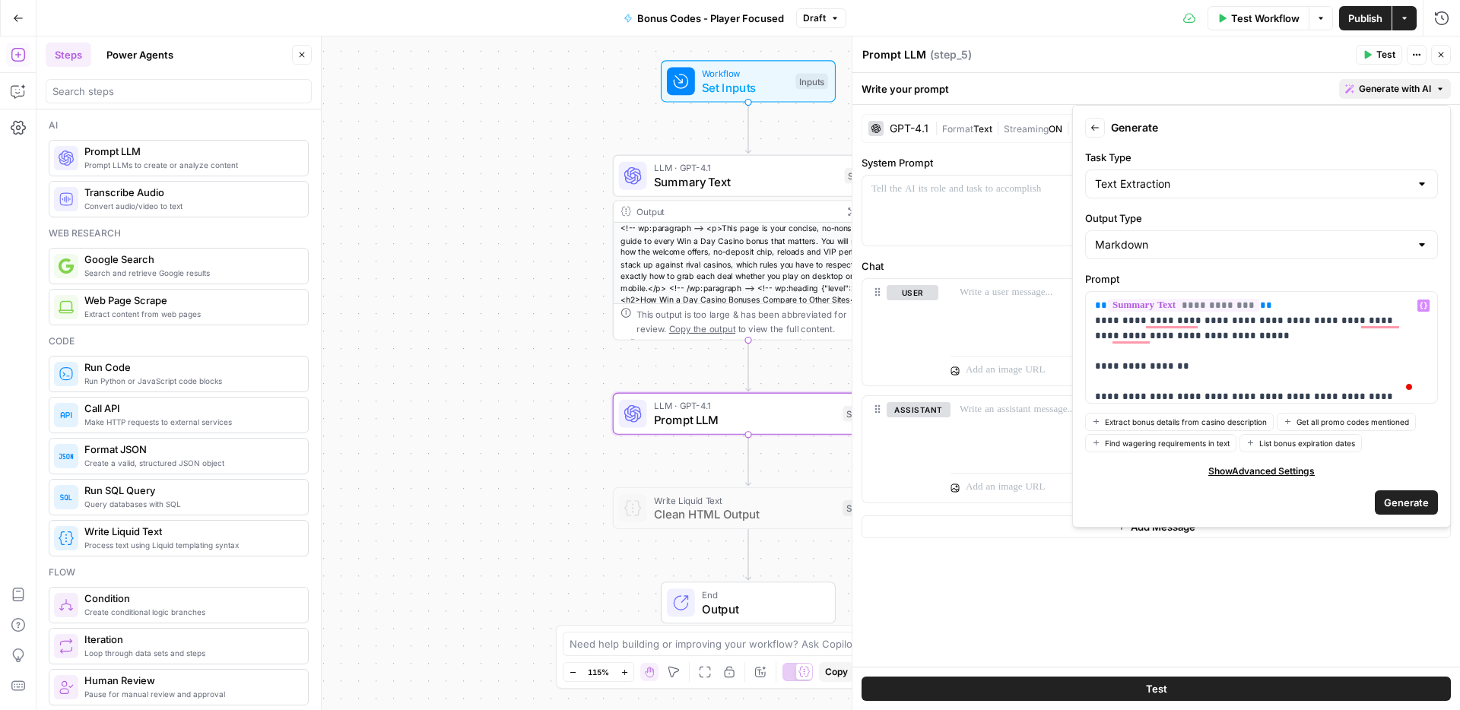
click at [1413, 501] on span "Generate" at bounding box center [1406, 502] width 45 height 15
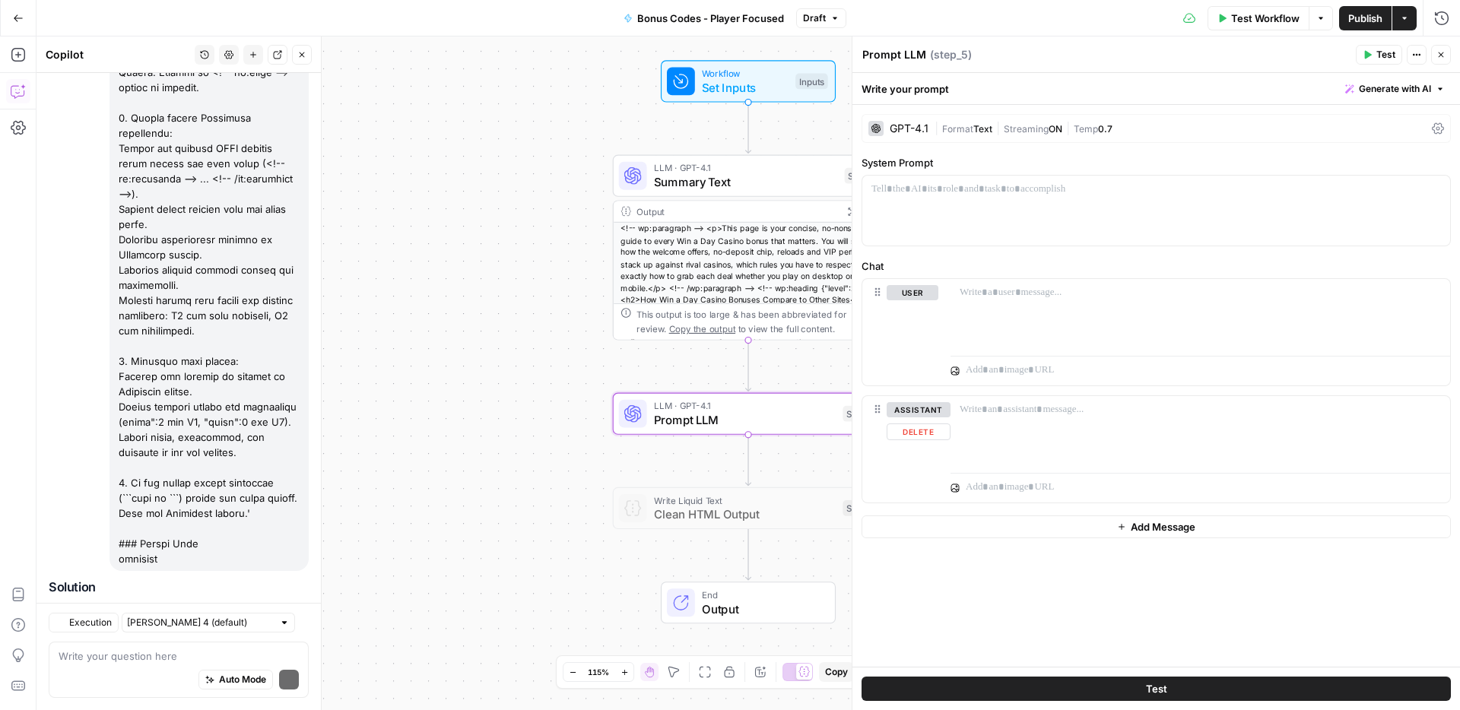
scroll to position [727, 0]
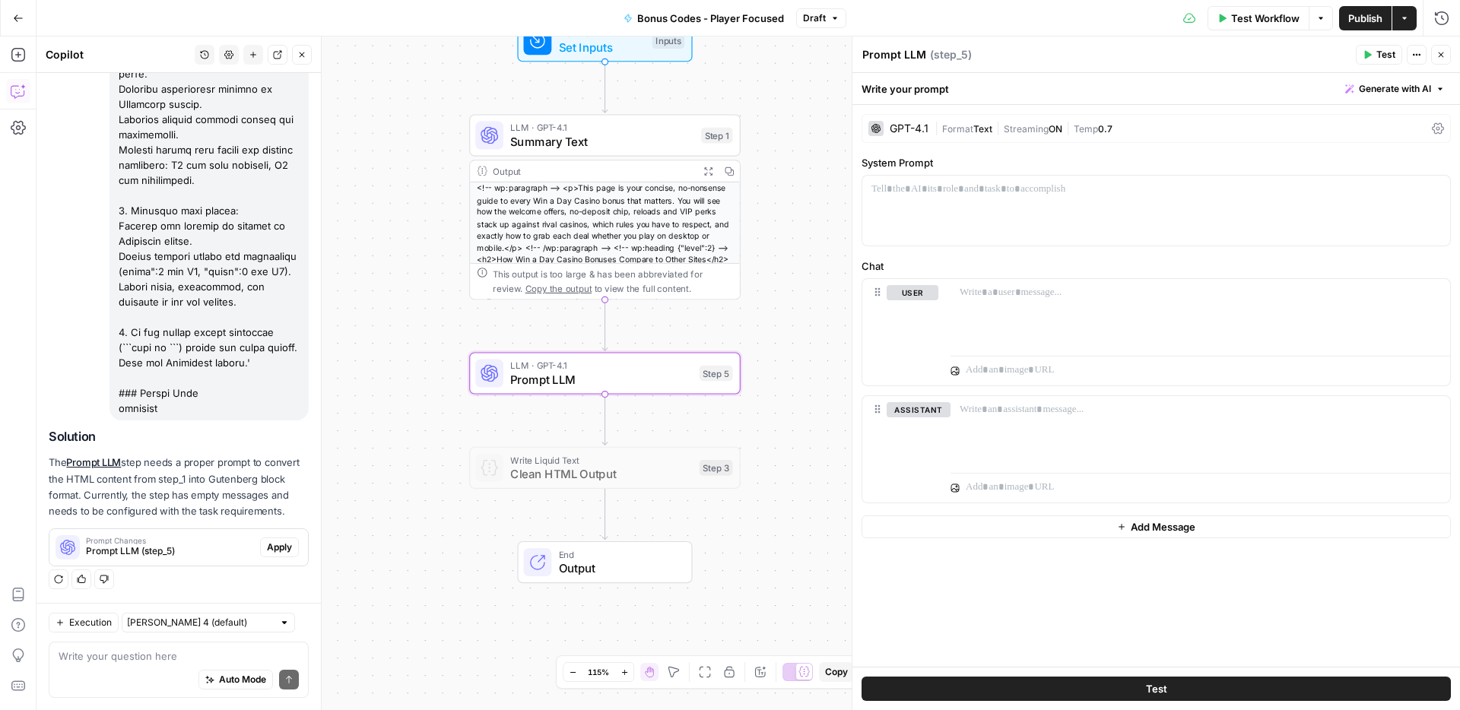
click at [268, 545] on span "Apply" at bounding box center [279, 548] width 25 height 14
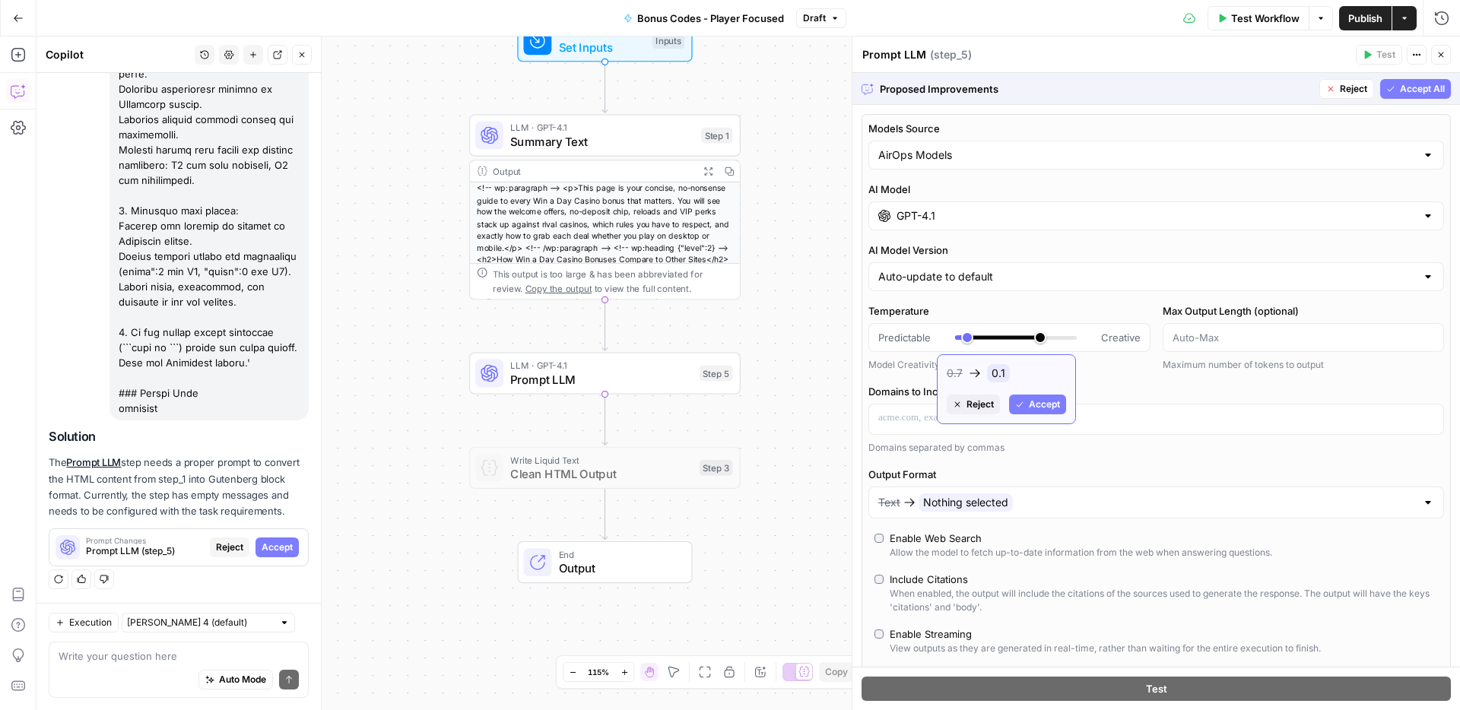
click at [1042, 406] on span "Accept" at bounding box center [1044, 405] width 31 height 14
type input "***"
click at [1384, 87] on button "Accept All" at bounding box center [1415, 89] width 71 height 20
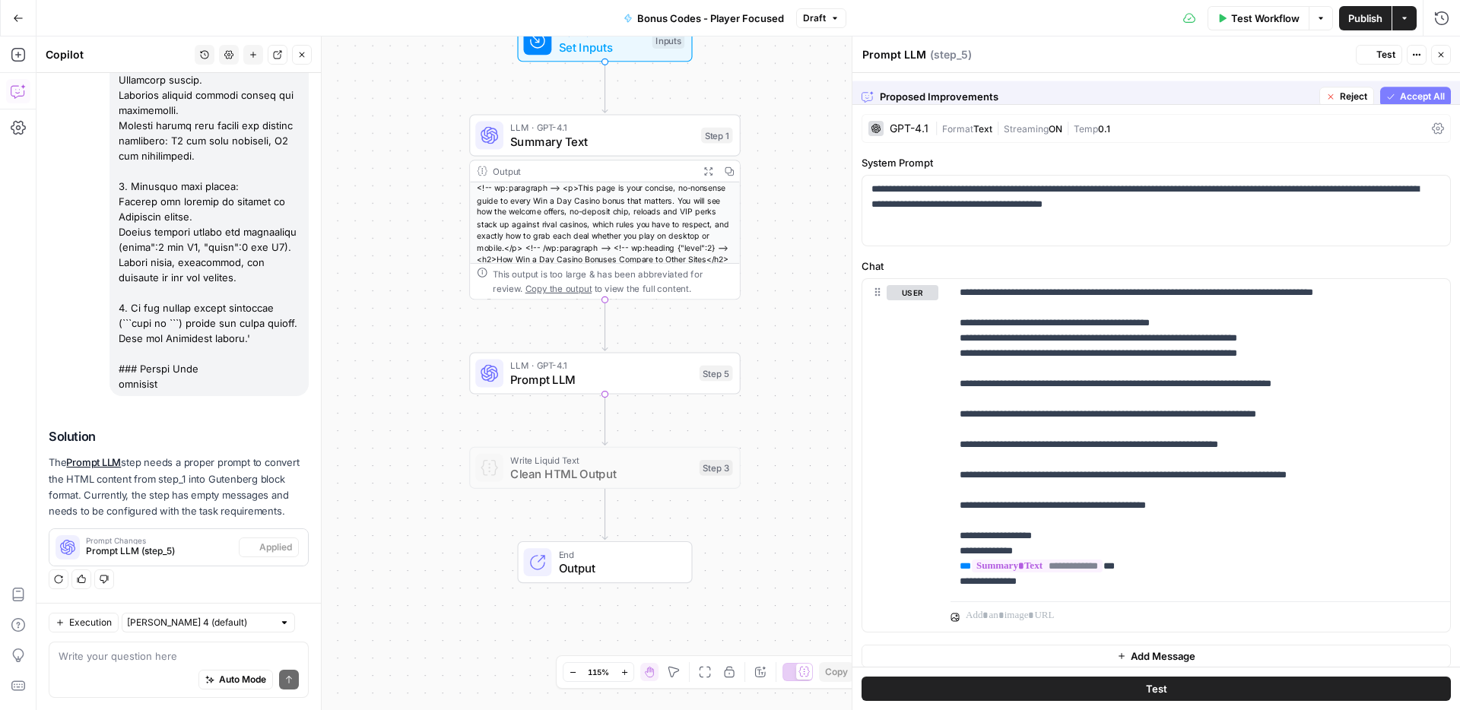
scroll to position [751, 0]
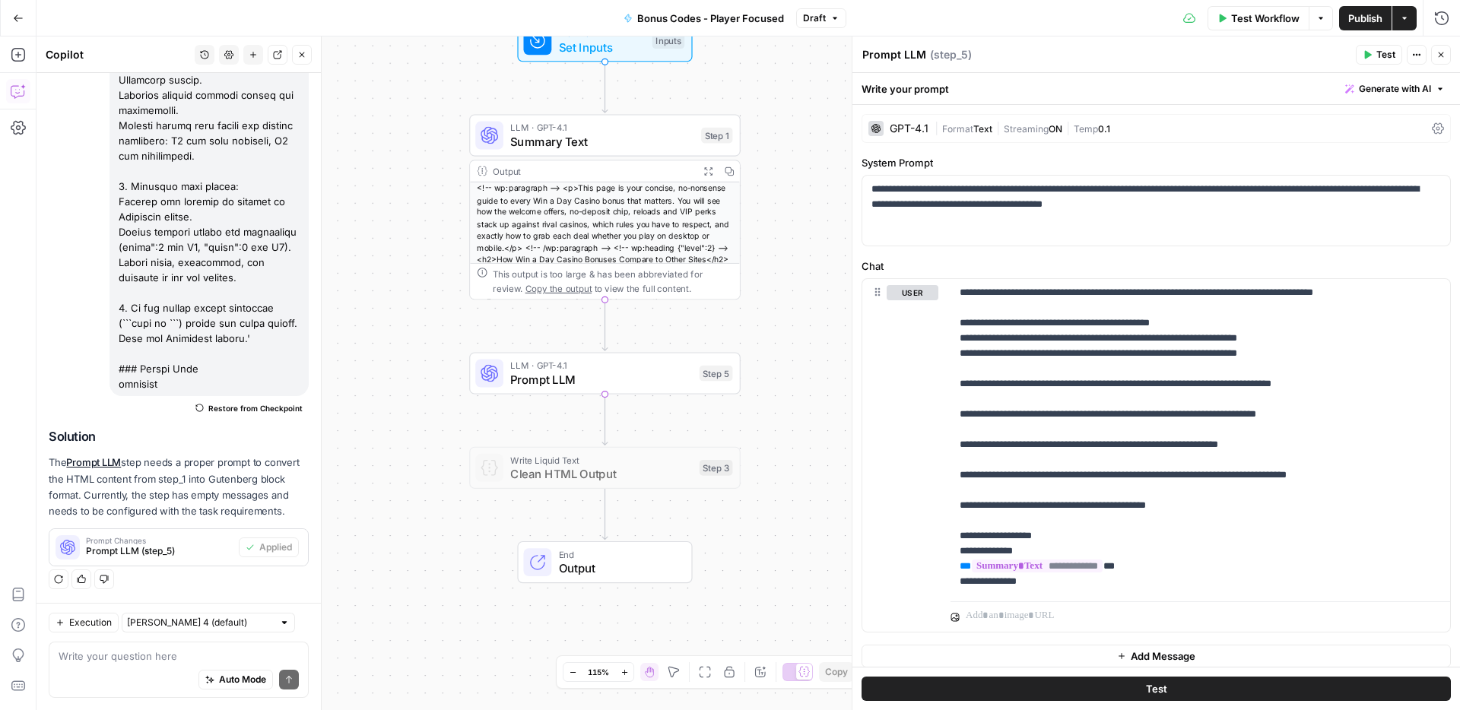
click at [1361, 18] on span "Publish" at bounding box center [1365, 18] width 34 height 15
click at [581, 345] on div at bounding box center [575, 341] width 22 height 12
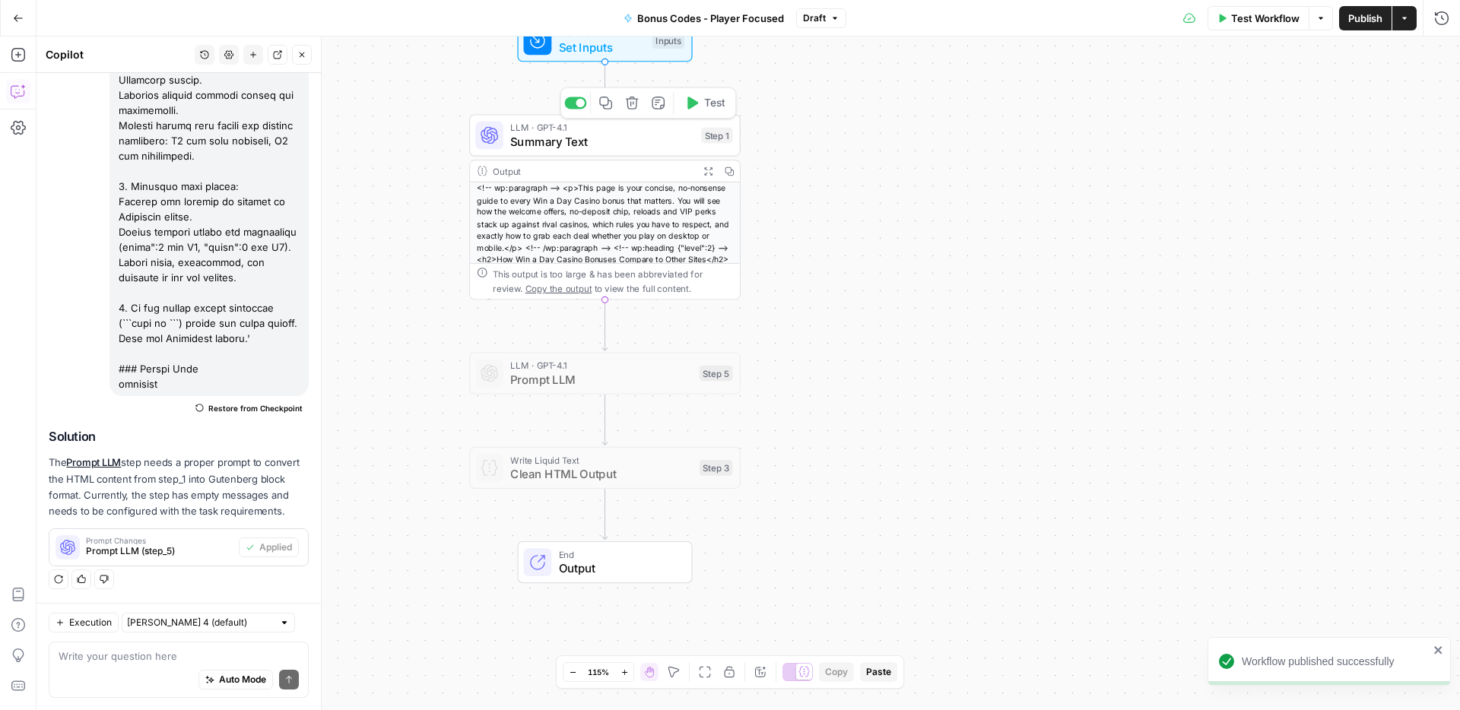
click at [628, 135] on span "Summary Text" at bounding box center [602, 141] width 184 height 17
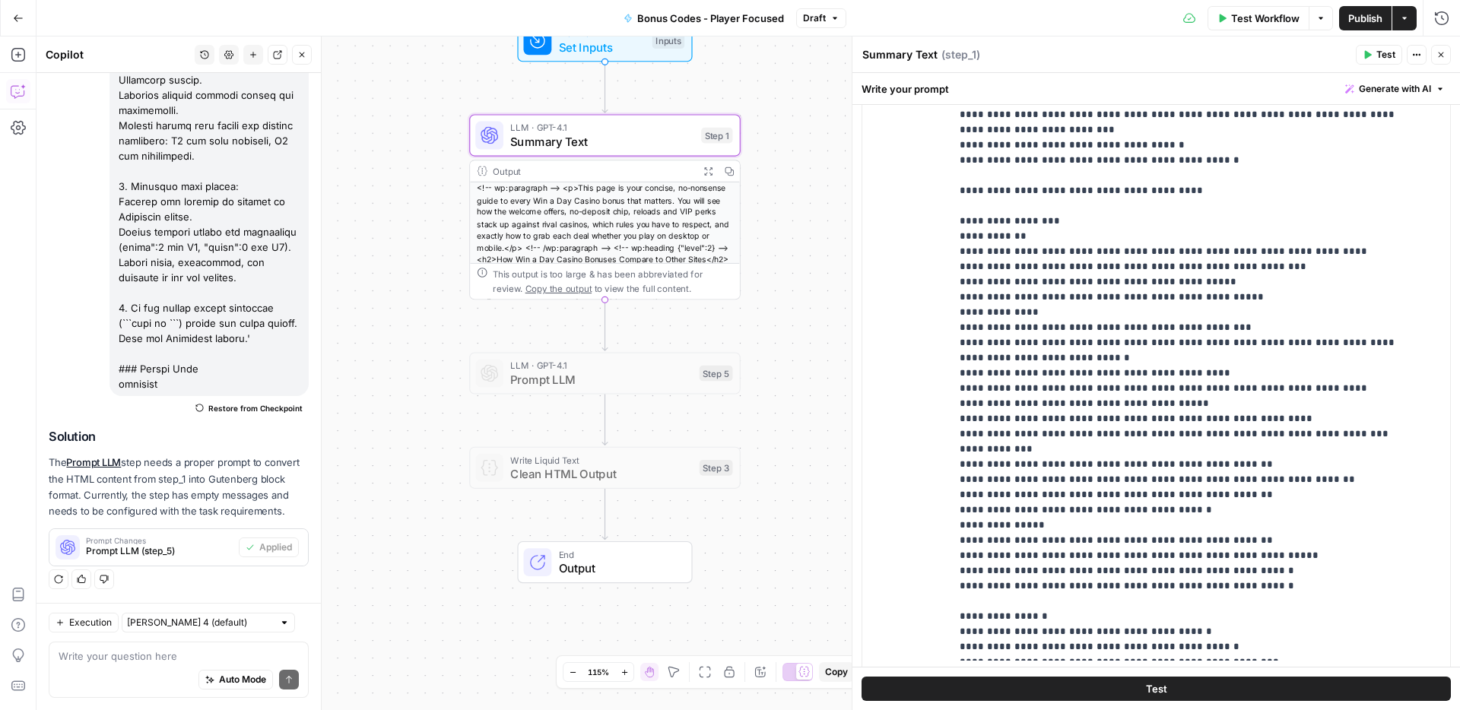
scroll to position [452, 0]
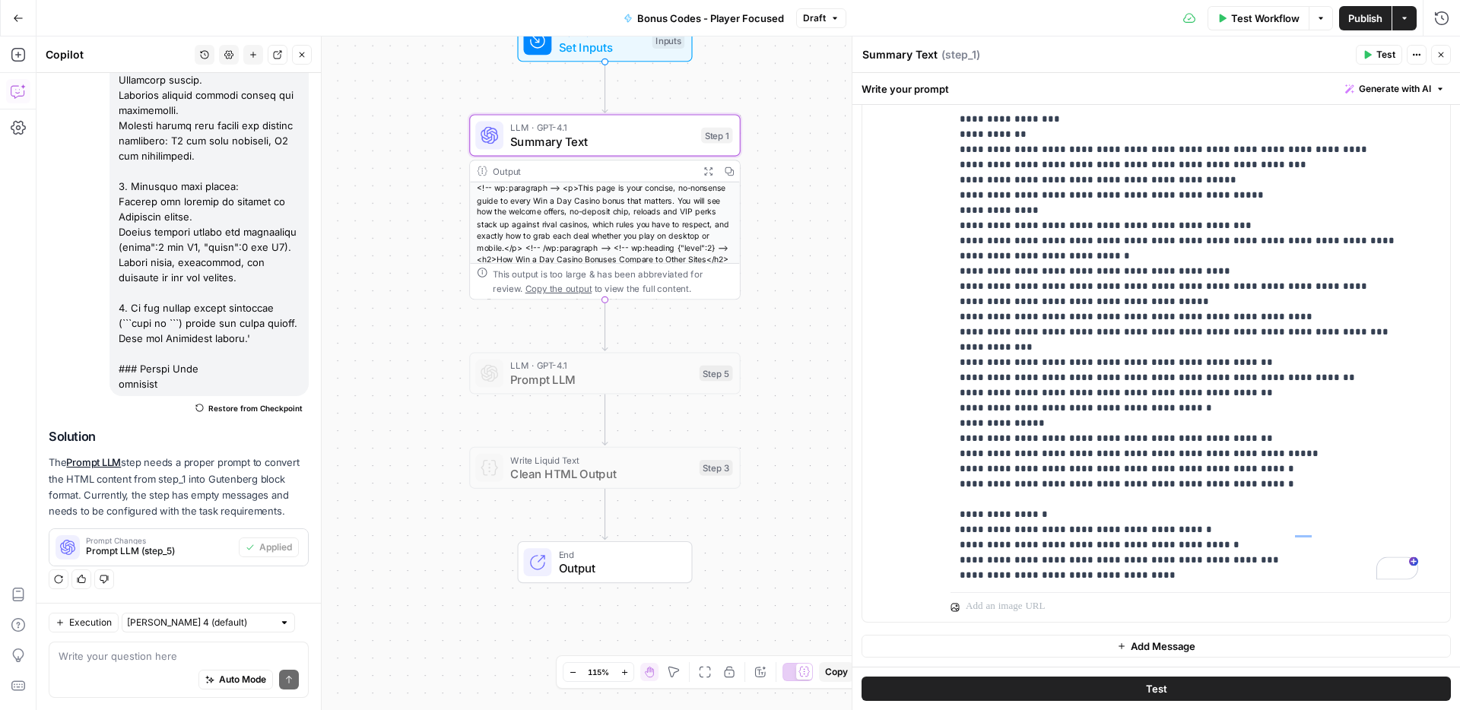
click at [1365, 20] on span "Publish" at bounding box center [1365, 18] width 34 height 15
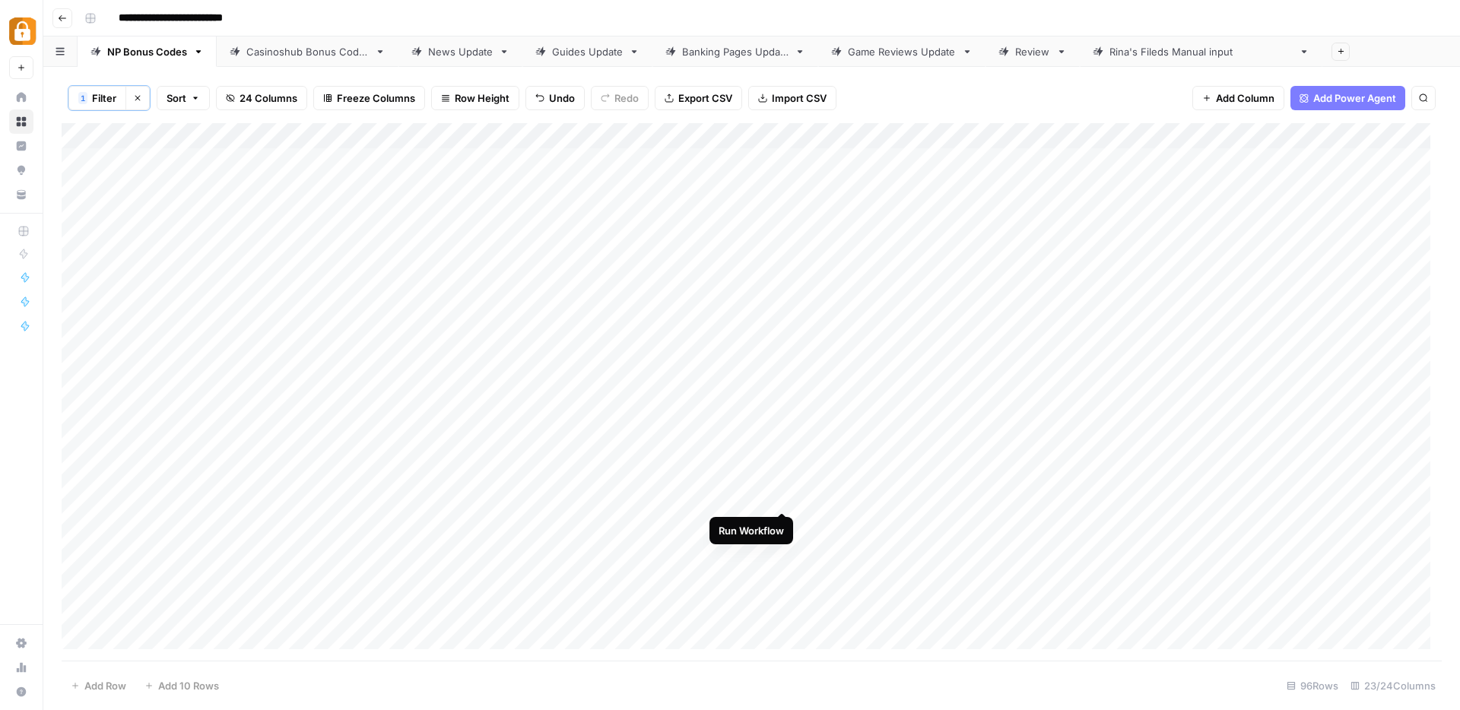
click at [777, 495] on div "Add Column" at bounding box center [752, 392] width 1380 height 538
click at [782, 522] on div "Add Column" at bounding box center [752, 392] width 1380 height 538
click at [784, 549] on div "Add Column" at bounding box center [752, 392] width 1380 height 538
click at [785, 578] on div "Add Column" at bounding box center [752, 392] width 1380 height 538
click at [780, 599] on div "Add Column" at bounding box center [752, 392] width 1380 height 538
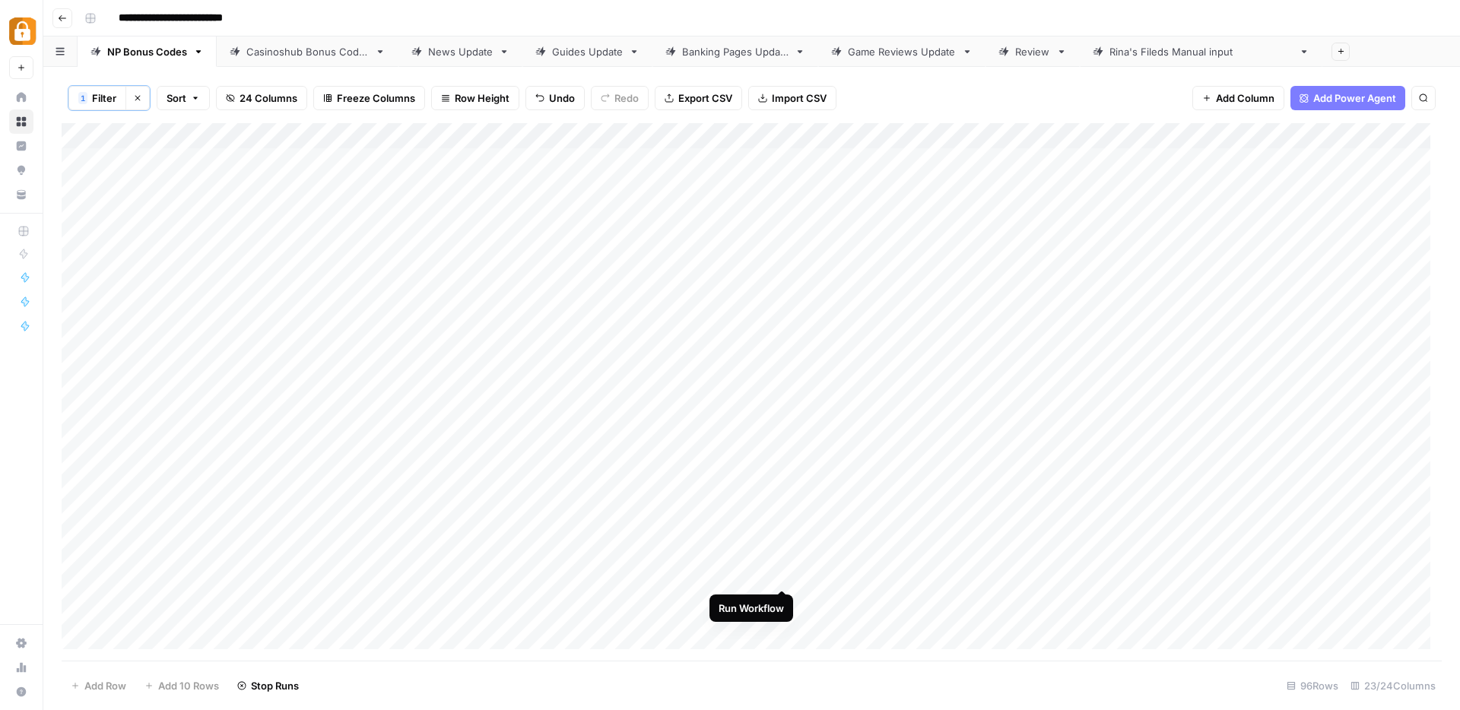
click at [778, 576] on div "Add Column" at bounding box center [752, 392] width 1380 height 538
click at [1007, 575] on div "Add Column" at bounding box center [752, 392] width 1380 height 538
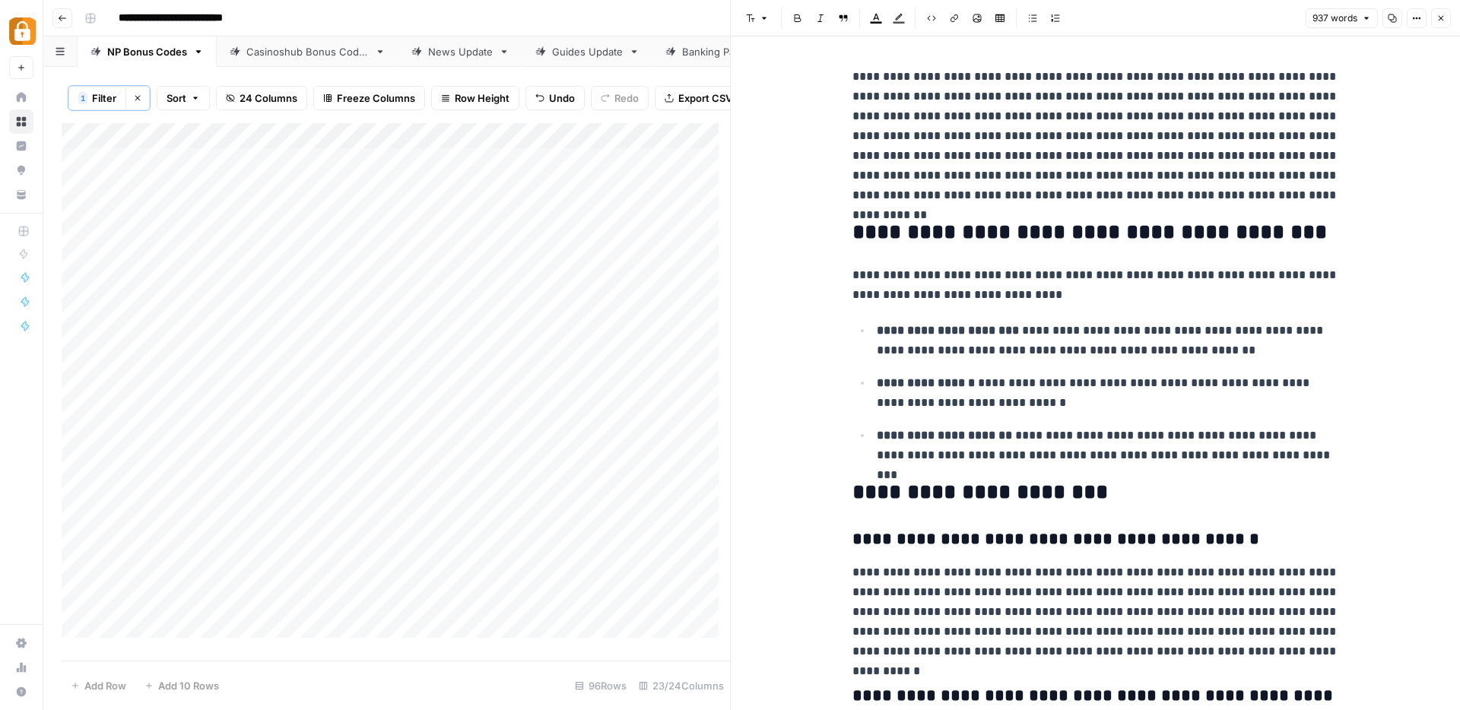
click at [1444, 19] on icon "button" at bounding box center [1440, 18] width 9 height 9
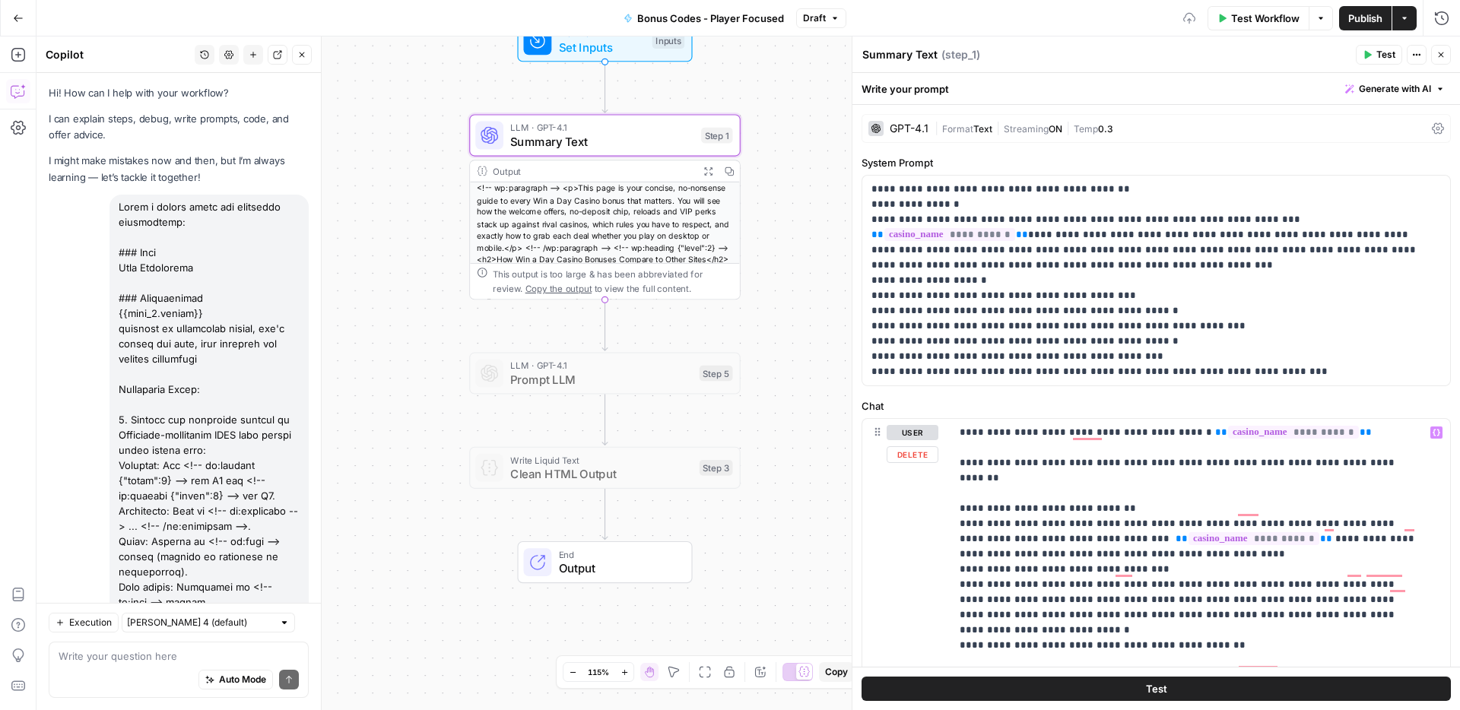
scroll to position [1260, 0]
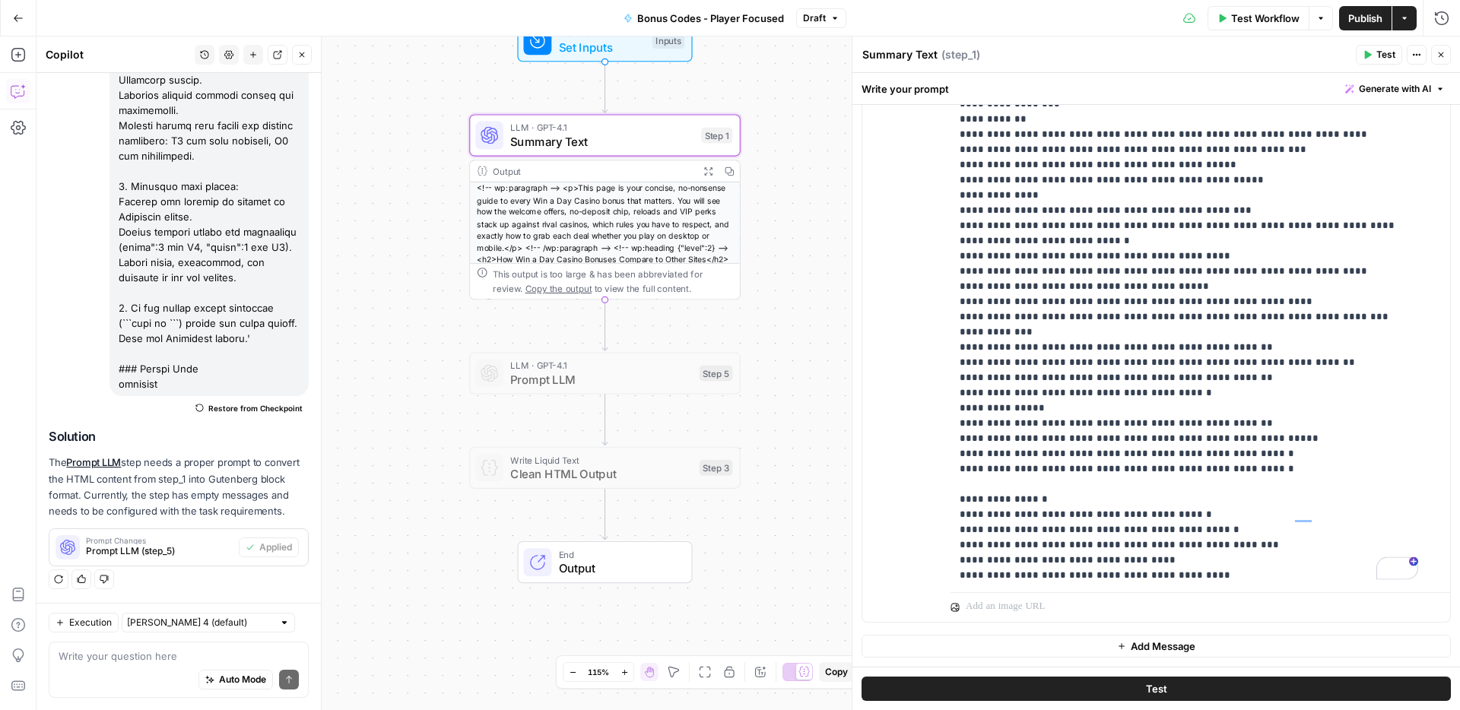
click at [1356, 14] on span "Publish" at bounding box center [1365, 18] width 34 height 15
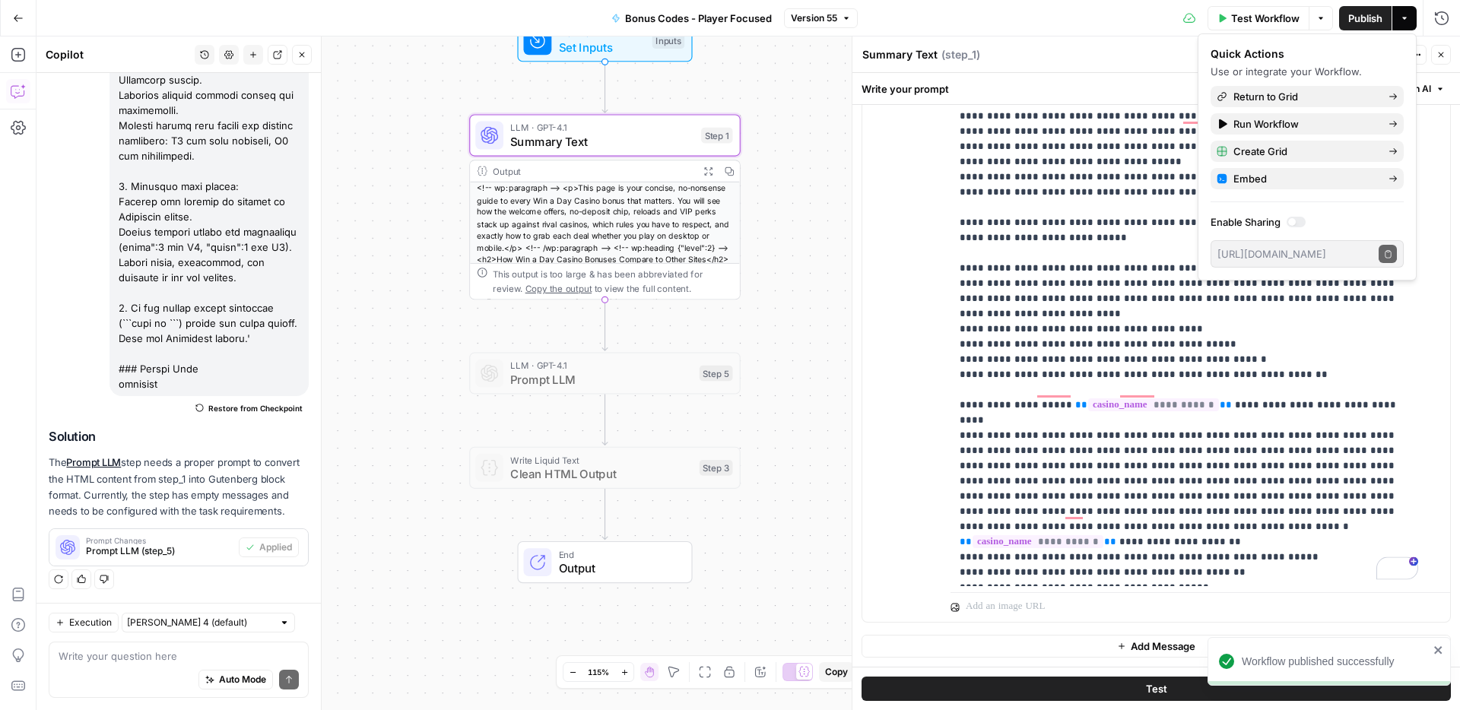
scroll to position [0, 0]
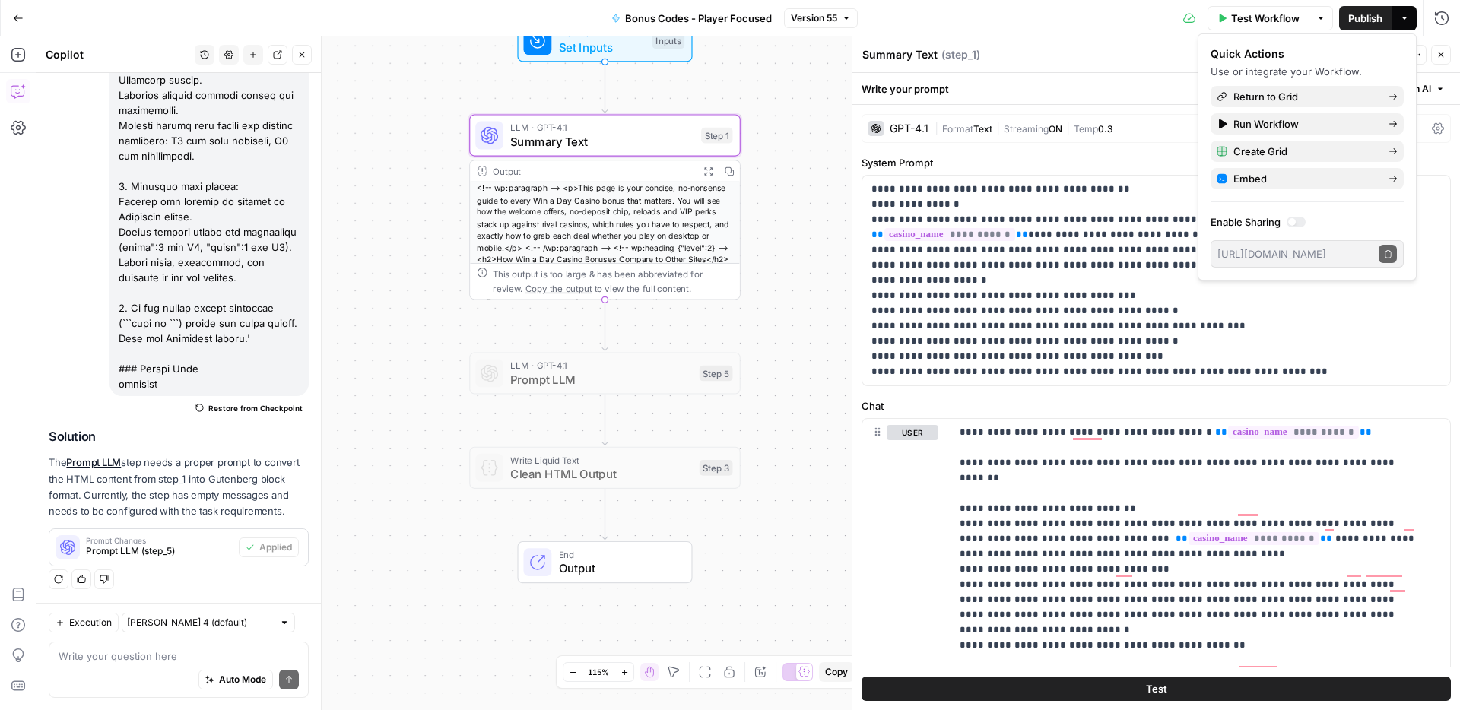
click at [26, 14] on button "Go Back" at bounding box center [18, 18] width 27 height 27
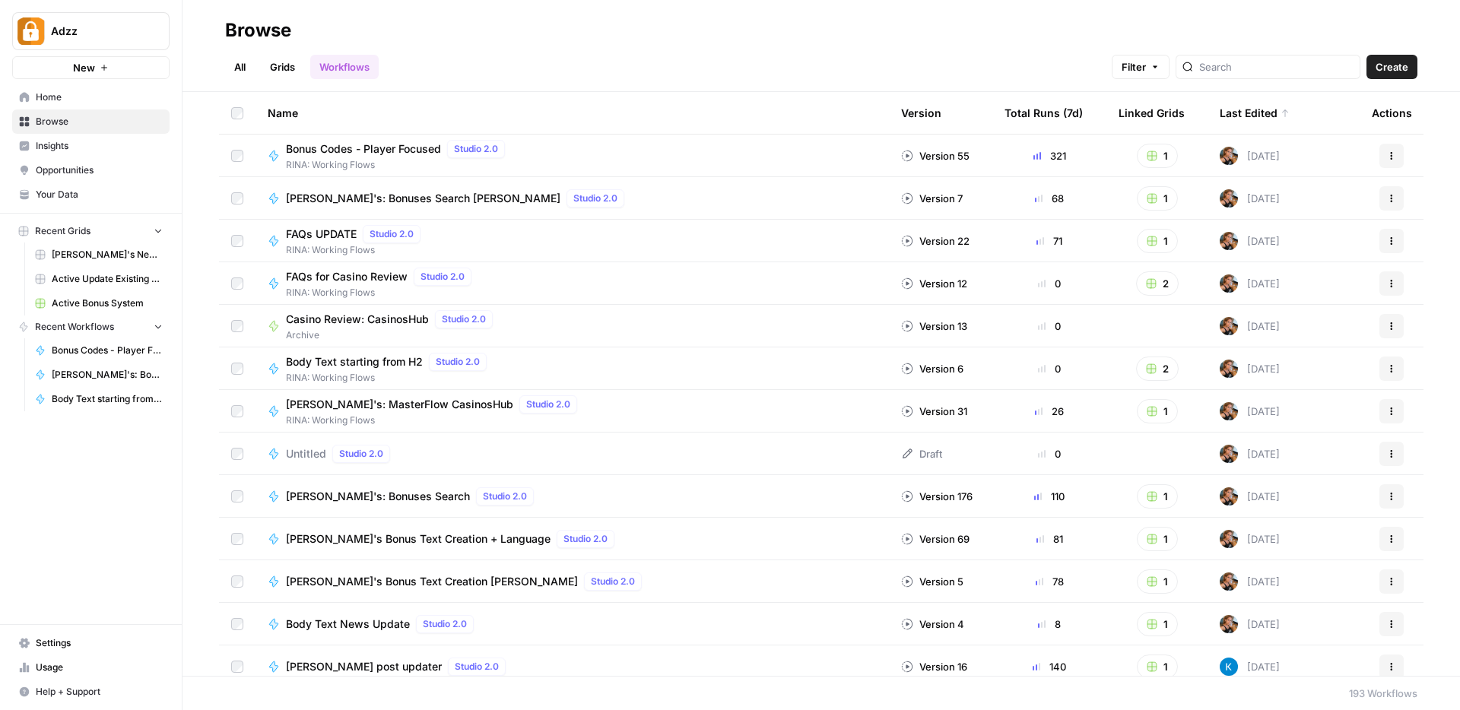
click at [1394, 73] on span "Create" at bounding box center [1391, 66] width 33 height 15
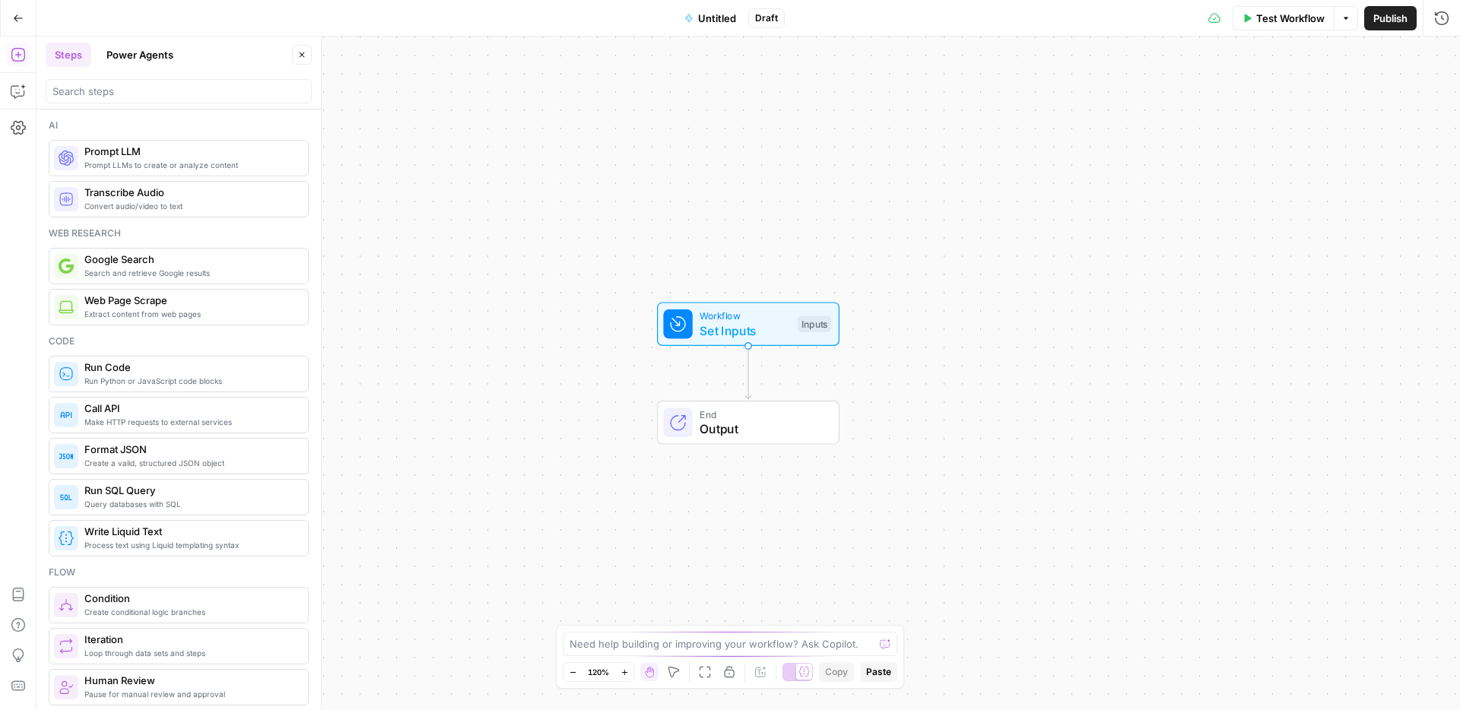
click at [712, 17] on span "Untitled" at bounding box center [717, 18] width 38 height 15
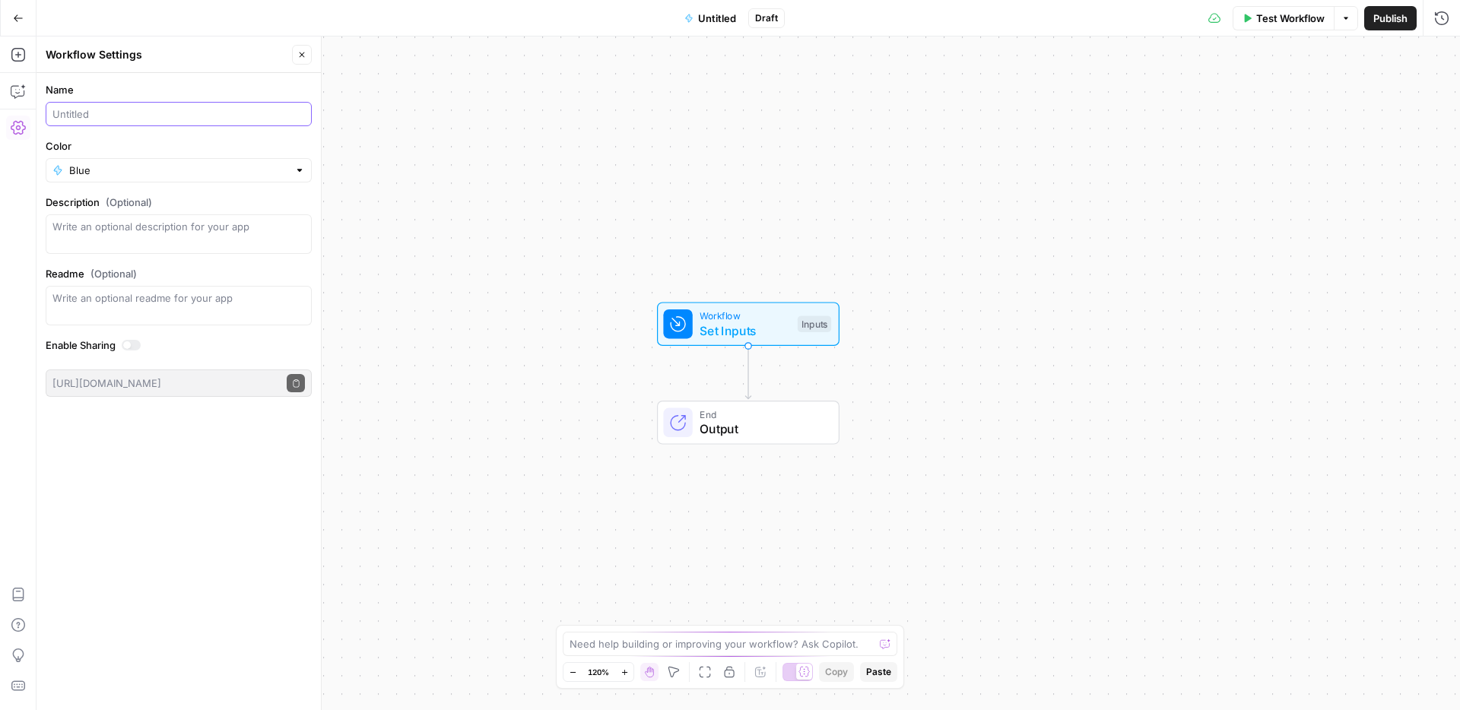
drag, startPoint x: 104, startPoint y: 118, endPoint x: 60, endPoint y: 119, distance: 44.1
click at [60, 119] on input "Name" at bounding box center [178, 113] width 252 height 15
type input "Comments creation"
